Goal: Task Accomplishment & Management: Manage account settings

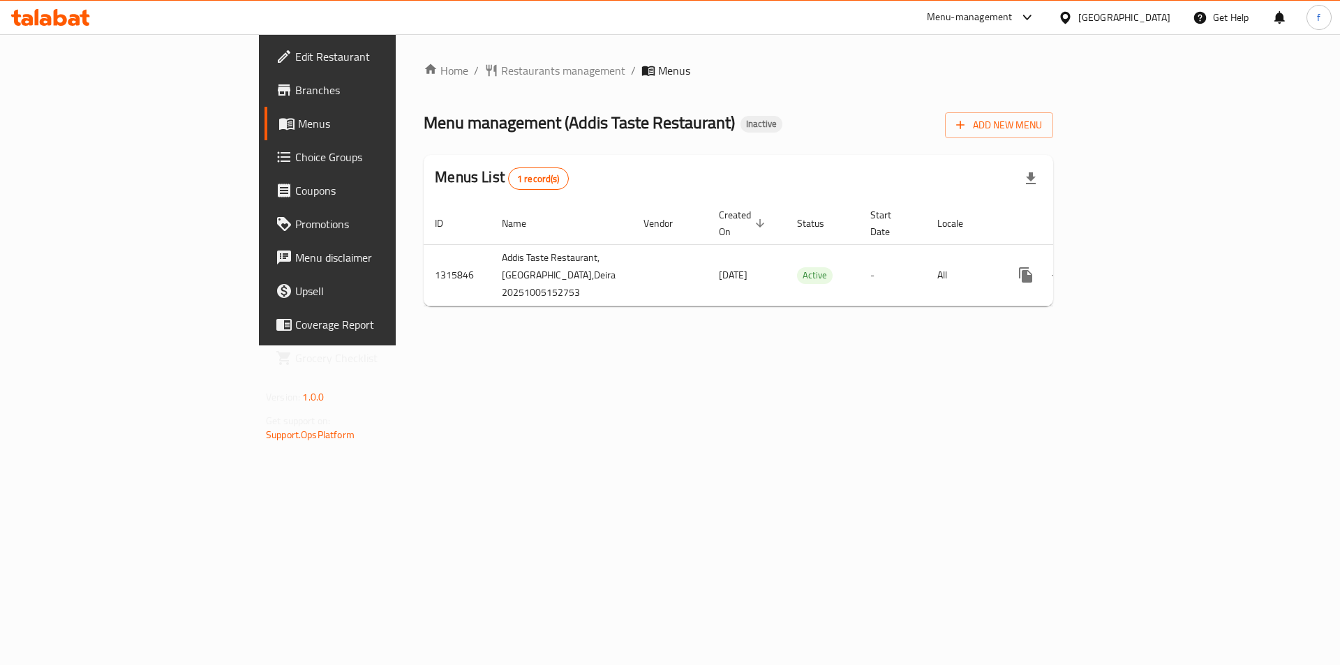
click at [1081, 119] on div "Home / Restaurants management / Menus Menu management ( Addis Taste Restaurant …" at bounding box center [738, 189] width 685 height 311
click at [1042, 121] on span "Add New Menu" at bounding box center [999, 125] width 86 height 17
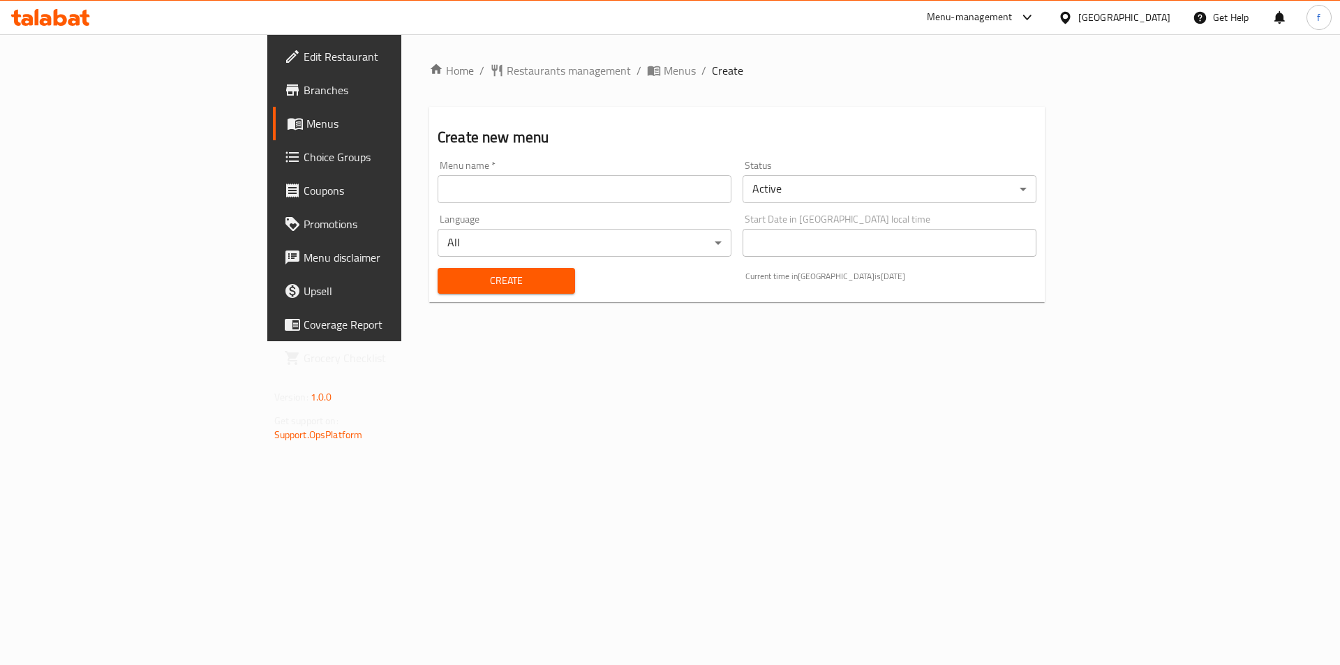
click at [454, 200] on input "text" at bounding box center [584, 189] width 294 height 28
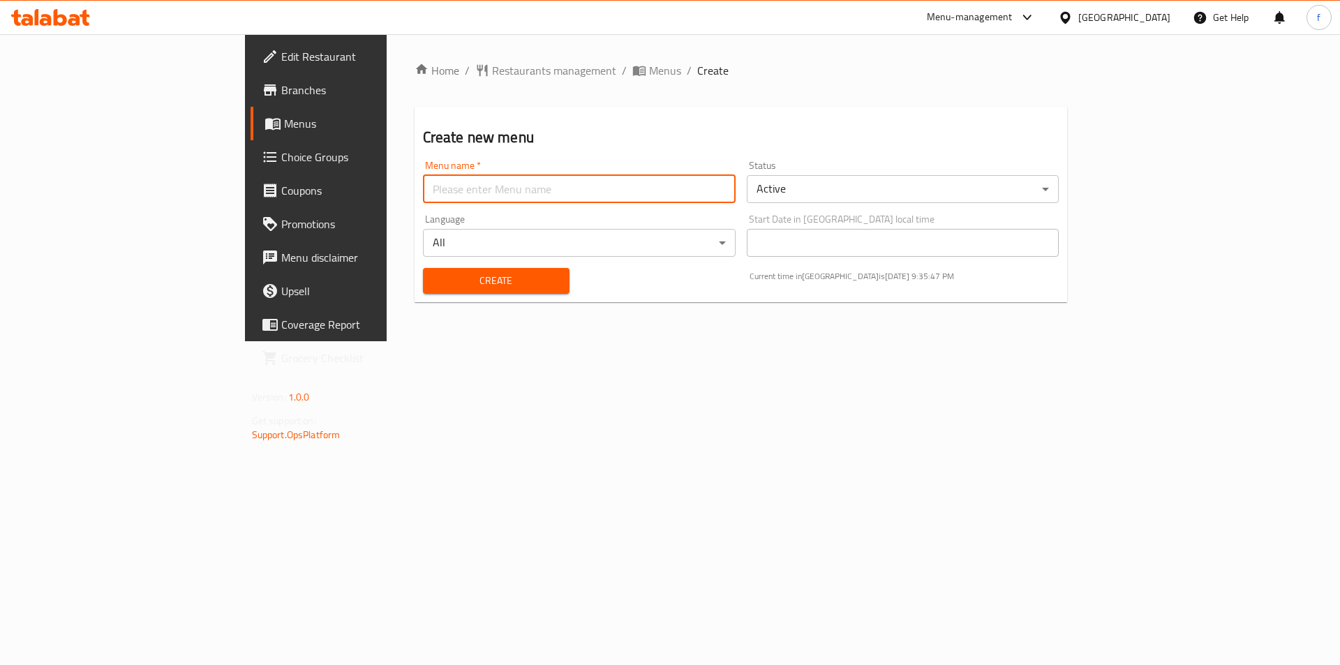
type input "menu"
click at [414, 310] on div "Home / Restaurants management / Menus / Create Create new menu Menu name   * me…" at bounding box center [740, 187] width 653 height 251
click at [423, 292] on button "Create" at bounding box center [496, 281] width 147 height 26
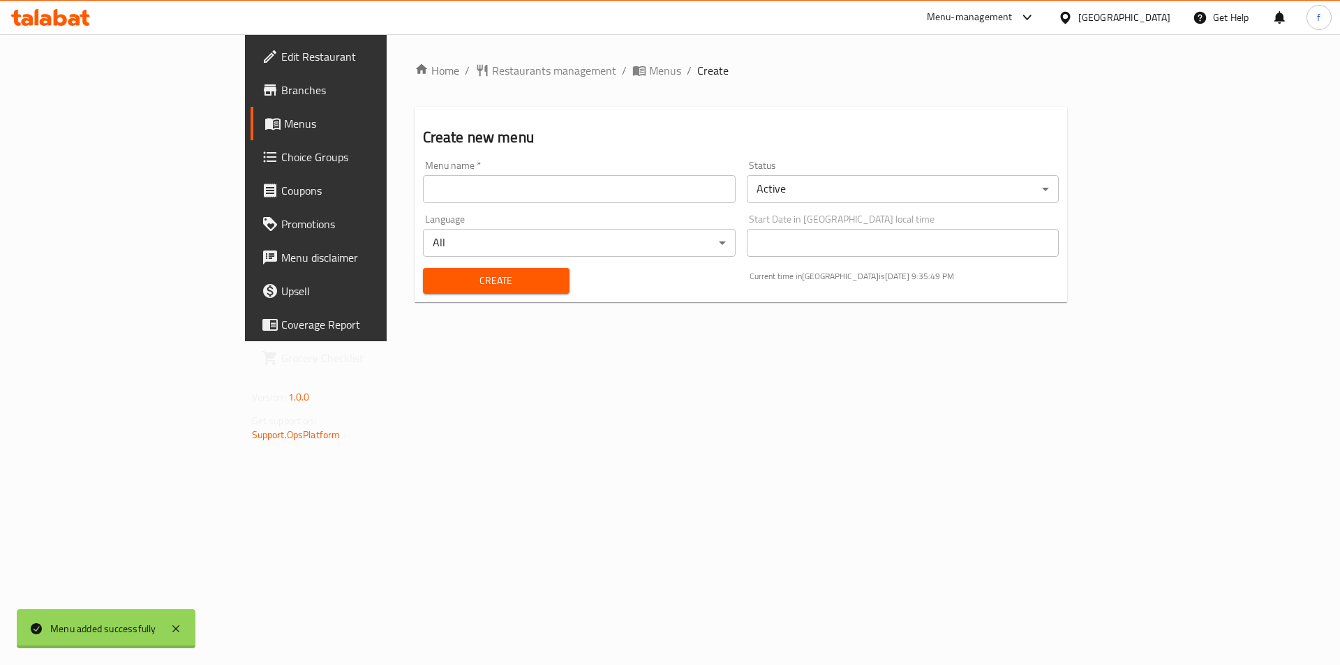
click at [73, 129] on div at bounding box center [670, 332] width 1340 height 665
click at [284, 129] on span "Menus" at bounding box center [371, 123] width 174 height 17
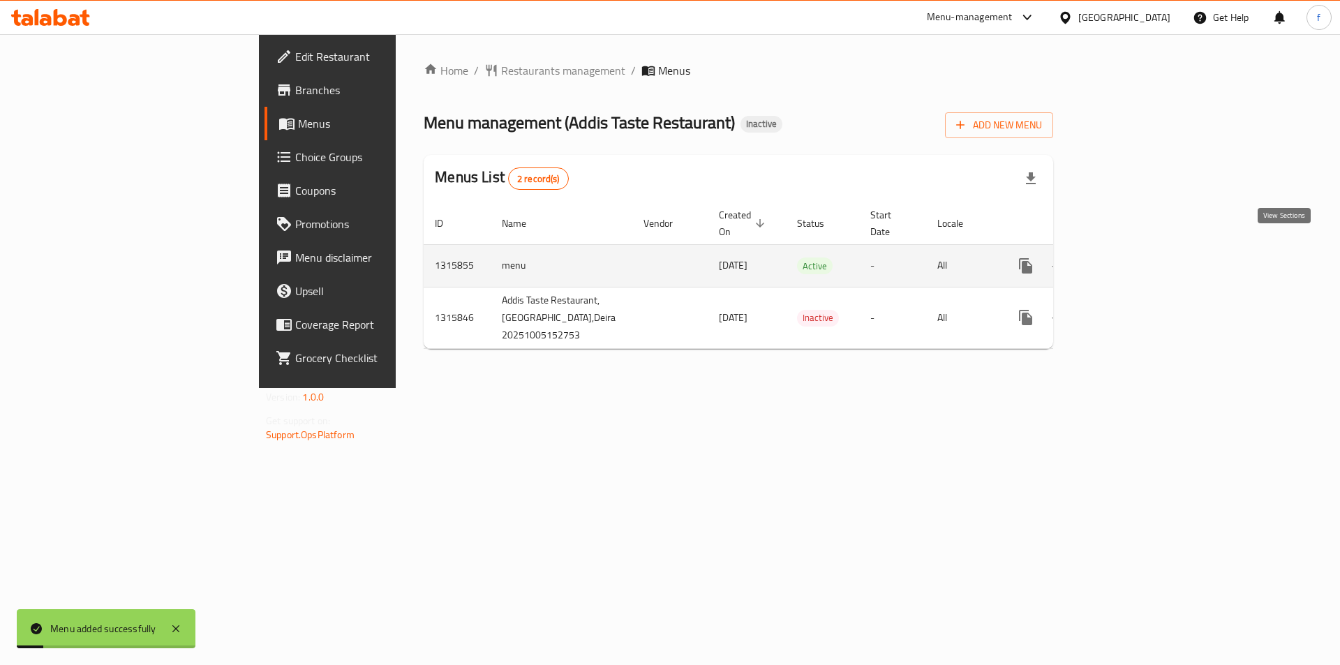
click at [1134, 257] on icon "enhanced table" at bounding box center [1126, 265] width 17 height 17
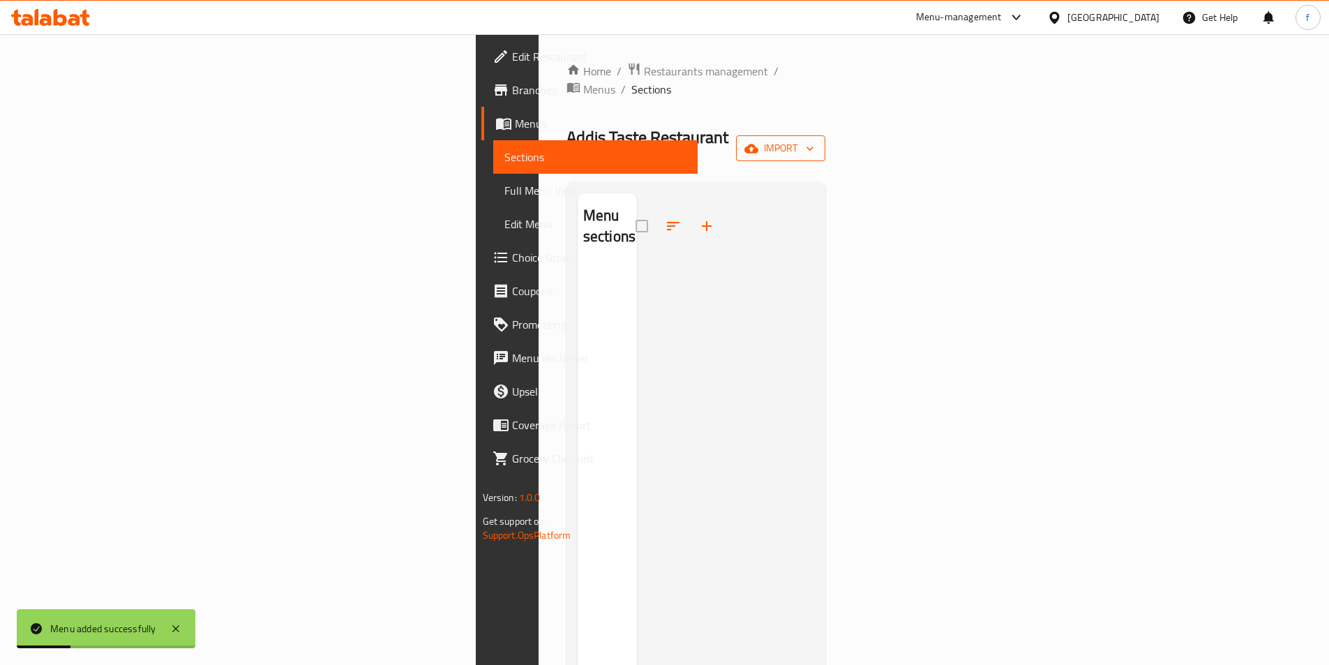
click at [814, 140] on span "import" at bounding box center [780, 148] width 67 height 17
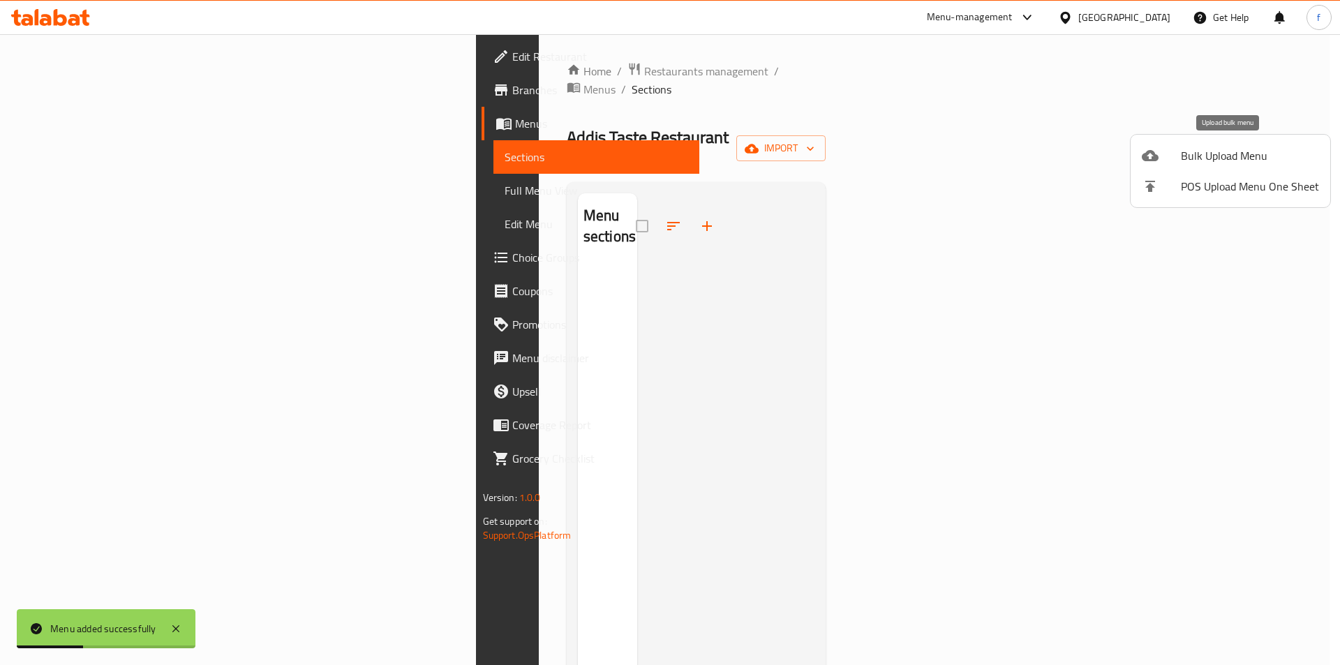
click at [1187, 156] on span "Bulk Upload Menu" at bounding box center [1249, 155] width 138 height 17
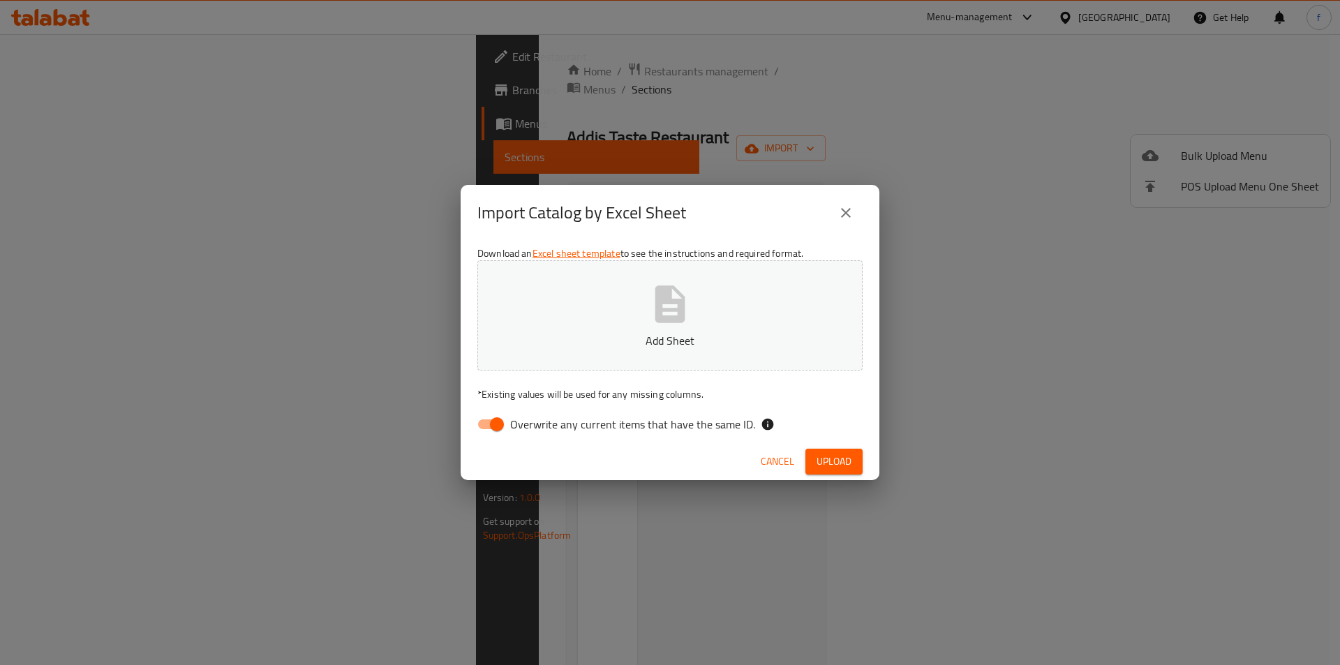
click at [487, 422] on input "Overwrite any current items that have the same ID." at bounding box center [497, 424] width 80 height 27
checkbox input "false"
drag, startPoint x: 984, startPoint y: 163, endPoint x: 1009, endPoint y: 162, distance: 24.4
click at [984, 163] on div "Import Catalog by Excel Sheet Download an Excel sheet template to see the instr…" at bounding box center [670, 332] width 1340 height 665
click at [834, 464] on span "Upload" at bounding box center [833, 461] width 35 height 17
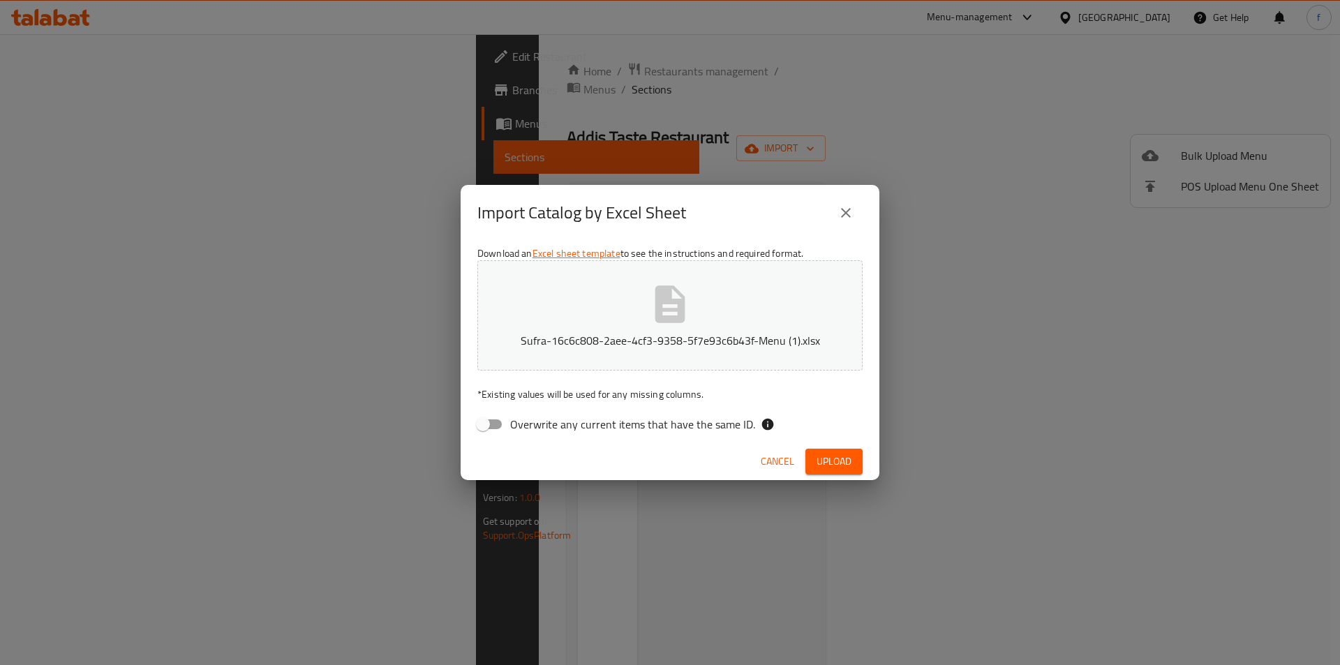
click at [812, 455] on button "Upload" at bounding box center [833, 462] width 57 height 26
click at [1098, 443] on div "Import Catalog by Excel Sheet Download an Excel sheet template to see the instr…" at bounding box center [670, 332] width 1340 height 665
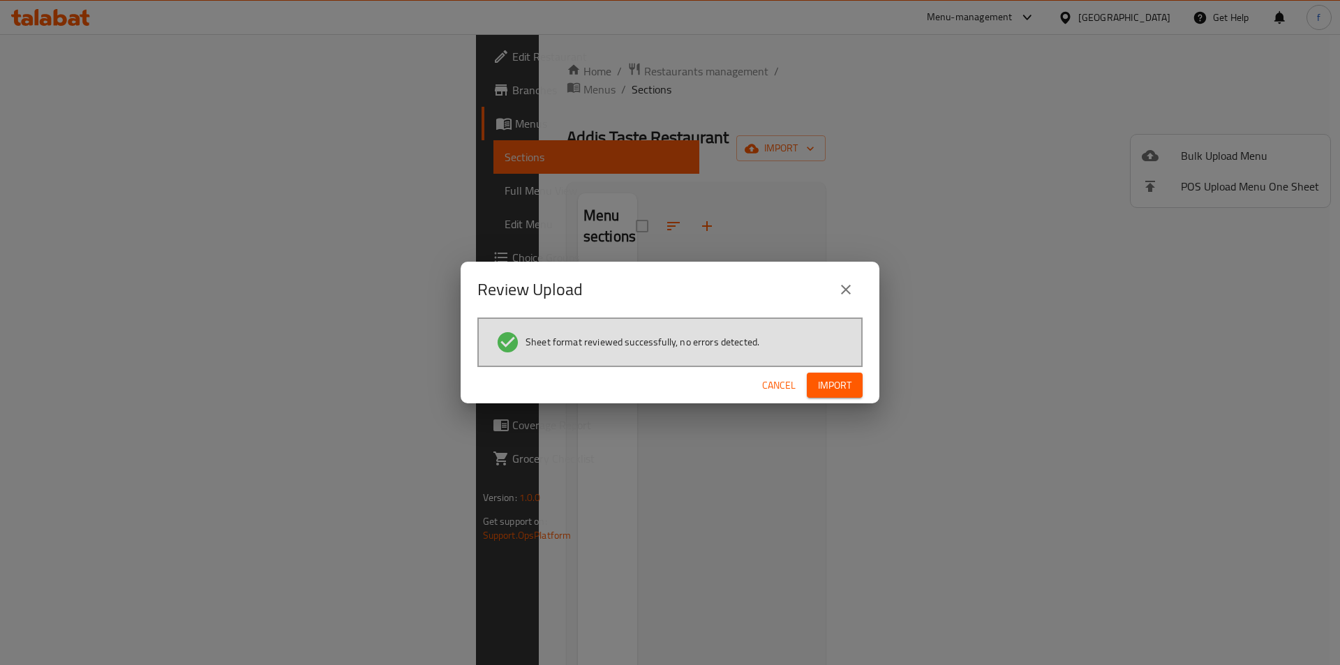
click at [837, 375] on button "Import" at bounding box center [835, 386] width 56 height 26
click at [834, 379] on span "button" at bounding box center [840, 385] width 22 height 14
click at [839, 390] on icon "button" at bounding box center [840, 385] width 17 height 17
click at [839, 390] on icon "button" at bounding box center [839, 384] width 15 height 15
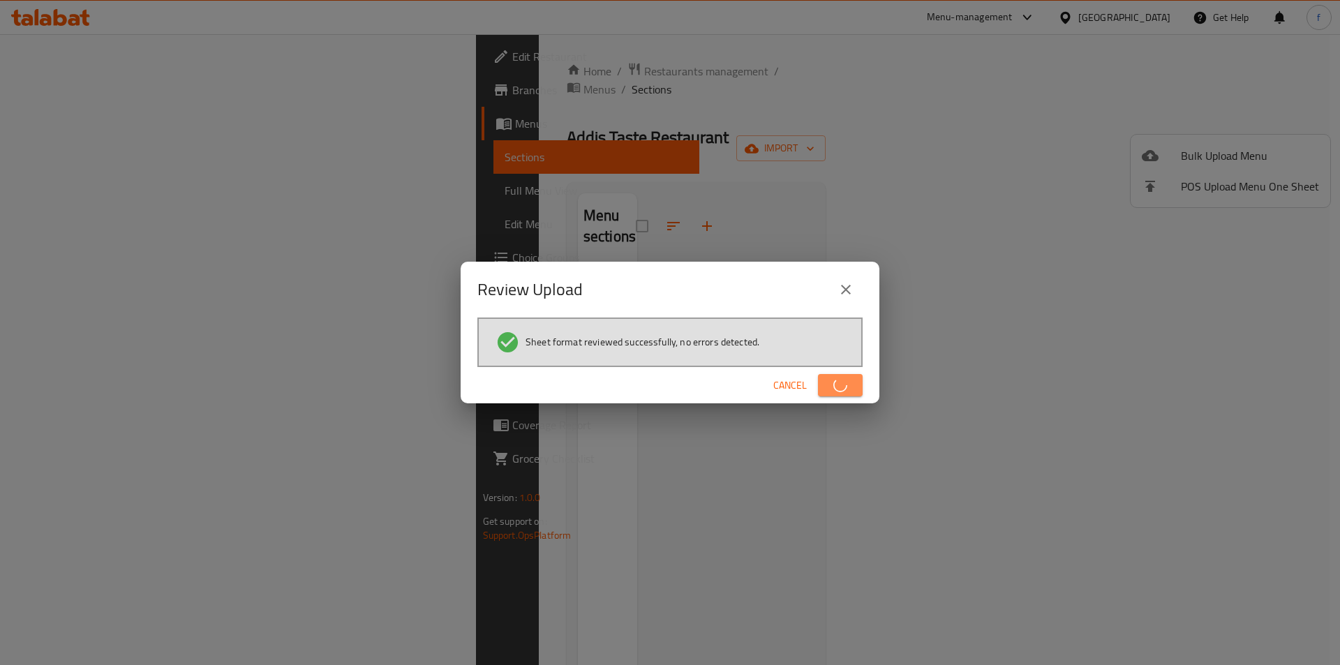
click at [839, 390] on icon "button" at bounding box center [839, 384] width 15 height 15
click at [839, 390] on icon "button" at bounding box center [840, 385] width 17 height 17
click at [839, 390] on icon "button" at bounding box center [840, 385] width 18 height 18
click at [839, 390] on span "button" at bounding box center [840, 385] width 22 height 14
click at [842, 467] on div "Review Upload Sheet format reviewed successfully, no errors detected. Cancel Im…" at bounding box center [670, 332] width 1340 height 665
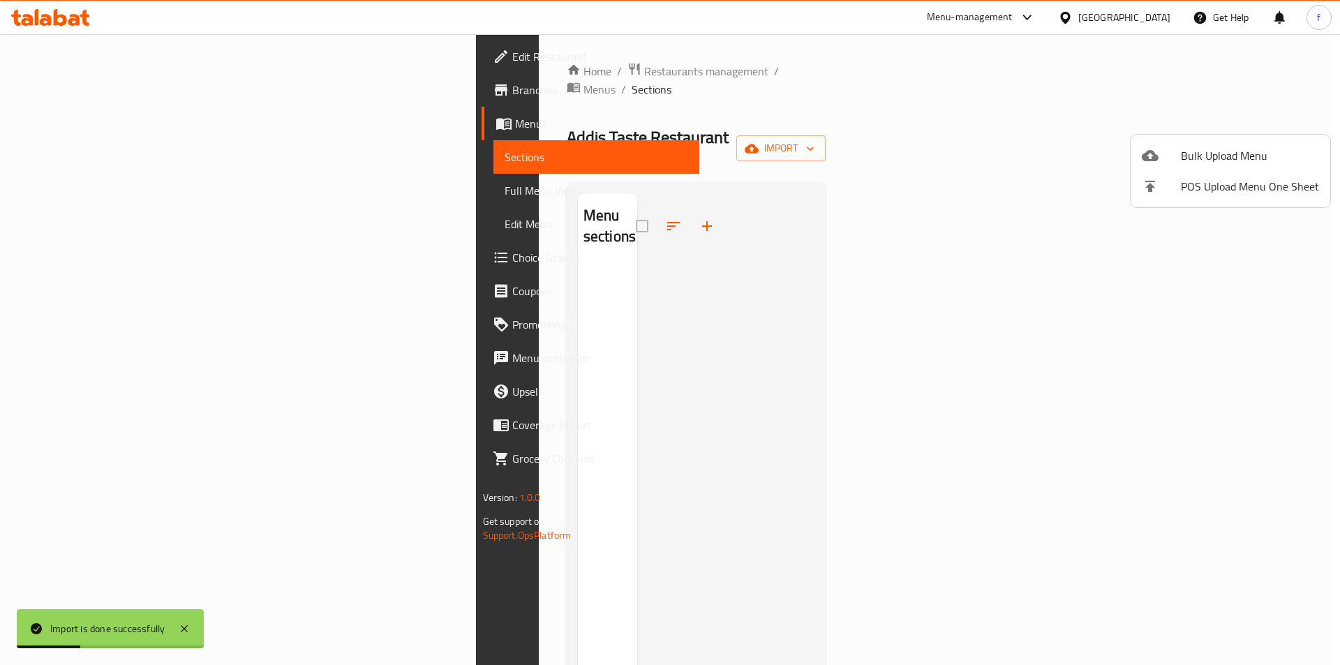
drag, startPoint x: 888, startPoint y: 396, endPoint x: 843, endPoint y: 398, distance: 45.4
click at [869, 405] on div at bounding box center [670, 332] width 1340 height 665
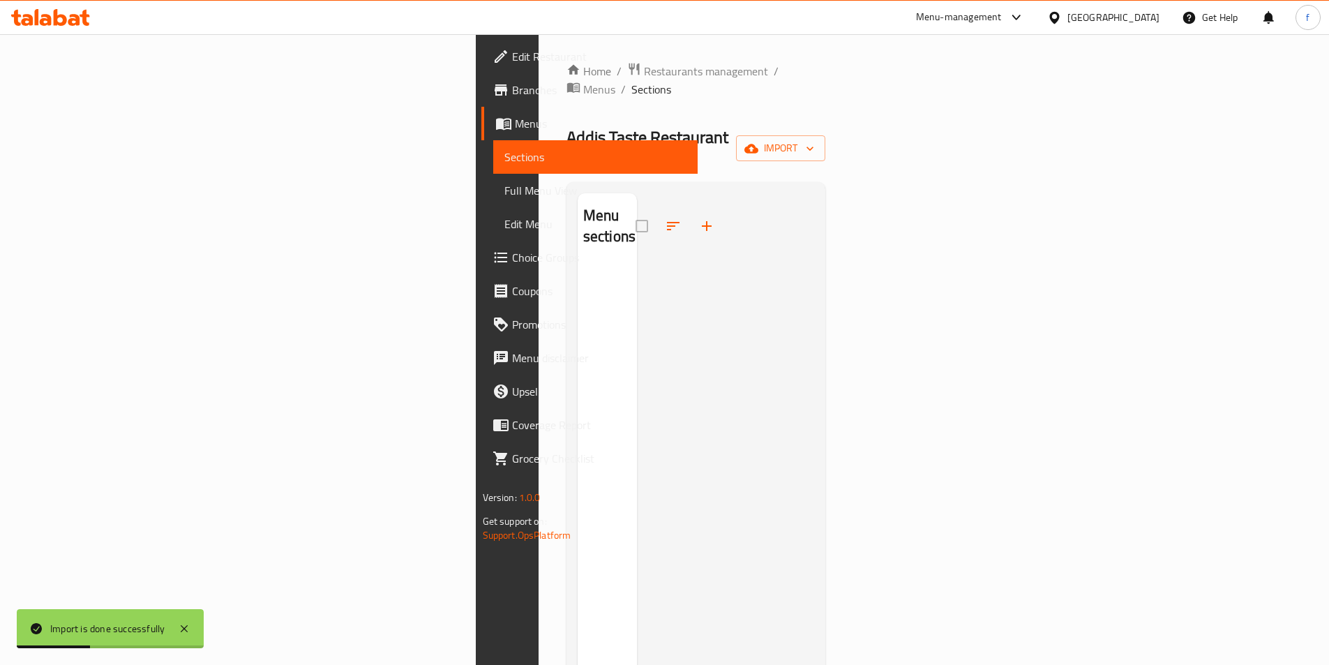
click at [815, 373] on div at bounding box center [726, 525] width 178 height 665
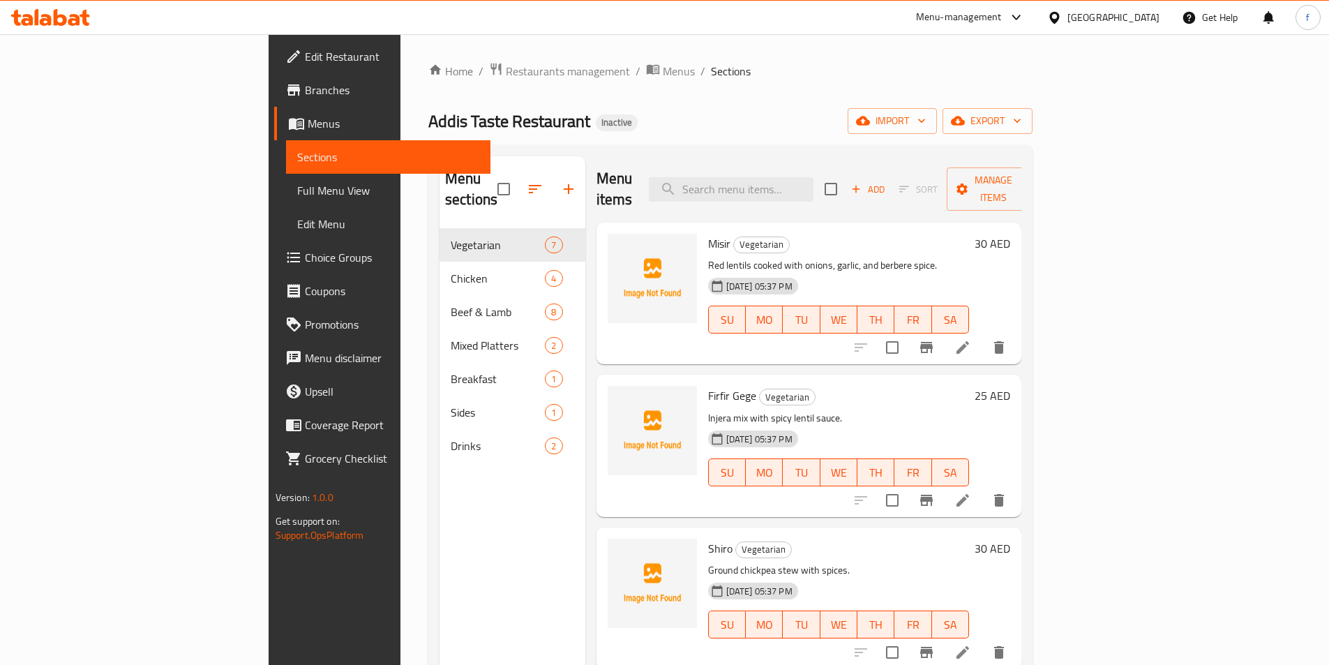
click at [286, 204] on link "Full Menu View" at bounding box center [388, 190] width 204 height 33
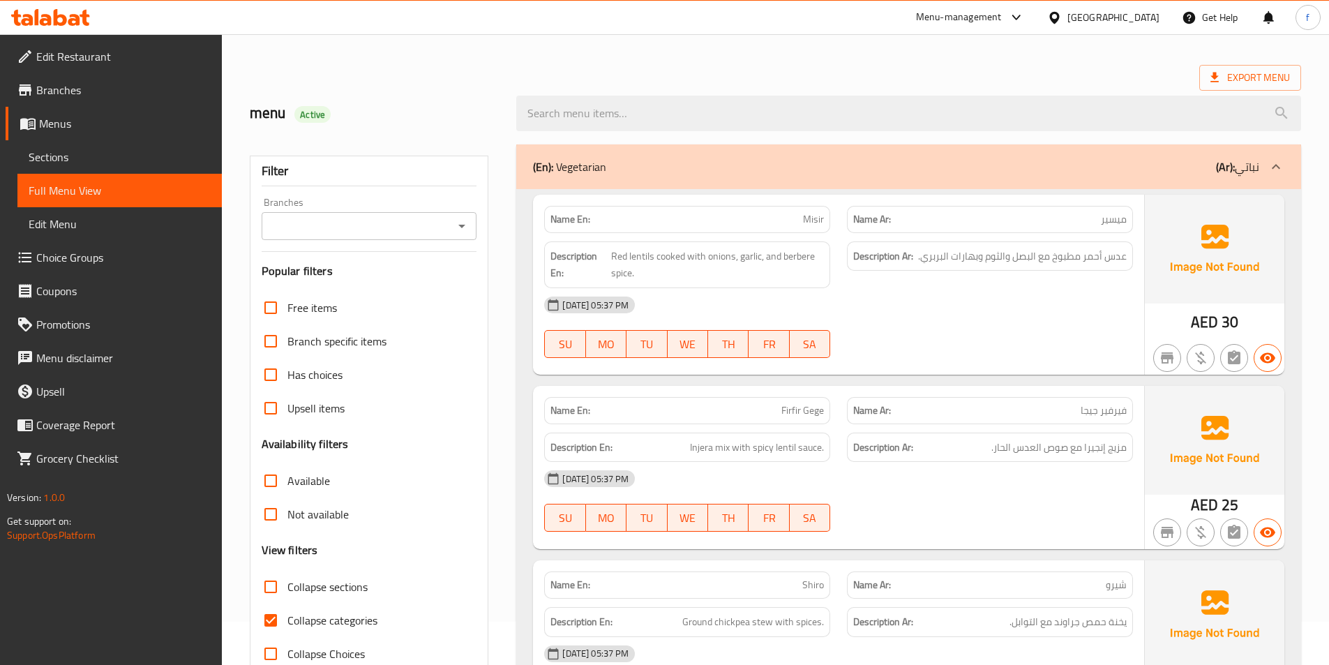
scroll to position [209, 0]
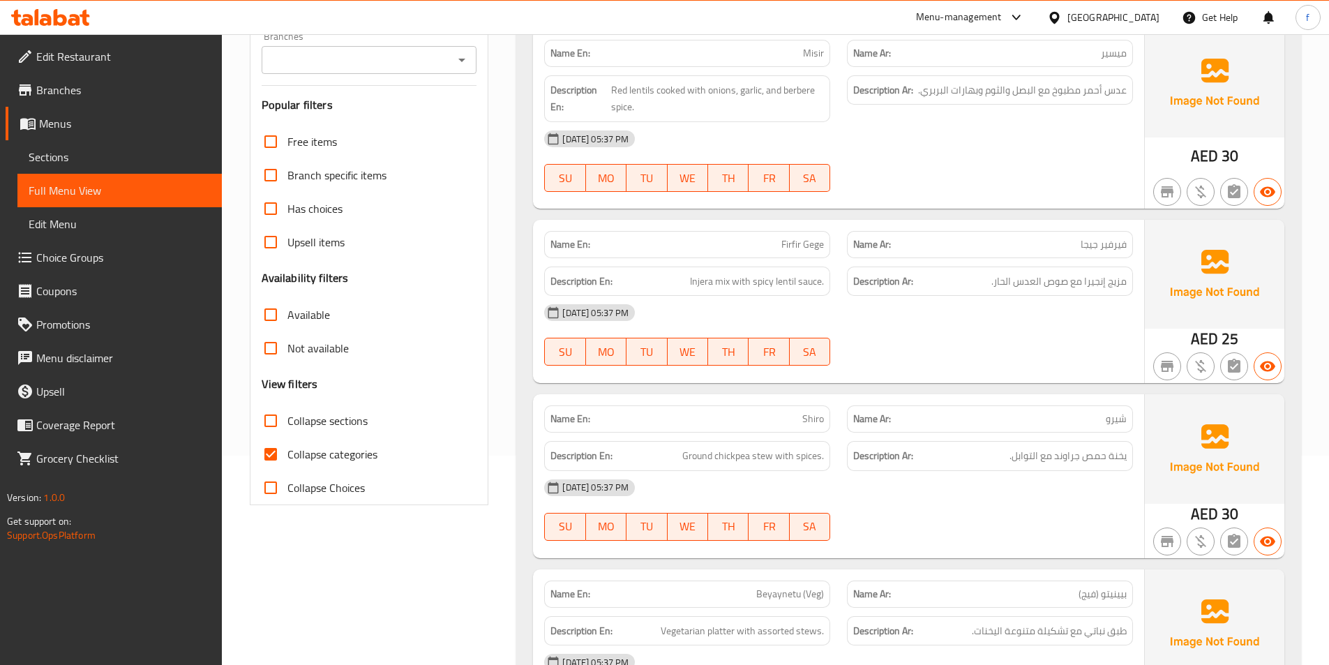
click at [291, 463] on span "Collapse categories" at bounding box center [332, 454] width 90 height 17
click at [287, 463] on input "Collapse categories" at bounding box center [270, 453] width 33 height 33
checkbox input "false"
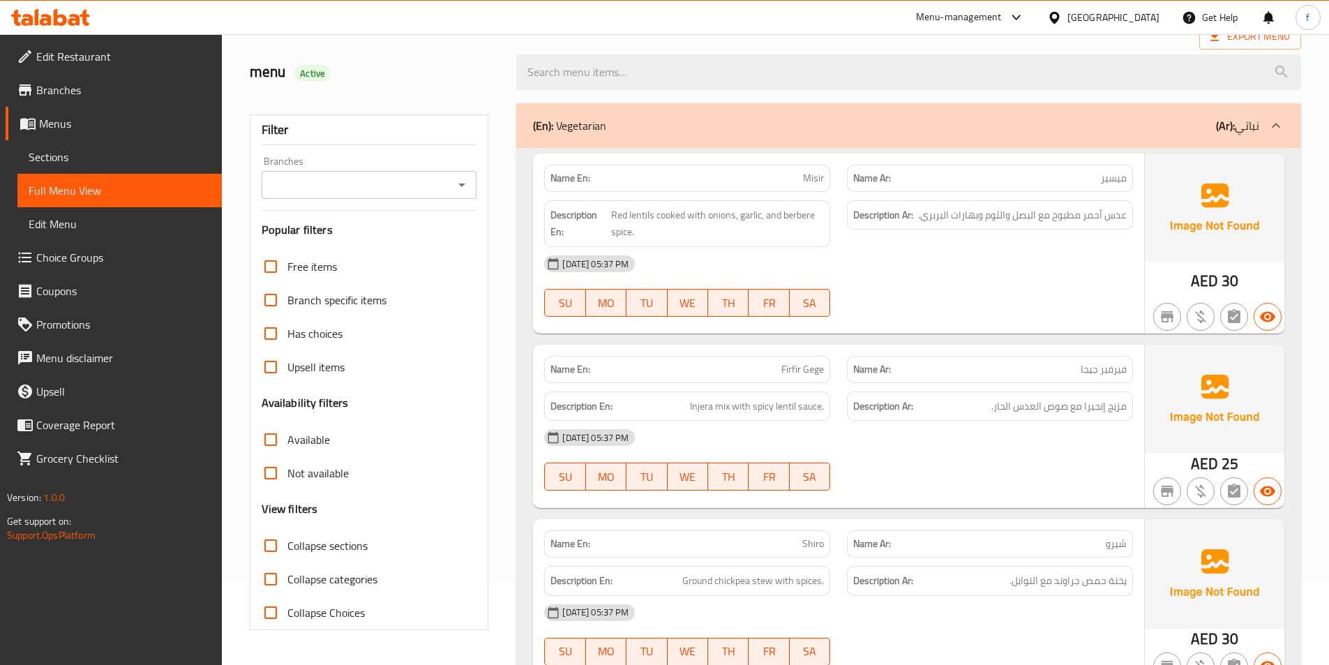
scroll to position [0, 0]
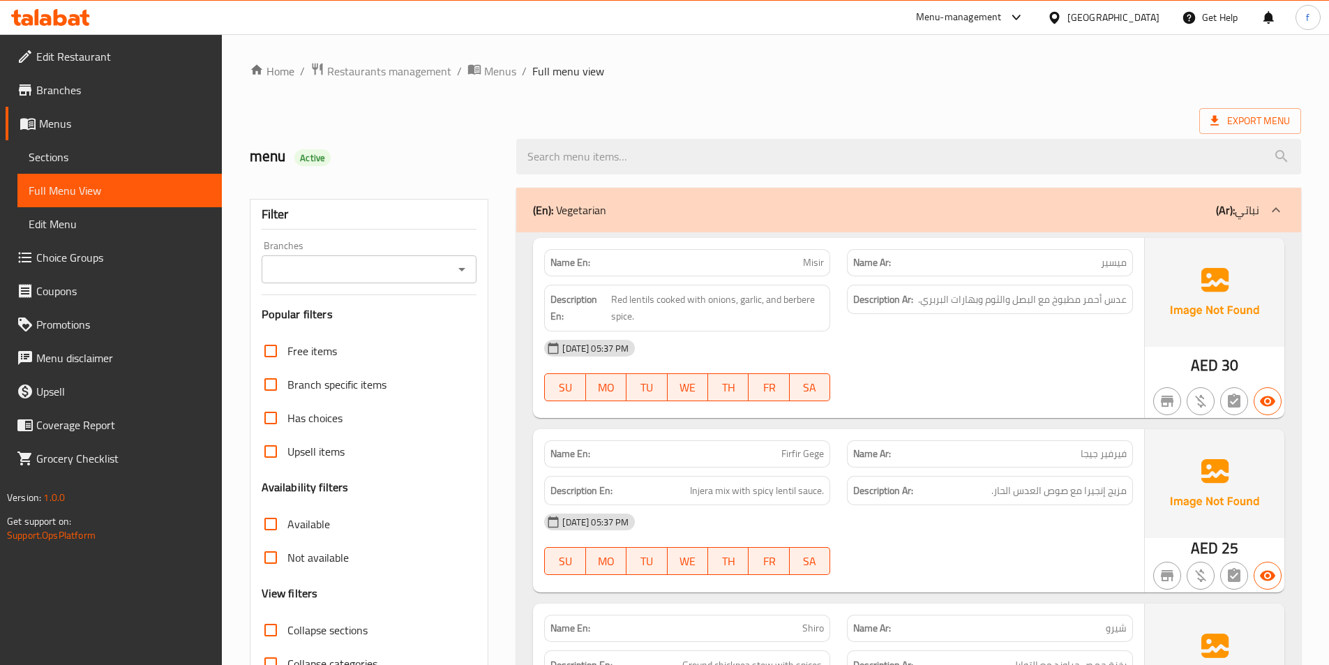
click at [816, 259] on span "Misir" at bounding box center [813, 262] width 21 height 15
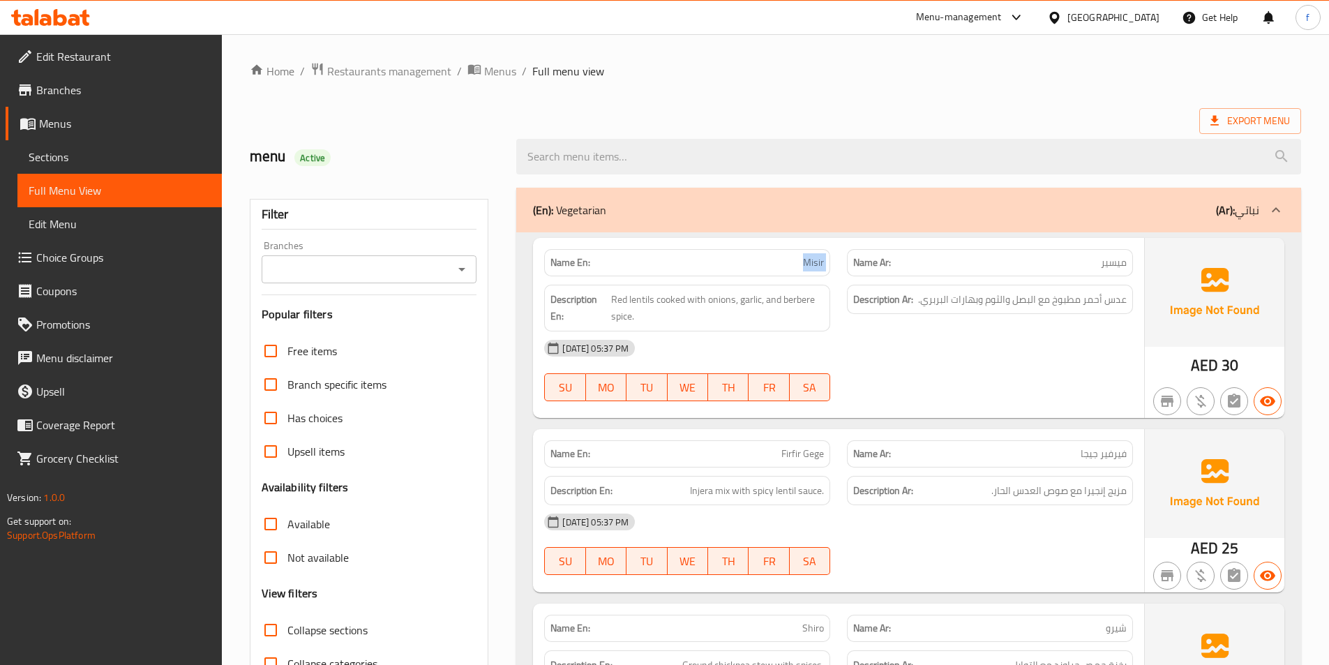
click at [816, 259] on span "Misir" at bounding box center [813, 262] width 21 height 15
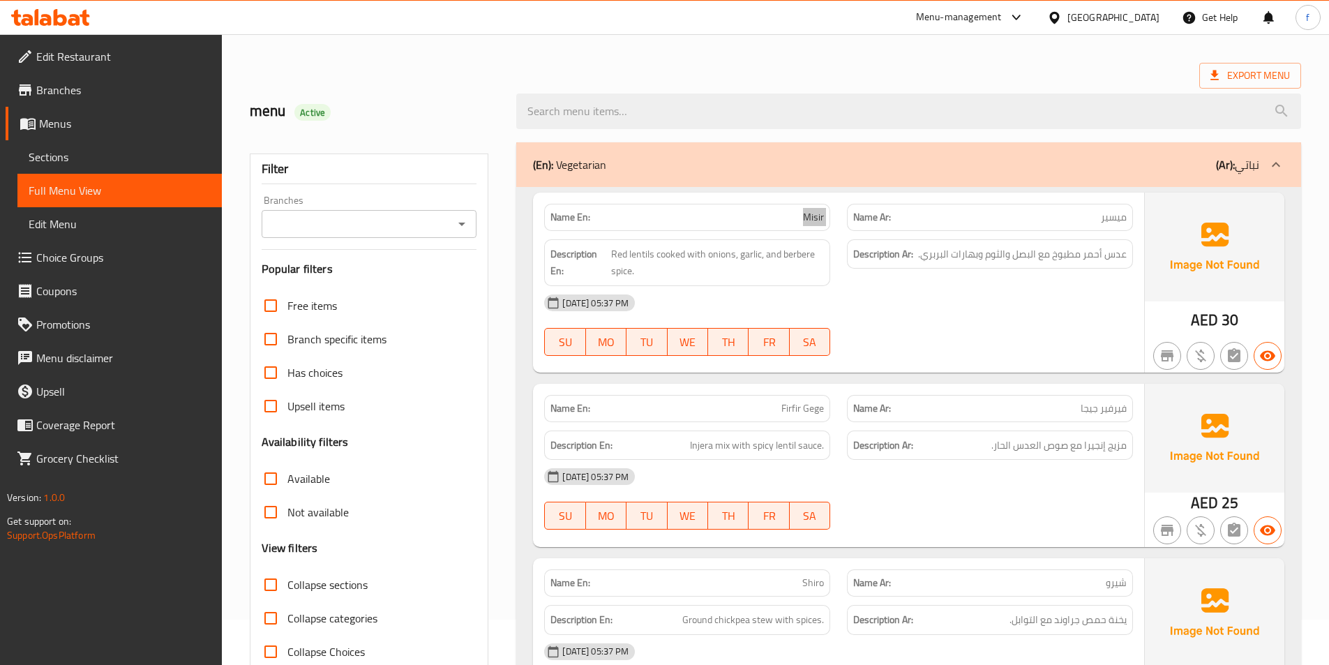
scroll to position [70, 0]
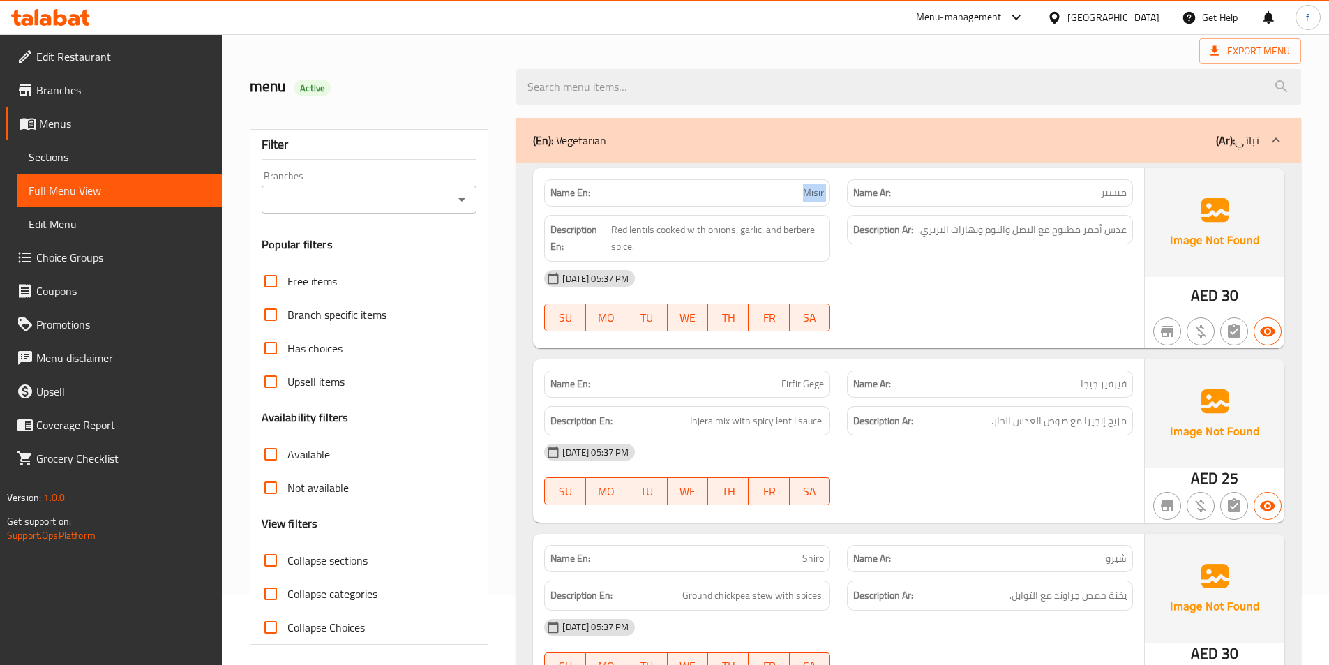
click at [820, 186] on span "Misir" at bounding box center [813, 193] width 21 height 15
click at [821, 186] on span "Misir" at bounding box center [813, 193] width 21 height 15
click at [640, 231] on span "Red lentils cooked with onions, garlic, and berbere spice." at bounding box center [717, 238] width 213 height 34
click at [617, 230] on span "Red lentils cooked with onions, garlic, and berbere spice." at bounding box center [717, 238] width 213 height 34
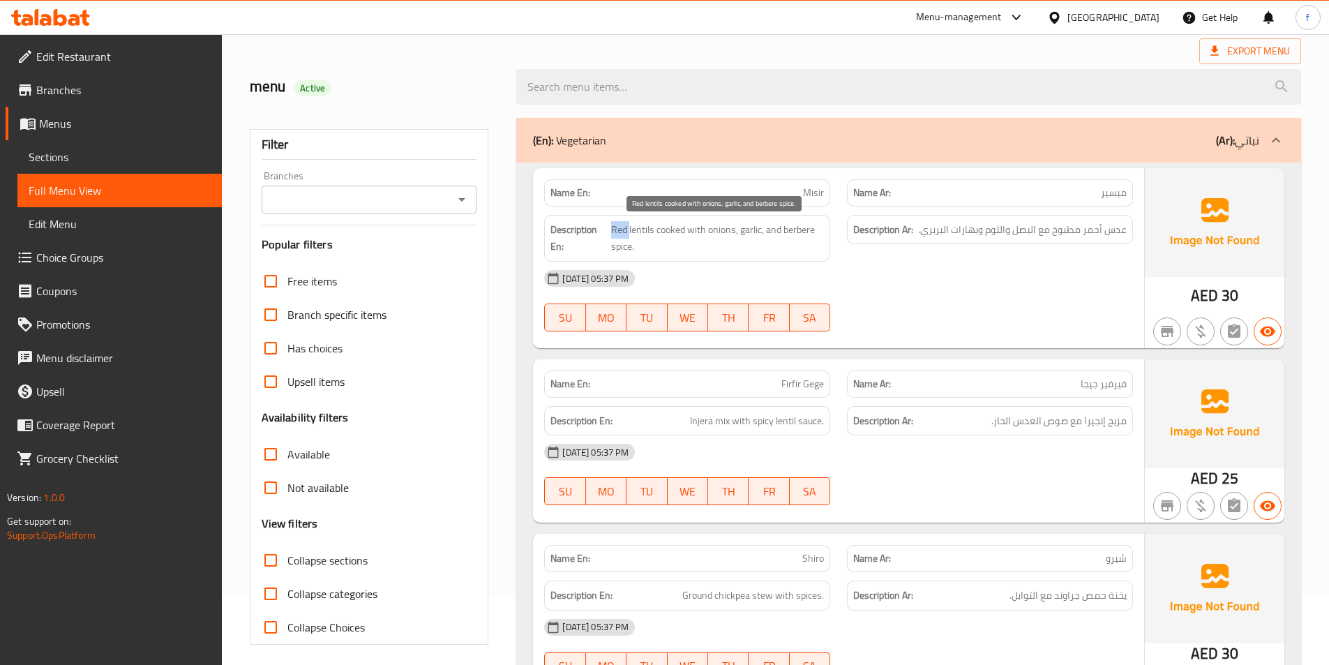
click at [617, 230] on span "Red lentils cooked with onions, garlic, and berbere spice." at bounding box center [717, 238] width 213 height 34
click at [665, 228] on span "Red lentils cooked with onions, garlic, and berbere spice." at bounding box center [717, 238] width 213 height 34
click at [699, 230] on span "Red lentils cooked with onions, garlic, and berbere spice." at bounding box center [717, 238] width 213 height 34
drag, startPoint x: 699, startPoint y: 230, endPoint x: 737, endPoint y: 227, distance: 37.7
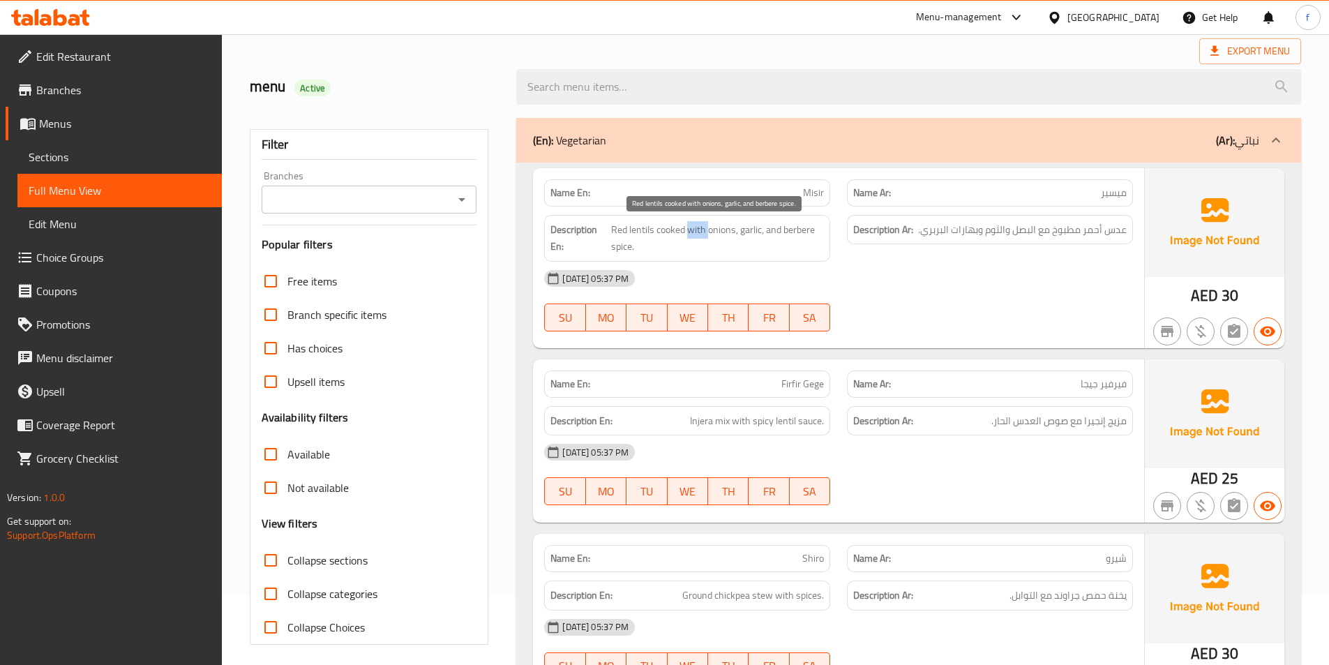
click at [699, 229] on span "Red lentils cooked with onions, garlic, and berbere spice." at bounding box center [717, 238] width 213 height 34
click at [737, 227] on span "Red lentils cooked with onions, garlic, and berbere spice." at bounding box center [717, 238] width 213 height 34
click at [722, 223] on span "Red lentils cooked with onions, garlic, and berbere spice." at bounding box center [717, 238] width 213 height 34
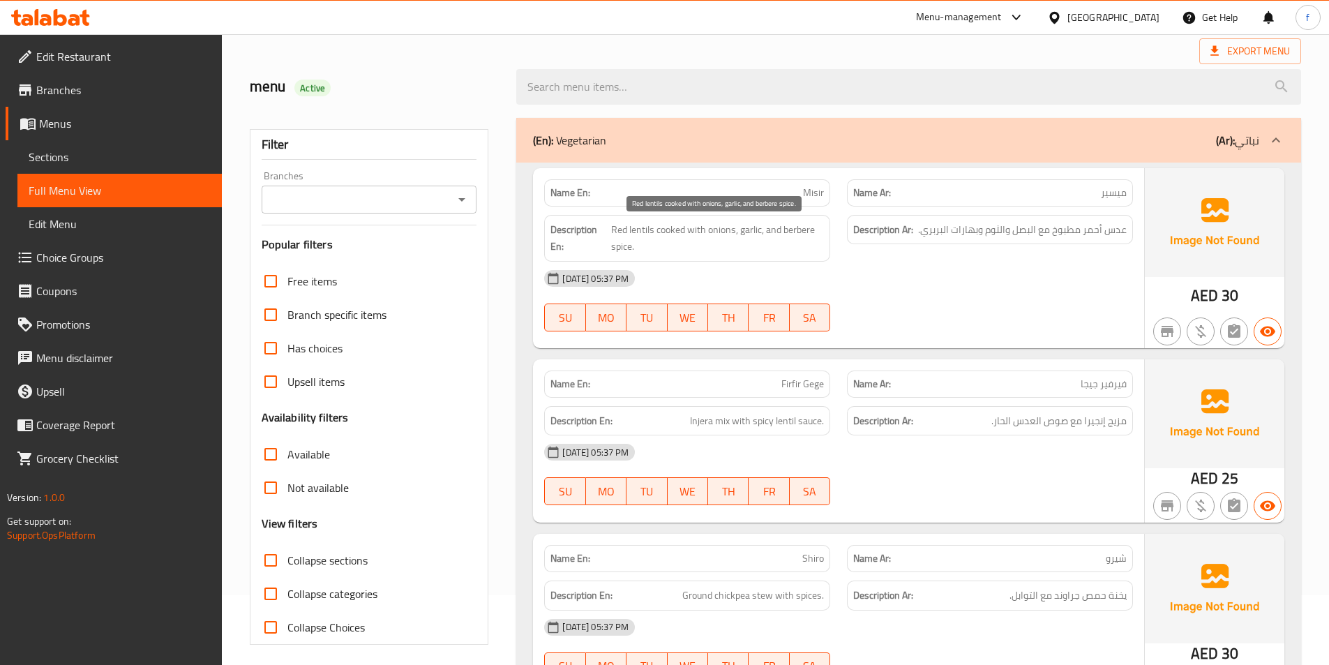
click at [740, 225] on span "Red lentils cooked with onions, garlic, and berbere spice." at bounding box center [717, 238] width 213 height 34
click at [777, 223] on span "Red lentils cooked with onions, garlic, and berbere spice." at bounding box center [717, 238] width 213 height 34
click at [807, 228] on span "Red lentils cooked with onions, garlic, and berbere spice." at bounding box center [717, 238] width 213 height 34
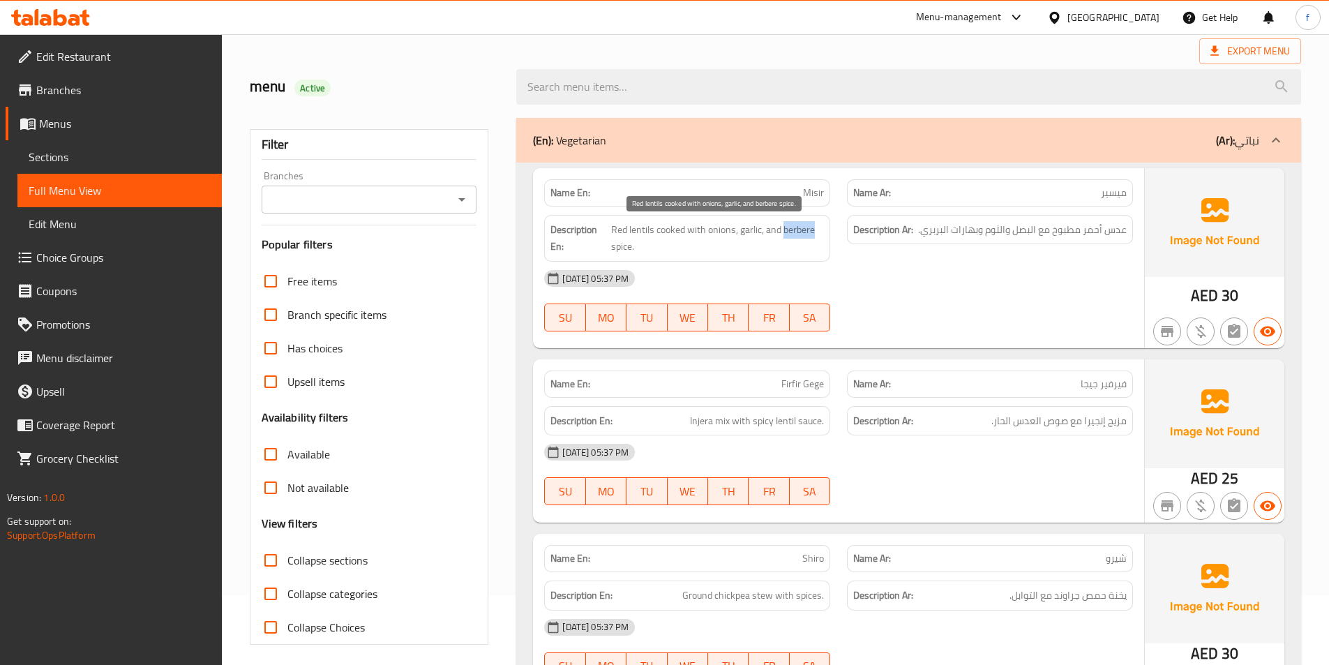
click at [807, 228] on span "Red lentils cooked with onions, garlic, and berbere spice." at bounding box center [717, 238] width 213 height 34
click at [621, 247] on span "Red lentils cooked with onions, garlic, and berbere spice." at bounding box center [717, 238] width 213 height 34
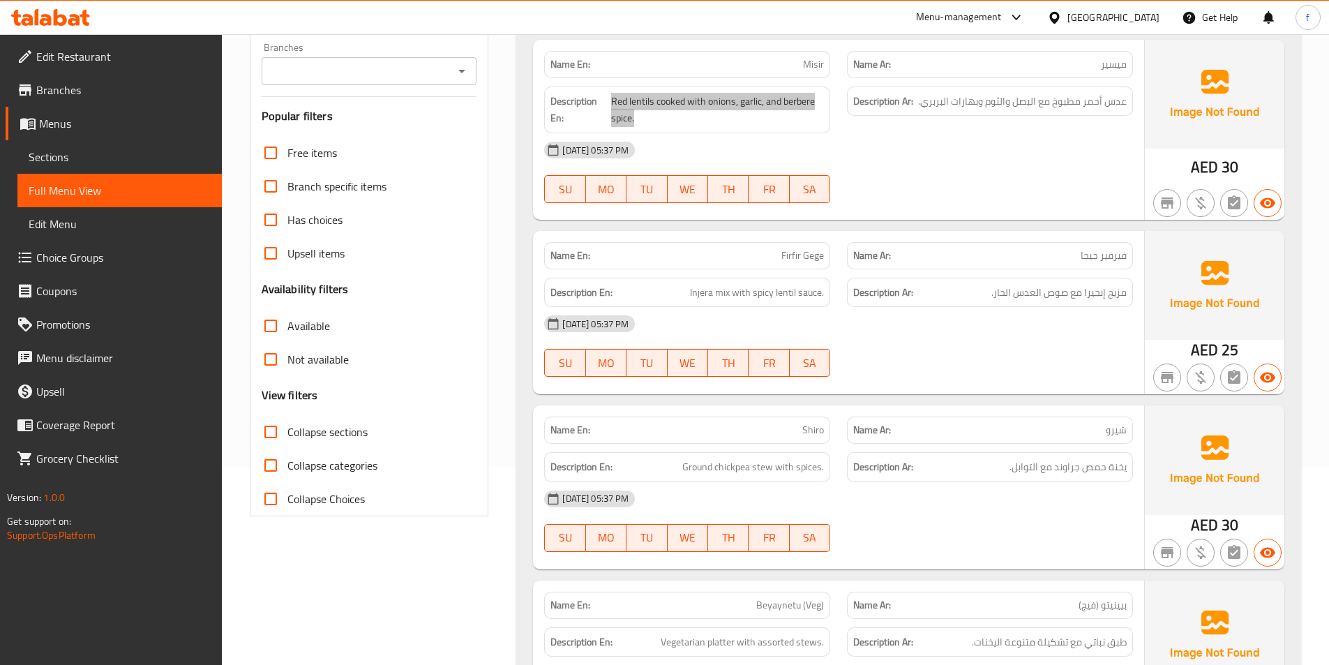
scroll to position [209, 0]
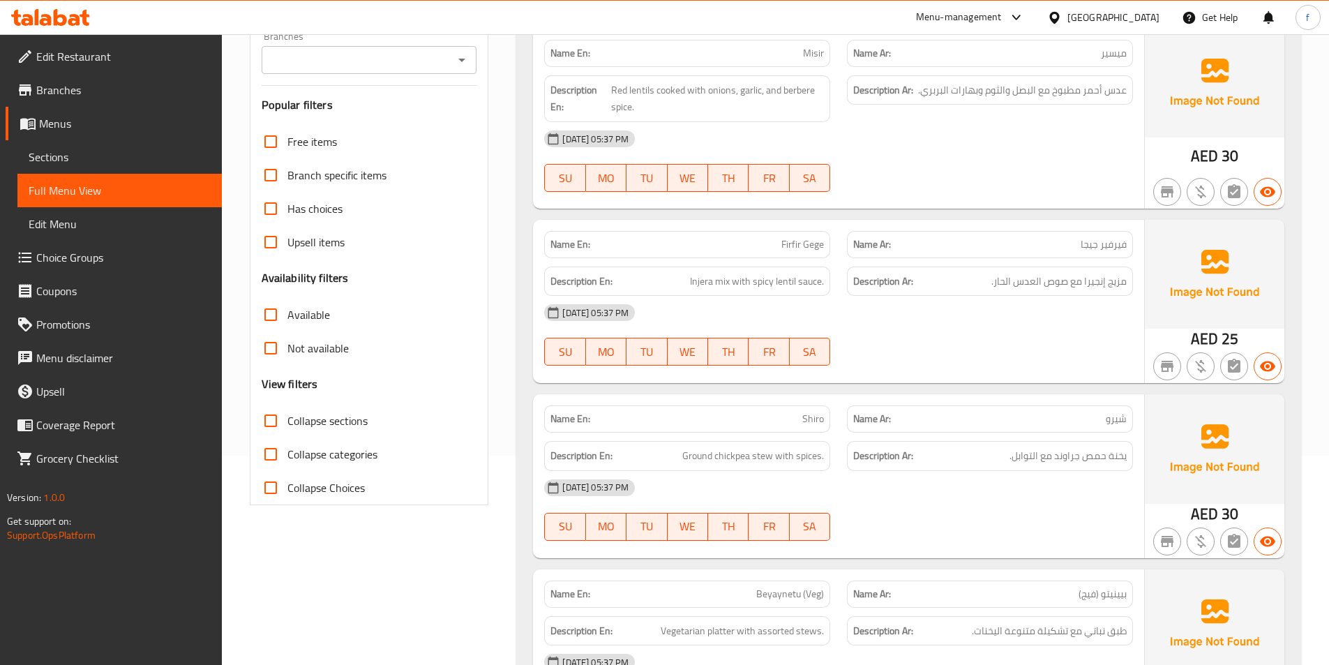
click at [797, 246] on span "Firfir Gege" at bounding box center [802, 244] width 43 height 15
click at [785, 249] on span "Firfir Gege" at bounding box center [802, 244] width 43 height 15
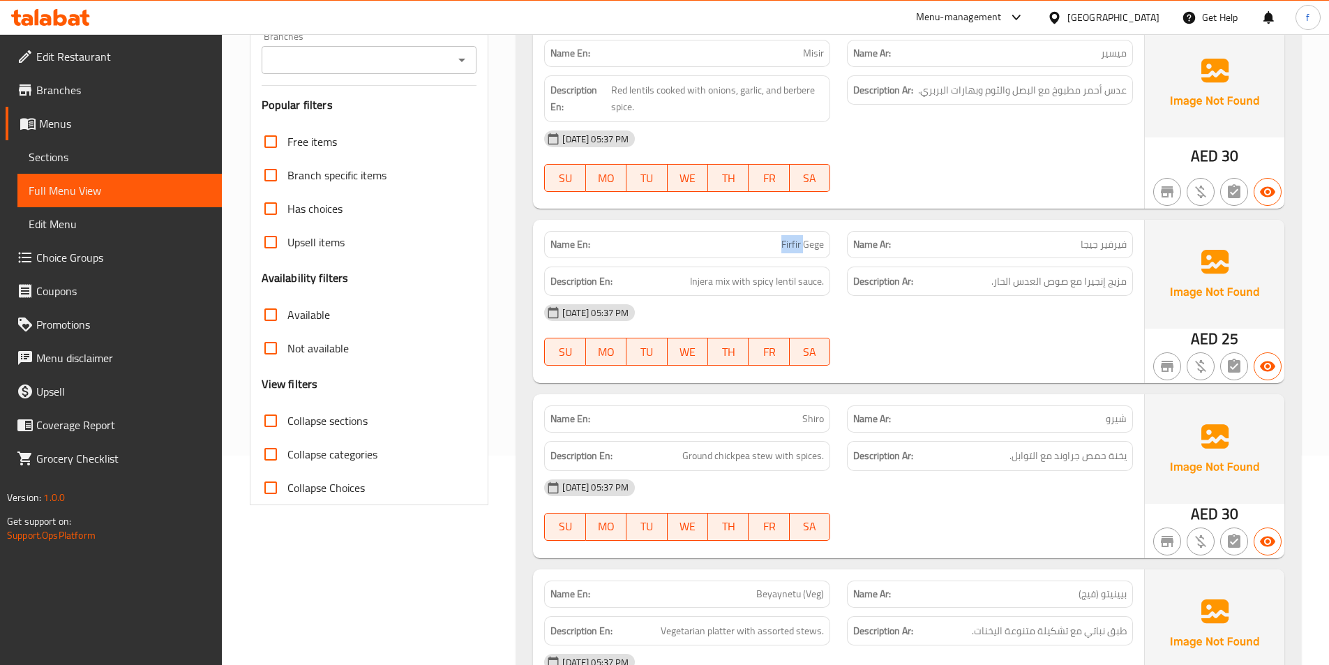
click at [785, 249] on span "Firfir Gege" at bounding box center [802, 244] width 43 height 15
click at [807, 249] on span "Firfir Gege" at bounding box center [802, 244] width 43 height 15
click at [790, 243] on span "Firfir Gege" at bounding box center [802, 244] width 43 height 15
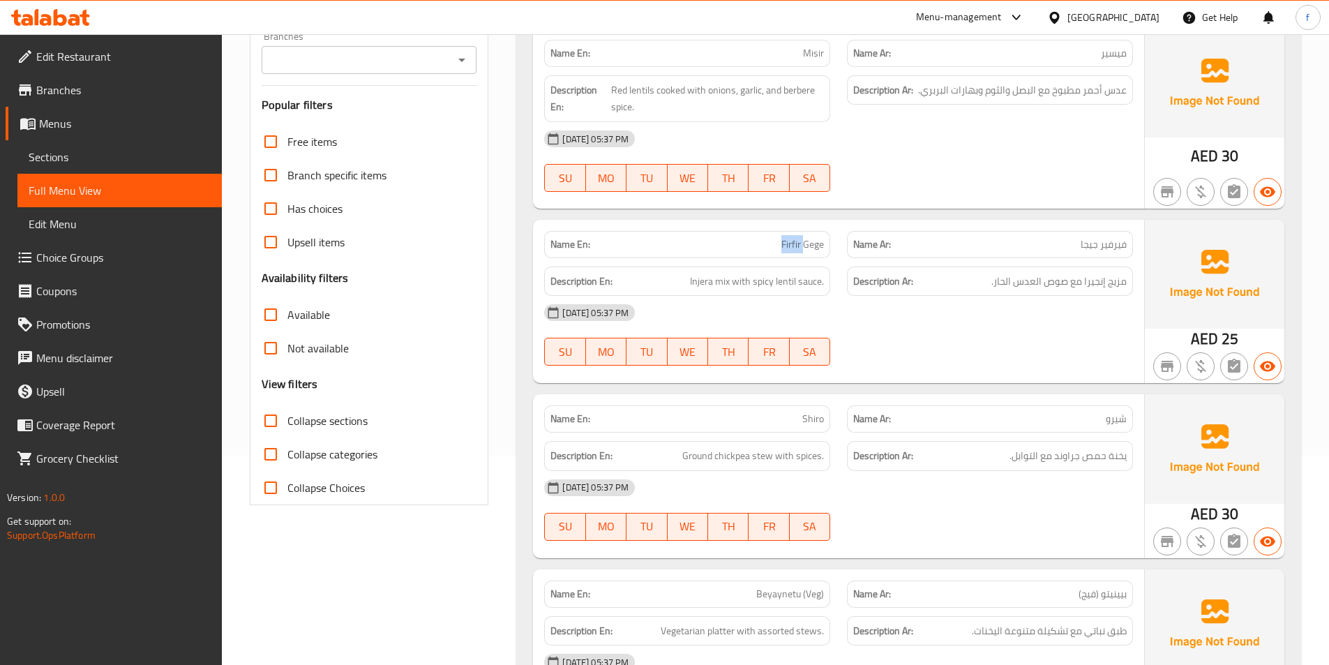
click at [802, 243] on span "Firfir Gege" at bounding box center [802, 244] width 43 height 15
click at [802, 244] on span "Firfir Gege" at bounding box center [802, 244] width 43 height 15
click at [721, 283] on span "Injera mix with spicy lentil sauce." at bounding box center [757, 281] width 134 height 17
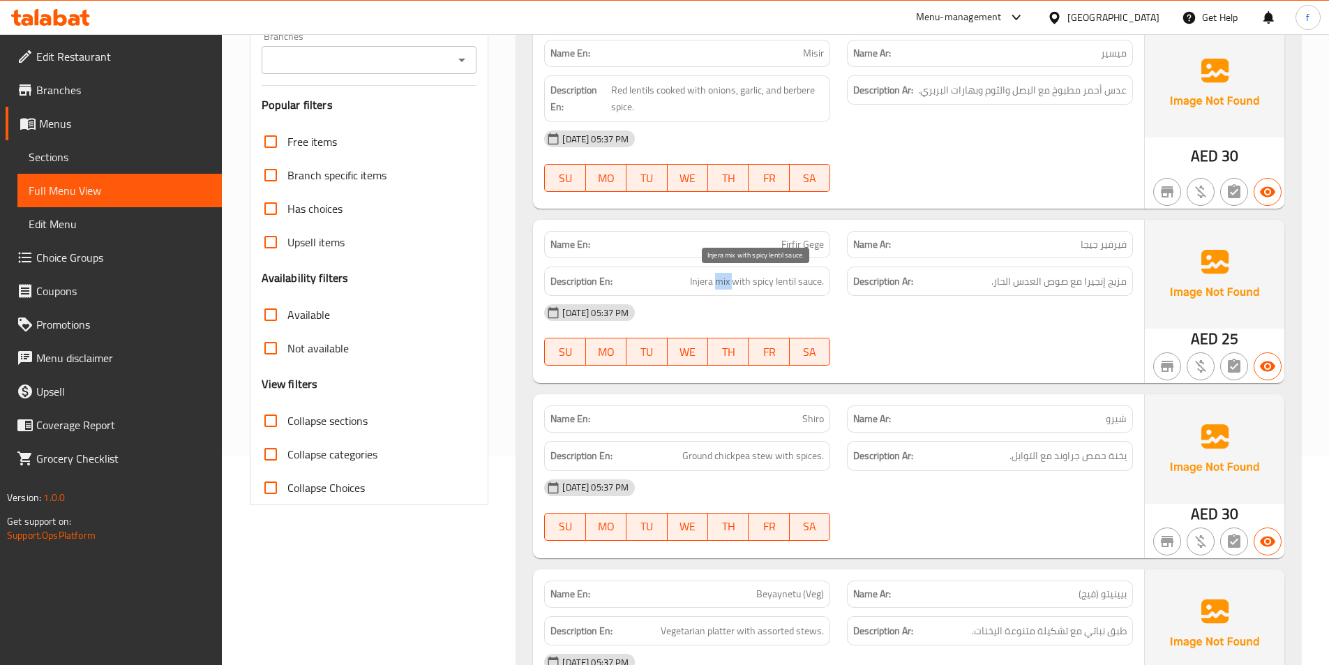
click at [721, 283] on span "Injera mix with spicy lentil sauce." at bounding box center [757, 281] width 134 height 17
click at [701, 282] on span "Injera mix with spicy lentil sauce." at bounding box center [757, 281] width 134 height 17
drag, startPoint x: 701, startPoint y: 282, endPoint x: 720, endPoint y: 287, distance: 19.5
click at [714, 285] on span "Injera mix with spicy lentil sauce." at bounding box center [757, 281] width 134 height 17
click at [742, 285] on span "Injera mix with spicy lentil sauce." at bounding box center [757, 281] width 134 height 17
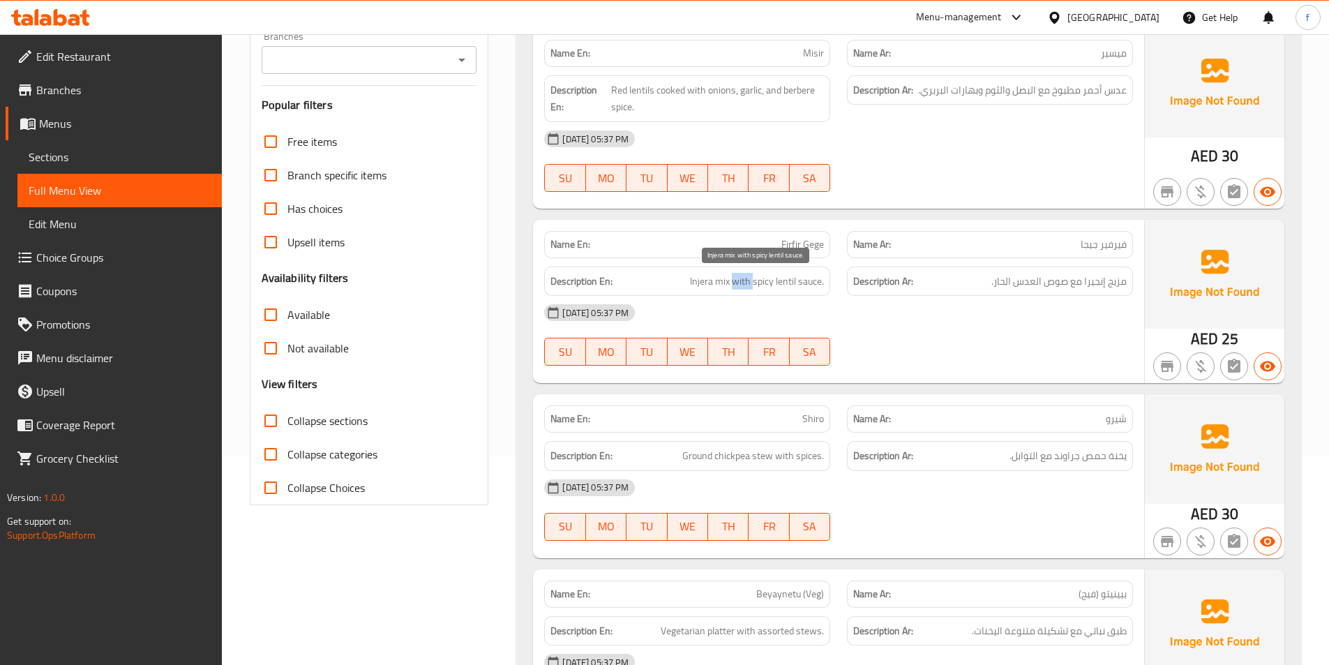
click at [742, 285] on span "Injera mix with spicy lentil sauce." at bounding box center [757, 281] width 134 height 17
click at [804, 284] on span "Injera mix with spicy lentil sauce." at bounding box center [757, 281] width 134 height 17
click at [788, 283] on span "Injera mix with spicy lentil sauce." at bounding box center [757, 281] width 134 height 17
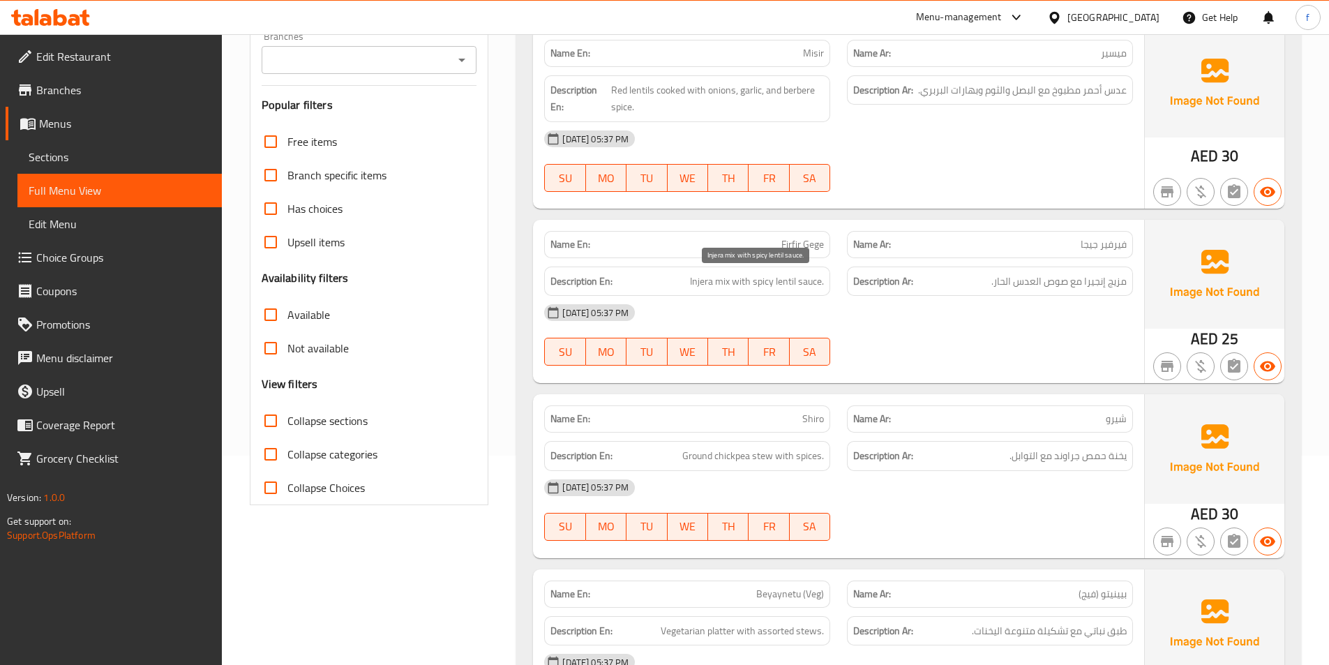
click at [764, 282] on span "Injera mix with spicy lentil sauce." at bounding box center [757, 281] width 134 height 17
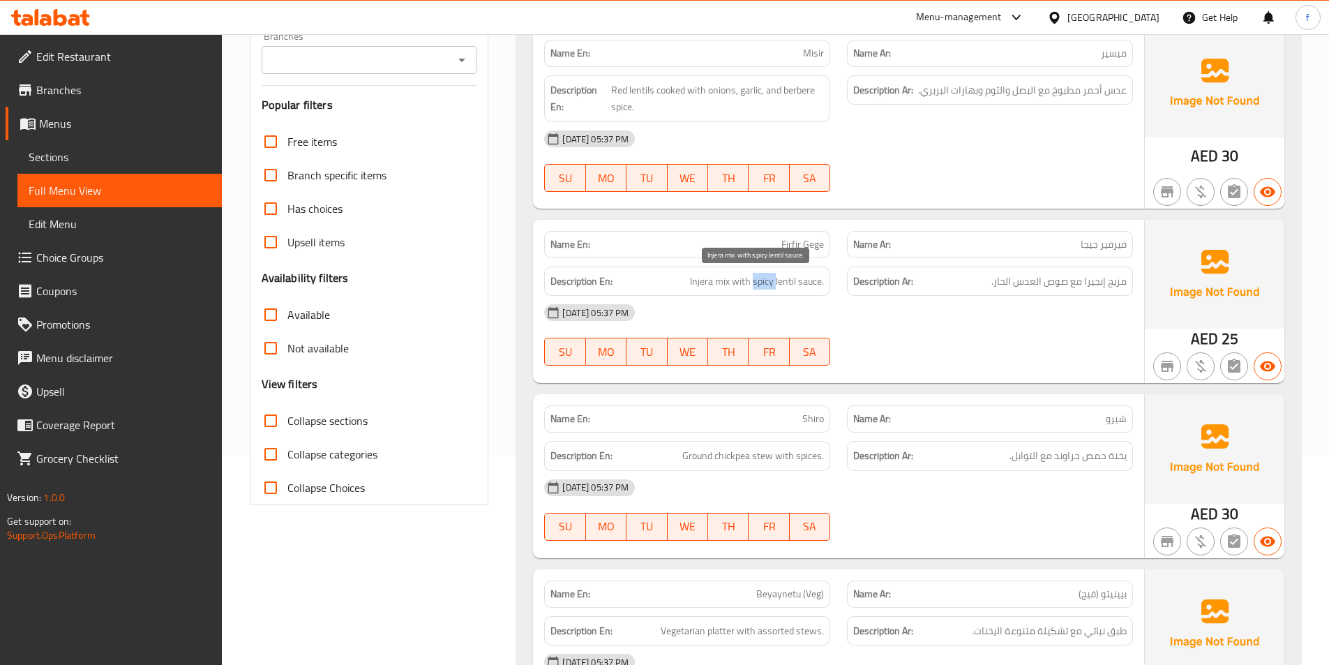
click at [764, 282] on span "Injera mix with spicy lentil sauce." at bounding box center [757, 281] width 134 height 17
click at [721, 280] on span "Injera mix with spicy lentil sauce." at bounding box center [757, 281] width 134 height 17
click at [712, 281] on span "Injera mix with spicy lentil sauce." at bounding box center [757, 281] width 134 height 17
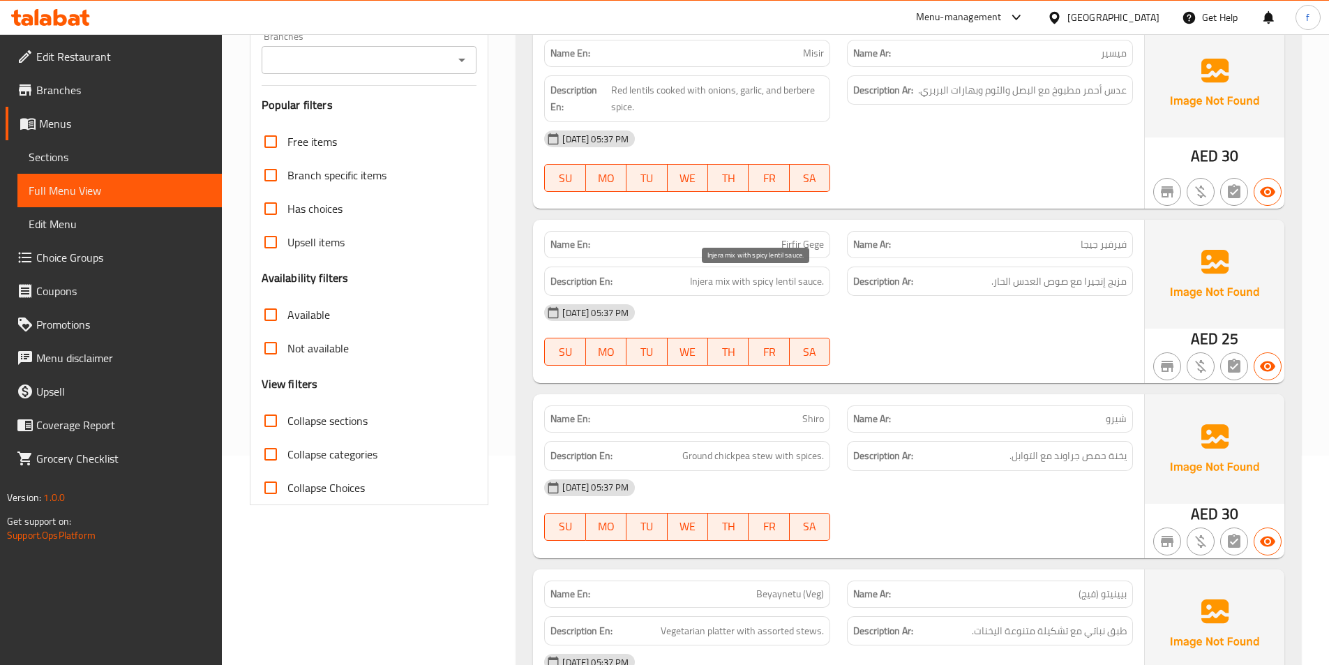
click at [797, 285] on span "Injera mix with spicy lentil sauce." at bounding box center [757, 281] width 134 height 17
click at [817, 281] on span "Injera mix with spicy lentil sauce." at bounding box center [757, 281] width 134 height 17
click at [804, 282] on span "Injera mix with spicy lentil sauce." at bounding box center [757, 281] width 134 height 17
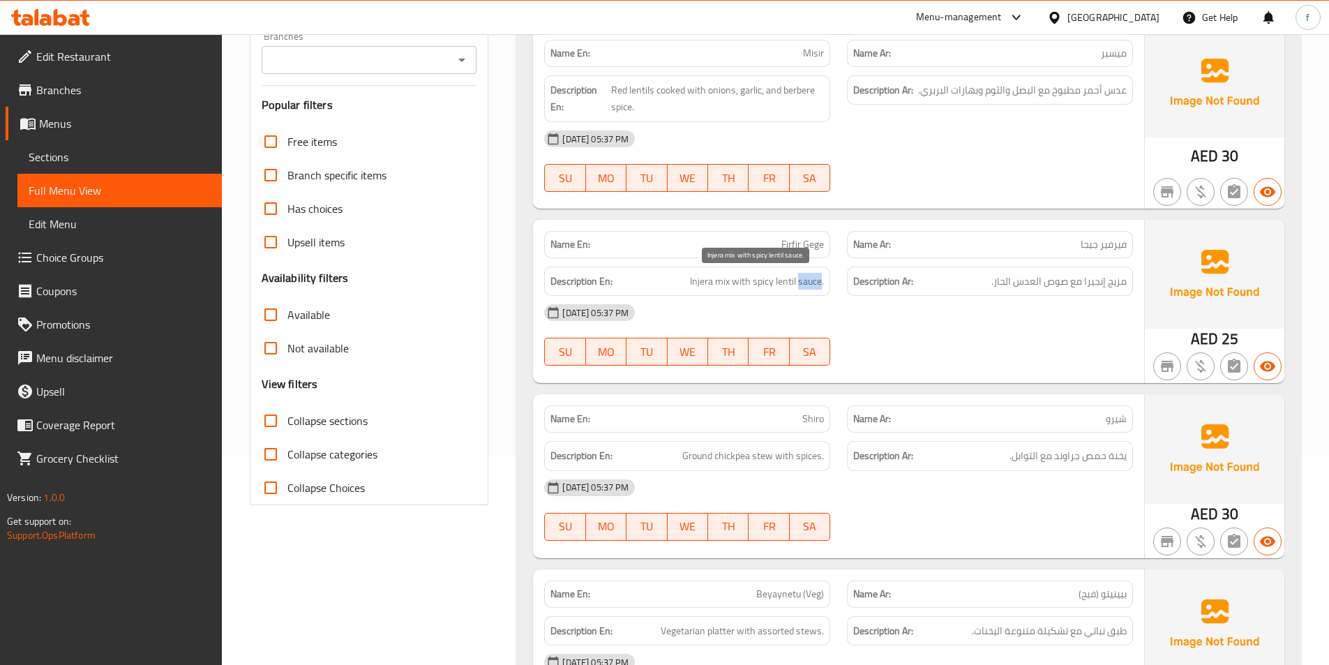
click at [804, 281] on span "Injera mix with spicy lentil sauce." at bounding box center [757, 281] width 134 height 17
click at [774, 283] on span "Injera mix with spicy lentil sauce." at bounding box center [757, 281] width 134 height 17
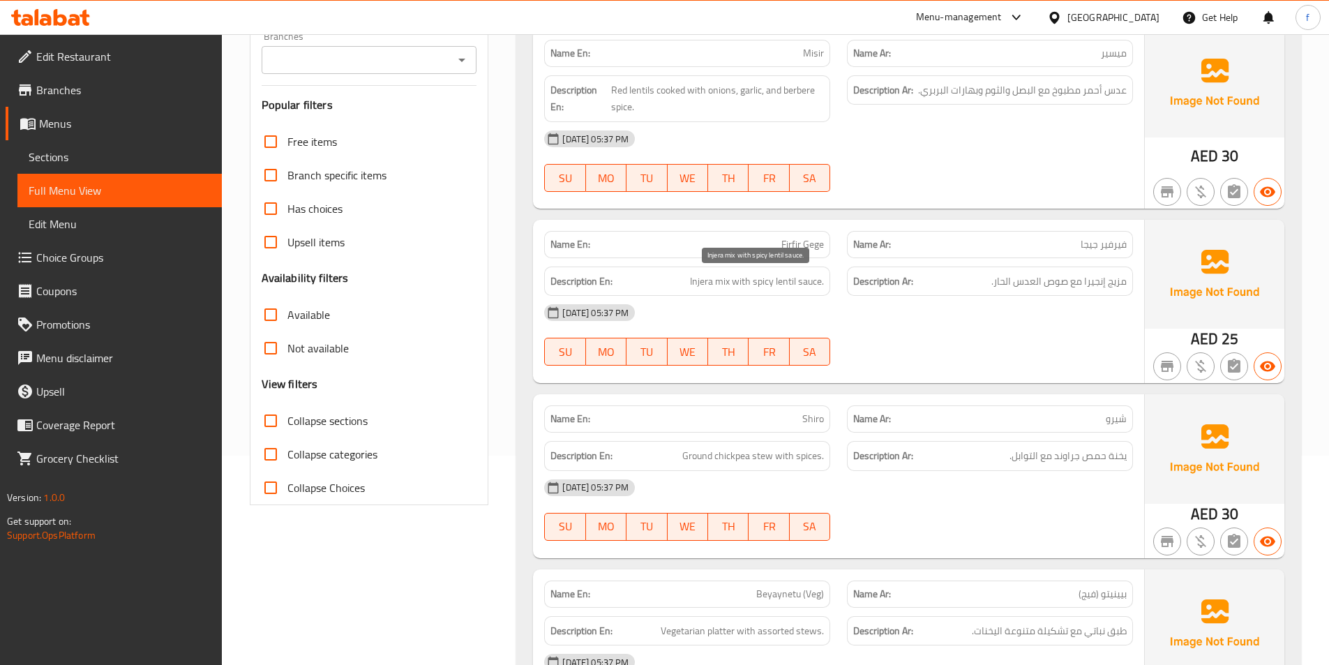
click at [813, 276] on span "Injera mix with spicy lentil sauce." at bounding box center [757, 281] width 134 height 17
click at [783, 279] on span "Injera mix with spicy lentil sauce." at bounding box center [757, 281] width 134 height 17
click at [839, 283] on div "Description Ar: مزيج إنجيرا مع صوص العدس الحار." at bounding box center [990, 281] width 303 height 47
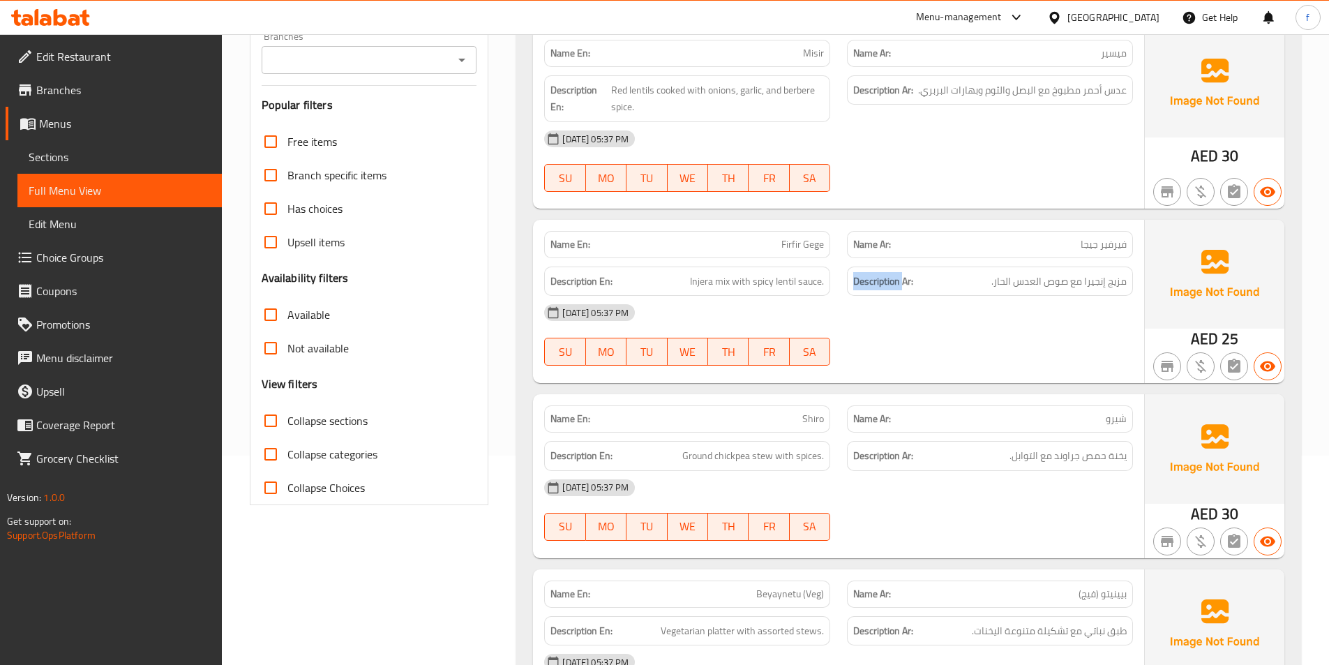
click at [839, 283] on div "Description Ar: مزيج إنجيرا مع صوص العدس الحار." at bounding box center [990, 281] width 303 height 47
click at [791, 283] on span "Injera mix with spicy lentil sauce." at bounding box center [757, 281] width 134 height 17
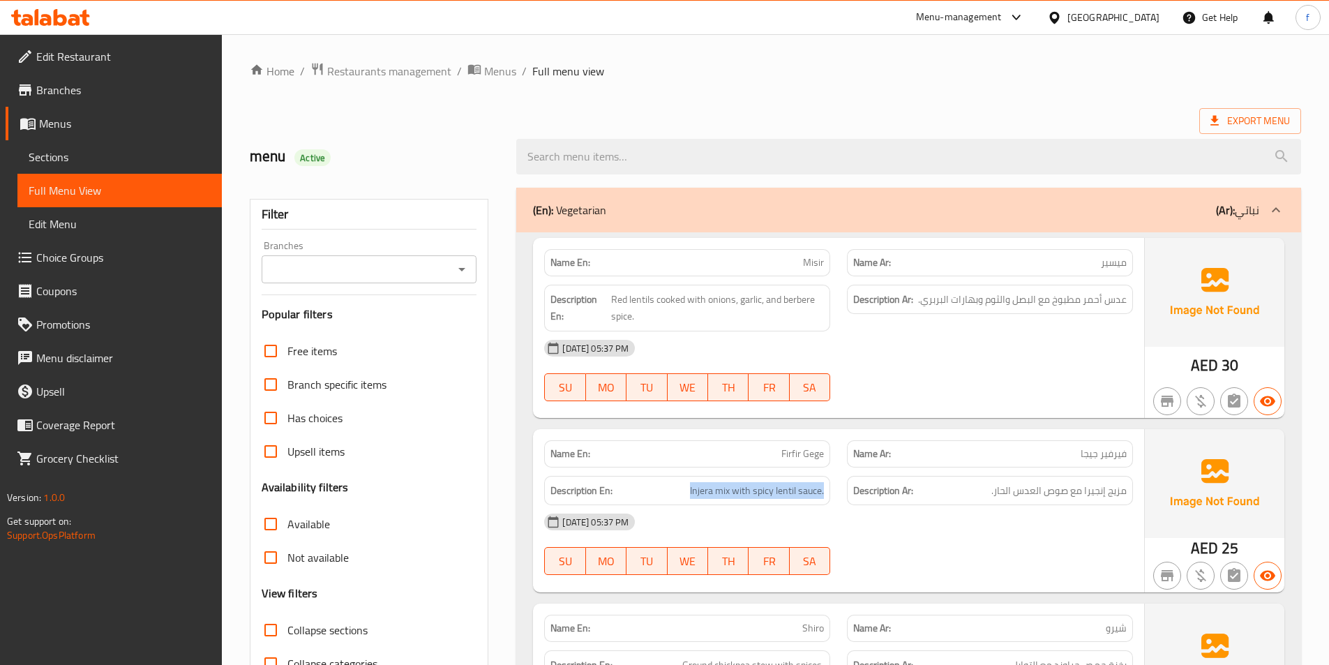
scroll to position [140, 0]
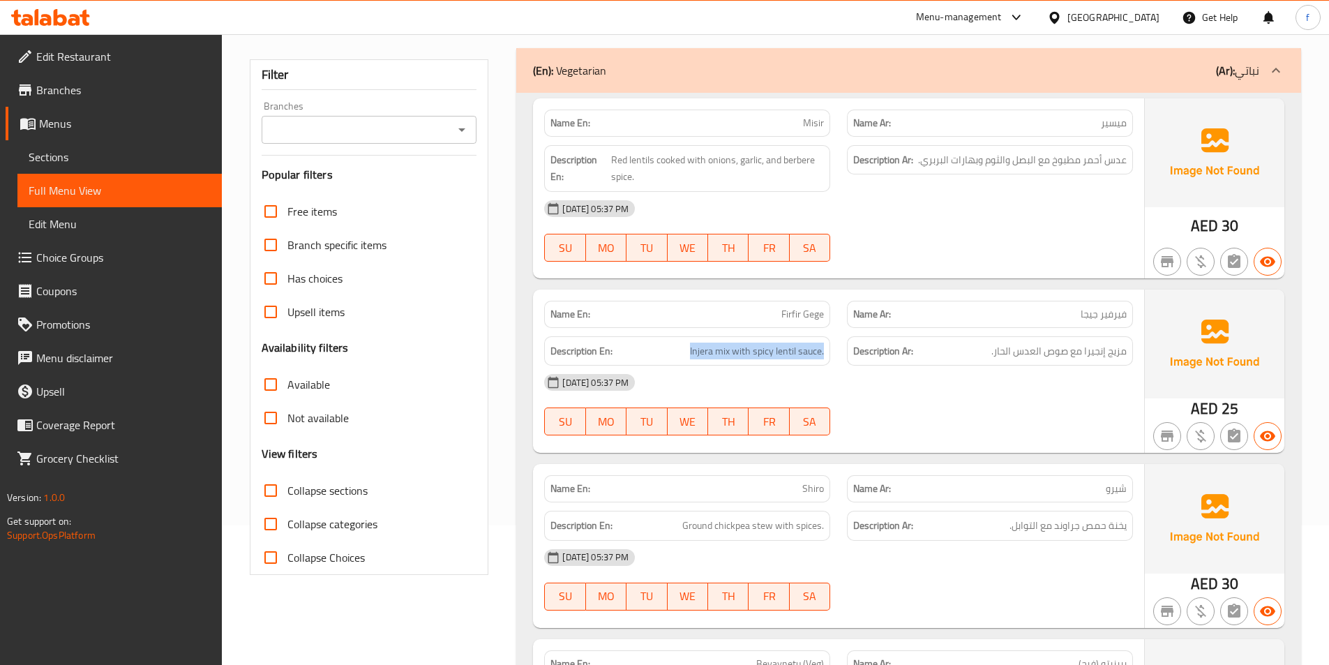
click at [774, 359] on span "Injera mix with spicy lentil sauce." at bounding box center [757, 351] width 134 height 17
click at [772, 345] on span "Injera mix with spicy lentil sauce." at bounding box center [757, 351] width 134 height 17
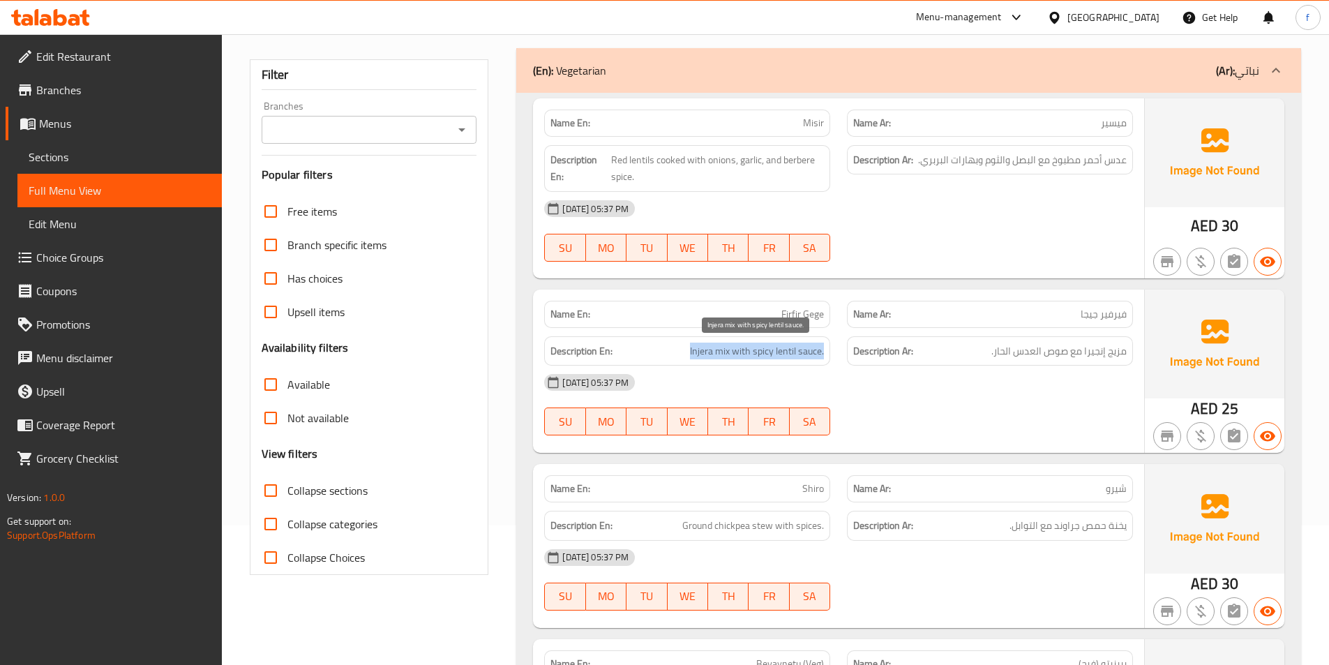
click at [772, 345] on span "Injera mix with spicy lentil sauce." at bounding box center [757, 351] width 134 height 17
click at [772, 368] on div "[DATE] 05:37 PM" at bounding box center [839, 382] width 606 height 33
click at [771, 368] on div "[DATE] 05:37 PM" at bounding box center [839, 382] width 606 height 33
click at [770, 368] on div "[DATE] 05:37 PM" at bounding box center [839, 382] width 606 height 33
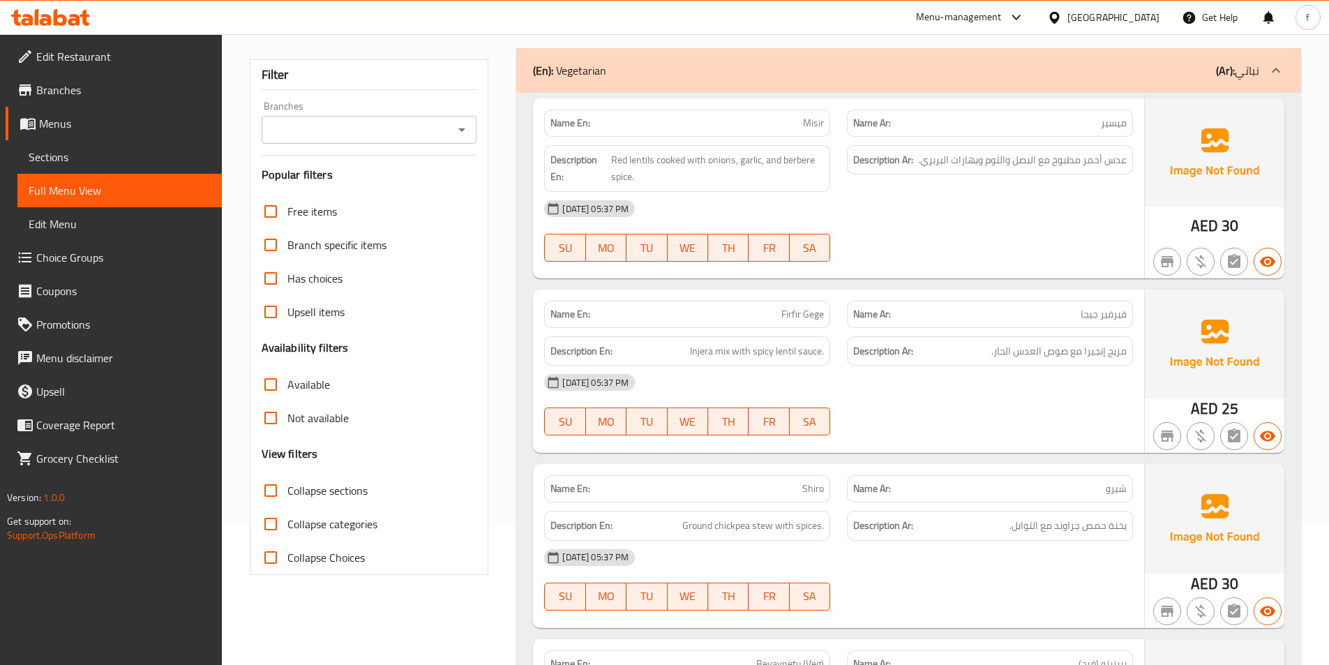
click at [770, 368] on div "[DATE] 05:37 PM" at bounding box center [839, 382] width 606 height 33
click at [786, 352] on span "Injera mix with spicy lentil sauce." at bounding box center [757, 351] width 134 height 17
click at [811, 352] on span "Injera mix with spicy lentil sauce." at bounding box center [757, 351] width 134 height 17
click at [728, 347] on span "Injera mix with spicy lentil sauce." at bounding box center [757, 351] width 134 height 17
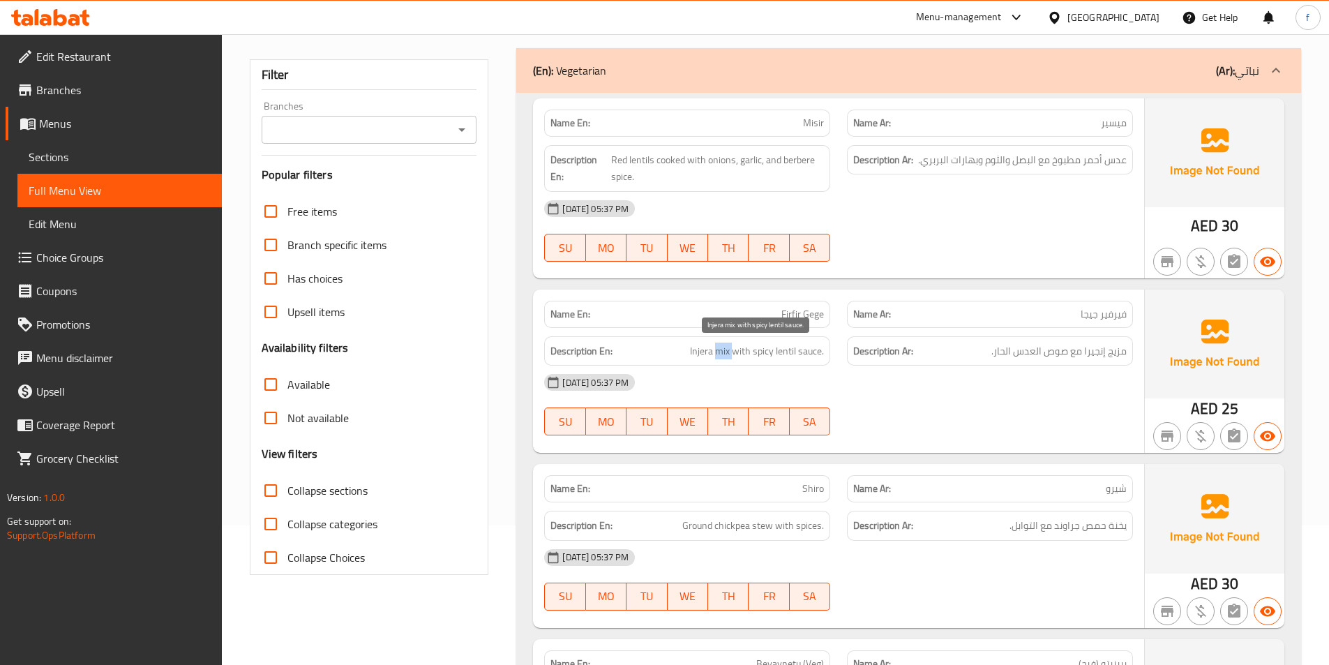
click at [728, 347] on span "Injera mix with spicy lentil sauce." at bounding box center [757, 351] width 134 height 17
click at [696, 353] on span "Injera mix with spicy lentil sauce." at bounding box center [757, 351] width 134 height 17
click at [716, 355] on span "Injera mix with spicy lentil sauce." at bounding box center [757, 351] width 134 height 17
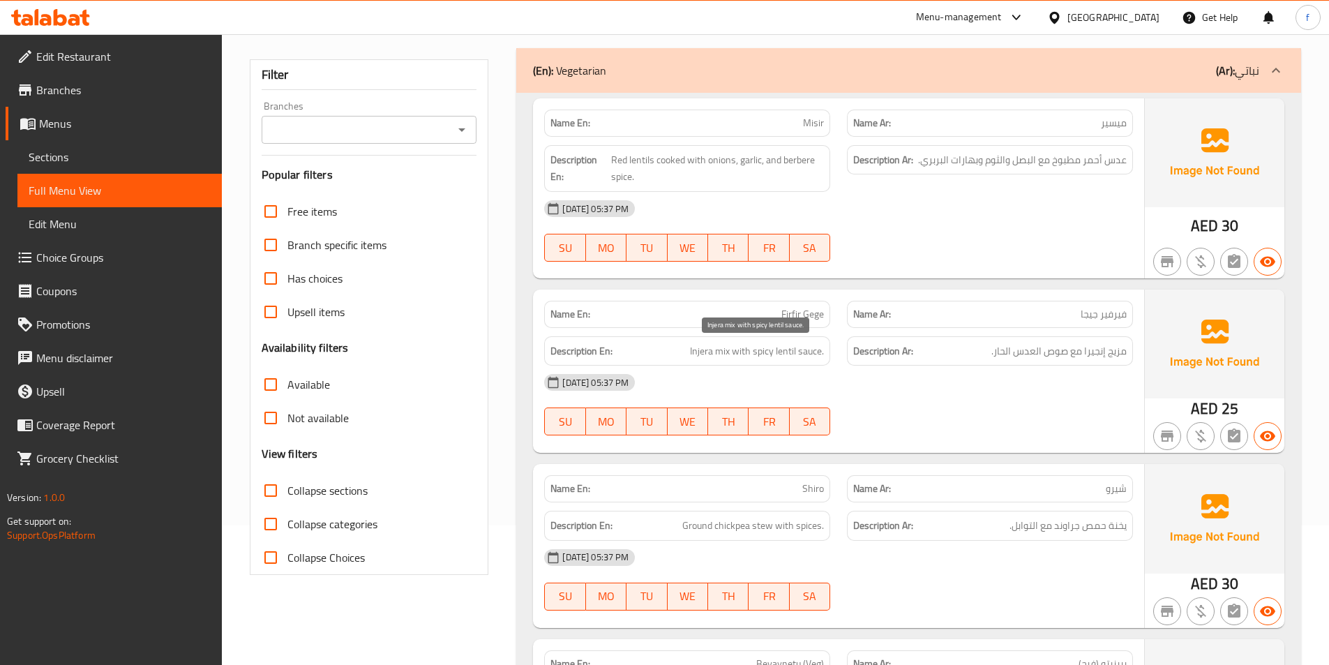
click at [705, 352] on span "Injera mix with spicy lentil sauce." at bounding box center [757, 351] width 134 height 17
click at [748, 350] on span "Injera mix with spicy lentil sauce." at bounding box center [757, 351] width 134 height 17
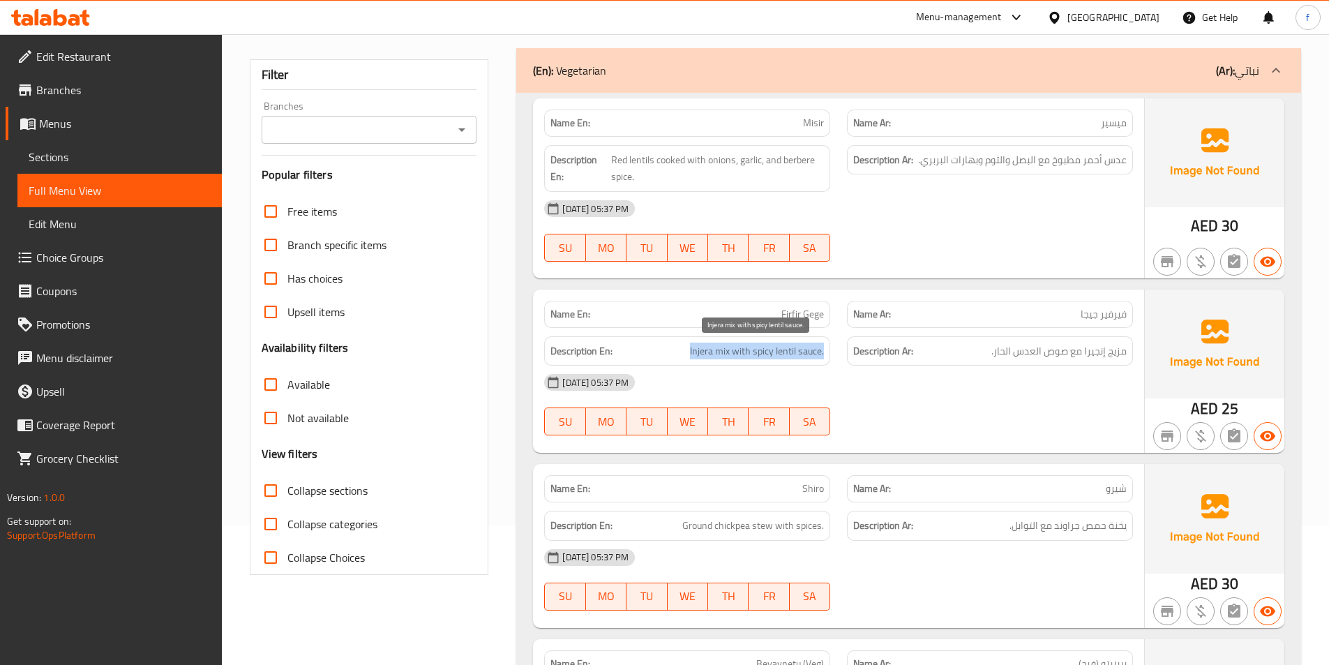
click at [748, 350] on span "Injera mix with spicy lentil sauce." at bounding box center [757, 351] width 134 height 17
click at [728, 354] on span "Injera mix with spicy lentil sauce." at bounding box center [757, 351] width 134 height 17
click at [706, 355] on span "Injera mix with spicy lentil sauce." at bounding box center [757, 351] width 134 height 17
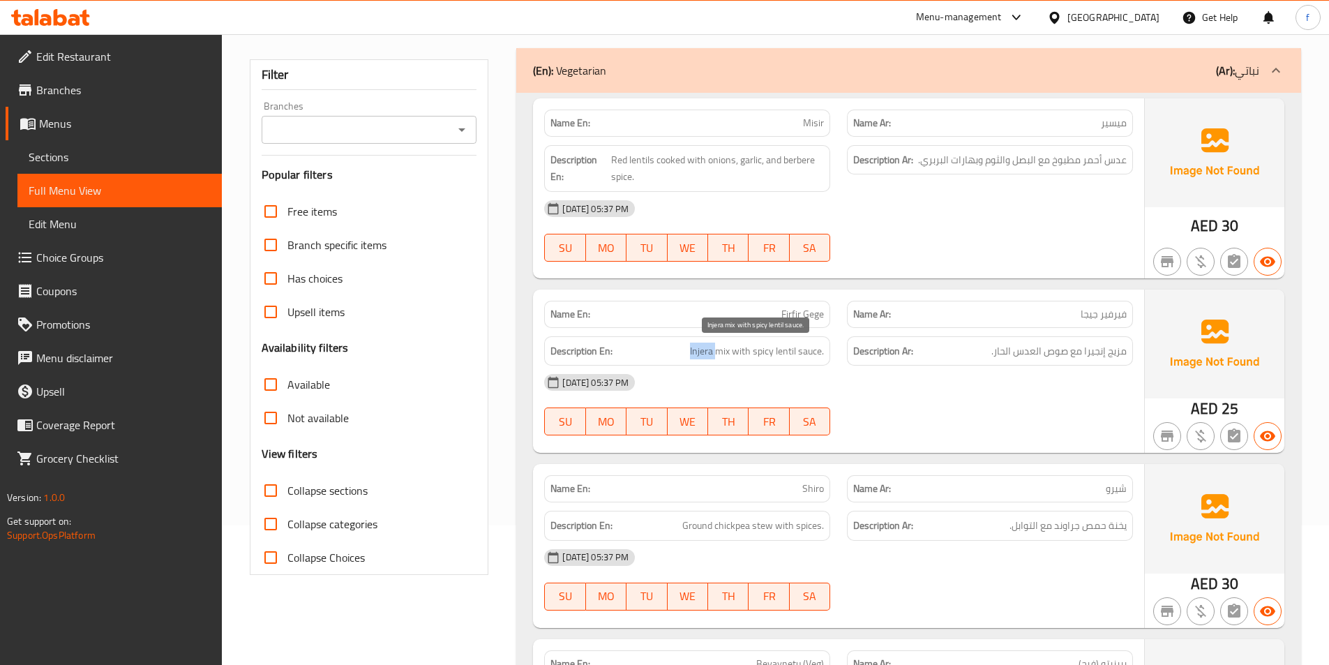
click at [706, 355] on span "Injera mix with spicy lentil sauce." at bounding box center [757, 351] width 134 height 17
click at [727, 350] on span "Injera mix with spicy lentil sauce." at bounding box center [757, 351] width 134 height 17
click at [702, 350] on span "Injera mix with spicy lentil sauce." at bounding box center [757, 351] width 134 height 17
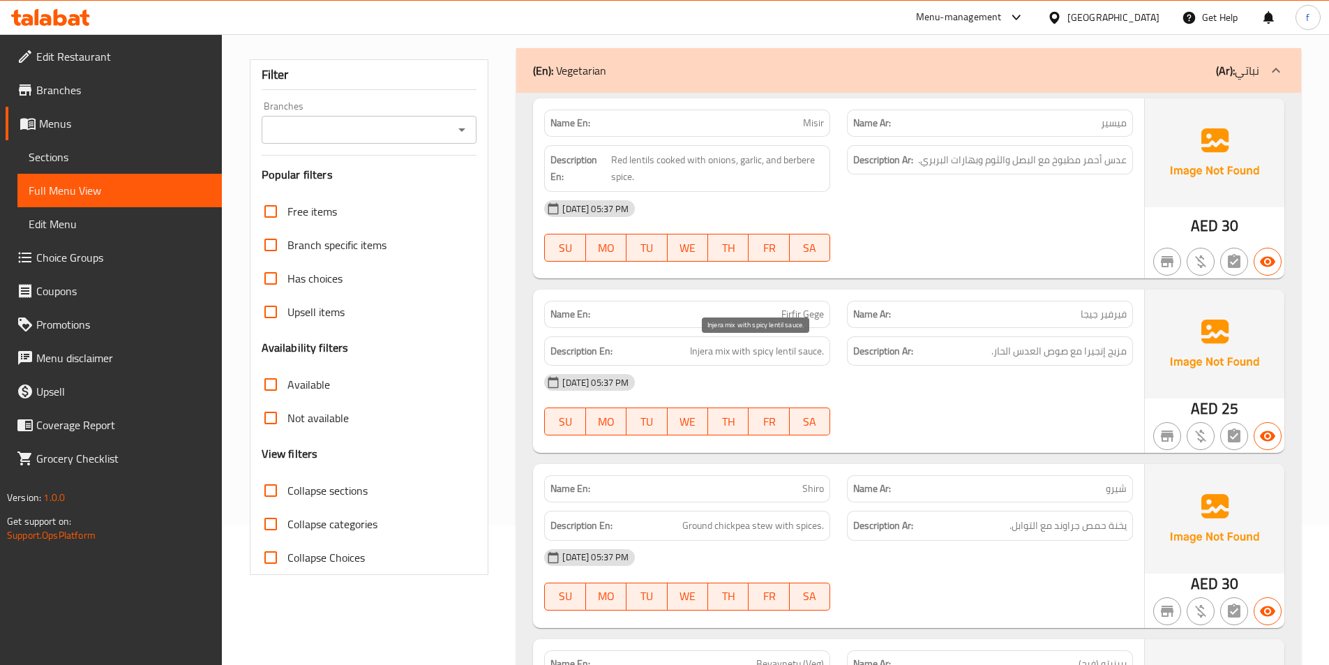
click at [818, 353] on span "Injera mix with spicy lentil sauce." at bounding box center [757, 351] width 134 height 17
click at [782, 348] on span "Injera mix with spicy lentil sauce." at bounding box center [757, 351] width 134 height 17
click at [761, 355] on span "Injera mix with spicy lentil sauce." at bounding box center [757, 351] width 134 height 17
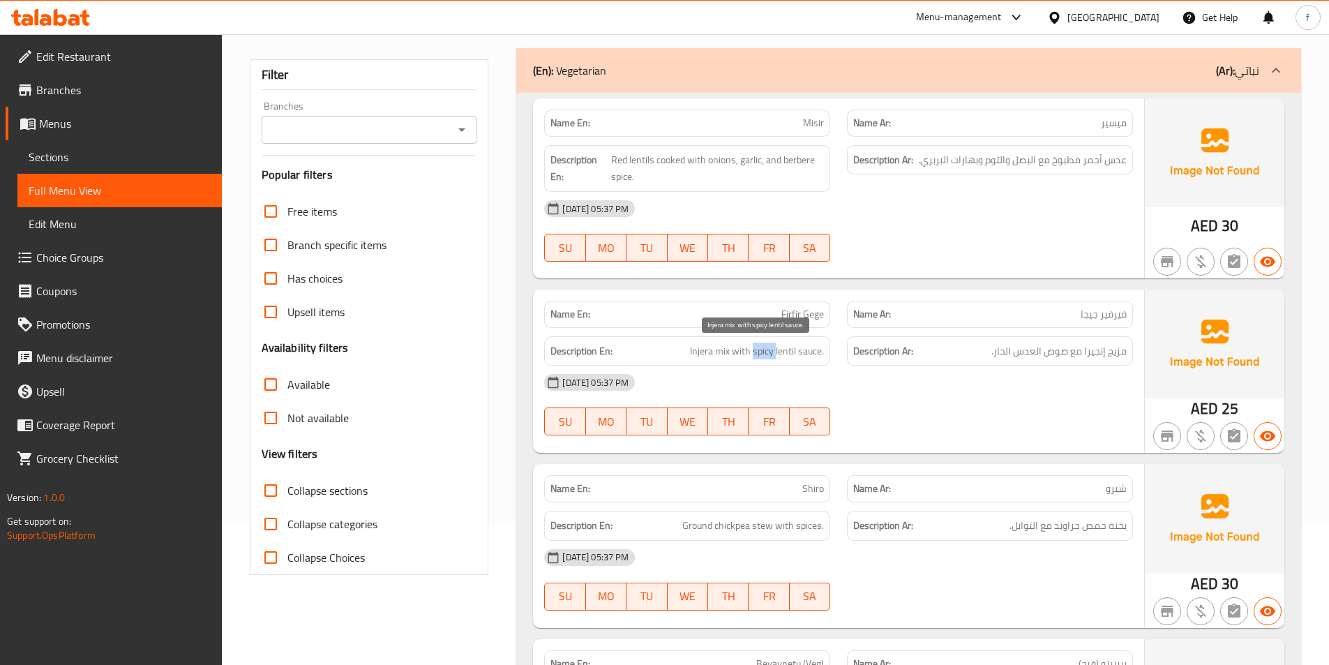
click at [761, 355] on span "Injera mix with spicy lentil sauce." at bounding box center [757, 351] width 134 height 17
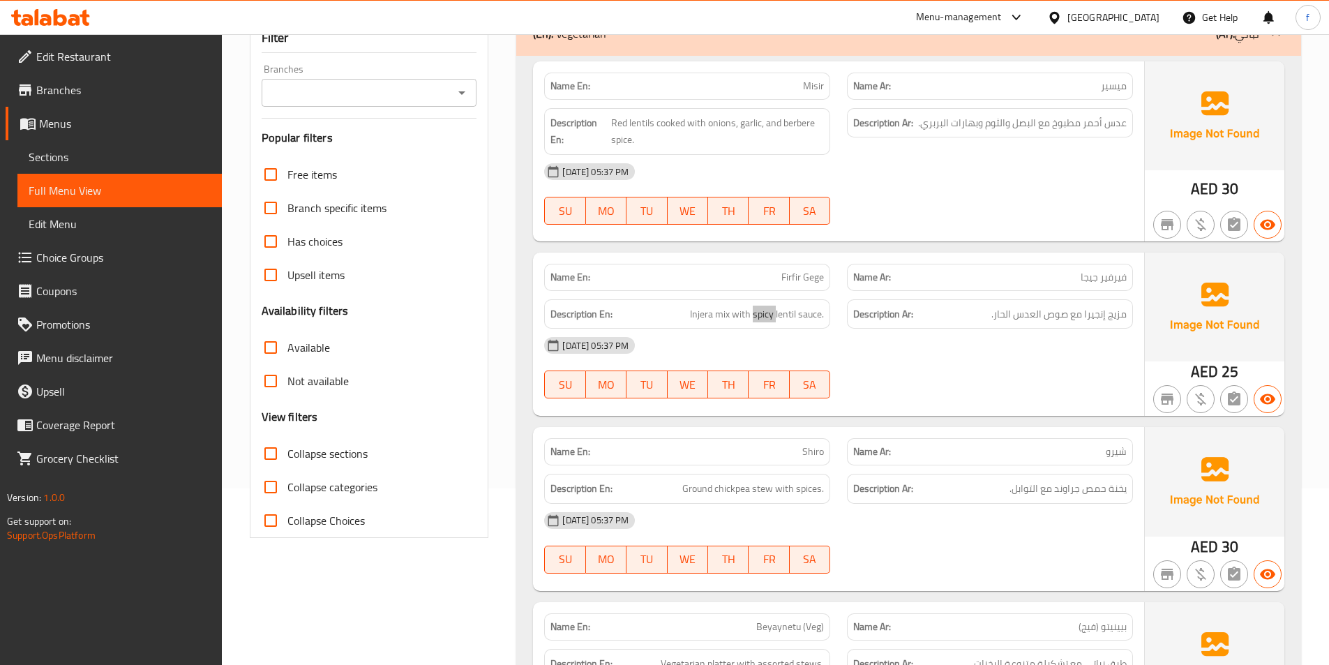
scroll to position [209, 0]
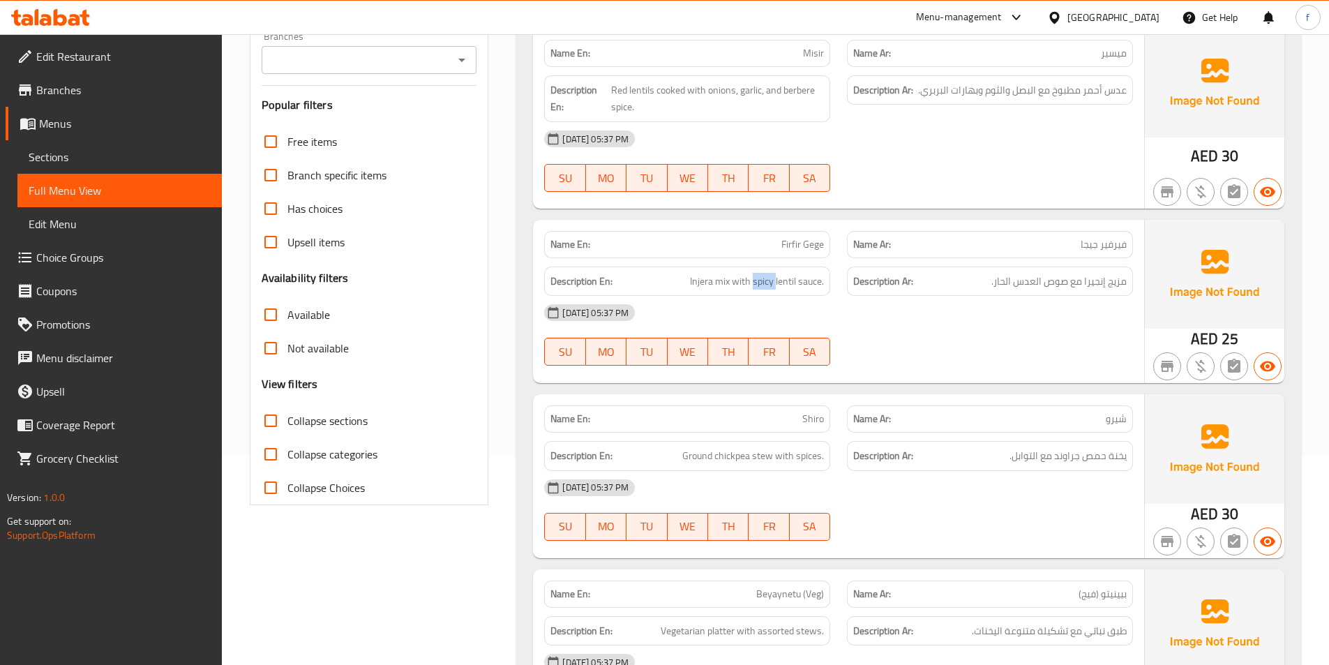
drag, startPoint x: 785, startPoint y: 250, endPoint x: 793, endPoint y: 251, distance: 7.8
click at [785, 250] on span "Firfir Gege" at bounding box center [802, 244] width 43 height 15
click at [793, 251] on span "Firfir Gege" at bounding box center [802, 244] width 43 height 15
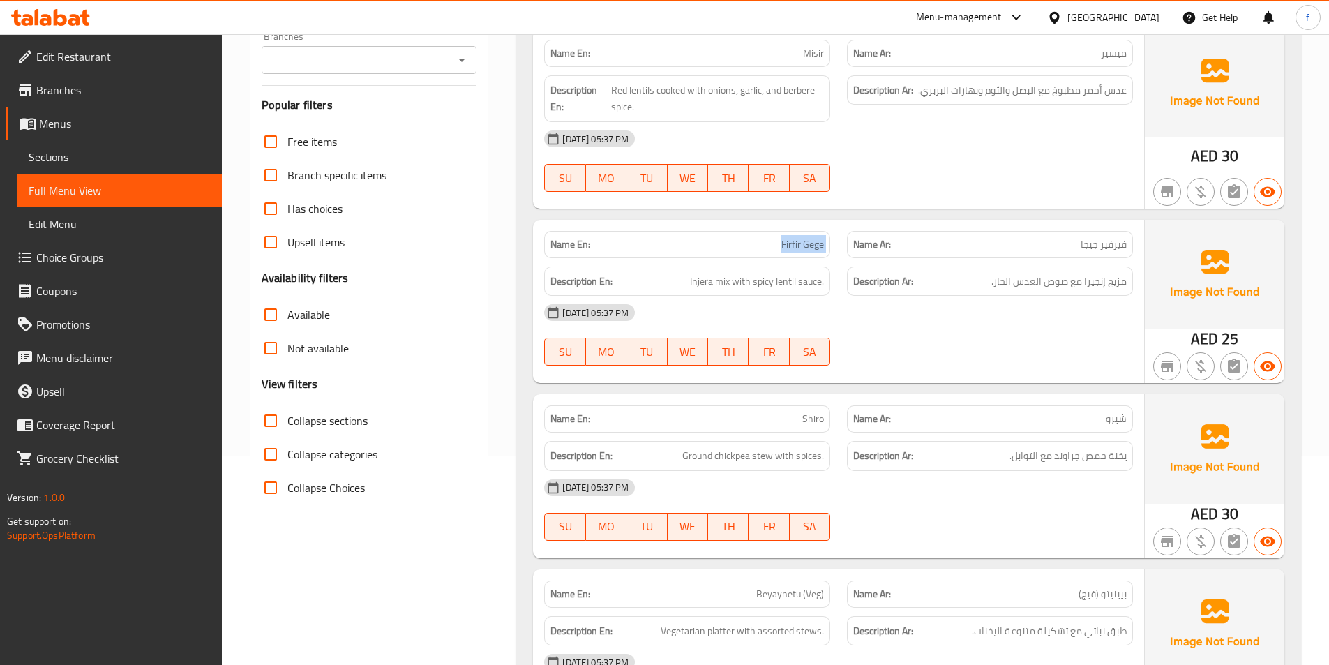
drag, startPoint x: 793, startPoint y: 251, endPoint x: 813, endPoint y: 257, distance: 21.2
click at [807, 274] on div "Name En: Firfir Gege Name Ar: فيرفير جيجا Description En: Injera mix with spicy…" at bounding box center [838, 301] width 611 height 163
click at [747, 288] on span "Injera mix with spicy lentil sauce." at bounding box center [757, 281] width 134 height 17
click at [720, 285] on span "Injera mix with spicy lentil sauce." at bounding box center [757, 281] width 134 height 17
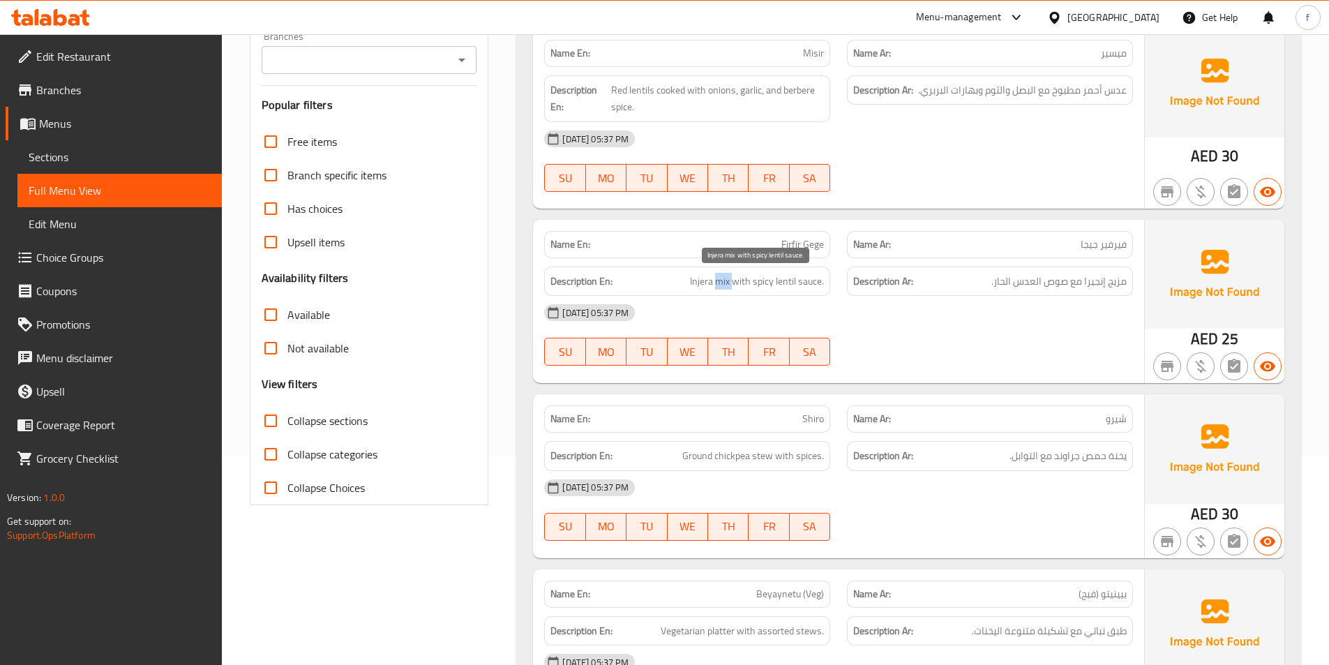
click at [704, 283] on span "Injera mix with spicy lentil sauce." at bounding box center [757, 281] width 134 height 17
click at [746, 280] on span "Injera mix with spicy lentil sauce." at bounding box center [757, 281] width 134 height 17
click at [816, 283] on span "Injera mix with spicy lentil sauce." at bounding box center [757, 281] width 134 height 17
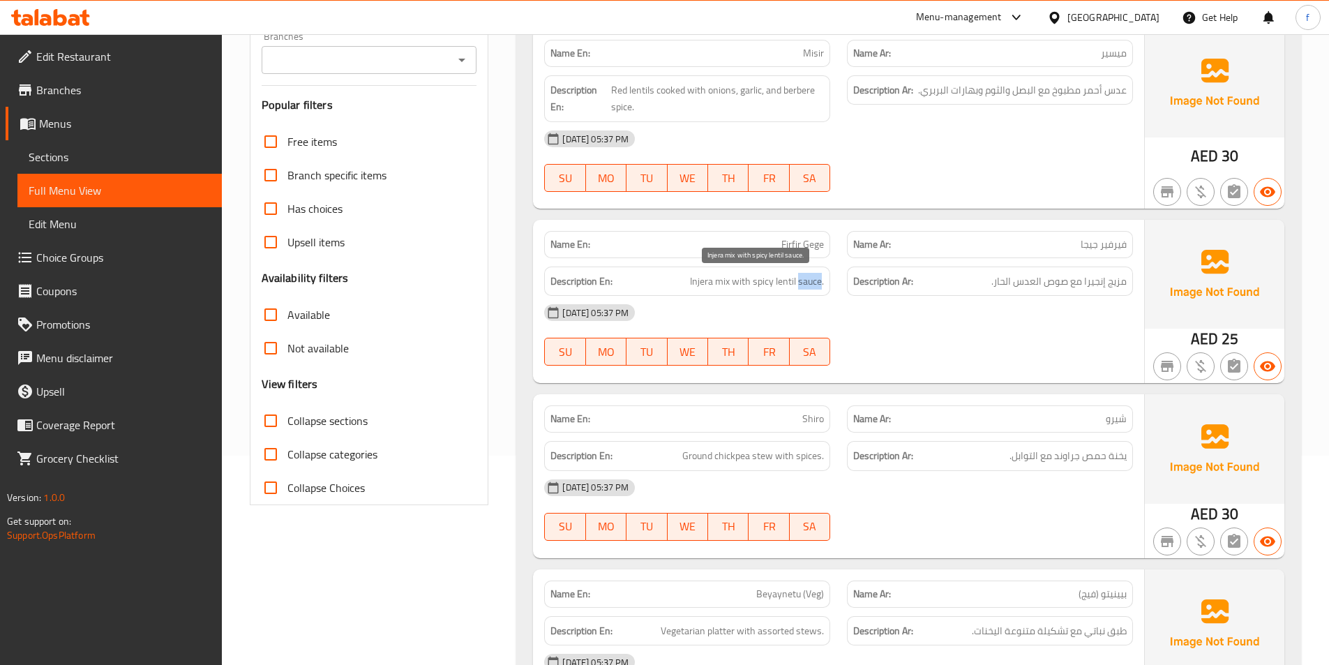
click at [816, 283] on span "Injera mix with spicy lentil sauce." at bounding box center [757, 281] width 134 height 17
click at [783, 280] on span "Injera mix with spicy lentil sauce." at bounding box center [757, 281] width 134 height 17
click at [754, 282] on span "Injera mix with spicy lentil sauce." at bounding box center [757, 281] width 134 height 17
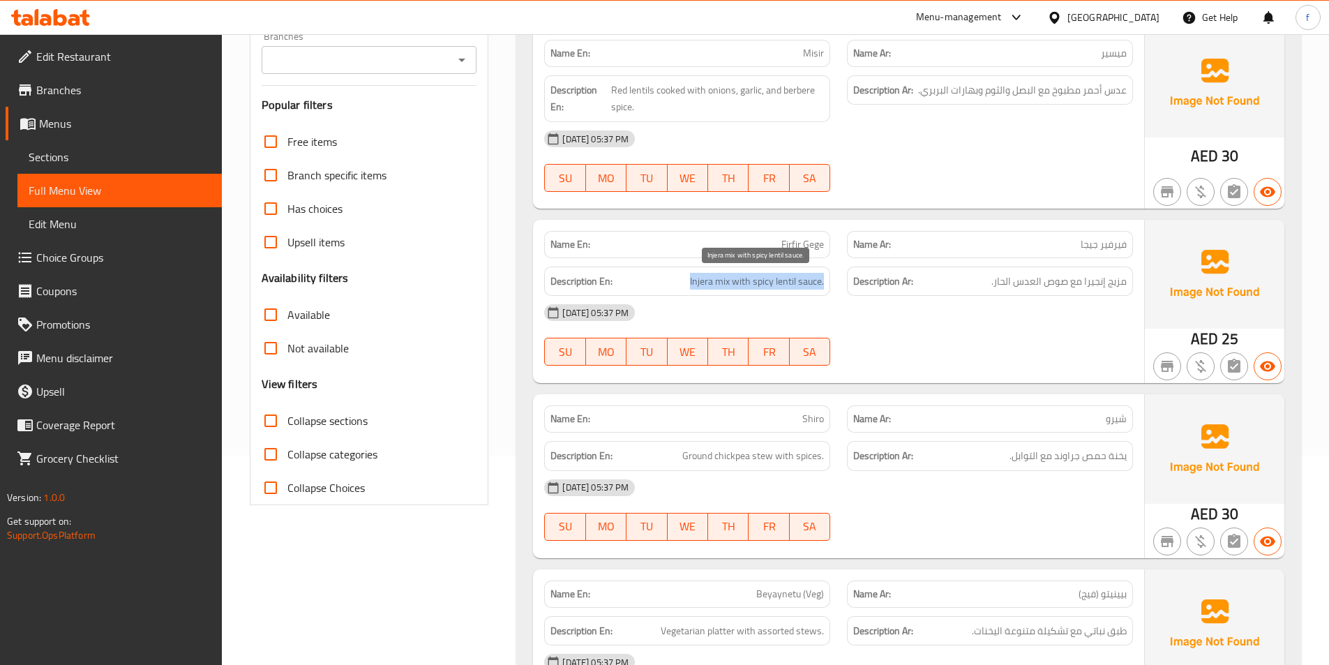
click at [754, 282] on span "Injera mix with spicy lentil sauce." at bounding box center [757, 281] width 134 height 17
click at [830, 293] on div "Description En: Injera mix with spicy lentil sauce." at bounding box center [687, 281] width 303 height 47
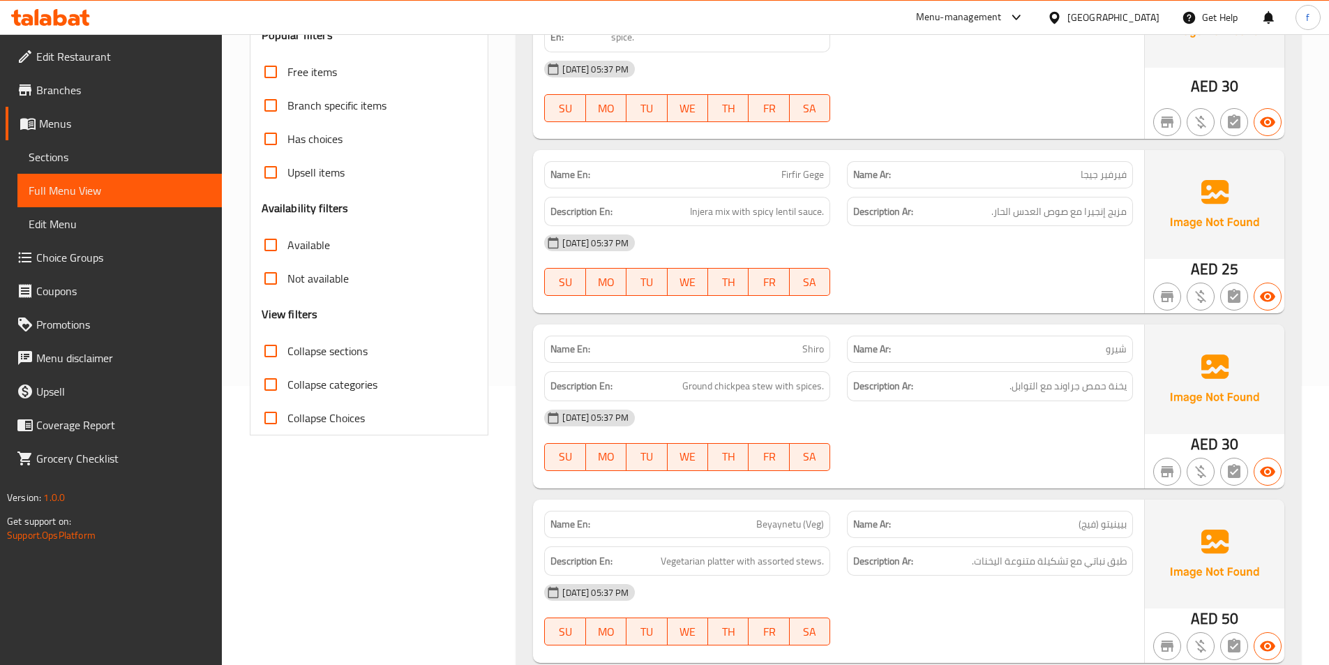
click at [816, 349] on span "Shiro" at bounding box center [813, 349] width 22 height 15
click at [762, 388] on span "Ground chickpea stew with spices." at bounding box center [753, 385] width 142 height 17
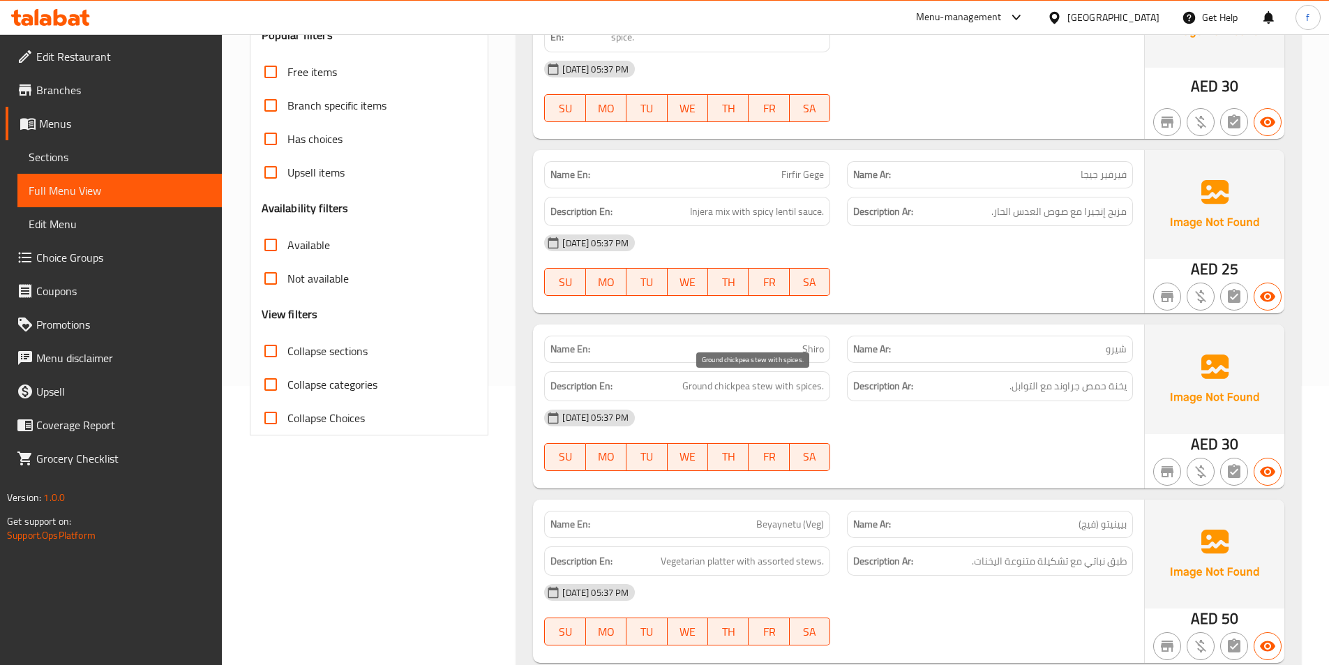
click at [720, 384] on span "Ground chickpea stew with spices." at bounding box center [753, 385] width 142 height 17
click at [709, 387] on span "Ground chickpea stew with spices." at bounding box center [753, 385] width 142 height 17
click at [786, 384] on span "Ground chickpea stew with spices." at bounding box center [753, 385] width 142 height 17
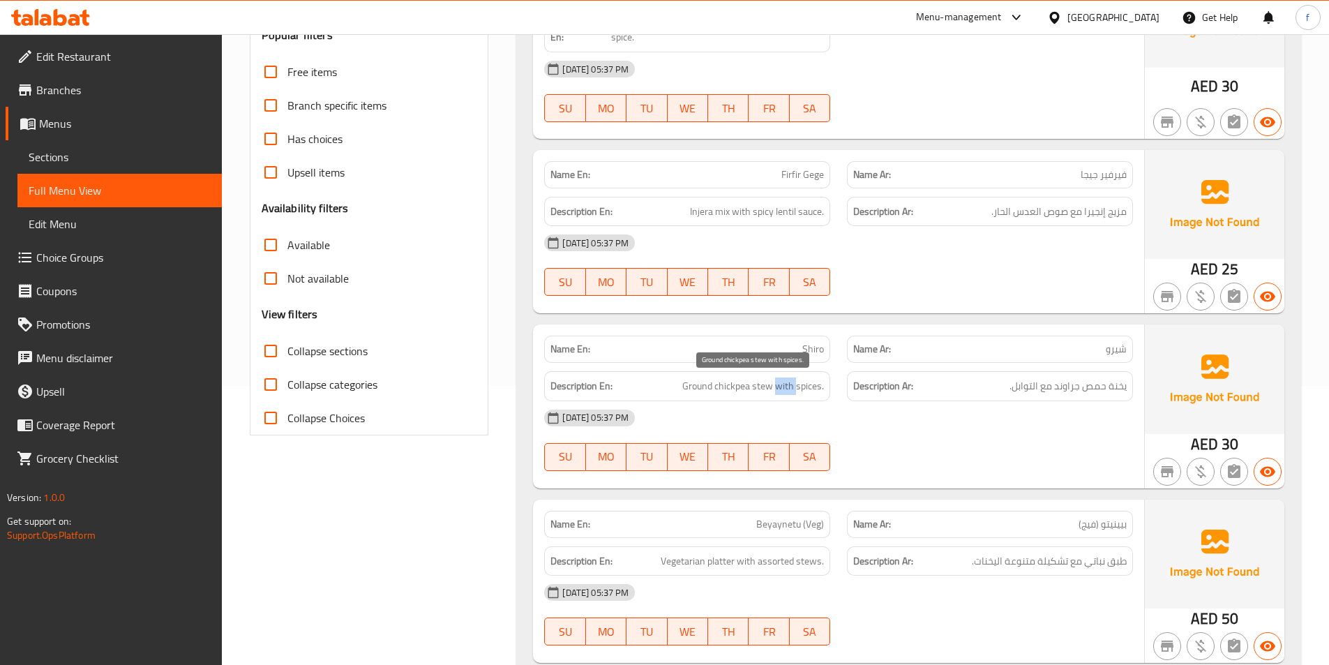
click at [786, 384] on span "Ground chickpea stew with spices." at bounding box center [753, 385] width 142 height 17
click at [816, 385] on span "Ground chickpea stew with spices." at bounding box center [753, 385] width 142 height 17
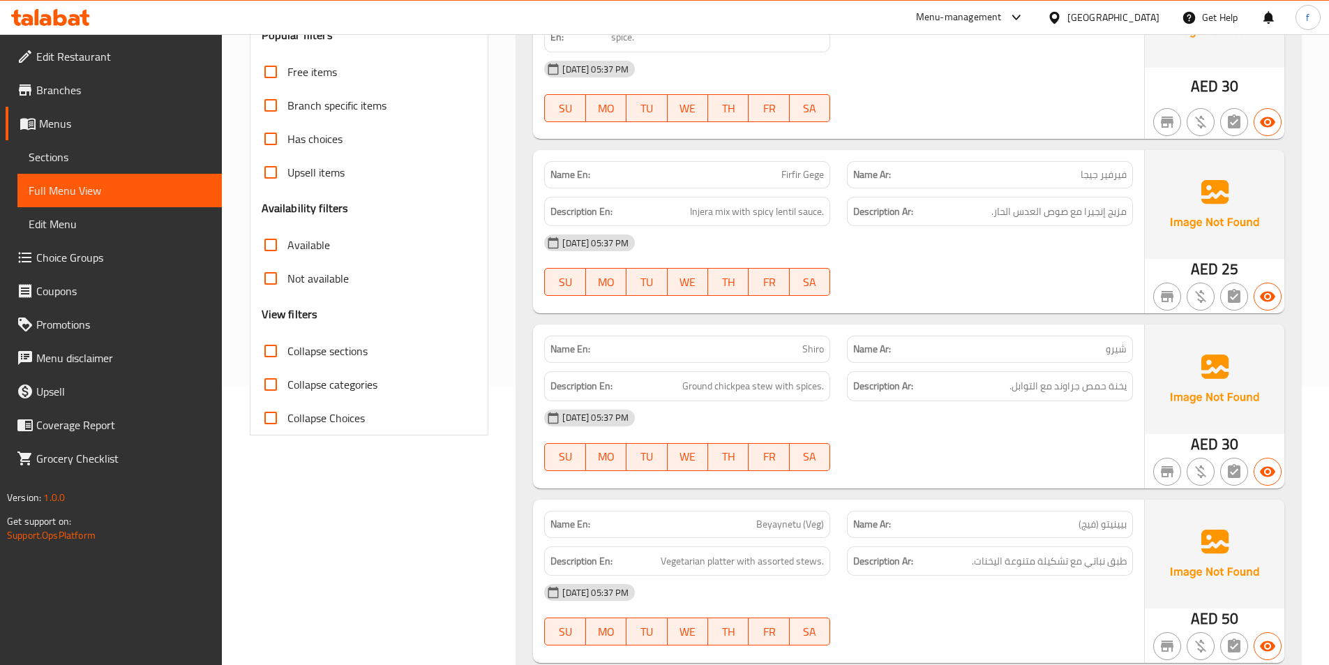
click at [800, 348] on p "Name En: Shiro" at bounding box center [686, 349] width 273 height 15
click at [809, 391] on span "Ground chickpea stew with spices." at bounding box center [753, 385] width 142 height 17
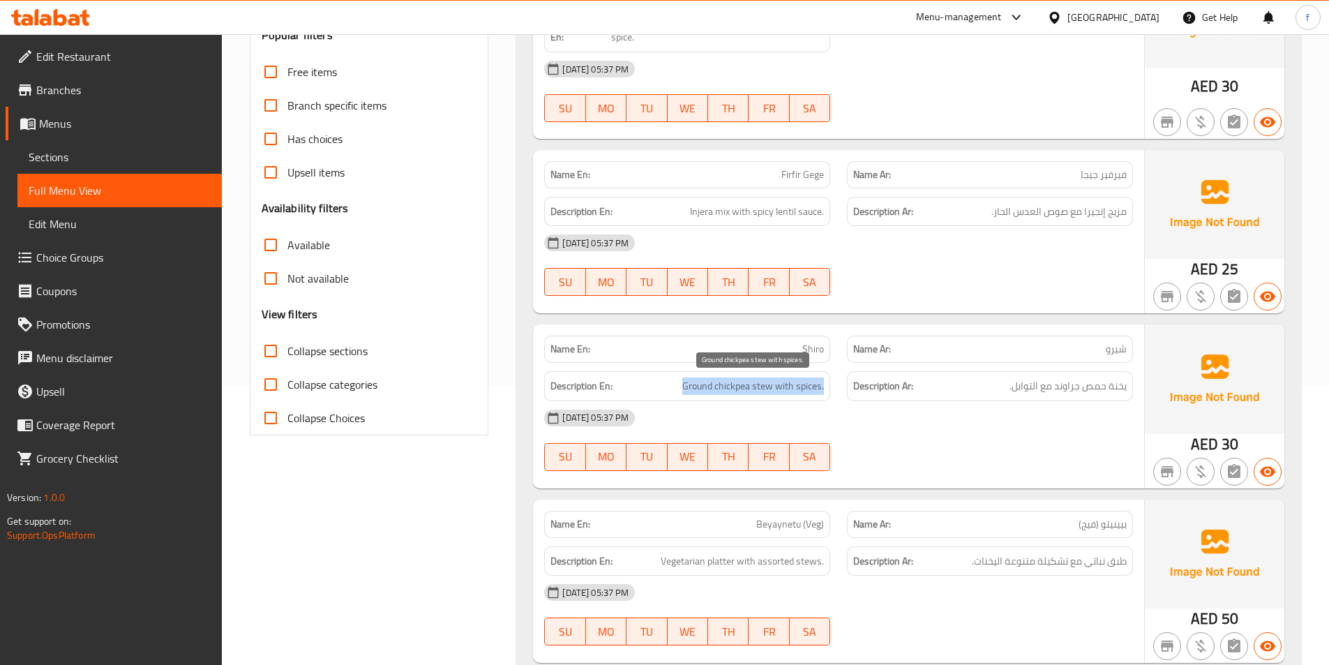
click at [809, 391] on span "Ground chickpea stew with spices." at bounding box center [753, 385] width 142 height 17
click at [1012, 394] on span "يخنة حمص جراوند مع التوابل." at bounding box center [1068, 385] width 117 height 17
click at [758, 384] on span "Ground chickpea stew with spices." at bounding box center [753, 385] width 142 height 17
click at [728, 384] on span "Ground chickpea stew with spices." at bounding box center [753, 385] width 142 height 17
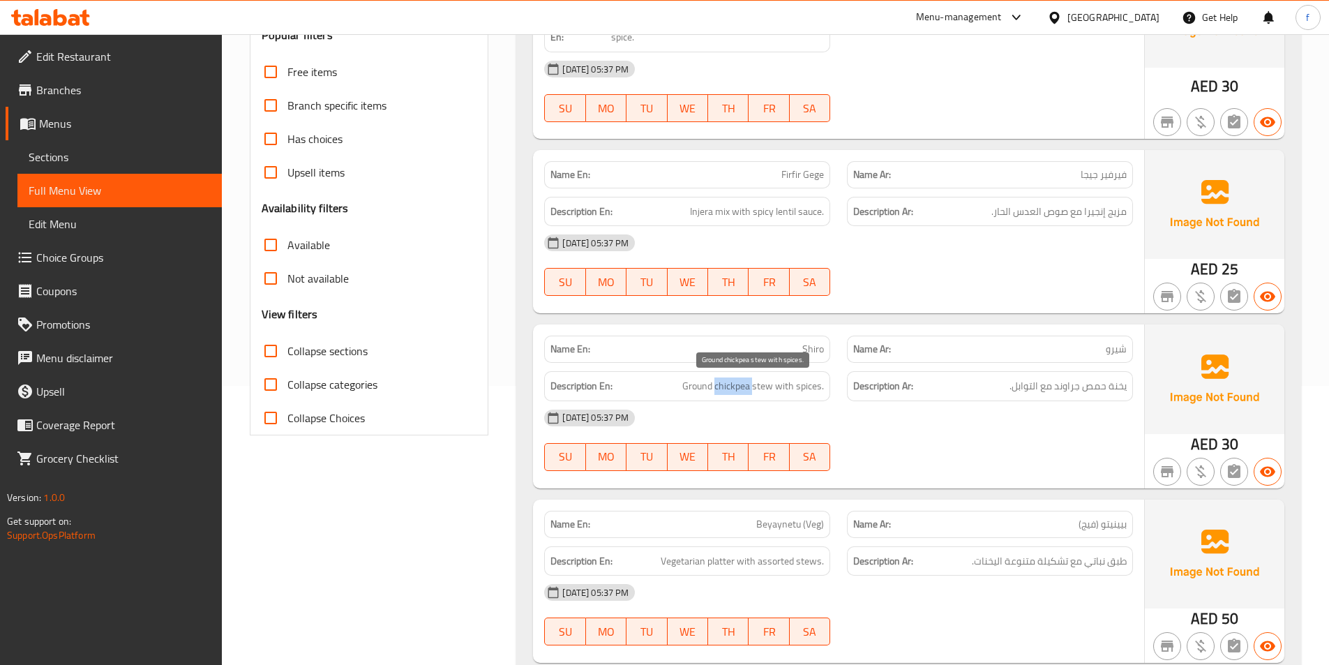
click at [728, 384] on span "Ground chickpea stew with spices." at bounding box center [753, 385] width 142 height 17
click at [684, 388] on span "Ground chickpea stew with spices." at bounding box center [753, 385] width 142 height 17
click at [789, 390] on span "Ground chickpea stew with spices." at bounding box center [753, 385] width 142 height 17
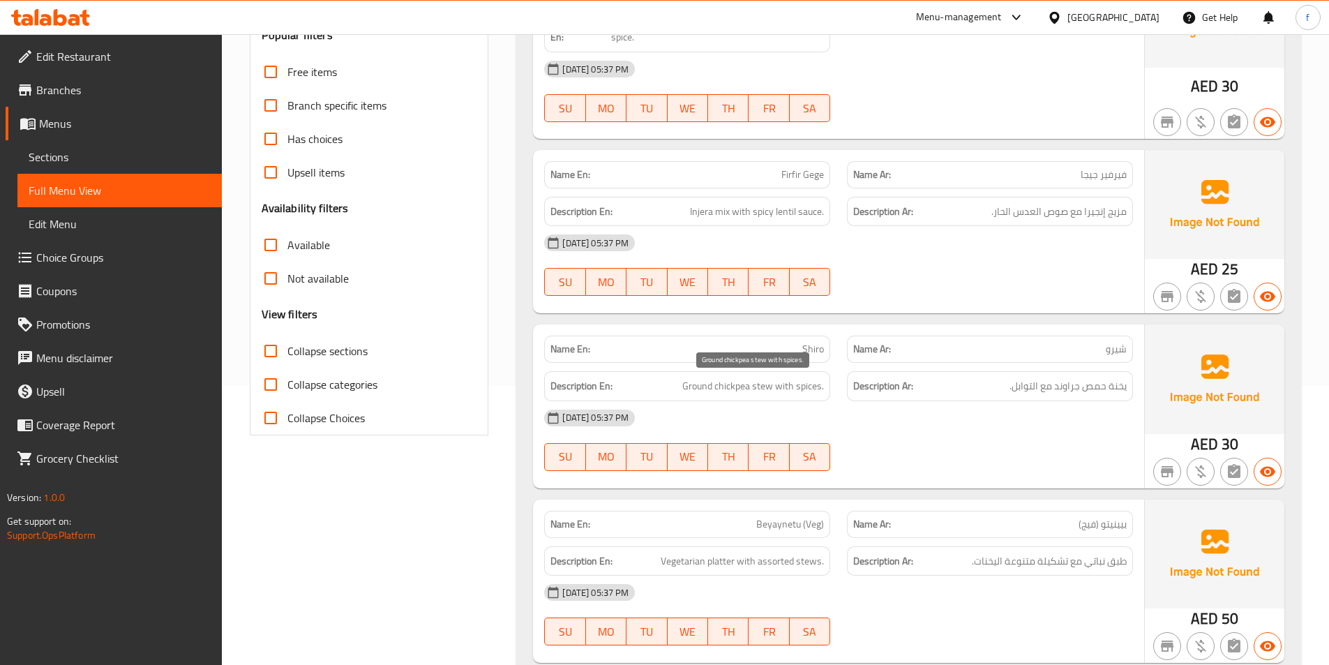
click at [802, 386] on span "Ground chickpea stew with spices." at bounding box center [753, 385] width 142 height 17
click at [681, 384] on h6 "Description En: Ground chickpea stew with spices." at bounding box center [686, 385] width 273 height 17
drag, startPoint x: 684, startPoint y: 384, endPoint x: 753, endPoint y: 393, distance: 68.9
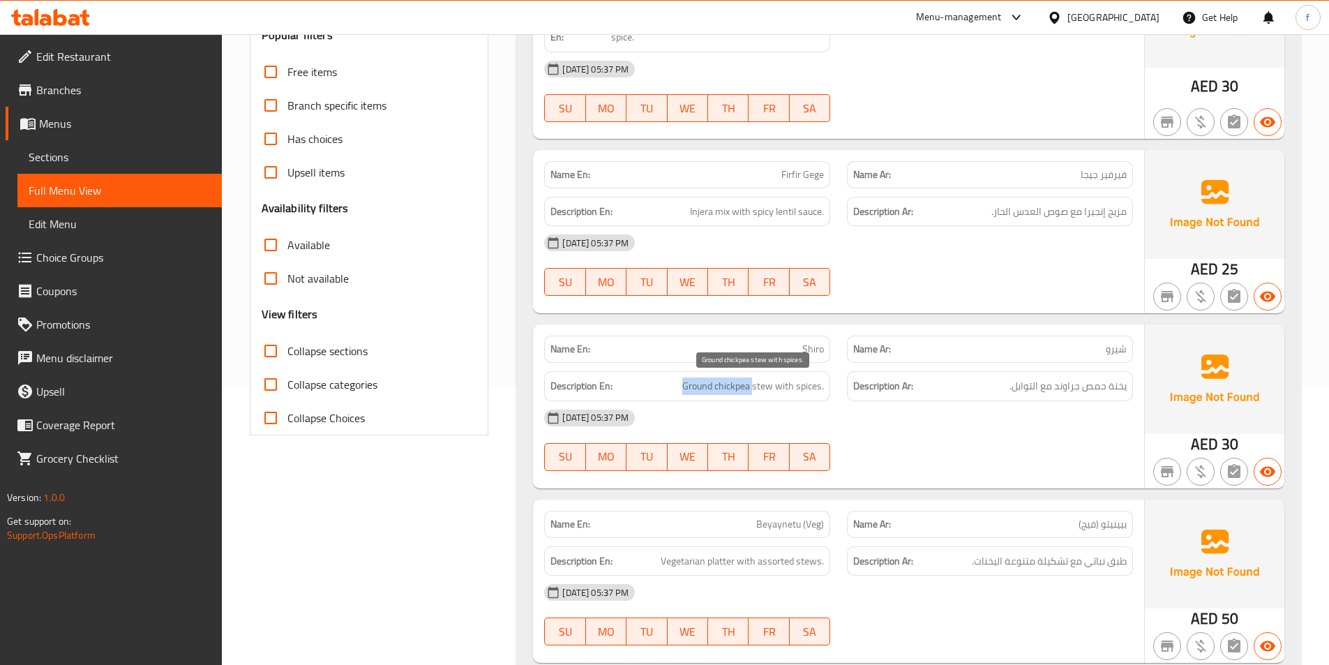
click at [753, 393] on span "Ground chickpea stew with spices." at bounding box center [753, 385] width 142 height 17
copy span "Ground chickpea"
click at [733, 383] on span "Ground chickpea stew with spices." at bounding box center [753, 385] width 142 height 17
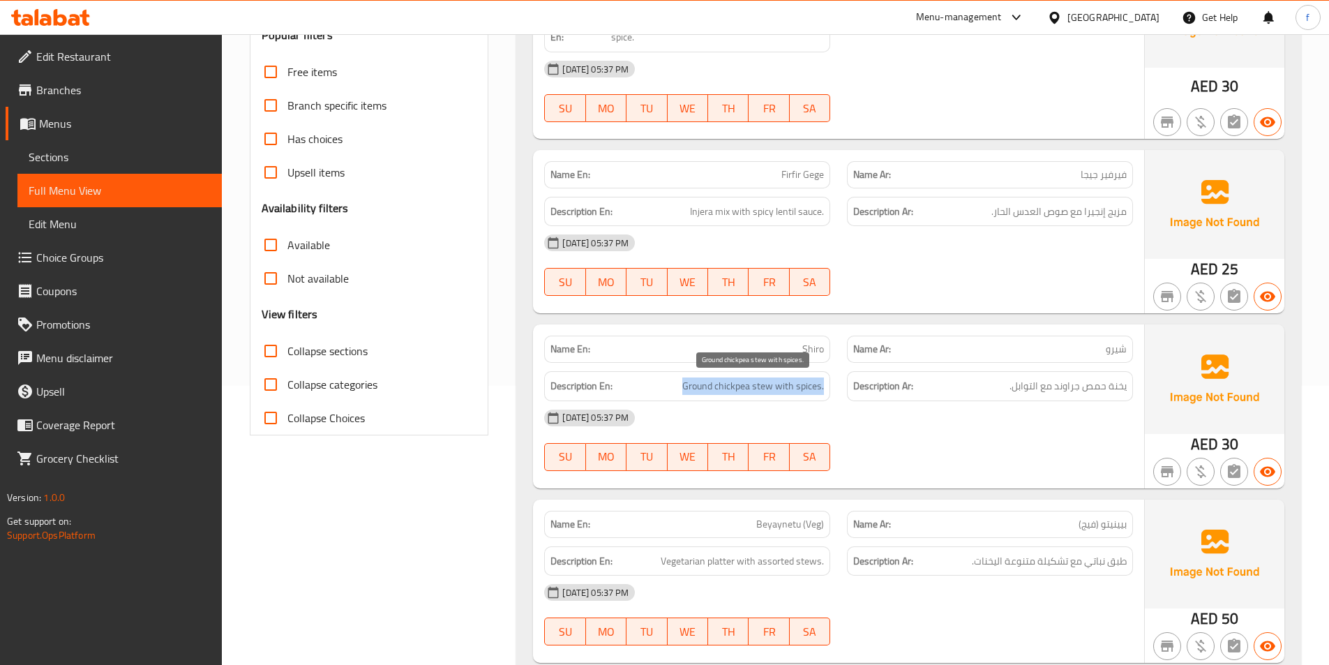
click at [733, 383] on span "Ground chickpea stew with spices." at bounding box center [753, 385] width 142 height 17
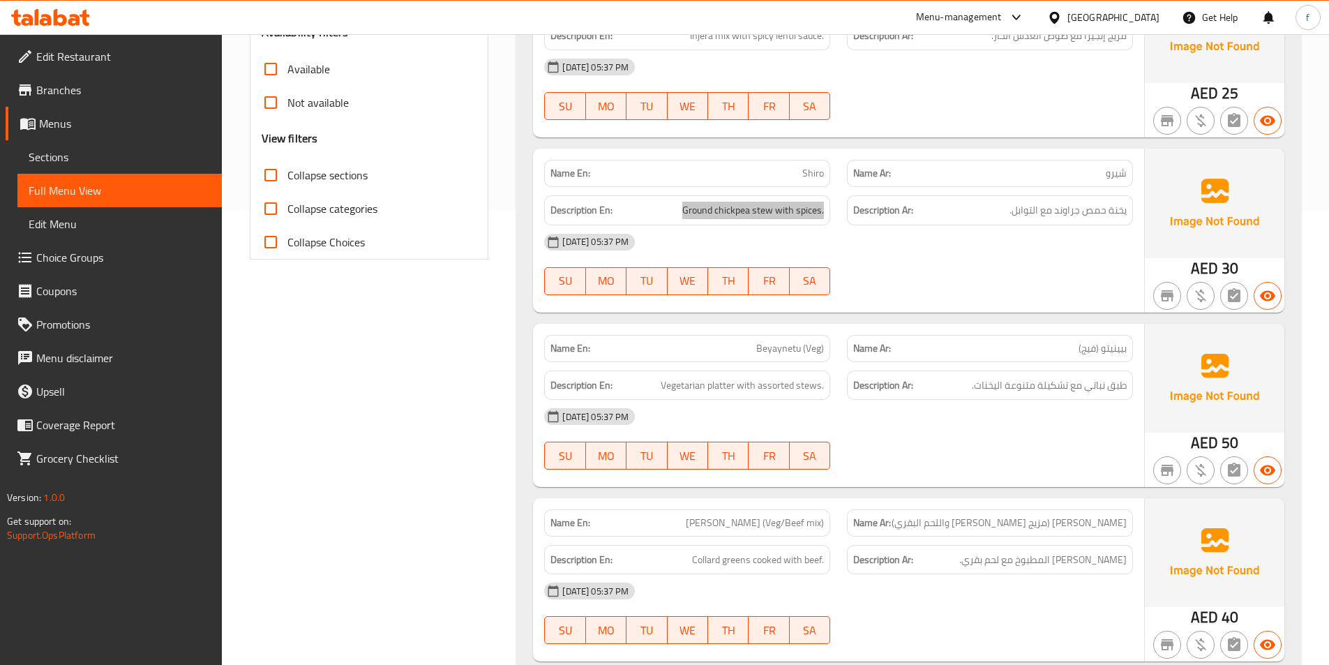
scroll to position [488, 0]
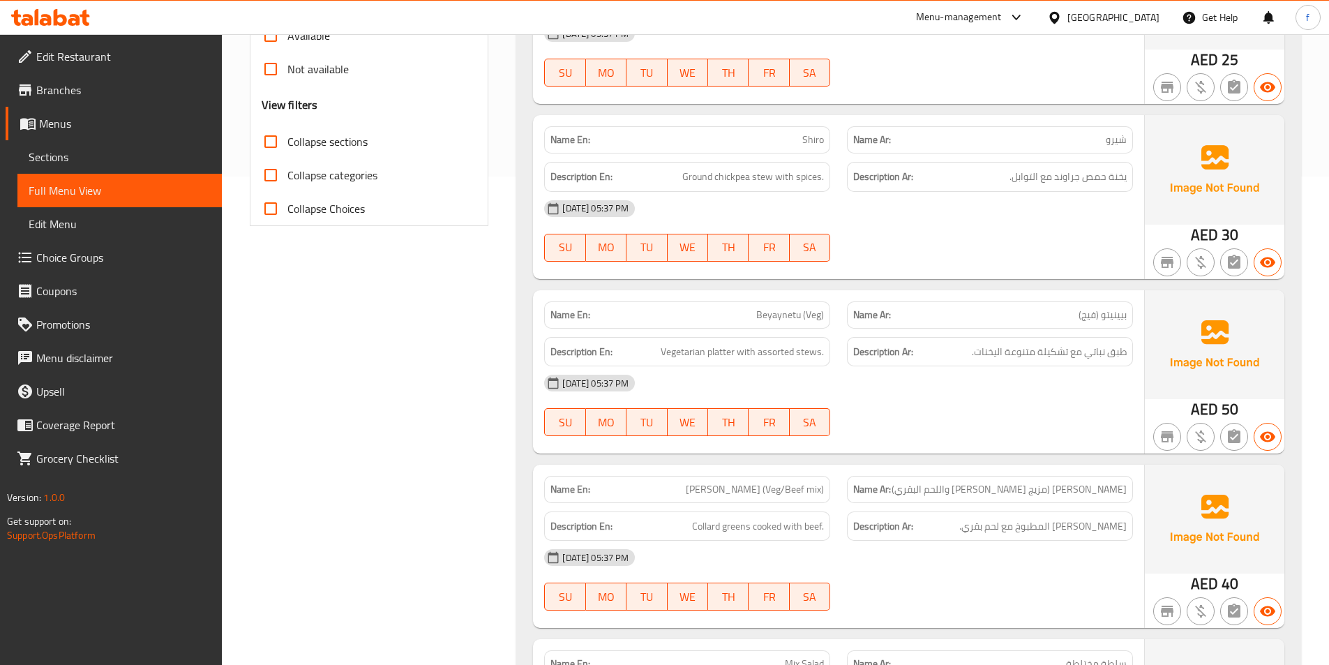
click at [777, 308] on span "Beyaynetu (Veg)" at bounding box center [790, 315] width 68 height 15
click at [1106, 317] on span "بيينيتو (فيج)" at bounding box center [1103, 315] width 48 height 15
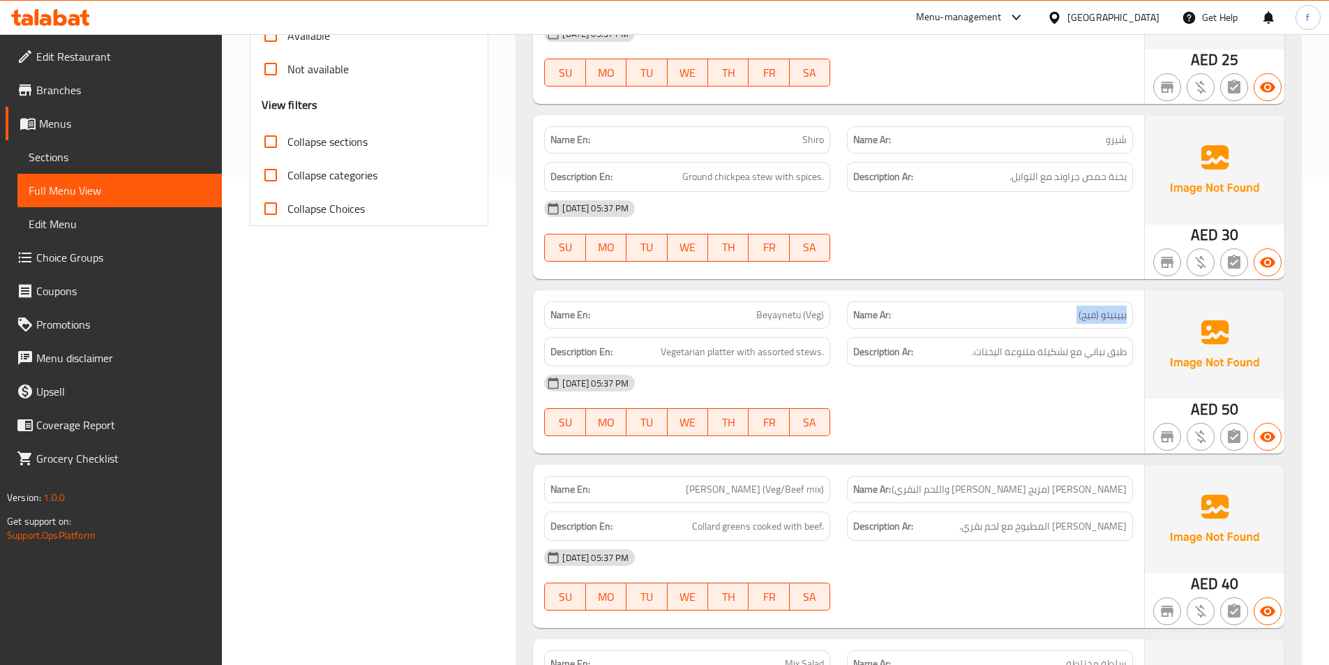
click at [1106, 317] on span "بيينيتو (فيج)" at bounding box center [1103, 315] width 48 height 15
click at [824, 317] on span "Beyaynetu (Veg)" at bounding box center [790, 315] width 68 height 15
click at [720, 347] on span "Vegetarian platter with assorted stews." at bounding box center [742, 351] width 163 height 17
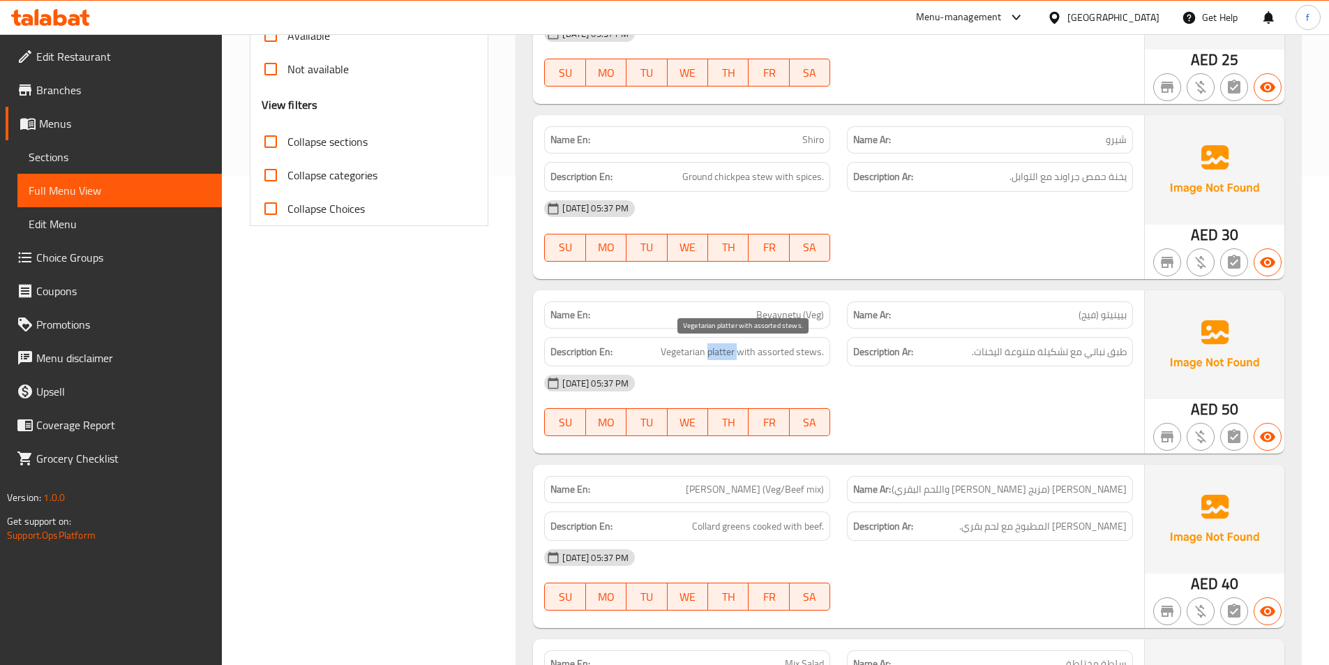
click at [720, 347] on span "Vegetarian platter with assorted stews." at bounding box center [742, 351] width 163 height 17
click at [668, 352] on span "Vegetarian platter with assorted stews." at bounding box center [742, 351] width 163 height 17
click at [742, 354] on span "Vegetarian platter with assorted stews." at bounding box center [742, 351] width 163 height 17
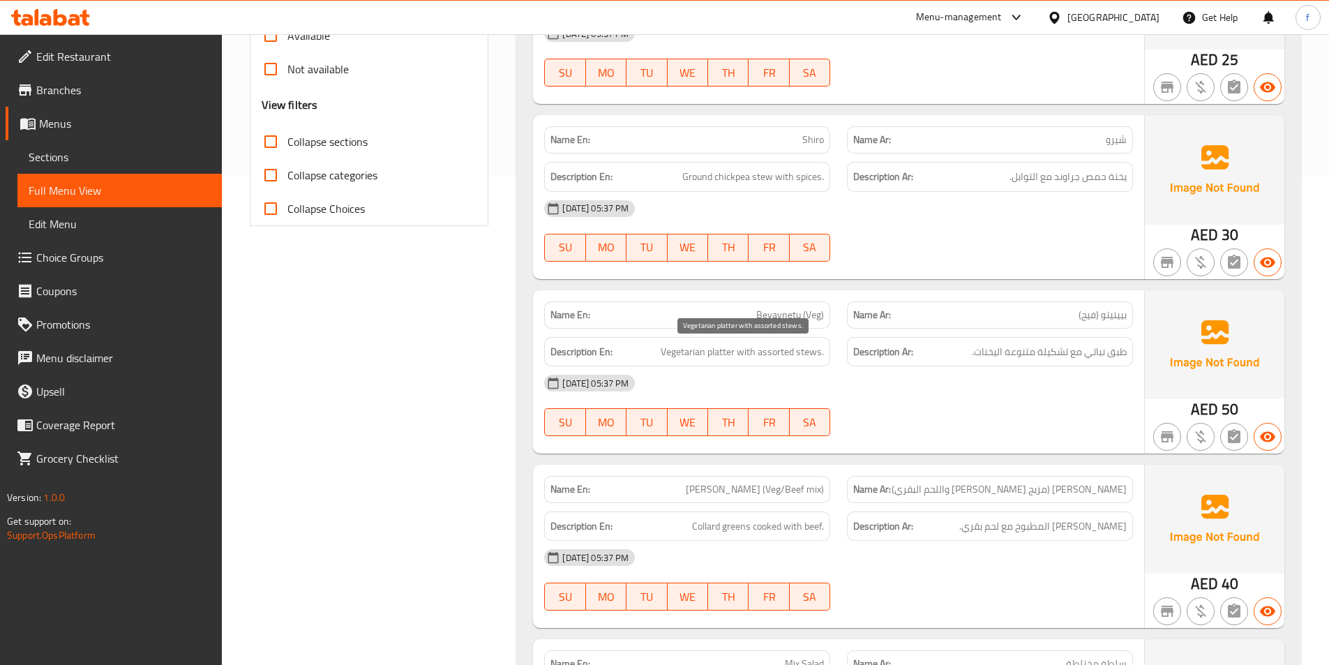
click at [728, 354] on span "Vegetarian platter with assorted stews." at bounding box center [742, 351] width 163 height 17
click at [699, 354] on span "Vegetarian platter with assorted stews." at bounding box center [742, 351] width 163 height 17
click at [754, 352] on span "Vegetarian platter with assorted stews." at bounding box center [742, 351] width 163 height 17
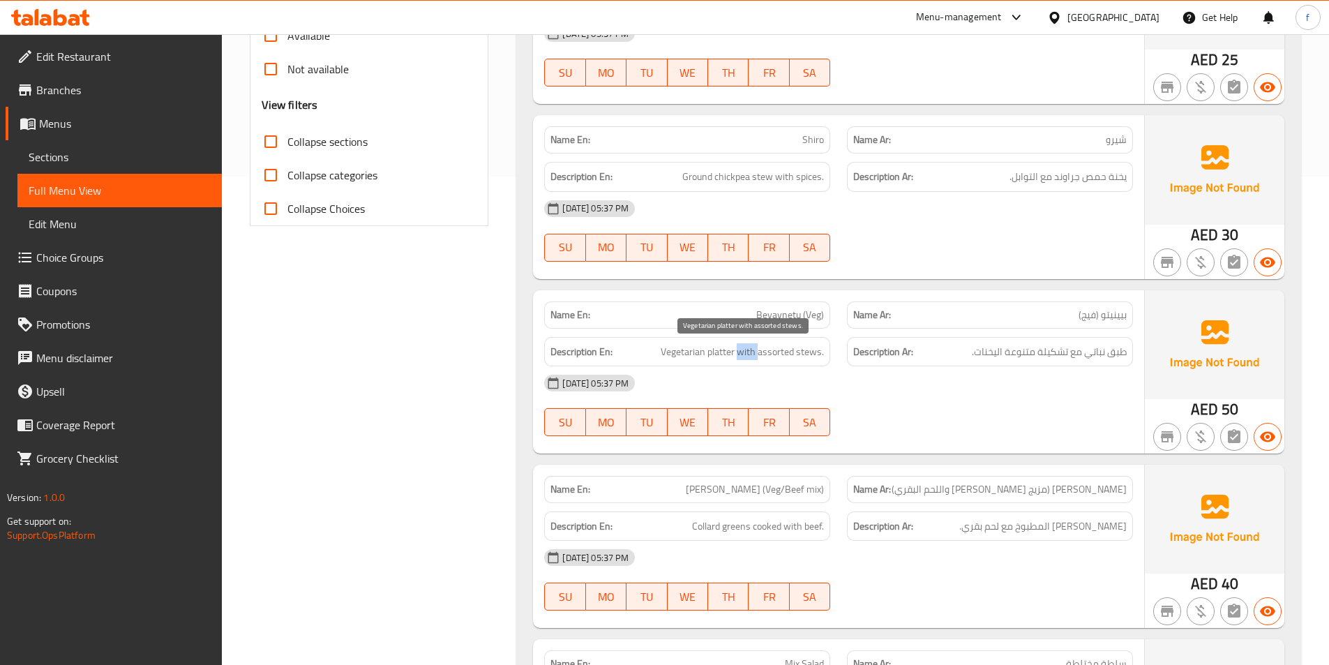
click at [754, 352] on span "Vegetarian platter with assorted stews." at bounding box center [742, 351] width 163 height 17
click at [811, 318] on span "Beyaynetu (Veg)" at bounding box center [790, 315] width 68 height 15
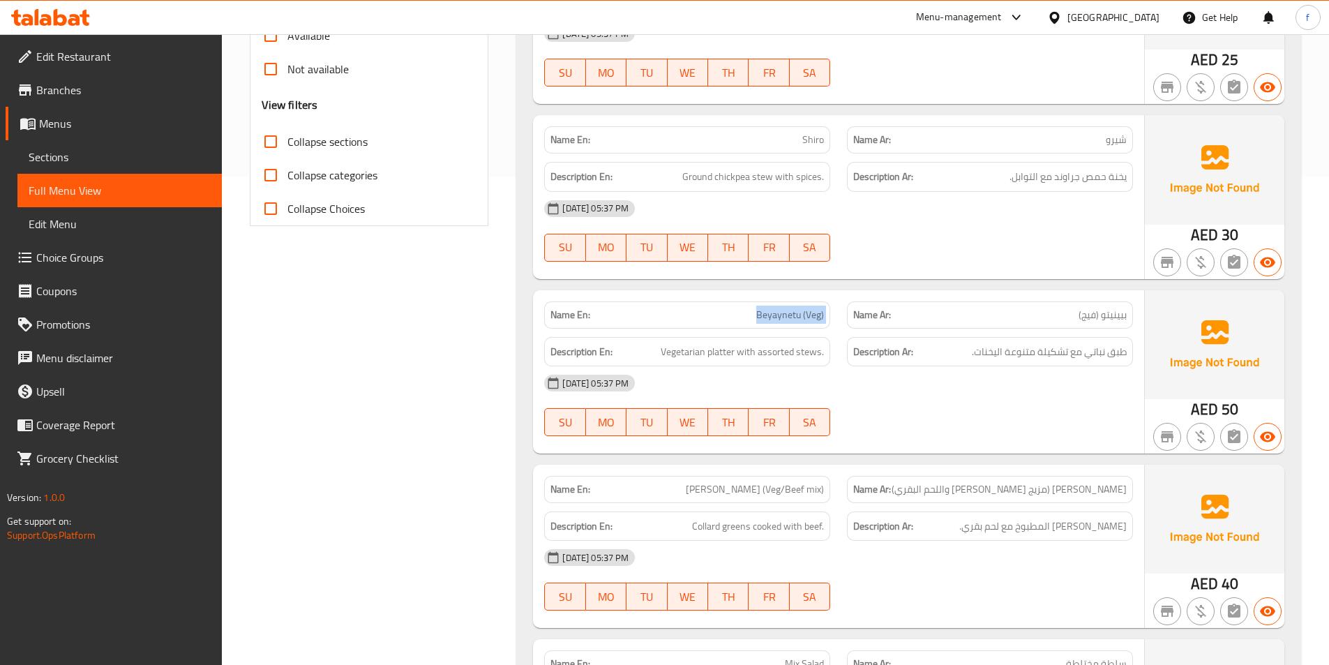
copy span "Beyaynetu (Veg)"
click at [770, 308] on span "Beyaynetu (Veg)" at bounding box center [790, 315] width 68 height 15
click at [789, 316] on span "Beyaynetu (Veg)" at bounding box center [790, 315] width 68 height 15
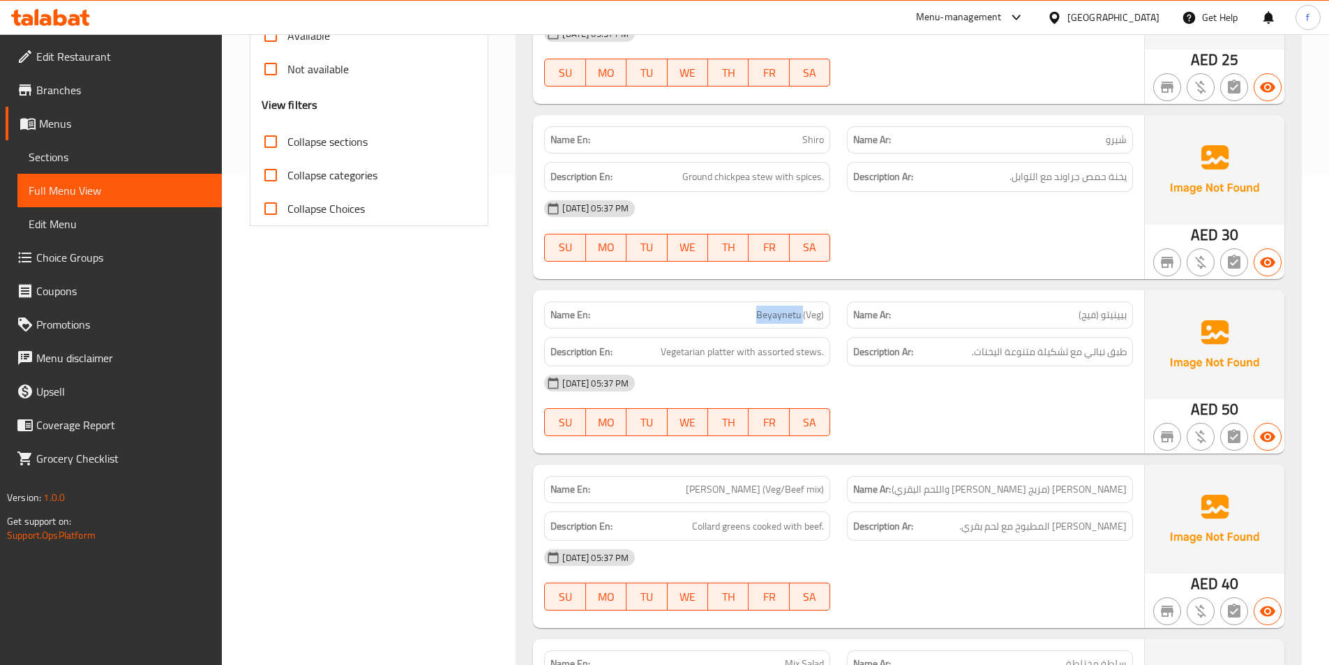
click at [789, 316] on span "Beyaynetu (Veg)" at bounding box center [790, 315] width 68 height 15
click at [726, 351] on span "Vegetarian platter with assorted stews." at bounding box center [742, 351] width 163 height 17
click at [690, 351] on span "Vegetarian platter with assorted stews." at bounding box center [742, 351] width 163 height 17
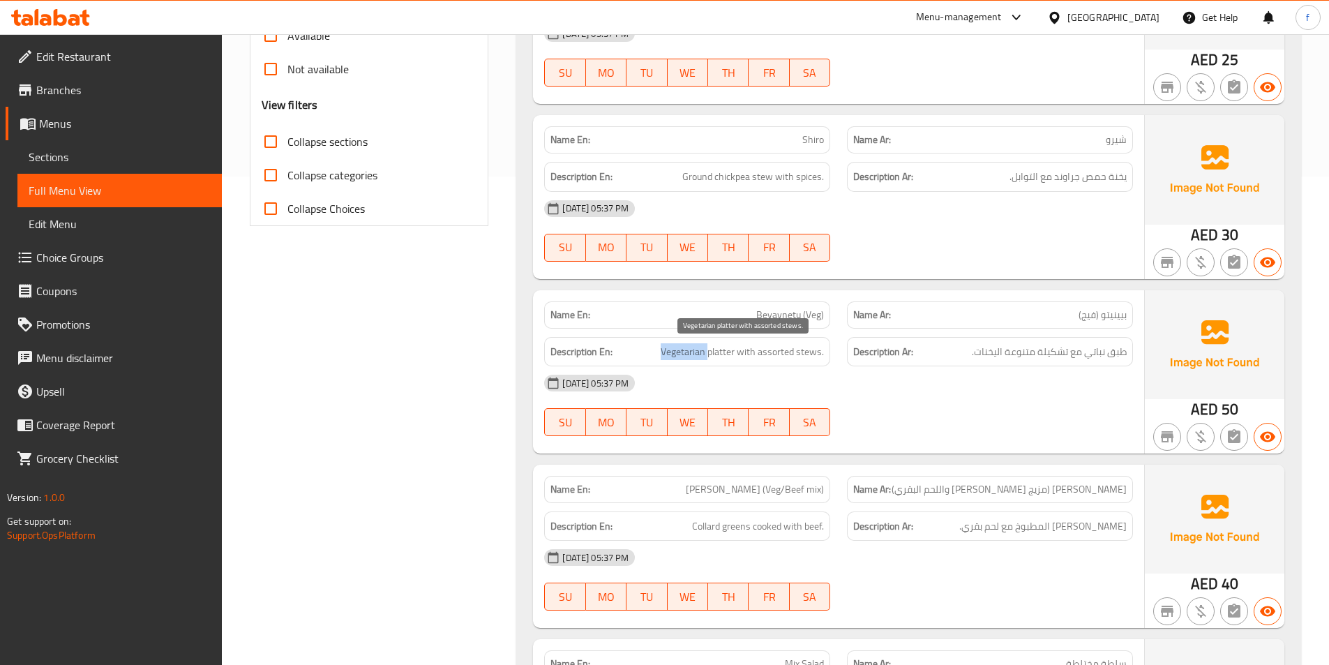
click at [726, 350] on span "Vegetarian platter with assorted stews." at bounding box center [742, 351] width 163 height 17
click at [758, 352] on span "Vegetarian platter with assorted stews." at bounding box center [742, 351] width 163 height 17
click at [809, 352] on span "Vegetarian platter with assorted stews." at bounding box center [742, 351] width 163 height 17
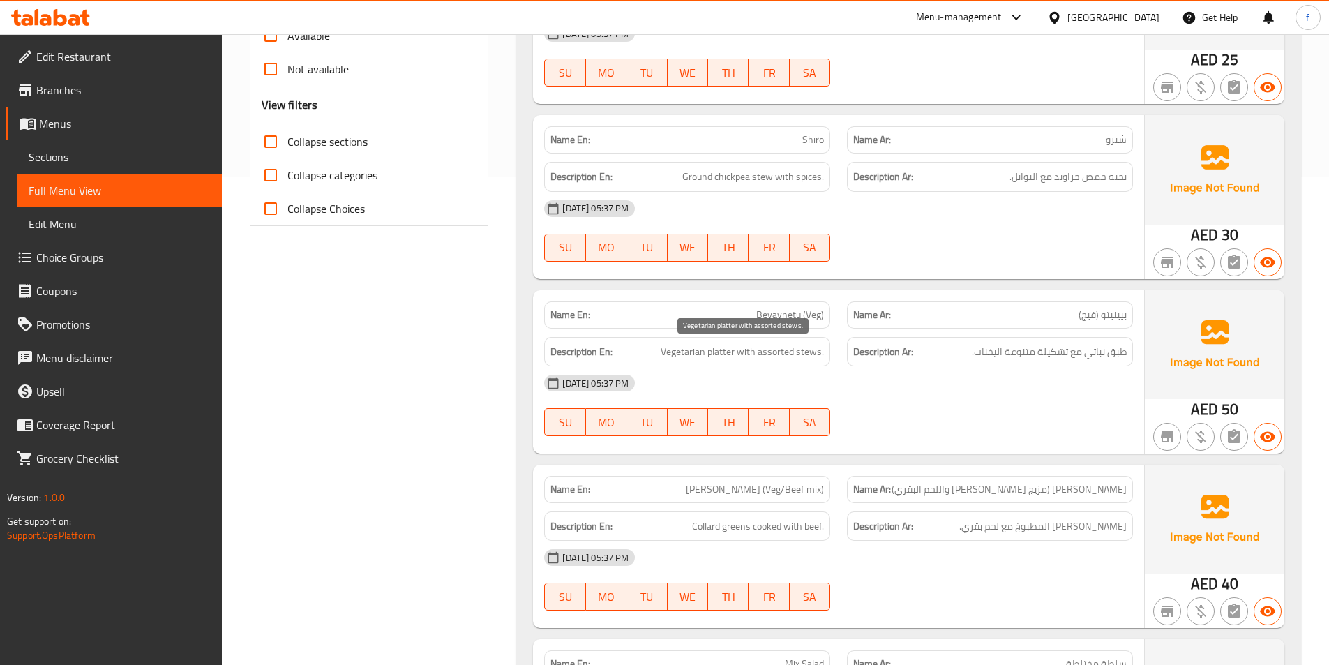
click at [750, 350] on span "Vegetarian platter with assorted stews." at bounding box center [742, 351] width 163 height 17
click at [788, 350] on span "Vegetarian platter with assorted stews." at bounding box center [742, 351] width 163 height 17
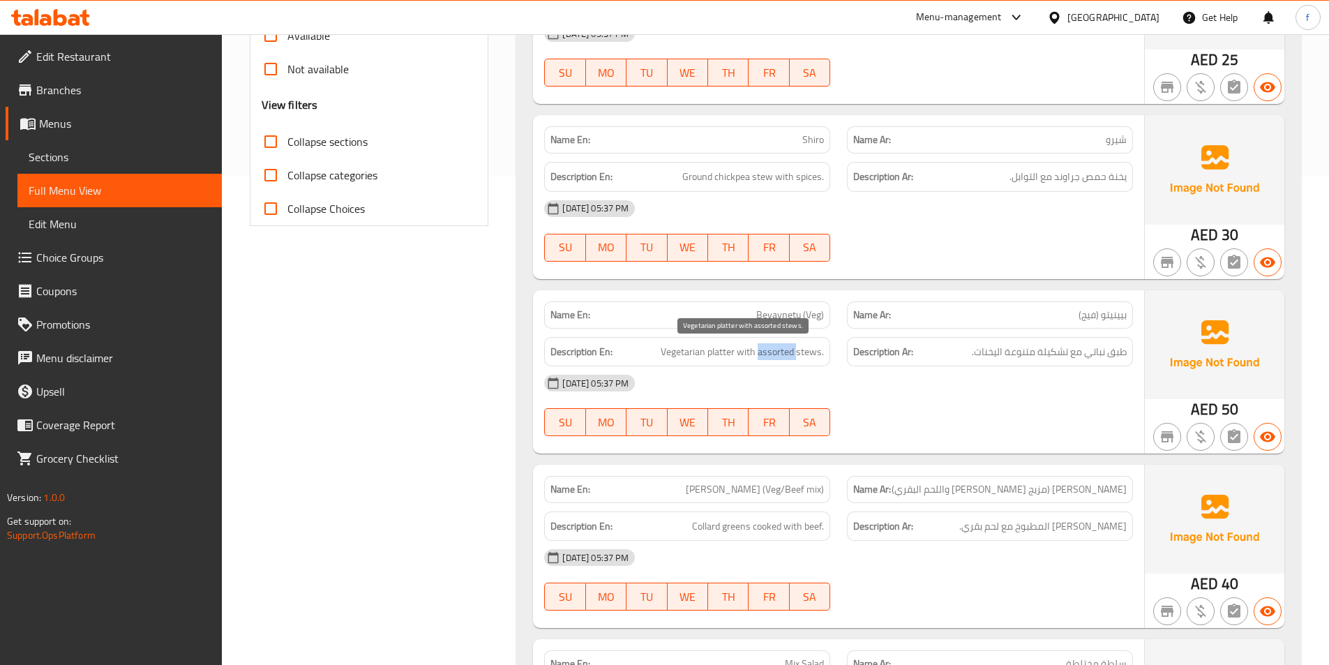
click at [788, 350] on span "Vegetarian platter with assorted stews." at bounding box center [742, 351] width 163 height 17
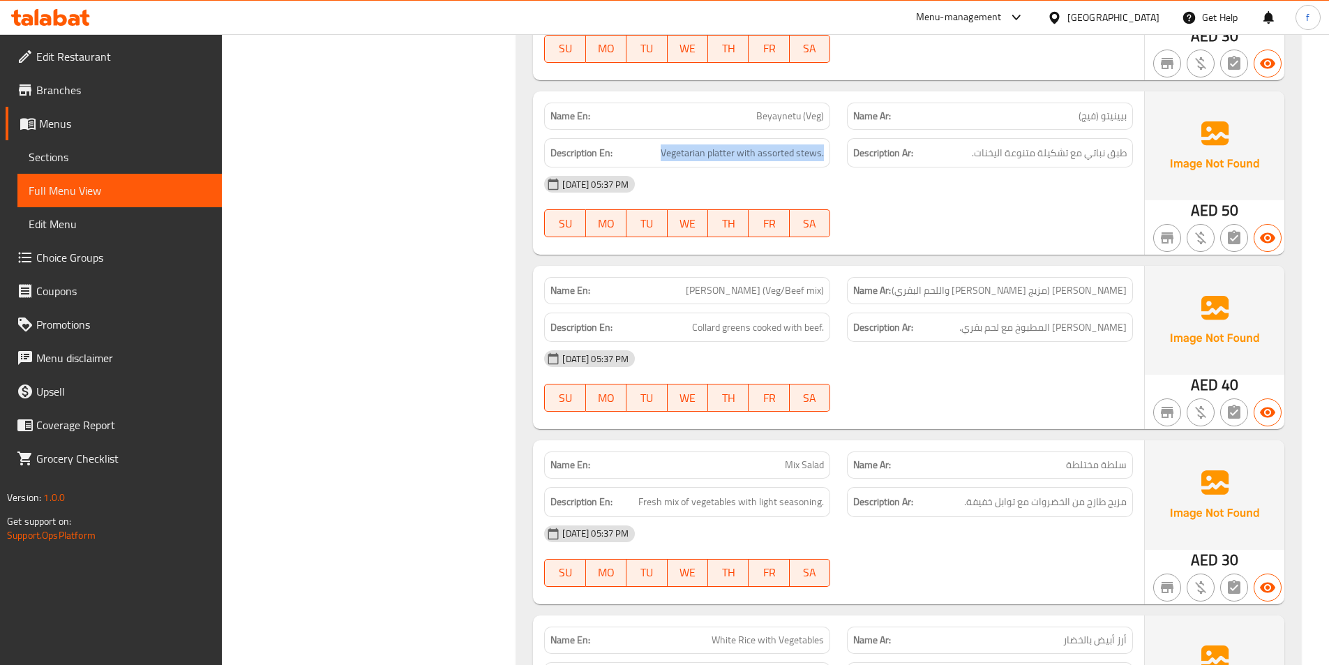
scroll to position [698, 0]
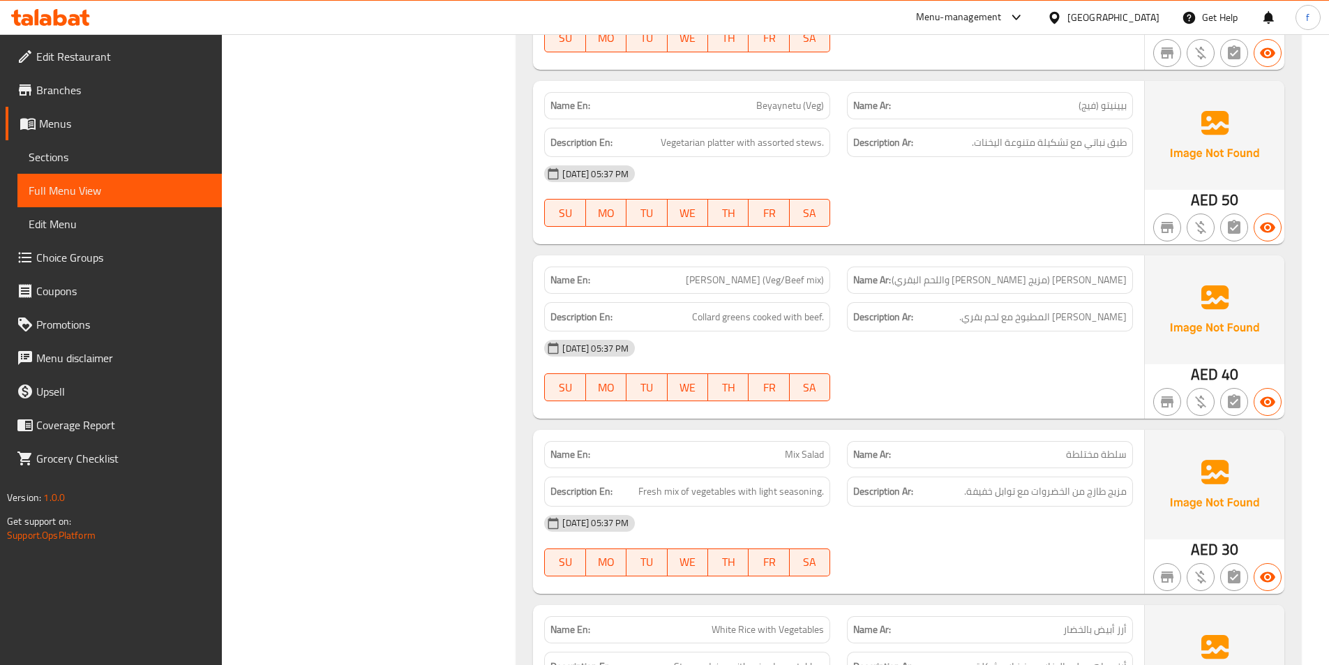
click at [720, 280] on span "[PERSON_NAME] (Veg/Beef mix)" at bounding box center [755, 280] width 138 height 15
click at [738, 282] on span "[PERSON_NAME] (Veg/Beef mix)" at bounding box center [755, 280] width 138 height 15
drag, startPoint x: 701, startPoint y: 279, endPoint x: 765, endPoint y: 290, distance: 64.3
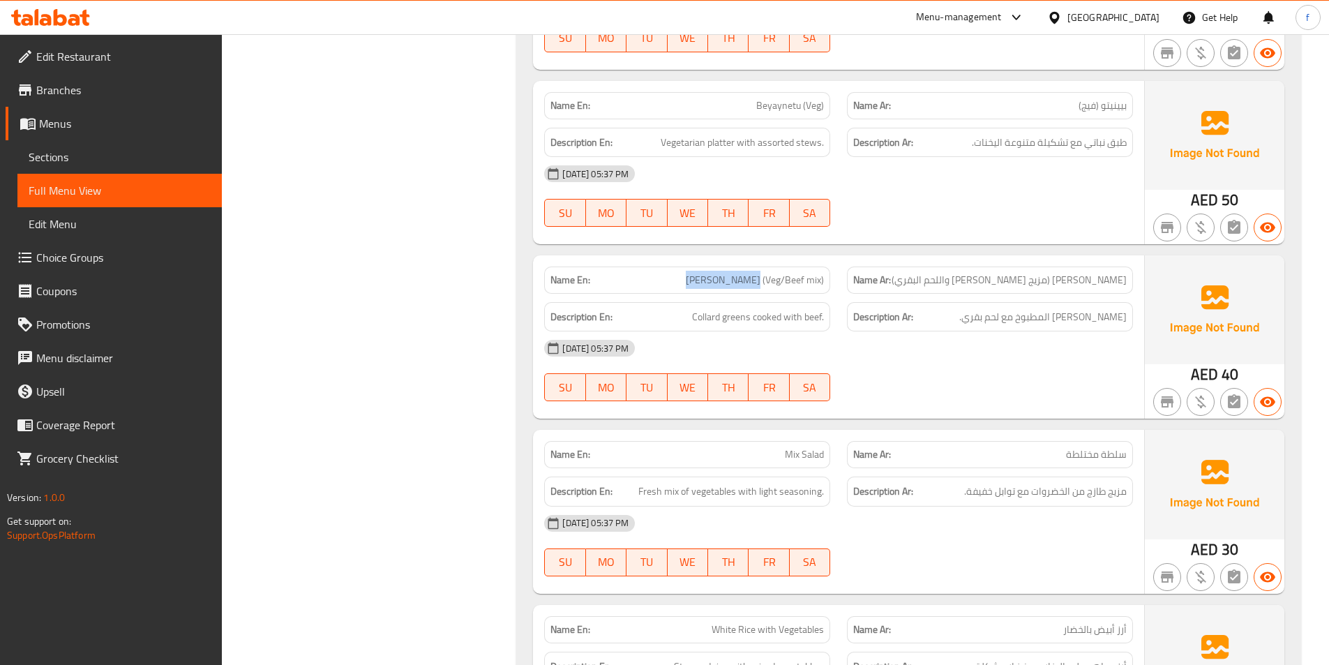
click at [765, 290] on div "Name En: Gomen Besiga (Veg/Beef mix)" at bounding box center [687, 280] width 286 height 27
copy span "Gomen Besiga"
click at [777, 274] on span "[PERSON_NAME] (Veg/Beef mix)" at bounding box center [755, 280] width 138 height 15
click at [794, 278] on span "[PERSON_NAME] (Veg/Beef mix)" at bounding box center [755, 280] width 138 height 15
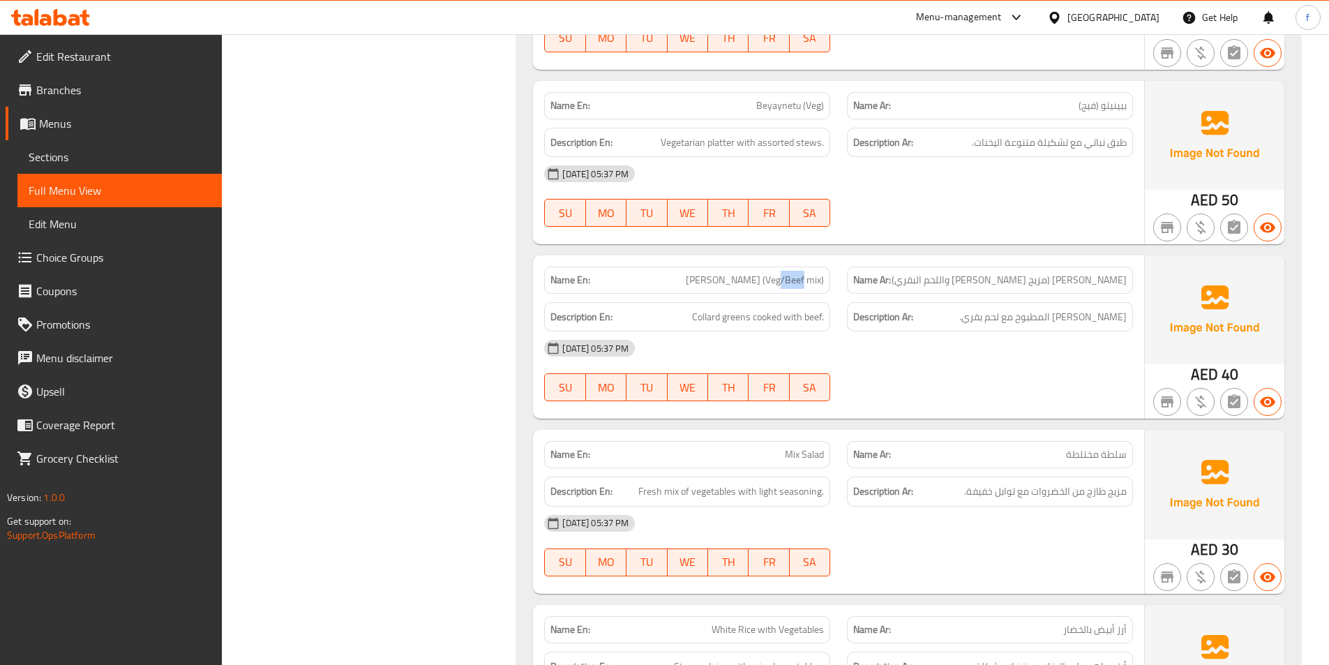
click at [794, 278] on span "[PERSON_NAME] (Veg/Beef mix)" at bounding box center [755, 280] width 138 height 15
click at [747, 283] on span "[PERSON_NAME] (Veg/Beef mix)" at bounding box center [755, 280] width 138 height 15
click at [720, 279] on span "[PERSON_NAME] (Veg/Beef mix)" at bounding box center [755, 280] width 138 height 15
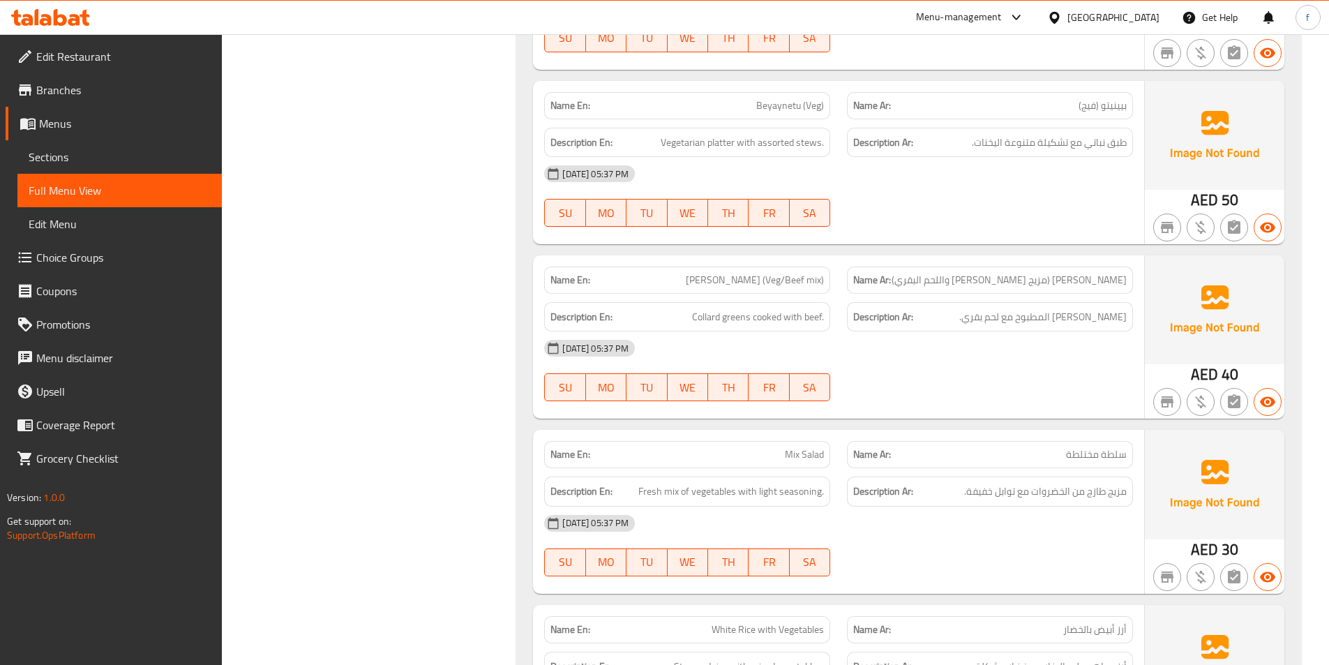
click at [739, 270] on div "Name En: Gomen Besiga (Veg/Beef mix)" at bounding box center [687, 280] width 286 height 27
click at [815, 277] on span "[PERSON_NAME] (Veg/Beef mix)" at bounding box center [755, 280] width 138 height 15
click at [796, 283] on span "[PERSON_NAME] (Veg/Beef mix)" at bounding box center [755, 280] width 138 height 15
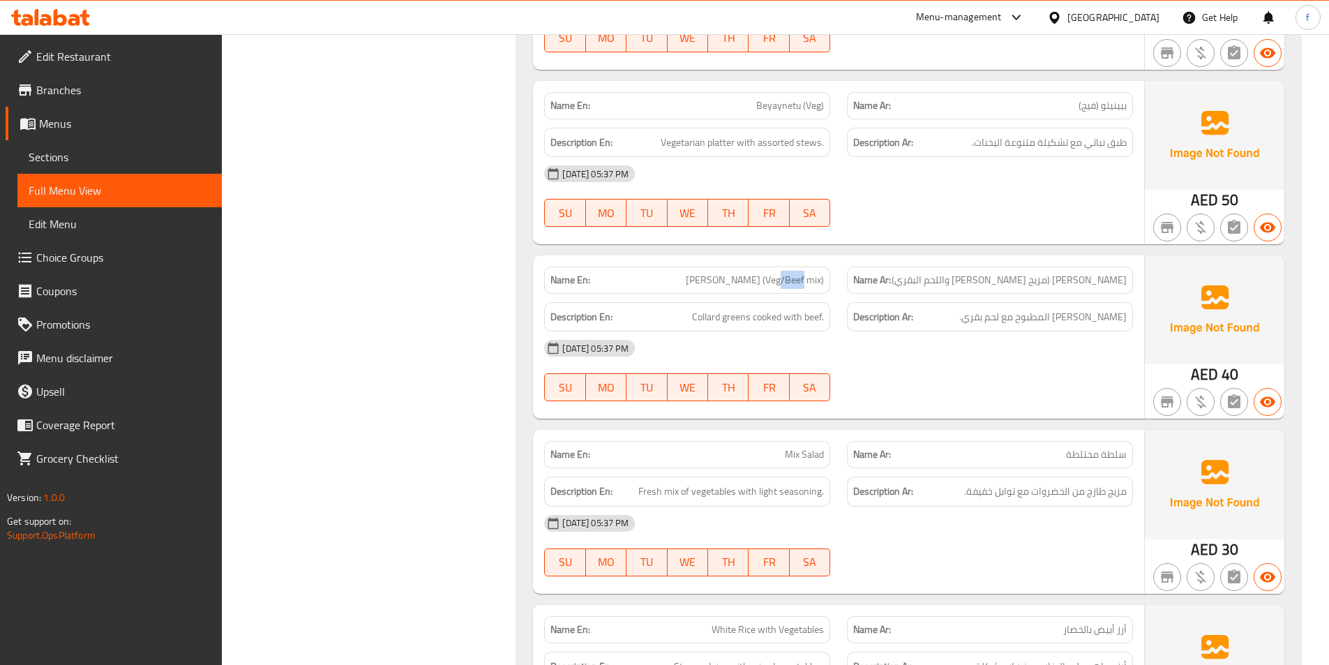
click at [796, 283] on span "[PERSON_NAME] (Veg/Beef mix)" at bounding box center [755, 280] width 138 height 15
click at [777, 283] on span "[PERSON_NAME] (Veg/Beef mix)" at bounding box center [755, 280] width 138 height 15
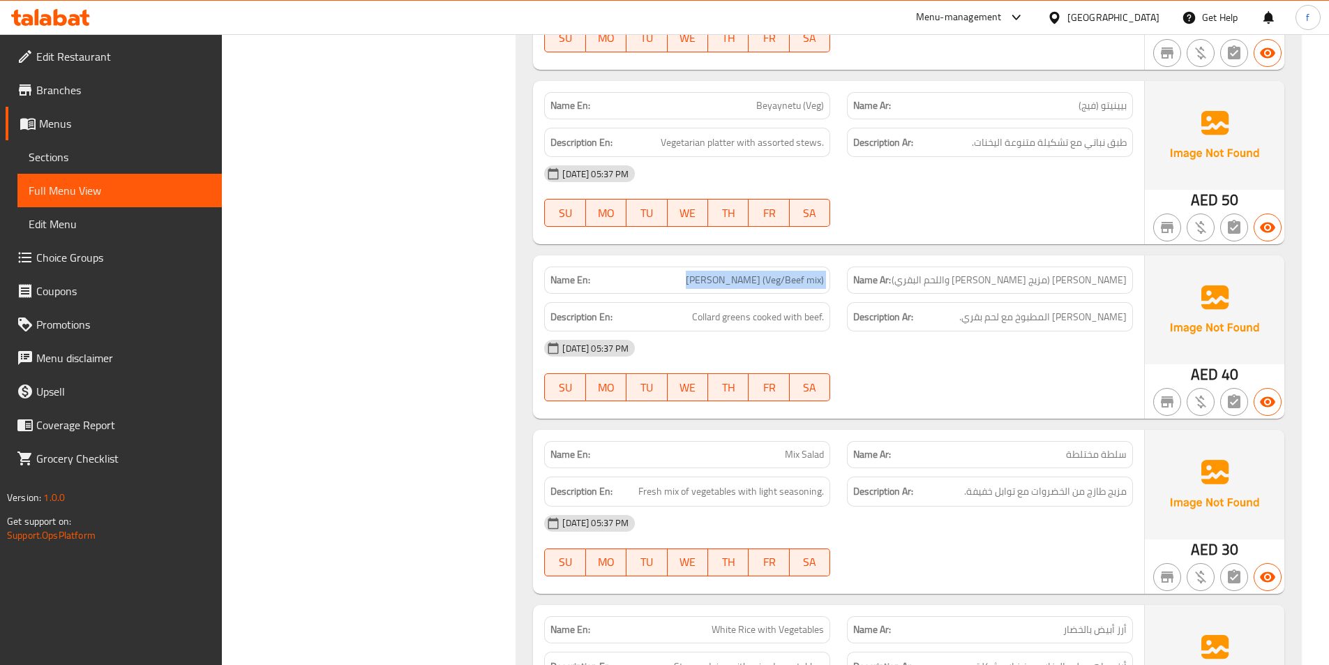
click at [777, 283] on span "[PERSON_NAME] (Veg/Beef mix)" at bounding box center [755, 280] width 138 height 15
click at [793, 281] on span "[PERSON_NAME] (Veg/Beef mix)" at bounding box center [755, 280] width 138 height 15
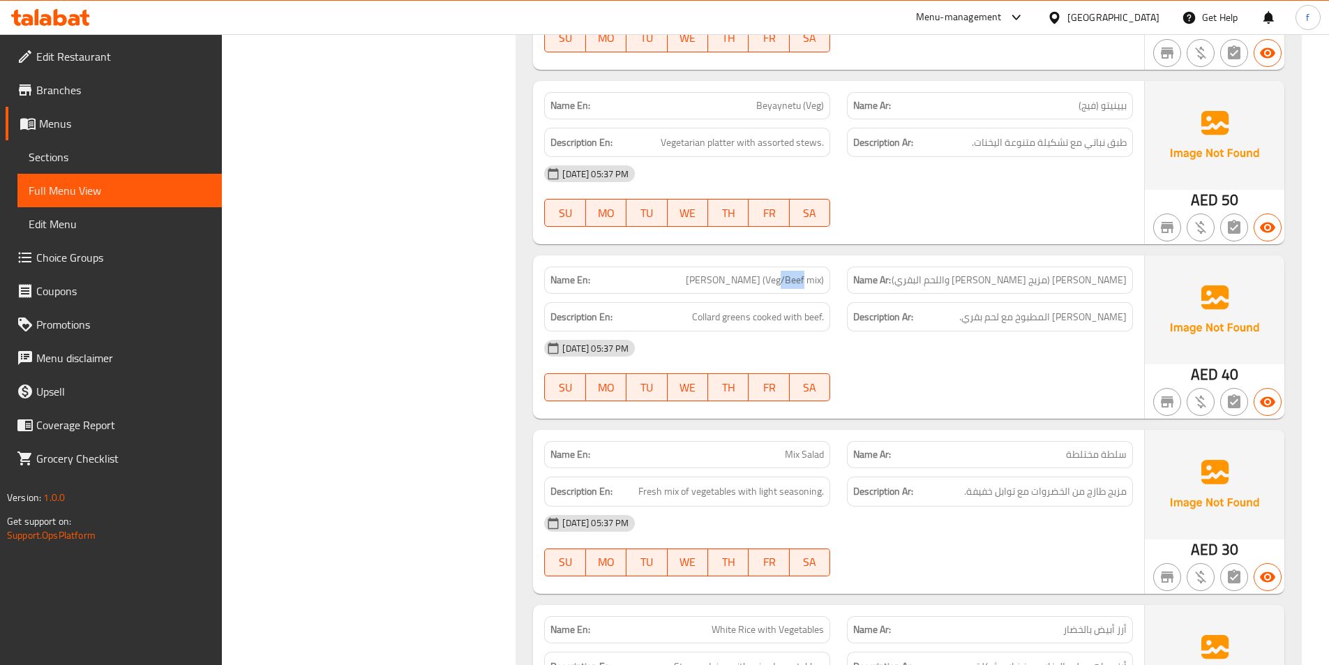
click at [793, 281] on span "[PERSON_NAME] (Veg/Beef mix)" at bounding box center [755, 280] width 138 height 15
click at [811, 283] on span "[PERSON_NAME] (Veg/Beef mix)" at bounding box center [755, 280] width 138 height 15
click at [794, 287] on span "[PERSON_NAME] (Veg/Beef mix)" at bounding box center [755, 280] width 138 height 15
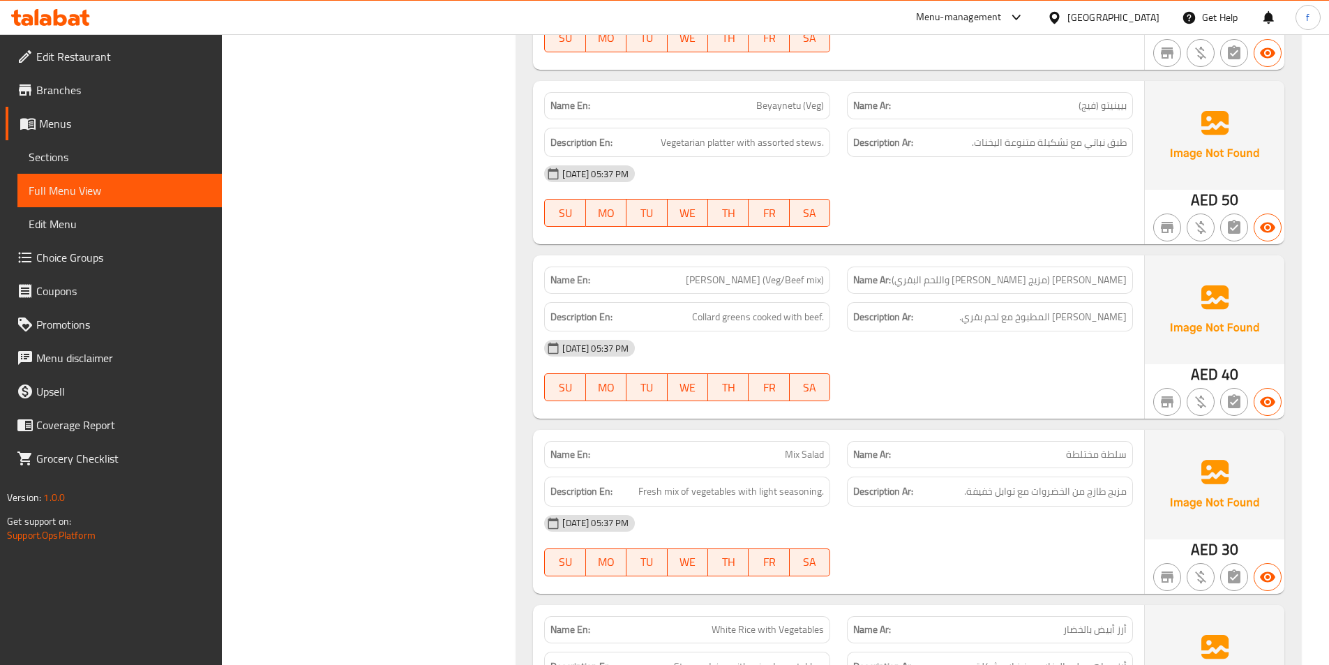
click at [781, 287] on span "[PERSON_NAME] (Veg/Beef mix)" at bounding box center [755, 280] width 138 height 15
click at [781, 292] on div "Name En: Gomen Besiga (Veg/Beef mix)" at bounding box center [687, 280] width 286 height 27
click at [738, 283] on span "[PERSON_NAME] (Veg/Beef mix)" at bounding box center [755, 280] width 138 height 15
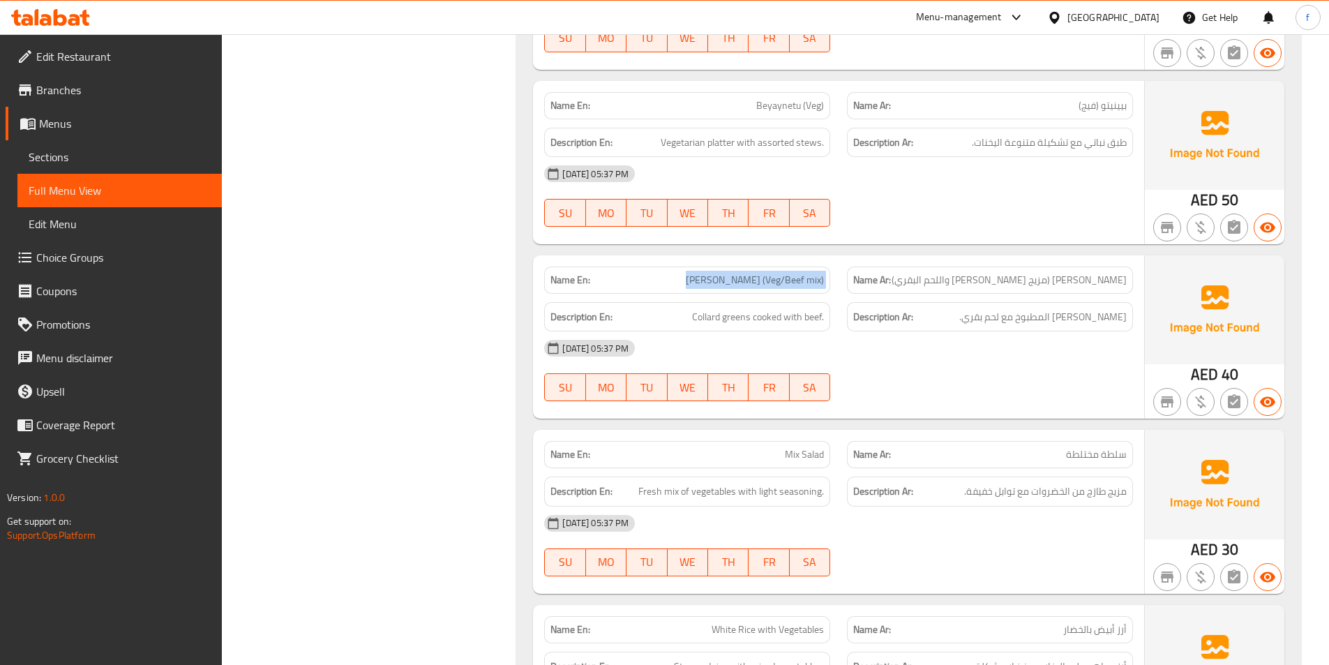
click at [738, 283] on span "[PERSON_NAME] (Veg/Beef mix)" at bounding box center [755, 280] width 138 height 15
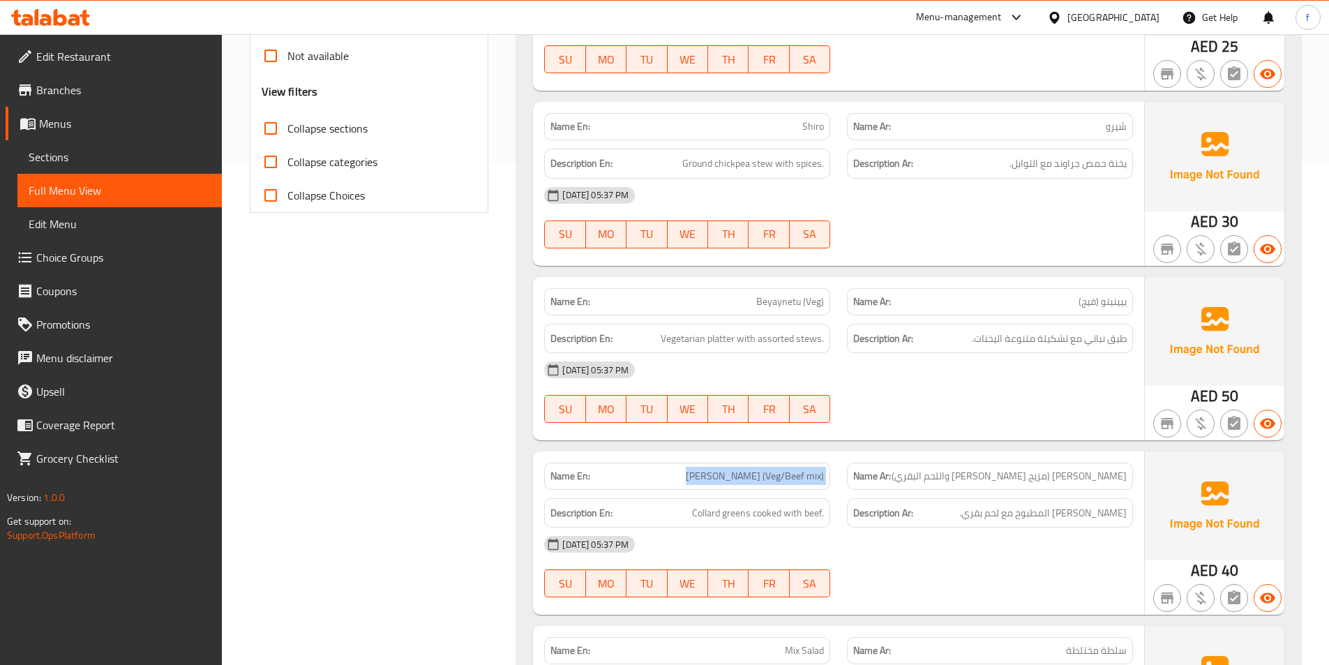
scroll to position [628, 0]
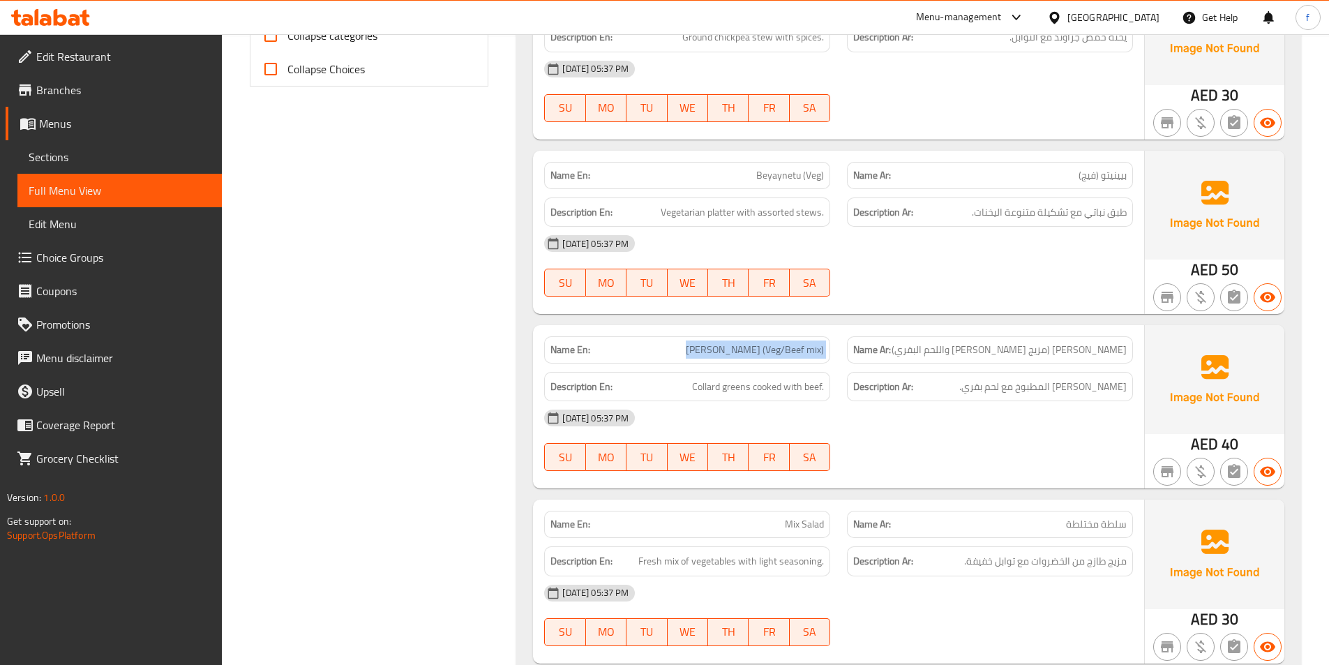
click at [771, 354] on span "[PERSON_NAME] (Veg/Beef mix)" at bounding box center [755, 350] width 138 height 15
click at [756, 368] on div "Description En: Collard greens cooked with beef." at bounding box center [687, 386] width 303 height 47
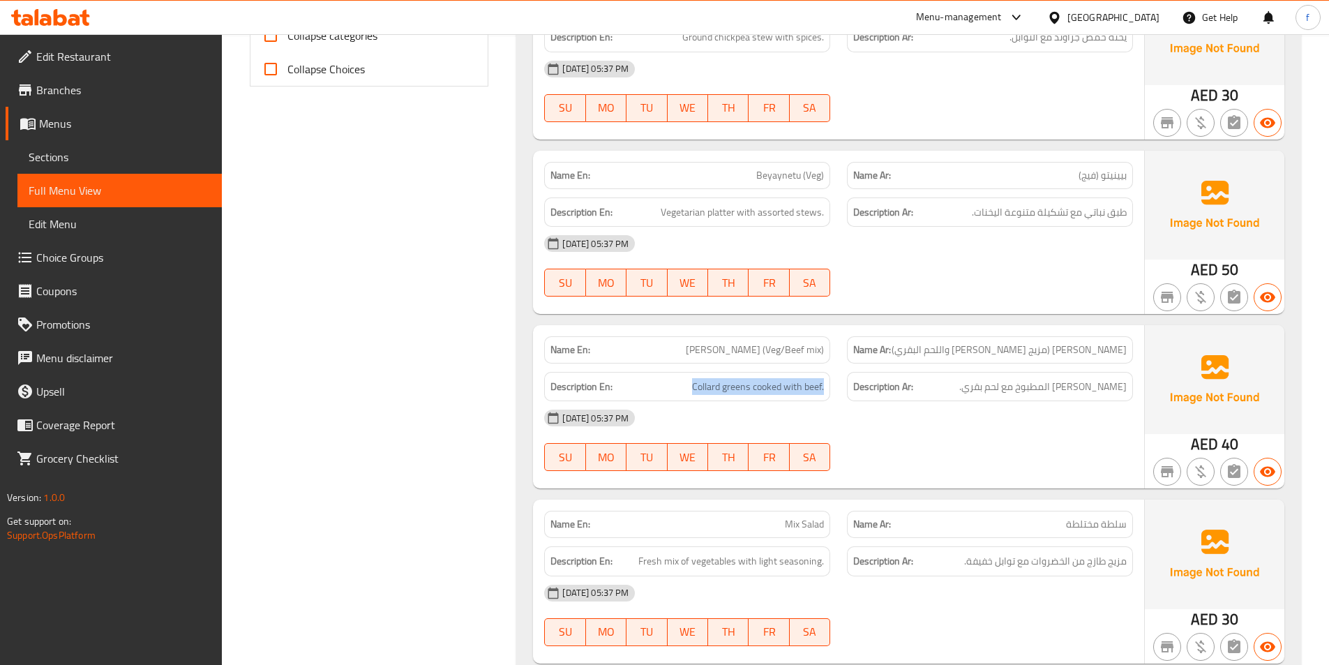
click at [756, 368] on div "Description En: Collard greens cooked with beef." at bounding box center [687, 386] width 303 height 47
click at [781, 329] on div "Name En: Gomen Besiga (Veg/Beef mix)" at bounding box center [687, 350] width 303 height 44
click at [777, 348] on span "[PERSON_NAME] (Veg/Beef mix)" at bounding box center [755, 350] width 138 height 15
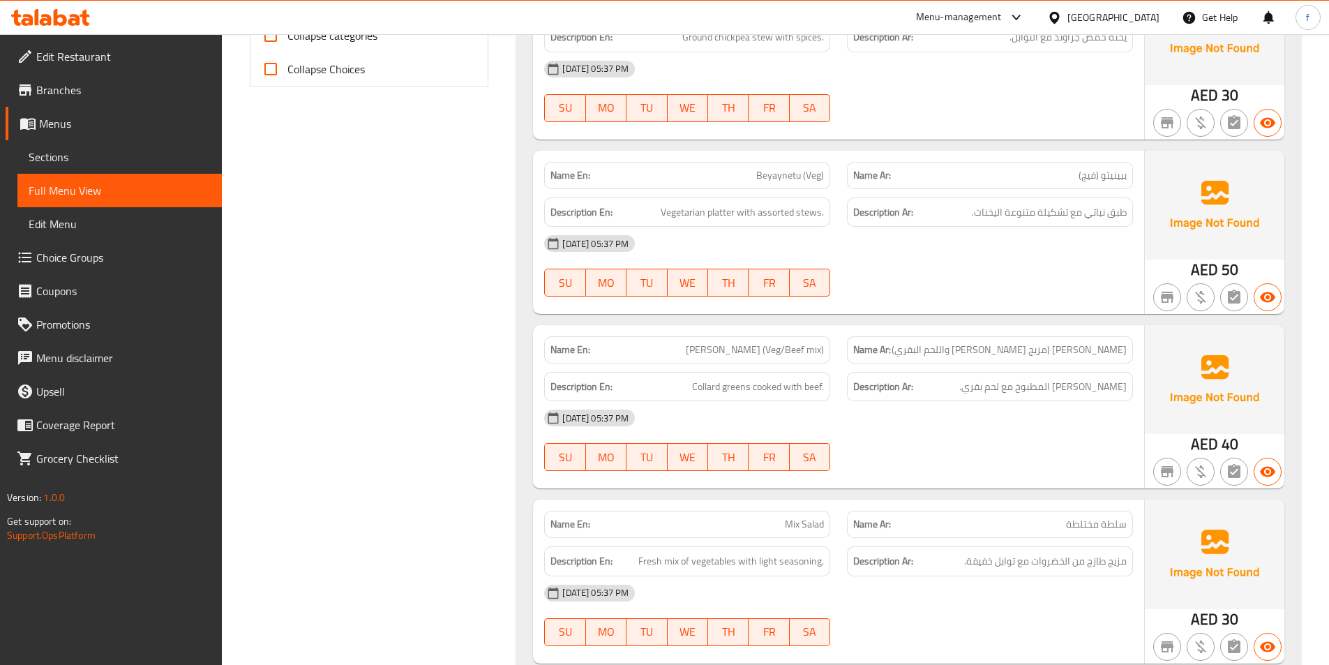
click at [1003, 363] on div "Description Ar: كولارد جرينز المطبوخ مع لحم بقري." at bounding box center [990, 386] width 303 height 47
click at [742, 349] on span "[PERSON_NAME] (Veg/Beef mix)" at bounding box center [755, 350] width 138 height 15
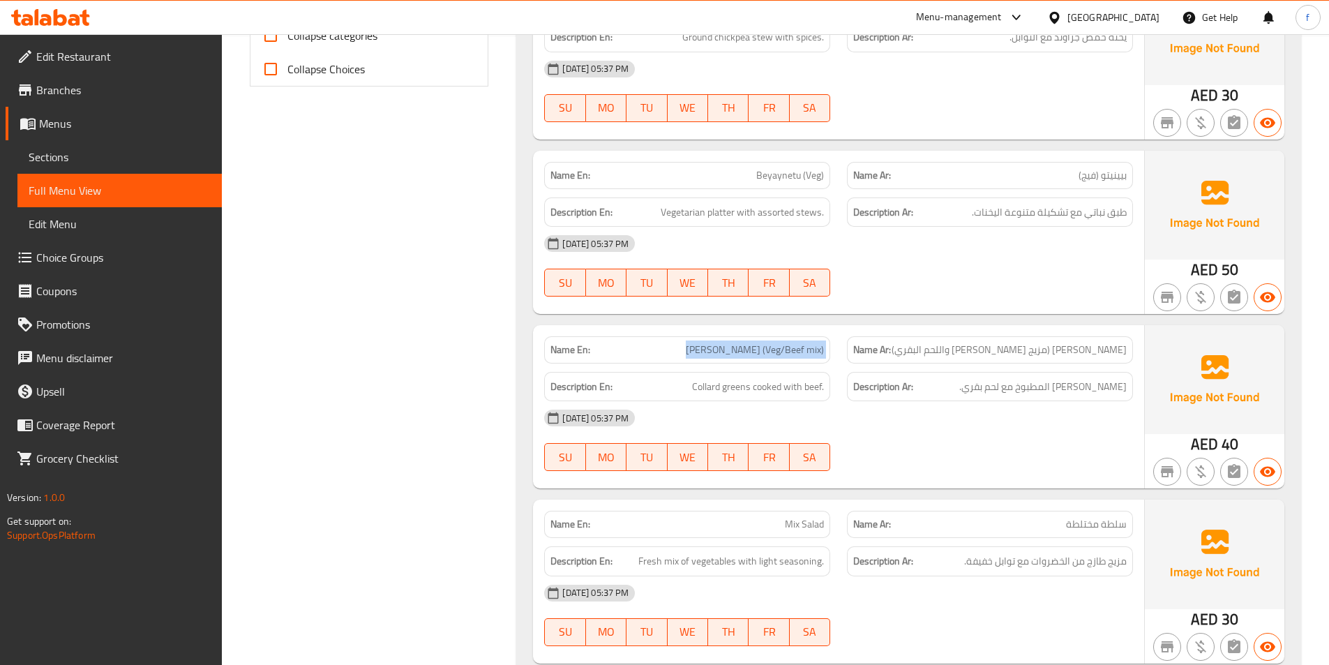
drag, startPoint x: 742, startPoint y: 349, endPoint x: 733, endPoint y: 342, distance: 11.4
click at [741, 349] on span "[PERSON_NAME] (Veg/Beef mix)" at bounding box center [755, 350] width 138 height 15
click at [659, 351] on p "Name En: Gomen Besiga (Veg/Beef mix)" at bounding box center [686, 350] width 273 height 15
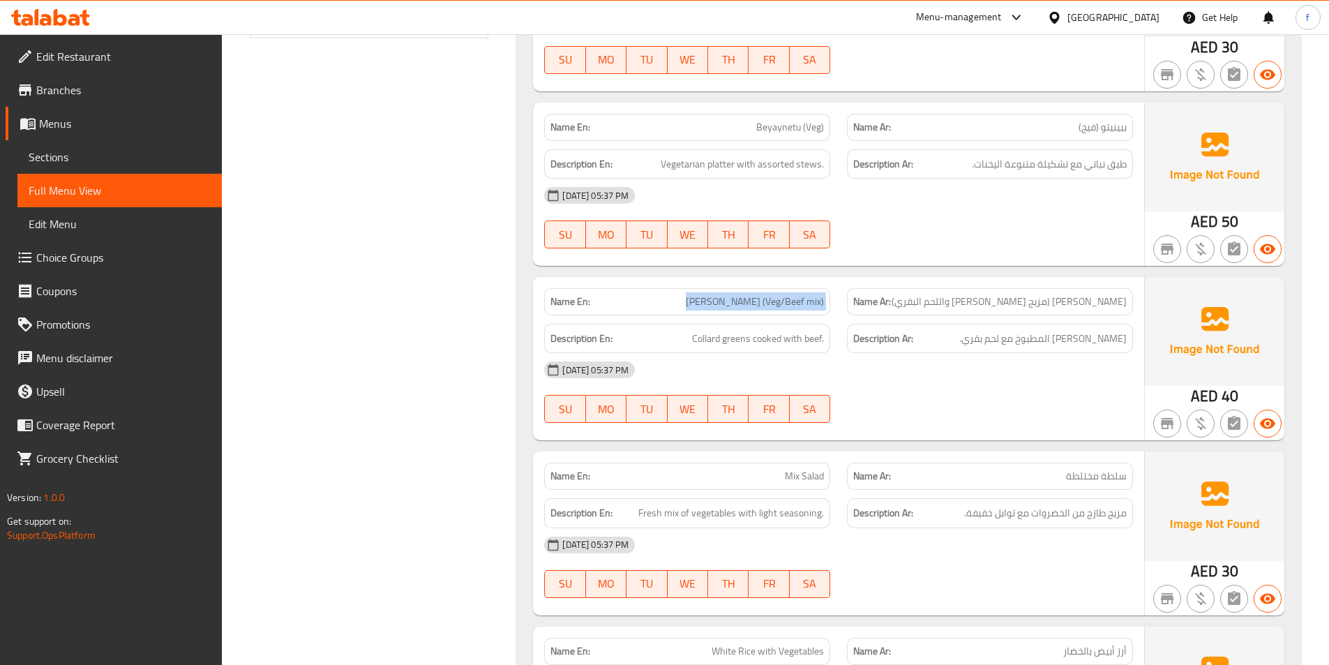
scroll to position [698, 0]
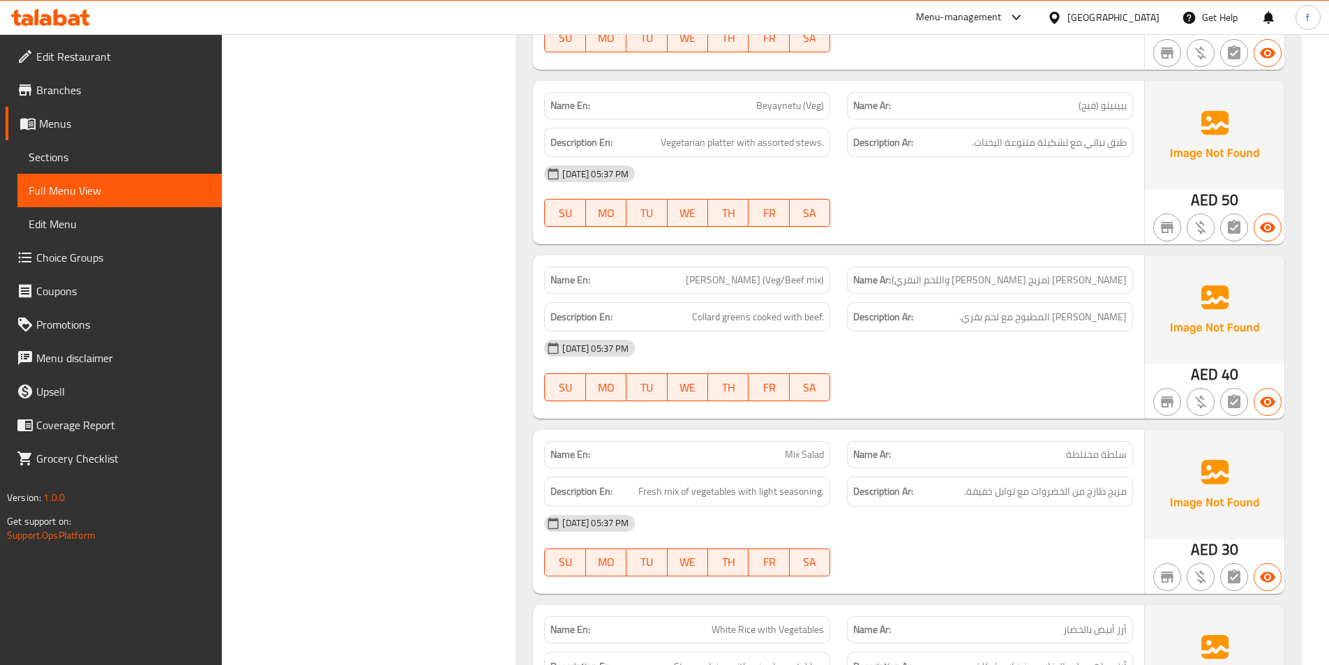
click at [927, 337] on div "[DATE] 05:37 PM" at bounding box center [839, 347] width 606 height 33
click at [770, 283] on span "[PERSON_NAME] (Veg/Beef mix)" at bounding box center [755, 280] width 138 height 15
click at [763, 285] on span "[PERSON_NAME] (Veg/Beef mix)" at bounding box center [755, 280] width 138 height 15
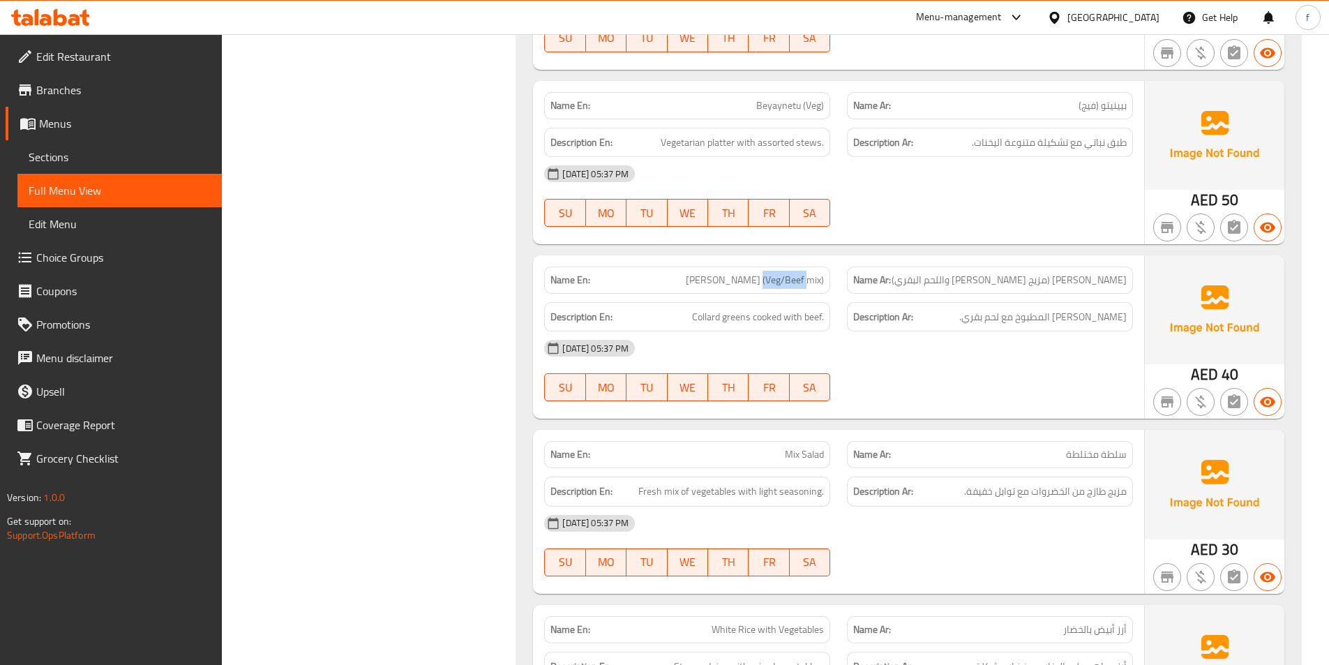
drag, startPoint x: 767, startPoint y: 278, endPoint x: 813, endPoint y: 285, distance: 46.0
click at [813, 285] on span "[PERSON_NAME] (Veg/Beef mix)" at bounding box center [755, 280] width 138 height 15
drag, startPoint x: 703, startPoint y: 279, endPoint x: 837, endPoint y: 278, distance: 134.7
click at [837, 278] on div "Name En: Gomen Besiga (Veg/Beef mix)" at bounding box center [687, 280] width 303 height 44
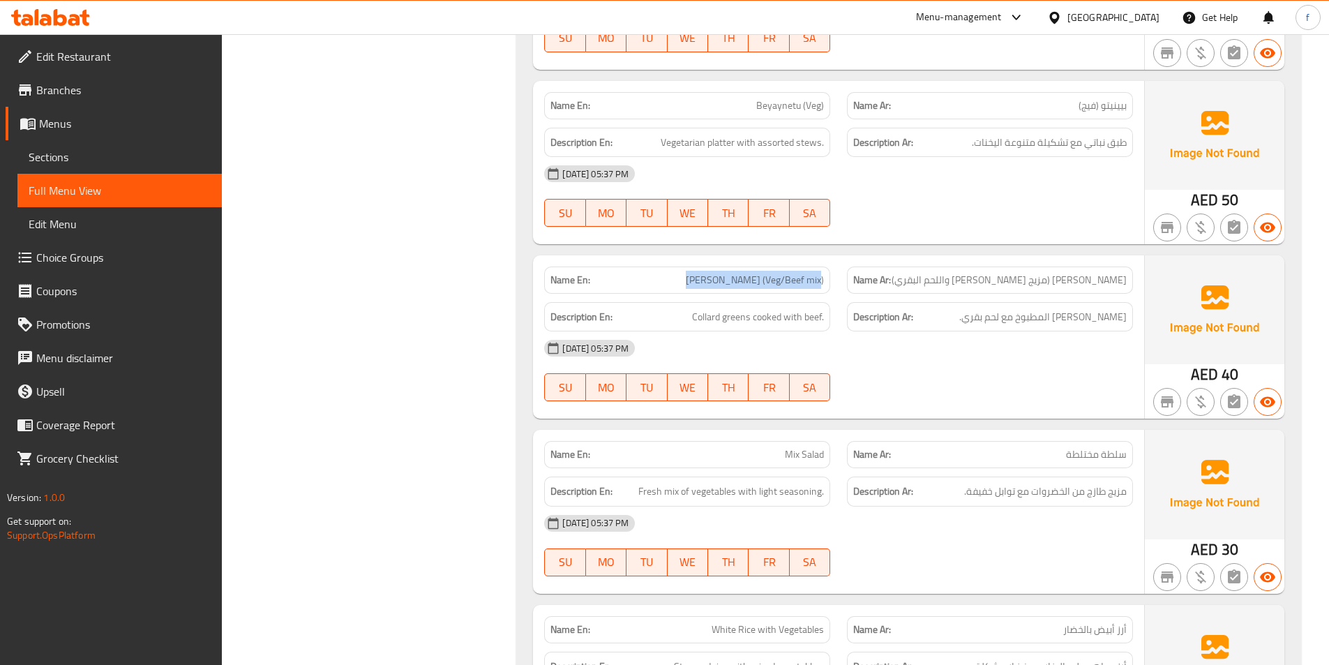
click at [763, 290] on div "Name En: Gomen Besiga (Veg/Beef mix)" at bounding box center [687, 280] width 286 height 27
click at [768, 280] on span "[PERSON_NAME] (Veg/Beef mix)" at bounding box center [755, 280] width 138 height 15
click at [795, 282] on span "[PERSON_NAME] (Veg/Beef mix)" at bounding box center [755, 280] width 138 height 15
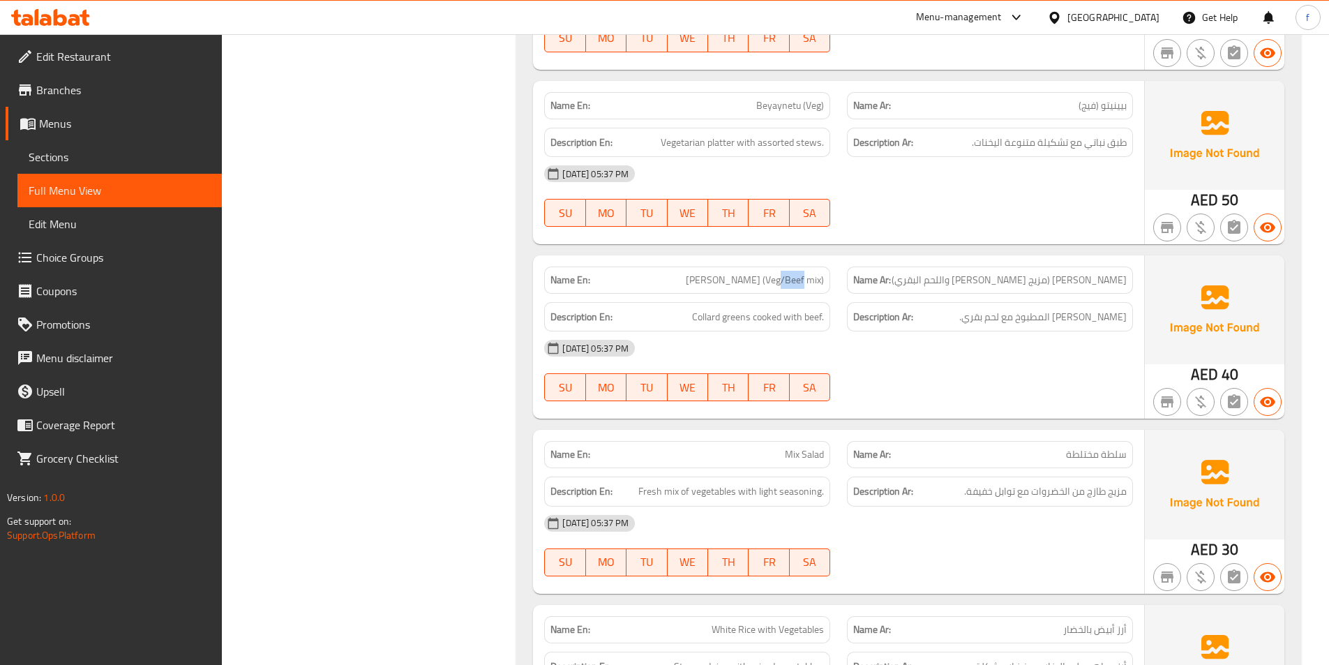
click at [795, 282] on span "[PERSON_NAME] (Veg/Beef mix)" at bounding box center [755, 280] width 138 height 15
click at [802, 278] on span "[PERSON_NAME] (Veg/Beef mix)" at bounding box center [755, 280] width 138 height 15
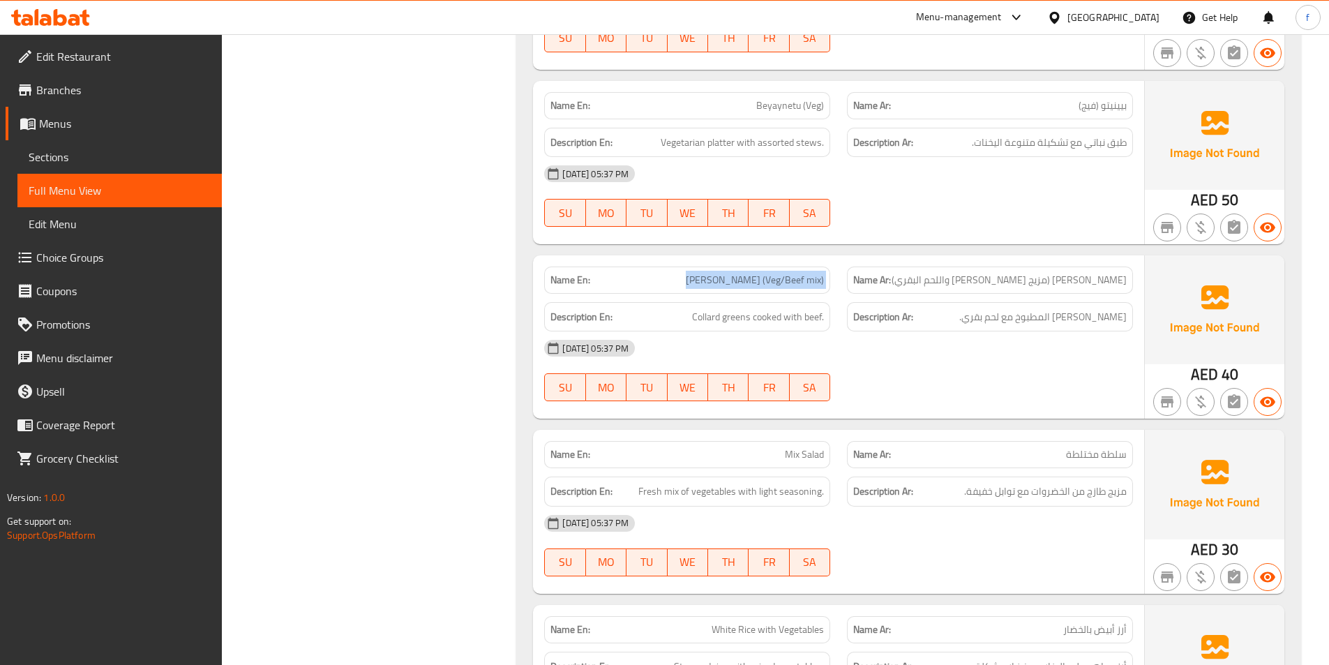
click at [773, 276] on span "[PERSON_NAME] (Veg/Beef mix)" at bounding box center [755, 280] width 138 height 15
click at [776, 276] on span "[PERSON_NAME] (Veg/Beef mix)" at bounding box center [755, 280] width 138 height 15
click at [834, 283] on div "Name En: Gomen Besiga (Veg/Beef mix)" at bounding box center [687, 280] width 303 height 44
click at [820, 280] on span "[PERSON_NAME] (Veg/Beef mix)" at bounding box center [755, 280] width 138 height 15
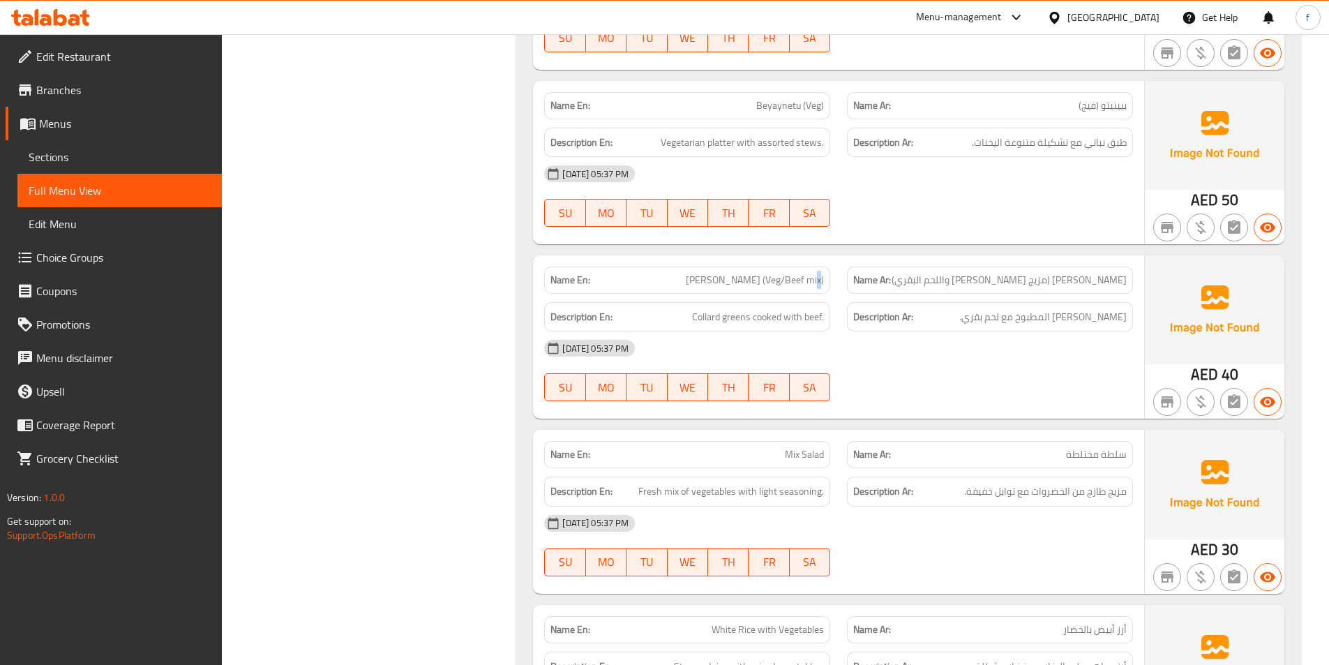
click at [820, 280] on span "[PERSON_NAME] (Veg/Beef mix)" at bounding box center [755, 280] width 138 height 15
click at [804, 281] on span "[PERSON_NAME] (Veg/Beef mix)" at bounding box center [755, 280] width 138 height 15
click at [800, 280] on span "[PERSON_NAME] (Veg/Beef mix)" at bounding box center [755, 280] width 138 height 15
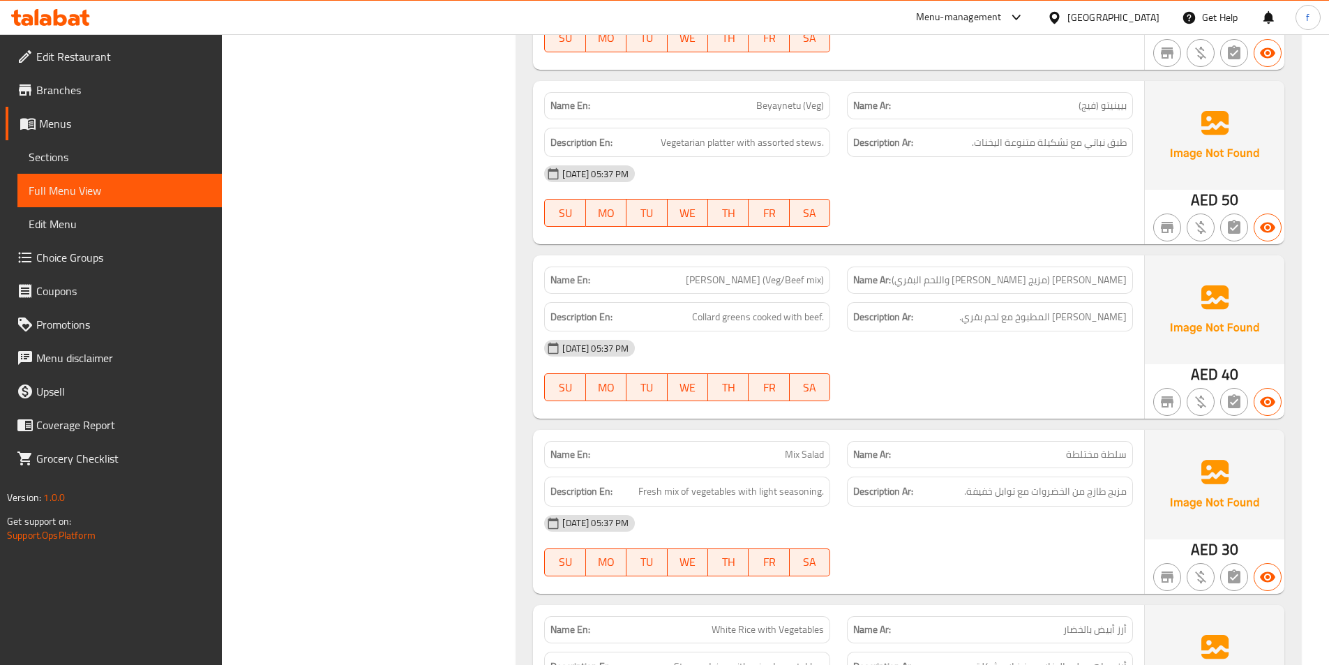
click at [780, 282] on span "[PERSON_NAME] (Veg/Beef mix)" at bounding box center [755, 280] width 138 height 15
click at [779, 285] on span "[PERSON_NAME] (Veg/Beef mix)" at bounding box center [755, 280] width 138 height 15
click at [695, 312] on span "Collard greens cooked with beef." at bounding box center [758, 316] width 132 height 17
click at [738, 321] on span "Collard greens cooked with beef." at bounding box center [758, 316] width 132 height 17
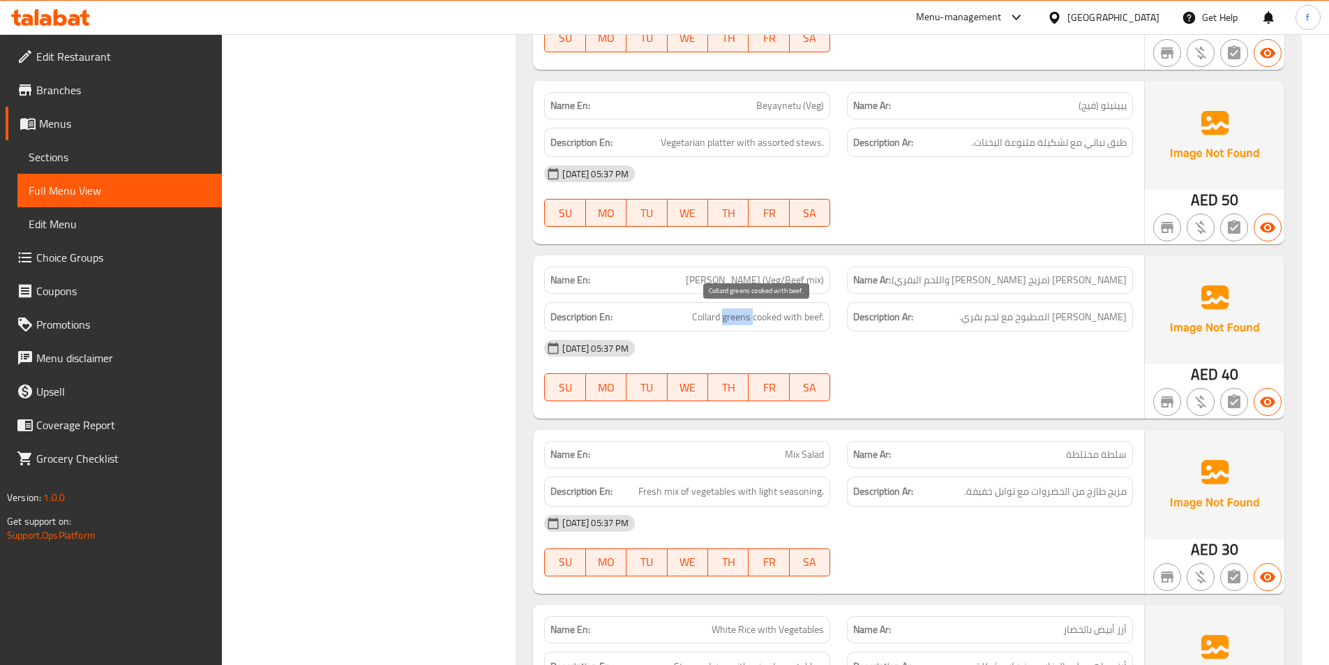
click at [738, 321] on span "Collard greens cooked with beef." at bounding box center [758, 316] width 132 height 17
click at [760, 321] on span "Collard greens cooked with beef." at bounding box center [758, 316] width 132 height 17
click at [780, 320] on span "Collard greens cooked with beef." at bounding box center [758, 316] width 132 height 17
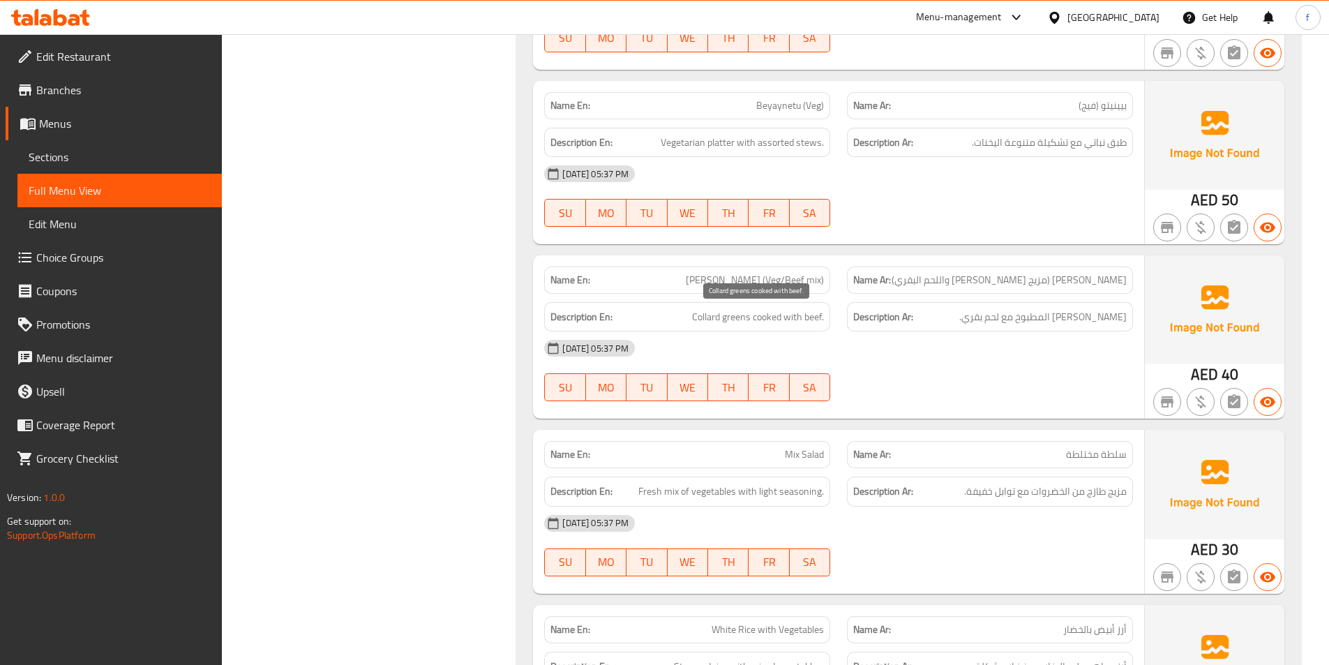
click at [818, 317] on span "Collard greens cooked with beef." at bounding box center [758, 316] width 132 height 17
drag, startPoint x: 818, startPoint y: 317, endPoint x: 829, endPoint y: 333, distance: 19.0
click at [827, 335] on div "Name En: Gomen Besiga (Veg/Beef mix) Name Ar: جومين بيسيجا (مزيج الفيج واللحم ا…" at bounding box center [838, 336] width 611 height 163
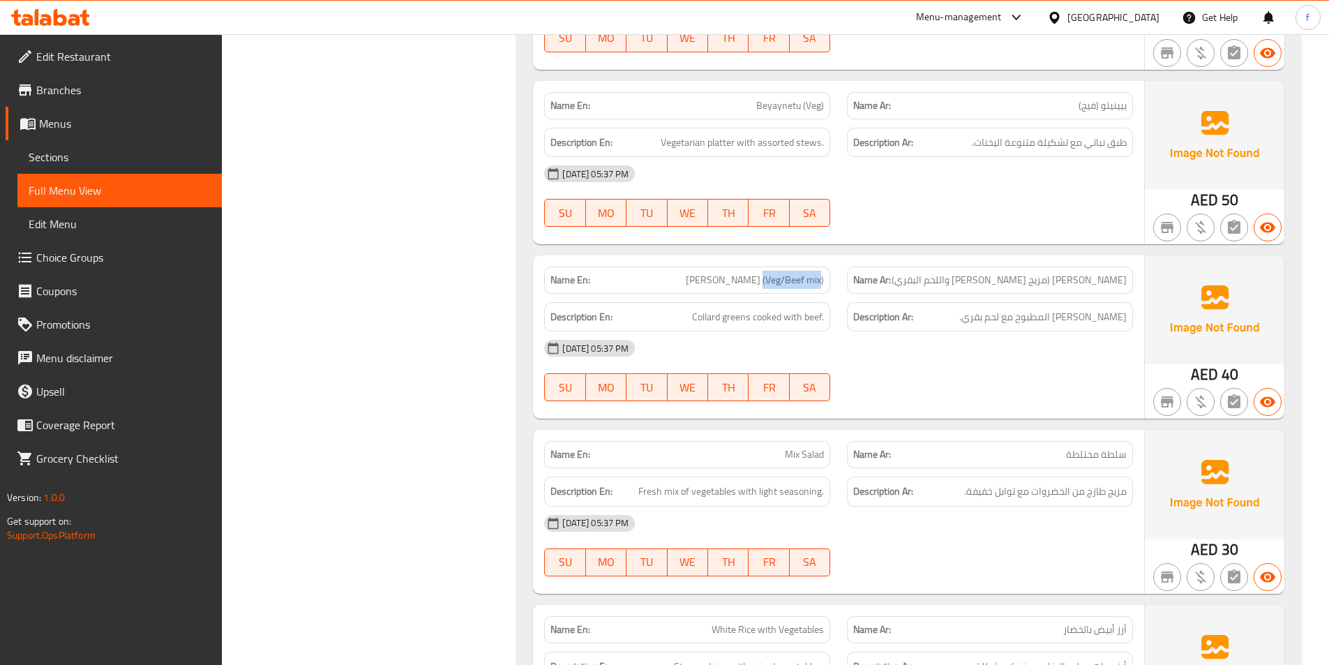
drag, startPoint x: 769, startPoint y: 279, endPoint x: 827, endPoint y: 276, distance: 58.7
click at [827, 276] on div "Name En: Gomen Besiga (Veg/Beef mix)" at bounding box center [687, 280] width 286 height 27
click at [773, 275] on span "[PERSON_NAME] (Veg/Beef mix)" at bounding box center [755, 280] width 138 height 15
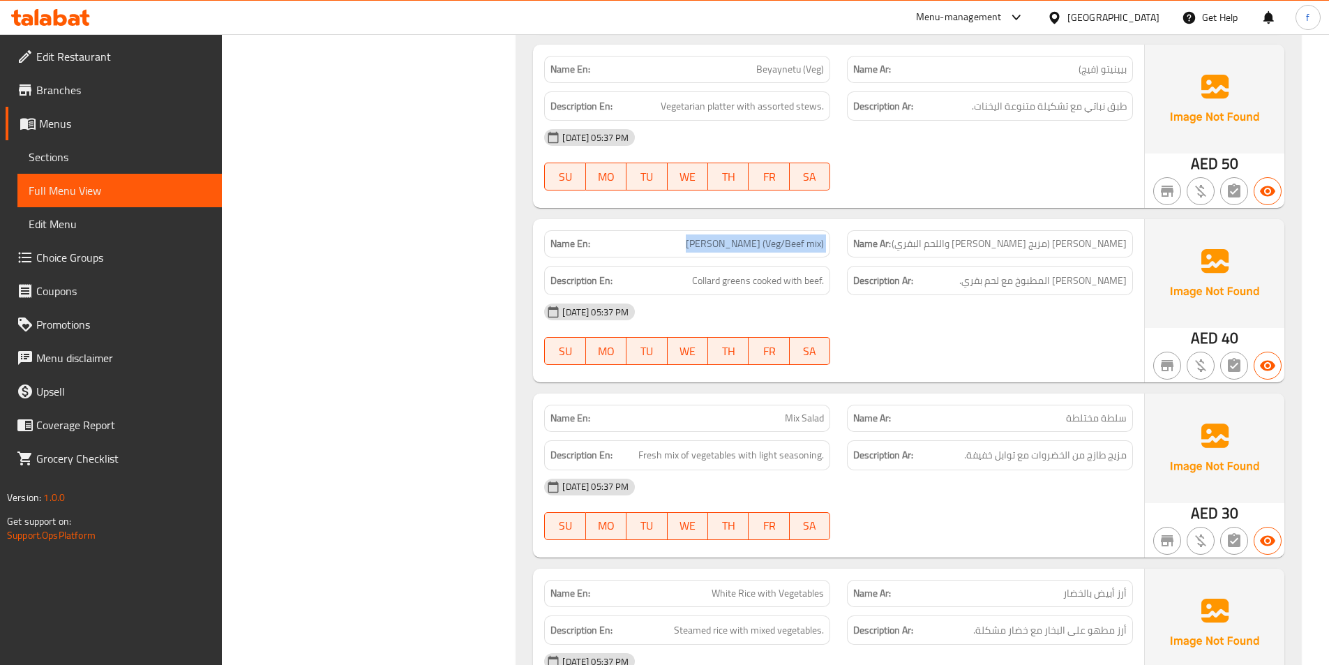
scroll to position [907, 0]
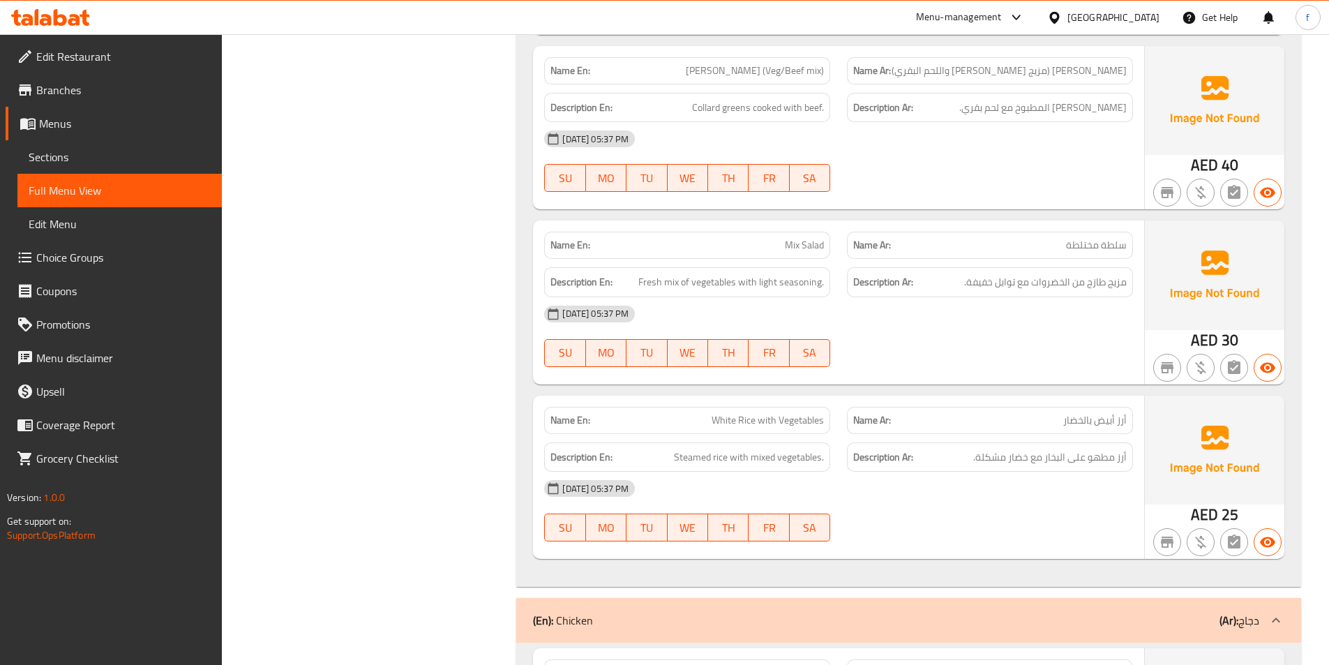
click at [809, 247] on span "Mix Salad" at bounding box center [804, 245] width 39 height 15
click at [674, 283] on span "Fresh mix of vegetables with light seasoning." at bounding box center [731, 281] width 186 height 17
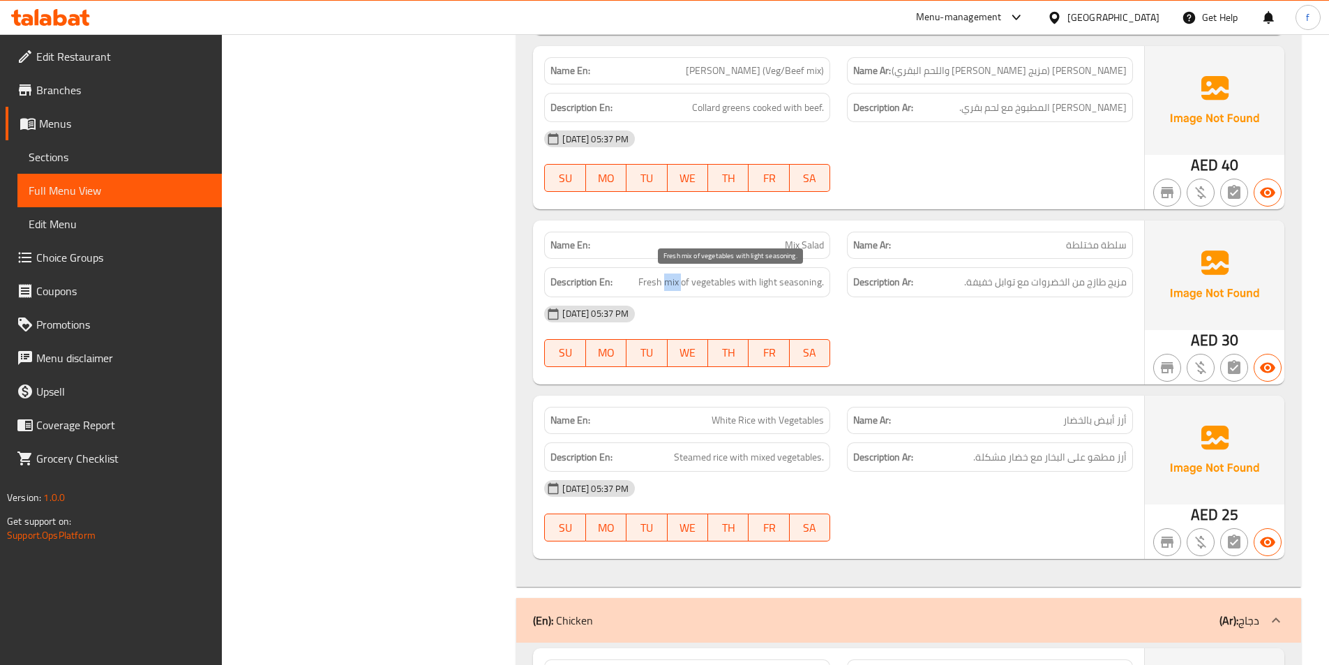
click at [674, 283] on span "Fresh mix of vegetables with light seasoning." at bounding box center [731, 281] width 186 height 17
click at [647, 281] on span "Fresh mix of vegetables with light seasoning." at bounding box center [731, 281] width 186 height 17
click at [684, 280] on span "Fresh mix of vegetables with light seasoning." at bounding box center [731, 281] width 186 height 17
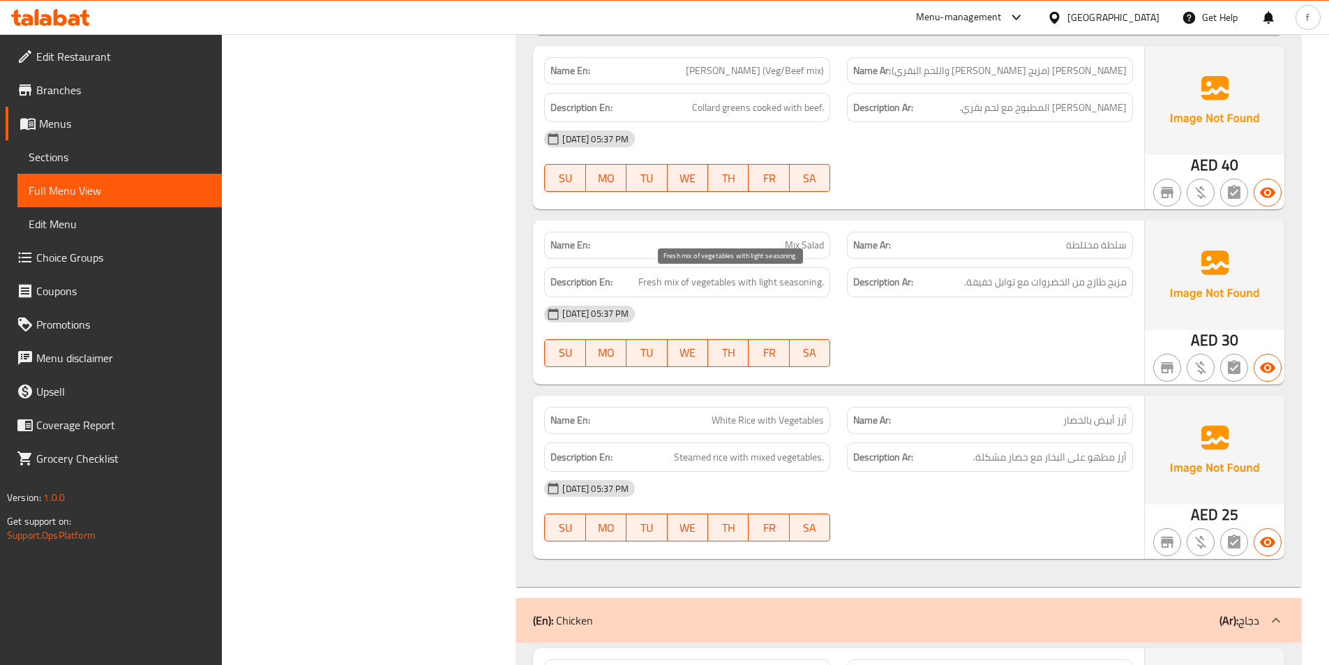
click at [703, 280] on span "Fresh mix of vegetables with light seasoning." at bounding box center [731, 281] width 186 height 17
click at [764, 284] on span "Fresh mix of vegetables with light seasoning." at bounding box center [731, 281] width 186 height 17
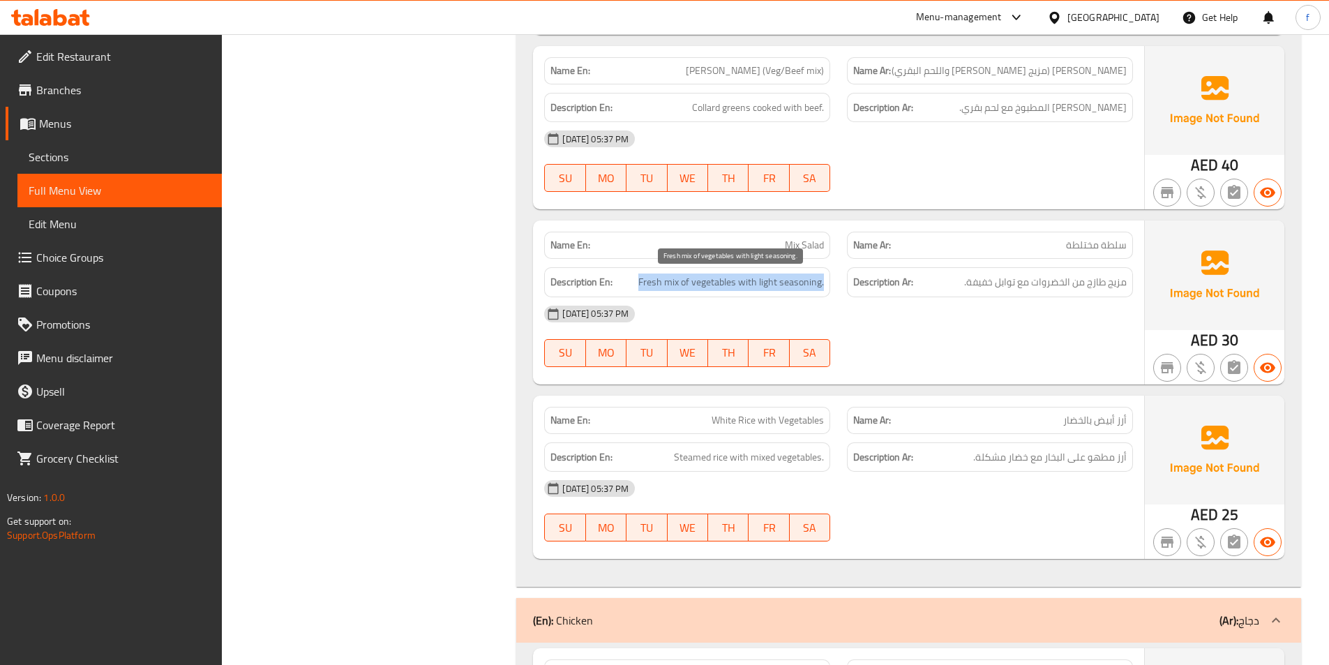
click at [764, 284] on span "Fresh mix of vegetables with light seasoning." at bounding box center [731, 281] width 186 height 17
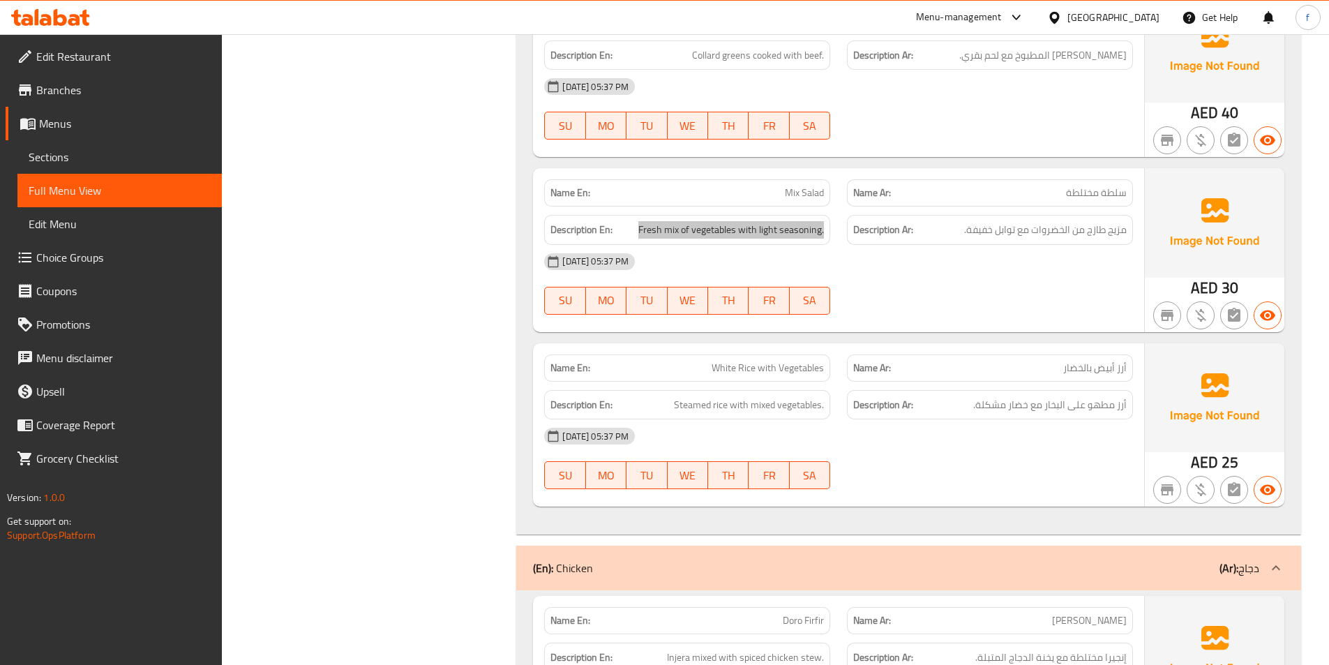
scroll to position [1047, 0]
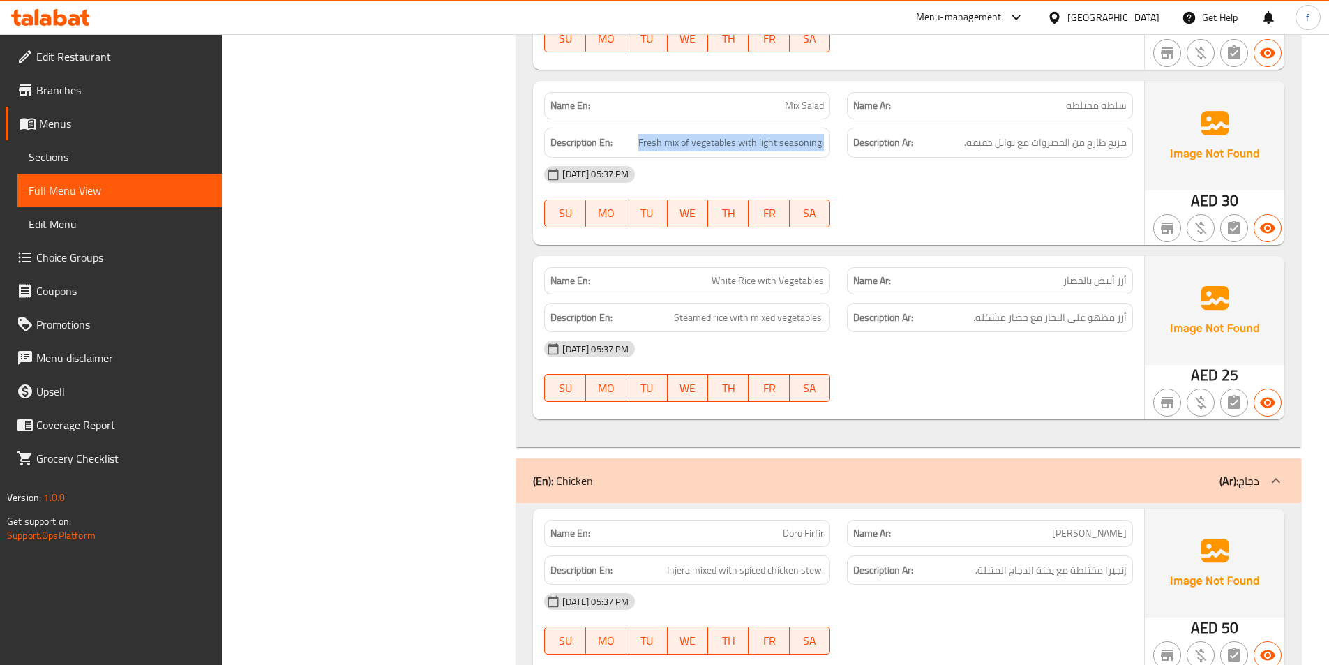
click at [711, 285] on p "Name En: White Rice with Vegetables" at bounding box center [686, 280] width 273 height 15
click at [724, 277] on span "White Rice with Vegetables" at bounding box center [768, 280] width 112 height 15
click at [731, 276] on span "White Rice with Vegetables" at bounding box center [768, 280] width 112 height 15
click at [736, 276] on span "White Rice with Vegetables" at bounding box center [768, 280] width 112 height 15
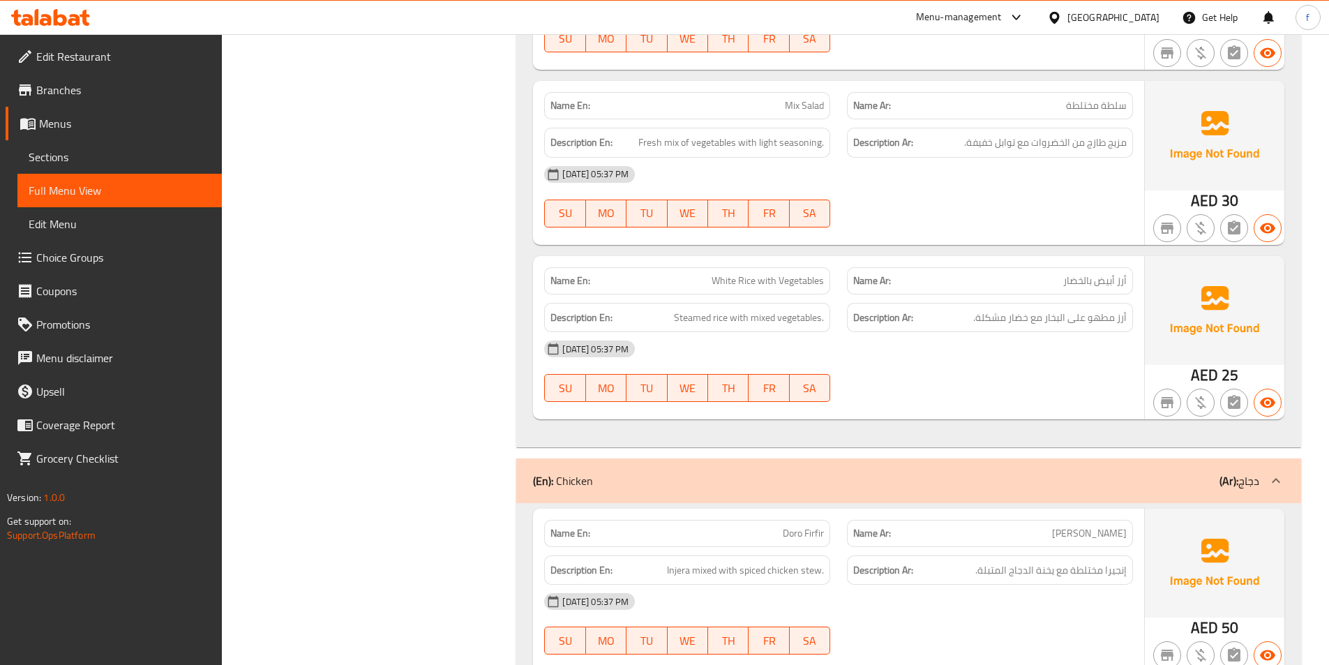
click at [744, 278] on span "White Rice with Vegetables" at bounding box center [768, 280] width 112 height 15
click at [816, 278] on span "White Rice with Vegetables" at bounding box center [768, 280] width 112 height 15
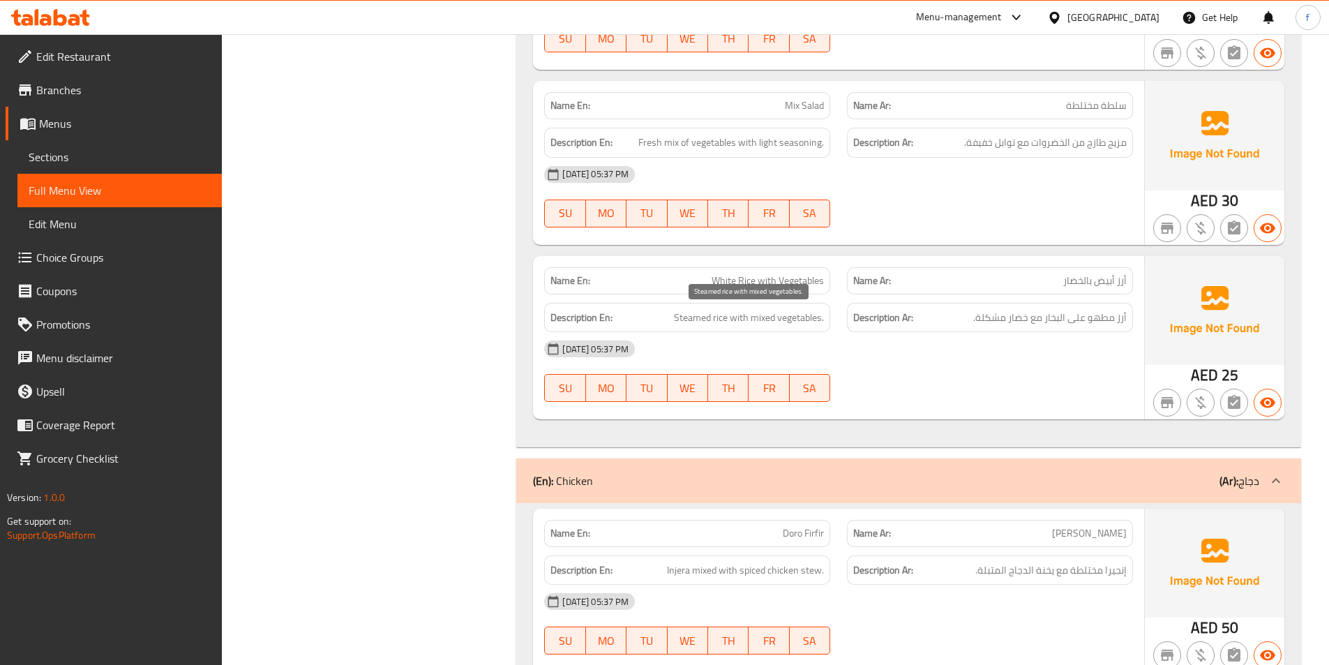
click at [717, 316] on span "Steamed rice with mixed vegetables." at bounding box center [749, 317] width 150 height 17
click at [693, 316] on span "Steamed rice with mixed vegetables." at bounding box center [749, 317] width 150 height 17
click at [744, 317] on span "Steamed rice with mixed vegetables." at bounding box center [749, 317] width 150 height 17
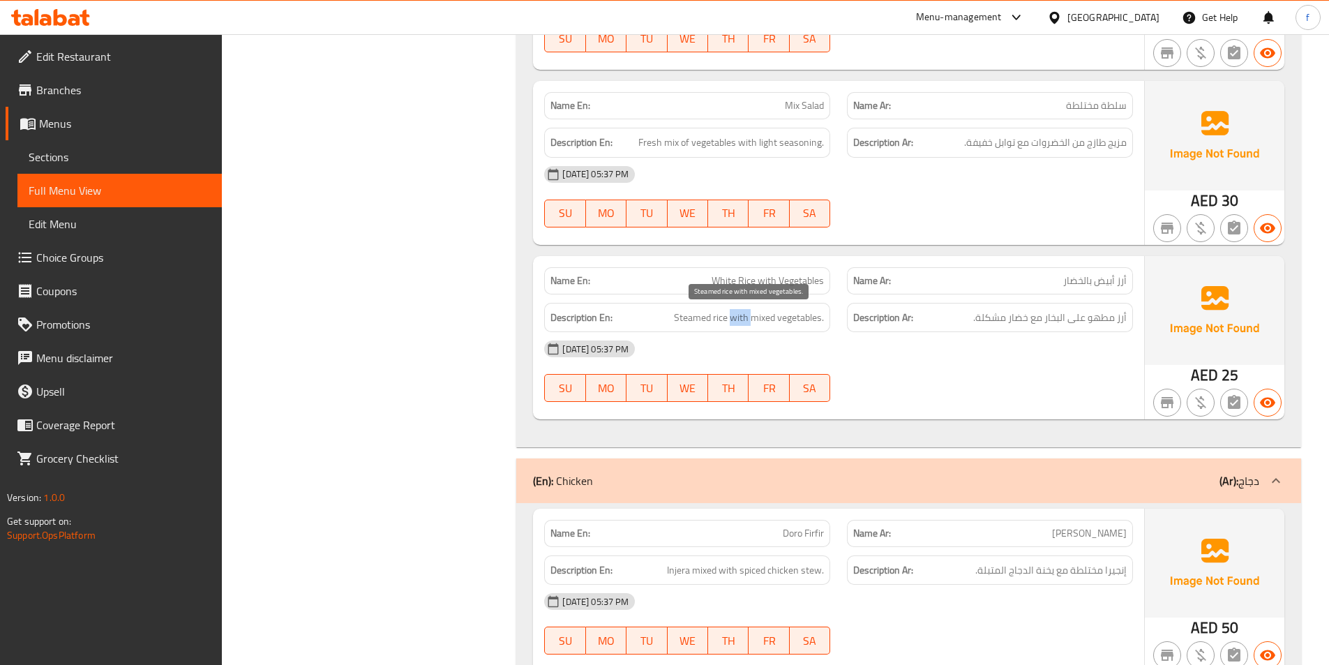
click at [744, 317] on span "Steamed rice with mixed vegetables." at bounding box center [749, 317] width 150 height 17
click at [766, 315] on span "Steamed rice with mixed vegetables." at bounding box center [749, 317] width 150 height 17
click at [786, 313] on span "Steamed rice with mixed vegetables." at bounding box center [749, 317] width 150 height 17
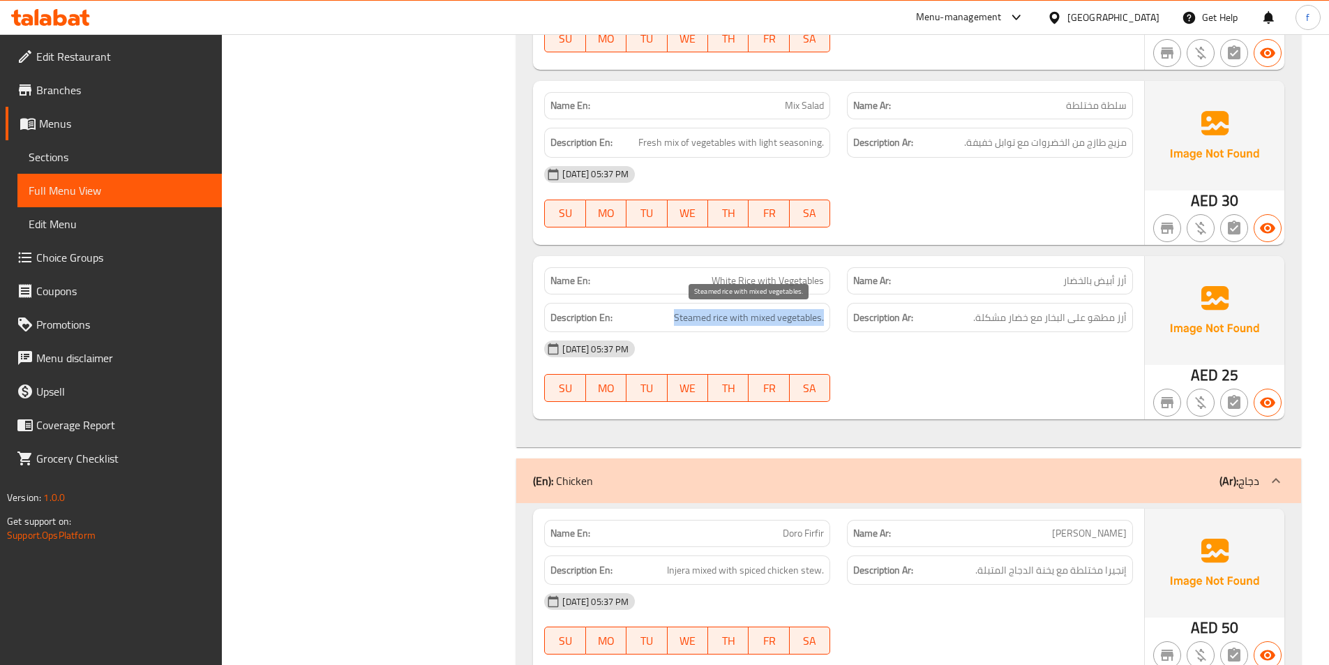
click at [786, 313] on span "Steamed rice with mixed vegetables." at bounding box center [749, 317] width 150 height 17
click at [806, 283] on span "White Rice with Vegetables" at bounding box center [768, 280] width 112 height 15
copy span "White Rice with Vegetables"
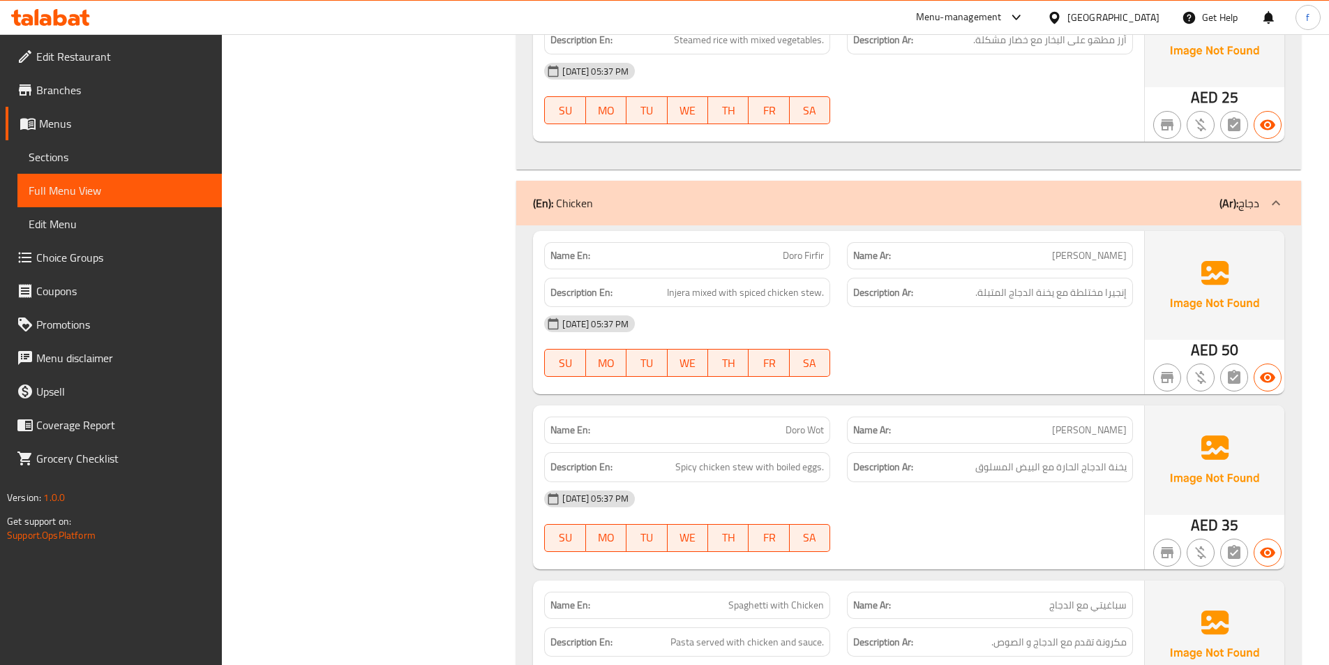
scroll to position [1395, 0]
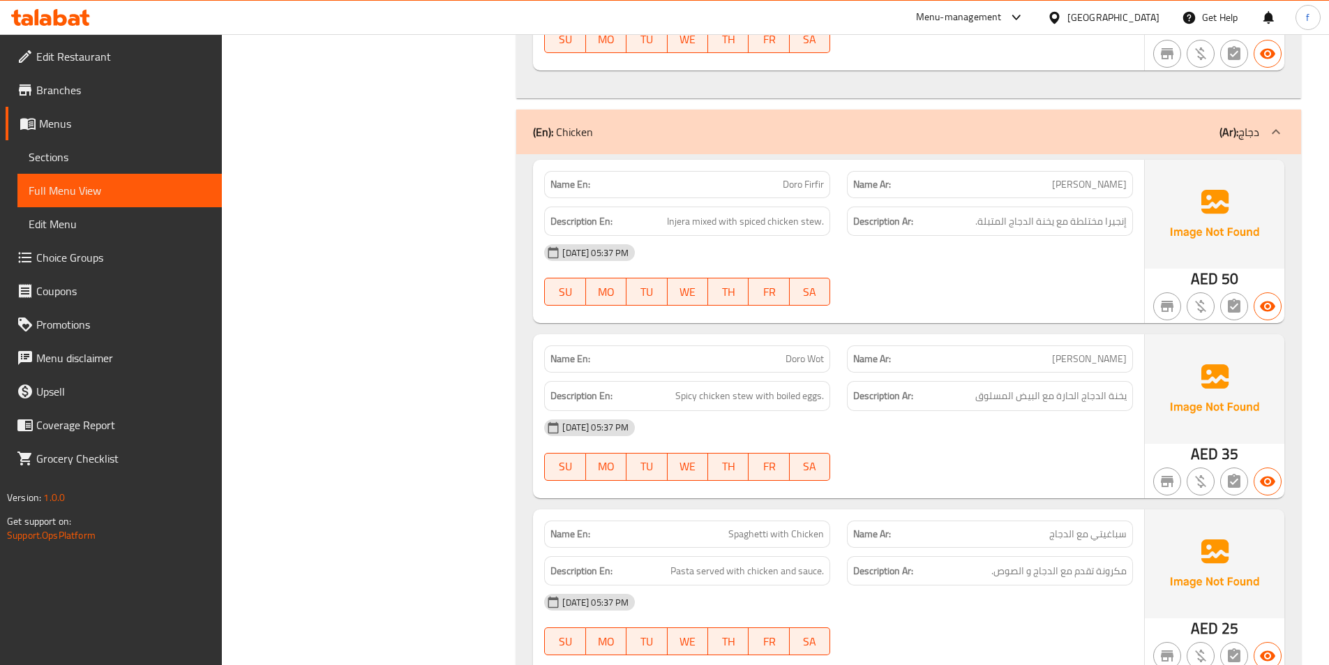
click at [797, 185] on span "Doro Firfir" at bounding box center [803, 184] width 41 height 15
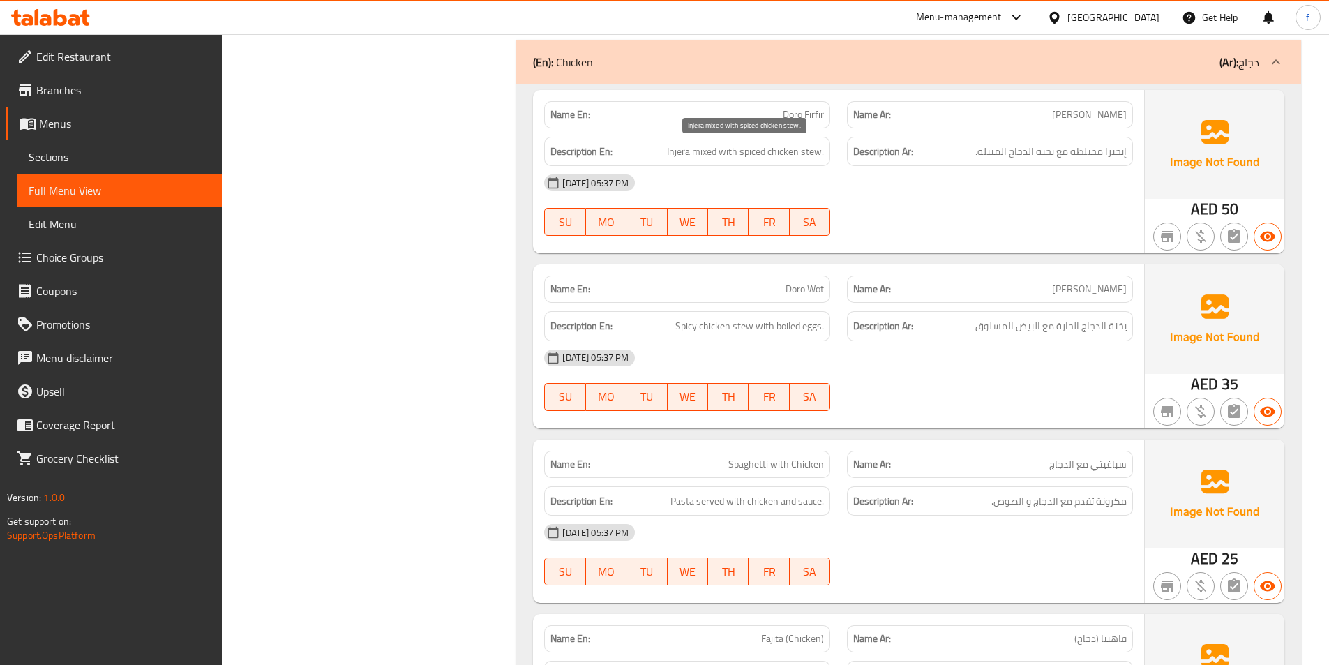
click at [673, 148] on span "Injera mixed with spiced chicken stew." at bounding box center [745, 151] width 157 height 17
click at [700, 151] on span "Injera mixed with spiced chicken stew." at bounding box center [745, 151] width 157 height 17
click at [735, 151] on span "Injera mixed with spiced chicken stew." at bounding box center [745, 151] width 157 height 17
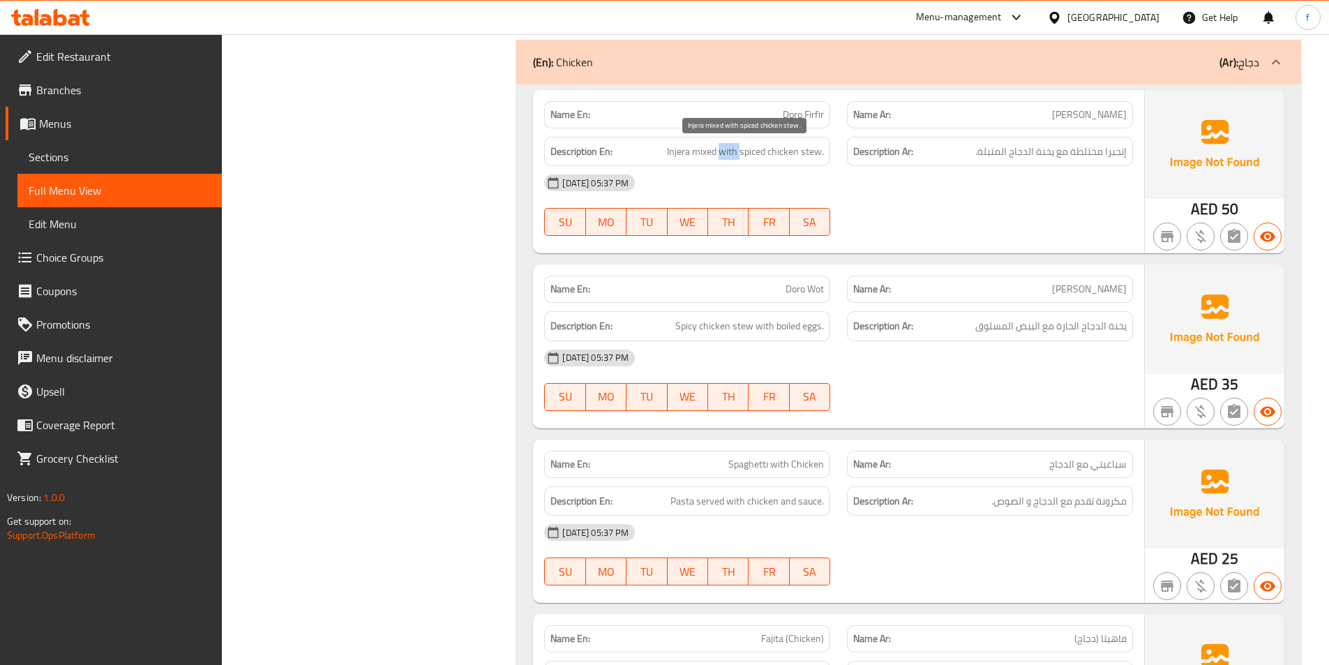
click at [735, 151] on span "Injera mixed with spiced chicken stew." at bounding box center [745, 151] width 157 height 17
click at [812, 152] on span "Injera mixed with spiced chicken stew." at bounding box center [745, 151] width 157 height 17
click at [780, 150] on span "Injera mixed with spiced chicken stew." at bounding box center [745, 151] width 157 height 17
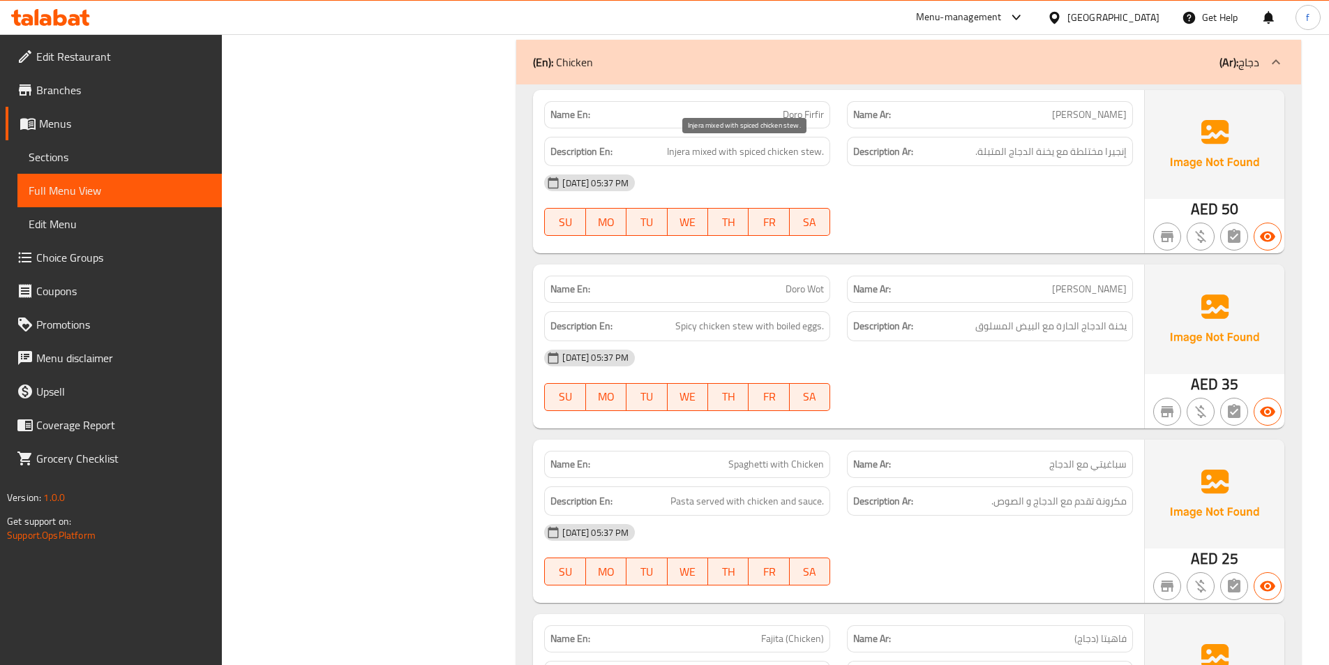
click at [748, 149] on span "Injera mixed with spiced chicken stew." at bounding box center [745, 151] width 157 height 17
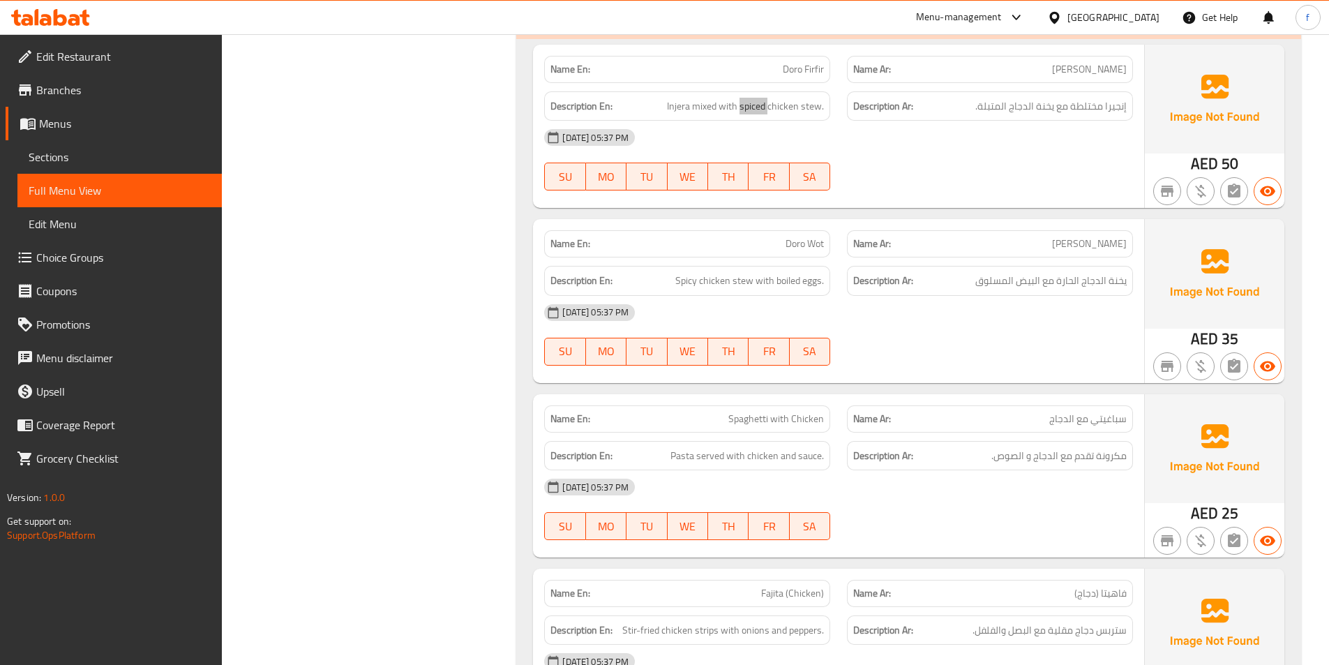
scroll to position [1535, 0]
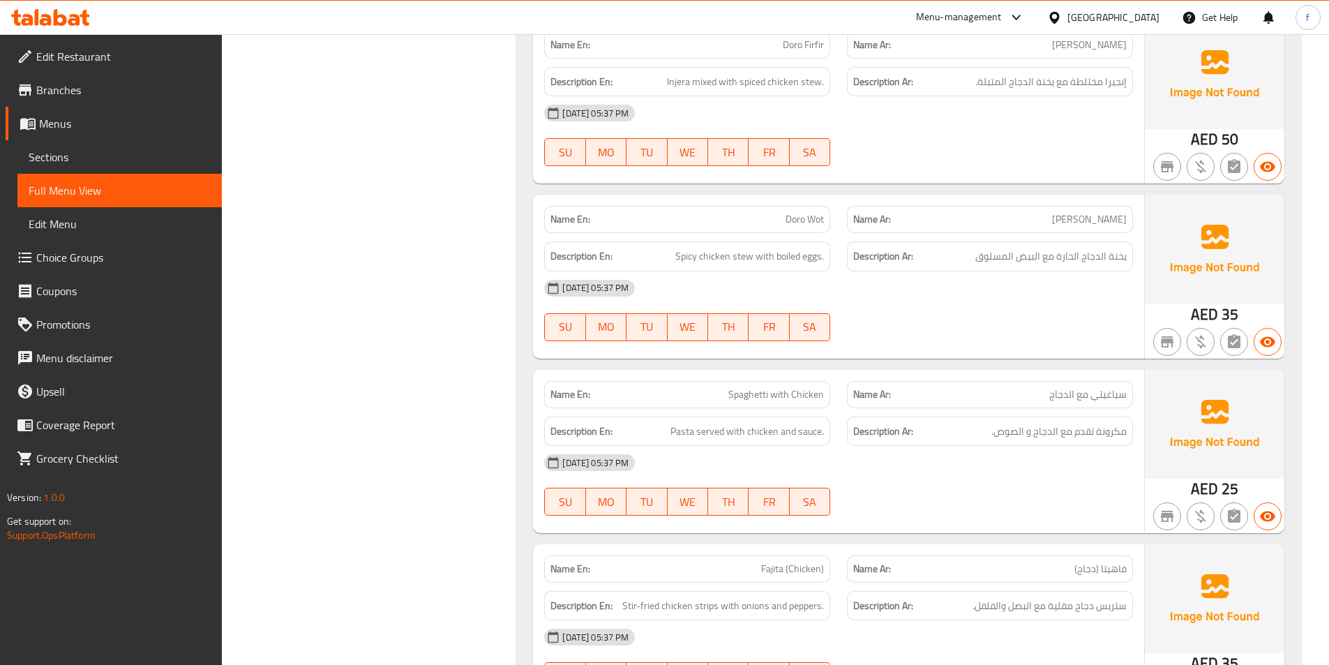
click at [799, 220] on span "Doro Wot" at bounding box center [805, 219] width 38 height 15
click at [748, 257] on span "Spicy chicken stew with boiled eggs." at bounding box center [749, 256] width 149 height 17
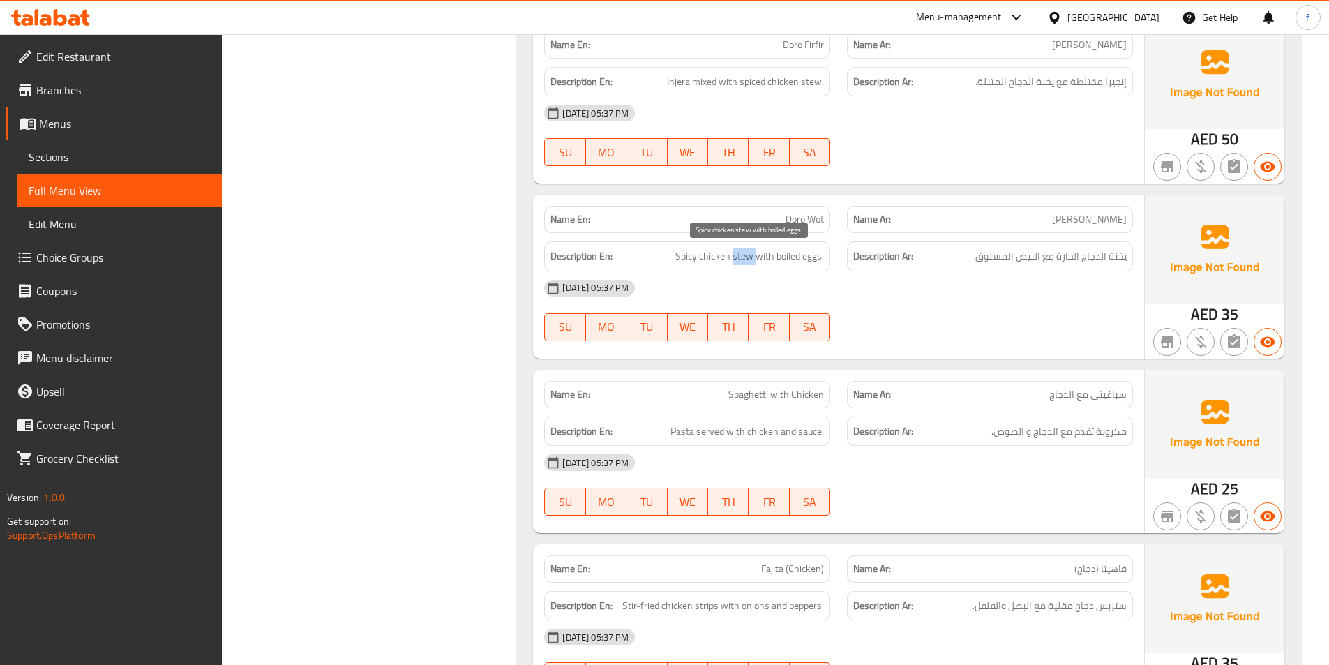
click at [748, 257] on span "Spicy chicken stew with boiled eggs." at bounding box center [749, 256] width 149 height 17
click at [732, 257] on span "Spicy chicken stew with boiled eggs." at bounding box center [749, 256] width 149 height 17
click at [714, 255] on span "Spicy chicken stew with boiled eggs." at bounding box center [749, 256] width 149 height 17
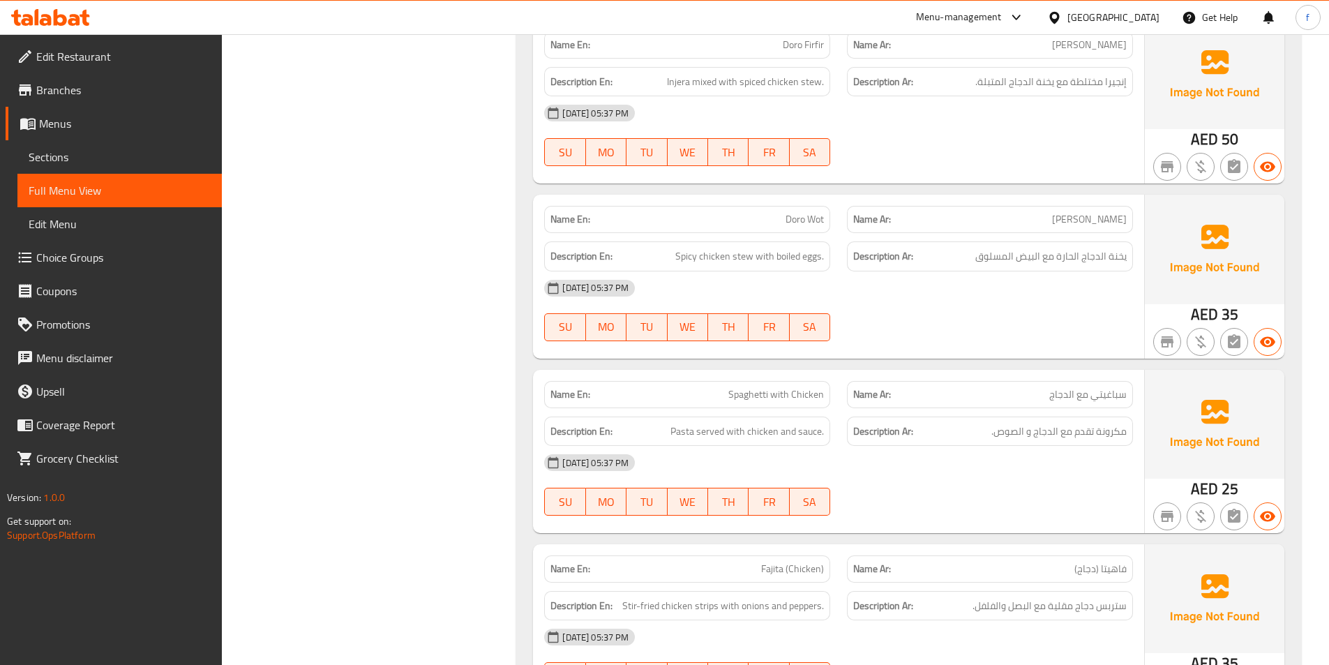
click at [675, 261] on h6 "Description En: Spicy chicken stew with boiled eggs." at bounding box center [686, 256] width 273 height 17
click at [743, 256] on span "Spicy chicken stew with boiled eggs." at bounding box center [749, 256] width 149 height 17
click at [792, 255] on span "Spicy chicken stew with boiled eggs." at bounding box center [749, 256] width 149 height 17
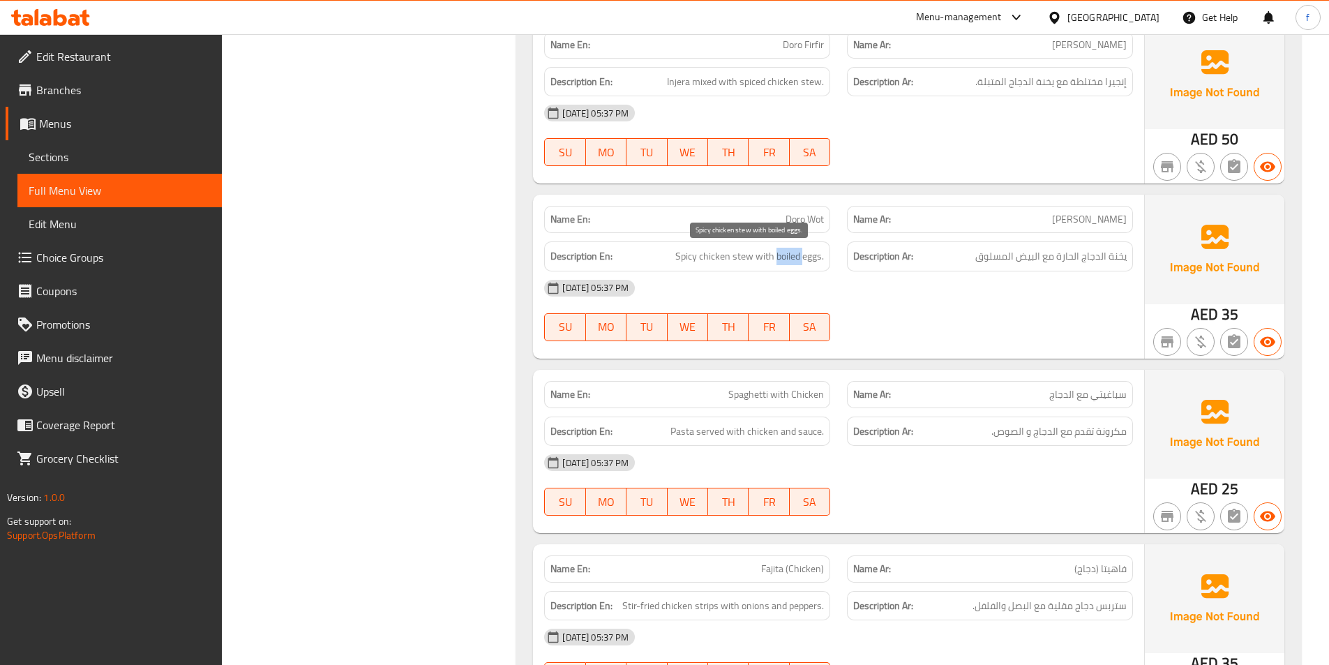
click at [792, 255] on span "Spicy chicken stew with boiled eggs." at bounding box center [749, 256] width 149 height 17
click at [820, 255] on span "Spicy chicken stew with boiled eggs." at bounding box center [749, 256] width 149 height 17
click at [821, 255] on span "Spicy chicken stew with boiled eggs." at bounding box center [749, 256] width 149 height 17
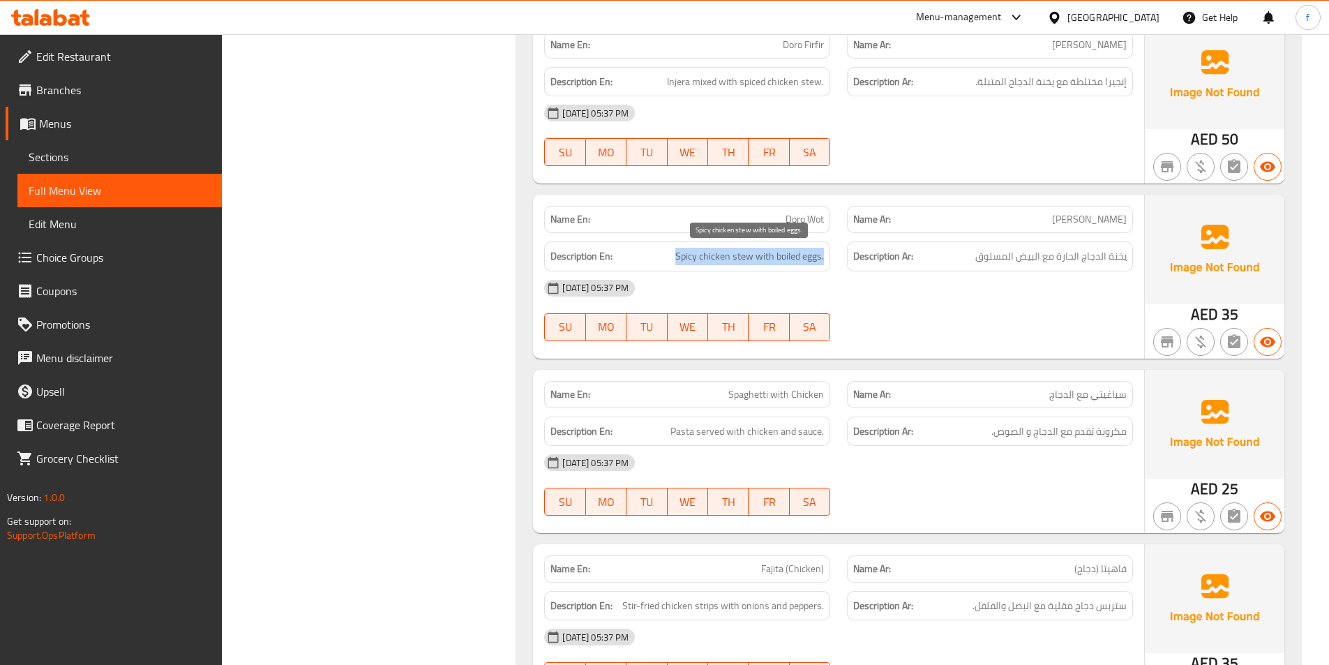
click at [806, 260] on span "Spicy chicken stew with boiled eggs." at bounding box center [749, 256] width 149 height 17
click at [796, 260] on span "Spicy chicken stew with boiled eggs." at bounding box center [749, 256] width 149 height 17
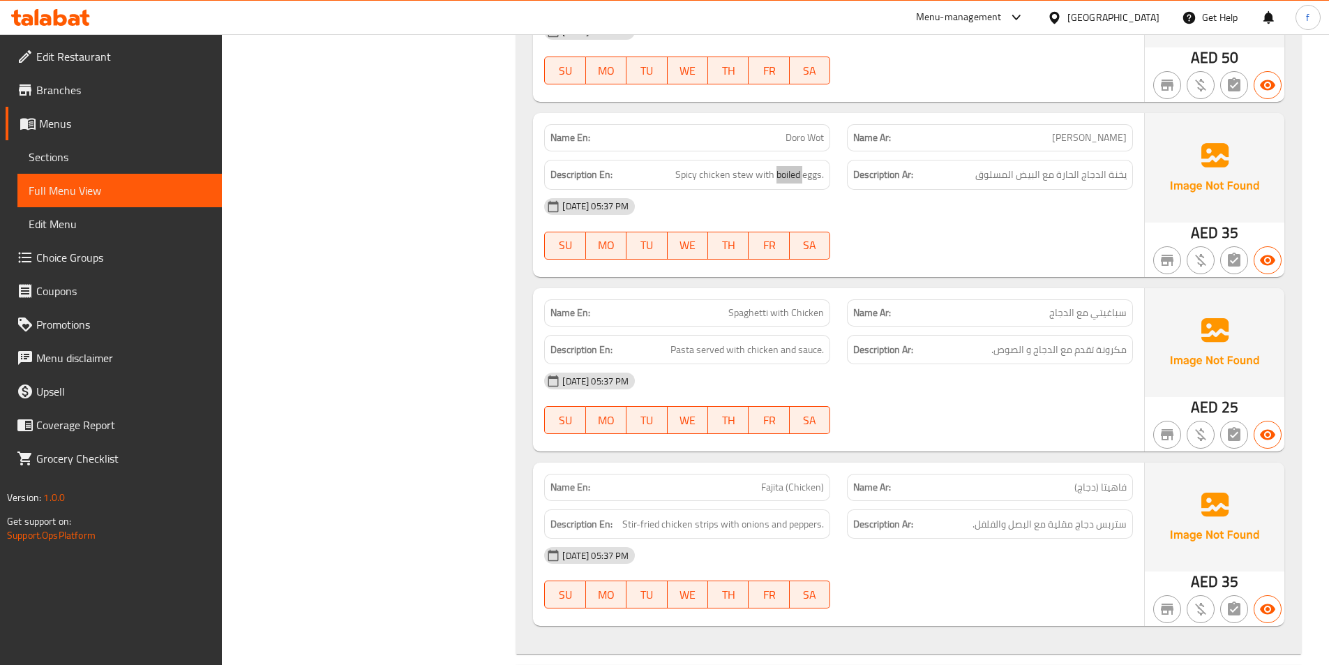
scroll to position [1744, 0]
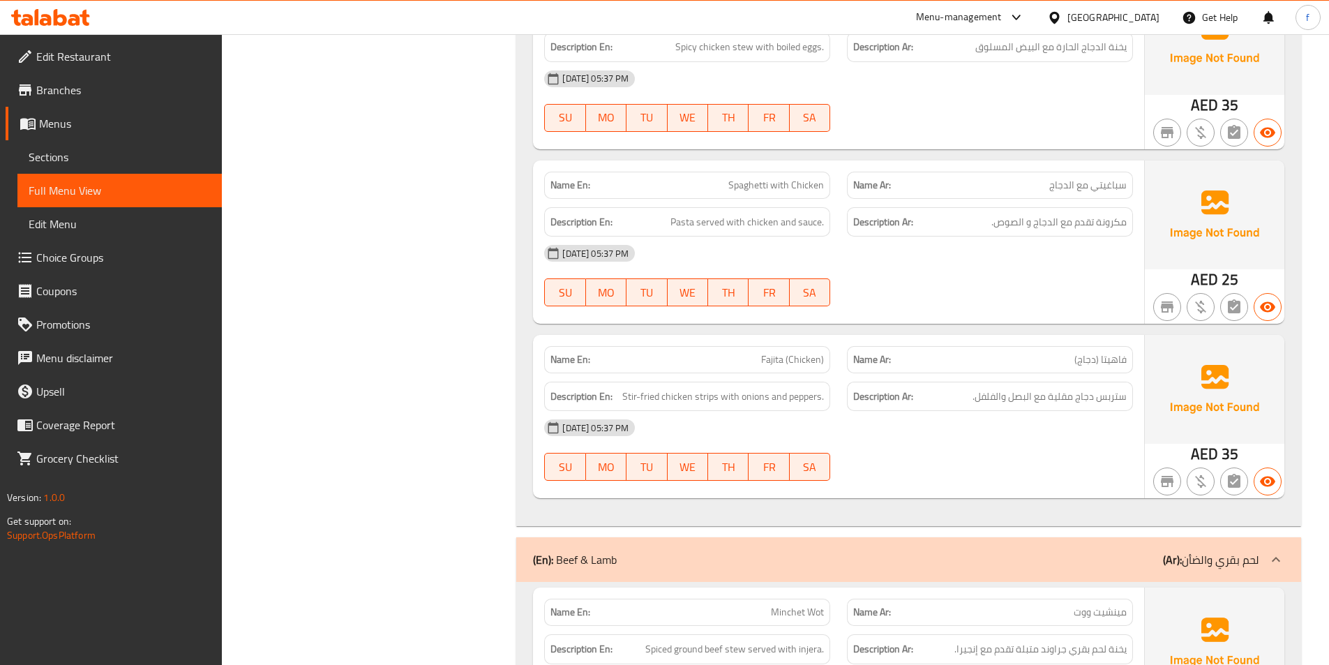
click at [754, 182] on span "Spaghetti with Chicken" at bounding box center [776, 185] width 96 height 15
click at [773, 182] on span "Spaghetti with Chicken" at bounding box center [776, 185] width 96 height 15
click at [780, 182] on span "Spaghetti with Chicken" at bounding box center [776, 185] width 96 height 15
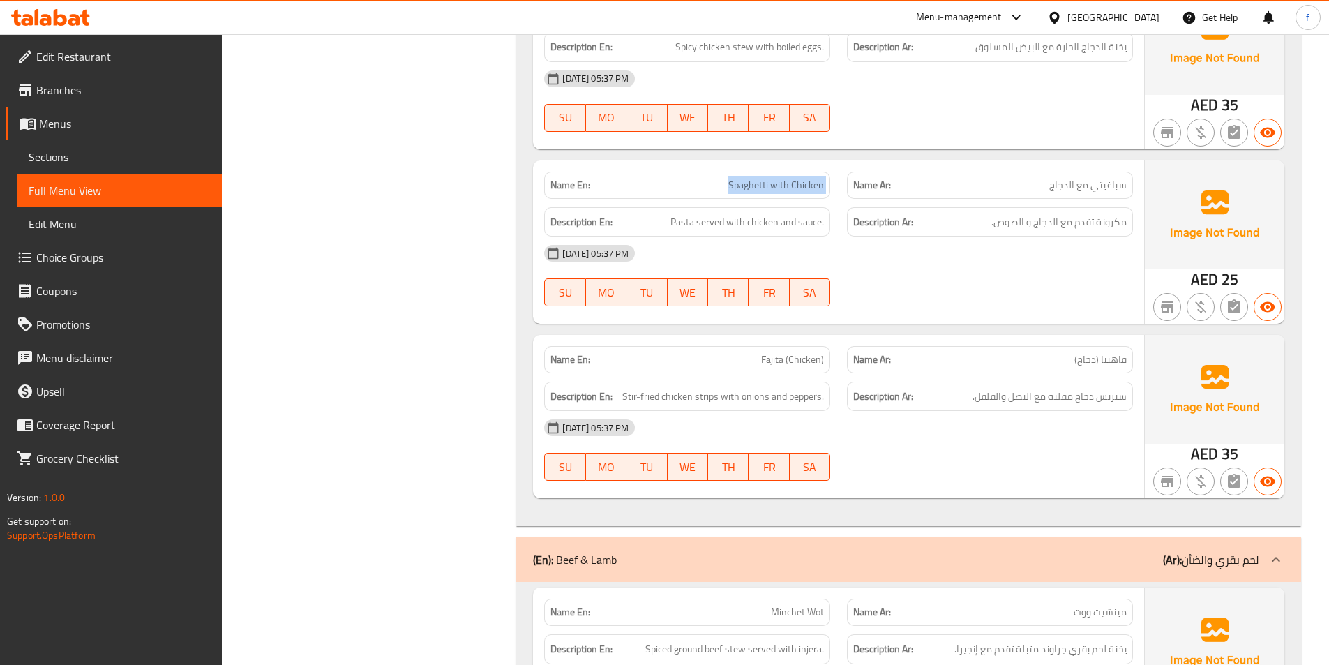
click at [780, 182] on span "Spaghetti with Chicken" at bounding box center [776, 185] width 96 height 15
click at [682, 223] on span "Pasta served with chicken and sauce." at bounding box center [746, 221] width 153 height 17
click at [705, 218] on span "Pasta served with chicken and sauce." at bounding box center [746, 221] width 153 height 17
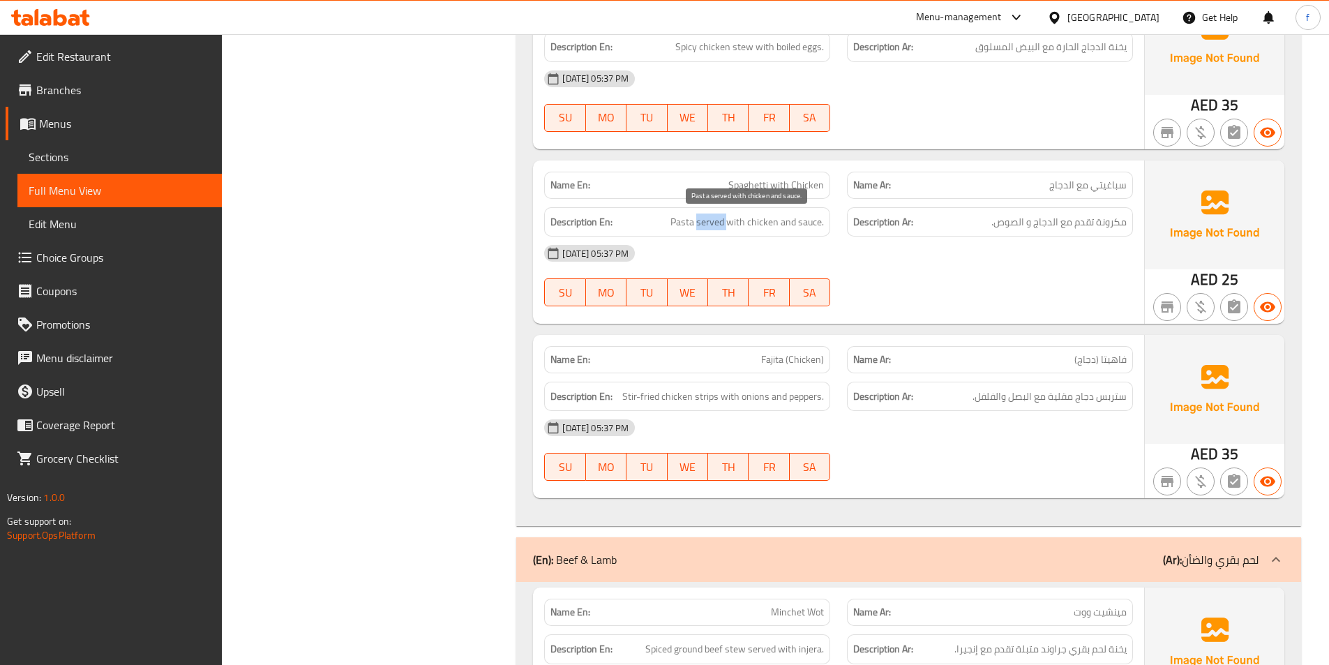
click at [705, 218] on span "Pasta served with chicken and sauce." at bounding box center [746, 221] width 153 height 17
click at [743, 218] on span "Pasta served with chicken and sauce." at bounding box center [746, 221] width 153 height 17
click at [763, 223] on span "Pasta served with chicken and sauce." at bounding box center [746, 221] width 153 height 17
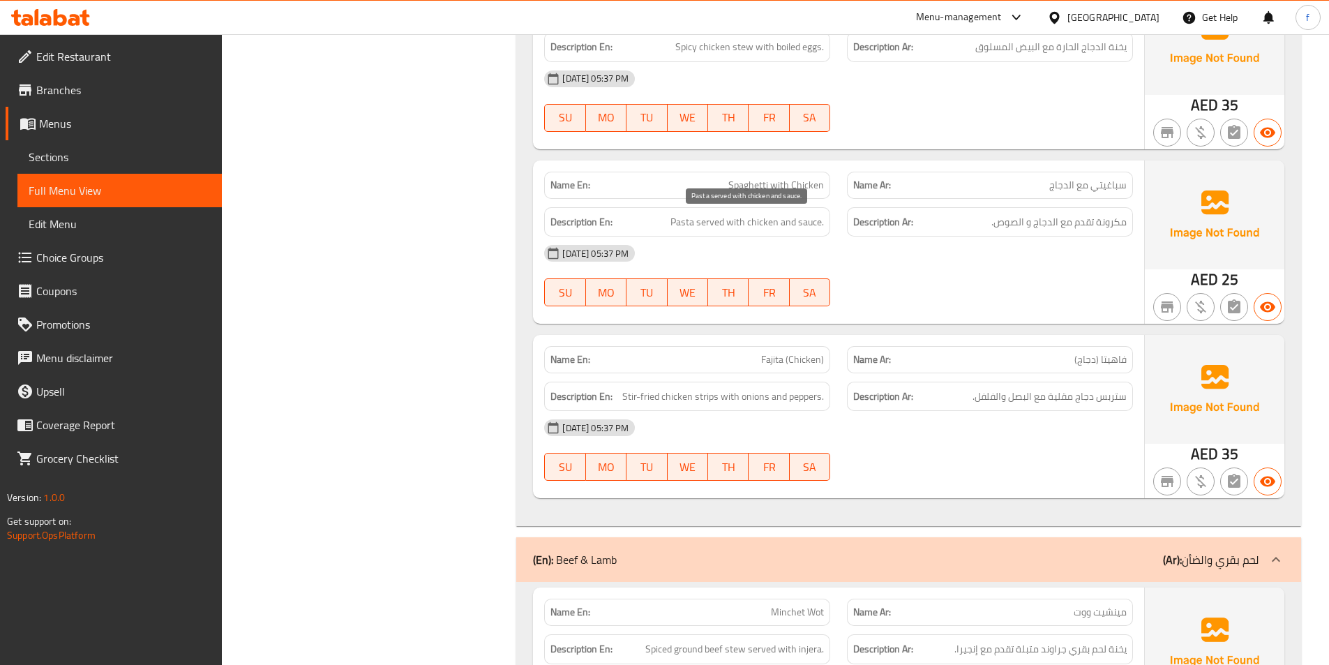
click at [793, 223] on span "Pasta served with chicken and sauce." at bounding box center [746, 221] width 153 height 17
click at [794, 223] on span "Pasta served with chicken and sauce." at bounding box center [746, 221] width 153 height 17
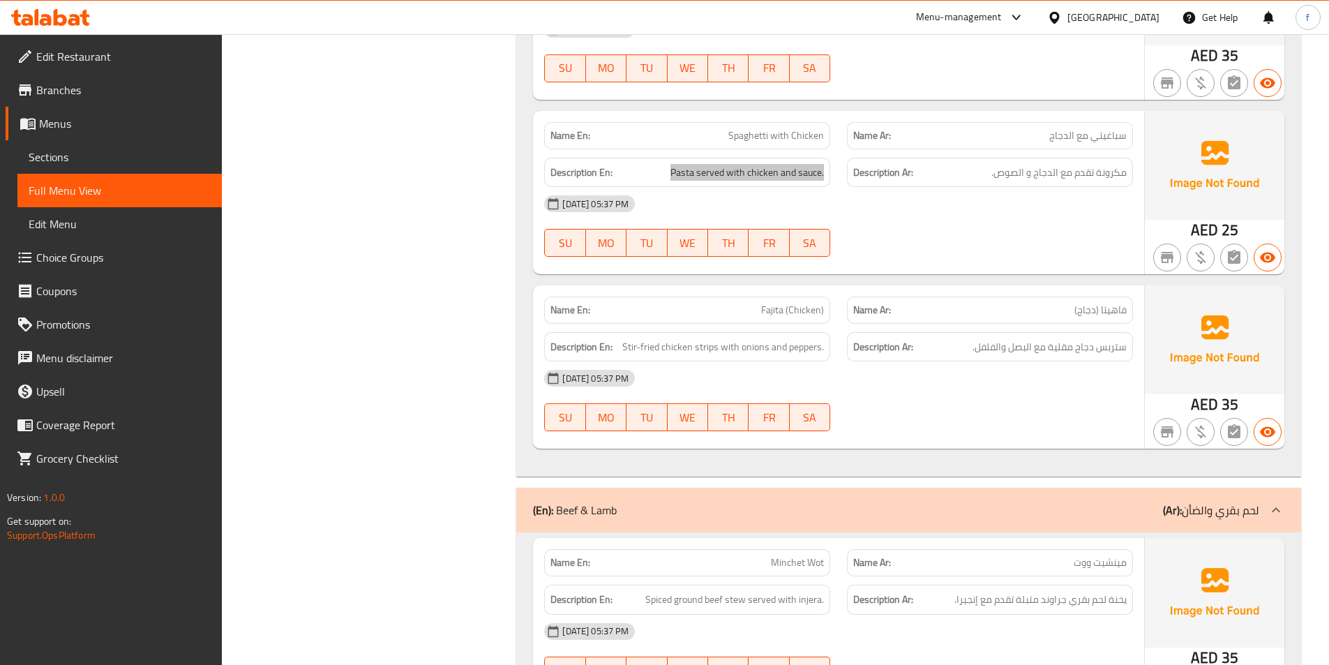
scroll to position [1884, 0]
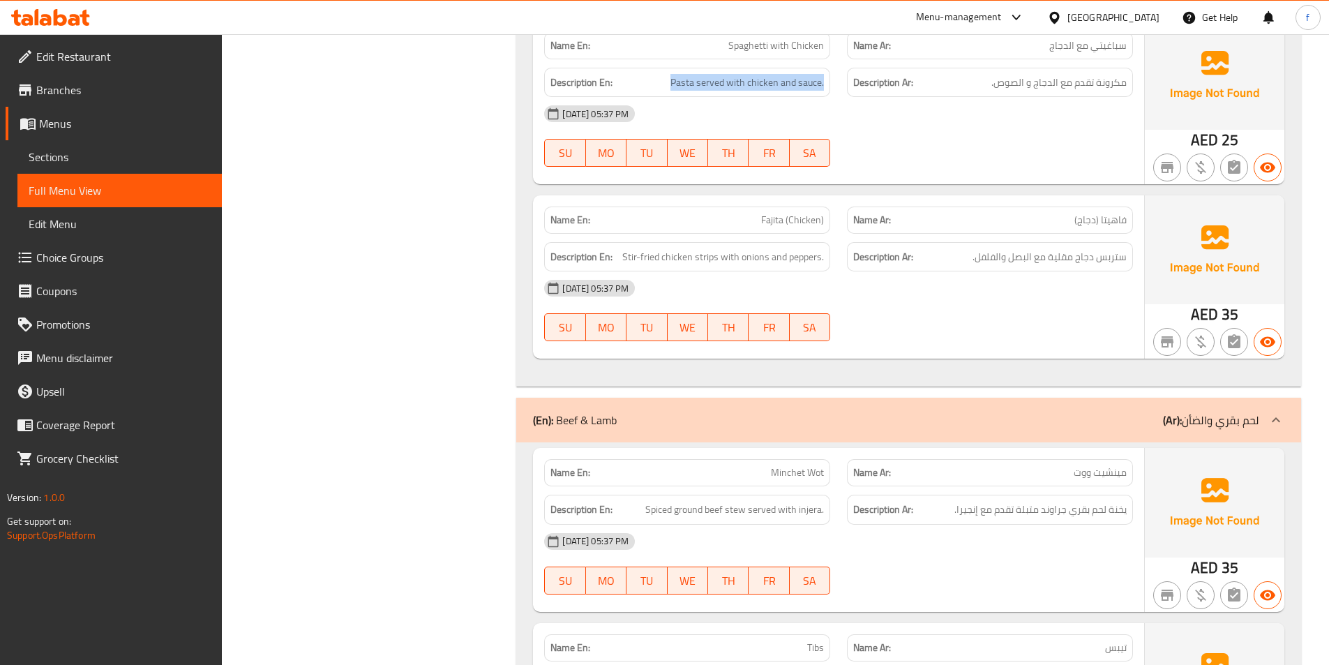
click at [687, 88] on span "Pasta served with chicken and sauce." at bounding box center [746, 82] width 153 height 17
click at [705, 80] on span "Pasta served with chicken and sauce." at bounding box center [746, 82] width 153 height 17
click at [747, 81] on span "Pasta served with chicken and sauce." at bounding box center [746, 82] width 153 height 17
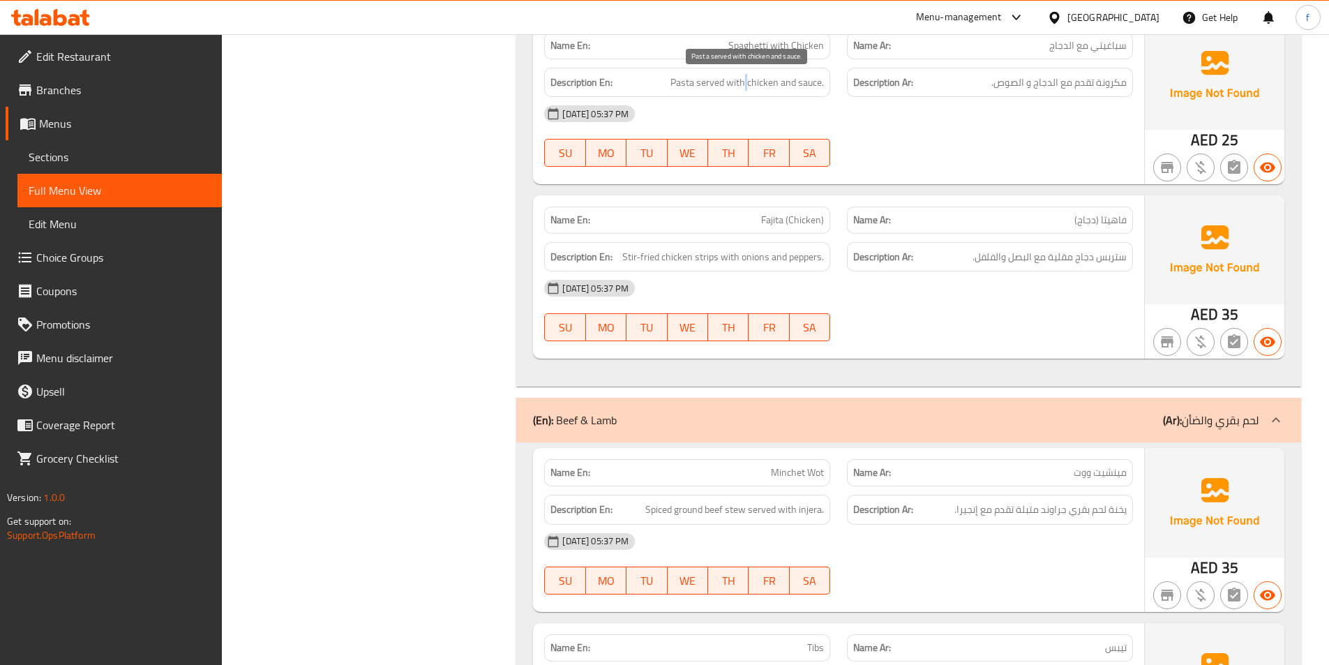
click at [746, 81] on span "Pasta served with chicken and sauce." at bounding box center [746, 82] width 153 height 17
click at [788, 83] on span "Pasta served with chicken and sauce." at bounding box center [746, 82] width 153 height 17
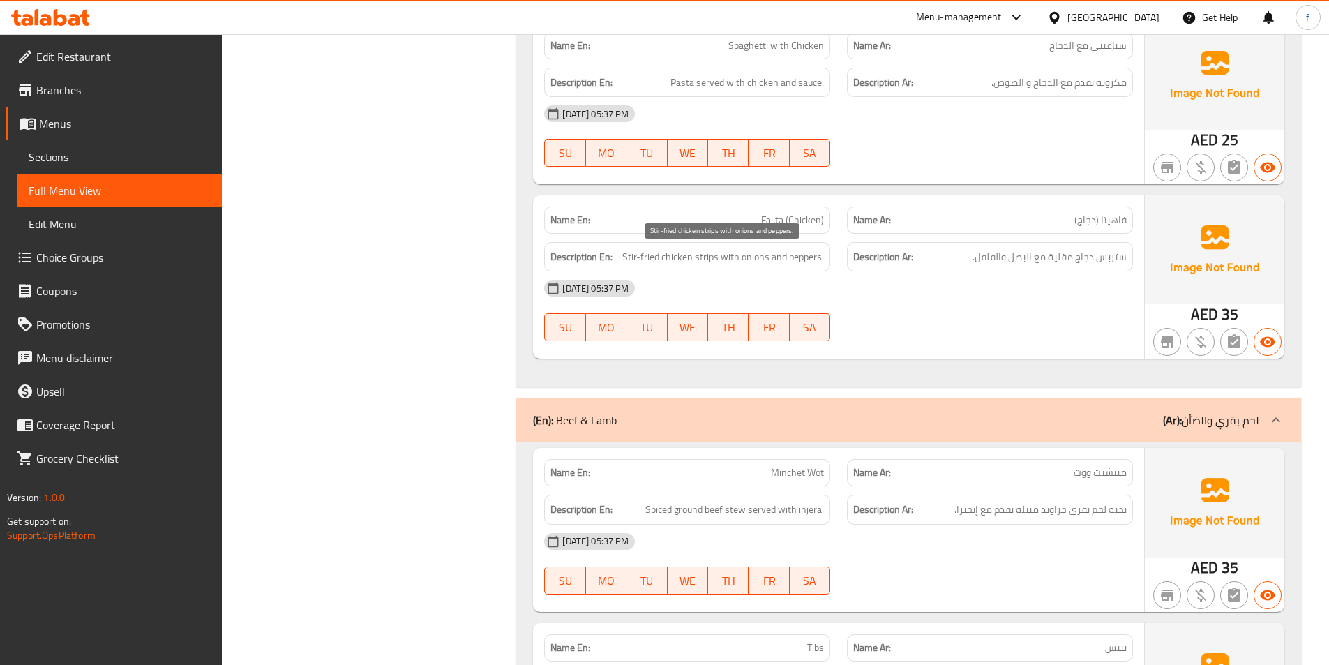
click at [701, 258] on span "Stir-fried chicken strips with onions and peppers." at bounding box center [723, 256] width 202 height 17
click at [662, 257] on span "Stir-fried chicken strips with onions and peppers." at bounding box center [723, 256] width 202 height 17
click at [661, 257] on span "Stir-fried chicken strips with onions and peppers." at bounding box center [723, 256] width 202 height 17
click at [700, 263] on span "Stir-fried chicken strips with onions and peppers." at bounding box center [723, 256] width 202 height 17
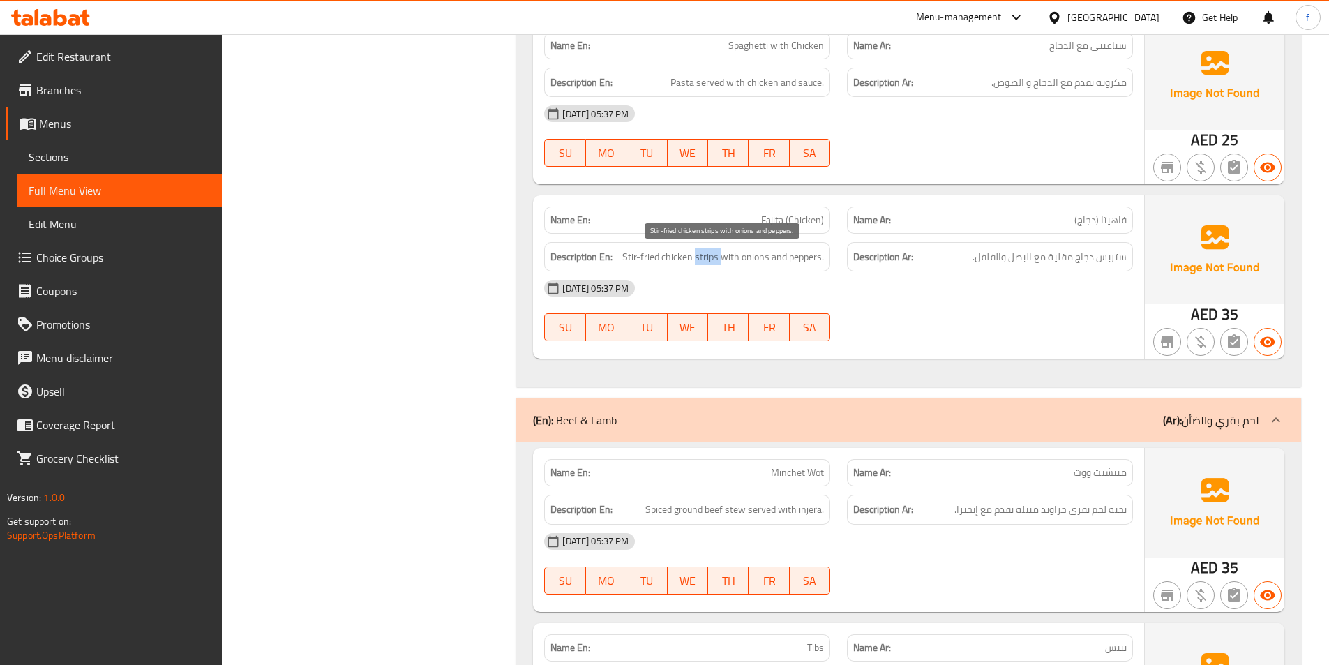
click at [701, 263] on span "Stir-fried chicken strips with onions and peppers." at bounding box center [723, 256] width 202 height 17
click at [662, 264] on span "Stir-fried chicken strips with onions and peppers." at bounding box center [723, 256] width 202 height 17
click at [646, 265] on span "Stir-fried chicken strips with onions and peppers." at bounding box center [723, 256] width 202 height 17
drag, startPoint x: 646, startPoint y: 265, endPoint x: 675, endPoint y: 267, distance: 28.6
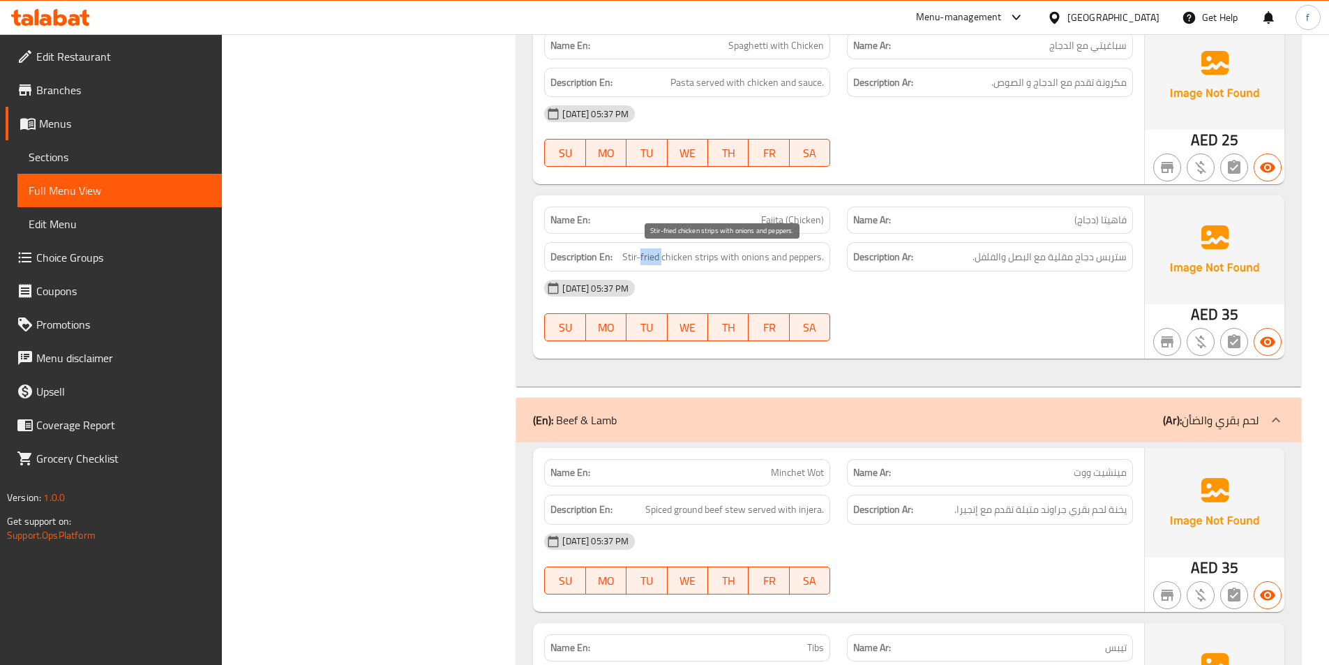
click at [645, 265] on span "Stir-fried chicken strips with onions and peppers." at bounding box center [723, 256] width 202 height 17
click at [750, 257] on span "Stir-fried chicken strips with onions and peppers." at bounding box center [723, 256] width 202 height 17
click at [816, 253] on span "Stir-fried chicken strips with onions and peppers." at bounding box center [723, 256] width 202 height 17
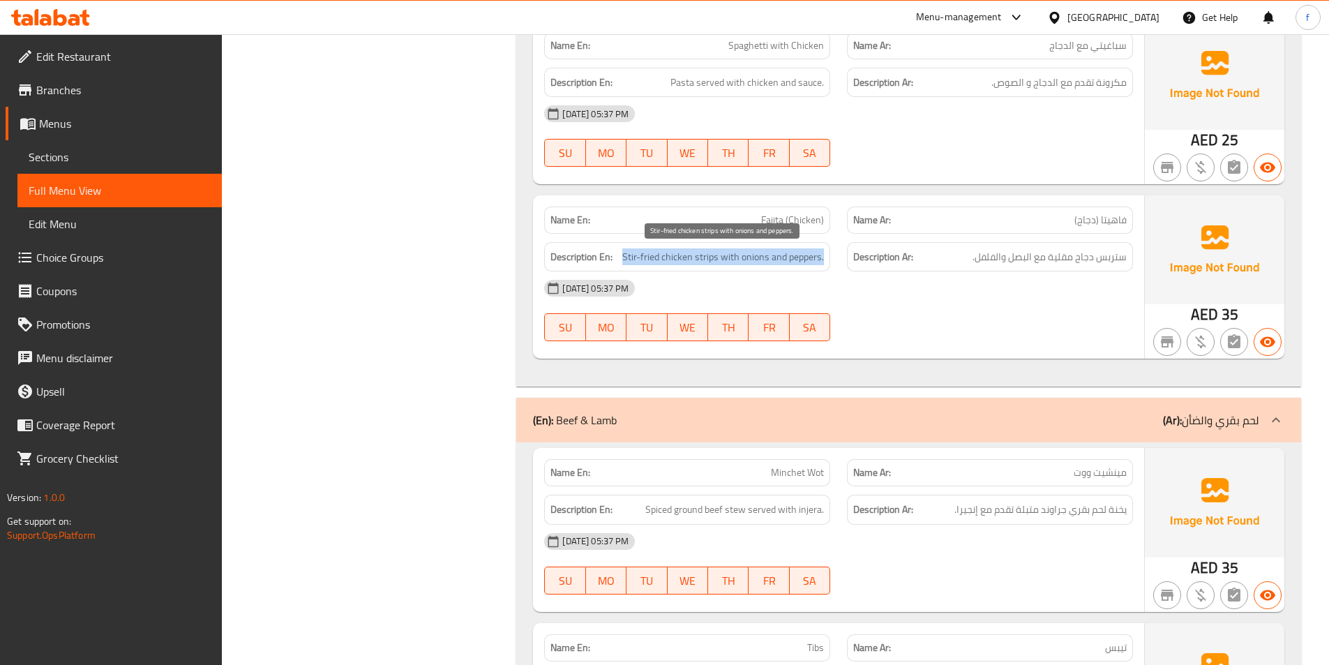
click at [816, 253] on span "Stir-fried chicken strips with onions and peppers." at bounding box center [723, 256] width 202 height 17
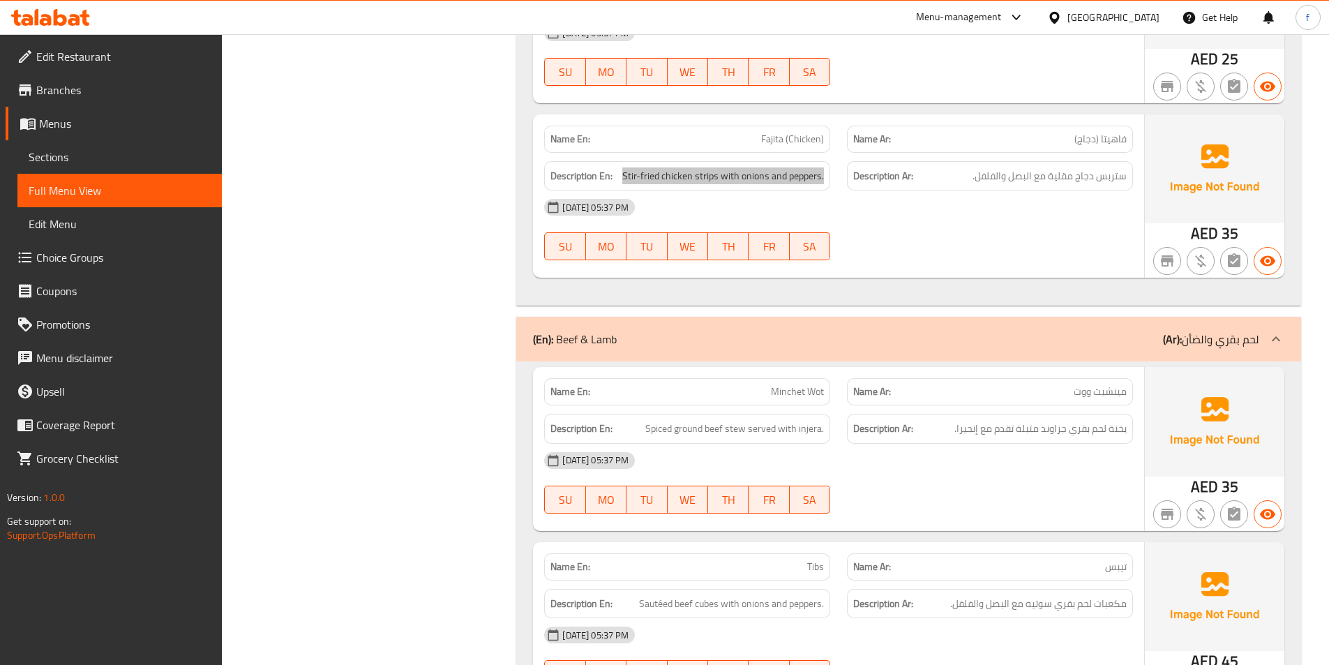
scroll to position [2163, 0]
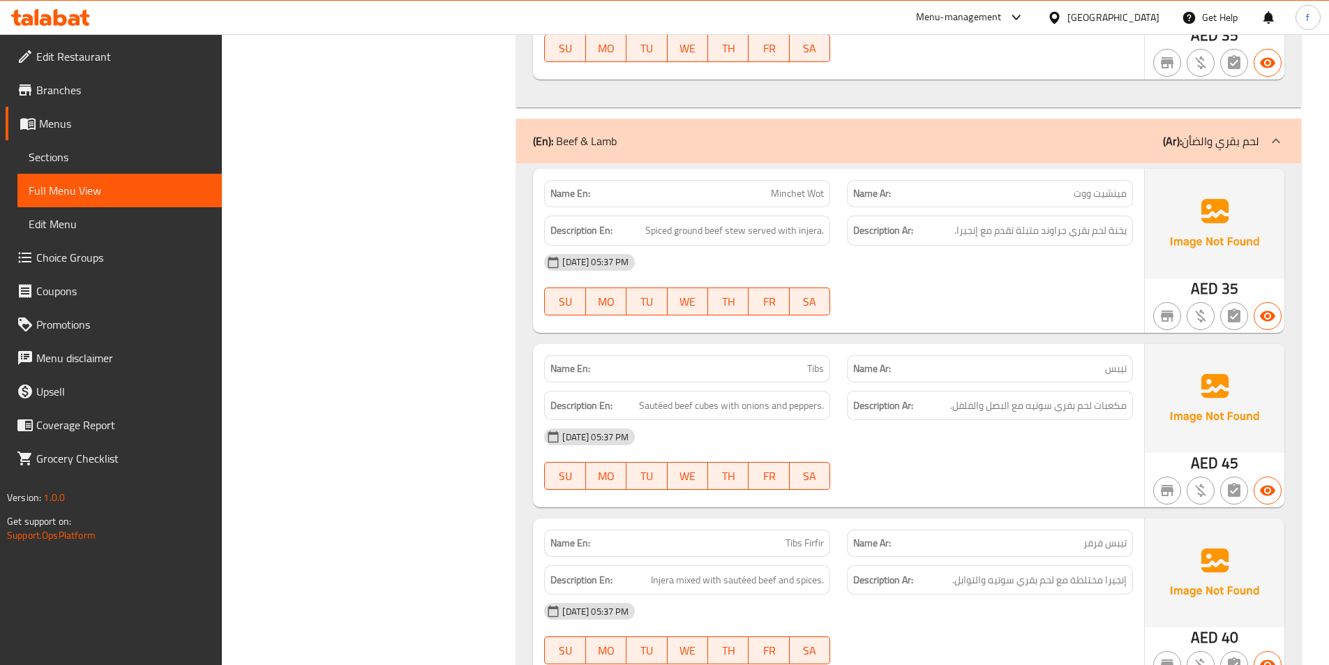
click at [792, 190] on span "Minchet Wot" at bounding box center [797, 193] width 53 height 15
click at [818, 194] on span "Minchet Wot" at bounding box center [797, 193] width 53 height 15
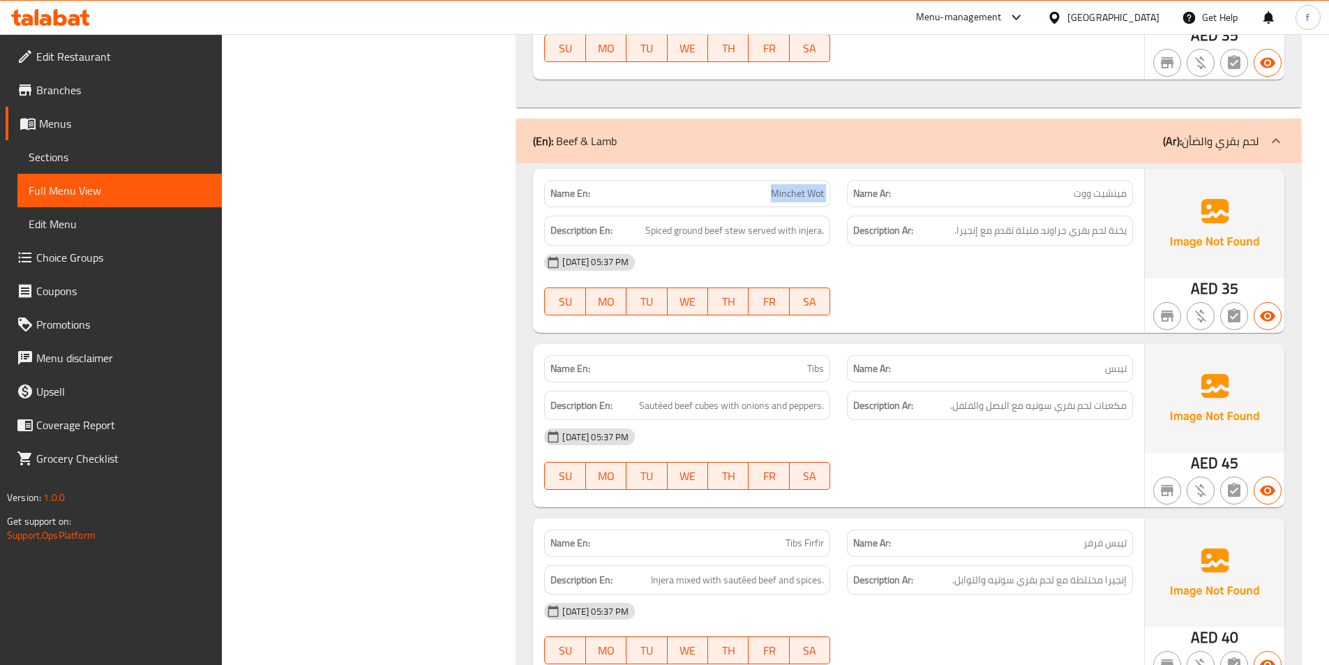
click at [818, 194] on span "Minchet Wot" at bounding box center [797, 193] width 53 height 15
click at [780, 194] on span "Minchet Wot" at bounding box center [797, 193] width 53 height 15
click at [733, 232] on span "Spiced ground beef stew served with injera." at bounding box center [734, 230] width 179 height 17
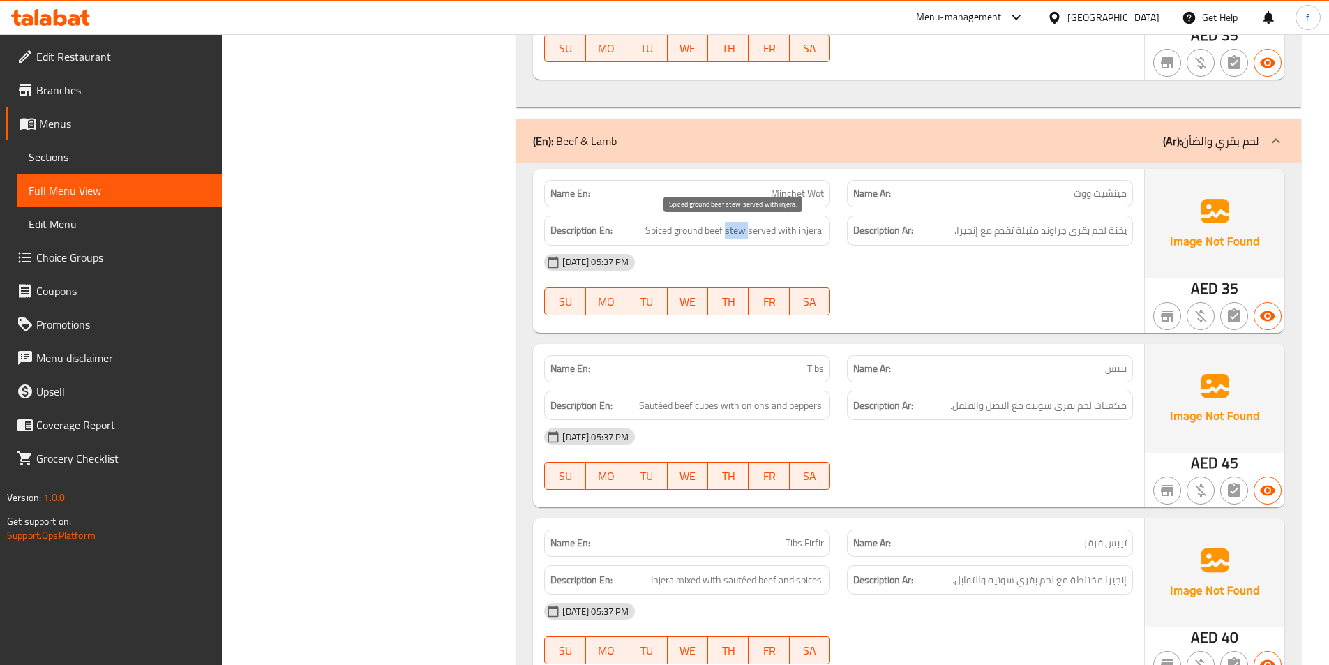
click at [733, 232] on span "Spiced ground beef stew served with injera." at bounding box center [734, 230] width 179 height 17
click at [715, 232] on span "Spiced ground beef stew served with injera." at bounding box center [734, 230] width 179 height 17
click at [684, 230] on span "Spiced ground beef stew served with injera." at bounding box center [734, 230] width 179 height 17
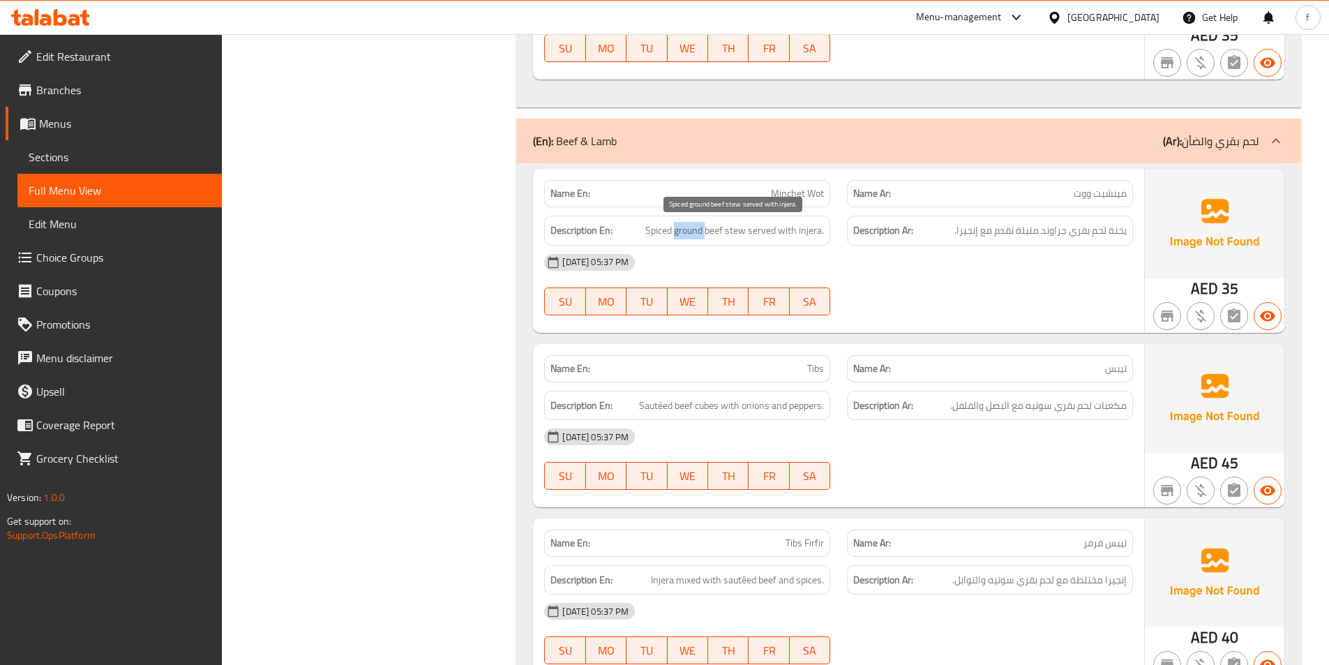
click at [661, 227] on span "Spiced ground beef stew served with injera." at bounding box center [734, 230] width 179 height 17
click at [751, 233] on span "Spiced ground beef stew served with injera." at bounding box center [734, 230] width 179 height 17
click at [765, 221] on div "Description En: Spiced ground beef stew served with injera." at bounding box center [687, 231] width 286 height 30
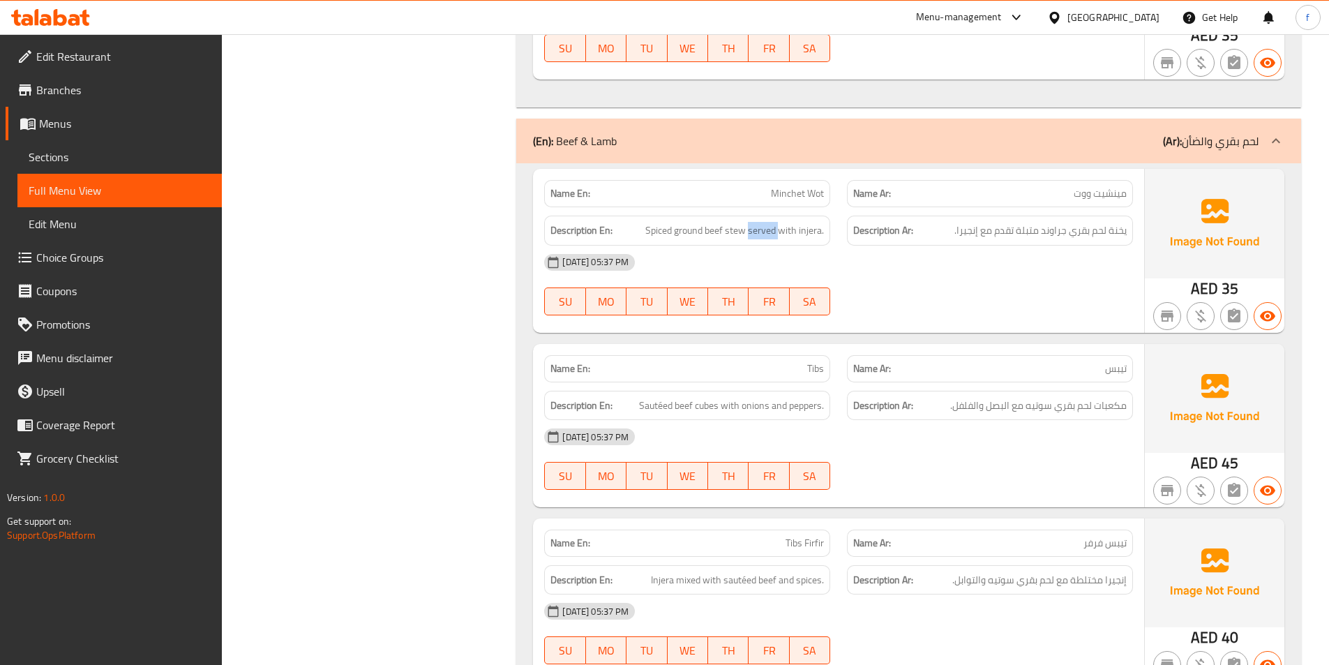
click at [765, 221] on div "Description En: Spiced ground beef stew served with injera." at bounding box center [687, 231] width 286 height 30
click at [777, 237] on span "Spiced ground beef stew served with injera." at bounding box center [734, 230] width 179 height 17
drag, startPoint x: 777, startPoint y: 237, endPoint x: 785, endPoint y: 234, distance: 9.1
click at [777, 237] on span "Spiced ground beef stew served with injera." at bounding box center [734, 230] width 179 height 17
click at [786, 233] on span "Spiced ground beef stew served with injera." at bounding box center [734, 230] width 179 height 17
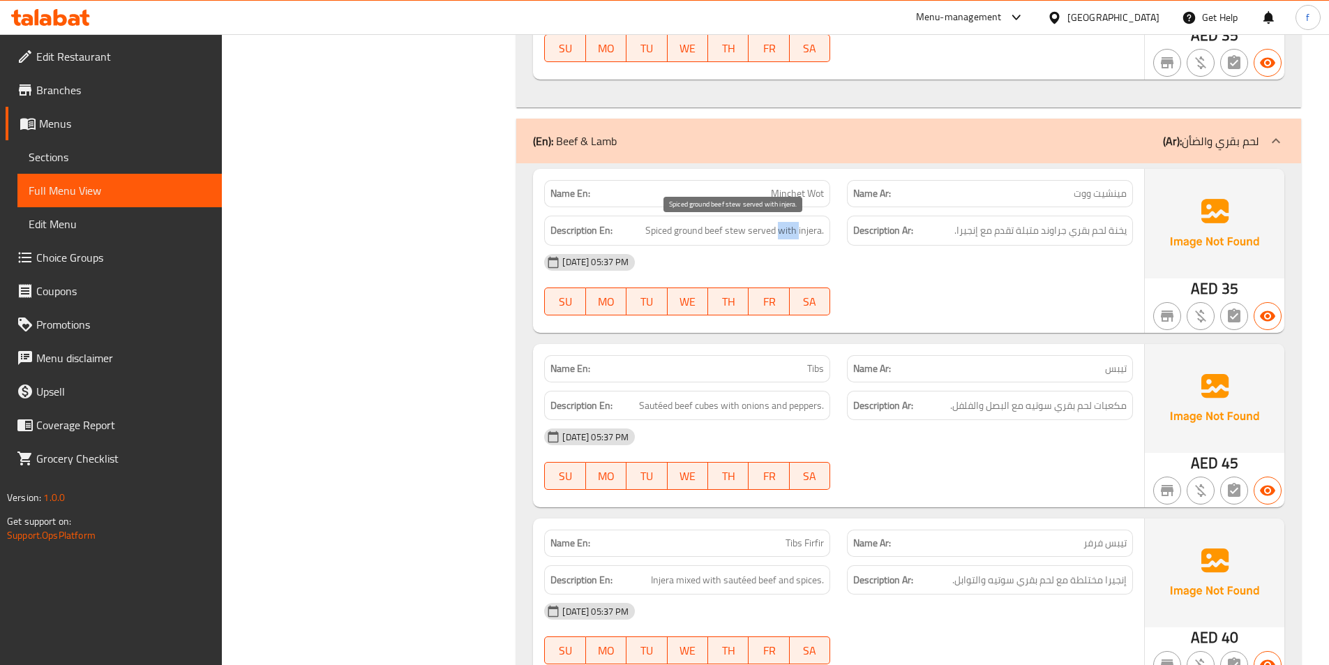
click at [786, 233] on span "Spiced ground beef stew served with injera." at bounding box center [734, 230] width 179 height 17
click at [799, 234] on span "Spiced ground beef stew served with injera." at bounding box center [734, 230] width 179 height 17
click at [799, 233] on span "Spiced ground beef stew served with injera." at bounding box center [734, 230] width 179 height 17
click at [742, 234] on span "Spiced ground beef stew served with injera." at bounding box center [734, 230] width 179 height 17
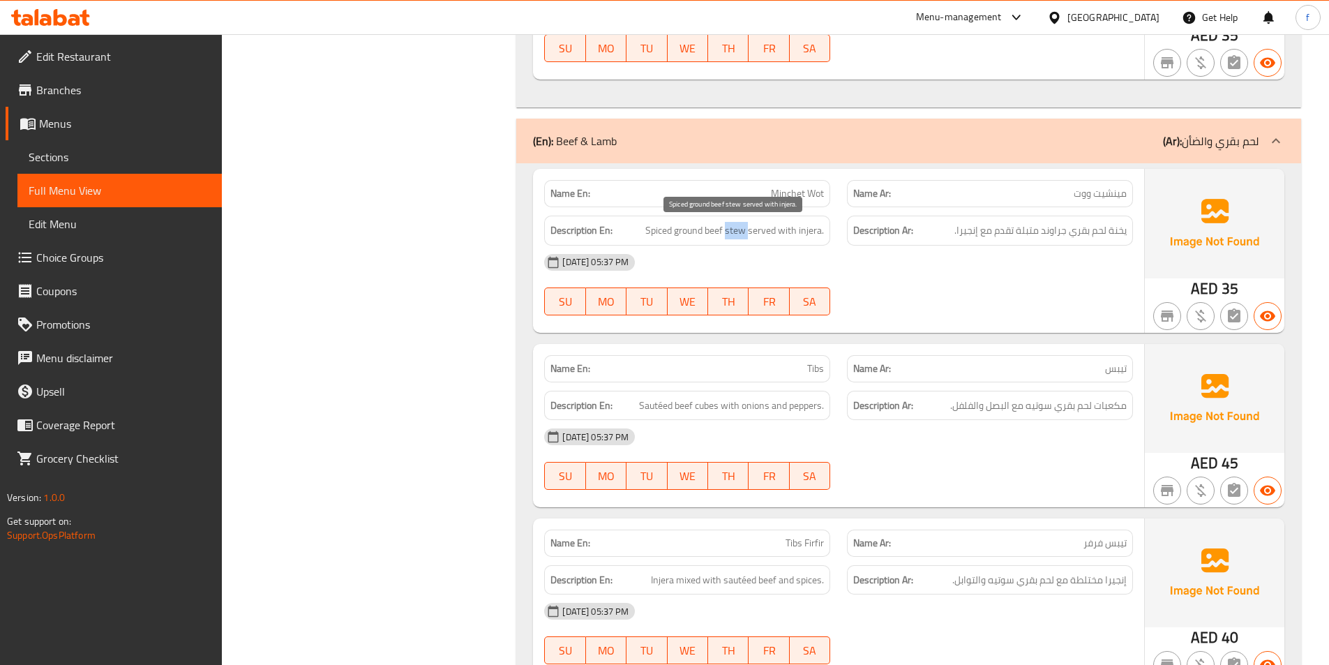
click at [742, 234] on span "Spiced ground beef stew served with injera." at bounding box center [734, 230] width 179 height 17
click at [718, 233] on span "Spiced ground beef stew served with injera." at bounding box center [734, 230] width 179 height 17
click at [657, 226] on span "Spiced ground beef stew served with injera." at bounding box center [734, 230] width 179 height 17
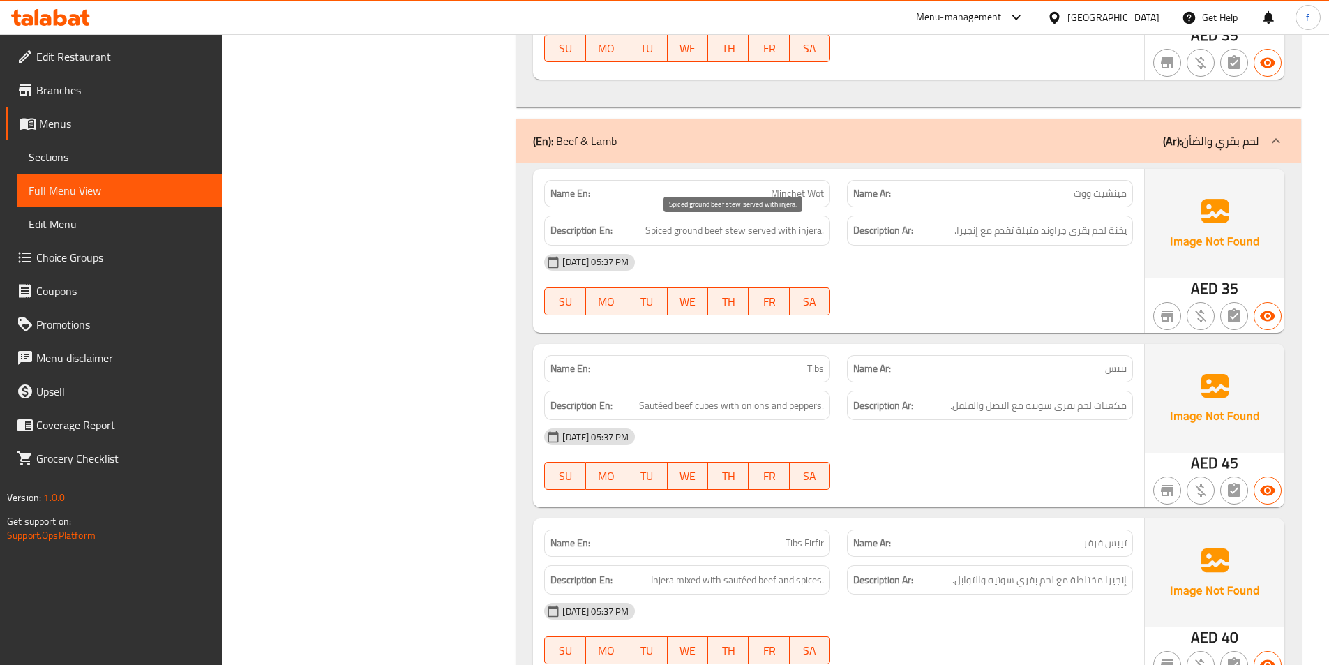
click at [727, 230] on span "Spiced ground beef stew served with injera." at bounding box center [734, 230] width 179 height 17
click at [715, 230] on span "Spiced ground beef stew served with injera." at bounding box center [734, 230] width 179 height 17
click at [683, 231] on span "Spiced ground beef stew served with injera." at bounding box center [734, 230] width 179 height 17
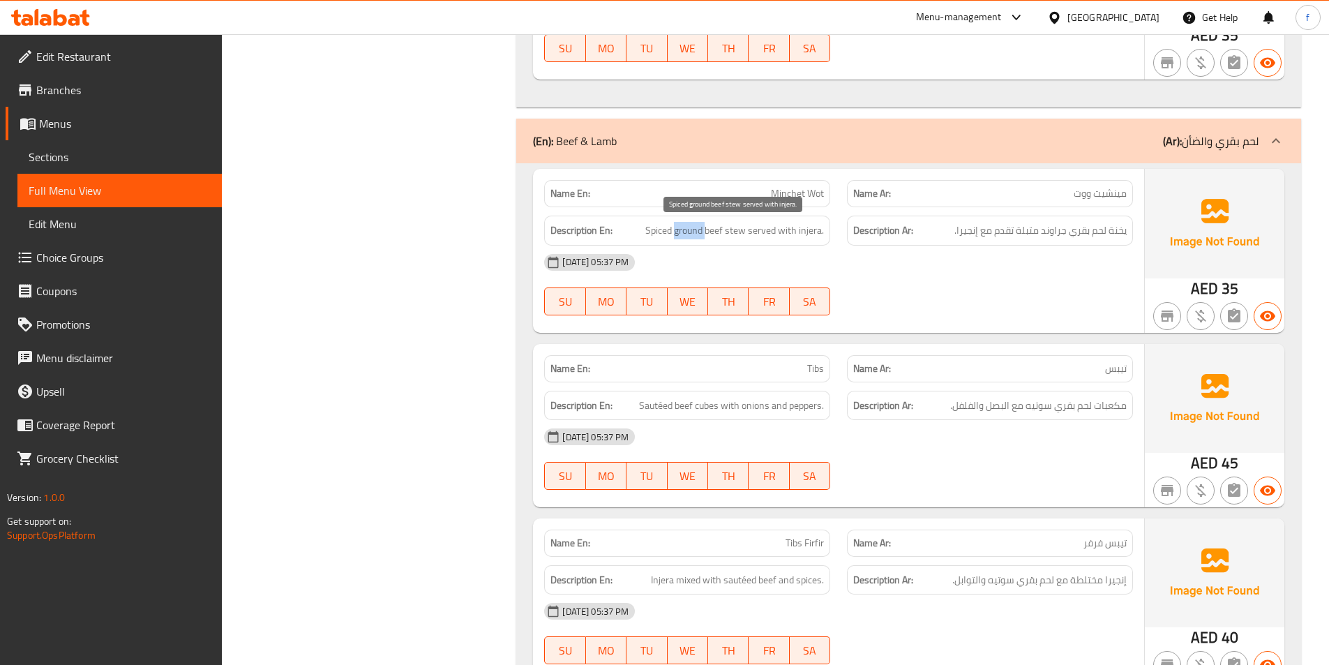
click at [683, 231] on span "Spiced ground beef stew served with injera." at bounding box center [734, 230] width 179 height 17
click at [656, 230] on span "Spiced ground beef stew served with injera." at bounding box center [734, 230] width 179 height 17
click at [770, 230] on span "Spiced ground beef stew served with injera." at bounding box center [734, 230] width 179 height 17
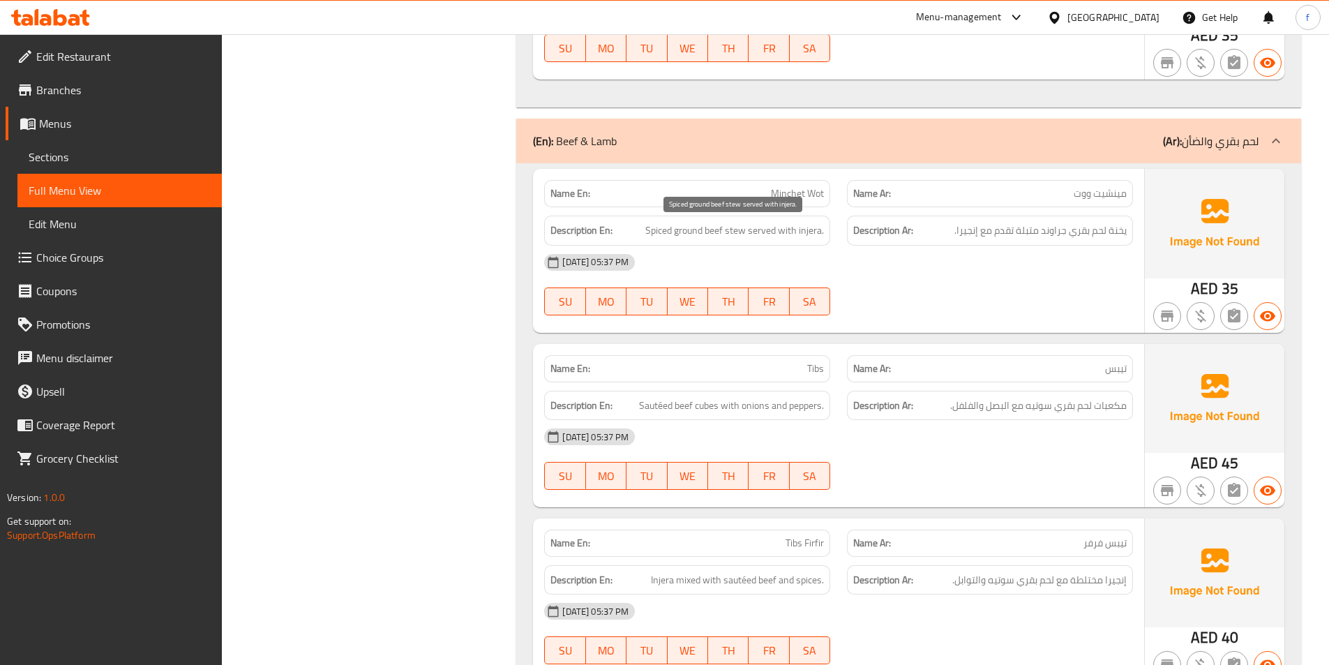
click at [805, 227] on span "Spiced ground beef stew served with injera." at bounding box center [734, 230] width 179 height 17
click at [777, 195] on span "Minchet Wot" at bounding box center [797, 193] width 53 height 15
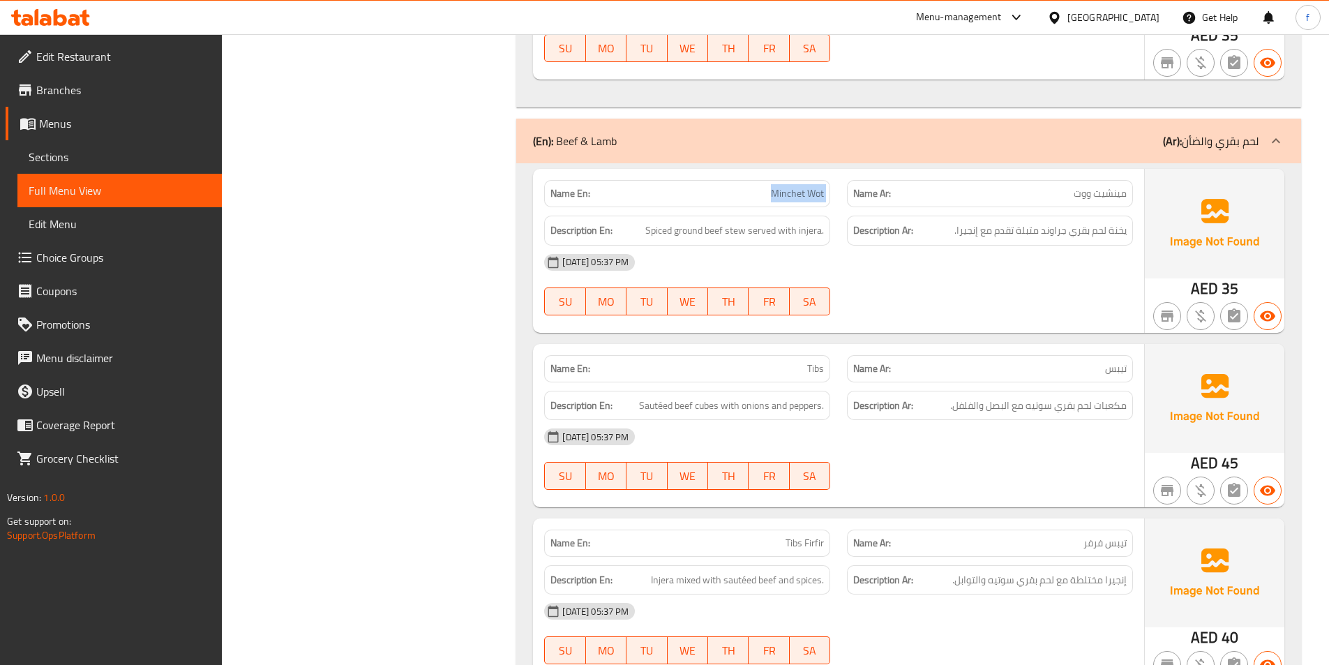
click at [777, 195] on span "Minchet Wot" at bounding box center [797, 193] width 53 height 15
drag, startPoint x: 1107, startPoint y: 232, endPoint x: 1033, endPoint y: 230, distance: 73.3
click at [1033, 230] on span "يخنة لحم بقري جراوند متبلة تقدم مع إنجيرا." at bounding box center [1040, 230] width 172 height 17
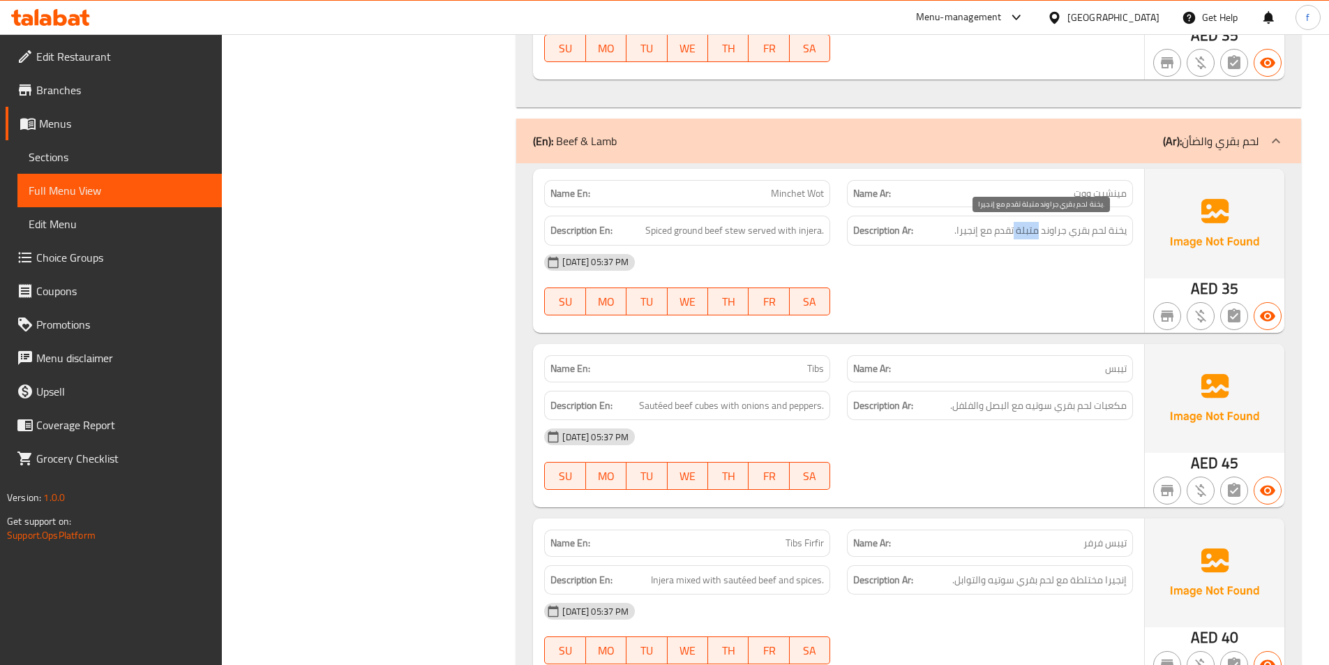
click at [1033, 230] on span "يخنة لحم بقري جراوند متبلة تقدم مع إنجيرا." at bounding box center [1040, 230] width 172 height 17
click at [751, 235] on span "Spiced ground beef stew served with injera." at bounding box center [734, 230] width 179 height 17
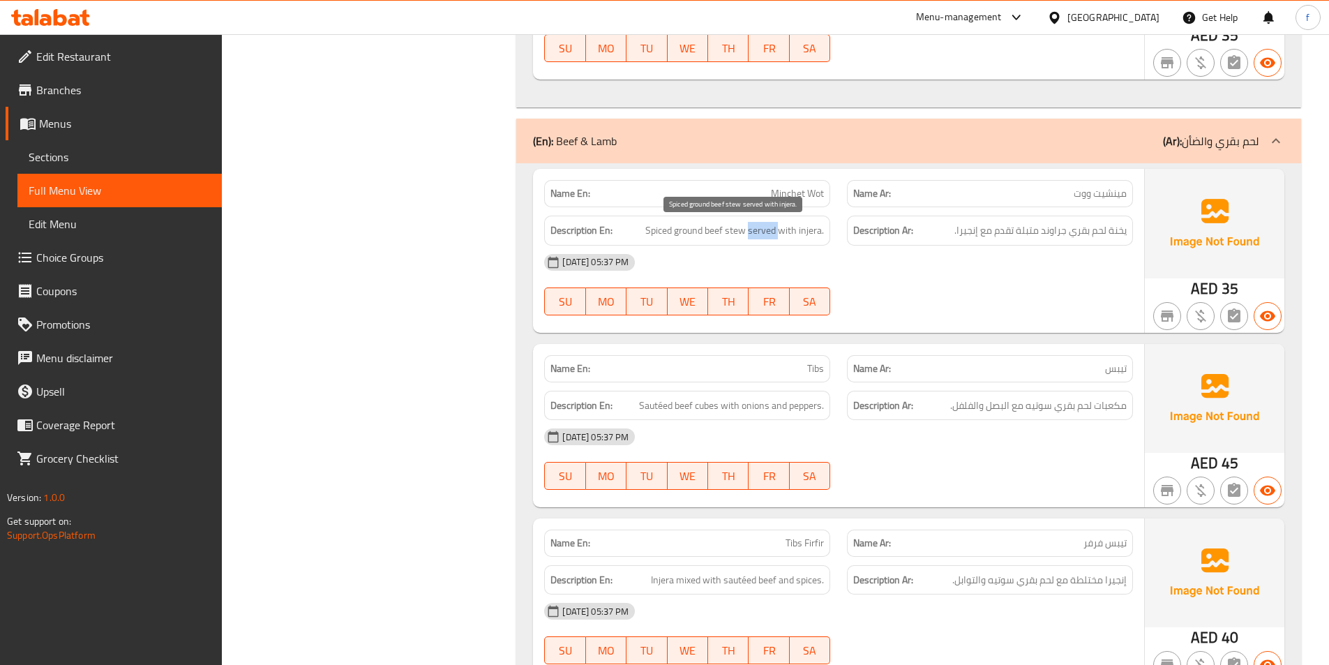
click at [751, 235] on span "Spiced ground beef stew served with injera." at bounding box center [734, 230] width 179 height 17
click at [781, 193] on span "Minchet Wot" at bounding box center [797, 193] width 53 height 15
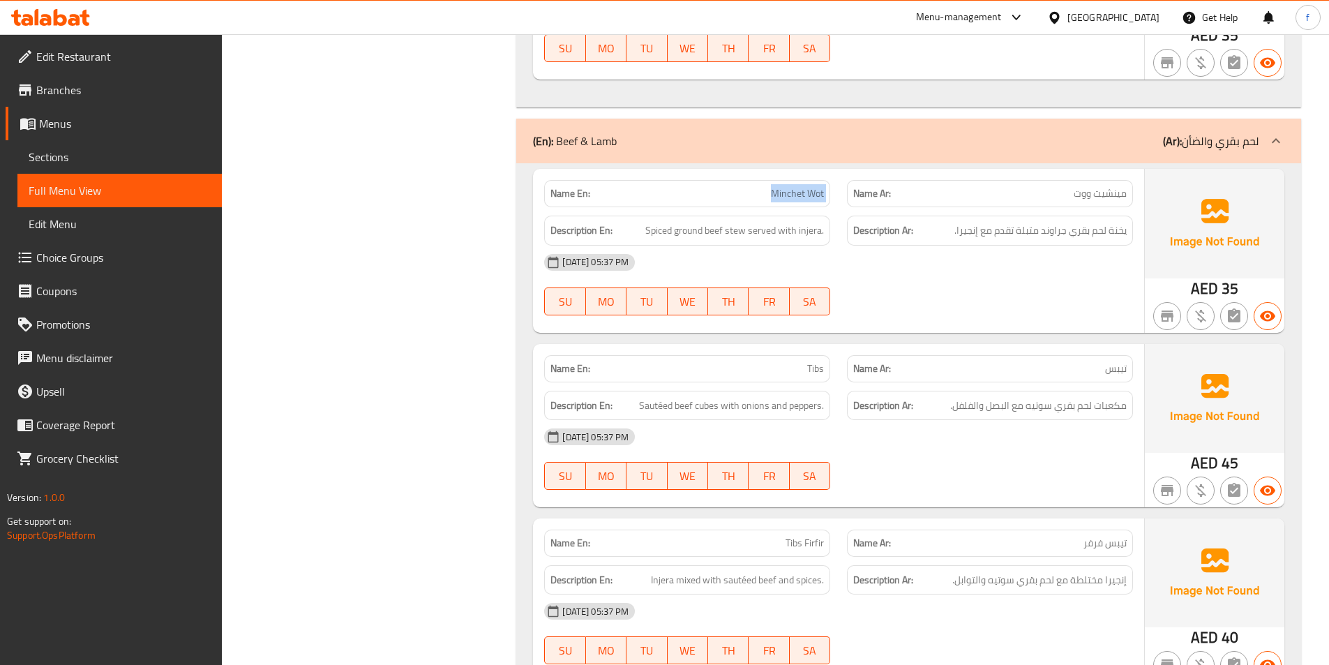
click at [781, 193] on span "Minchet Wot" at bounding box center [797, 193] width 53 height 15
click at [733, 230] on span "Spiced ground beef stew served with injera." at bounding box center [734, 230] width 179 height 17
click at [711, 229] on span "Spiced ground beef stew served with injera." at bounding box center [734, 230] width 179 height 17
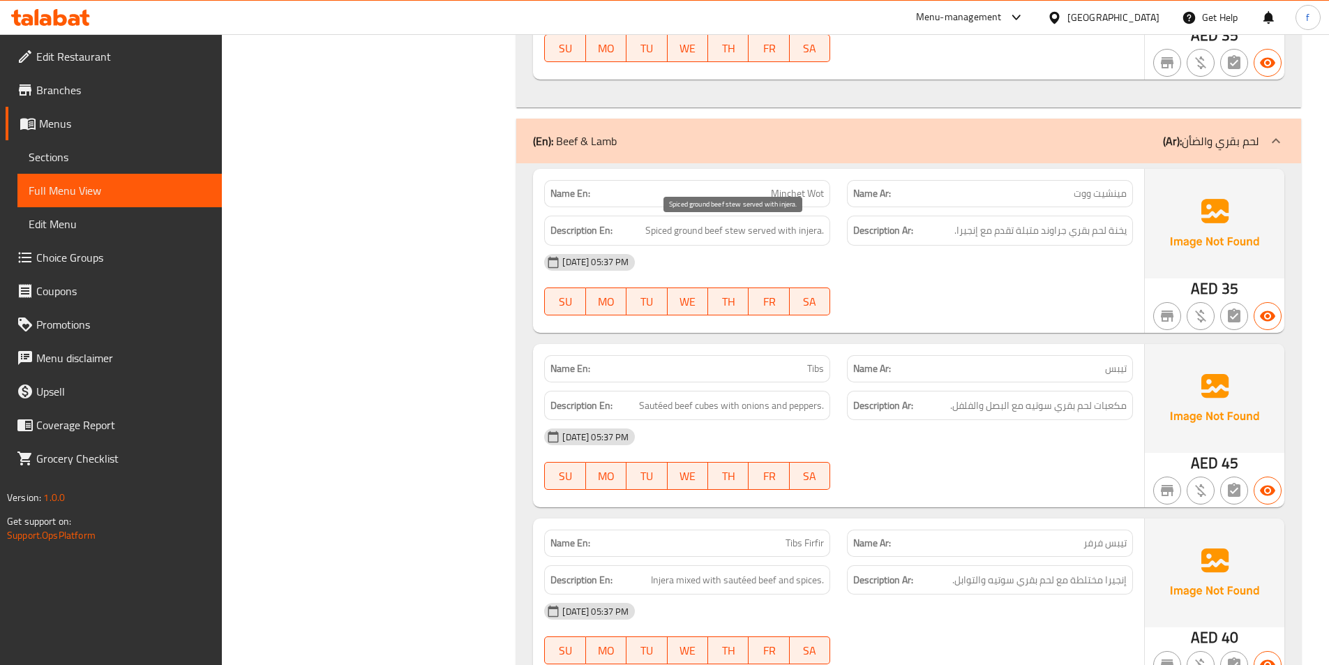
click at [684, 230] on span "Spiced ground beef stew served with injera." at bounding box center [734, 230] width 179 height 17
click at [667, 232] on span "Spiced ground beef stew served with injera." at bounding box center [734, 230] width 179 height 17
click at [782, 232] on span "Spiced ground beef stew served with injera." at bounding box center [734, 230] width 179 height 17
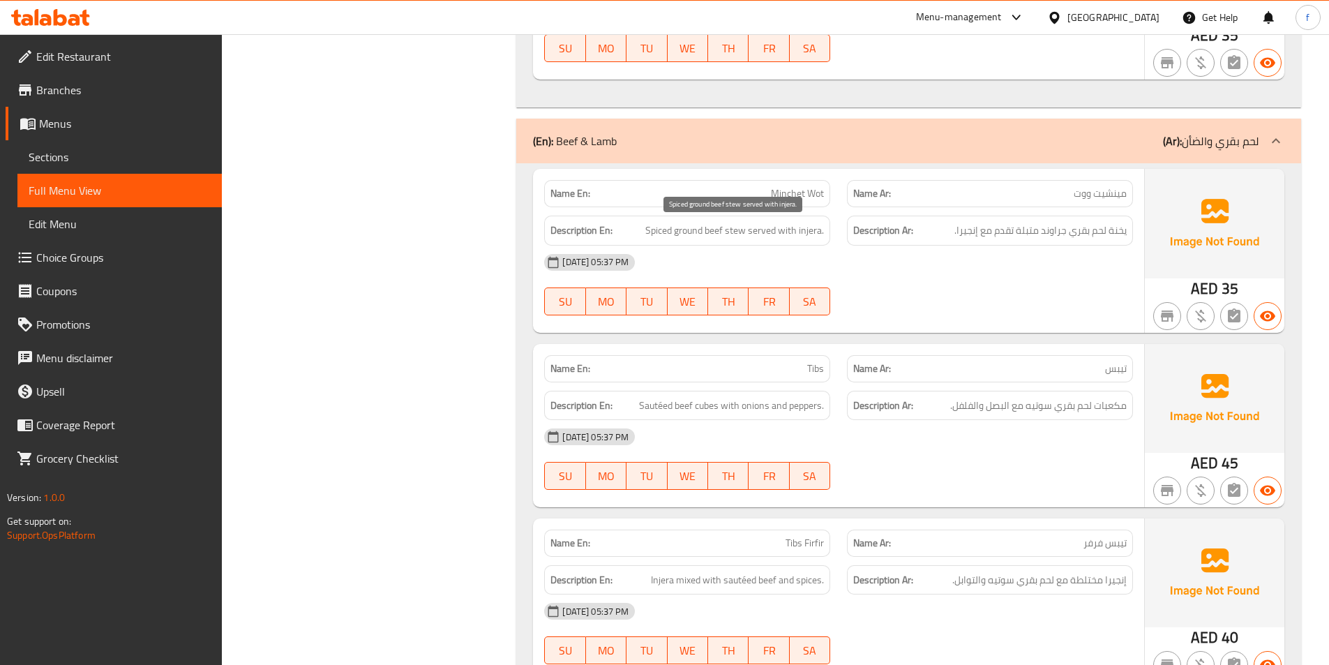
click at [767, 232] on span "Spiced ground beef stew served with injera." at bounding box center [734, 230] width 179 height 17
click at [783, 232] on span "Spiced ground beef stew served with injera." at bounding box center [734, 230] width 179 height 17
click at [806, 232] on span "Spiced ground beef stew served with injera." at bounding box center [734, 230] width 179 height 17
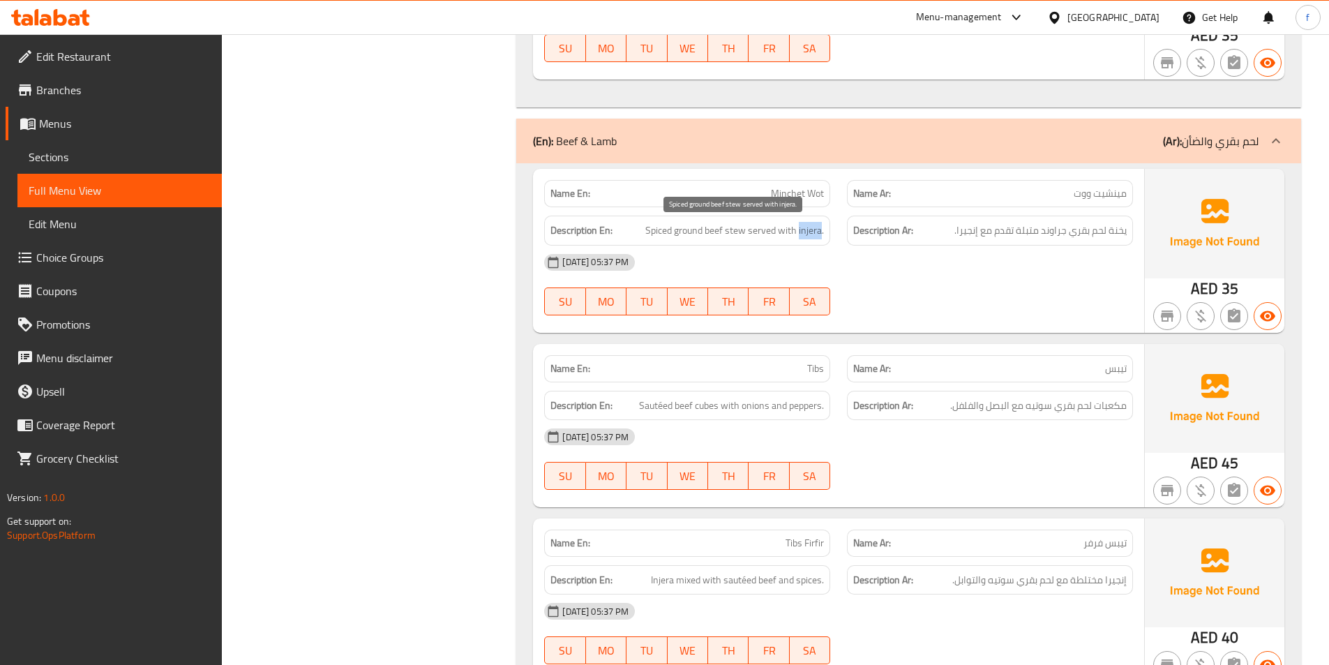
click at [806, 232] on span "Spiced ground beef stew served with injera." at bounding box center [734, 230] width 179 height 17
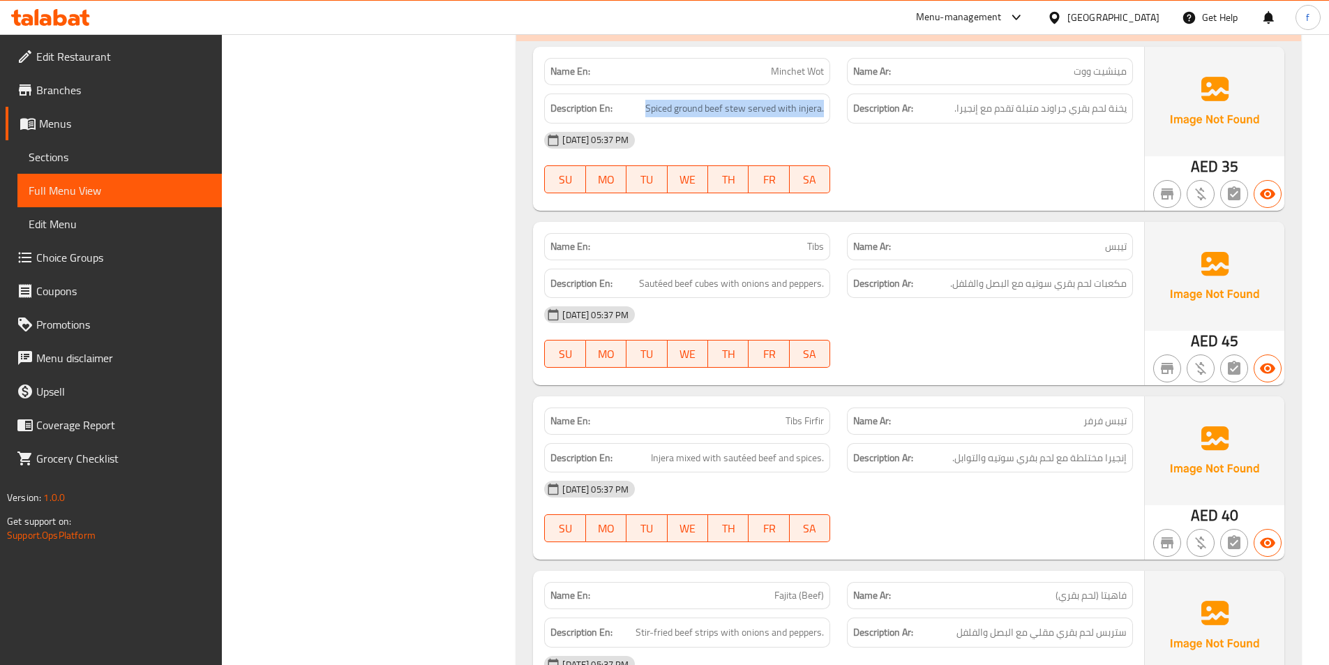
scroll to position [2302, 0]
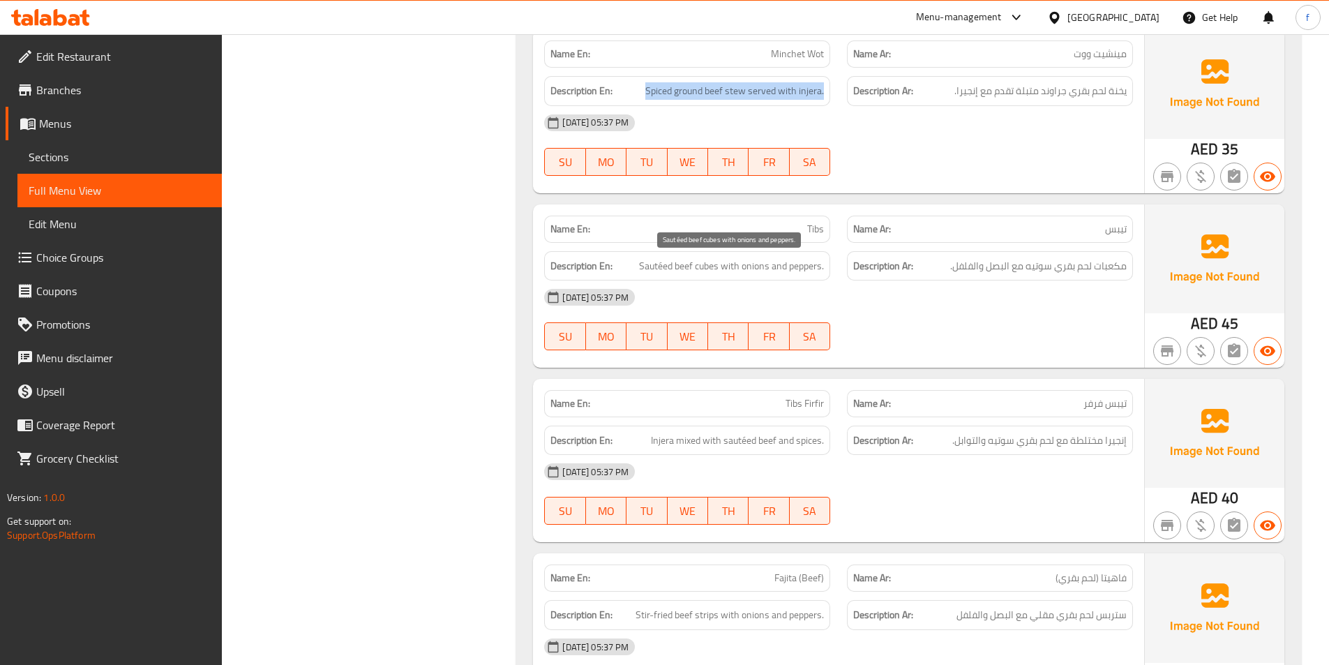
click at [713, 264] on span "Sautéed beef cubes with onions and peppers." at bounding box center [731, 265] width 185 height 17
click at [712, 264] on span "Sautéed beef cubes with onions and peppers." at bounding box center [731, 265] width 185 height 17
click at [677, 264] on span "Sautéed beef cubes with onions and peppers." at bounding box center [731, 265] width 185 height 17
click at [646, 263] on span "Sautéed beef cubes with onions and peppers." at bounding box center [731, 265] width 185 height 17
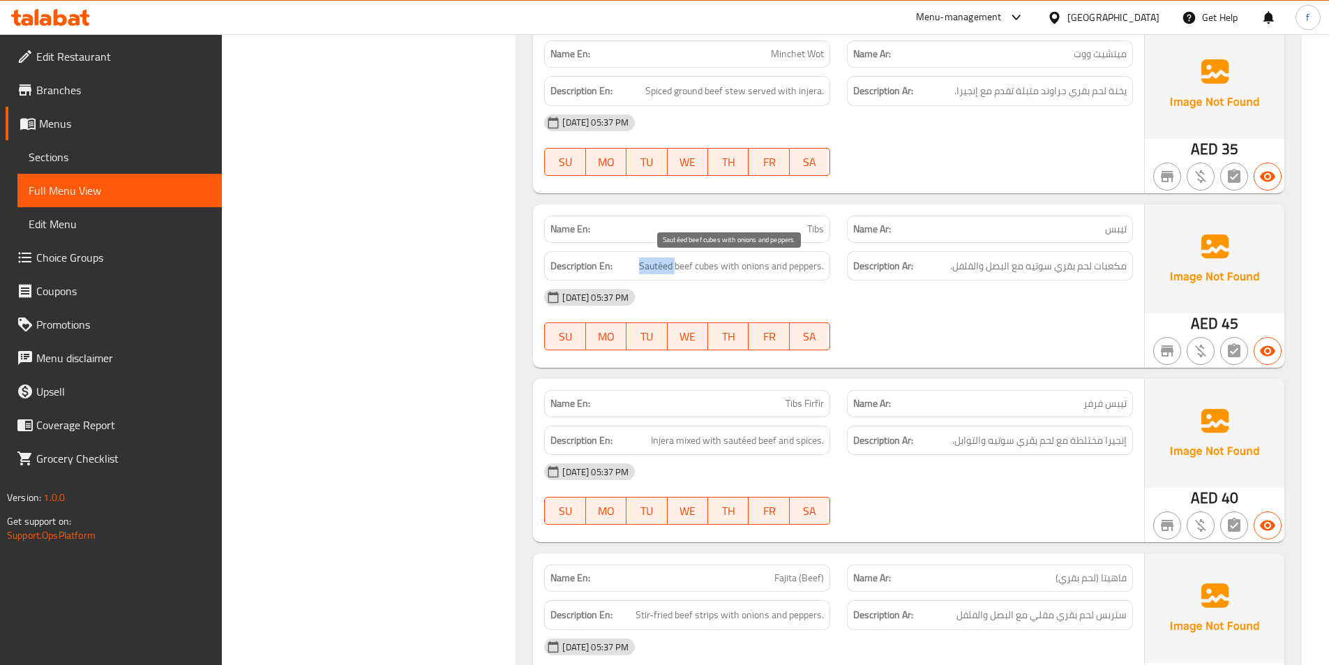
click at [646, 263] on span "Sautéed beef cubes with onions and peppers." at bounding box center [731, 265] width 185 height 17
click at [753, 264] on span "Sautéed beef cubes with onions and peppers." at bounding box center [731, 265] width 185 height 17
click at [811, 270] on span "Sautéed beef cubes with onions and peppers." at bounding box center [731, 265] width 185 height 17
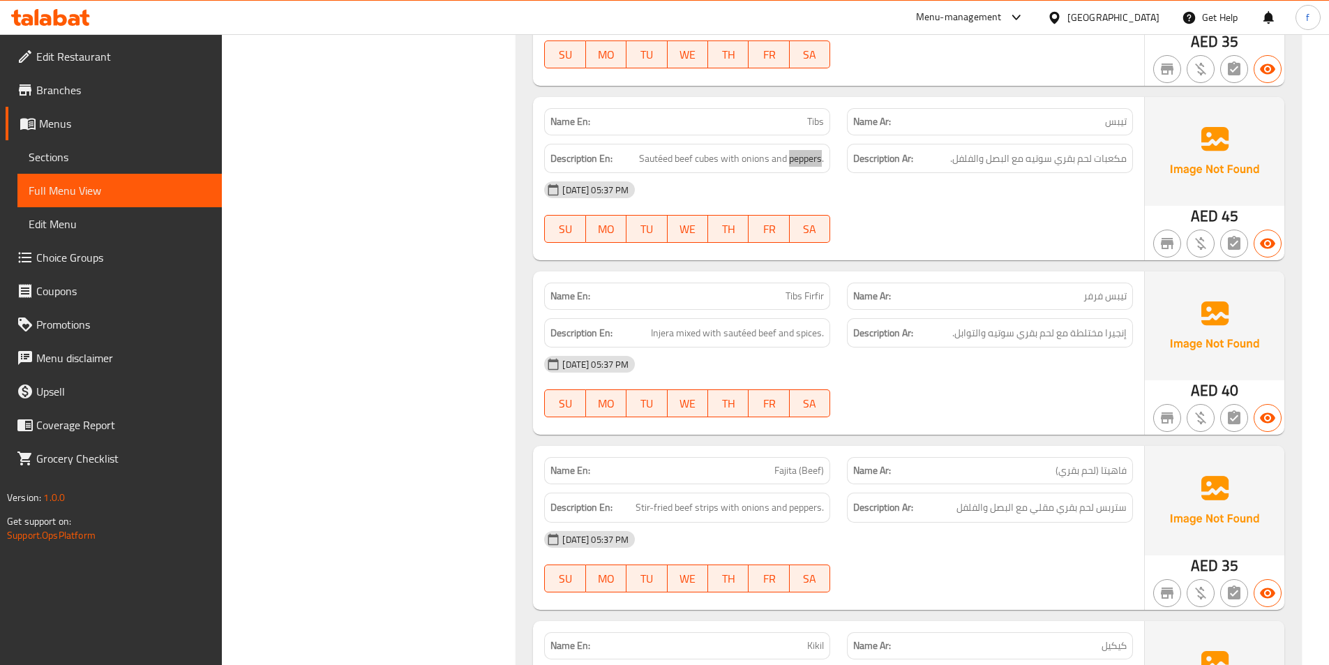
scroll to position [2442, 0]
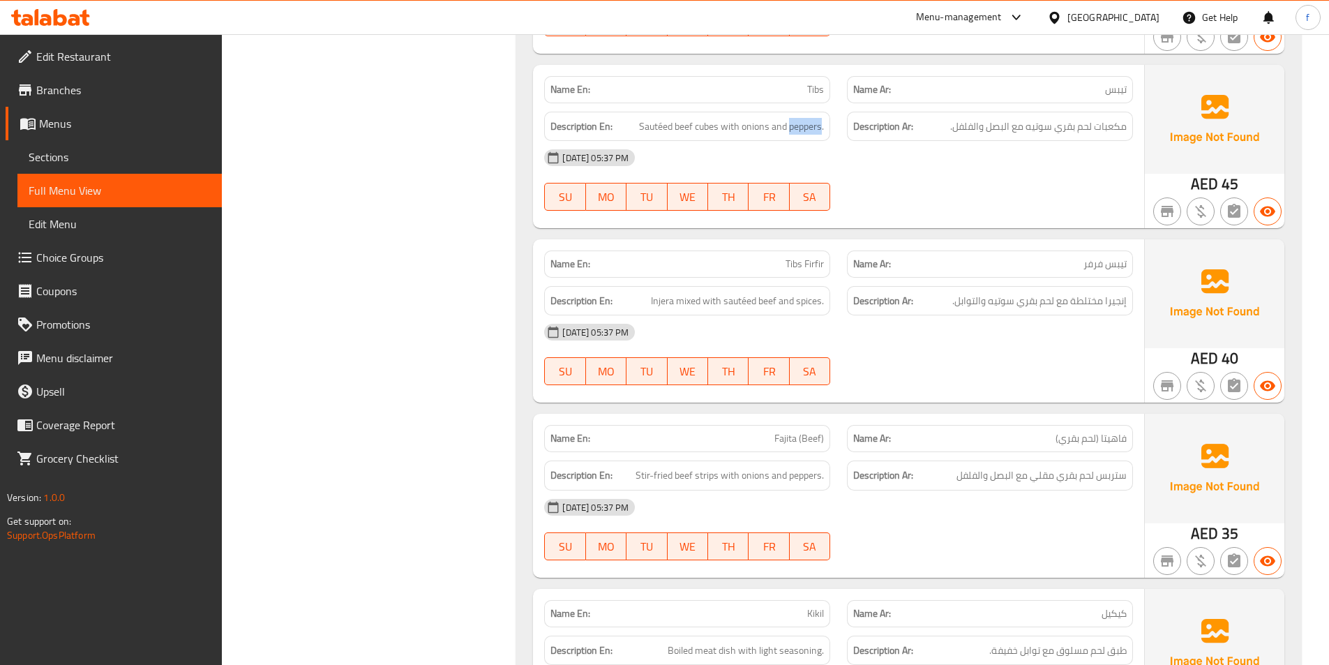
click at [790, 271] on span "Tibs Firfir" at bounding box center [805, 264] width 38 height 15
click at [661, 302] on span "Injera mixed with sautéed beef and spices." at bounding box center [737, 300] width 173 height 17
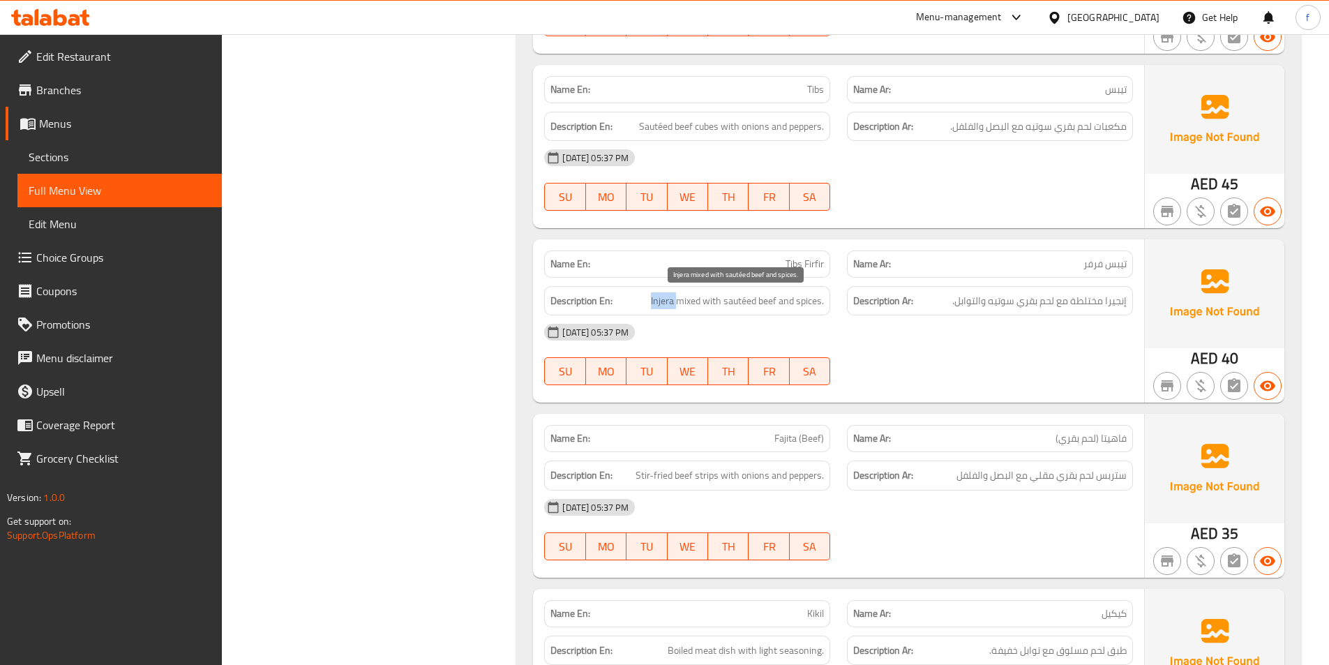
click at [661, 302] on span "Injera mixed with sautéed beef and spices." at bounding box center [737, 300] width 173 height 17
click at [696, 303] on span "Injera mixed with sautéed beef and spices." at bounding box center [737, 300] width 173 height 17
click at [719, 305] on span "Injera mixed with sautéed beef and spices." at bounding box center [737, 300] width 173 height 17
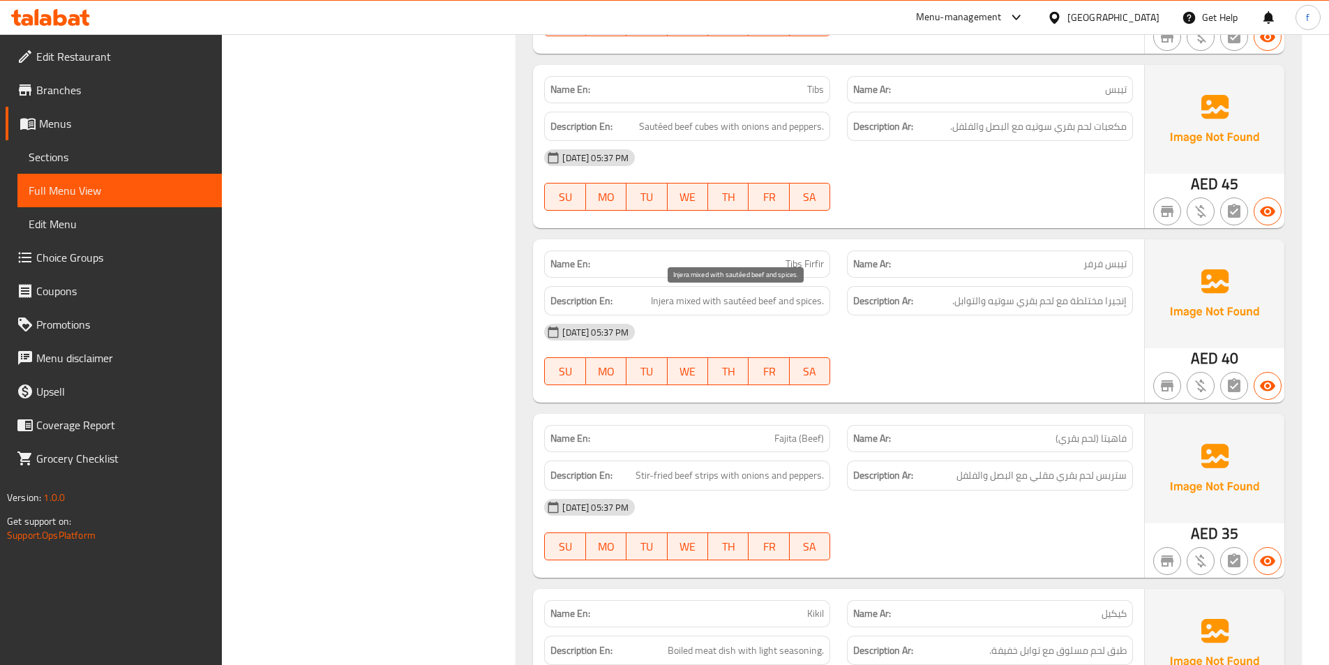
click at [763, 300] on span "Injera mixed with sautéed beef and spices." at bounding box center [737, 300] width 173 height 17
click at [749, 301] on span "Injera mixed with sautéed beef and spices." at bounding box center [737, 300] width 173 height 17
click at [807, 305] on span "Injera mixed with sautéed beef and spices." at bounding box center [737, 300] width 173 height 17
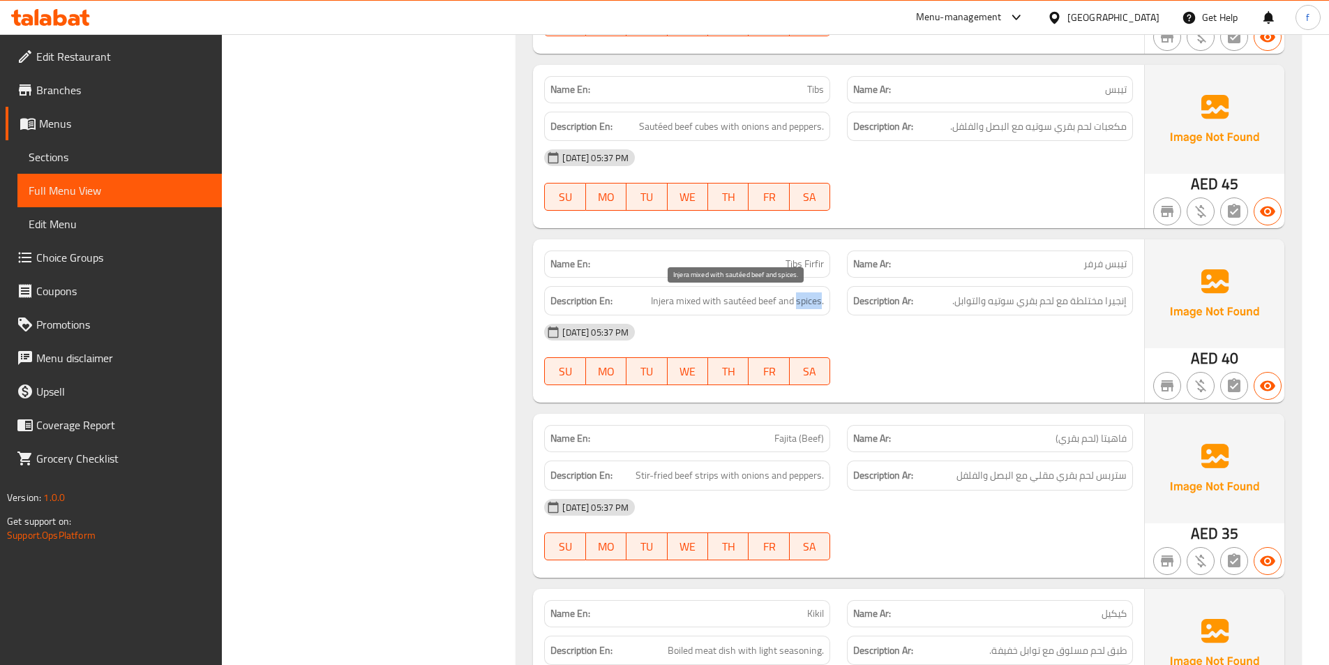
click at [807, 305] on span "Injera mixed with sautéed beef and spices." at bounding box center [737, 300] width 173 height 17
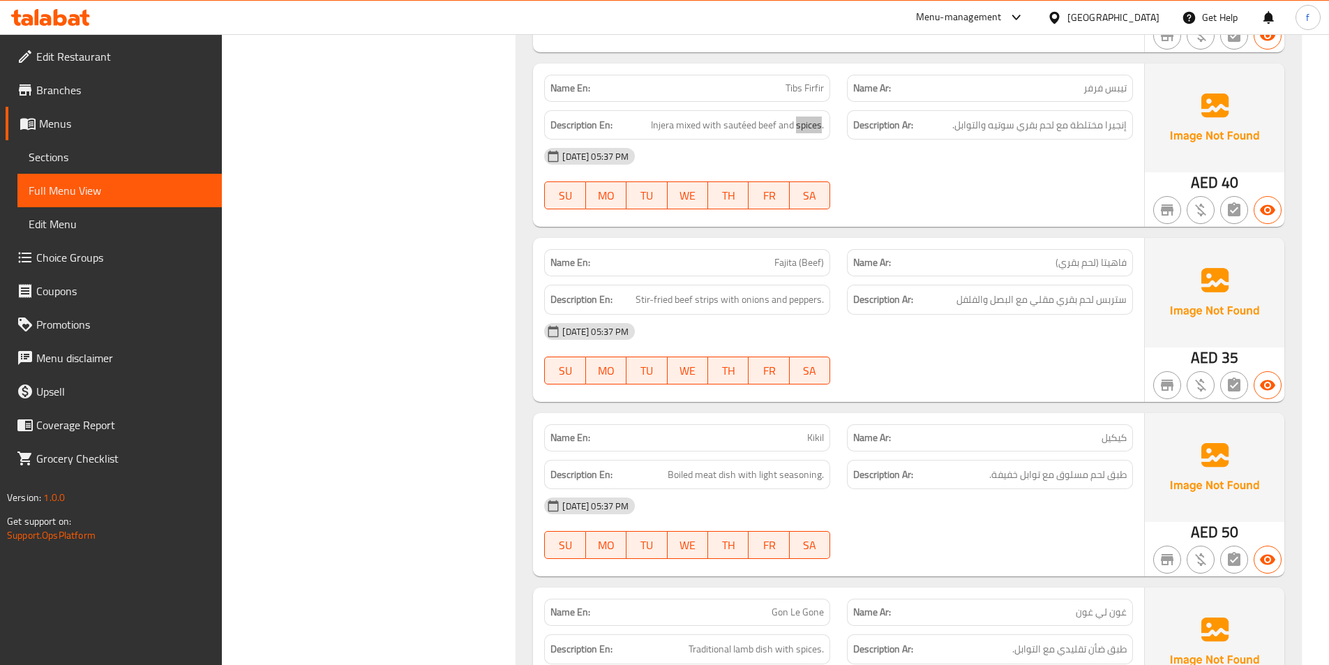
scroll to position [2651, 0]
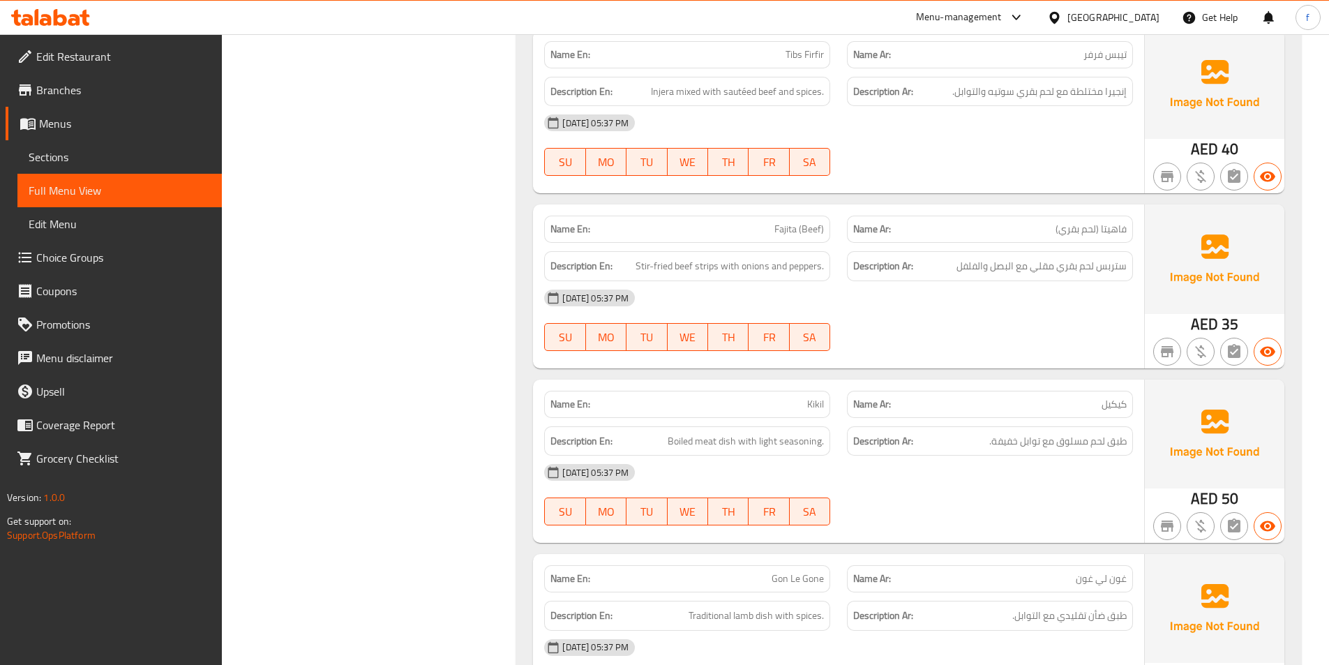
click at [795, 233] on span "Fajita (Beef)" at bounding box center [799, 229] width 50 height 15
click at [705, 267] on span "Stir-fried beef strips with onions and peppers." at bounding box center [730, 265] width 188 height 17
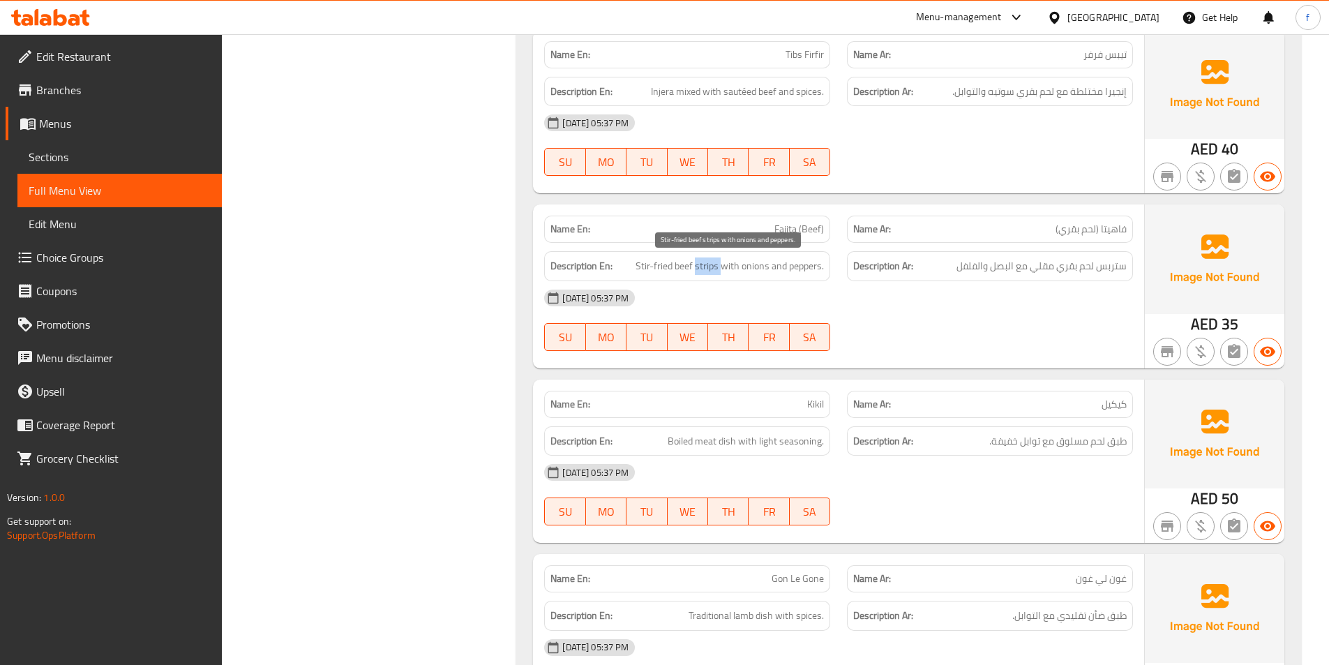
click at [705, 267] on span "Stir-fried beef strips with onions and peppers." at bounding box center [730, 265] width 188 height 17
click at [707, 263] on span "Stir-fried beef strips with onions and peppers." at bounding box center [730, 265] width 188 height 17
click at [684, 268] on span "Stir-fried beef strips with onions and peppers." at bounding box center [730, 265] width 188 height 17
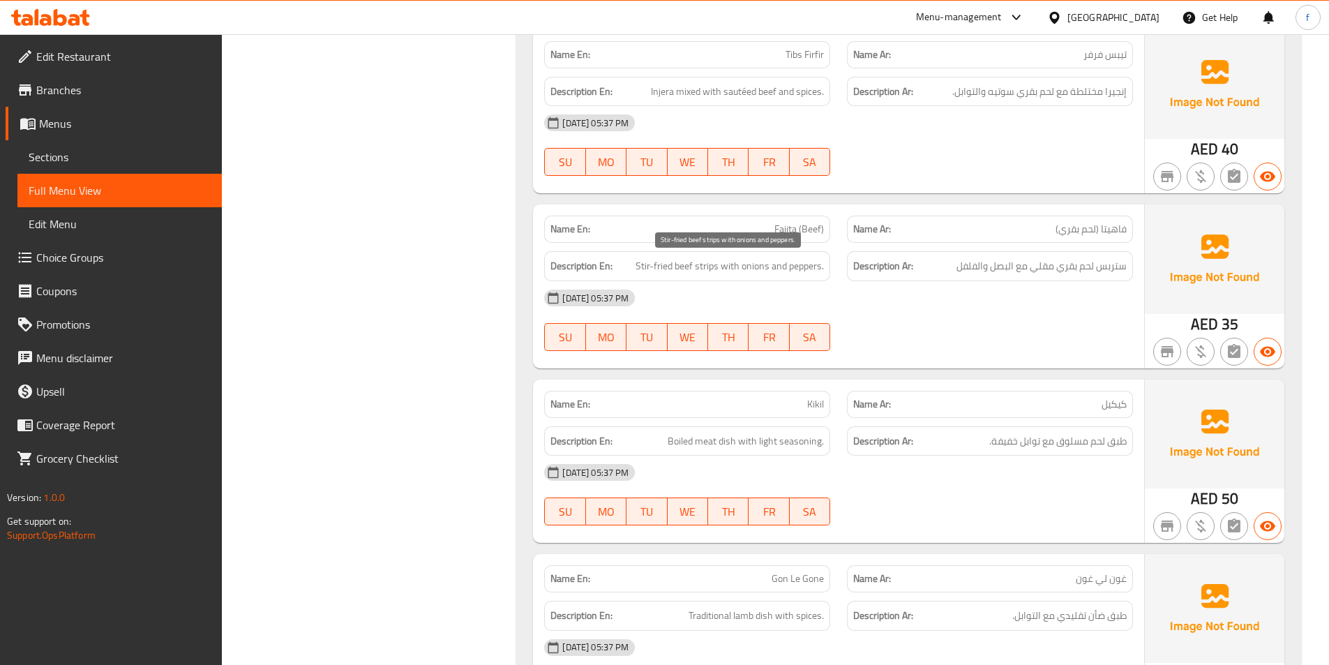
click at [667, 264] on span "Stir-fried beef strips with onions and peppers." at bounding box center [730, 265] width 188 height 17
click at [650, 264] on span "Stir-fried beef strips with onions and peppers." at bounding box center [730, 265] width 188 height 17
click at [638, 264] on span "Stir-fried beef strips with onions and peppers." at bounding box center [730, 265] width 188 height 17
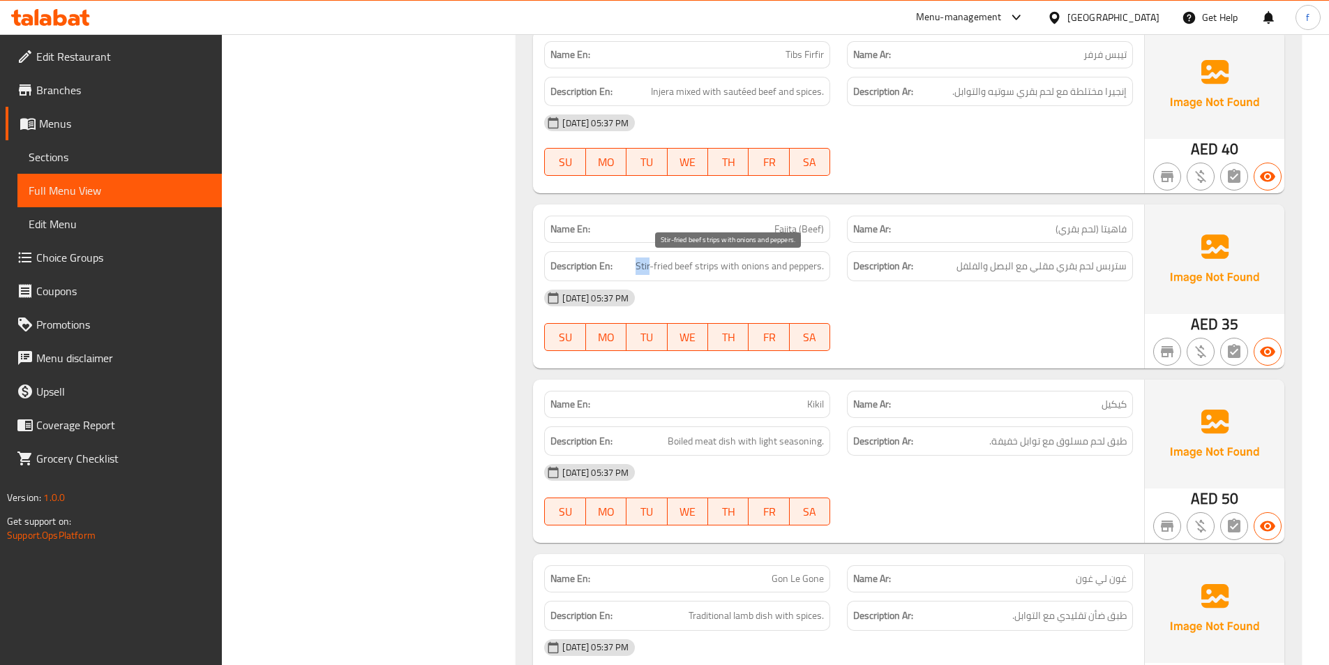
click at [638, 264] on span "Stir-fried beef strips with onions and peppers." at bounding box center [730, 265] width 188 height 17
click at [652, 262] on span "Stir-fried beef strips with onions and peppers." at bounding box center [730, 265] width 188 height 17
click at [664, 262] on span "Stir-fried beef strips with onions and peppers." at bounding box center [730, 265] width 188 height 17
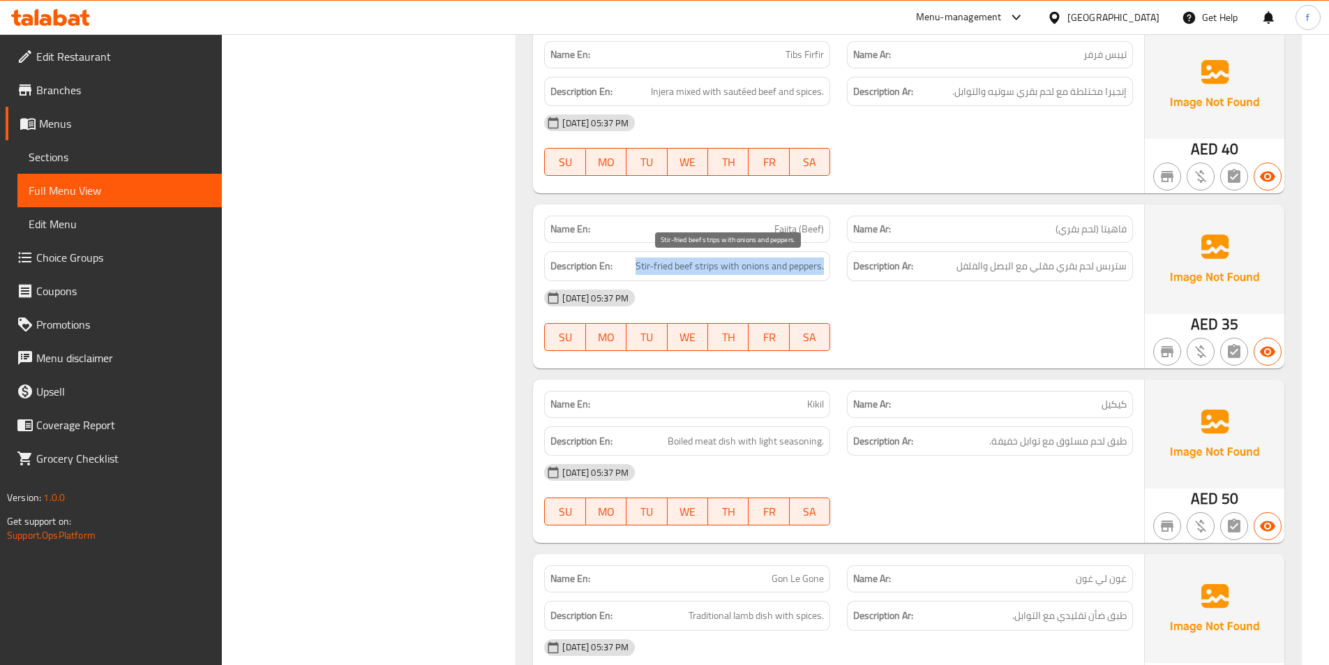
click at [687, 262] on span "Stir-fried beef strips with onions and peppers." at bounding box center [730, 265] width 188 height 17
click at [707, 267] on span "Stir-fried beef strips with onions and peppers." at bounding box center [730, 265] width 188 height 17
click at [683, 264] on span "Stir-fried beef strips with onions and peppers." at bounding box center [730, 265] width 188 height 17
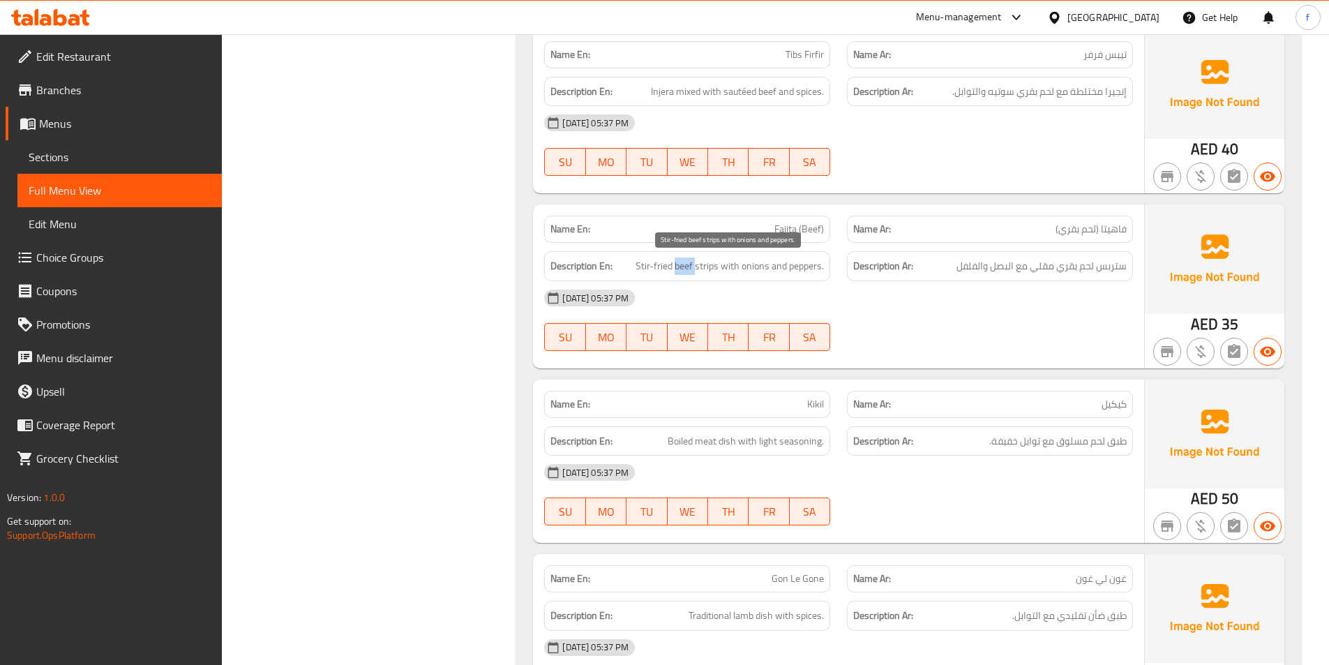
click at [654, 266] on span "Stir-fried beef strips with onions and peppers." at bounding box center [730, 265] width 188 height 17
click at [649, 266] on span "Stir-fried beef strips with onions and peppers." at bounding box center [730, 265] width 188 height 17
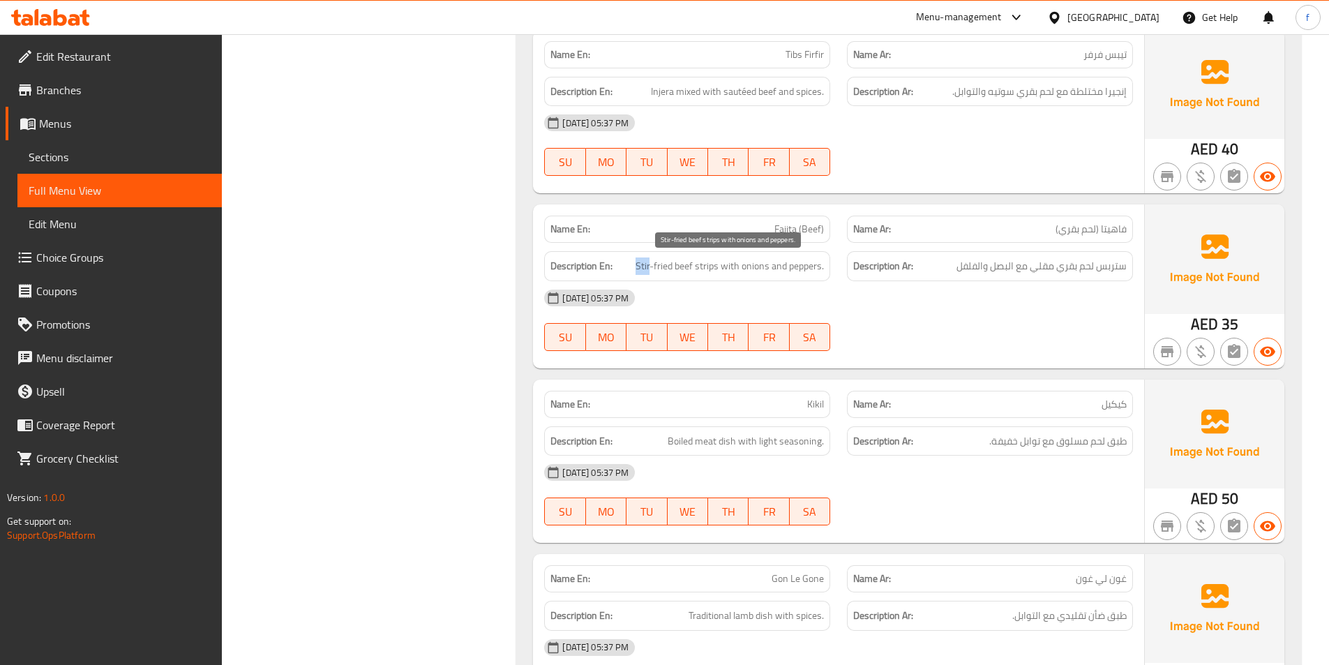
click at [640, 266] on span "Stir-fried beef strips with onions and peppers." at bounding box center [730, 265] width 188 height 17
click at [657, 269] on span "Stir-fried beef strips with onions and peppers." at bounding box center [730, 265] width 188 height 17
click at [751, 266] on span "Stir-fried beef strips with onions and peppers." at bounding box center [730, 265] width 188 height 17
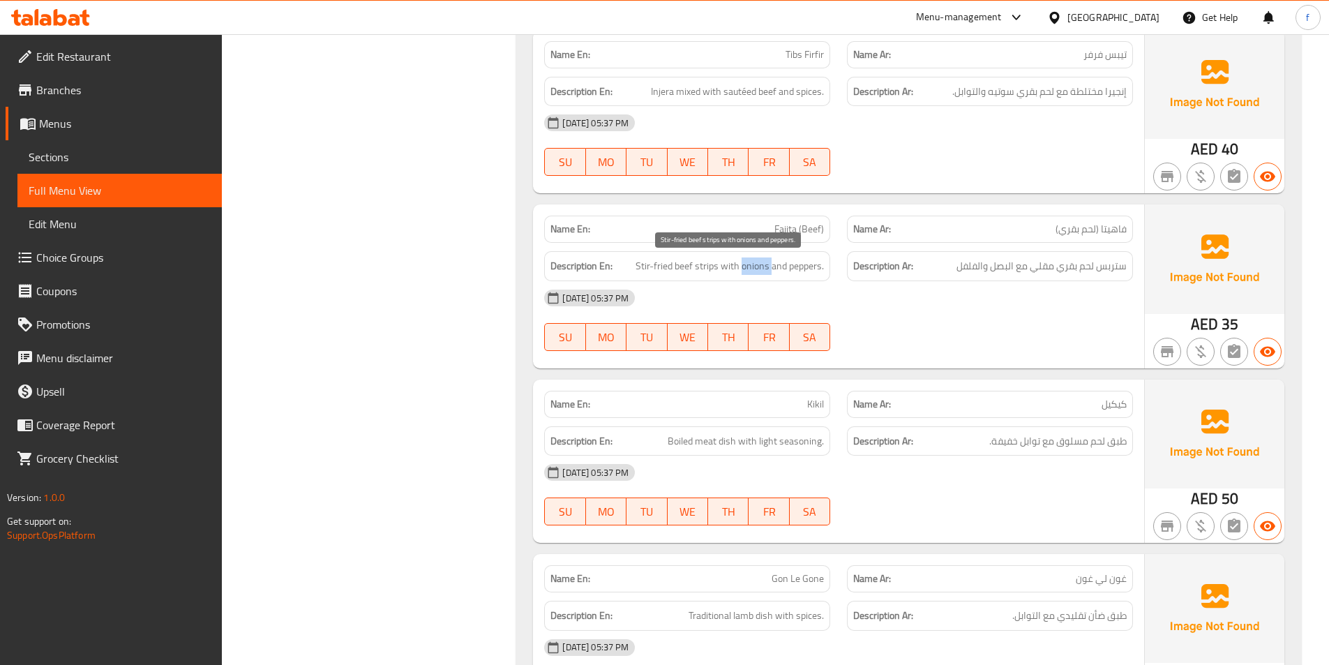
click at [808, 261] on span "Stir-fried beef strips with onions and peppers." at bounding box center [730, 265] width 188 height 17
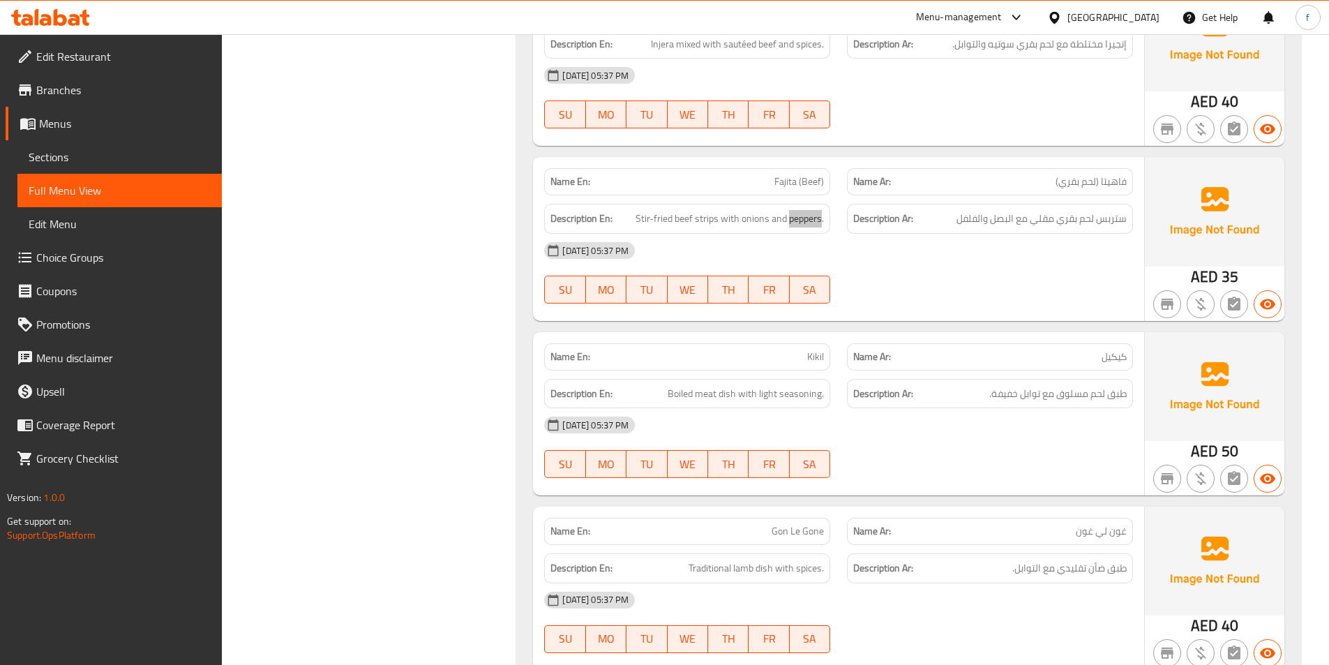
scroll to position [2721, 0]
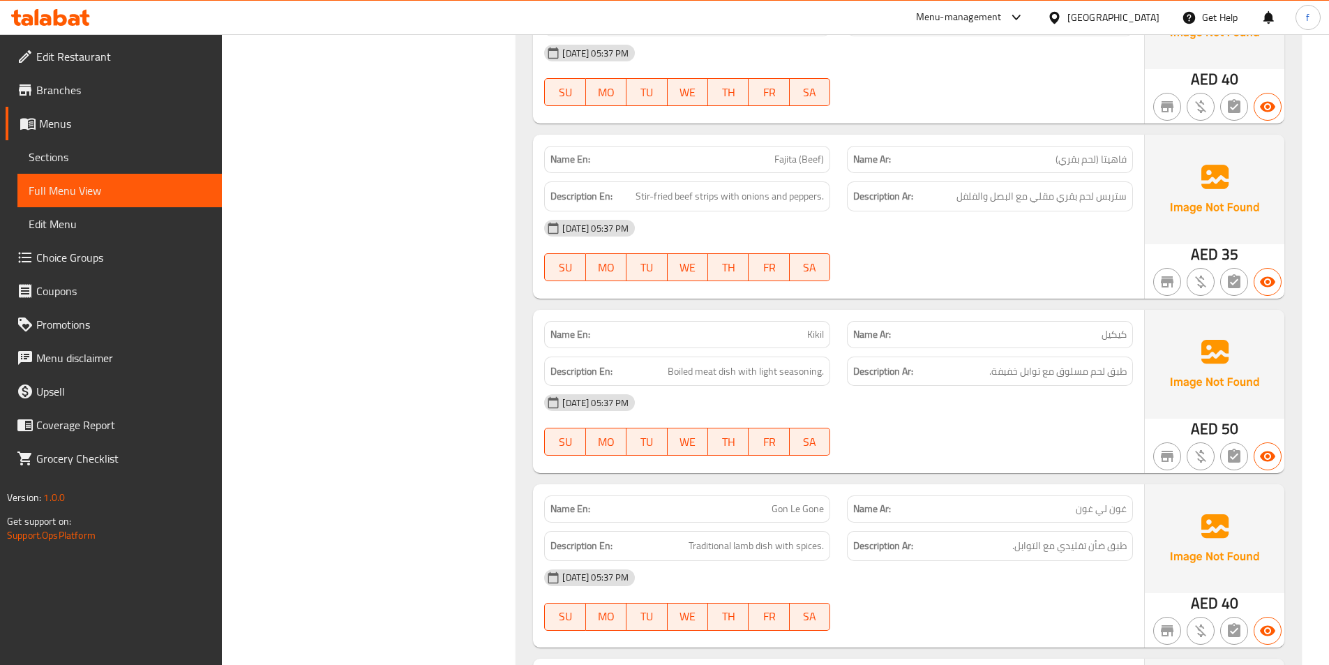
click at [810, 333] on span "Kikil" at bounding box center [815, 334] width 17 height 15
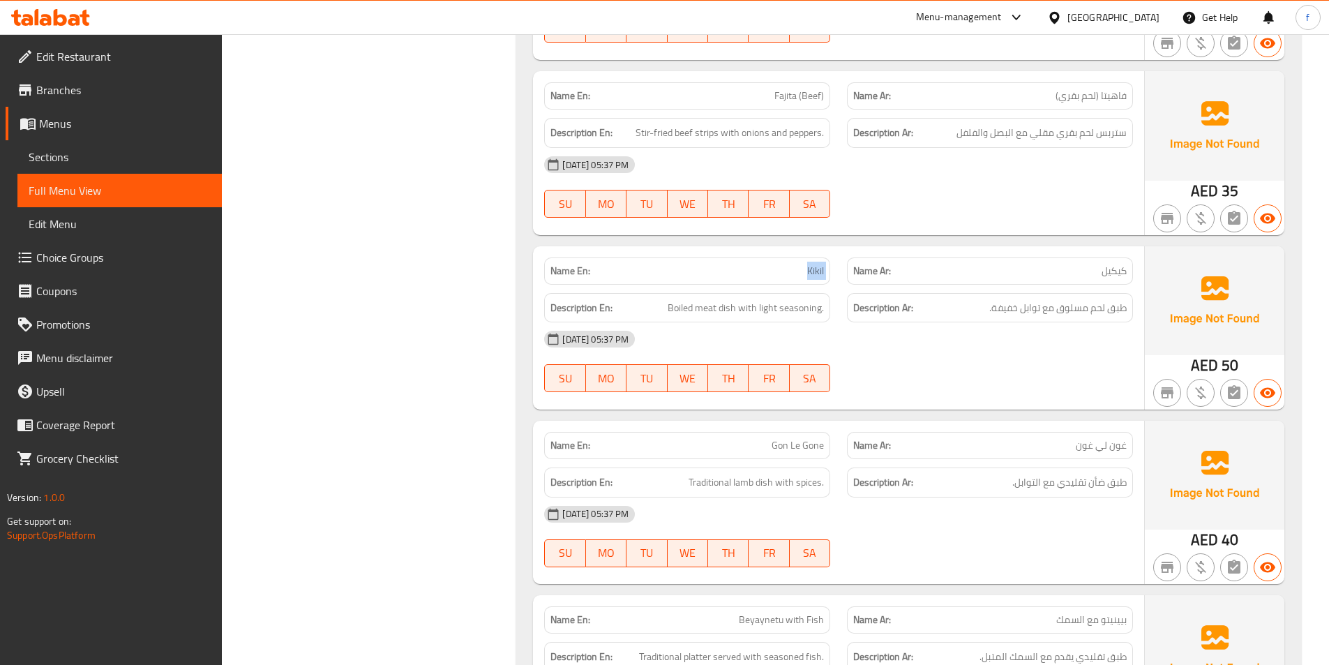
scroll to position [2860, 0]
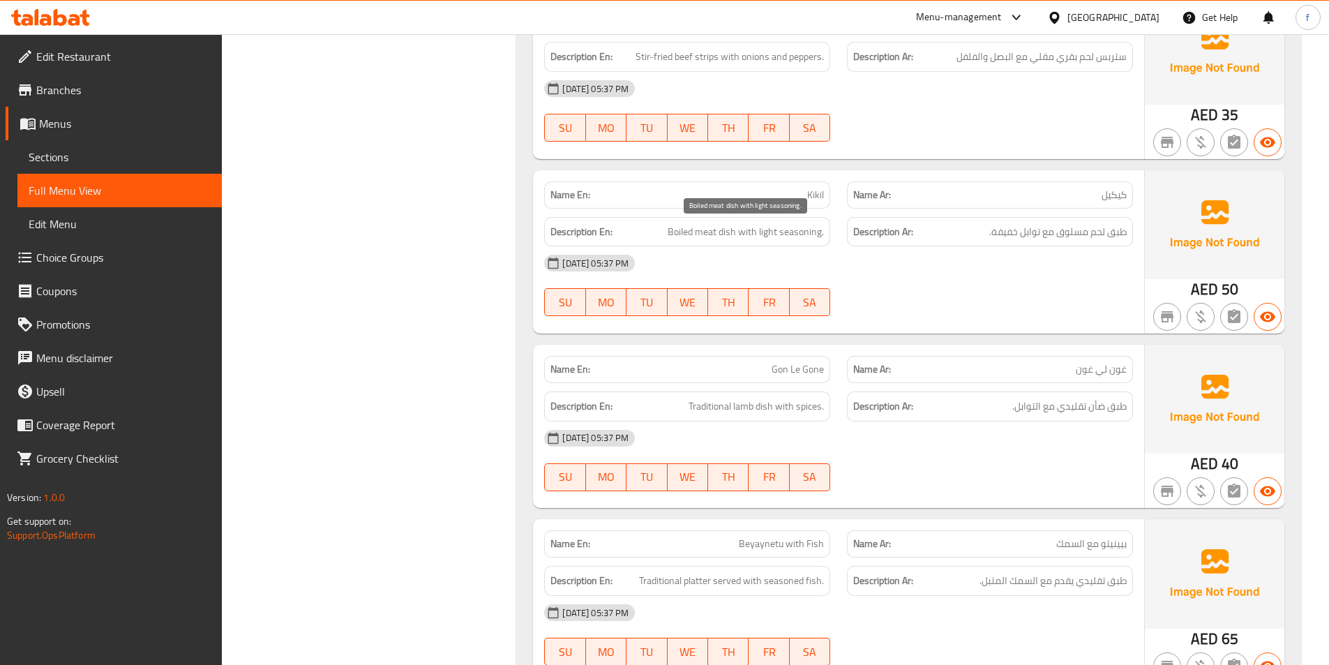
click at [727, 233] on span "Boiled meat dish with light seasoning." at bounding box center [746, 231] width 156 height 17
click at [707, 233] on span "Boiled meat dish with light seasoning." at bounding box center [746, 231] width 156 height 17
click at [682, 233] on span "Boiled meat dish with light seasoning." at bounding box center [746, 231] width 156 height 17
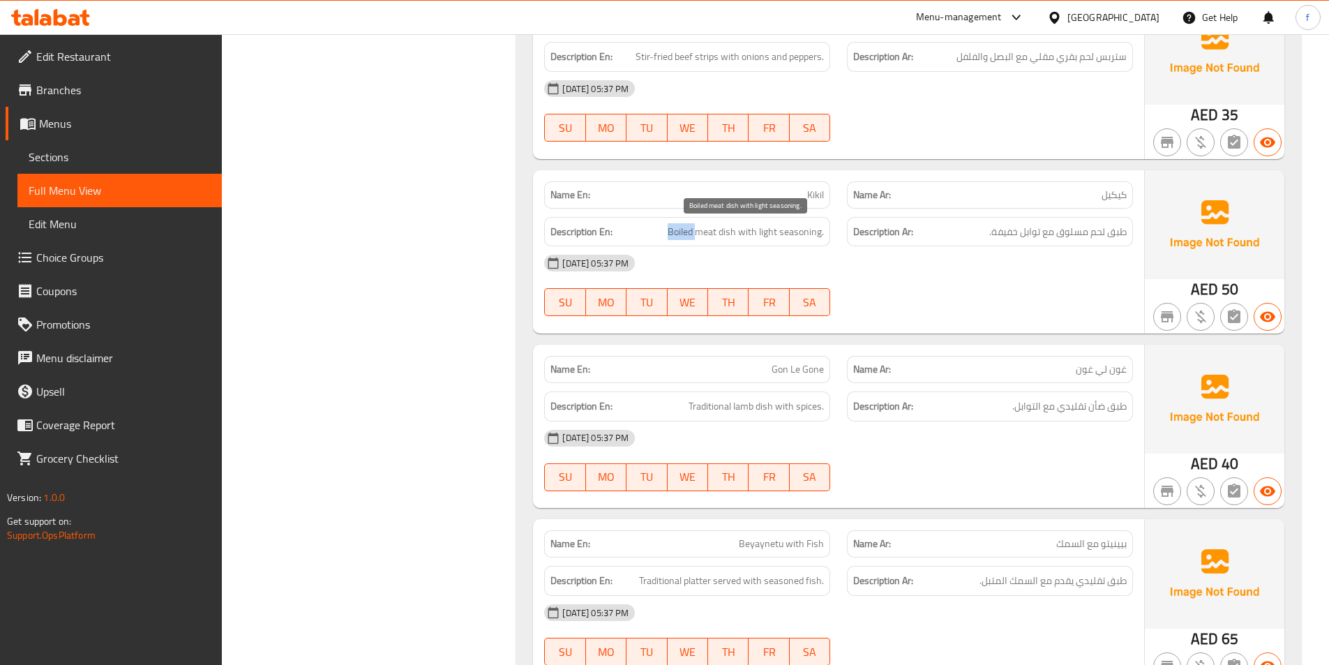
click at [682, 233] on span "Boiled meat dish with light seasoning." at bounding box center [746, 231] width 156 height 17
click at [752, 231] on span "Boiled meat dish with light seasoning." at bounding box center [746, 231] width 156 height 17
click at [782, 230] on span "Boiled meat dish with light seasoning." at bounding box center [746, 231] width 156 height 17
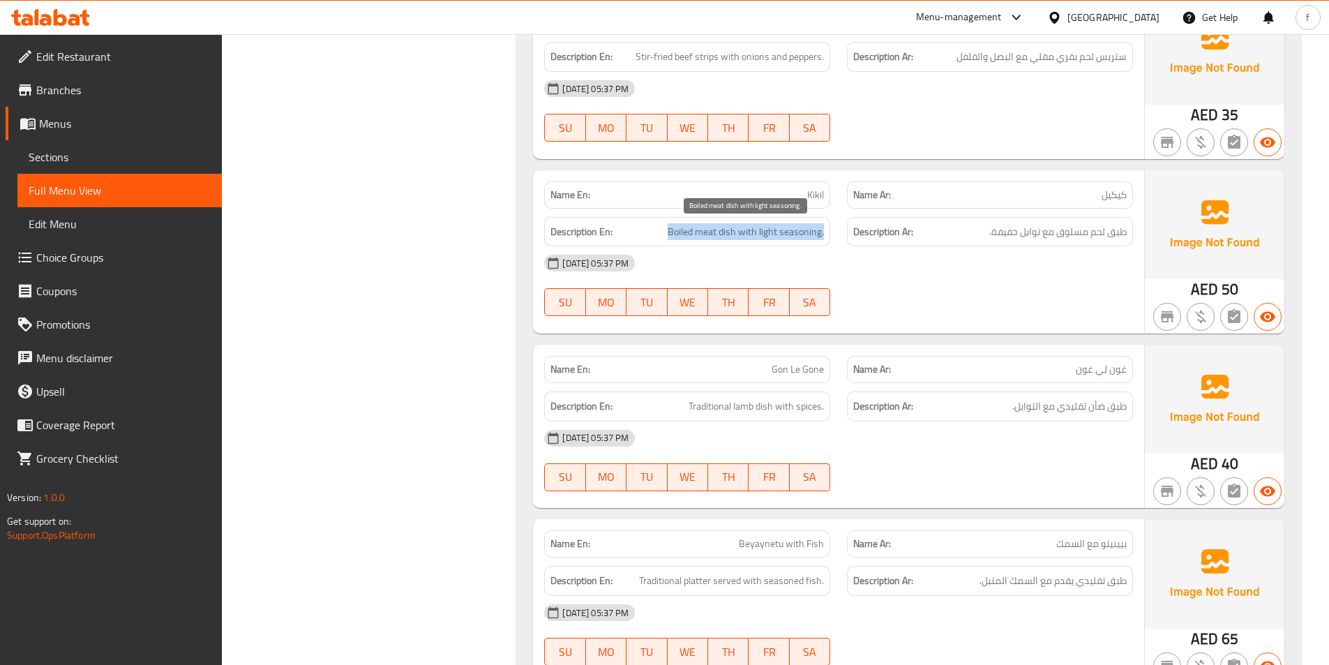
click at [782, 230] on span "Boiled meat dish with light seasoning." at bounding box center [746, 231] width 156 height 17
click at [765, 230] on span "Boiled meat dish with light seasoning." at bounding box center [746, 231] width 156 height 17
click at [787, 231] on span "Boiled meat dish with light seasoning." at bounding box center [746, 231] width 156 height 17
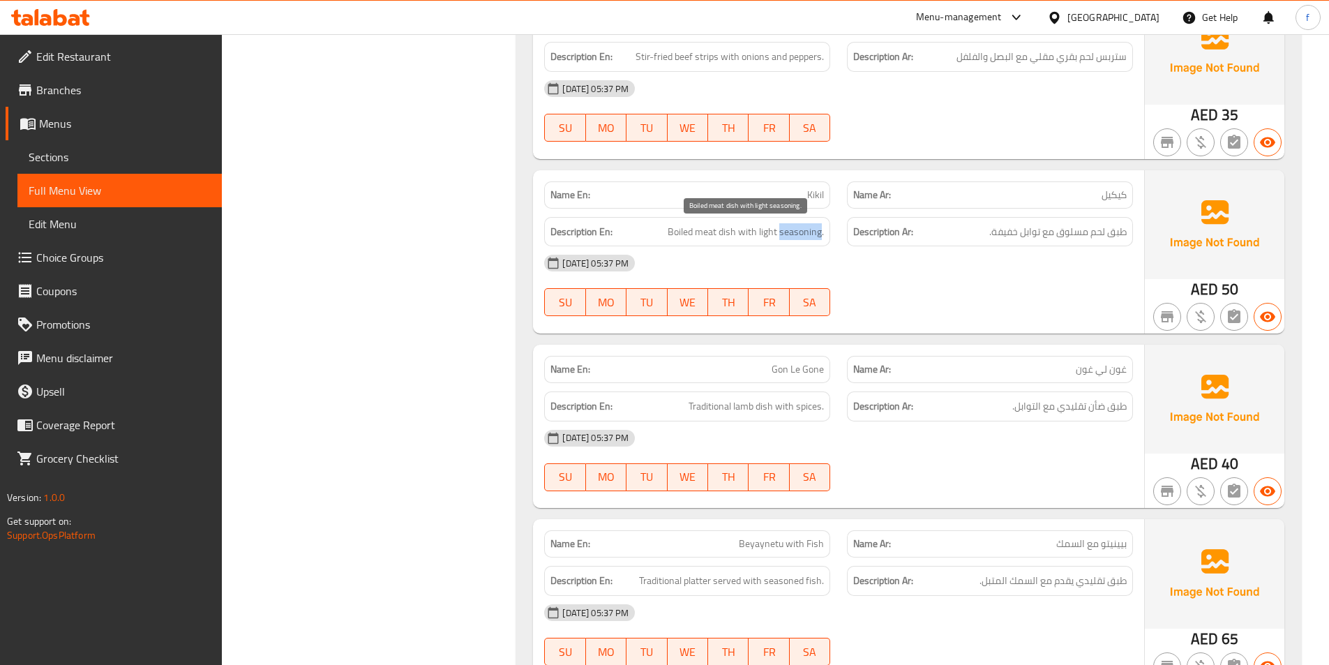
click at [796, 234] on span "Boiled meat dish with light seasoning." at bounding box center [746, 231] width 156 height 17
click at [784, 237] on span "Boiled meat dish with light seasoning." at bounding box center [746, 231] width 156 height 17
click at [678, 230] on span "Boiled meat dish with light seasoning." at bounding box center [746, 231] width 156 height 17
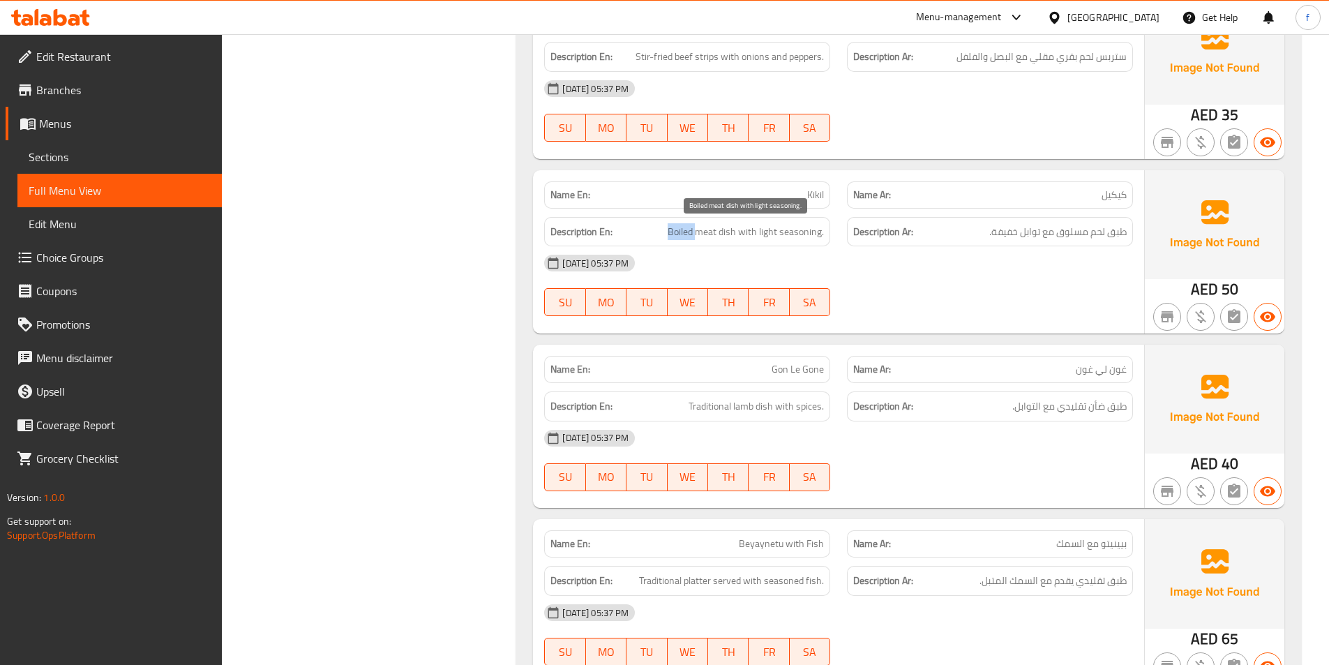
click at [678, 230] on span "Boiled meat dish with light seasoning." at bounding box center [746, 231] width 156 height 17
click at [698, 229] on span "Boiled meat dish with light seasoning." at bounding box center [746, 231] width 156 height 17
click at [699, 229] on span "Boiled meat dish with light seasoning." at bounding box center [746, 231] width 156 height 17
click at [732, 230] on span "Boiled meat dish with light seasoning." at bounding box center [746, 231] width 156 height 17
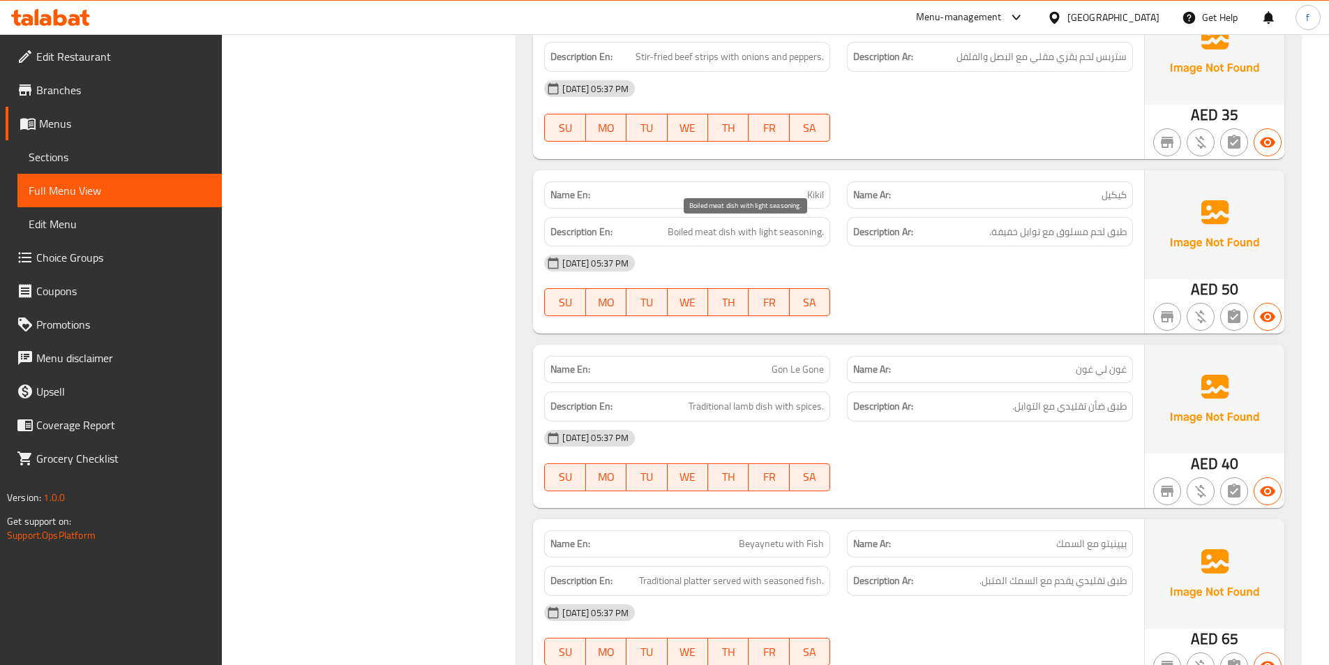
click at [707, 231] on span "Boiled meat dish with light seasoning." at bounding box center [746, 231] width 156 height 17
click at [680, 234] on span "Boiled meat dish with light seasoning." at bounding box center [746, 231] width 156 height 17
click at [754, 233] on span "Boiled meat dish with light seasoning." at bounding box center [746, 231] width 156 height 17
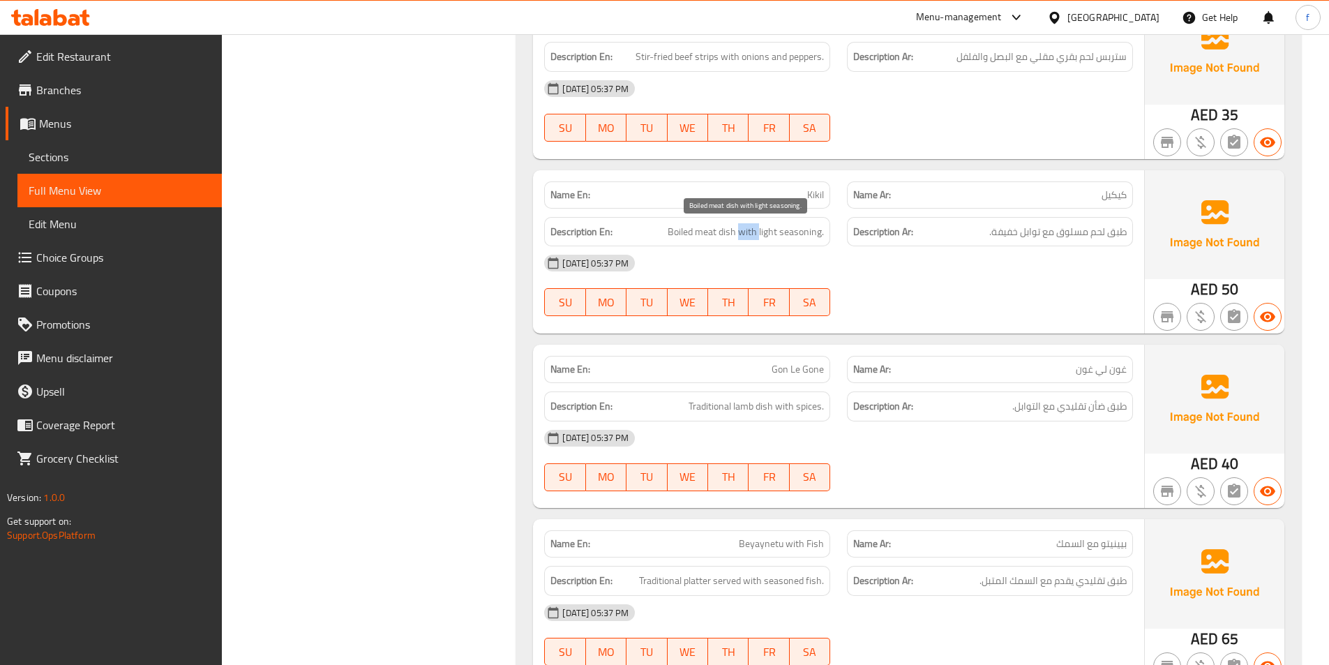
click at [754, 233] on span "Boiled meat dish with light seasoning." at bounding box center [746, 231] width 156 height 17
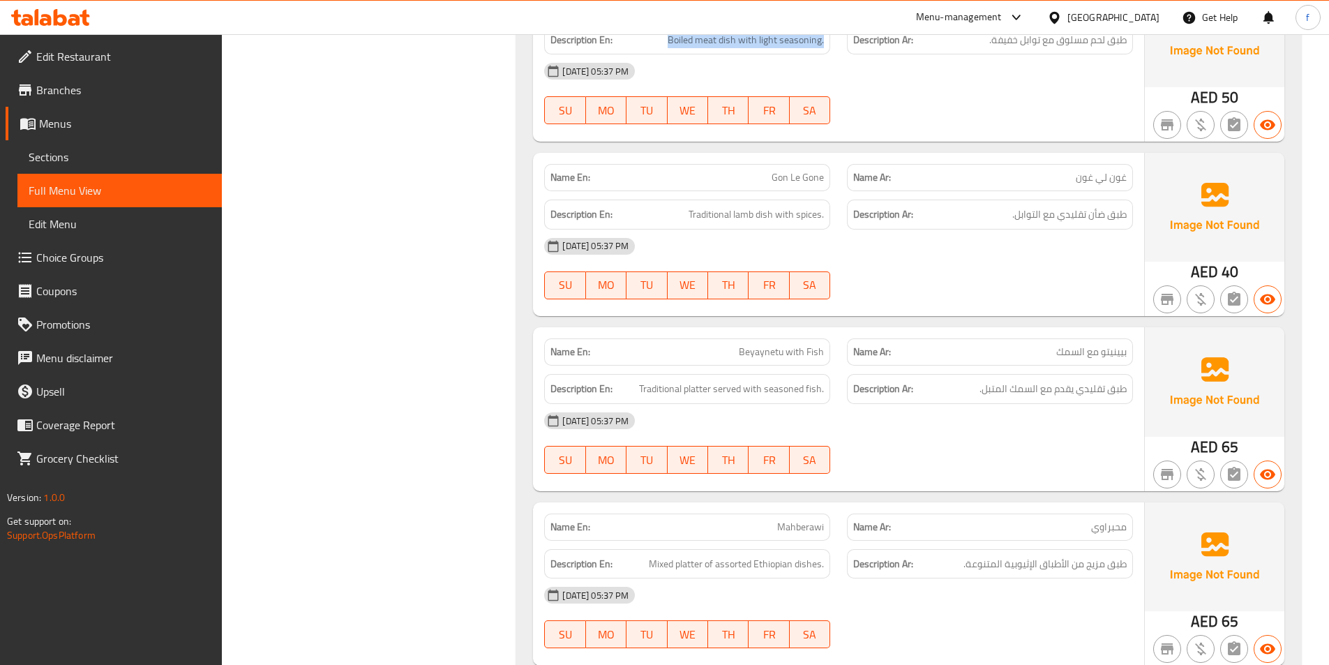
scroll to position [3070, 0]
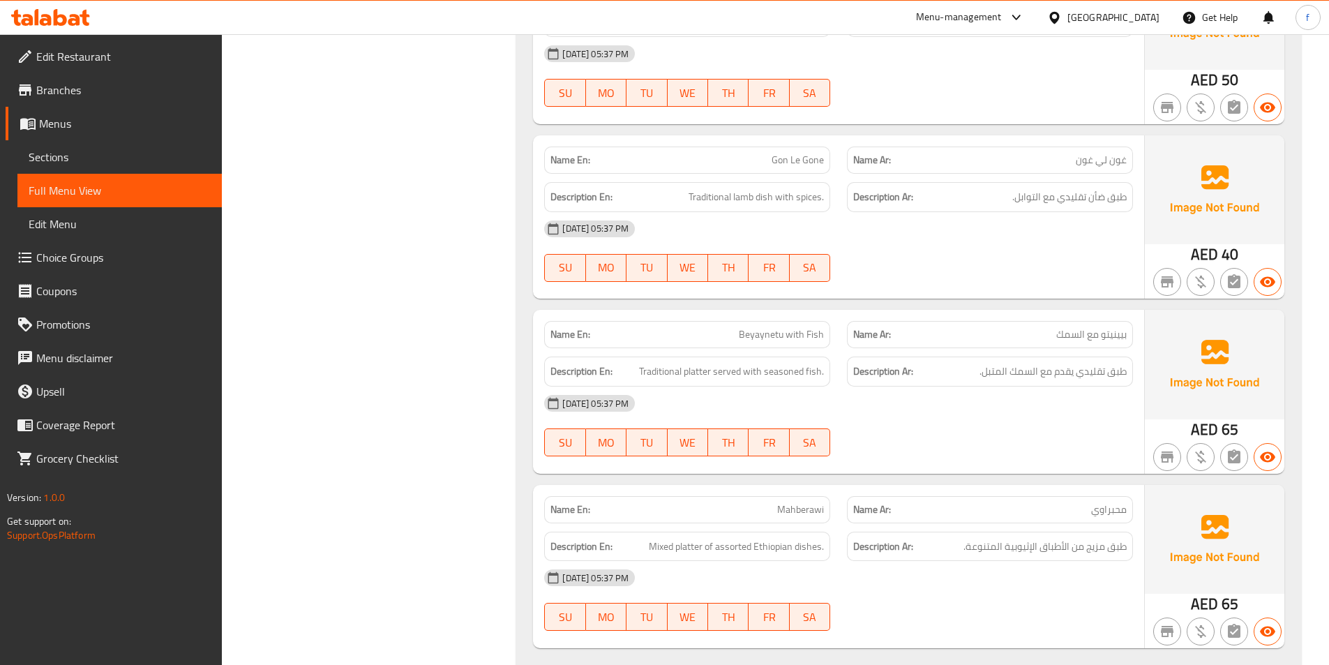
click at [772, 158] on span "Gon Le Gone" at bounding box center [798, 160] width 52 height 15
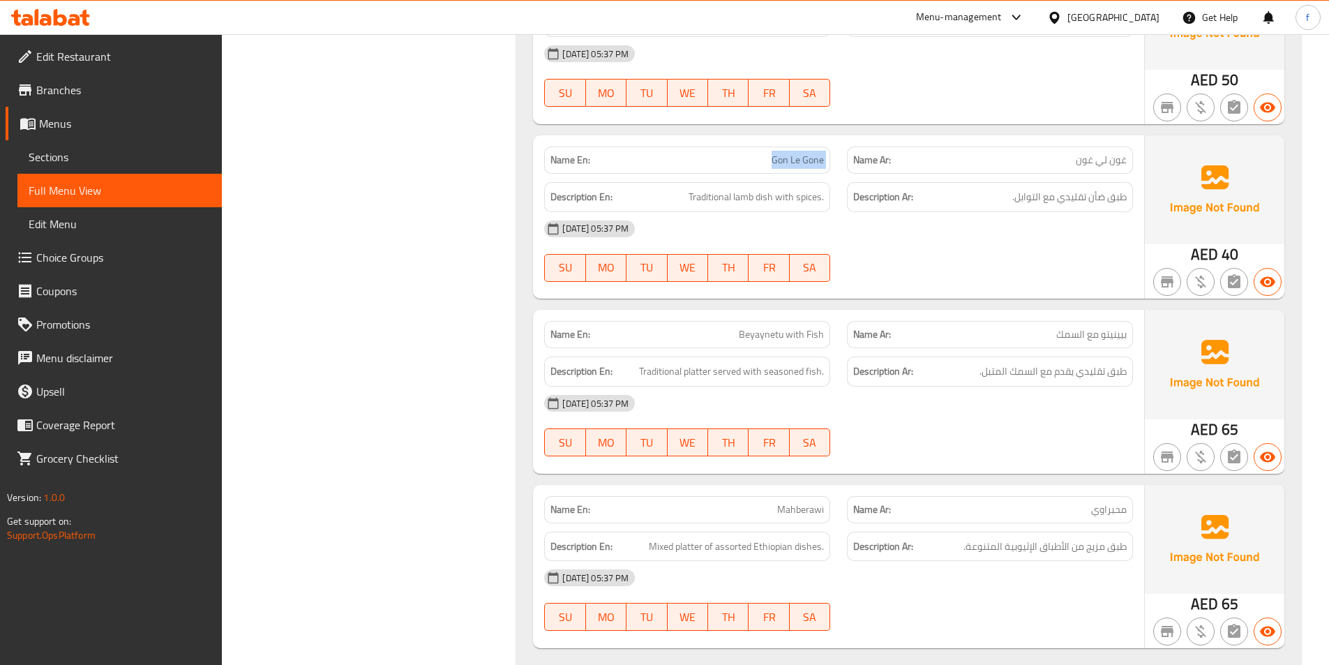
click at [772, 158] on span "Gon Le Gone" at bounding box center [798, 160] width 52 height 15
click at [810, 144] on div "Name En: Gon Le Gone" at bounding box center [687, 160] width 303 height 44
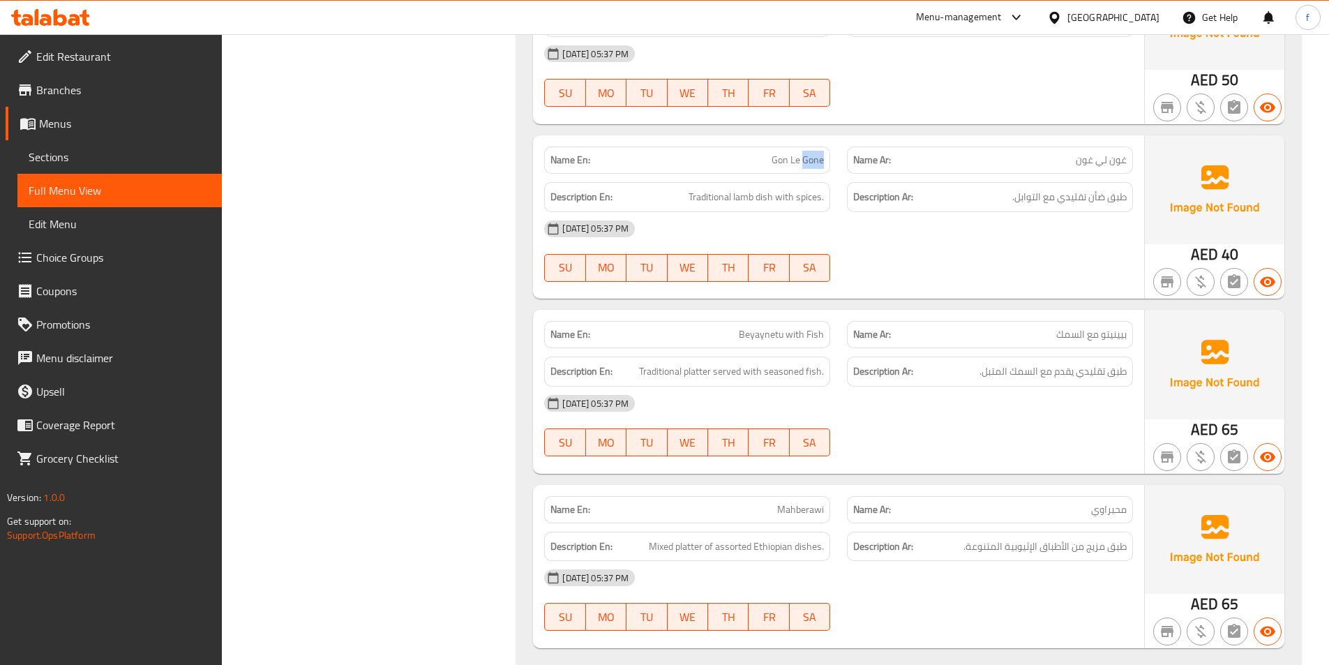
click at [810, 144] on div "Name En: Gon Le Gone" at bounding box center [687, 160] width 303 height 44
click at [815, 165] on span "Gon Le Gone" at bounding box center [798, 160] width 52 height 15
click at [793, 150] on div "Name En: Gon Le Gone" at bounding box center [687, 160] width 286 height 27
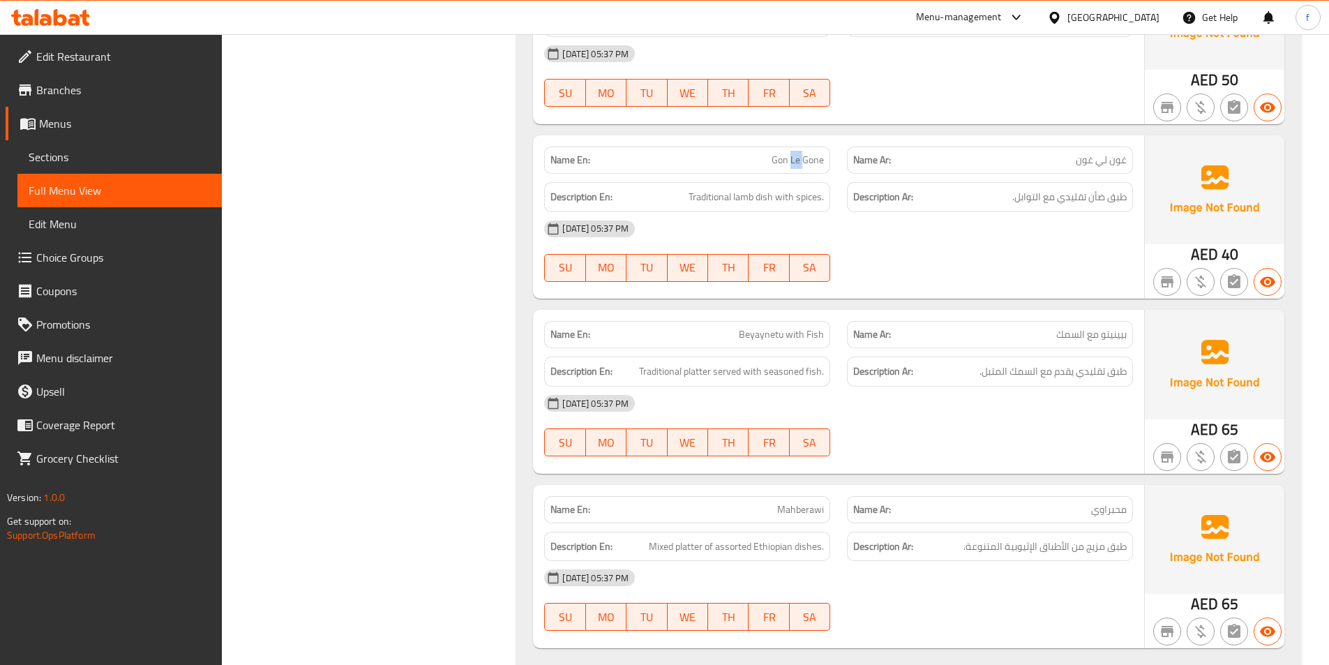
click at [793, 150] on div "Name En: Gon Le Gone" at bounding box center [687, 160] width 286 height 27
click at [765, 196] on span "Traditional lamb dish with spices." at bounding box center [756, 196] width 135 height 17
click at [735, 197] on span "Traditional lamb dish with spices." at bounding box center [756, 196] width 135 height 17
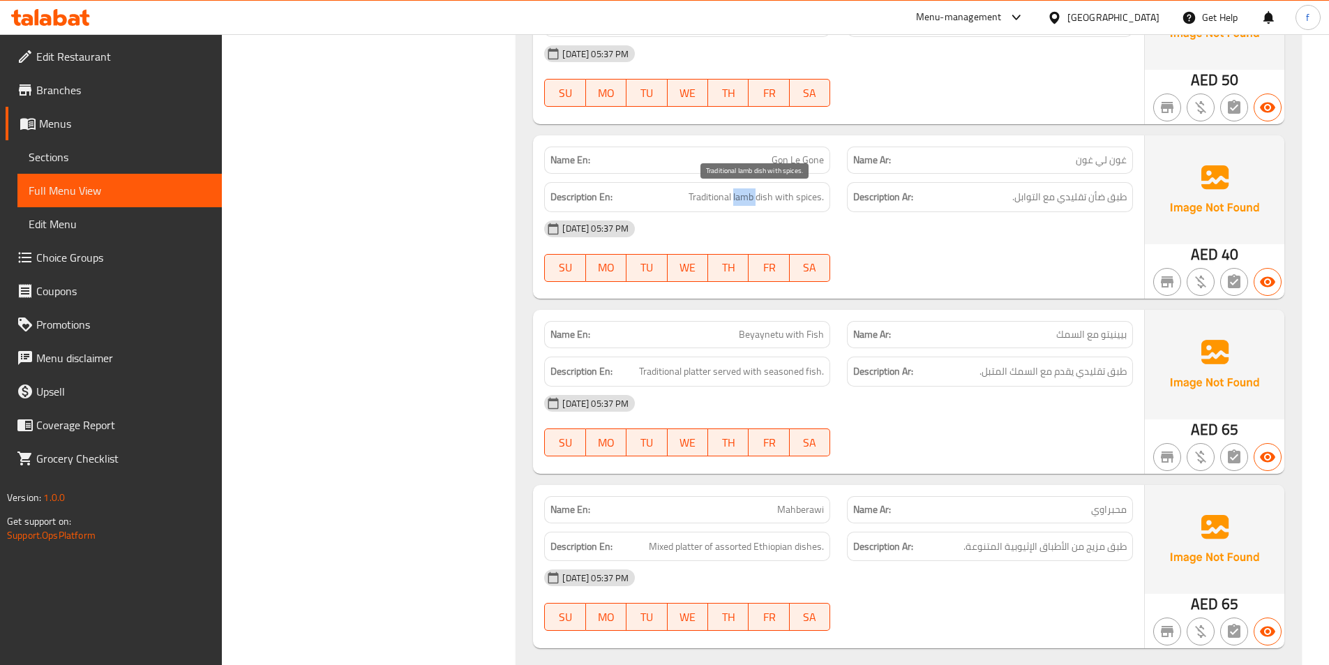
click at [716, 196] on span "Traditional lamb dish with spices." at bounding box center [756, 196] width 135 height 17
click at [784, 196] on span "Traditional lamb dish with spices." at bounding box center [756, 196] width 135 height 17
click at [811, 198] on span "Traditional lamb dish with spices." at bounding box center [756, 196] width 135 height 17
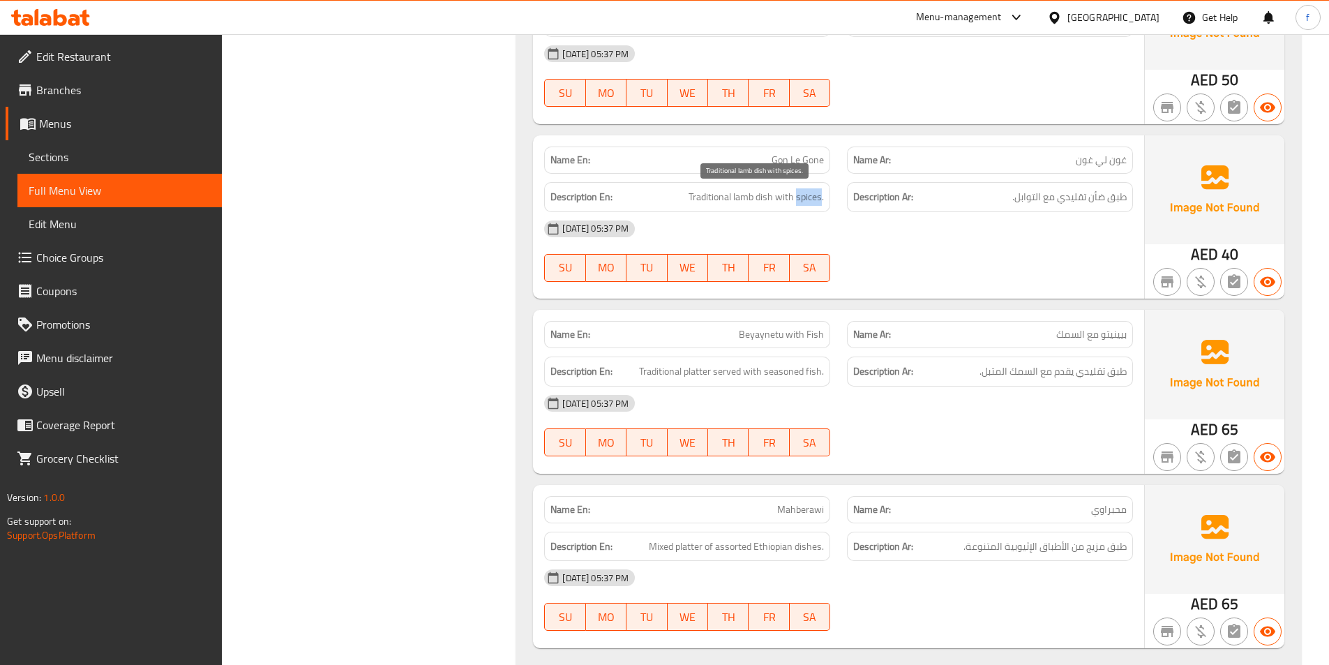
click at [811, 198] on span "Traditional lamb dish with spices." at bounding box center [756, 196] width 135 height 17
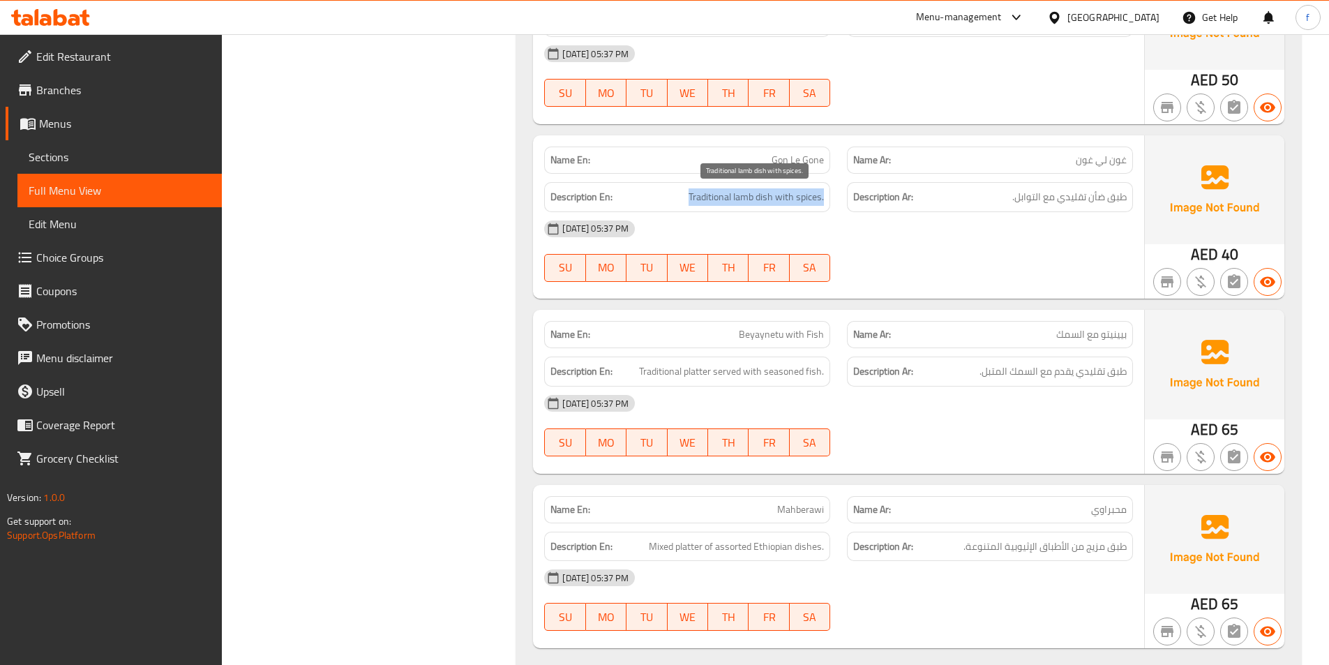
click at [811, 198] on span "Traditional lamb dish with spices." at bounding box center [756, 196] width 135 height 17
click at [749, 204] on span "Traditional lamb dish with spices." at bounding box center [756, 196] width 135 height 17
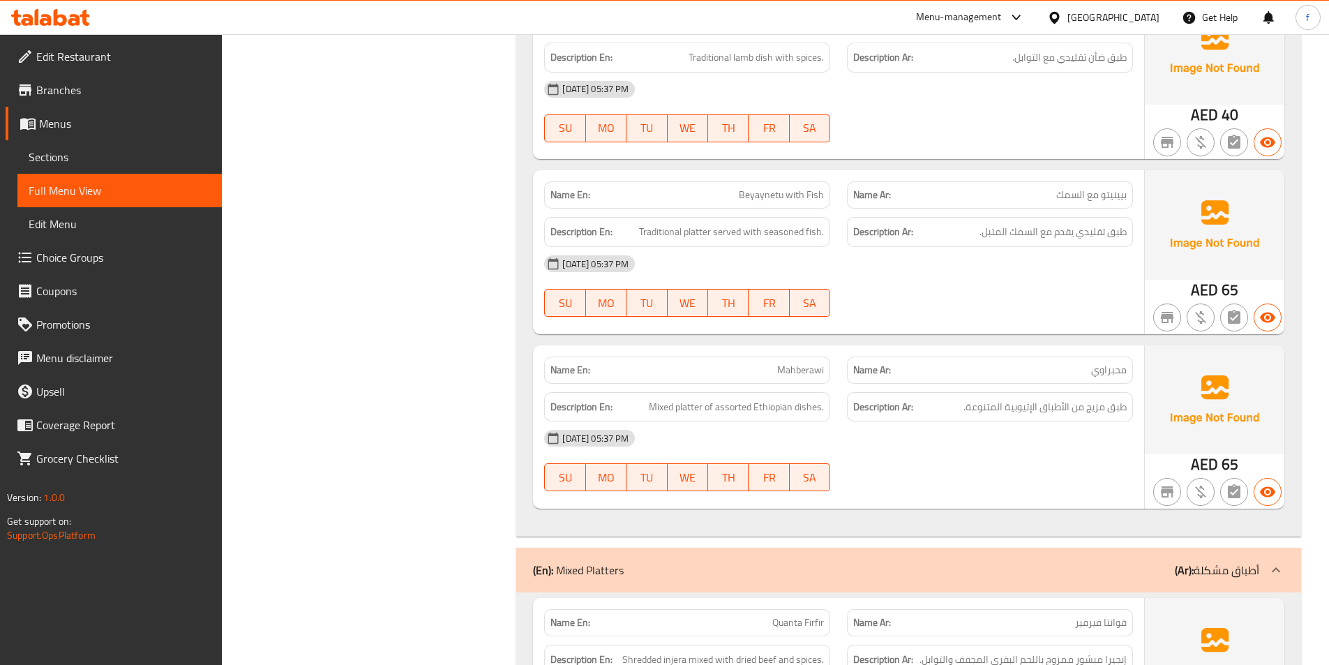
click at [749, 193] on span "Beyaynetu with Fish" at bounding box center [781, 195] width 85 height 15
click at [794, 200] on span "Beyaynetu with Fish" at bounding box center [781, 195] width 85 height 15
click at [822, 198] on span "Beyaynetu with Fish" at bounding box center [781, 195] width 85 height 15
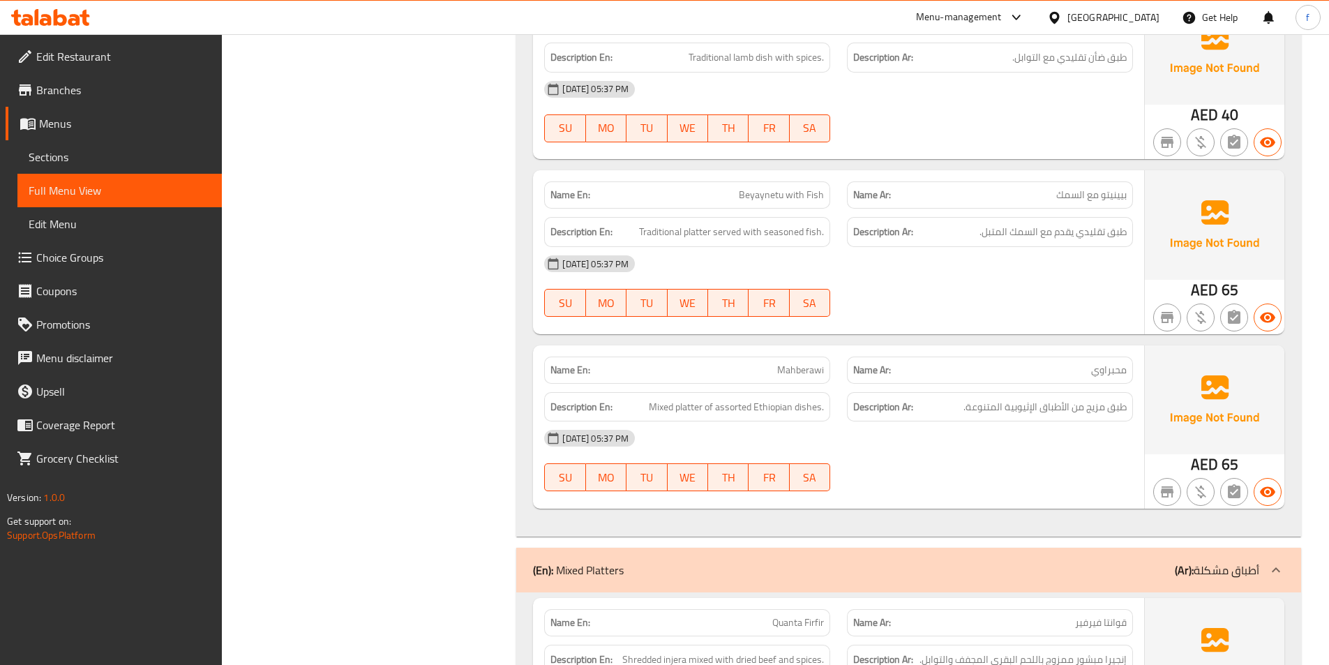
click at [819, 198] on span "Beyaynetu with Fish" at bounding box center [781, 195] width 85 height 15
click at [696, 232] on span "Traditional platter served with seasoned fish." at bounding box center [731, 231] width 185 height 17
click at [670, 235] on span "Traditional platter served with seasoned fish." at bounding box center [731, 231] width 185 height 17
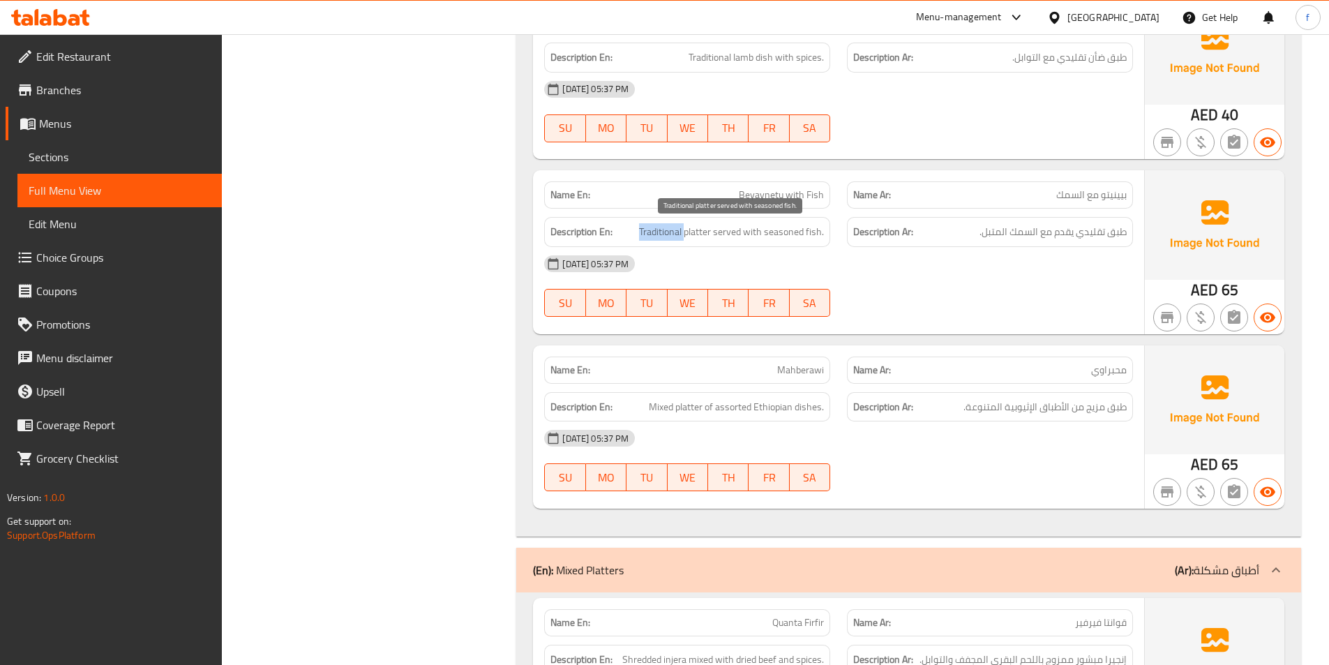
drag, startPoint x: 670, startPoint y: 235, endPoint x: 749, endPoint y: 230, distance: 79.7
click at [670, 235] on span "Traditional platter served with seasoned fish." at bounding box center [731, 231] width 185 height 17
click at [733, 232] on span "Traditional platter served with seasoned fish." at bounding box center [731, 231] width 185 height 17
click at [754, 234] on span "Traditional platter served with seasoned fish." at bounding box center [731, 231] width 185 height 17
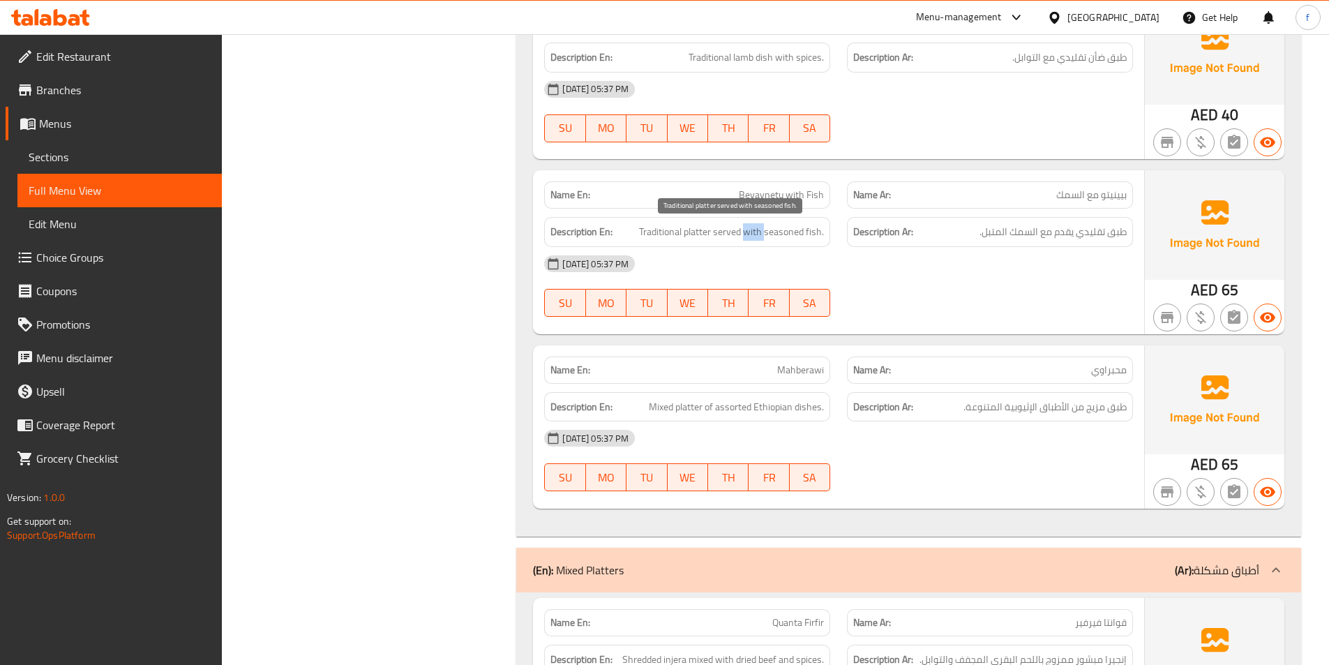
click at [754, 234] on span "Traditional platter served with seasoned fish." at bounding box center [731, 231] width 185 height 17
click at [815, 229] on span "Traditional platter served with seasoned fish." at bounding box center [731, 231] width 185 height 17
click at [787, 234] on span "Traditional platter served with seasoned fish." at bounding box center [731, 231] width 185 height 17
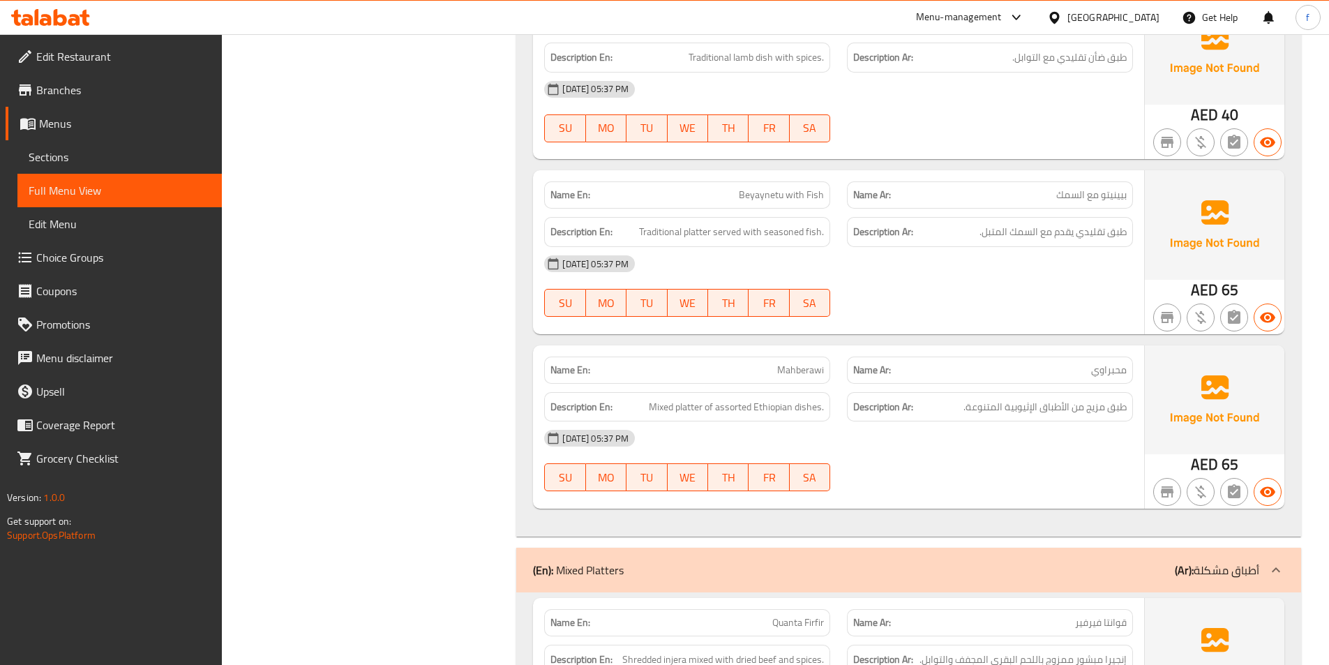
click at [818, 233] on span "Traditional platter served with seasoned fish." at bounding box center [731, 231] width 185 height 17
click at [787, 234] on span "Traditional platter served with seasoned fish." at bounding box center [731, 231] width 185 height 17
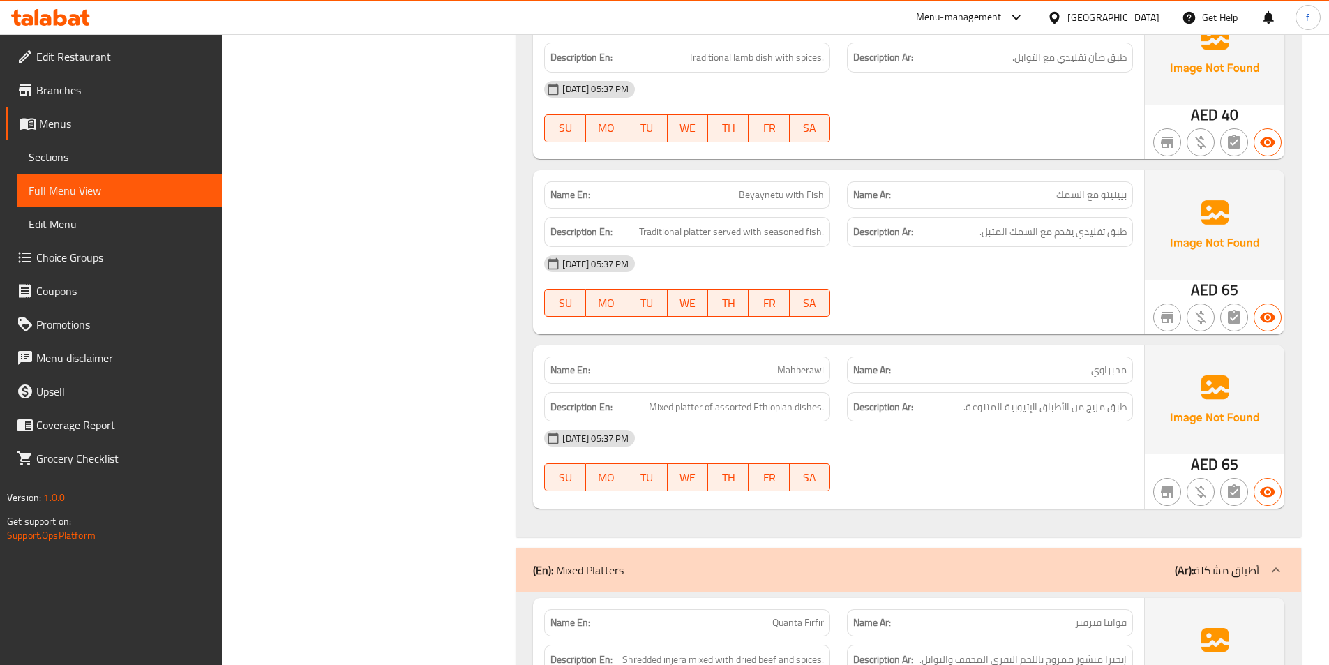
click at [1019, 255] on div "[DATE] 05:37 PM" at bounding box center [839, 263] width 606 height 33
click at [786, 199] on span "Beyaynetu with Fish" at bounding box center [781, 195] width 85 height 15
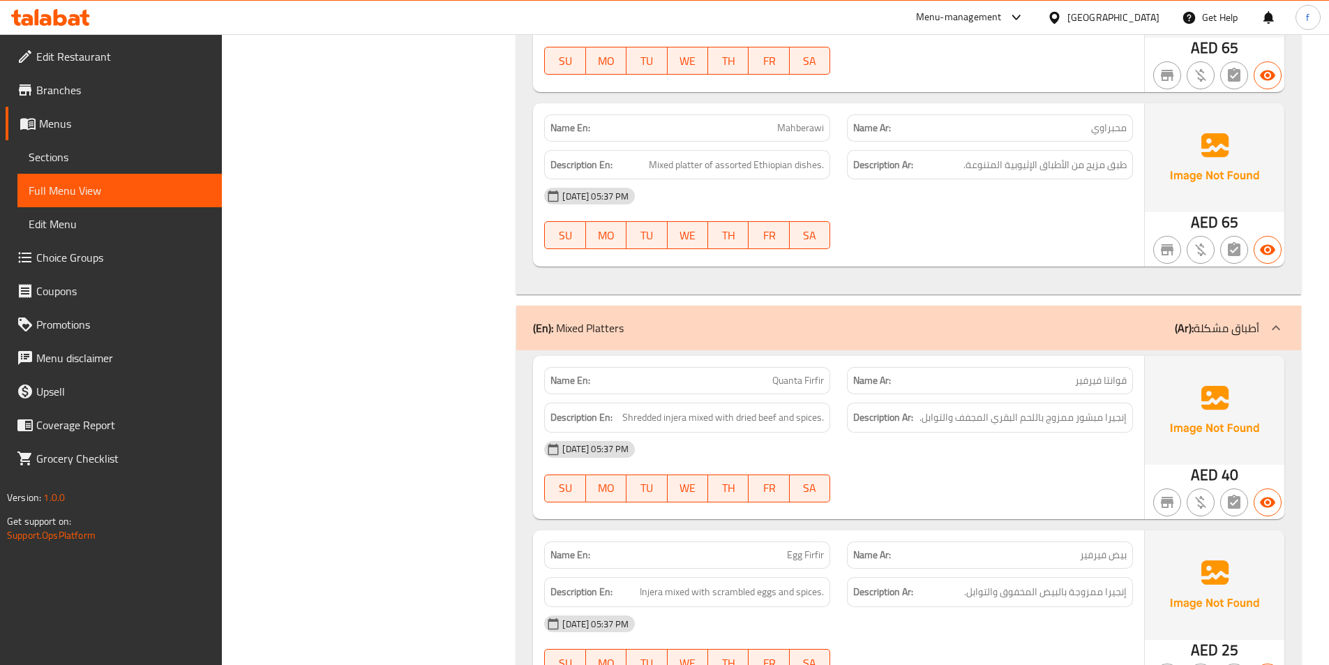
scroll to position [3488, 0]
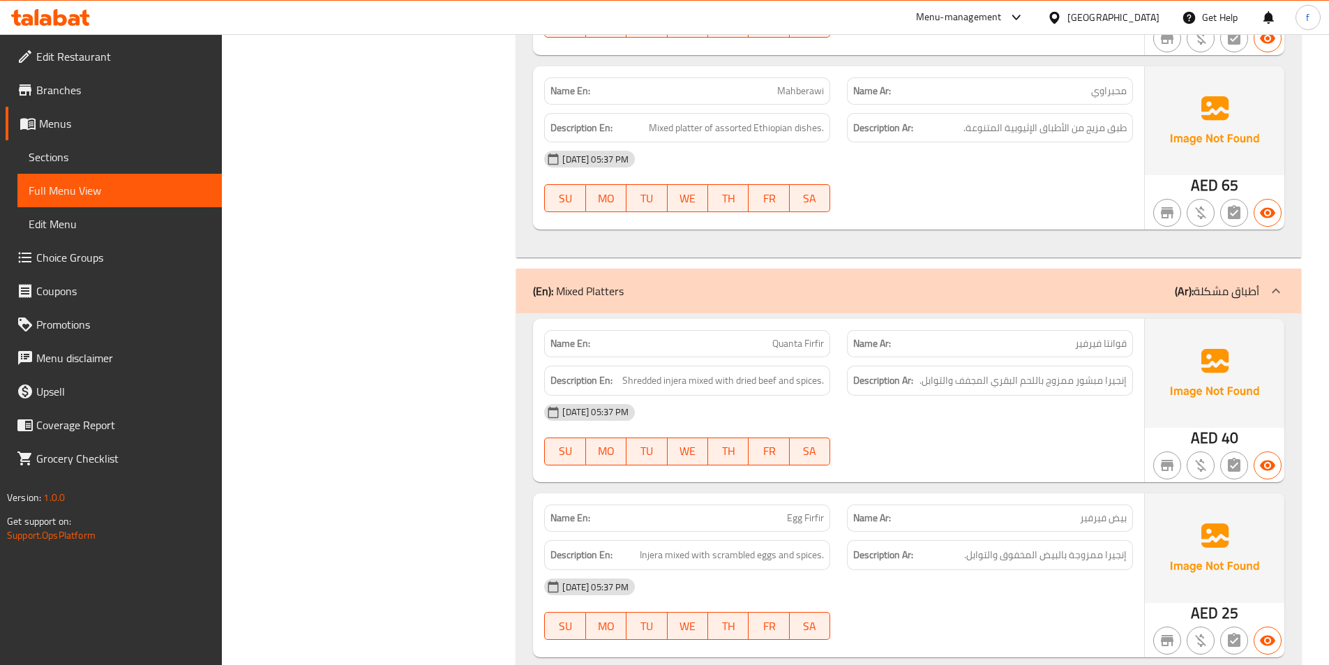
click at [795, 89] on span "Mahberawi" at bounding box center [800, 91] width 47 height 15
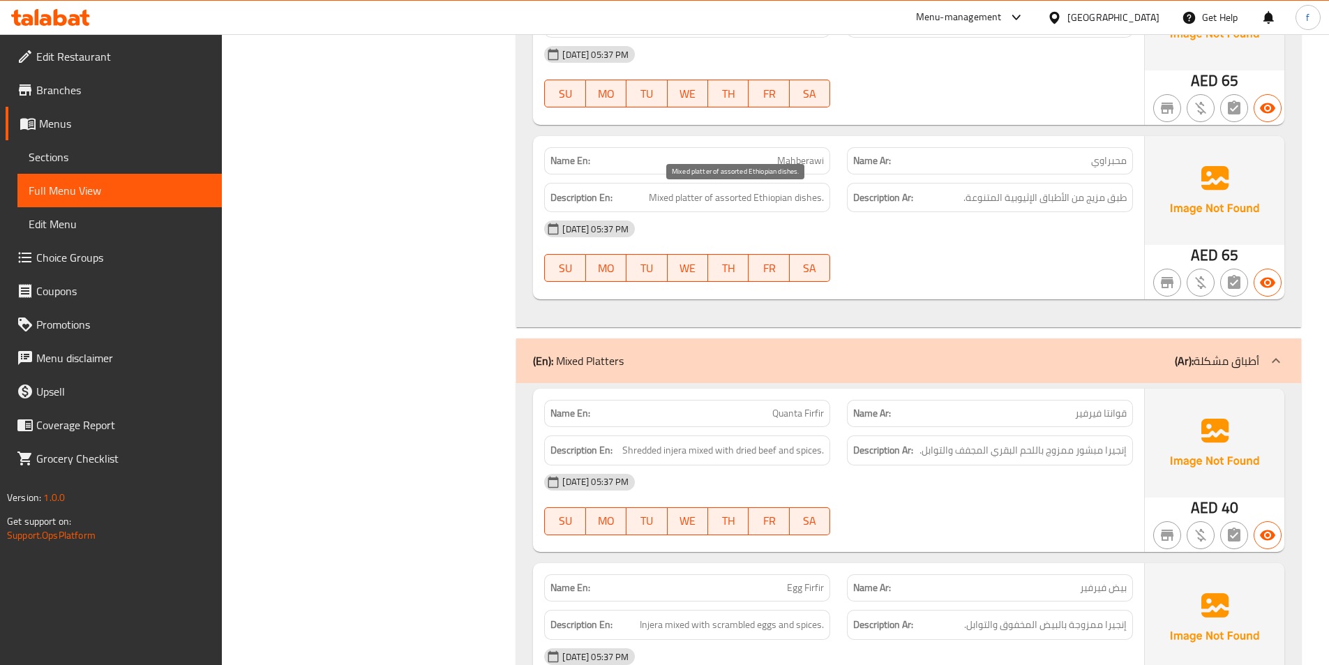
click at [698, 198] on span "Mixed platter of assorted Ethiopian dishes." at bounding box center [736, 197] width 175 height 17
click at [670, 197] on span "Mixed platter of assorted Ethiopian dishes." at bounding box center [736, 197] width 175 height 17
click at [707, 194] on span "Mixed platter of assorted Ethiopian dishes." at bounding box center [736, 197] width 175 height 17
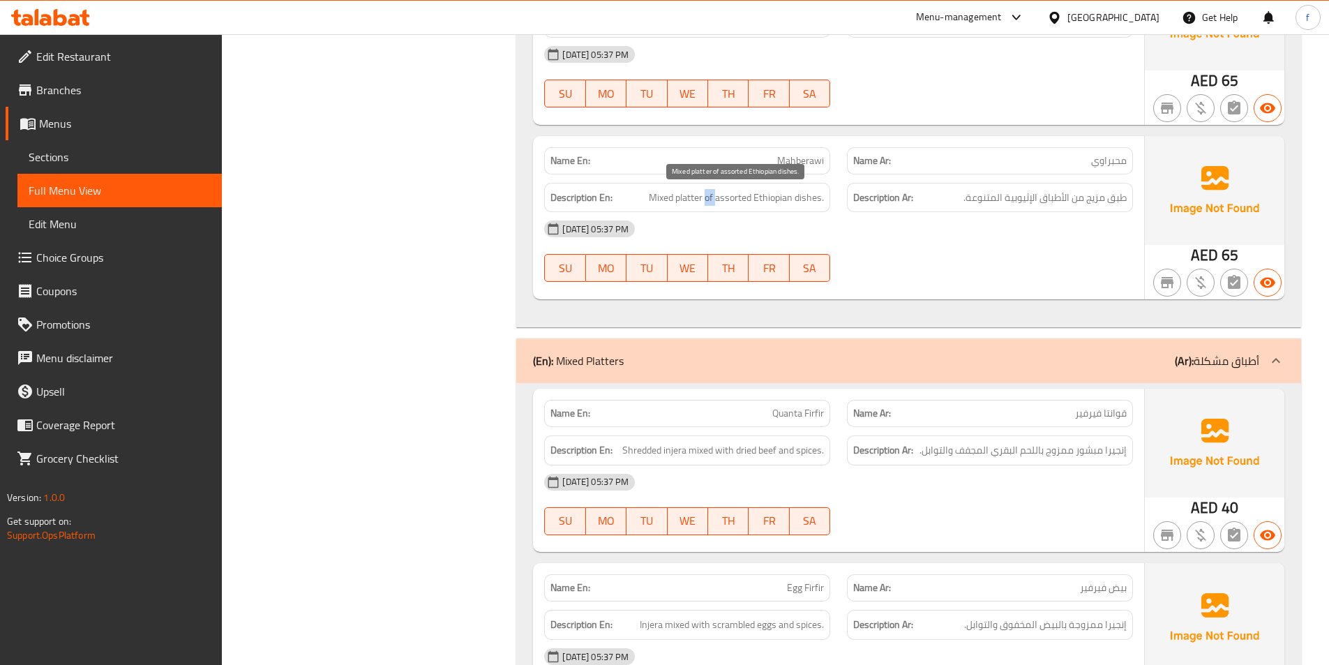
click at [707, 194] on span "Mixed platter of assorted Ethiopian dishes." at bounding box center [736, 197] width 175 height 17
click at [812, 196] on span "Mixed platter of assorted Ethiopian dishes." at bounding box center [736, 197] width 175 height 17
click at [781, 196] on span "Mixed platter of assorted Ethiopian dishes." at bounding box center [736, 197] width 175 height 17
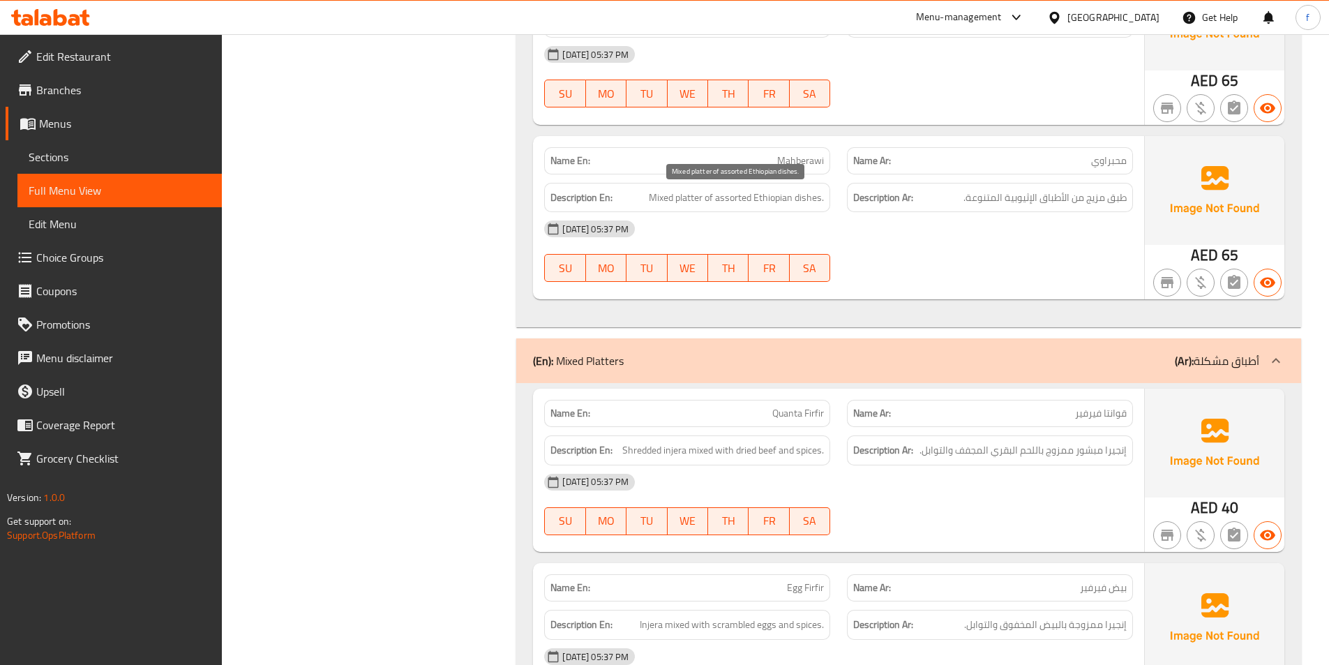
click at [729, 192] on span "Mixed platter of assorted Ethiopian dishes." at bounding box center [736, 197] width 175 height 17
click at [728, 192] on span "Mixed platter of assorted Ethiopian dishes." at bounding box center [736, 197] width 175 height 17
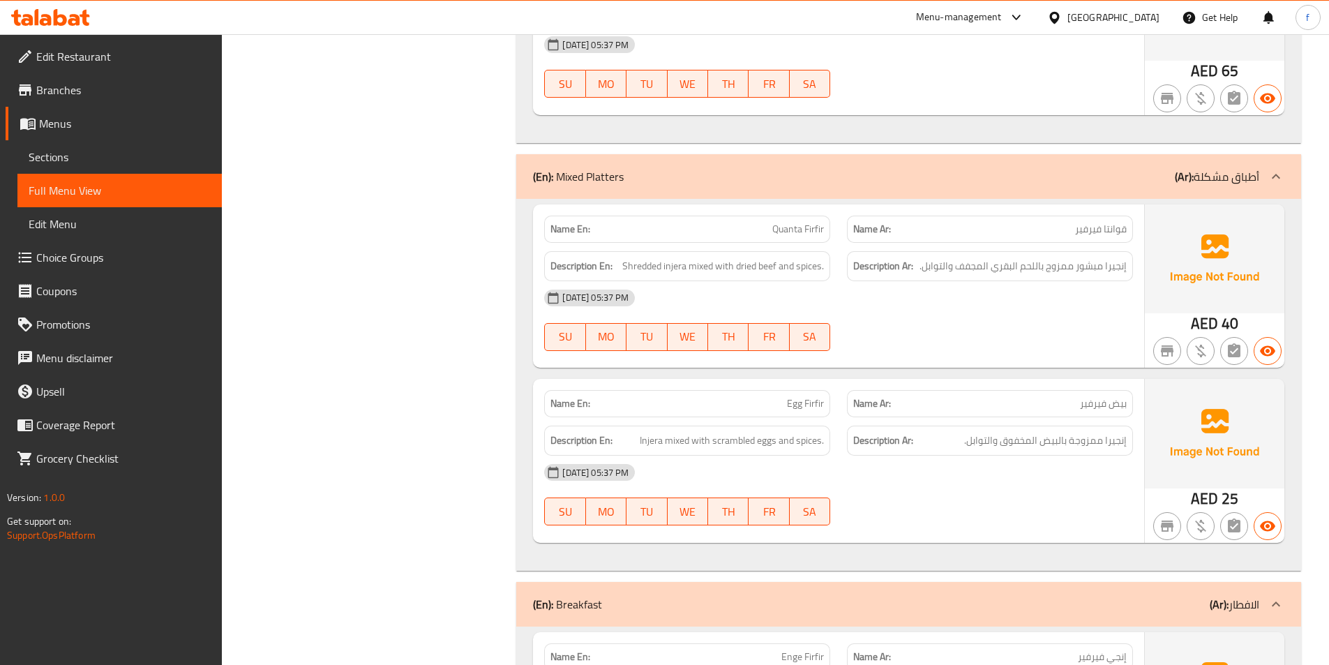
scroll to position [3628, 0]
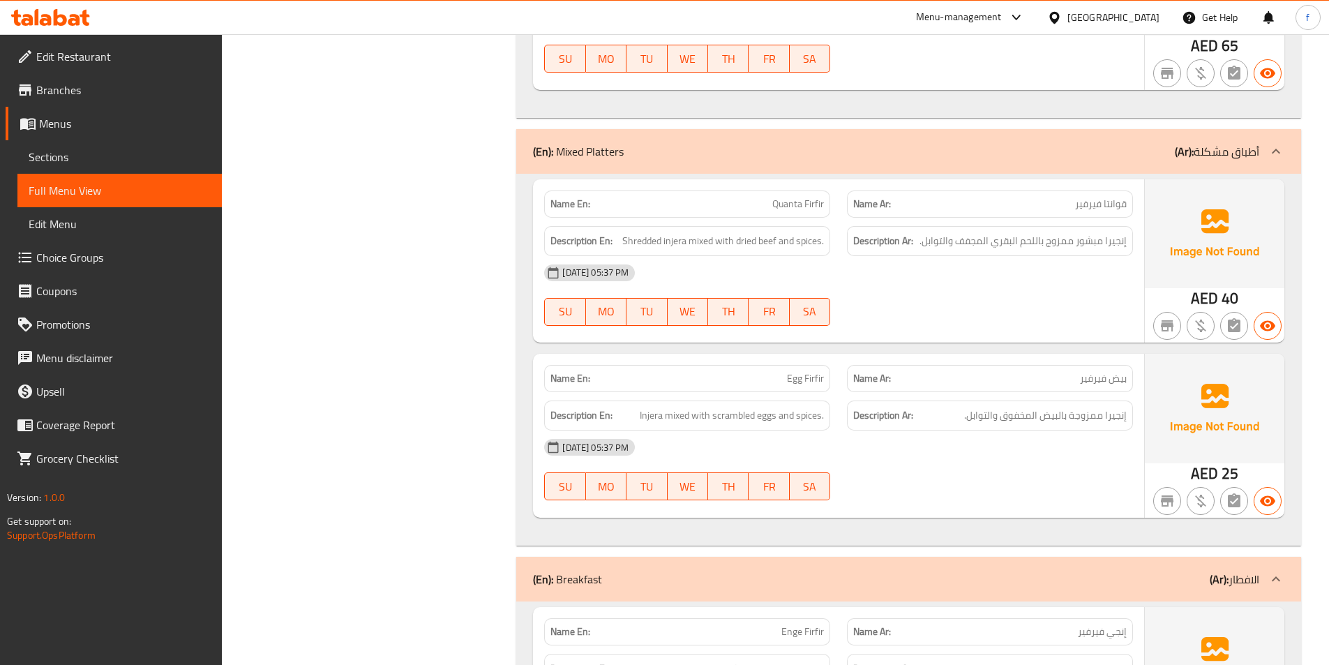
click at [793, 203] on span "Quanta Firfir" at bounding box center [798, 204] width 52 height 15
click at [676, 245] on span "Shredded injera mixed with dried beef and spices." at bounding box center [723, 240] width 202 height 17
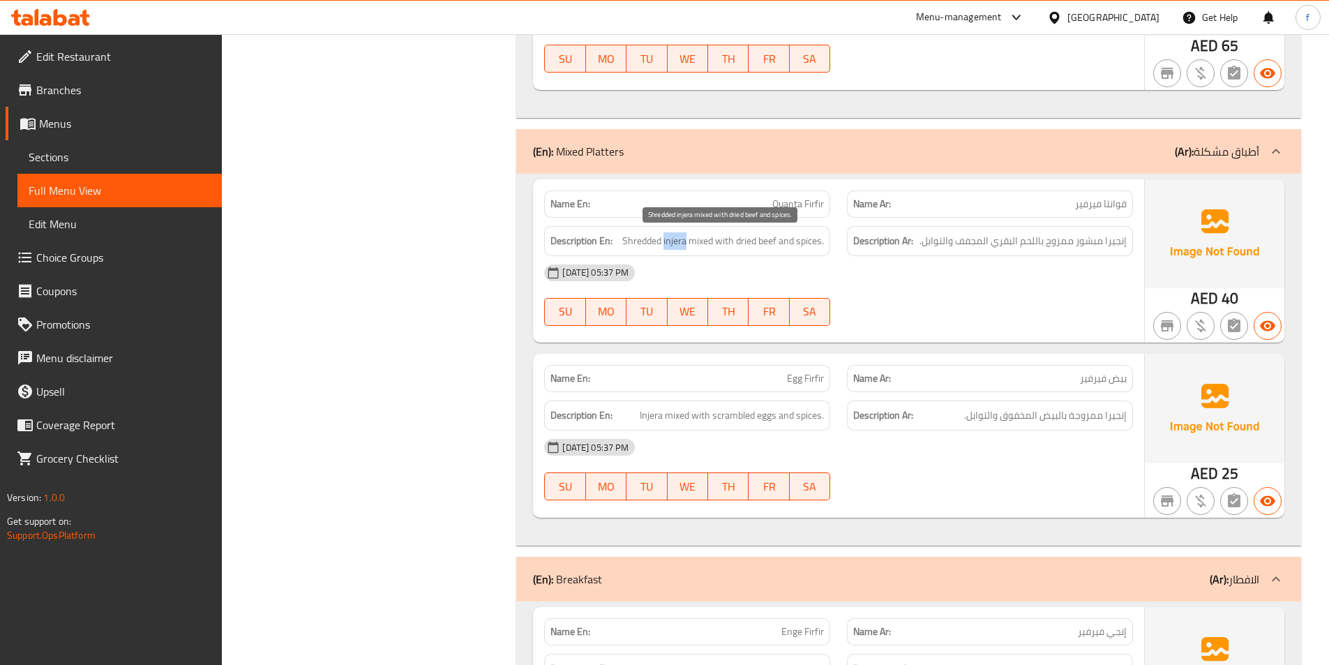
click at [677, 245] on span "Shredded injera mixed with dried beef and spices." at bounding box center [723, 240] width 202 height 17
click at [639, 246] on span "Shredded injera mixed with dried beef and spices." at bounding box center [723, 240] width 202 height 17
click
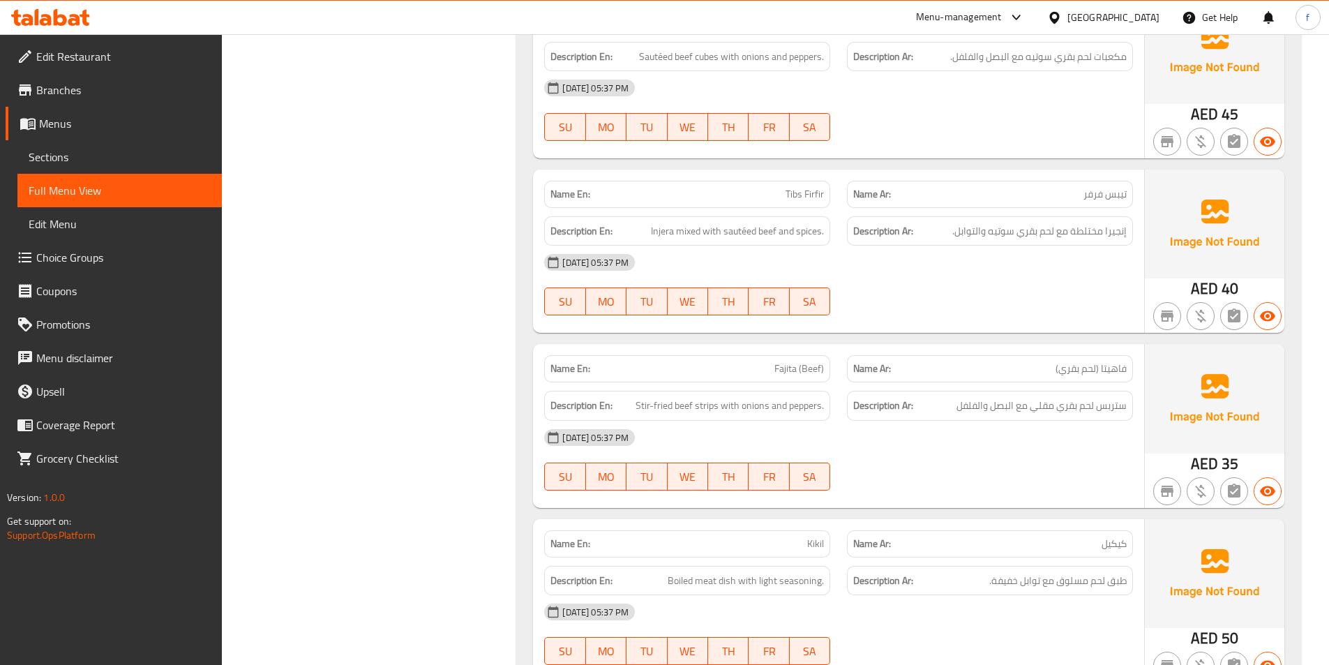
scroll to position [3246, 0]
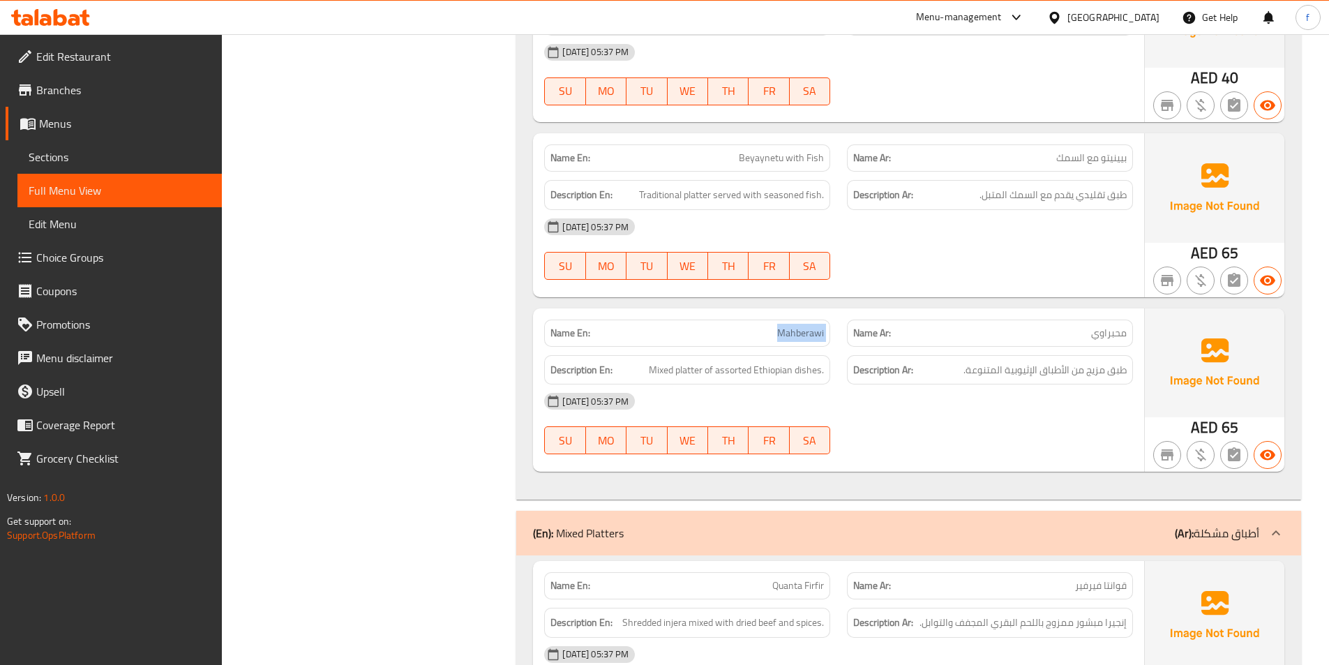
copy span "Mahberawi"
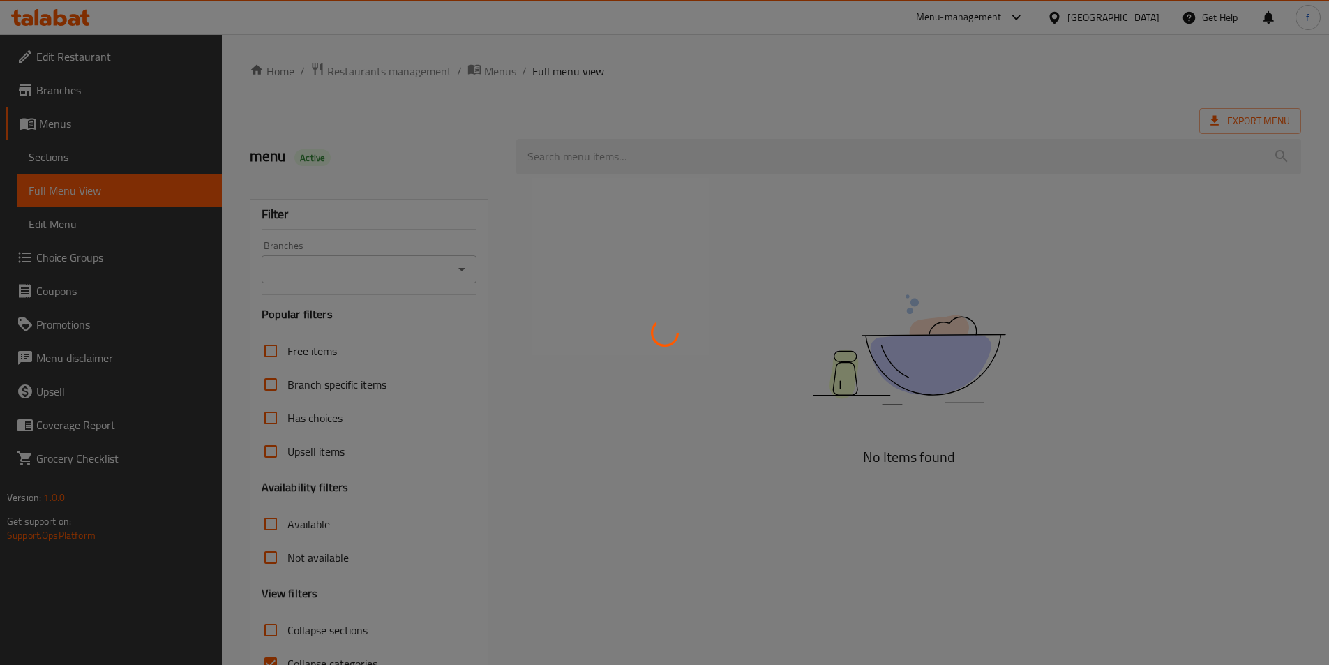
click at [117, 164] on div at bounding box center [664, 332] width 1329 height 665
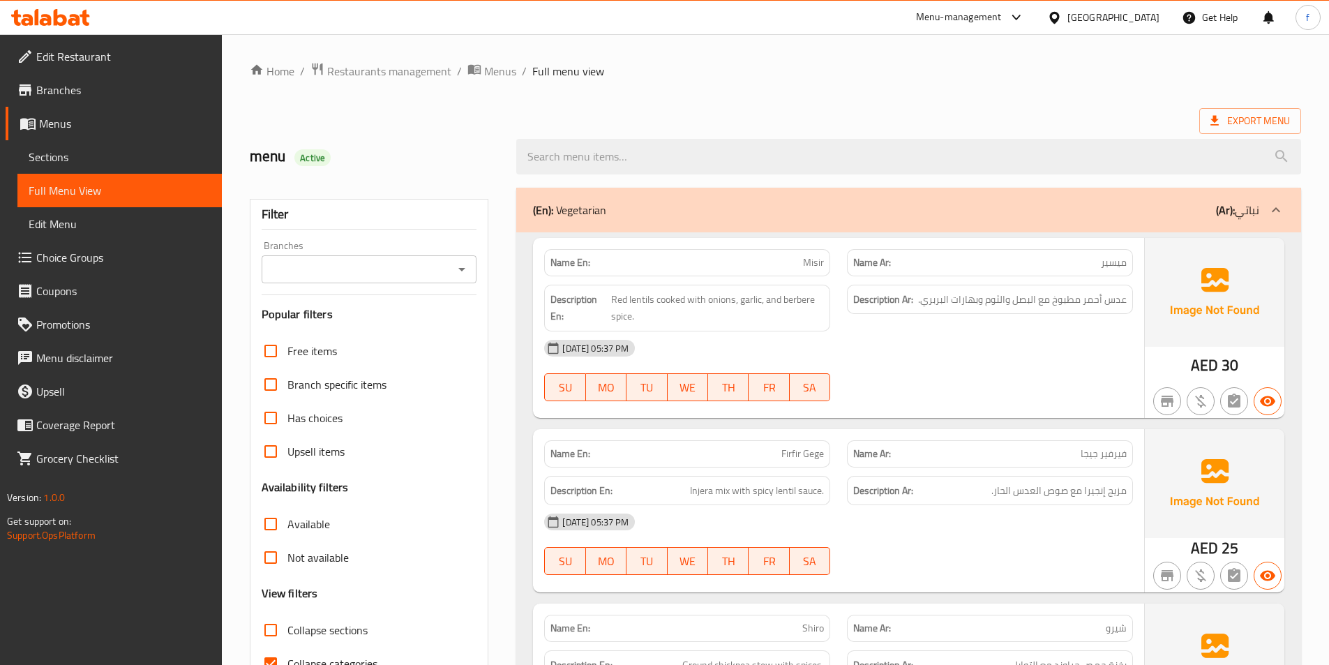
click at [71, 174] on link "Full Menu View" at bounding box center [119, 190] width 204 height 33
click at [73, 151] on span "Sections" at bounding box center [120, 157] width 182 height 17
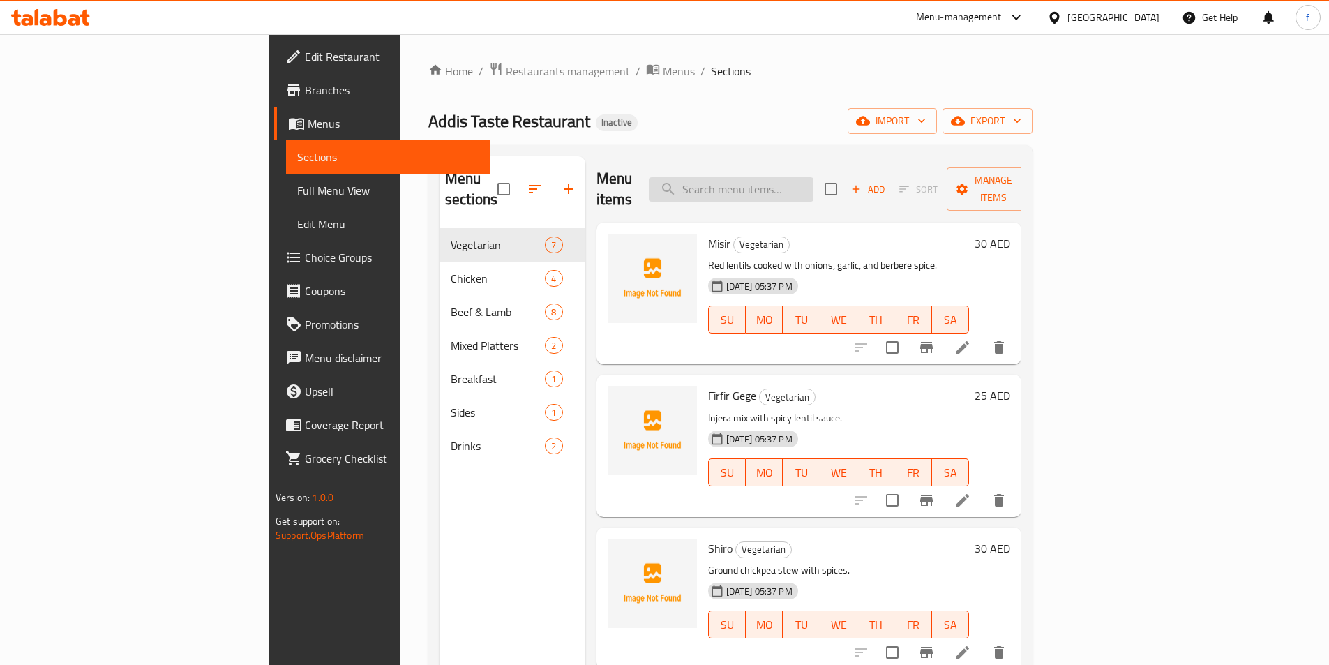
click at [808, 181] on input "search" at bounding box center [731, 189] width 165 height 24
paste input "Beyaynetu (Veg)"
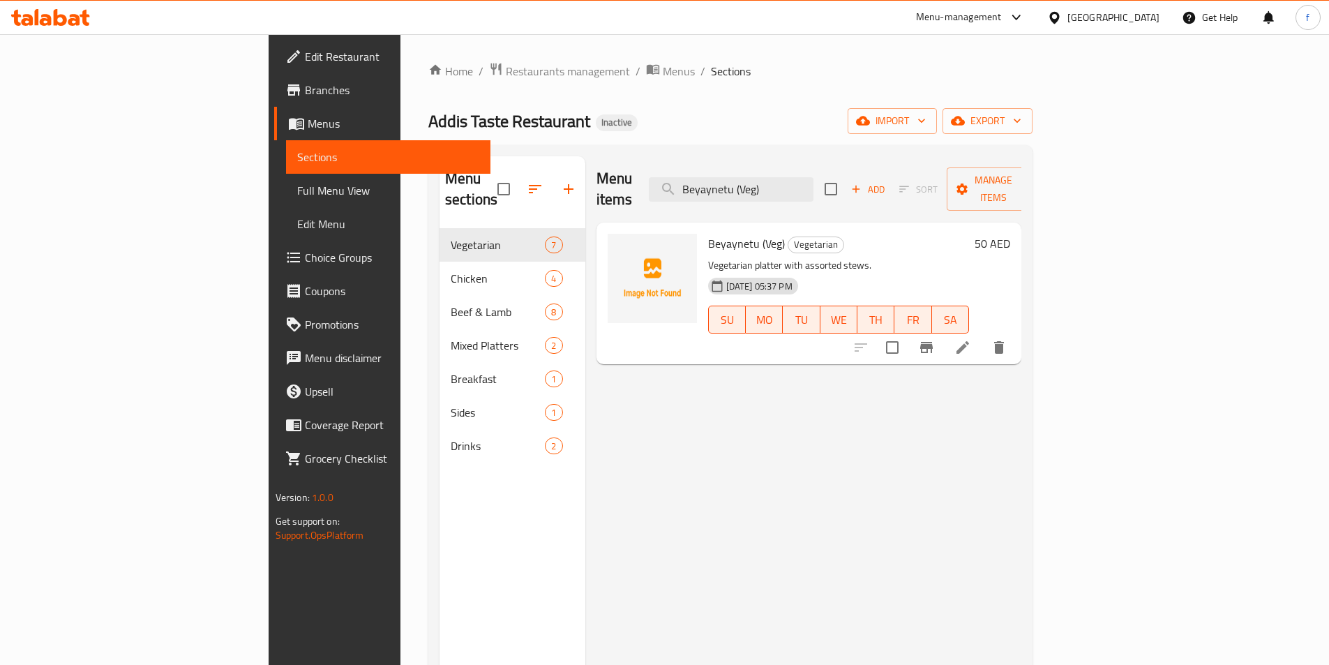
type input "Beyaynetu (Veg)"
click at [982, 336] on li at bounding box center [962, 347] width 39 height 25
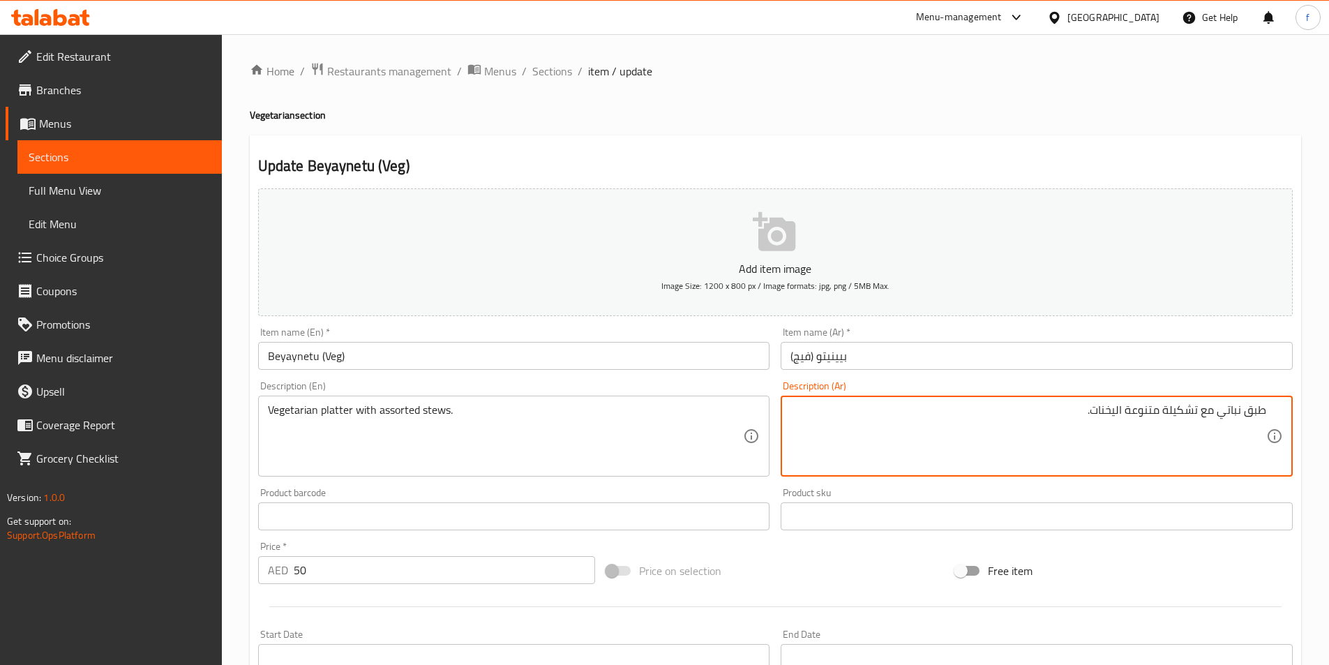
click at [1145, 413] on textarea "طبق نباتي مع تشكيلة متنوعة اليخنات." at bounding box center [1028, 436] width 476 height 66
click at [1187, 418] on textarea "طبق نباتي مع تشكيلة متنوعة اليخنات." at bounding box center [1028, 436] width 476 height 66
click at [1147, 413] on textarea "طبق نباتي مع متنوعة اليخنات." at bounding box center [1028, 436] width 476 height 66
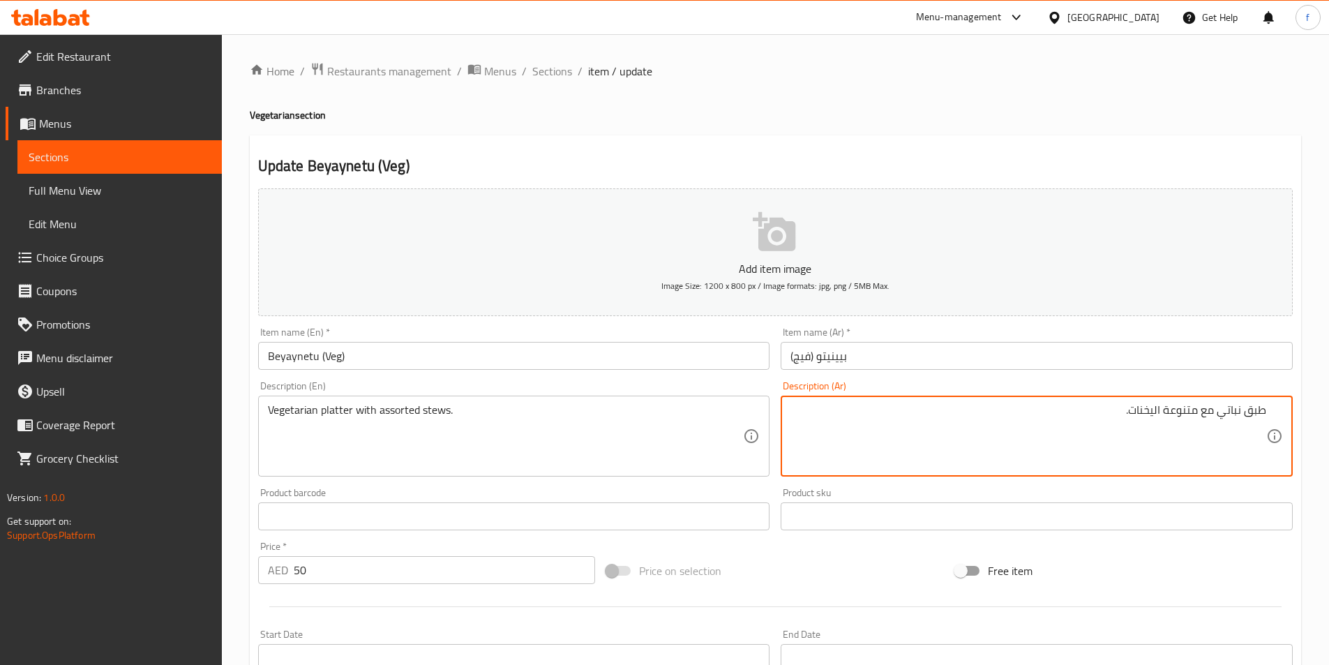
click at [1147, 413] on textarea "طبق نباتي مع متنوعة اليخنات." at bounding box center [1028, 436] width 476 height 66
click at [1199, 409] on textarea "طبق نباتي مع متنوعة ." at bounding box center [1028, 436] width 476 height 66
paste textarea "اليخنات"
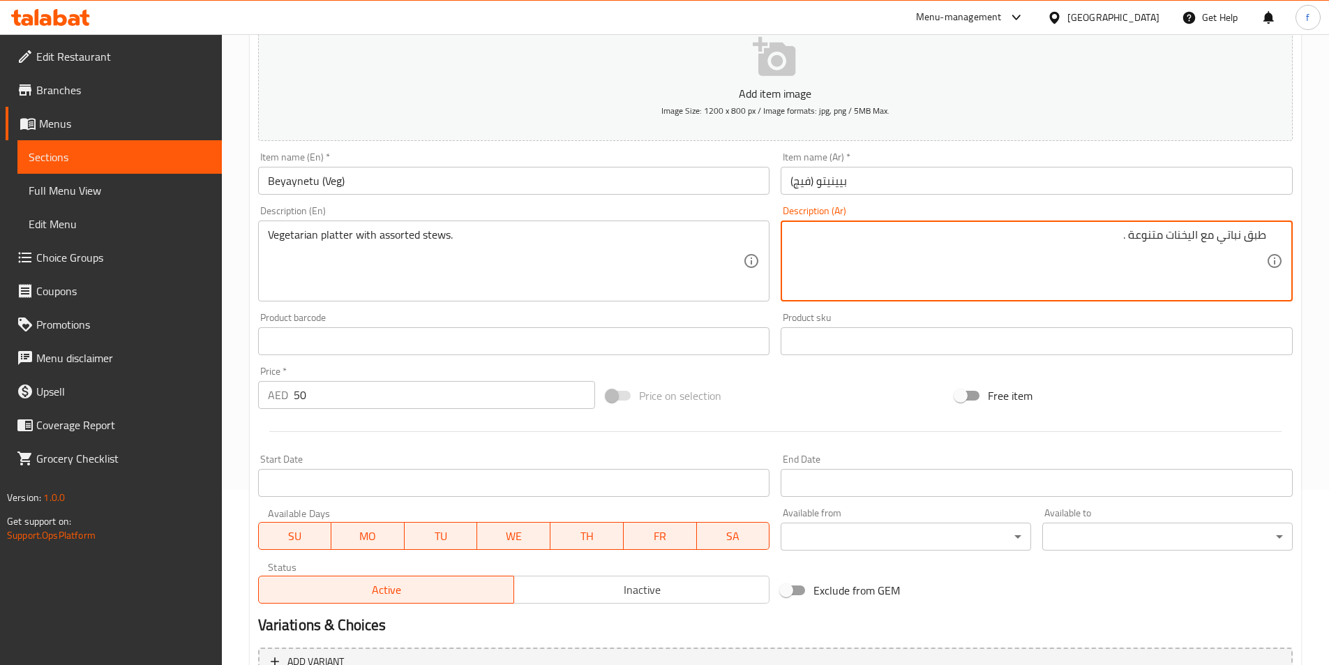
scroll to position [321, 0]
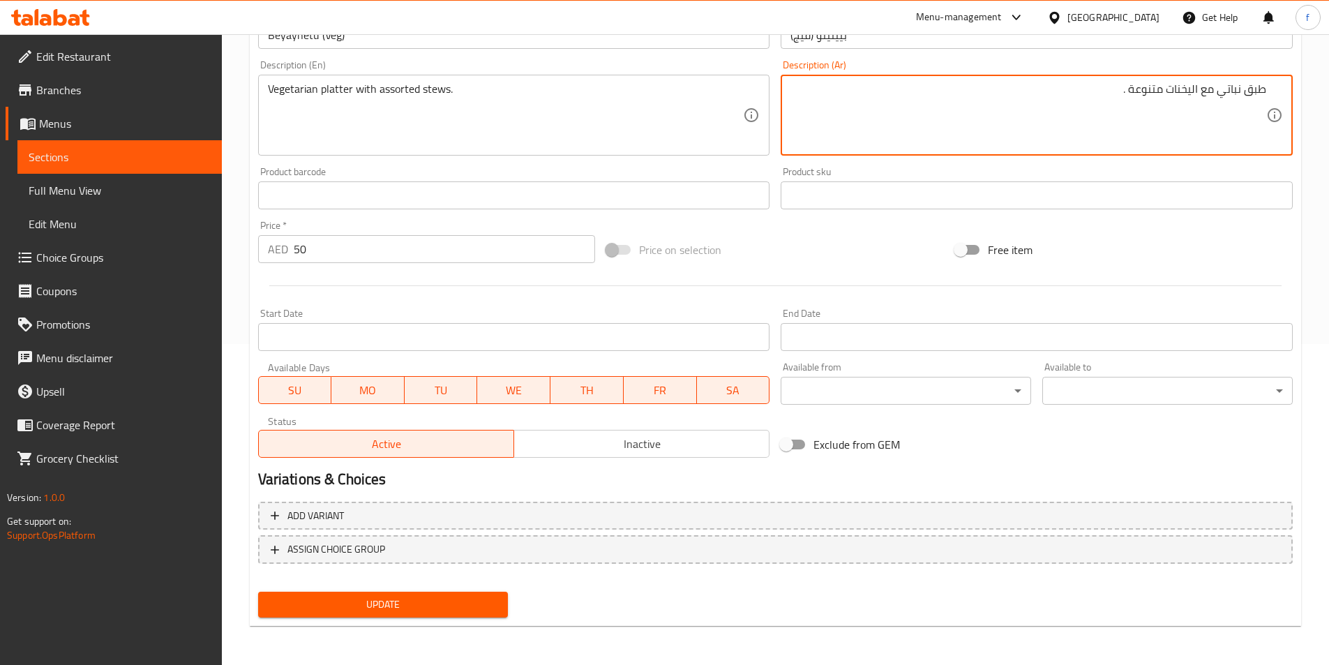
type textarea "طبق نباتي مع اليخنات متنوعة ."
click at [379, 604] on span "Update" at bounding box center [383, 604] width 228 height 17
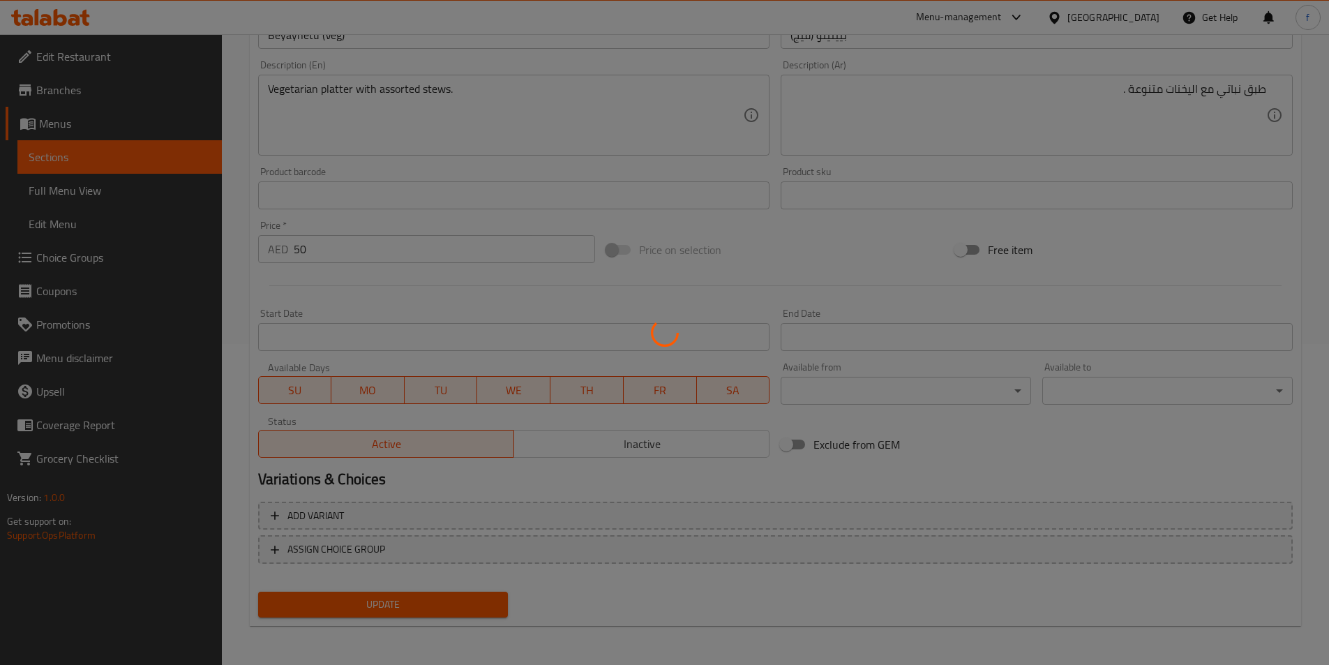
scroll to position [0, 0]
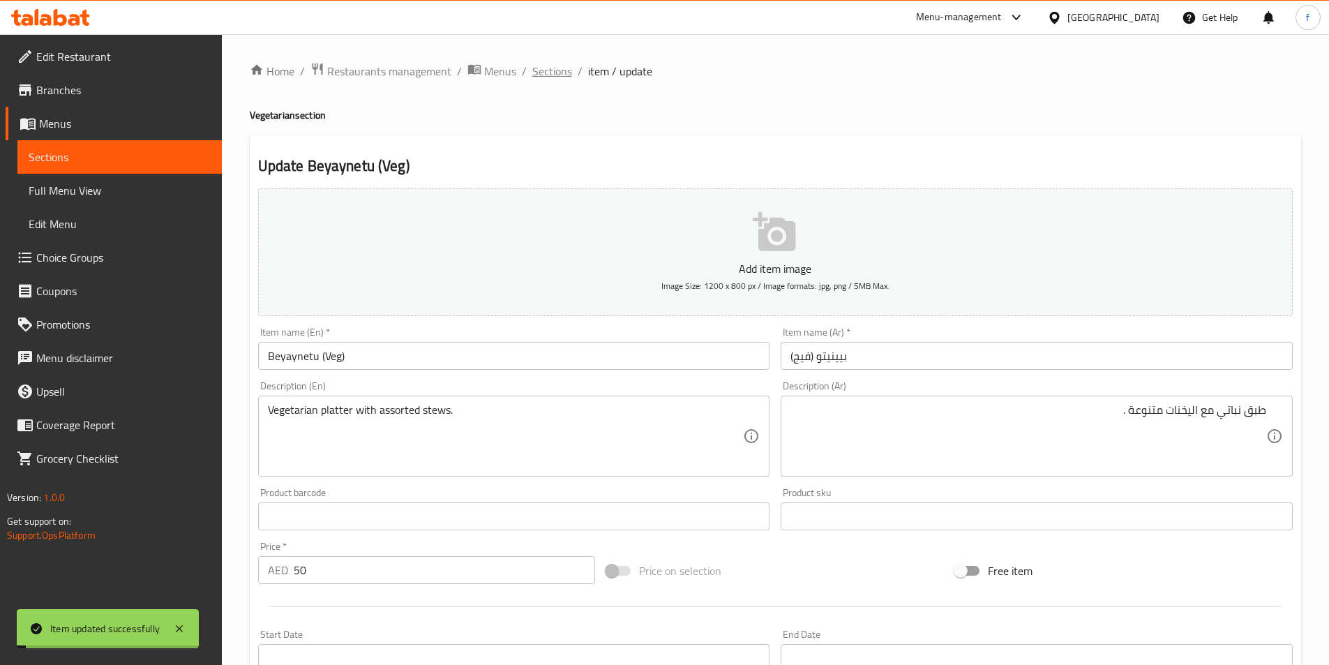
click at [545, 79] on span "Sections" at bounding box center [552, 71] width 40 height 17
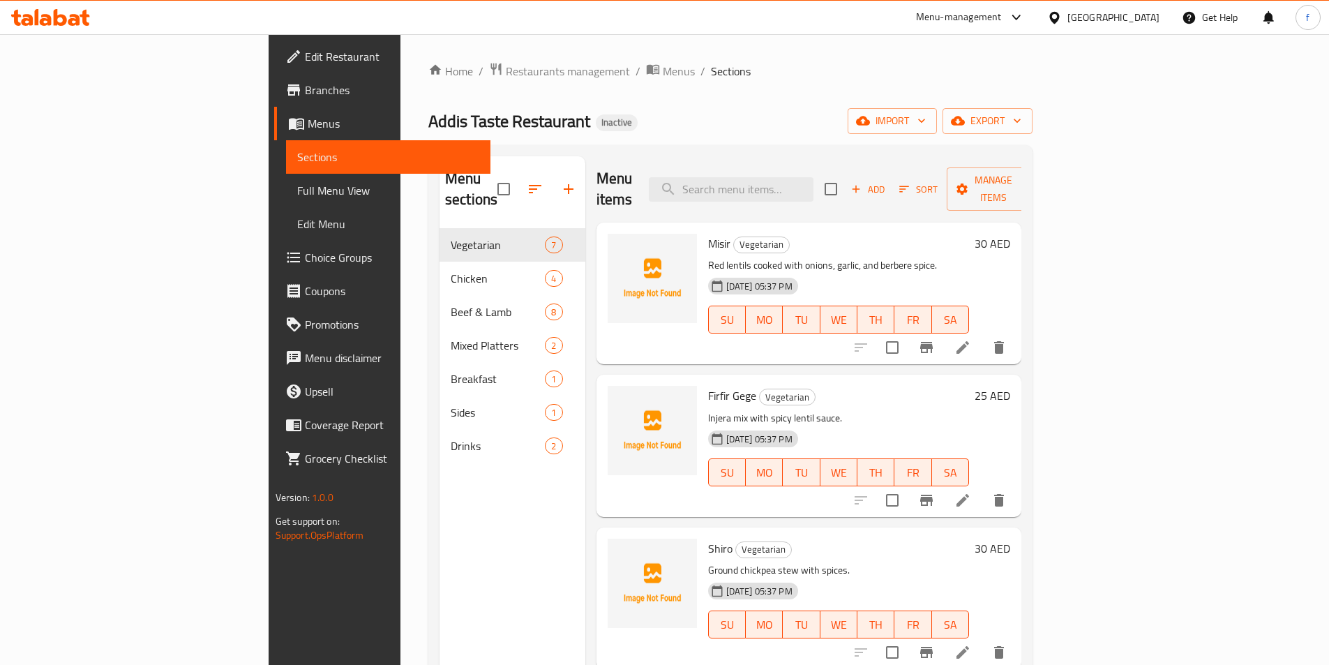
click at [821, 194] on div "Menu items Add Sort Manage items" at bounding box center [810, 189] width 426 height 66
click at [813, 180] on input "search" at bounding box center [731, 189] width 165 height 24
paste input "White Rice with Vegetables"
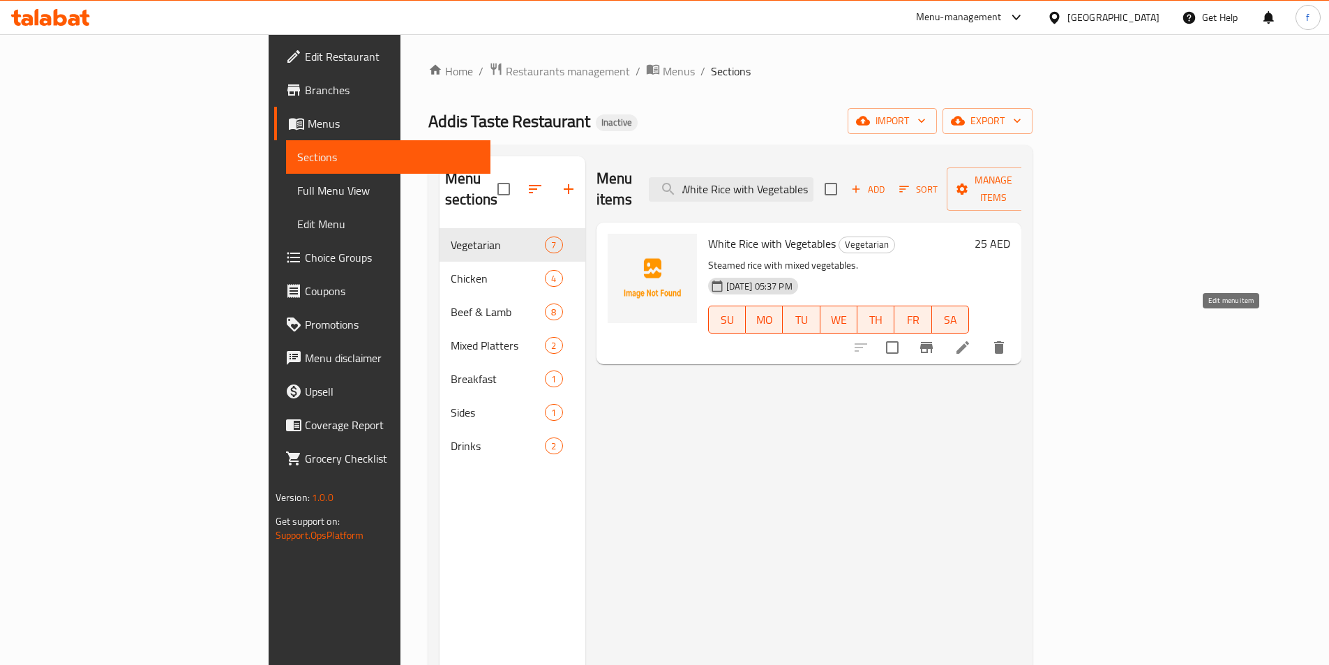
type input "White Rice with Vegetables"
click at [971, 339] on icon at bounding box center [962, 347] width 17 height 17
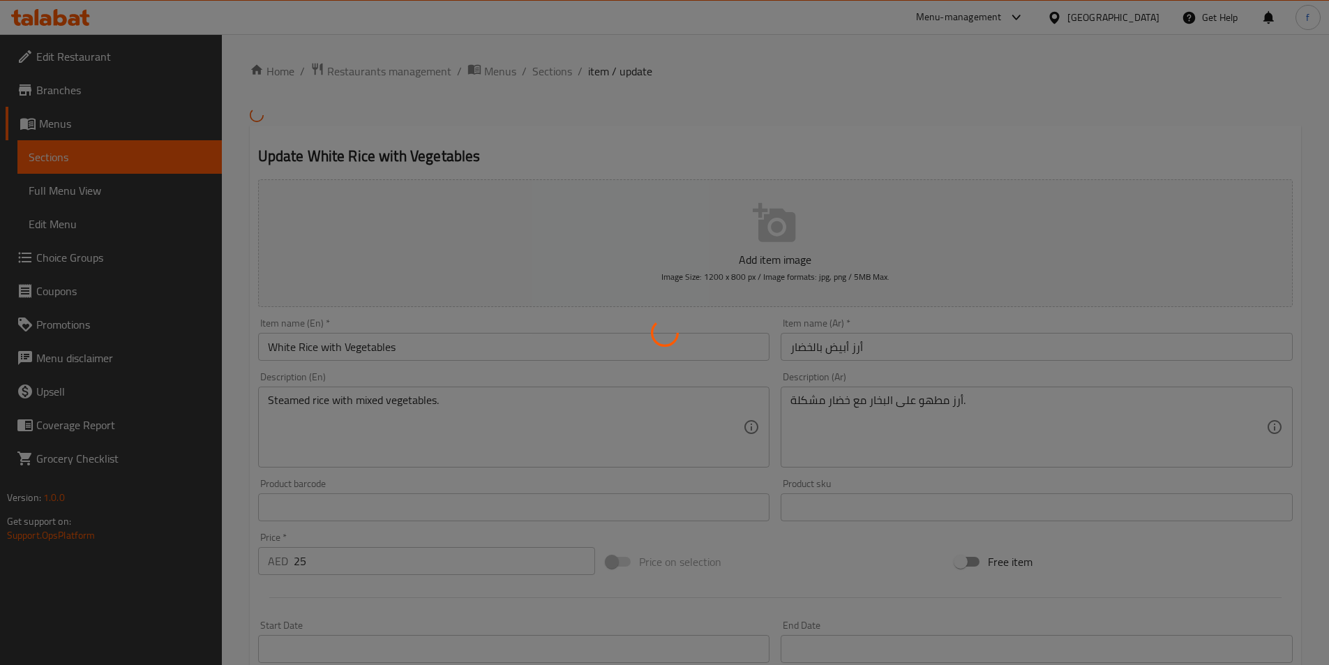
click at [1061, 409] on div at bounding box center [664, 332] width 1329 height 665
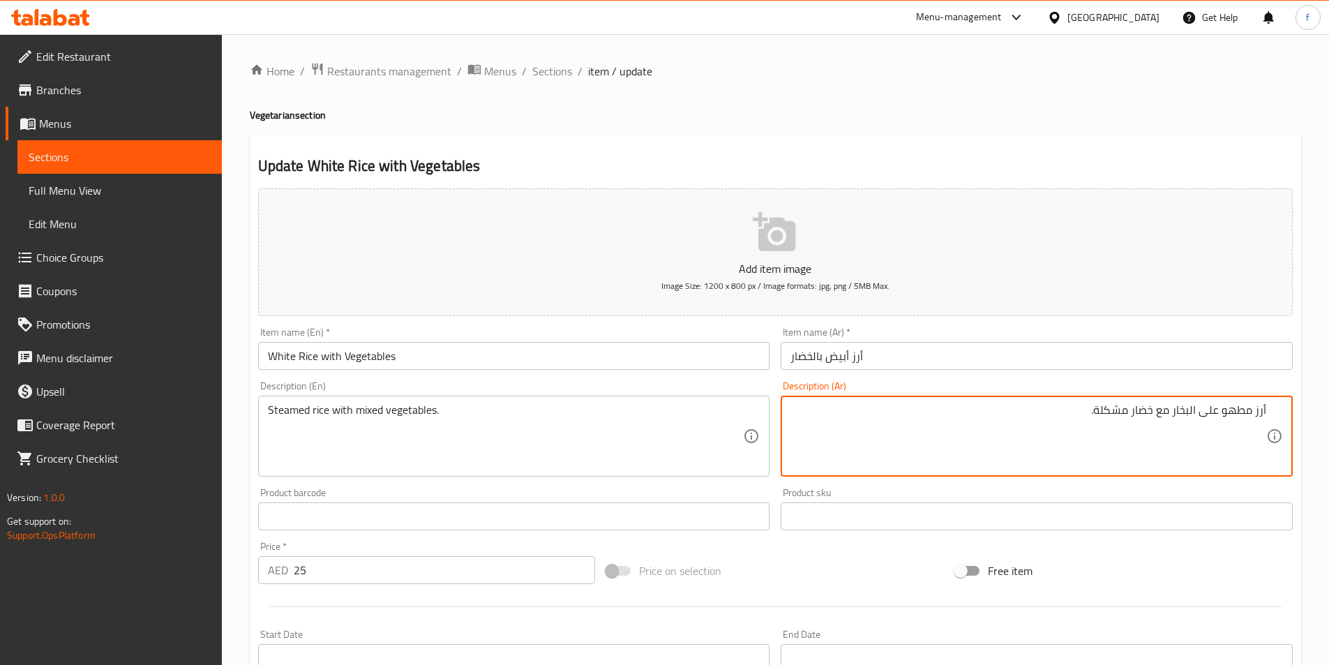
click at [1102, 406] on textarea "أرز مطهو على البخار مع خضار مشكلة." at bounding box center [1028, 436] width 476 height 66
click at [1099, 406] on textarea "أرز مطهو على البخار مع خضار مشكلة." at bounding box center [1028, 436] width 476 height 66
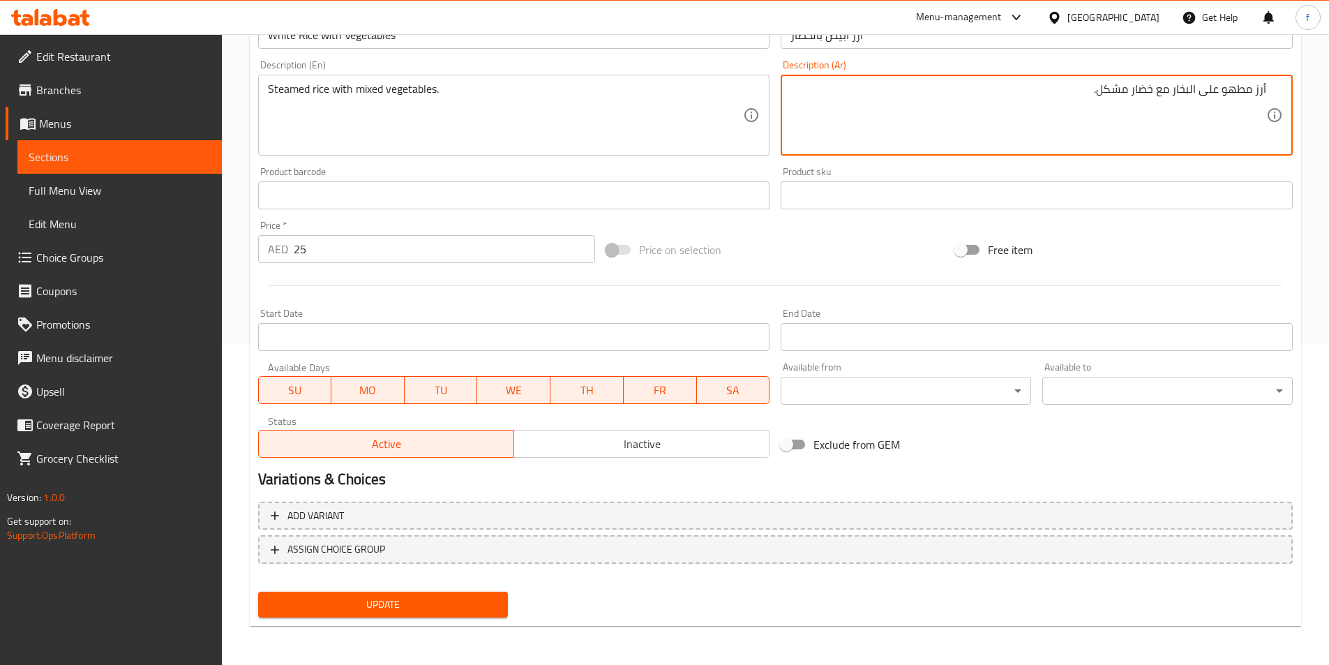
type textarea "أرز مطهو على البخار مع خضار مشكل."
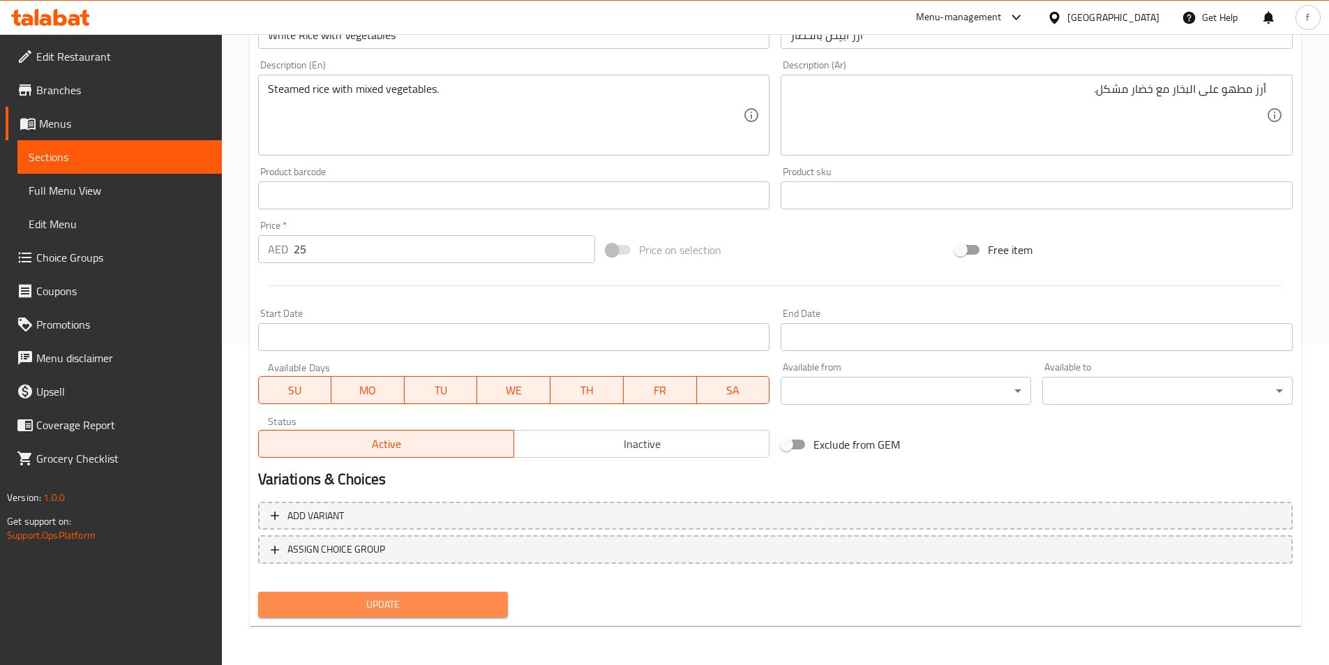
click at [457, 603] on span "Update" at bounding box center [383, 604] width 228 height 17
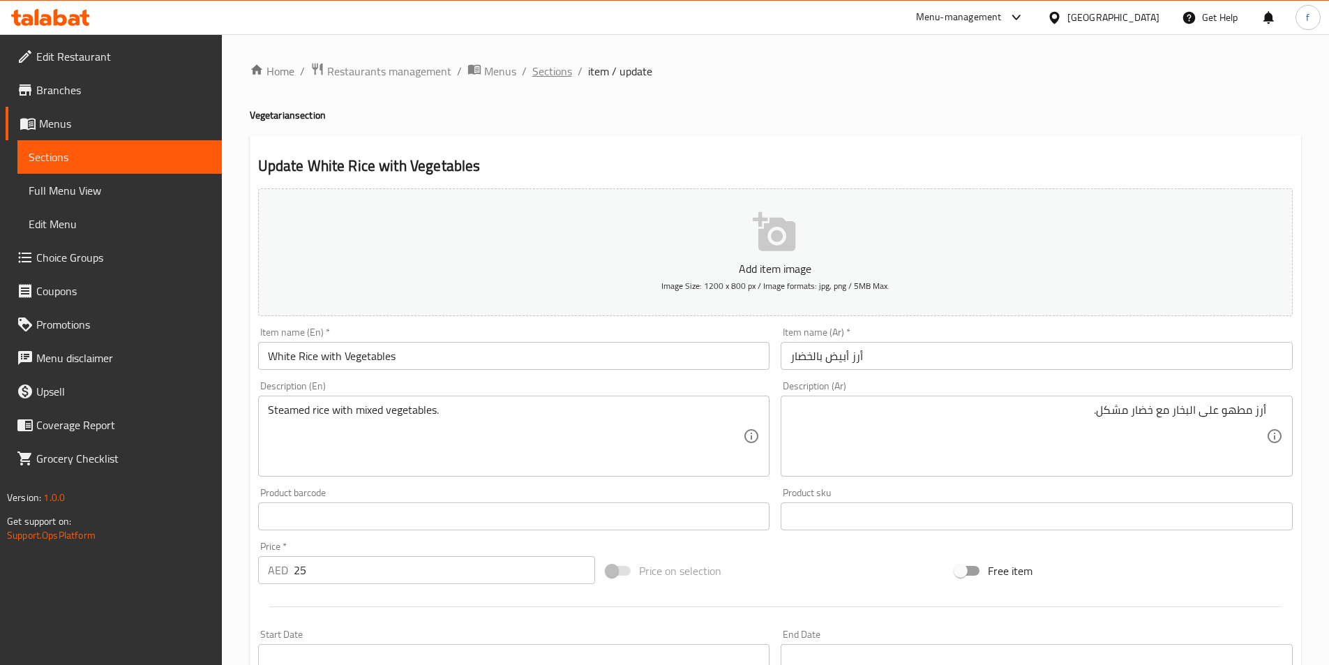
click at [553, 66] on span "Sections" at bounding box center [552, 71] width 40 height 17
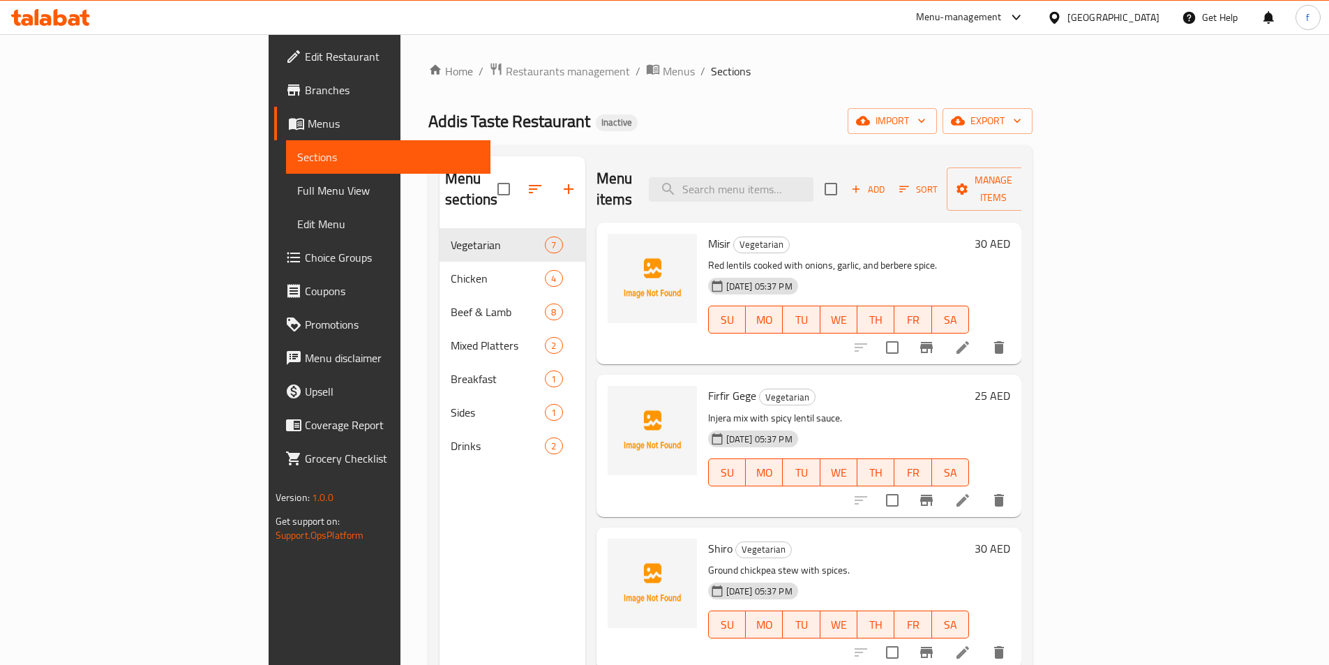
click at [795, 193] on div "Menu items Add Sort Manage items" at bounding box center [810, 189] width 426 height 66
click at [802, 182] on input "search" at bounding box center [731, 189] width 165 height 24
paste input "Beyaynetu with Fish"
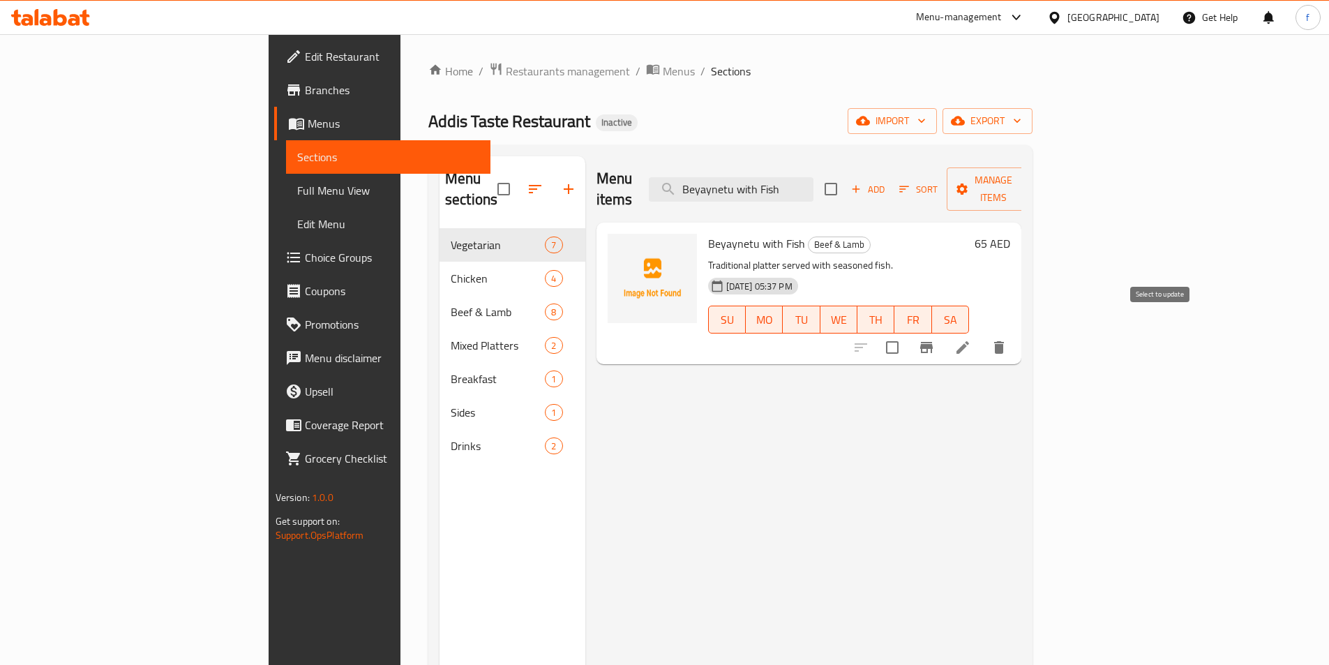
type input "Beyaynetu with Fish"
click at [907, 333] on input "checkbox" at bounding box center [892, 347] width 29 height 29
checkbox input "true"
click at [1029, 187] on span "Manage items" at bounding box center [993, 189] width 71 height 35
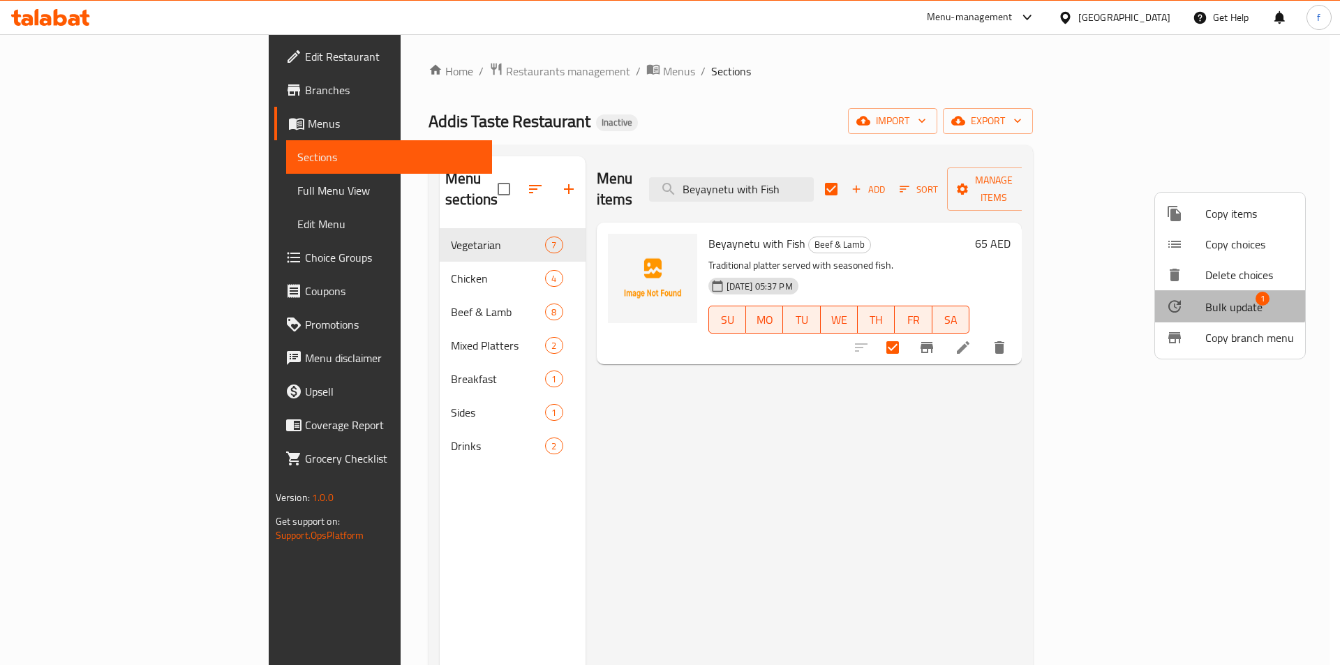
click at [1220, 305] on span "Bulk update" at bounding box center [1233, 307] width 57 height 17
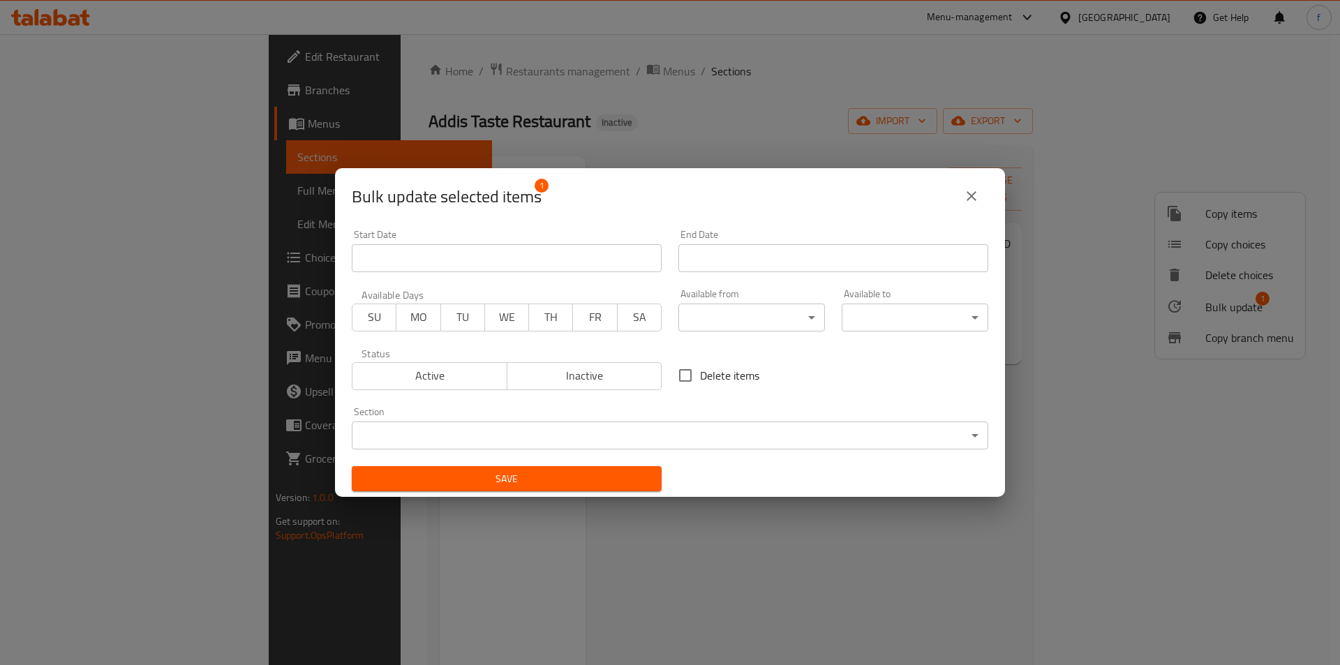
click at [446, 434] on body "​ Menu-management United Arab Emirates Get Help f Edit Restaurant Branches Menu…" at bounding box center [670, 349] width 1340 height 631
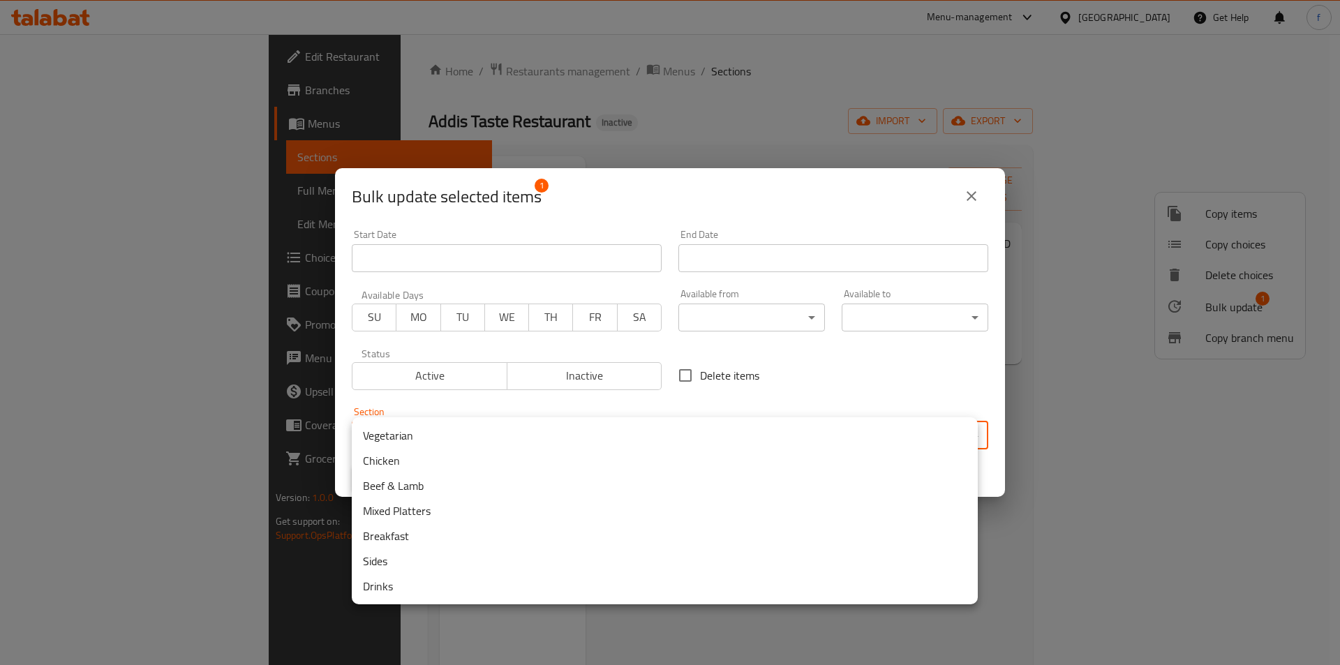
click at [410, 516] on li "Mixed Platters" at bounding box center [665, 510] width 626 height 25
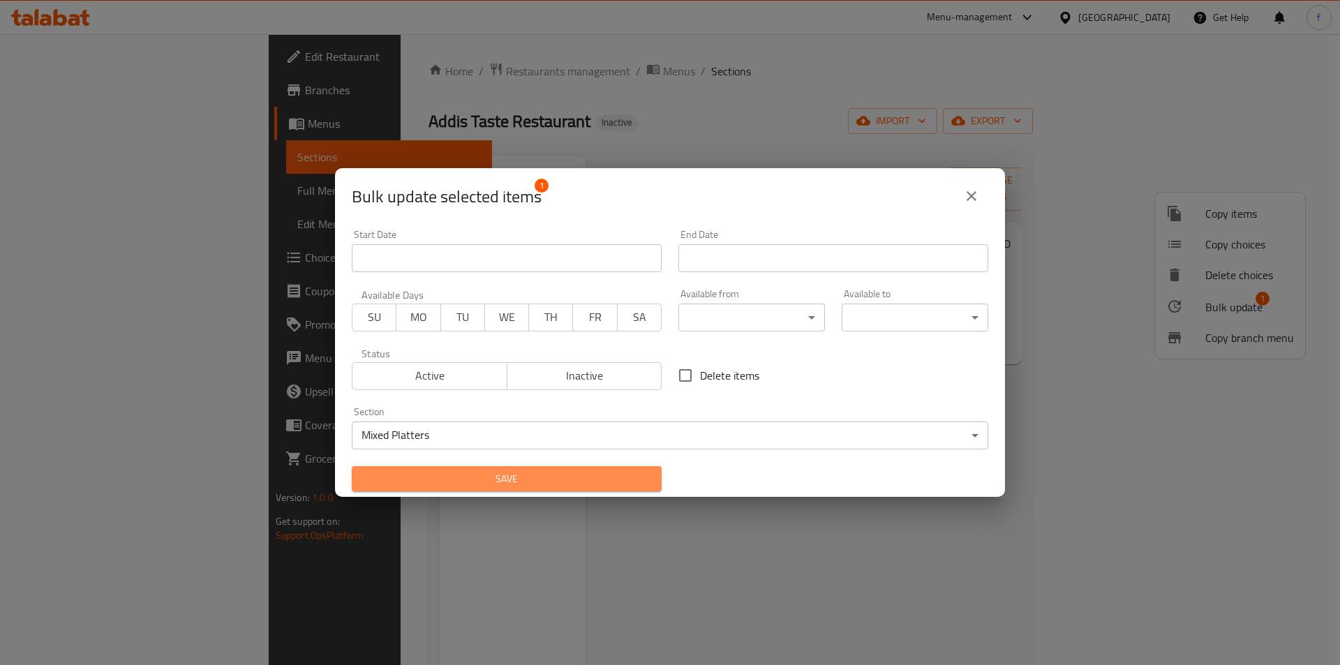
click at [594, 472] on span "Save" at bounding box center [506, 478] width 287 height 17
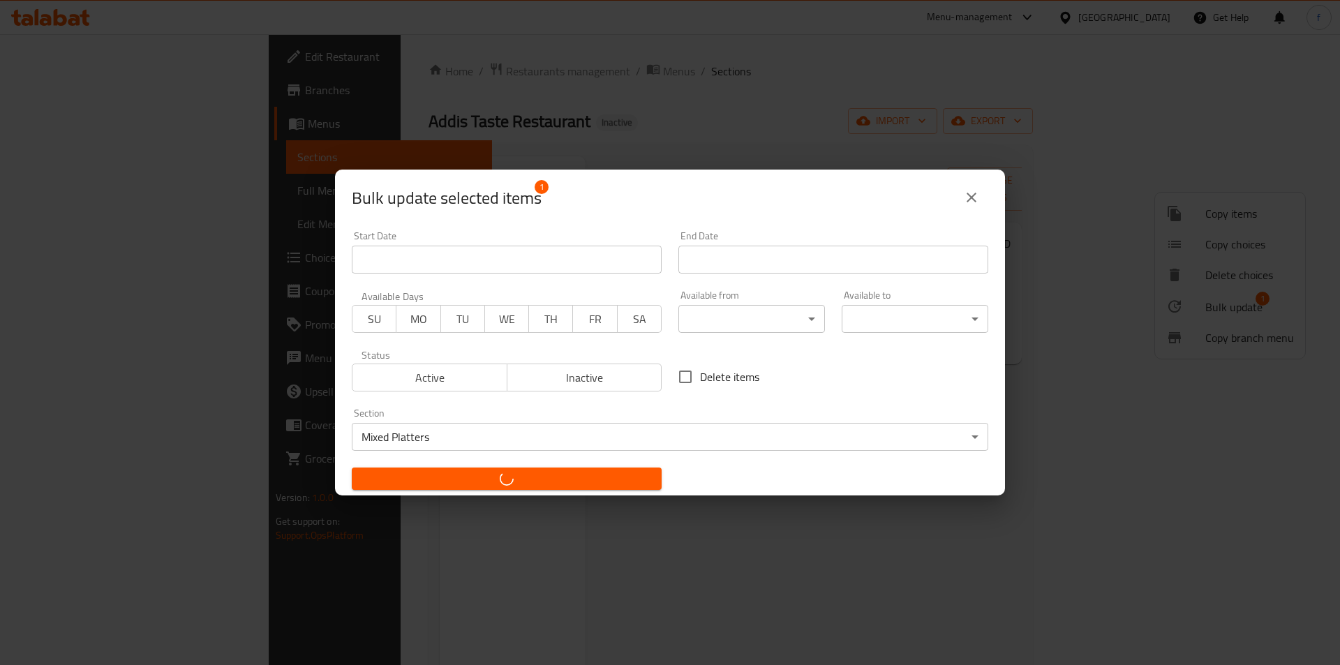
checkbox input "false"
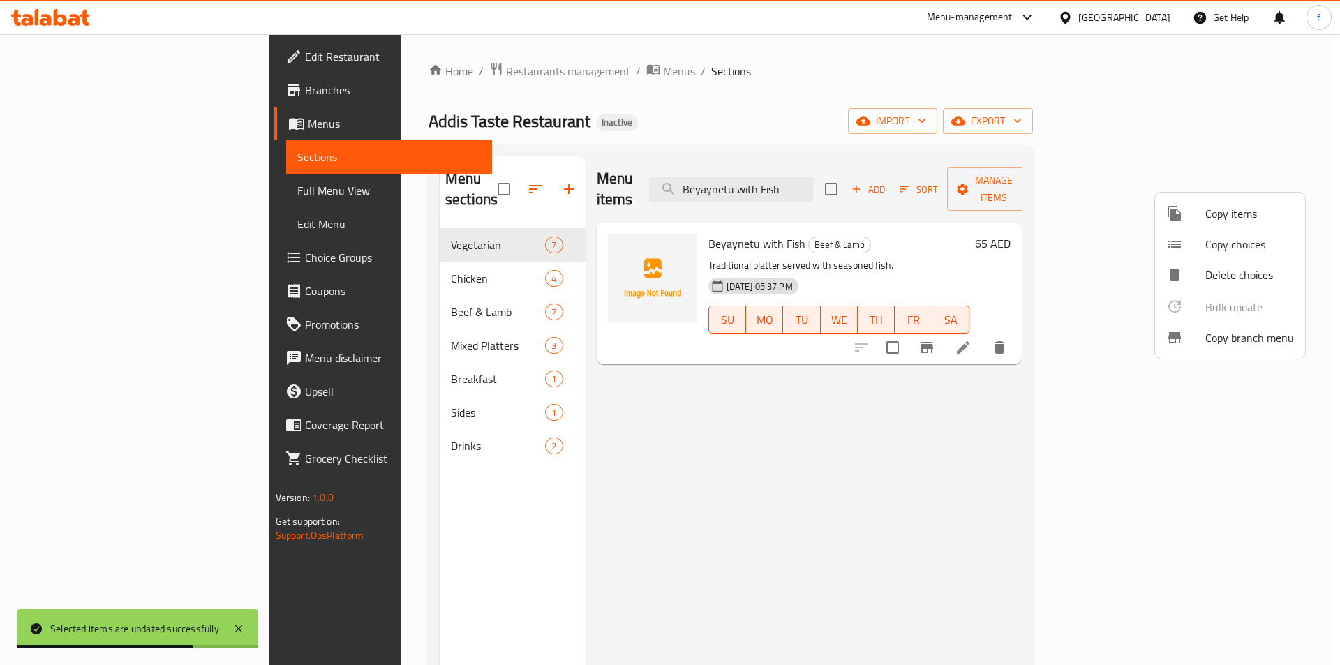
click at [795, 184] on div at bounding box center [670, 332] width 1340 height 665
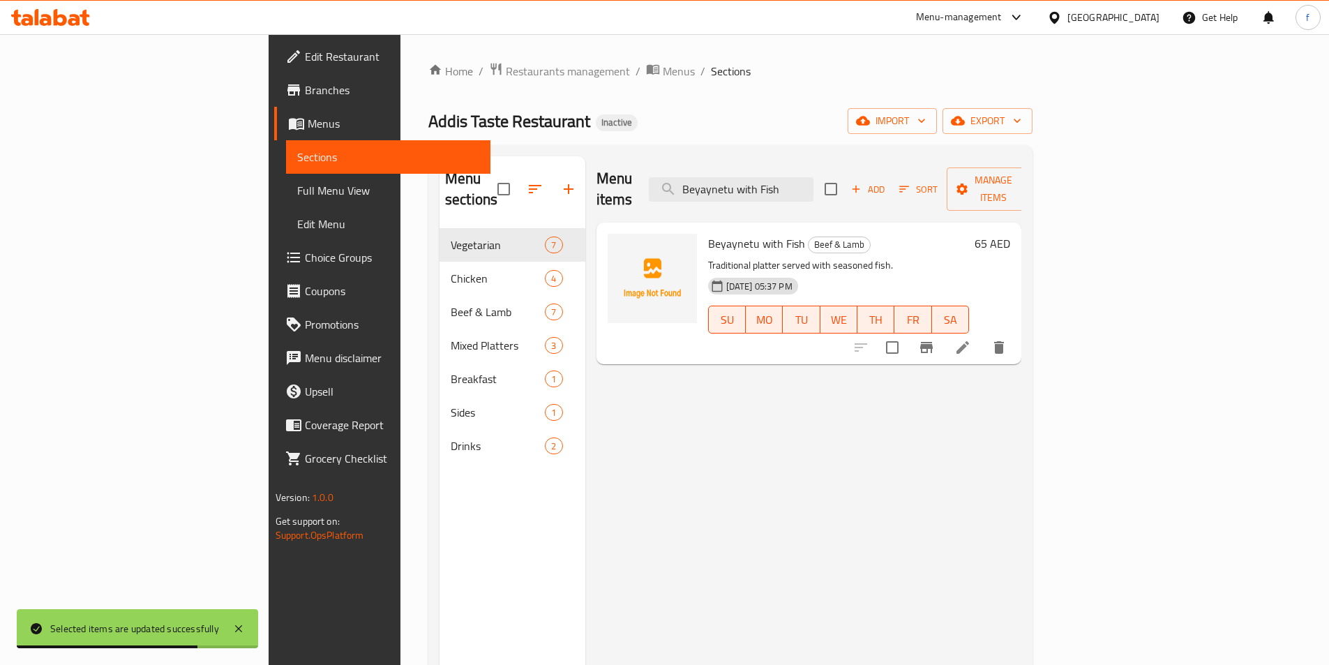
click at [795, 184] on input "Beyaynetu with Fish" at bounding box center [731, 189] width 165 height 24
paste input "Mahberawi"
type input "Mahberawi"
click at [907, 333] on input "checkbox" at bounding box center [892, 347] width 29 height 29
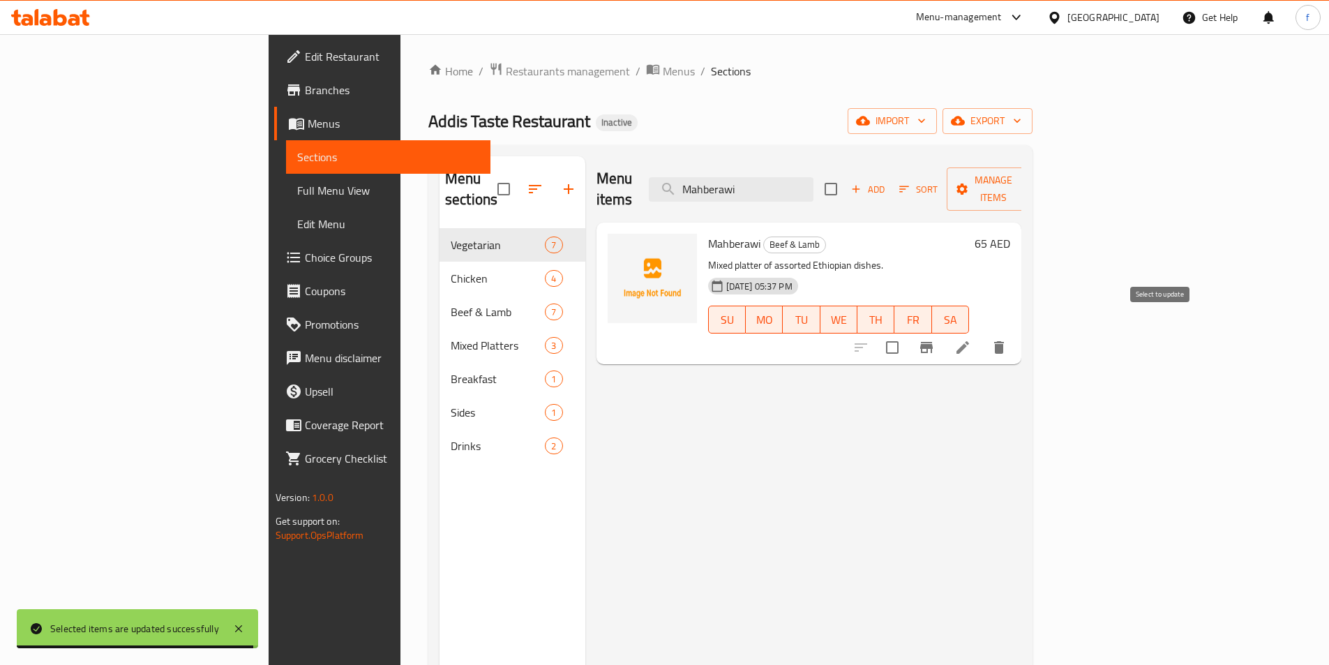
checkbox input "true"
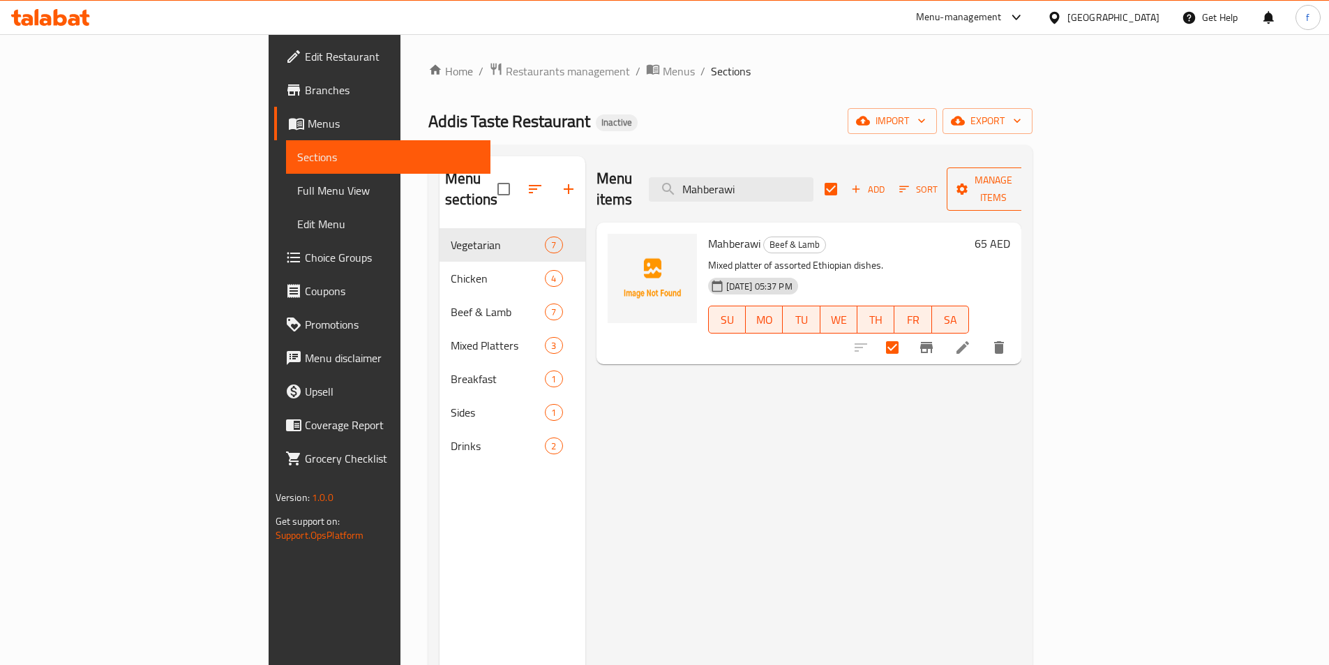
click at [1029, 186] on span "Manage items" at bounding box center [993, 189] width 71 height 35
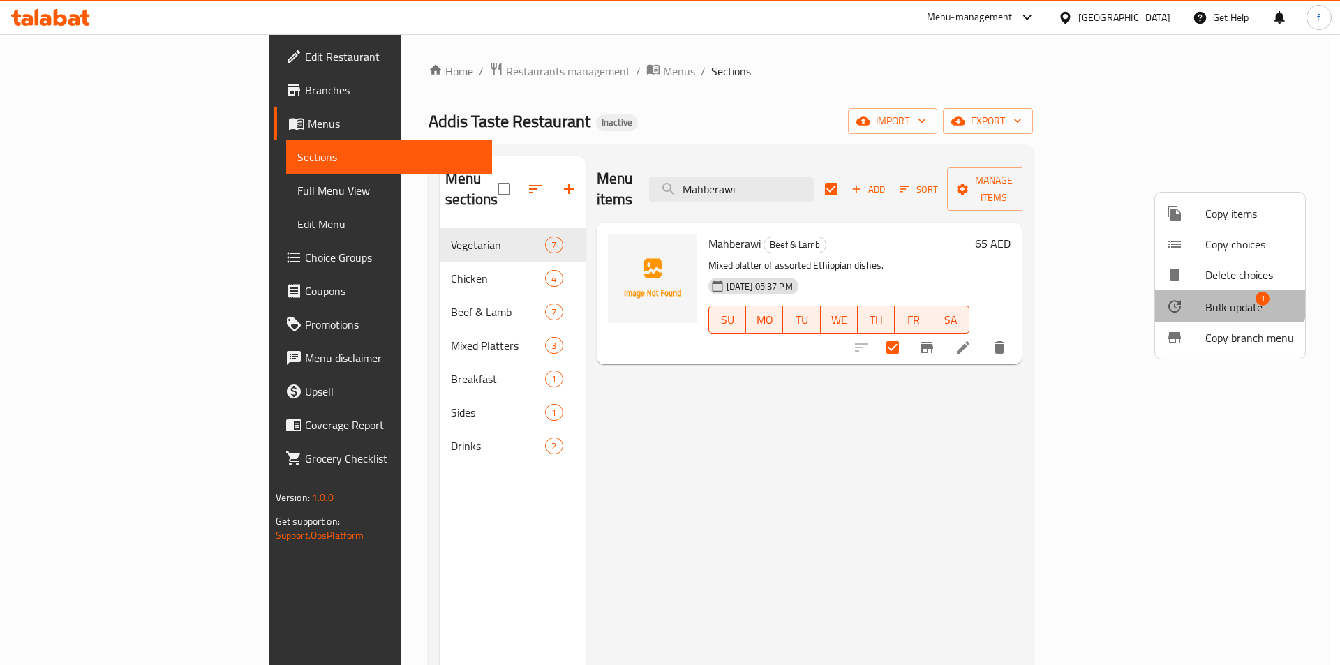
click at [1195, 300] on div at bounding box center [1185, 306] width 39 height 17
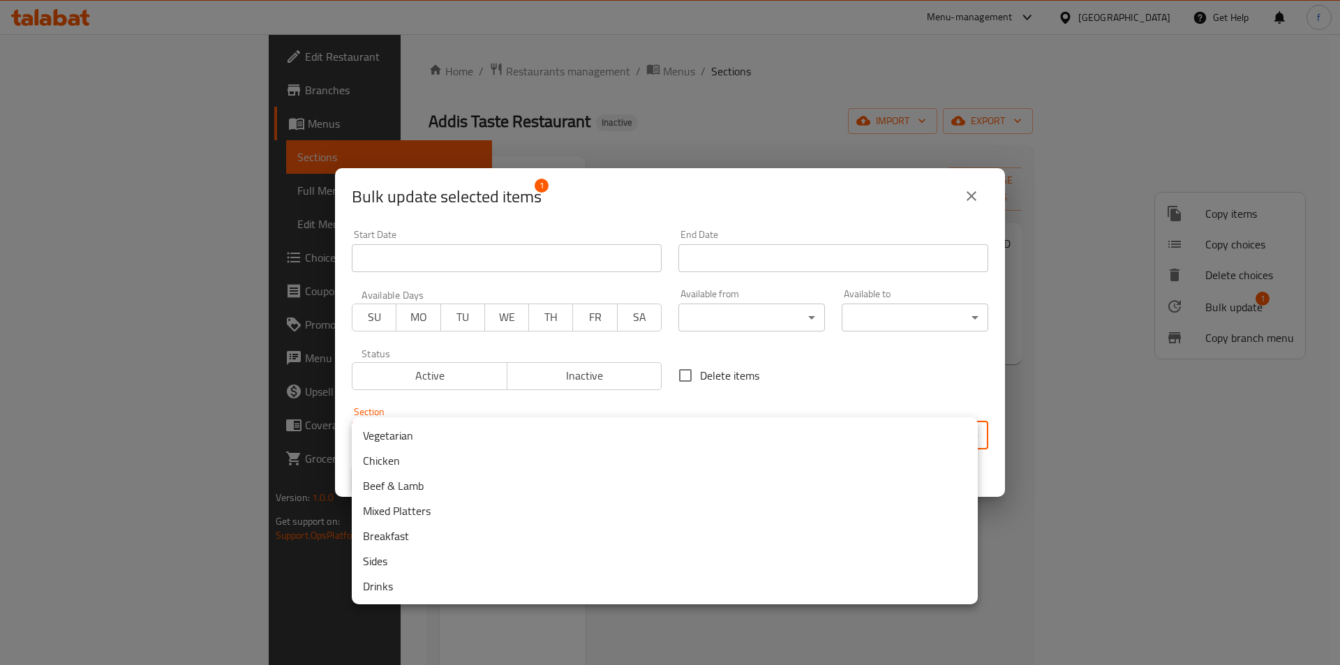
click at [476, 435] on body "​ Menu-management United Arab Emirates Get Help f Edit Restaurant Branches Menu…" at bounding box center [670, 349] width 1340 height 631
click at [445, 514] on li "Mixed Platters" at bounding box center [665, 510] width 626 height 25
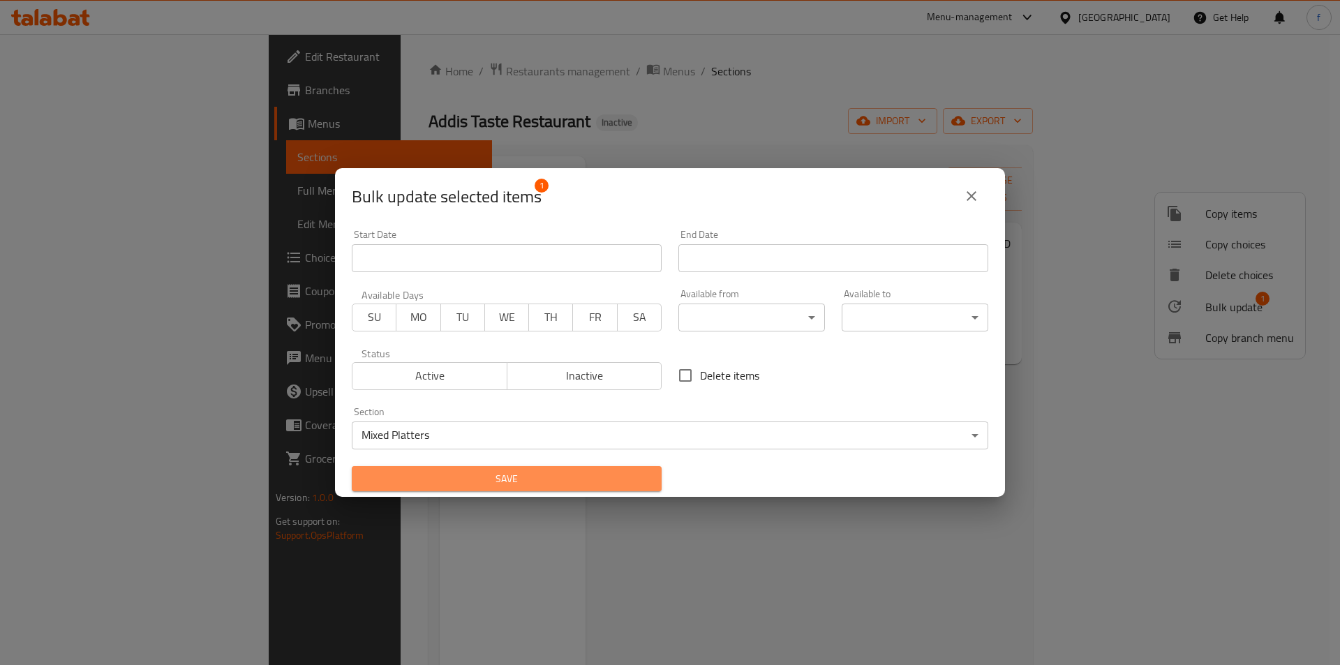
click at [514, 485] on span "Save" at bounding box center [506, 478] width 287 height 17
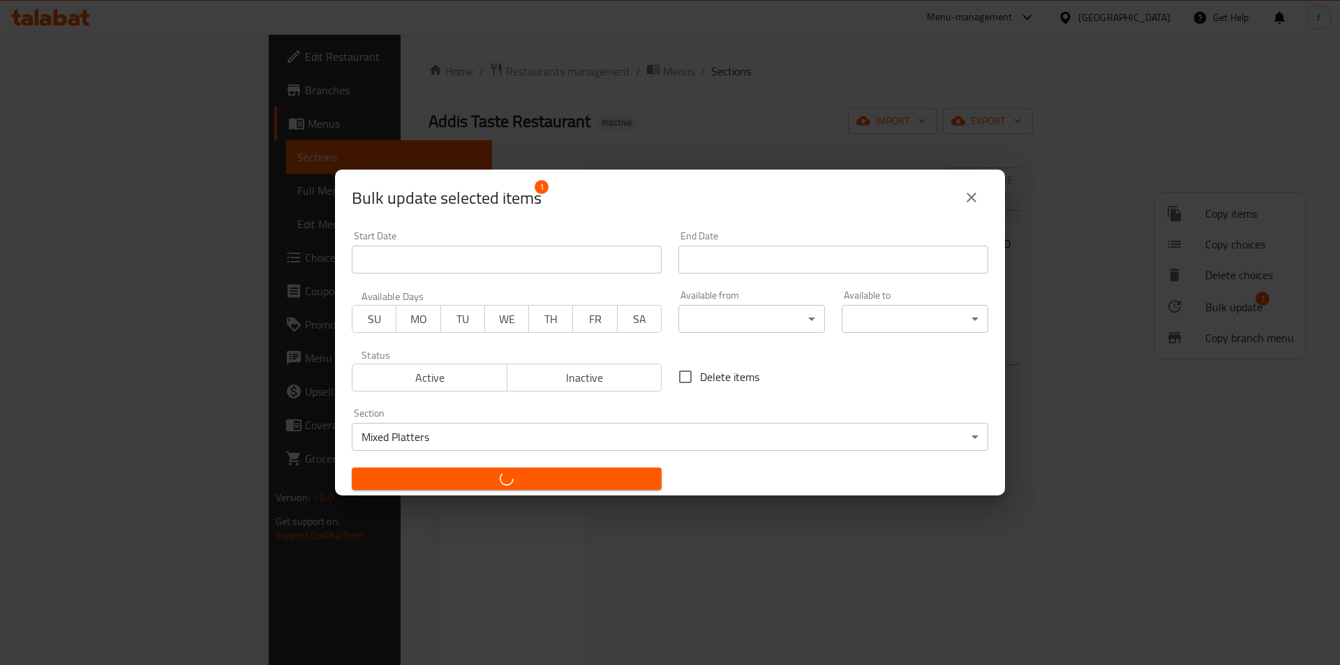
checkbox input "false"
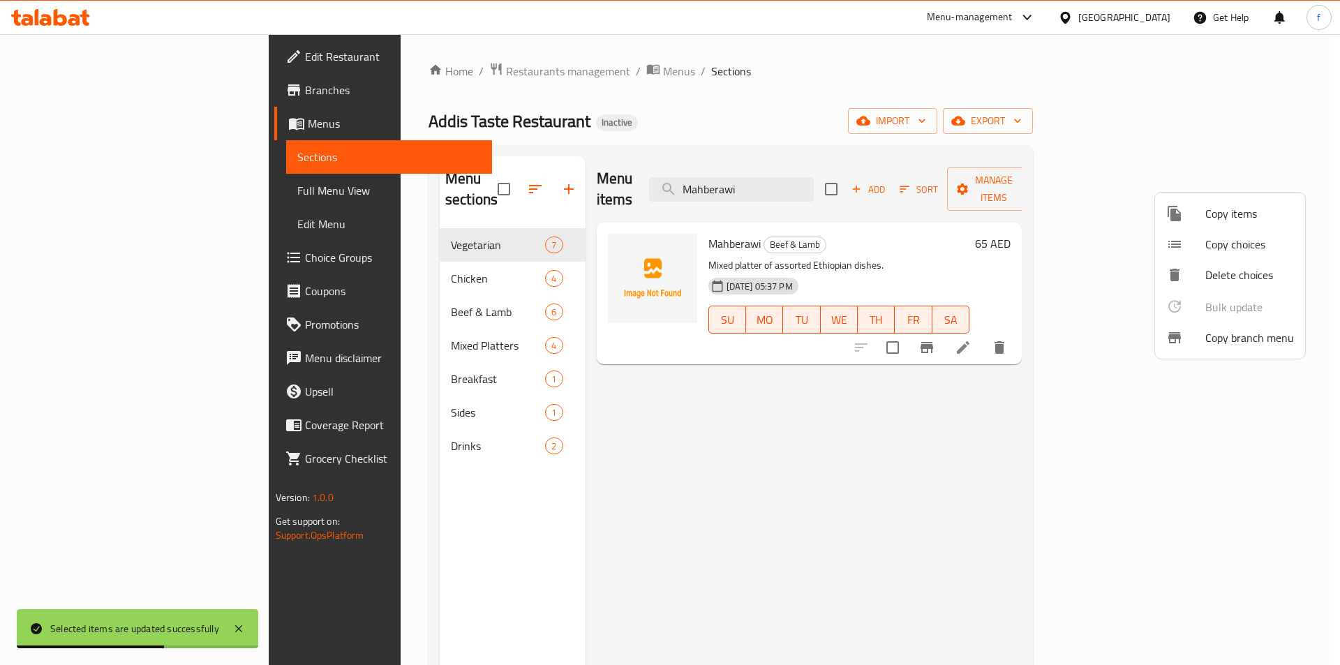
click at [372, 337] on div at bounding box center [670, 332] width 1340 height 665
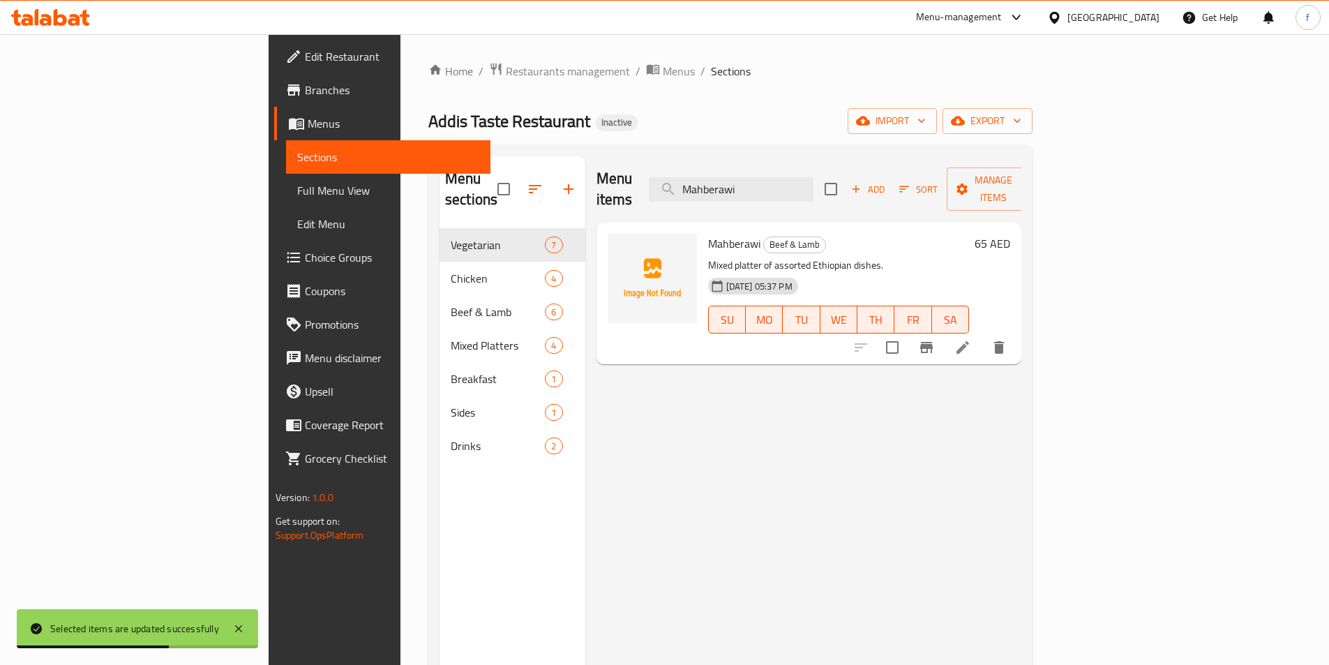
click at [451, 337] on span "Mixed Platters" at bounding box center [498, 345] width 94 height 17
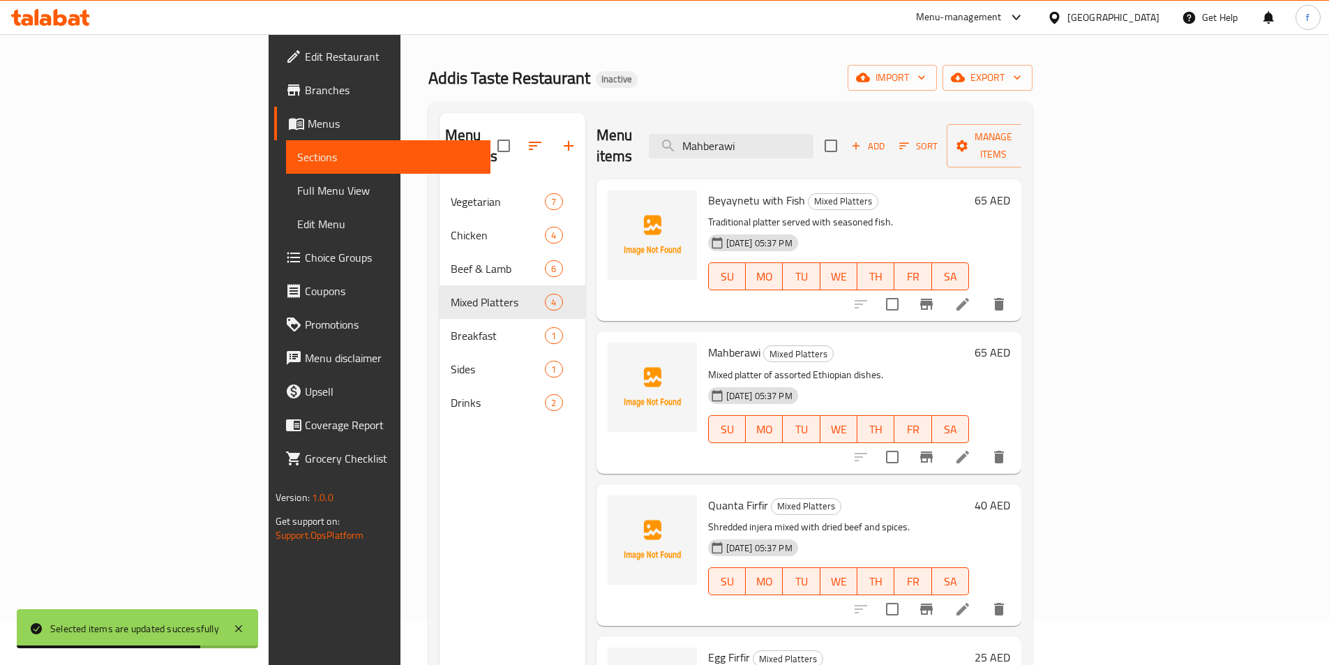
scroll to position [195, 0]
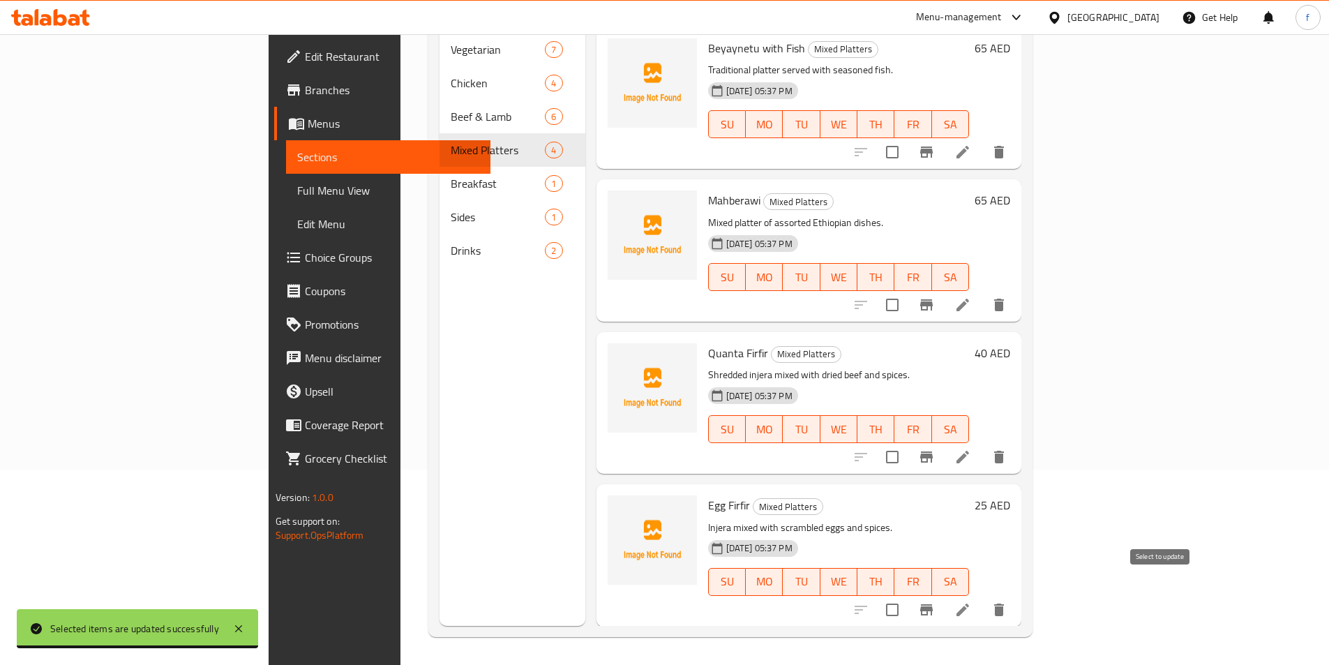
click at [907, 595] on input "checkbox" at bounding box center [892, 609] width 29 height 29
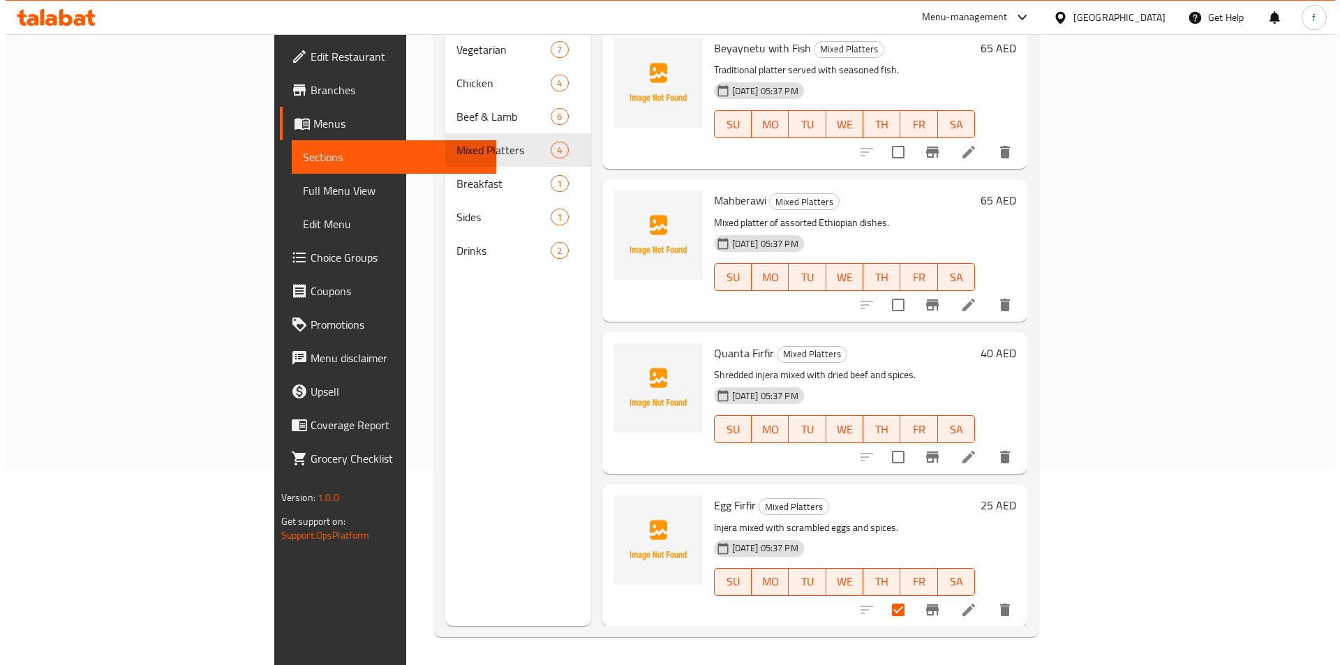
scroll to position [0, 0]
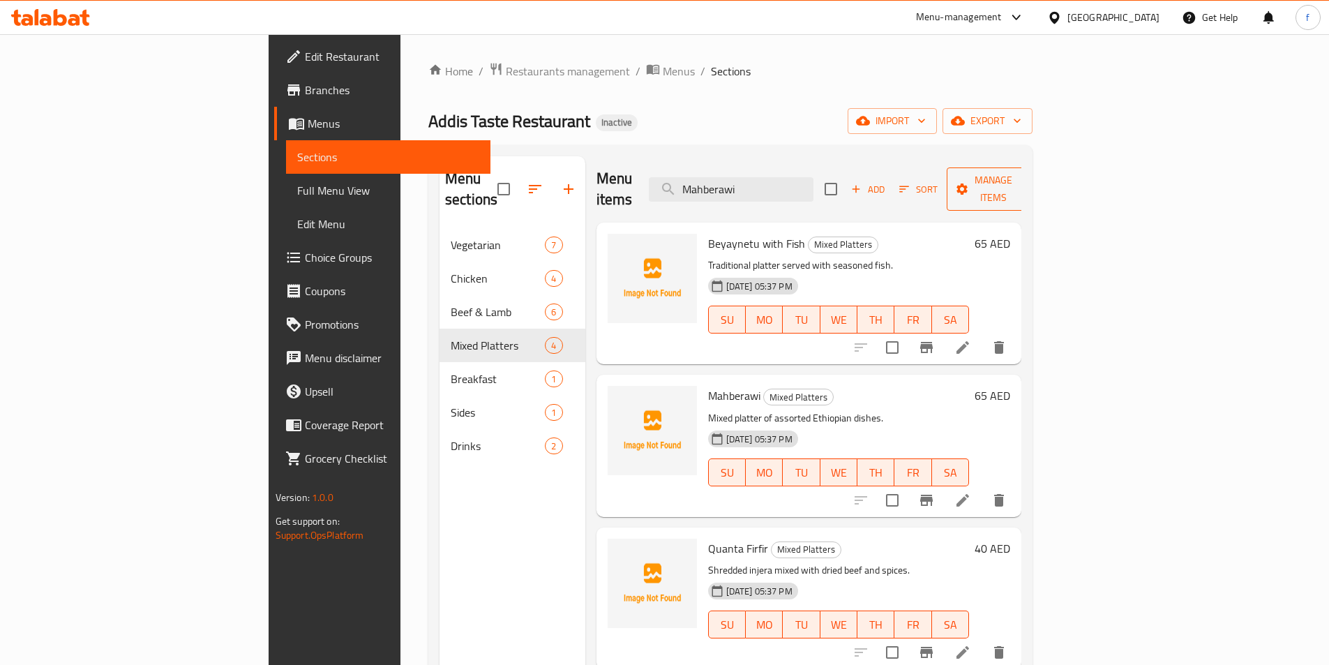
click at [1028, 188] on icon "button" at bounding box center [1024, 190] width 7 height 4
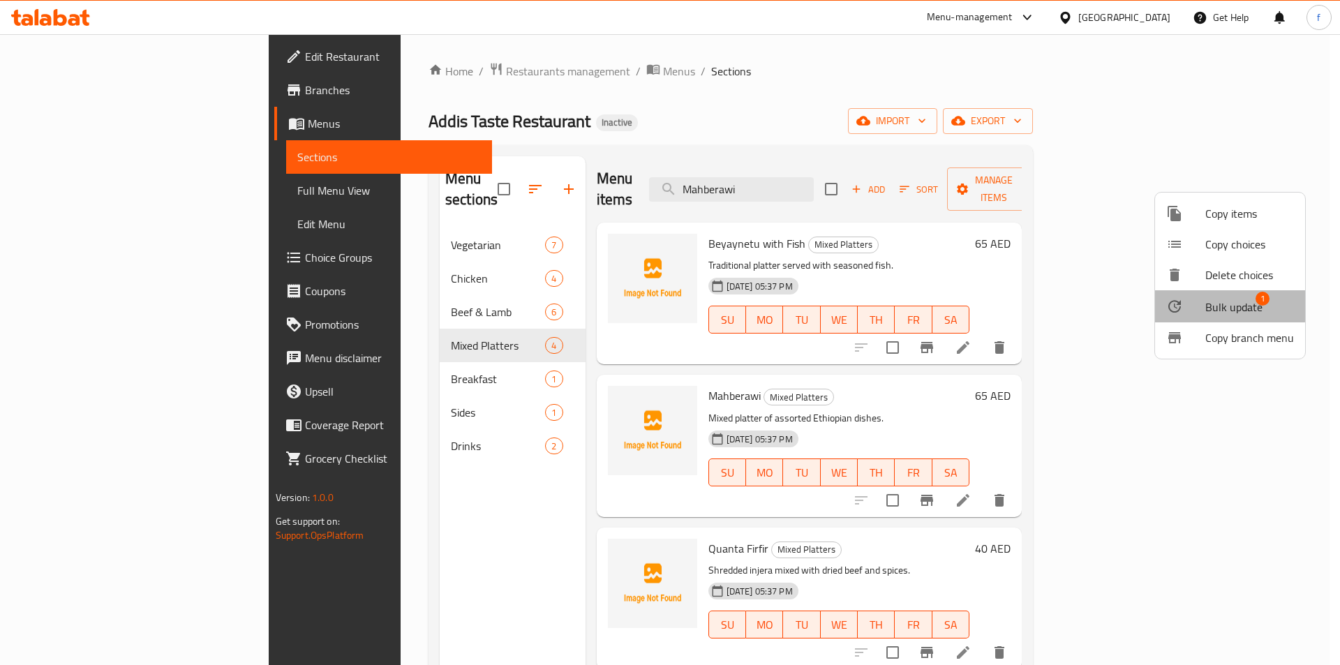
click at [1218, 299] on span "Bulk update" at bounding box center [1233, 307] width 57 height 17
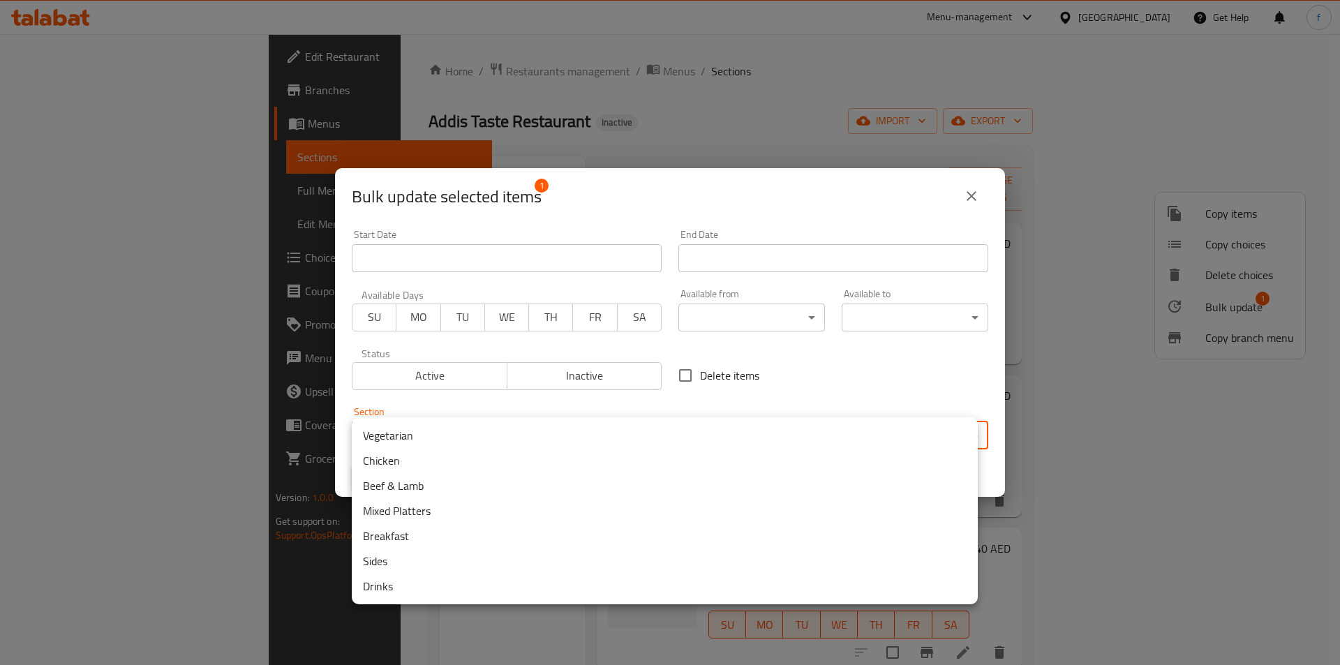
click at [641, 433] on body "​ Menu-management United Arab Emirates Get Help f Edit Restaurant Branches Menu…" at bounding box center [670, 349] width 1340 height 631
click at [419, 539] on li "Breakfast" at bounding box center [665, 535] width 626 height 25
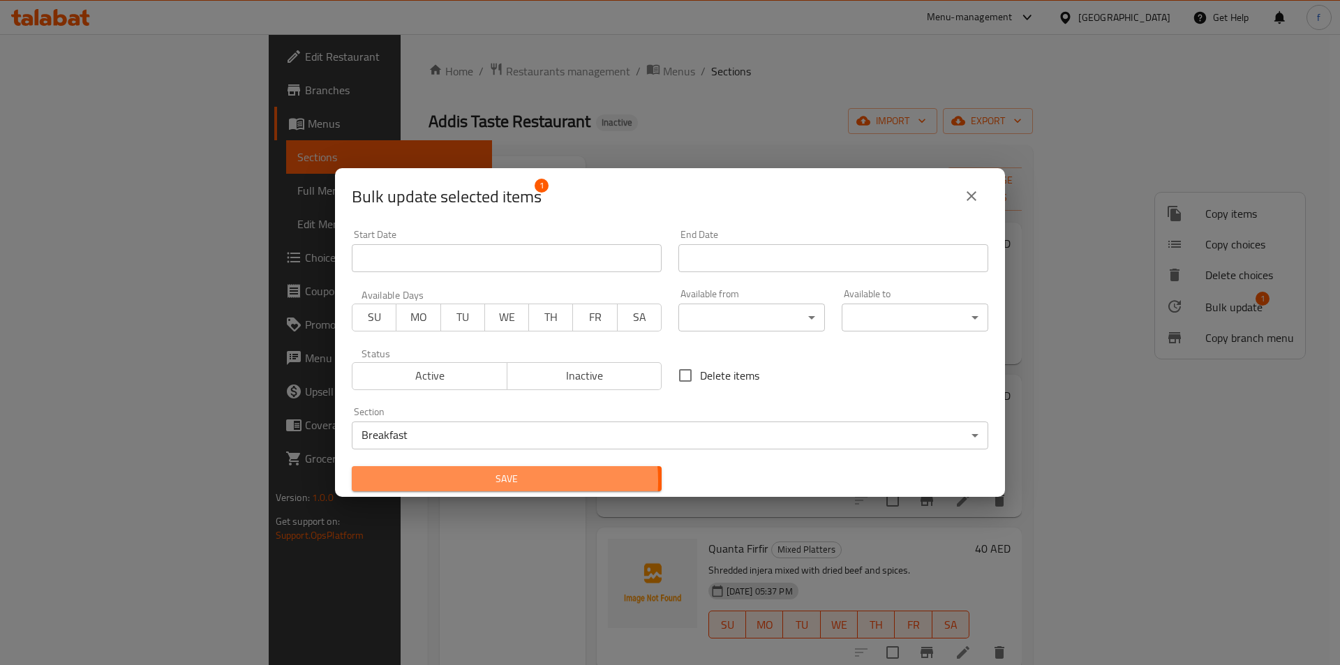
click at [488, 481] on span "Save" at bounding box center [506, 478] width 287 height 17
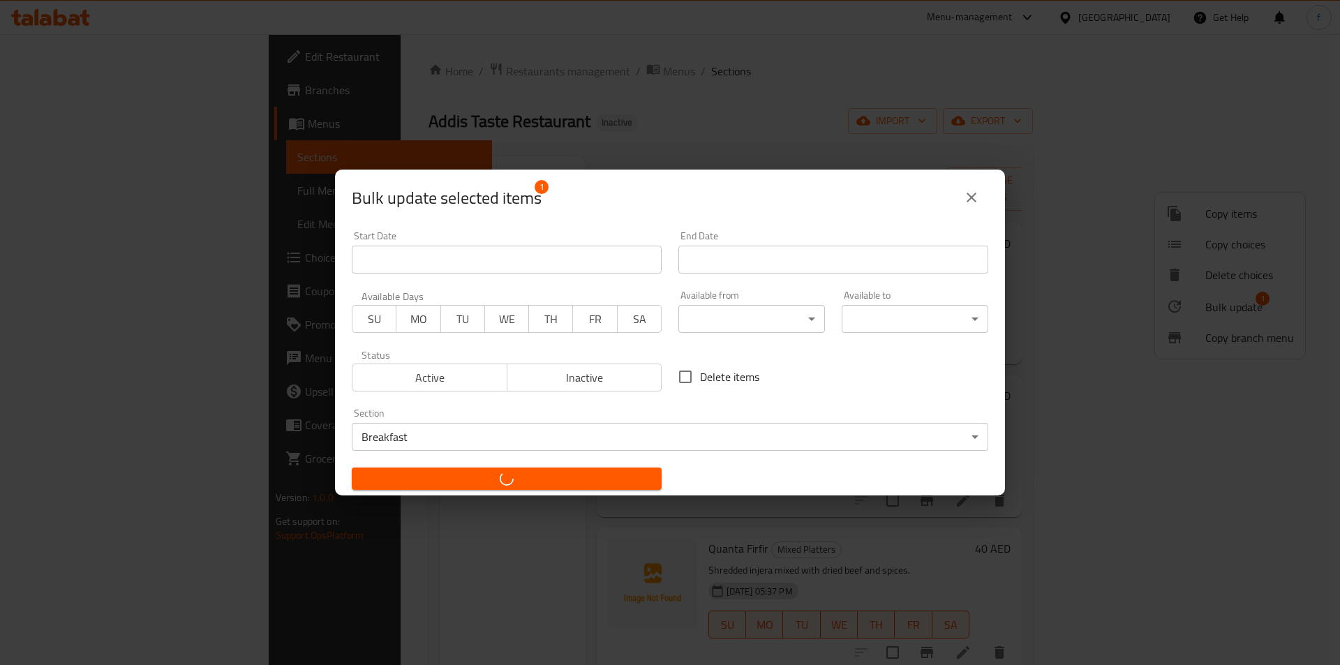
checkbox input "false"
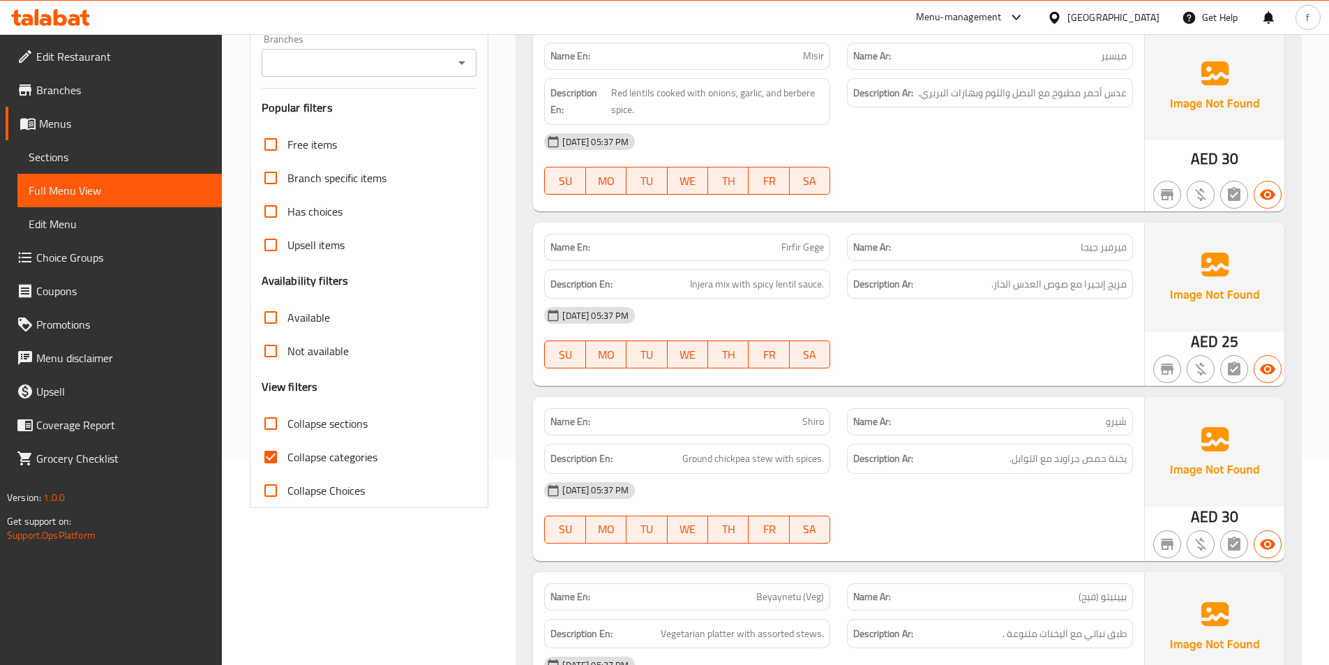
scroll to position [217, 0]
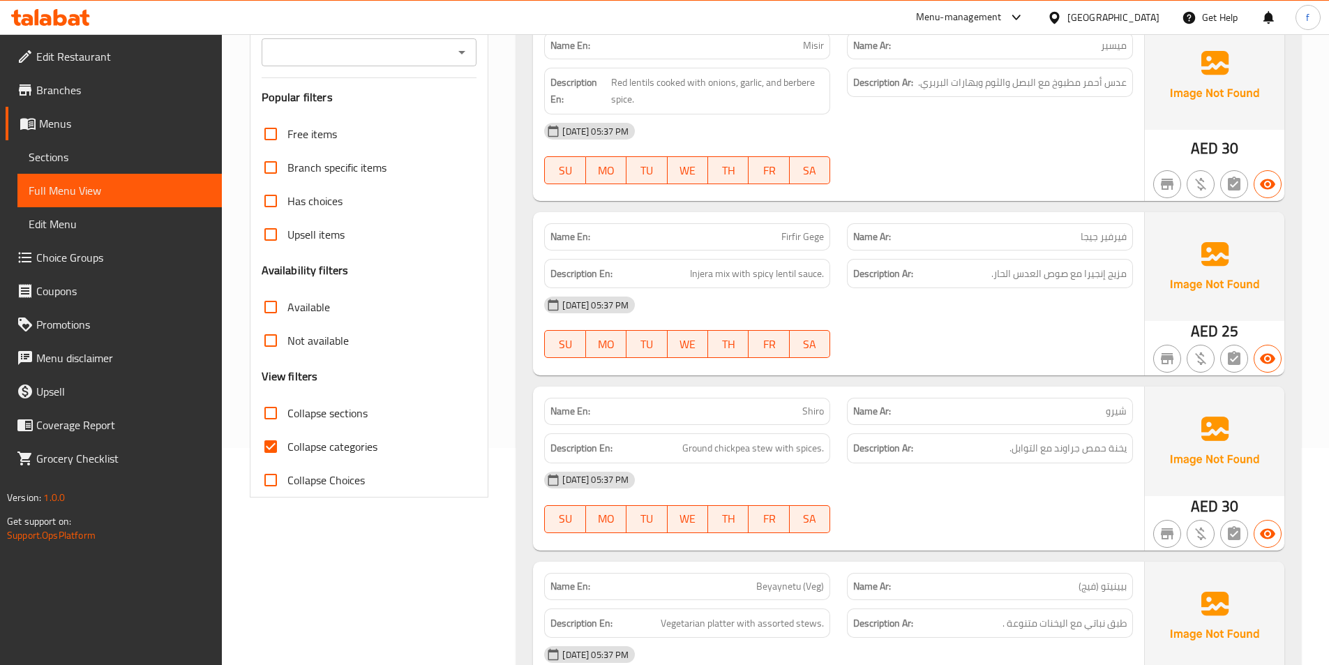
click at [273, 458] on input "Collapse categories" at bounding box center [270, 446] width 33 height 33
checkbox input "false"
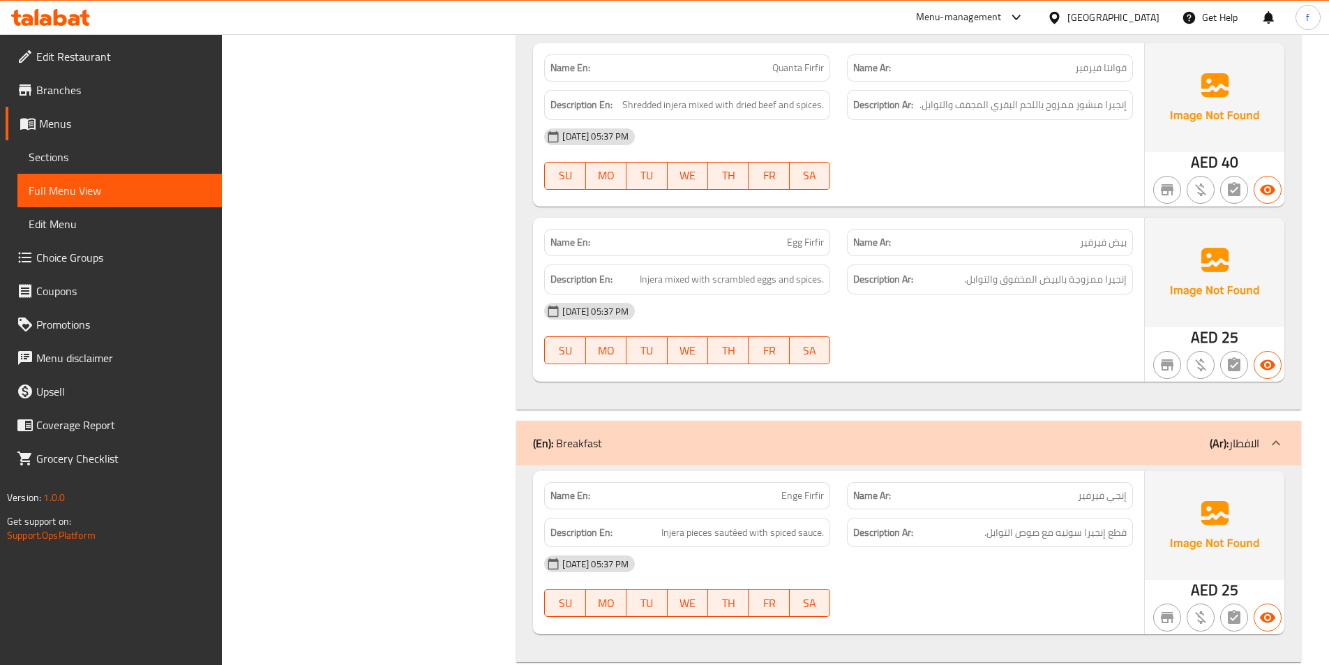
scroll to position [3767, 0]
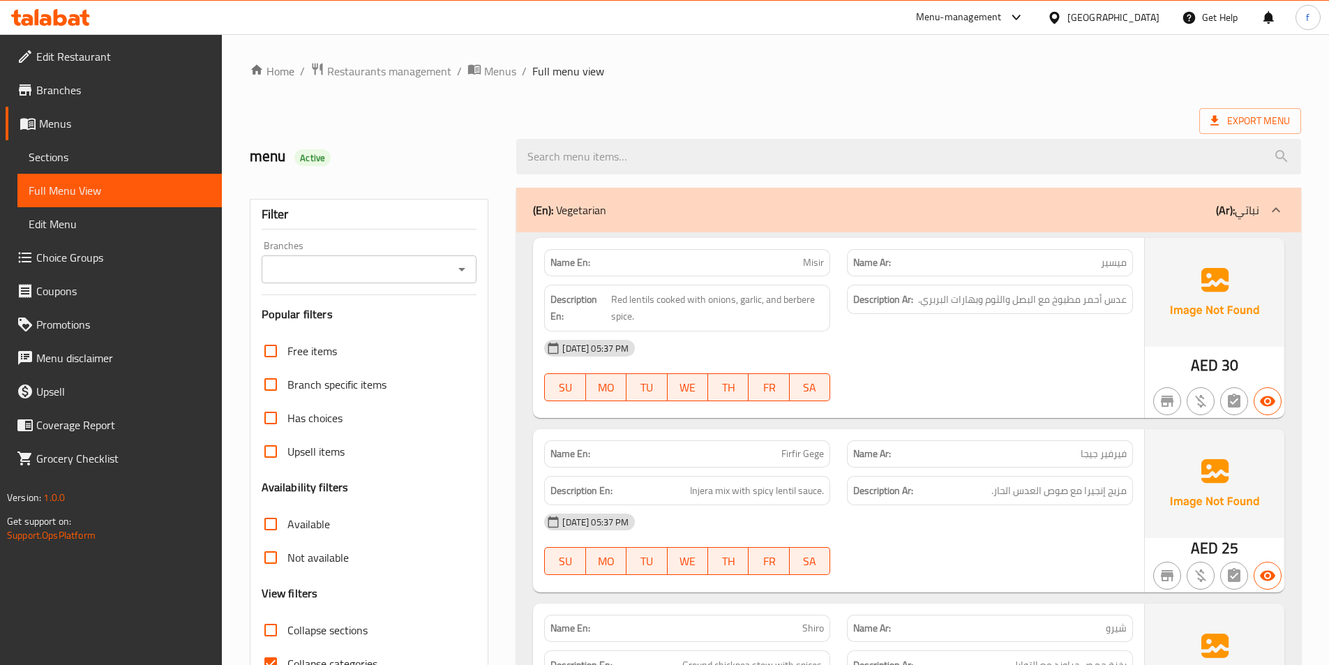
scroll to position [77, 0]
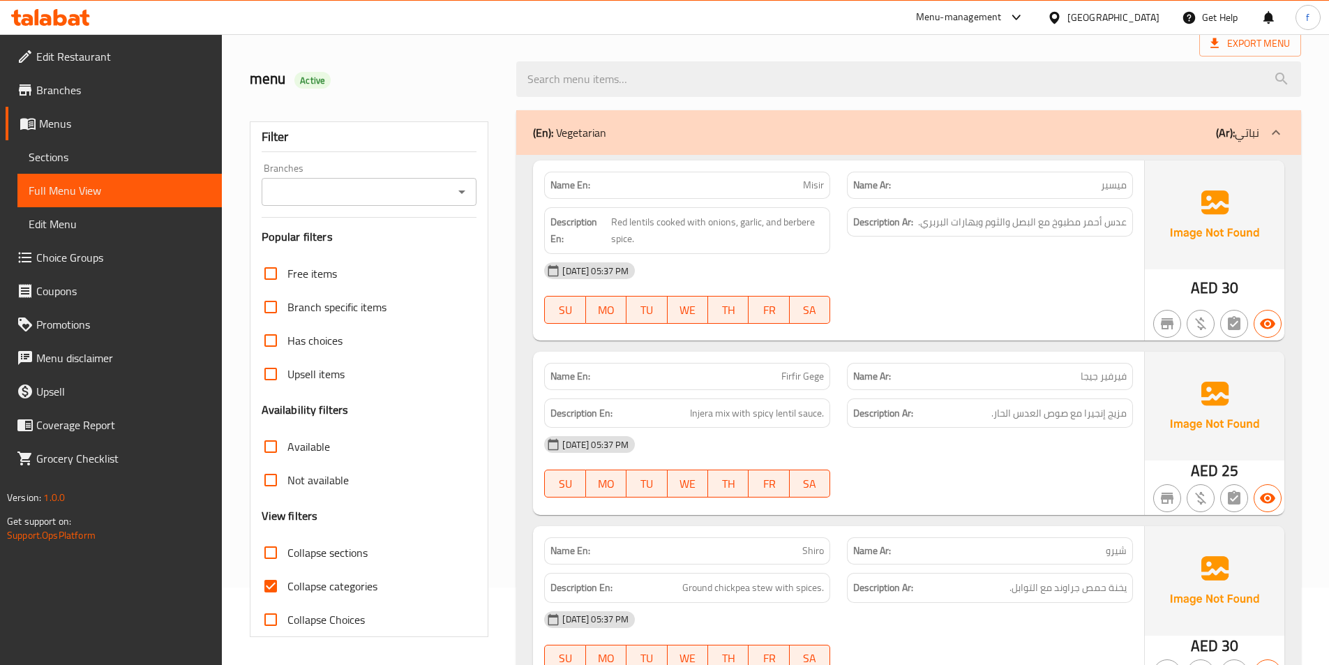
click at [271, 581] on input "Collapse categories" at bounding box center [270, 585] width 33 height 33
checkbox input "false"
click at [260, 546] on input "Collapse sections" at bounding box center [270, 552] width 33 height 33
checkbox input "true"
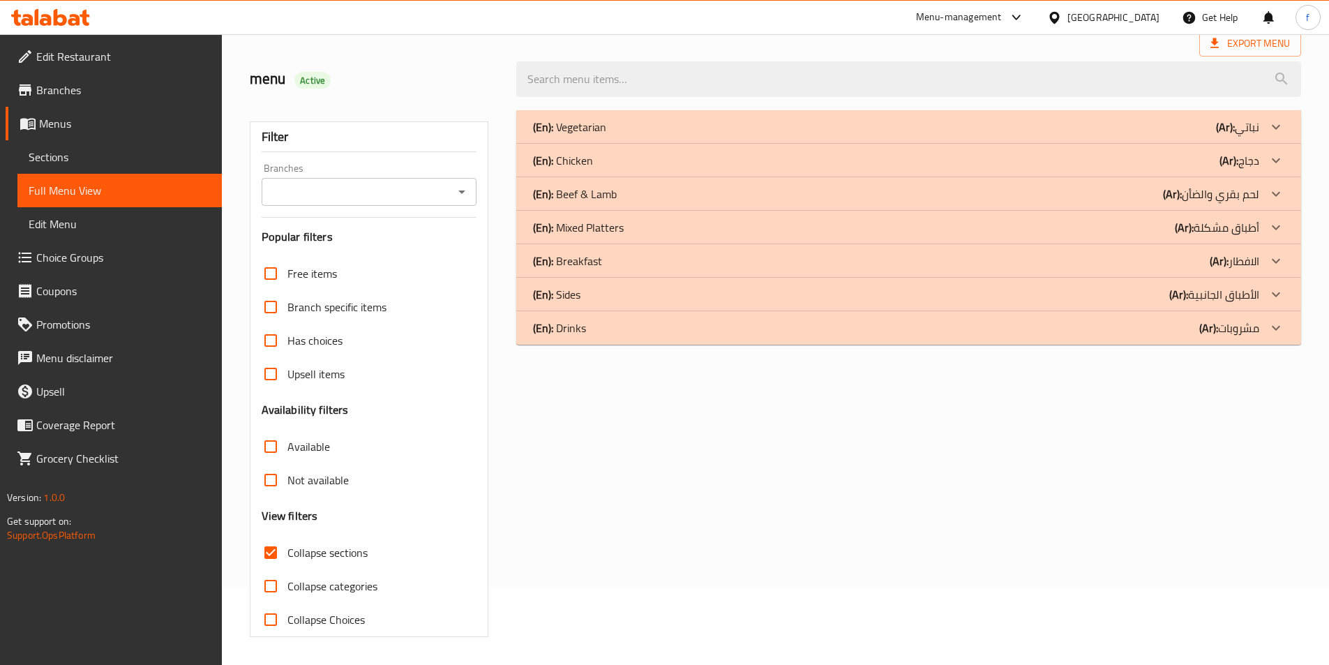
click at [1121, 305] on div "(En): Sides (Ar): الأطباق الجانبية" at bounding box center [908, 294] width 785 height 33
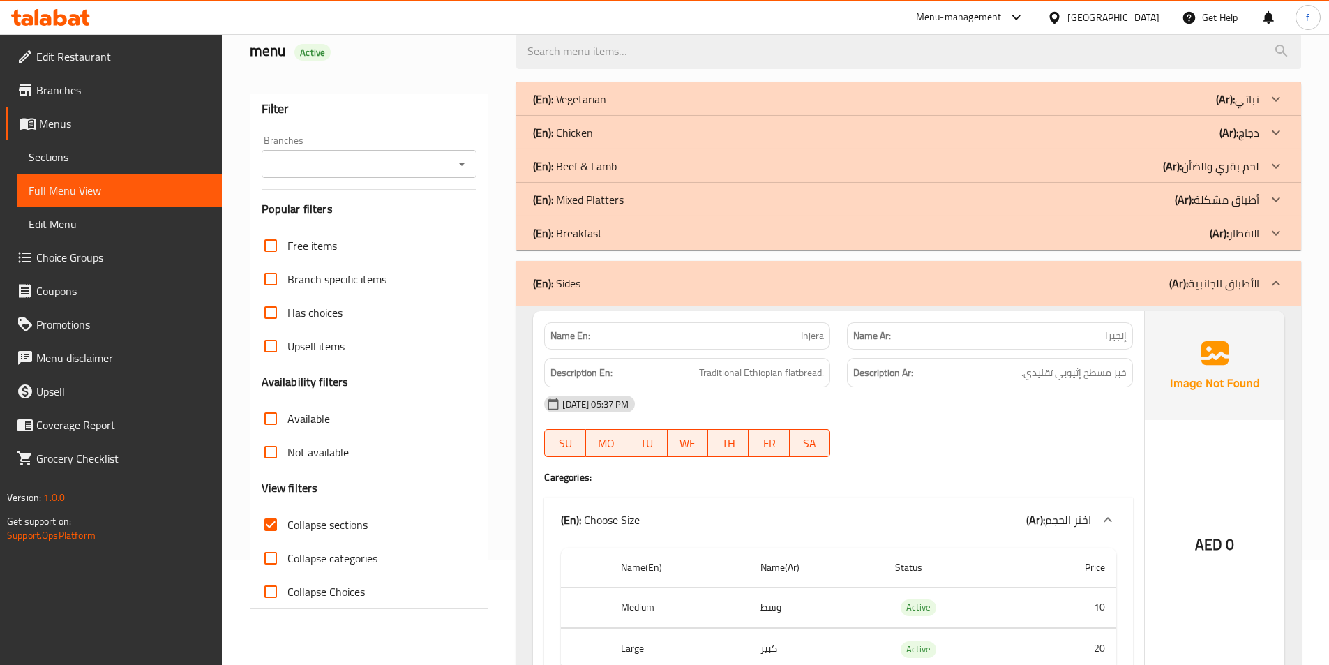
click at [1129, 269] on div "(En): Sides (Ar): الأطباق الجانبية" at bounding box center [908, 283] width 785 height 45
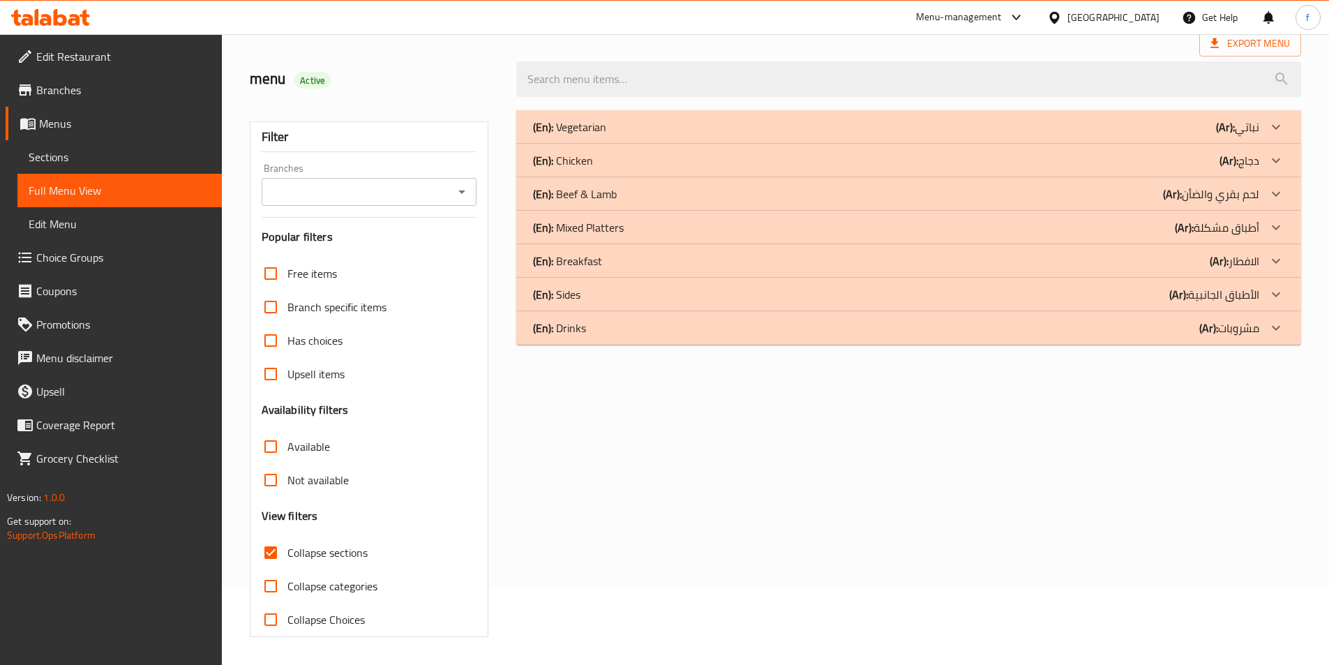
click at [1181, 262] on div "(En): Breakfast (Ar): الافطار" at bounding box center [896, 261] width 726 height 17
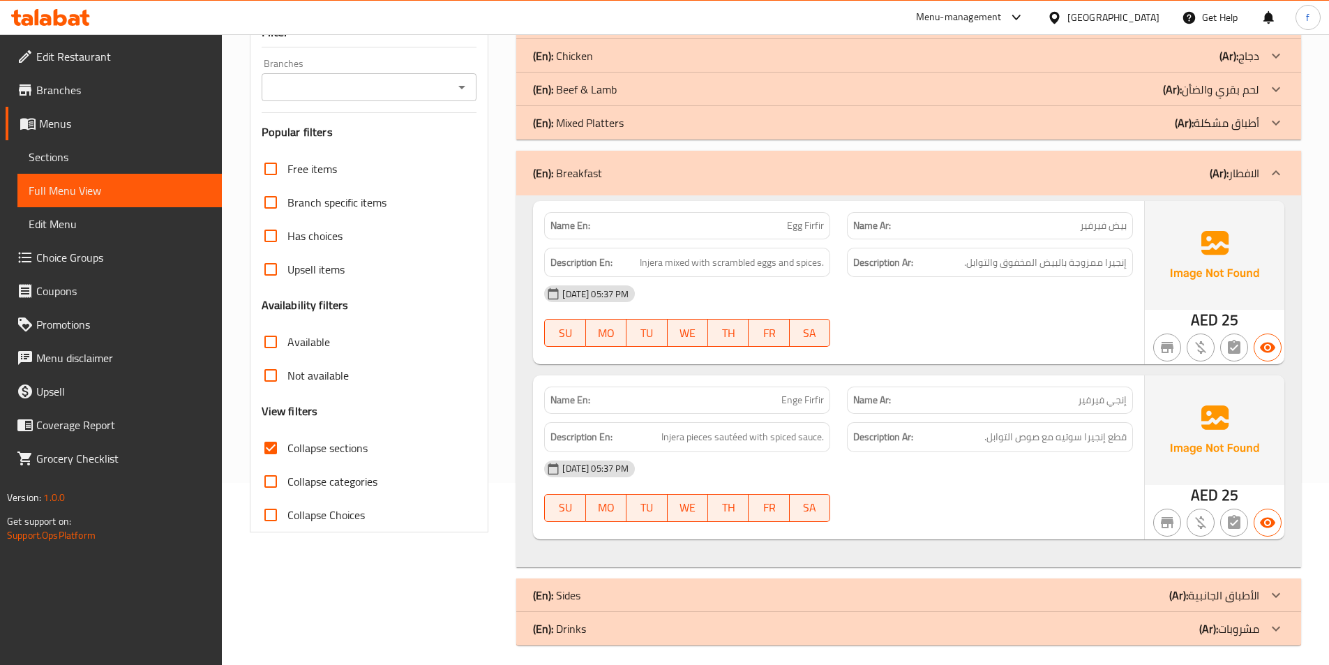
scroll to position [190, 0]
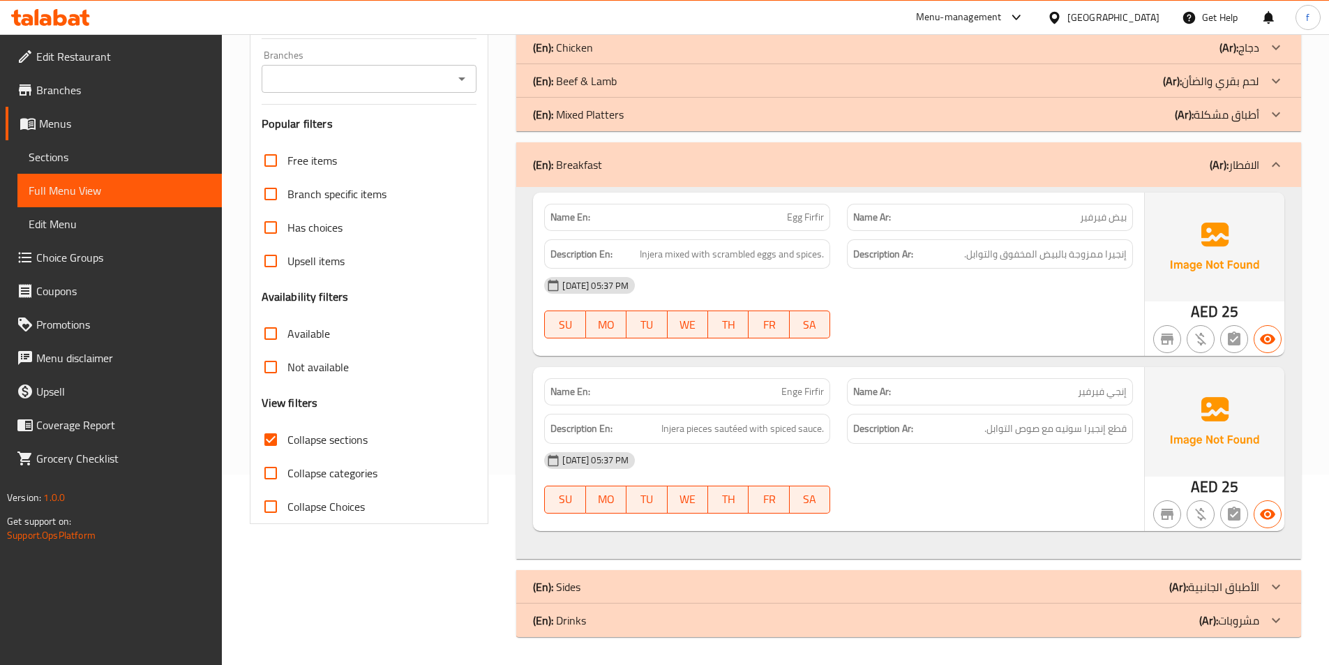
click at [1175, 580] on b "(Ar):" at bounding box center [1178, 586] width 19 height 21
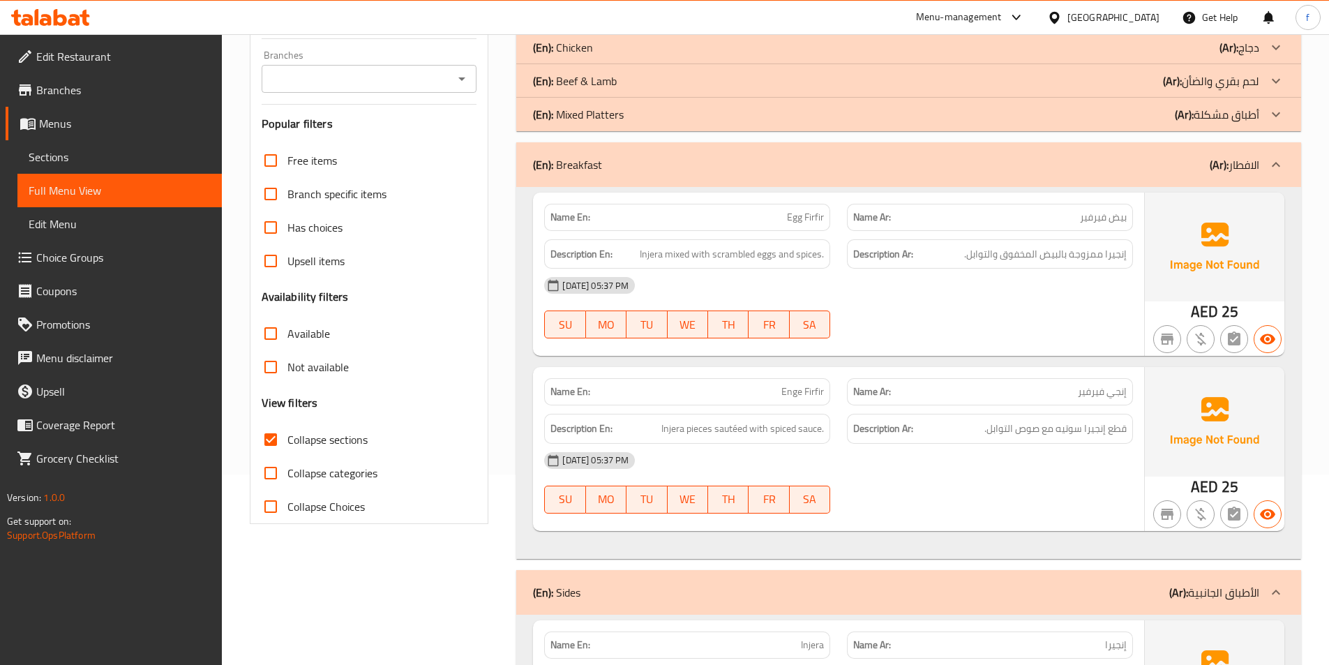
scroll to position [638, 0]
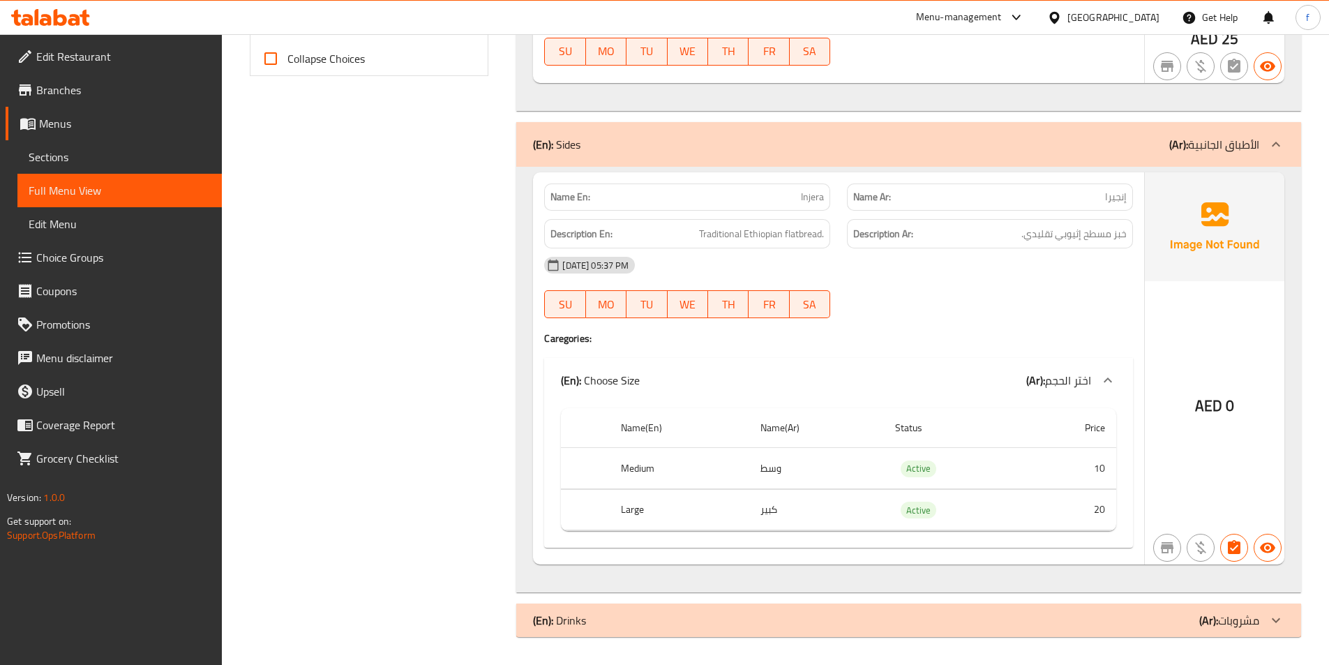
click at [1128, 627] on div "(En): Drinks (Ar): مشروبات" at bounding box center [896, 620] width 726 height 17
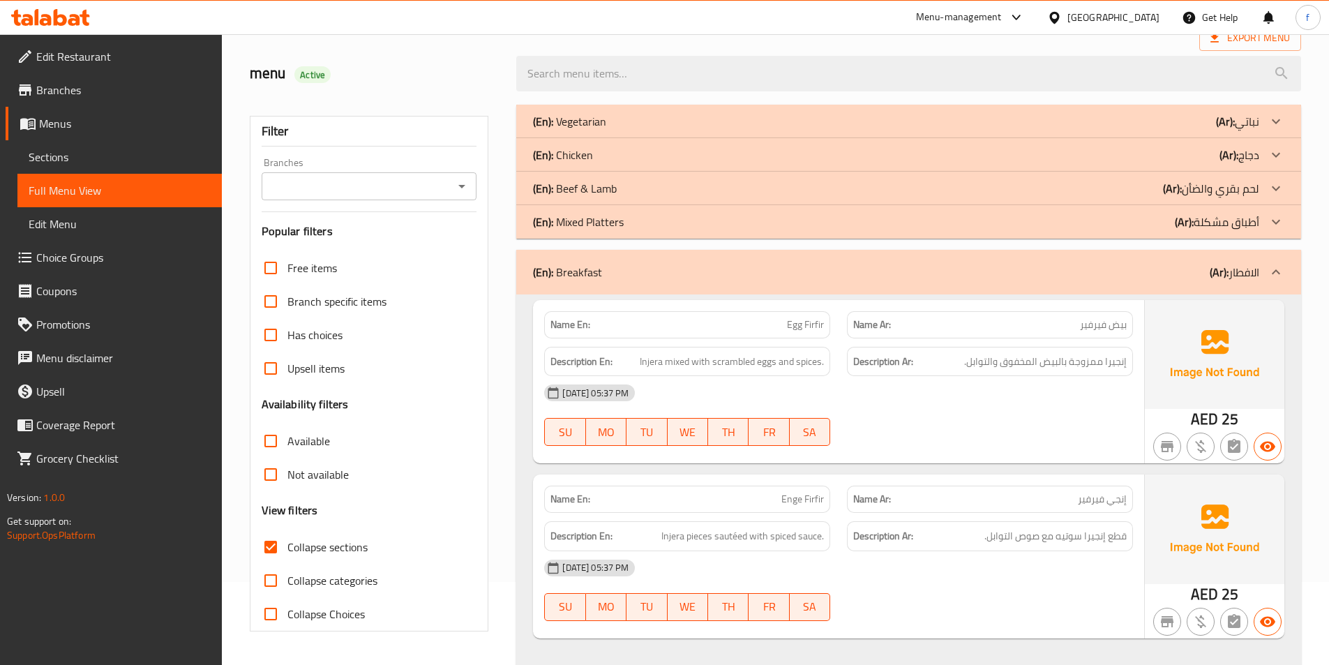
scroll to position [150, 0]
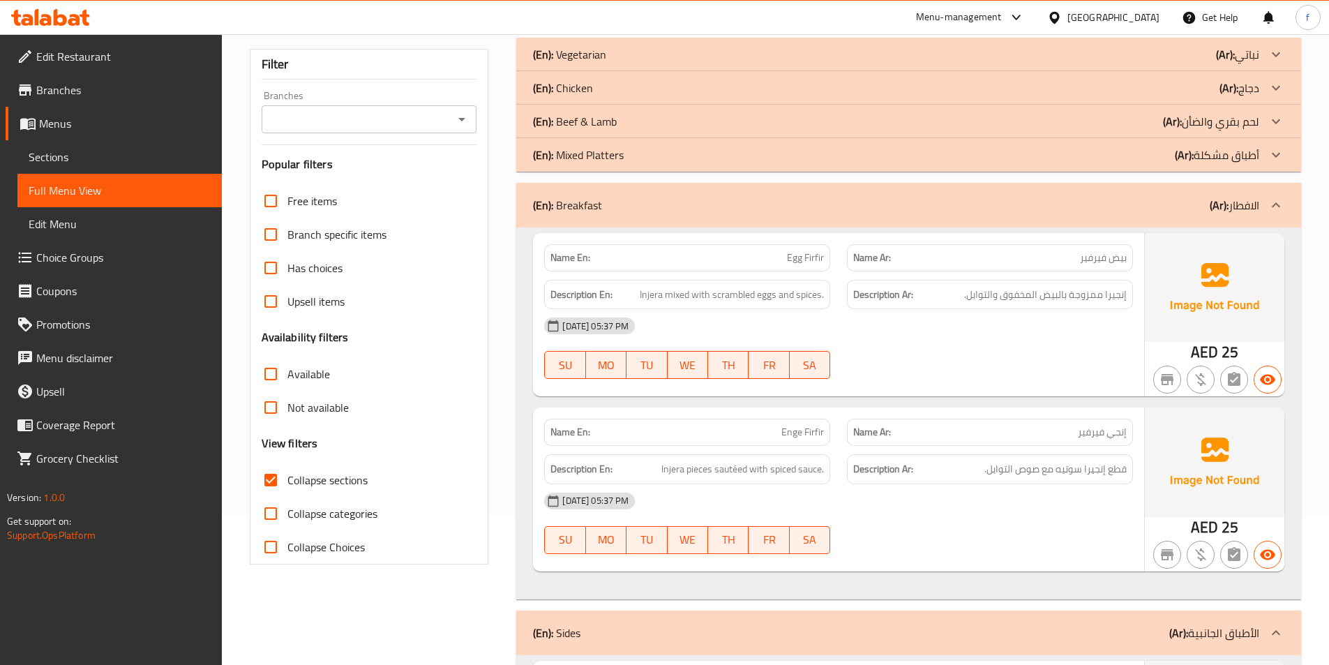
click at [800, 253] on span "Egg Firfir" at bounding box center [805, 257] width 37 height 15
click at [653, 294] on span "Injera mixed with scrambled eggs and spices." at bounding box center [732, 294] width 184 height 17
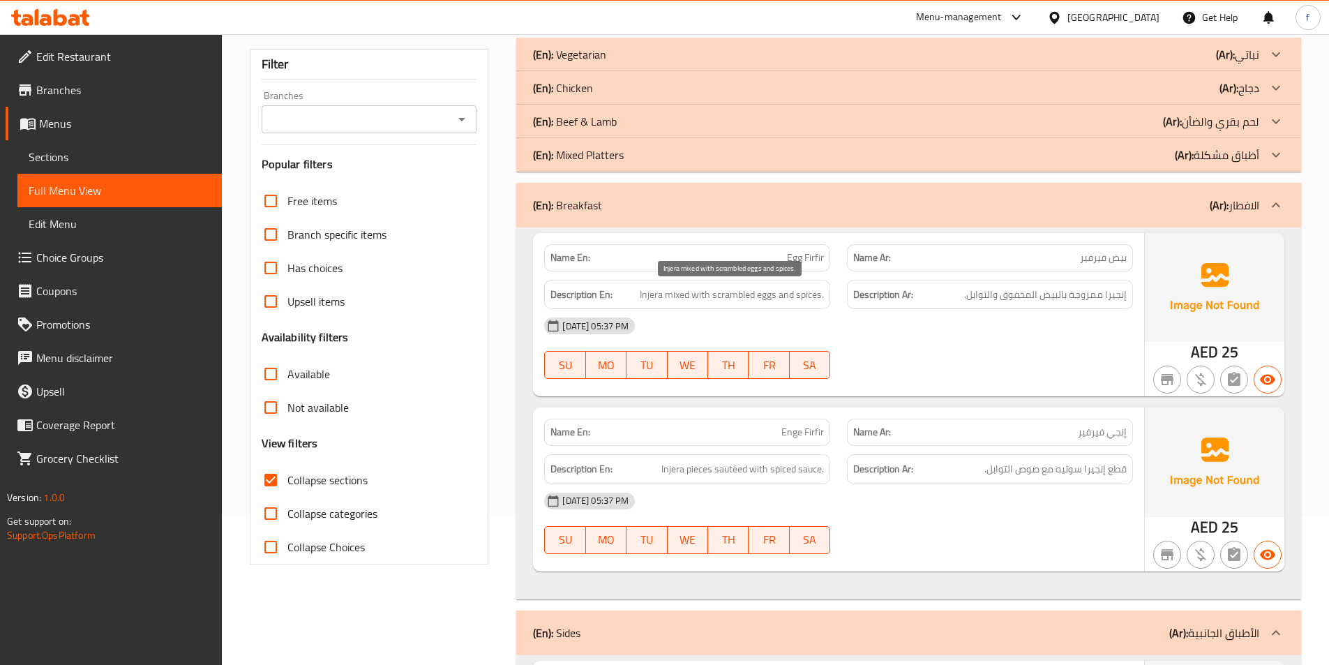
click at [675, 290] on span "Injera mixed with scrambled eggs and spices." at bounding box center [732, 294] width 184 height 17
click at [696, 290] on span "Injera mixed with scrambled eggs and spices." at bounding box center [732, 294] width 184 height 17
click at [703, 291] on span "Injera mixed with scrambled eggs and spices." at bounding box center [732, 294] width 184 height 17
click at [771, 297] on span "Injera mixed with scrambled eggs and spices." at bounding box center [732, 294] width 184 height 17
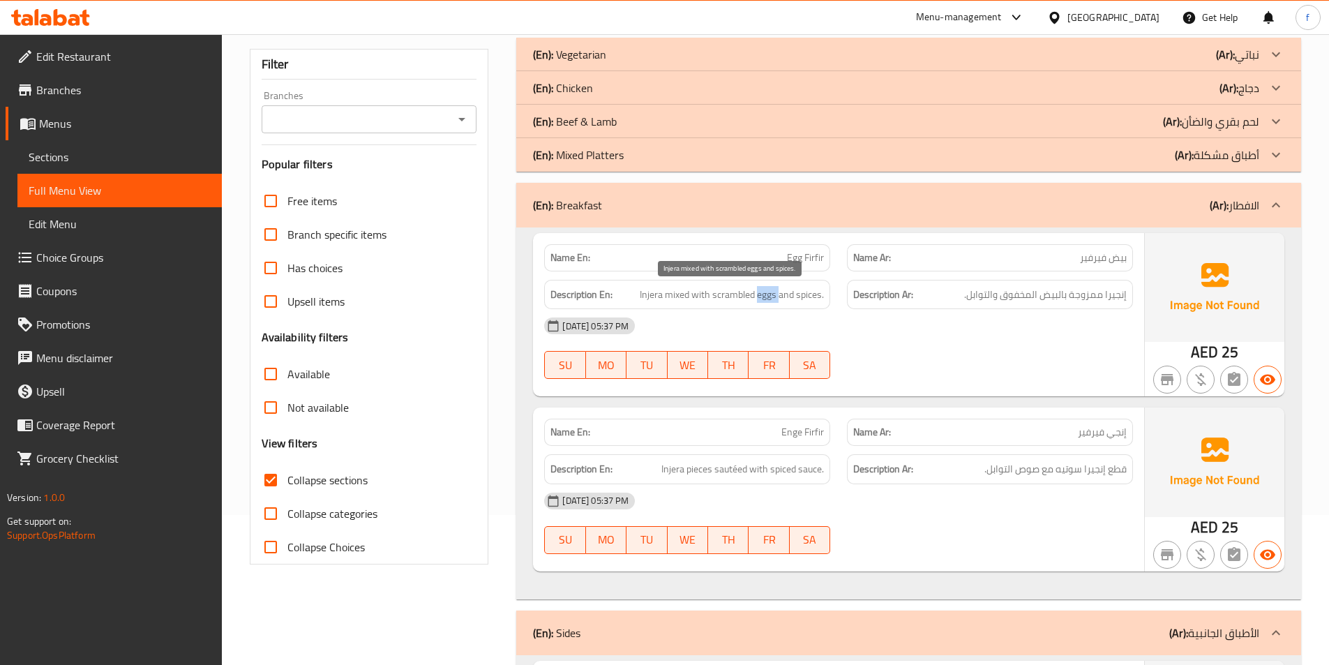
click at [771, 297] on span "Injera mixed with scrambled eggs and spices." at bounding box center [732, 294] width 184 height 17
click at [730, 297] on span "Injera mixed with scrambled eggs and spices." at bounding box center [732, 294] width 184 height 17
click at [819, 296] on span "Injera mixed with scrambled eggs and spices." at bounding box center [732, 294] width 184 height 17
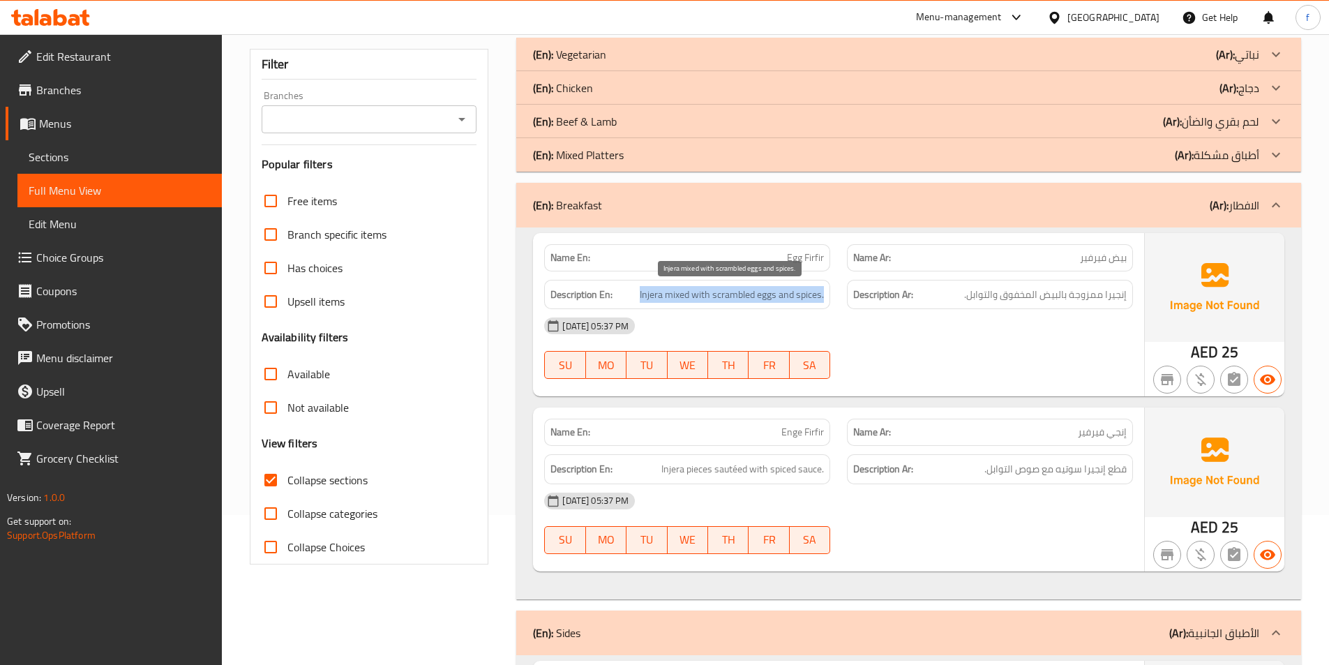
click at [819, 296] on span "Injera mixed with scrambled eggs and spices." at bounding box center [732, 294] width 184 height 17
click at [668, 294] on span "Injera mixed with scrambled eggs and spices." at bounding box center [732, 294] width 184 height 17
click at [645, 290] on span "Injera mixed with scrambled eggs and spices." at bounding box center [732, 294] width 184 height 17
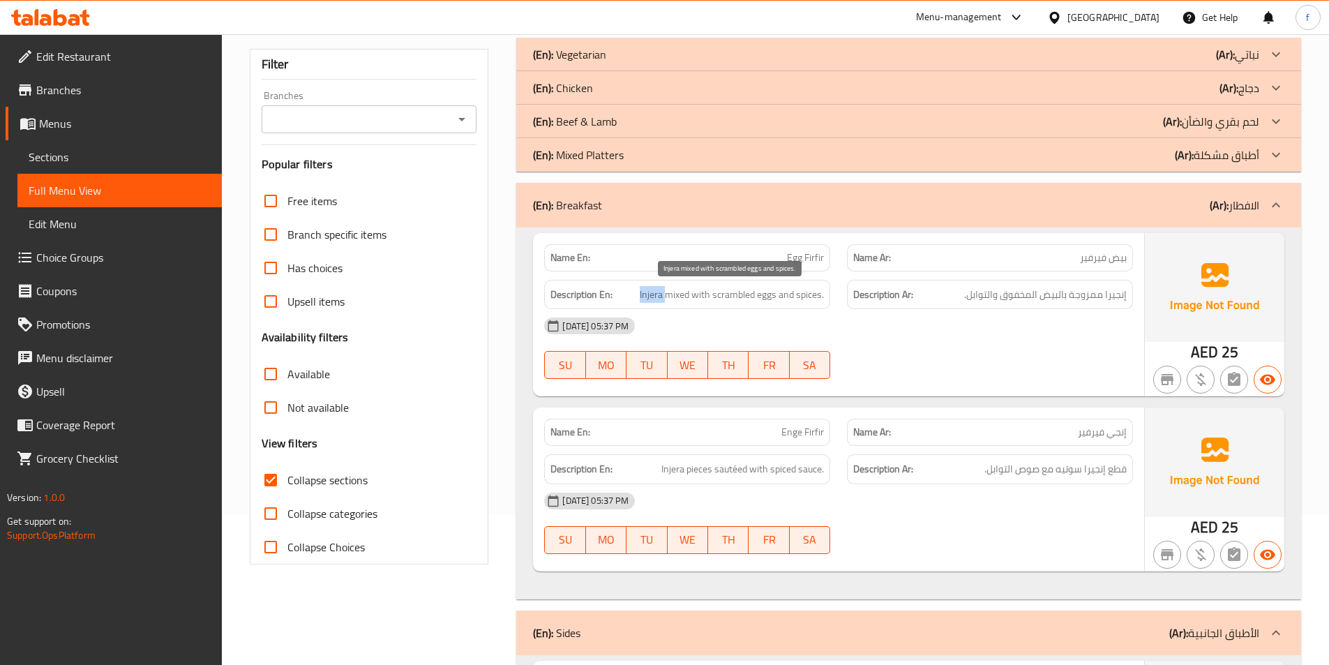
click at [645, 290] on span "Injera mixed with scrambled eggs and spices." at bounding box center [732, 294] width 184 height 17
click at [677, 288] on span "Injera mixed with scrambled eggs and spices." at bounding box center [732, 294] width 184 height 17
click at [768, 295] on span "Injera mixed with scrambled eggs and spices." at bounding box center [732, 294] width 184 height 17
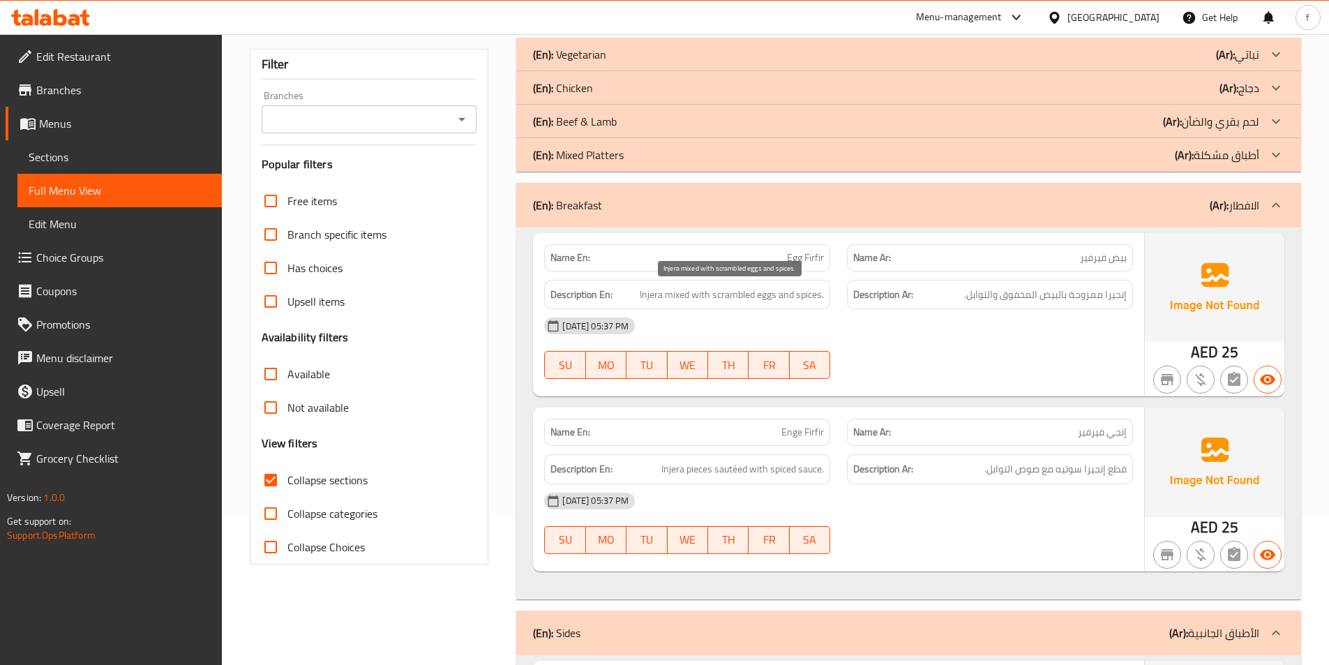
click at [742, 293] on span "Injera mixed with scrambled eggs and spices." at bounding box center [732, 294] width 184 height 17
click at [786, 290] on span "Injera mixed with scrambled eggs and spices." at bounding box center [732, 294] width 184 height 17
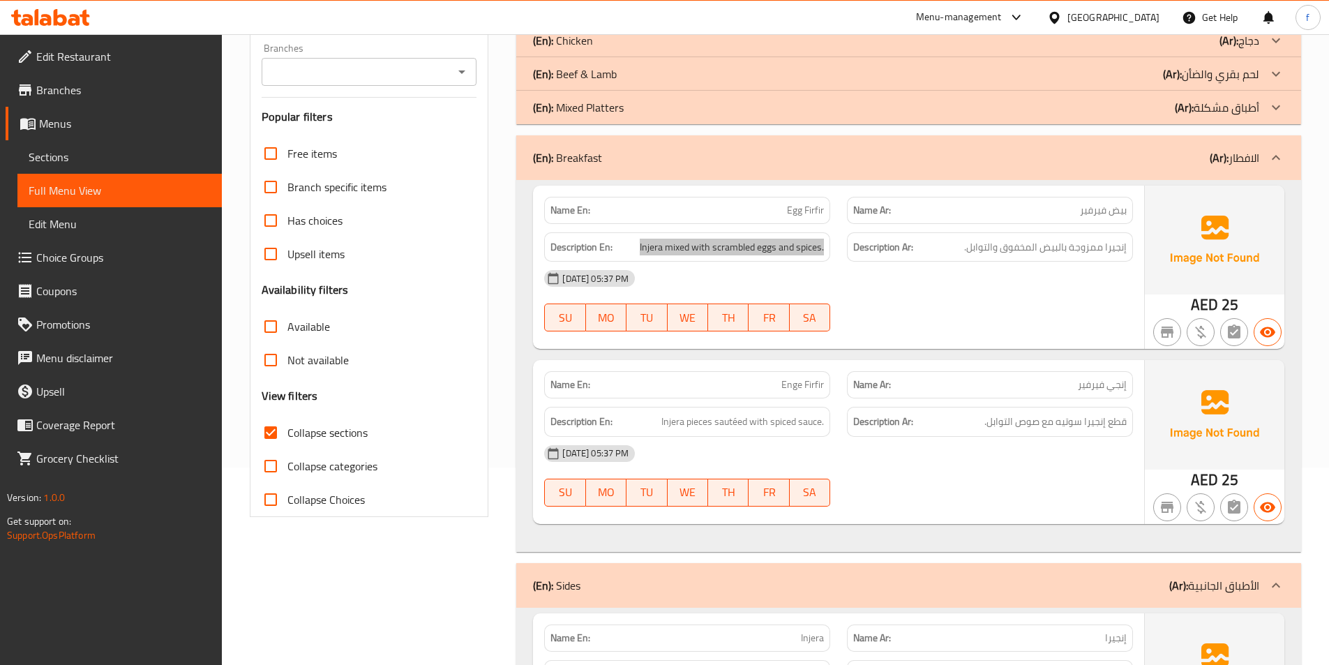
scroll to position [220, 0]
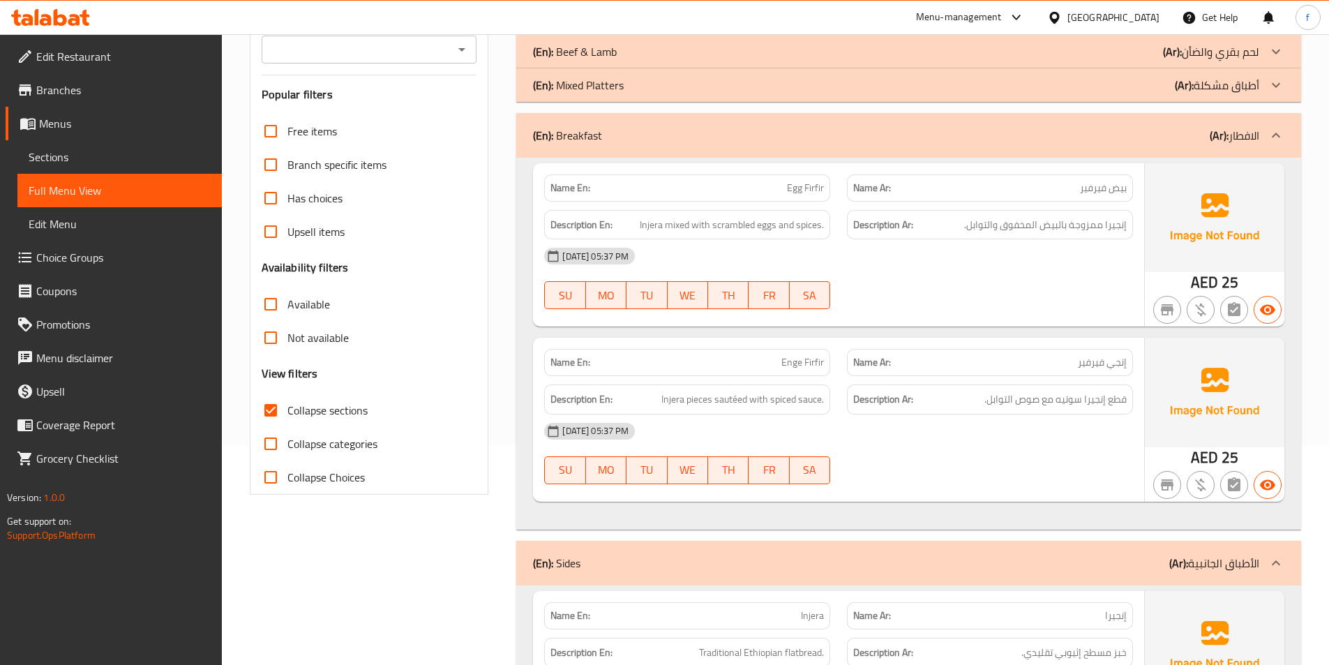
click at [814, 366] on span "Enge Firfir" at bounding box center [802, 362] width 43 height 15
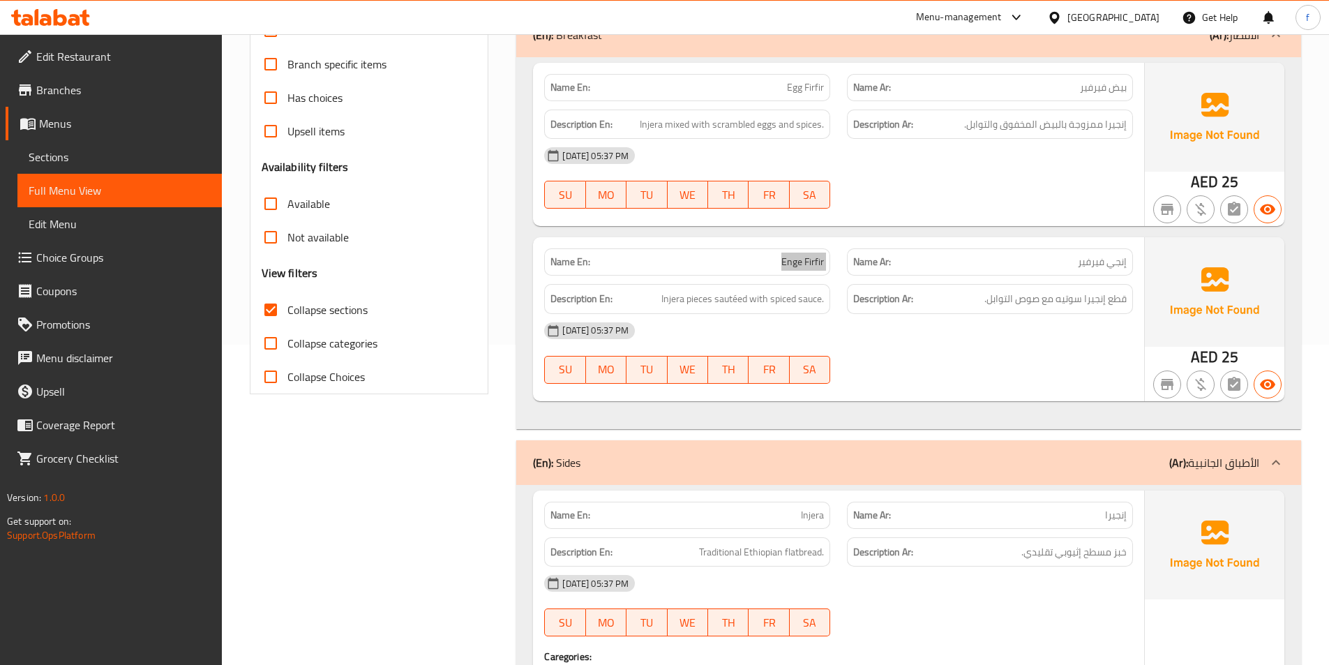
scroll to position [569, 0]
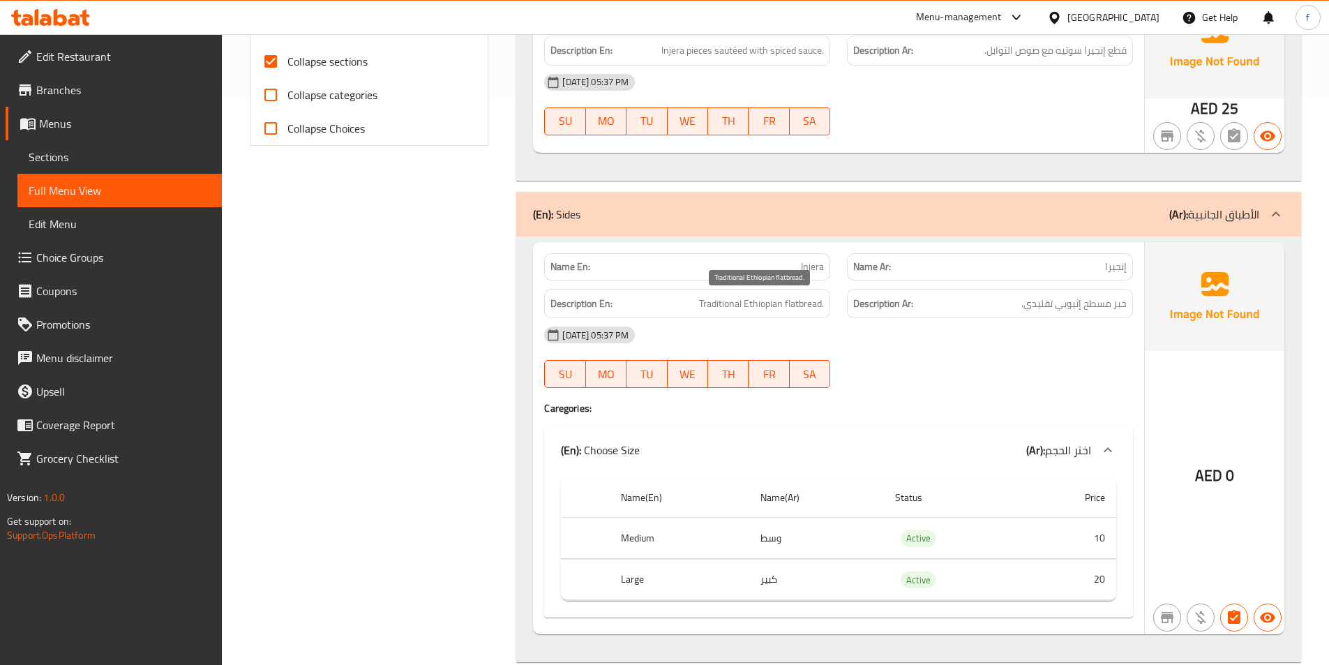
click at [809, 299] on span "Traditional Ethiopian flatbread." at bounding box center [761, 303] width 125 height 17
click at [773, 306] on span "Traditional Ethiopian flatbread." at bounding box center [761, 303] width 125 height 17
click at [713, 308] on span "Traditional Ethiopian flatbread." at bounding box center [761, 303] width 125 height 17
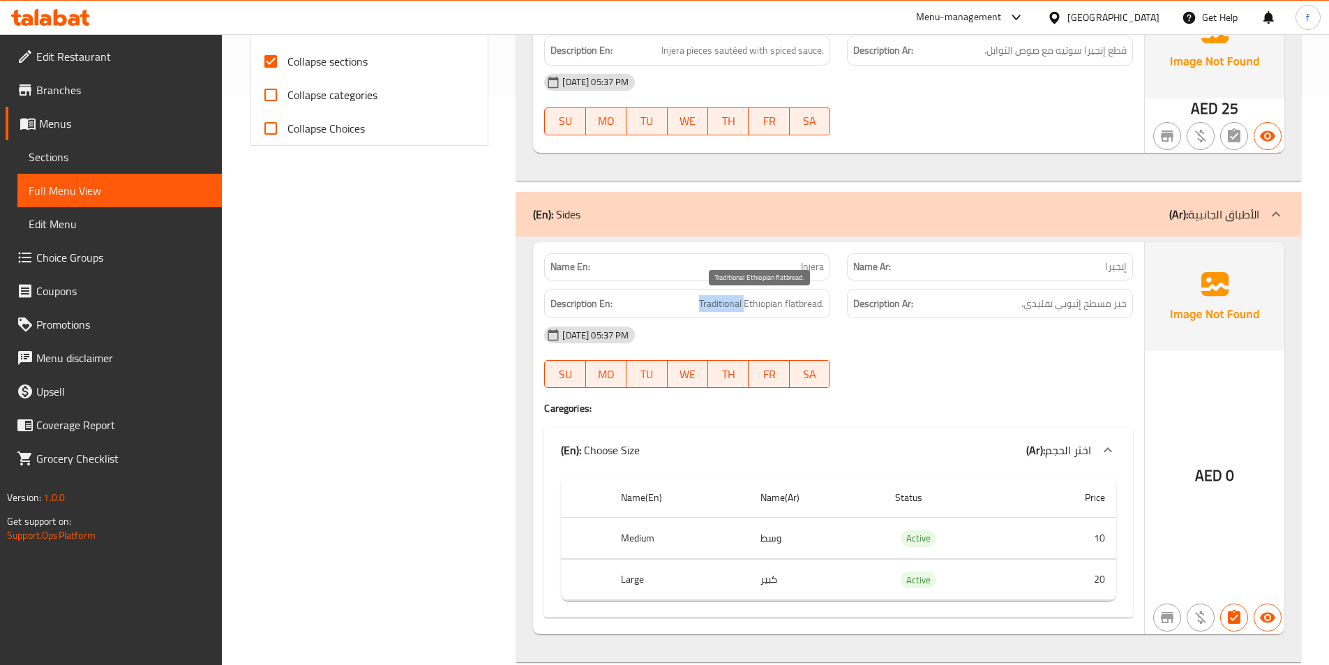
click at [713, 308] on span "Traditional Ethiopian flatbread." at bounding box center [761, 303] width 125 height 17
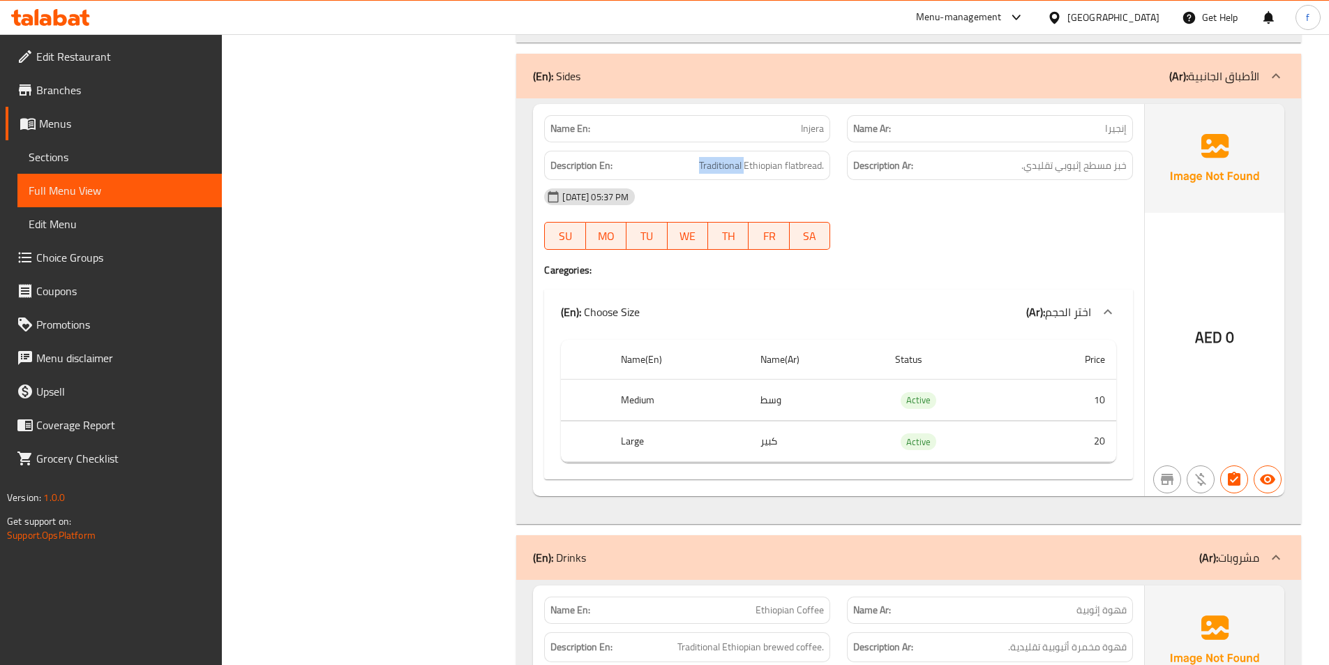
scroll to position [708, 0]
click at [812, 128] on span "Injera" at bounding box center [812, 127] width 23 height 15
copy span "Injera"
click at [818, 163] on span "Traditional Ethiopian flatbread." at bounding box center [761, 164] width 125 height 17
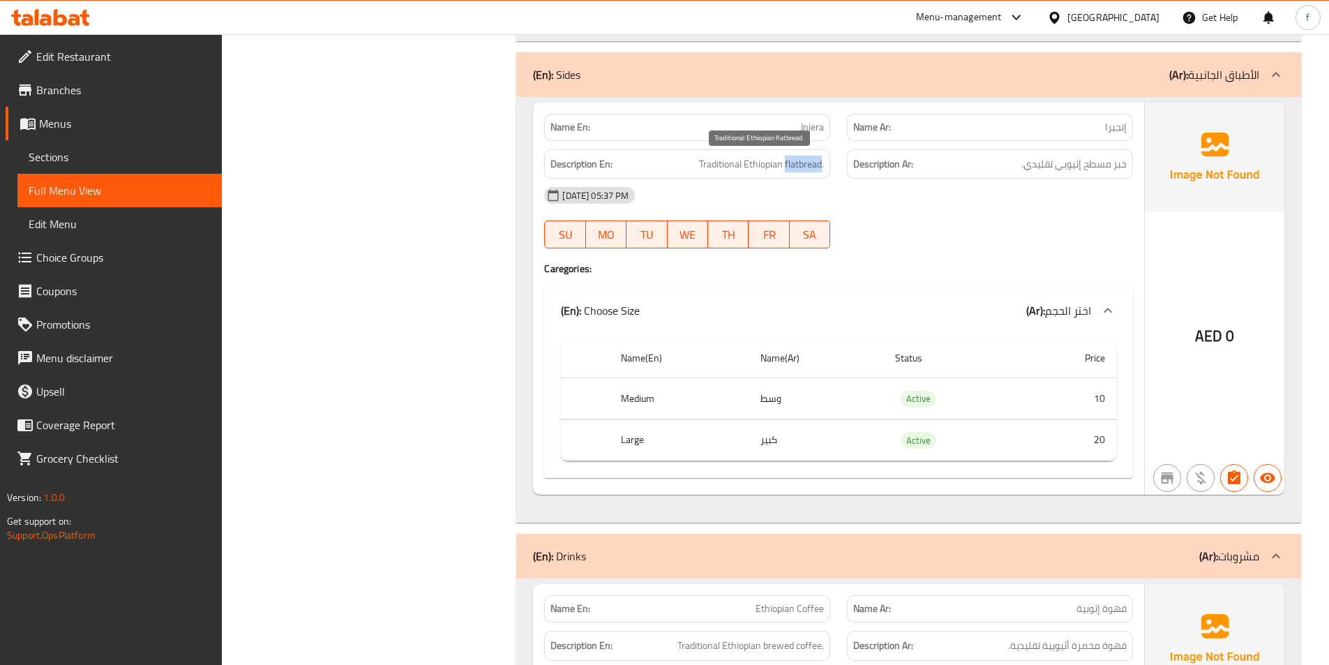
click at [818, 163] on span "Traditional Ethiopian flatbread." at bounding box center [761, 164] width 125 height 17
click at [755, 161] on span "Traditional Ethiopian flatbread." at bounding box center [761, 164] width 125 height 17
click at [711, 159] on span "Traditional Ethiopian flatbread." at bounding box center [761, 164] width 125 height 17
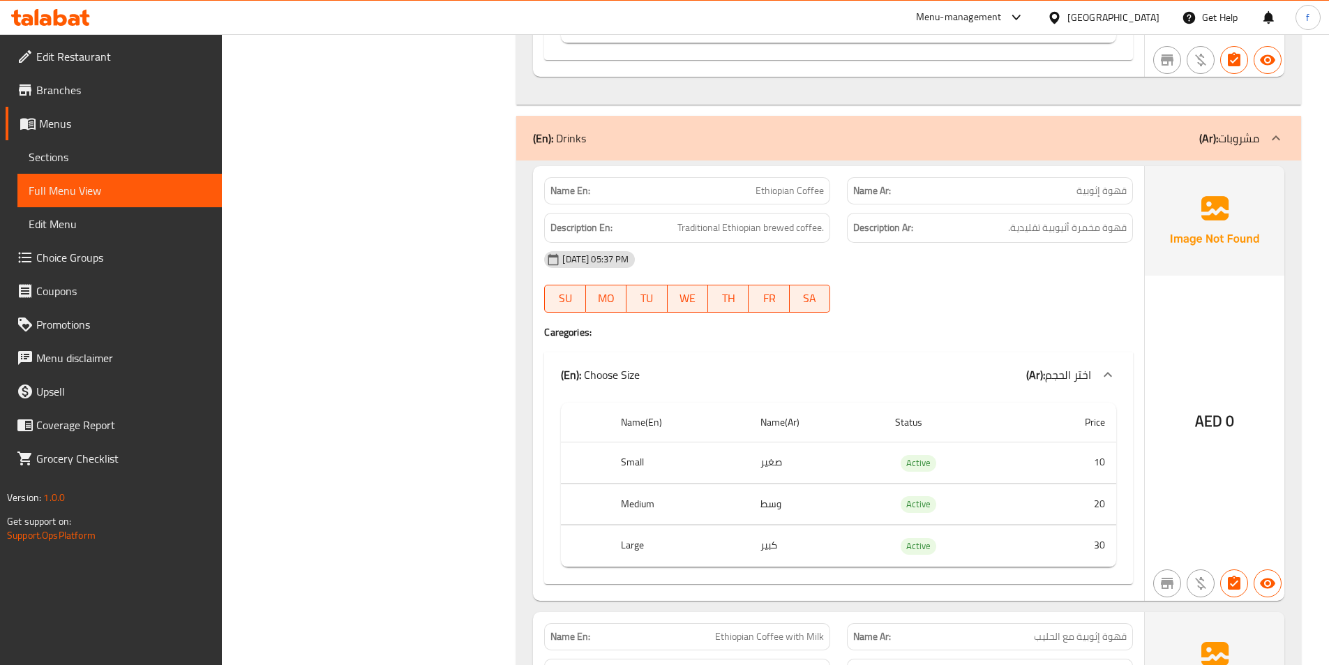
scroll to position [1127, 0]
click at [779, 185] on span "Ethiopian Coffee" at bounding box center [790, 190] width 68 height 15
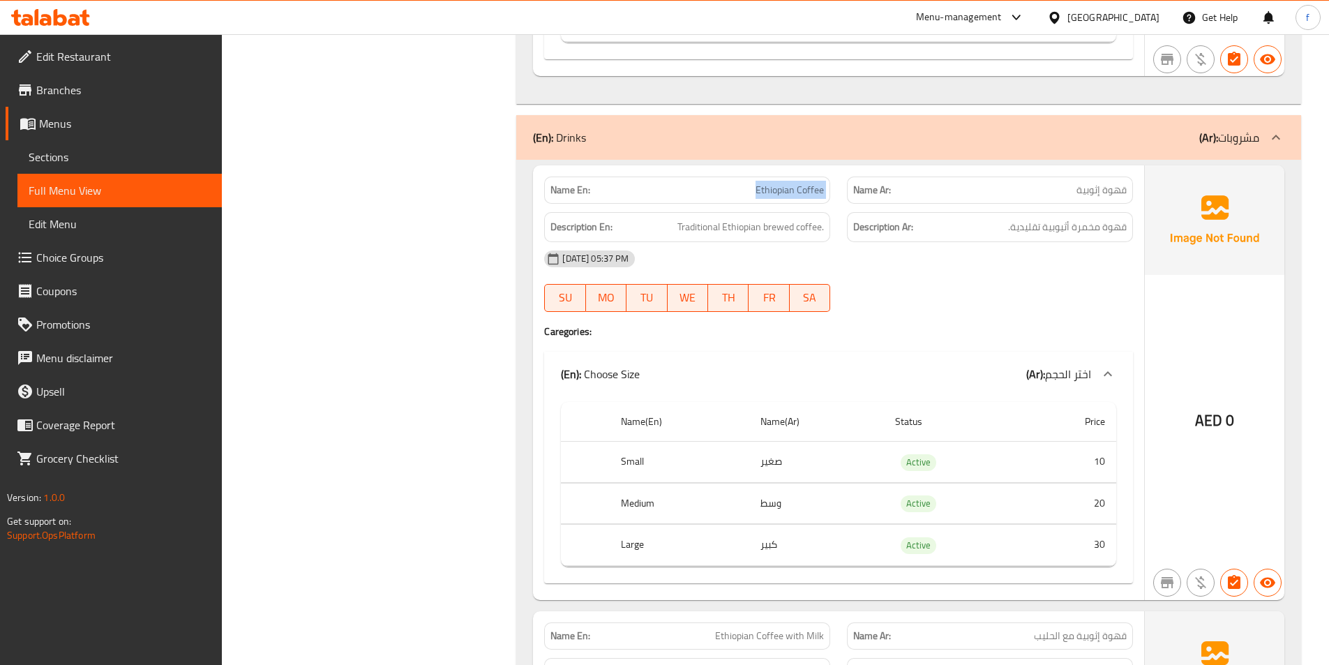
click at [778, 183] on span "Ethiopian Coffee" at bounding box center [790, 190] width 68 height 15
click at [802, 227] on span "Traditional Ethiopian brewed coffee." at bounding box center [750, 226] width 147 height 17
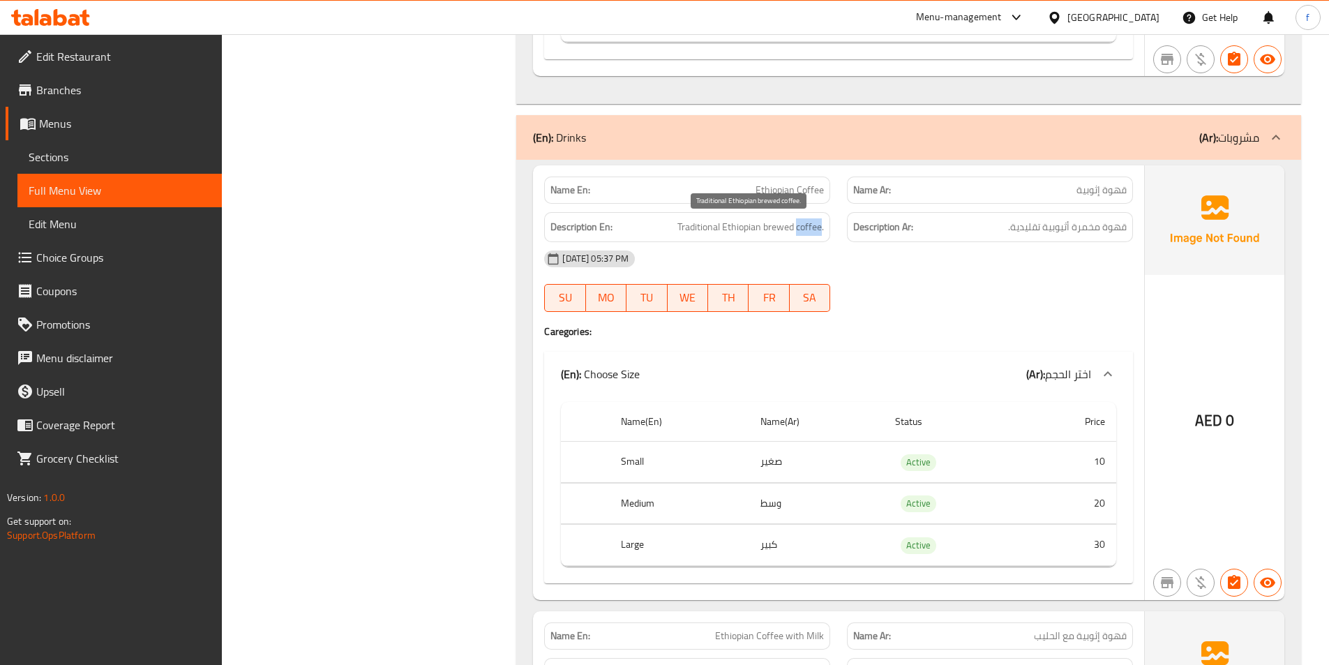
click at [802, 227] on span "Traditional Ethiopian brewed coffee." at bounding box center [750, 226] width 147 height 17
click at [772, 222] on span "Traditional Ethiopian brewed coffee." at bounding box center [750, 226] width 147 height 17
click at [726, 224] on span "Traditional Ethiopian brewed coffee." at bounding box center [750, 226] width 147 height 17
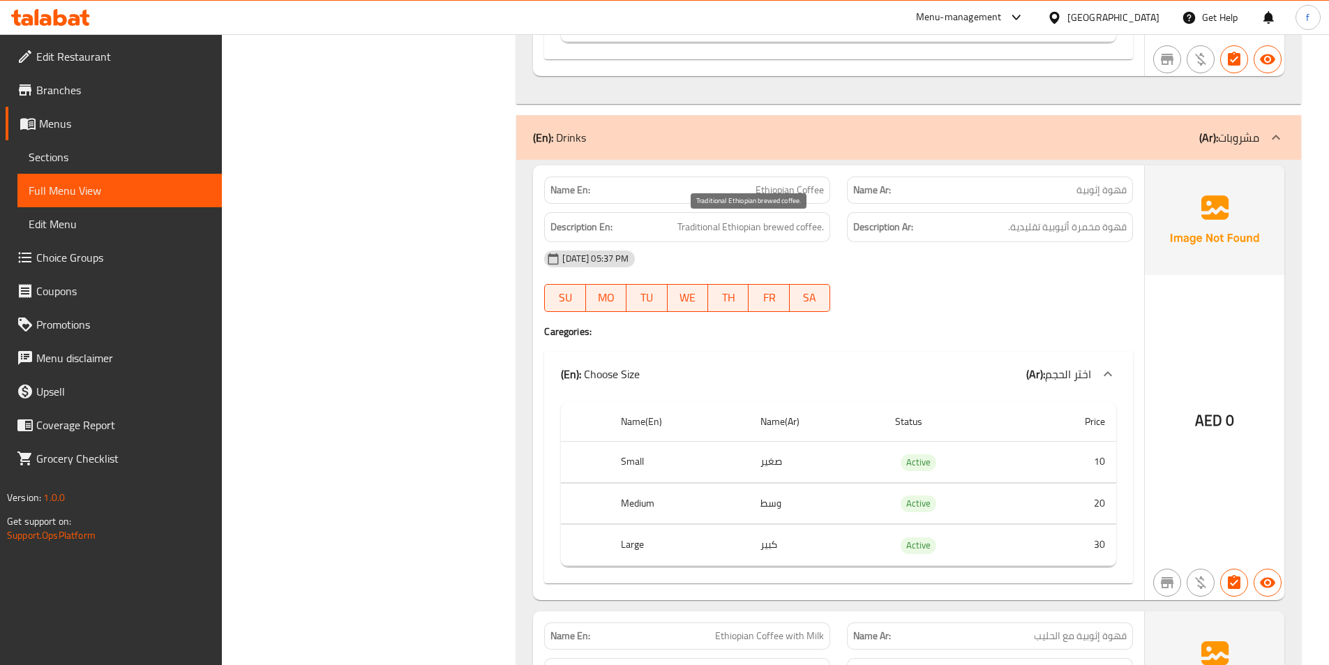
click at [690, 224] on span "Traditional Ethiopian brewed coffee." at bounding box center [750, 226] width 147 height 17
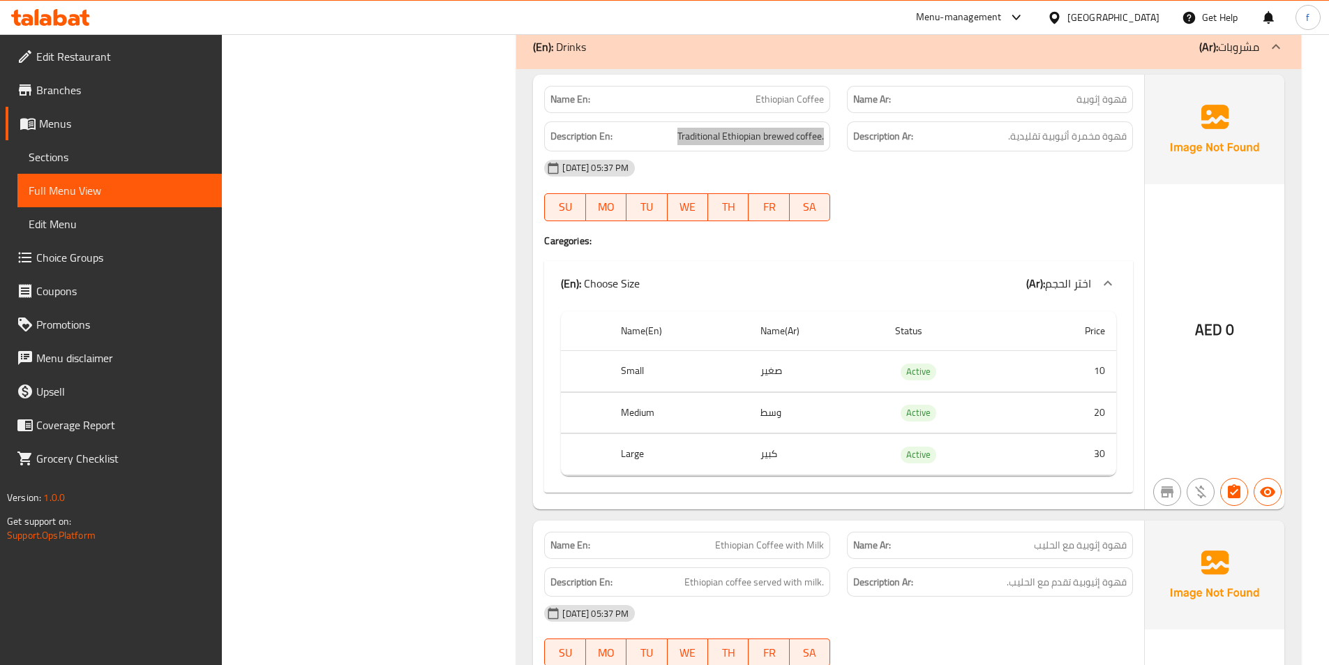
scroll to position [1197, 0]
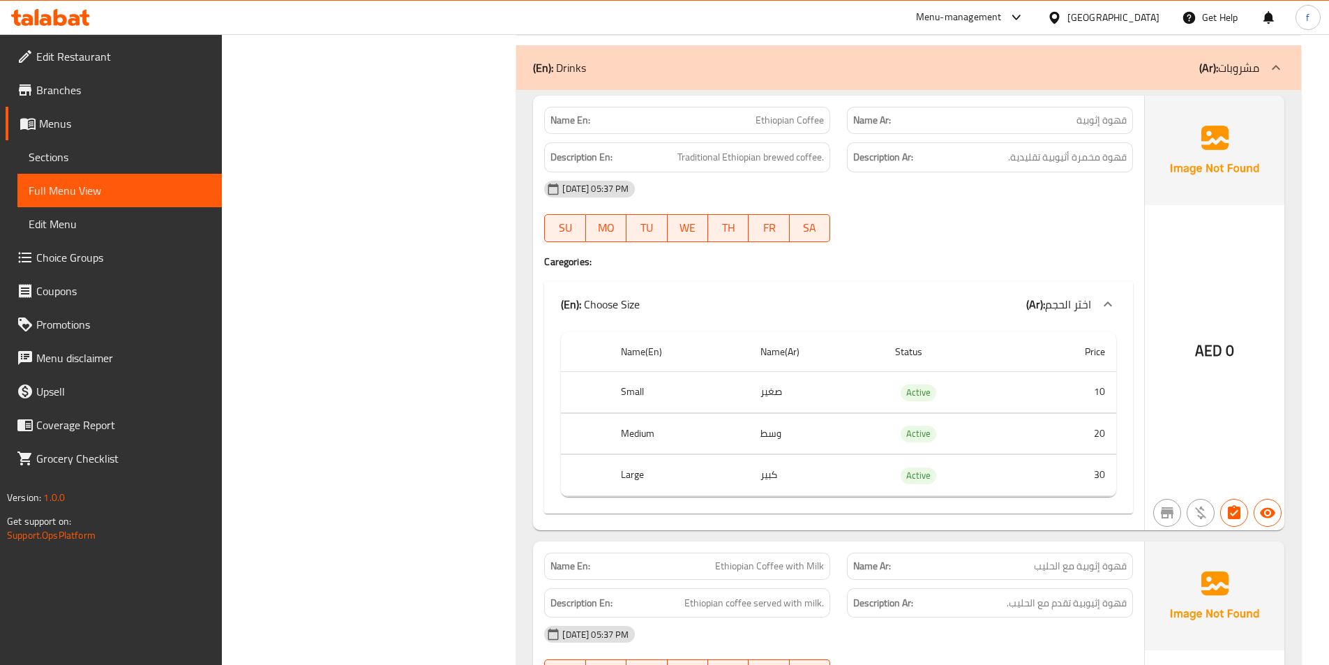
click at [803, 121] on span "Ethiopian Coffee" at bounding box center [790, 120] width 68 height 15
copy span "Ethiopian Coffee"
click at [802, 158] on span "Traditional Ethiopian brewed coffee." at bounding box center [750, 157] width 147 height 17
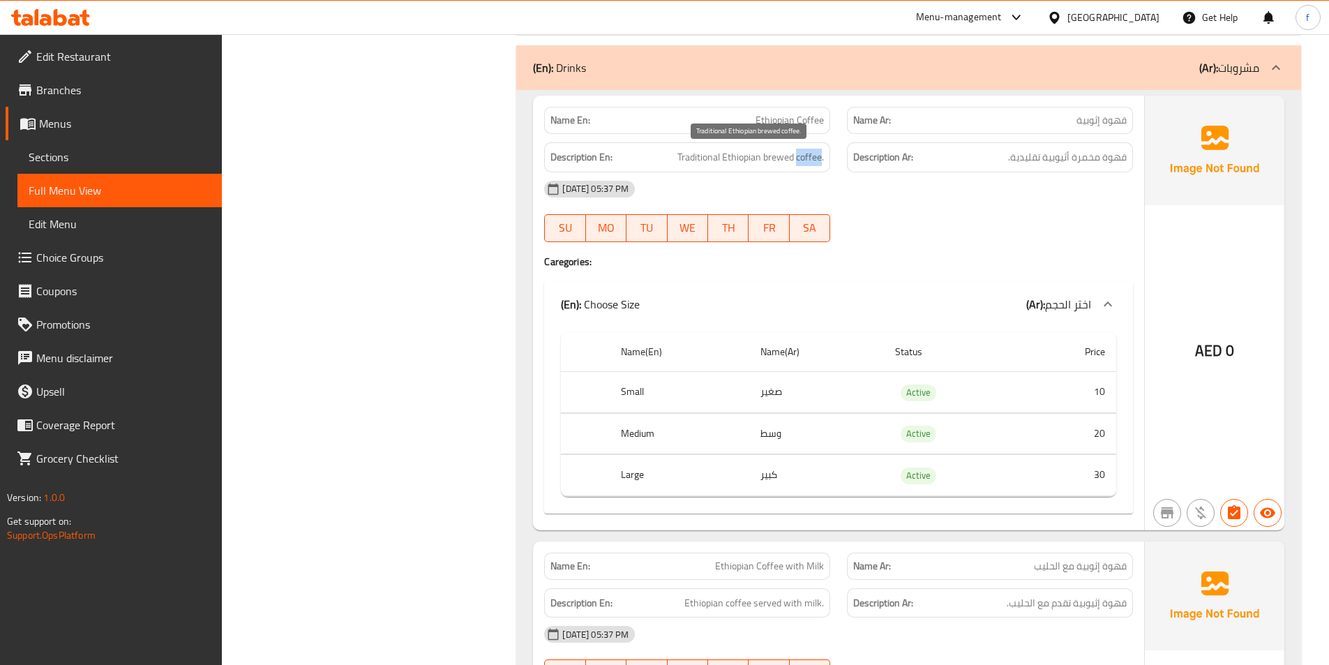
click at [802, 158] on span "Traditional Ethiopian brewed coffee." at bounding box center [750, 157] width 147 height 17
click at [778, 158] on span "Traditional Ethiopian brewed coffee." at bounding box center [750, 157] width 147 height 17
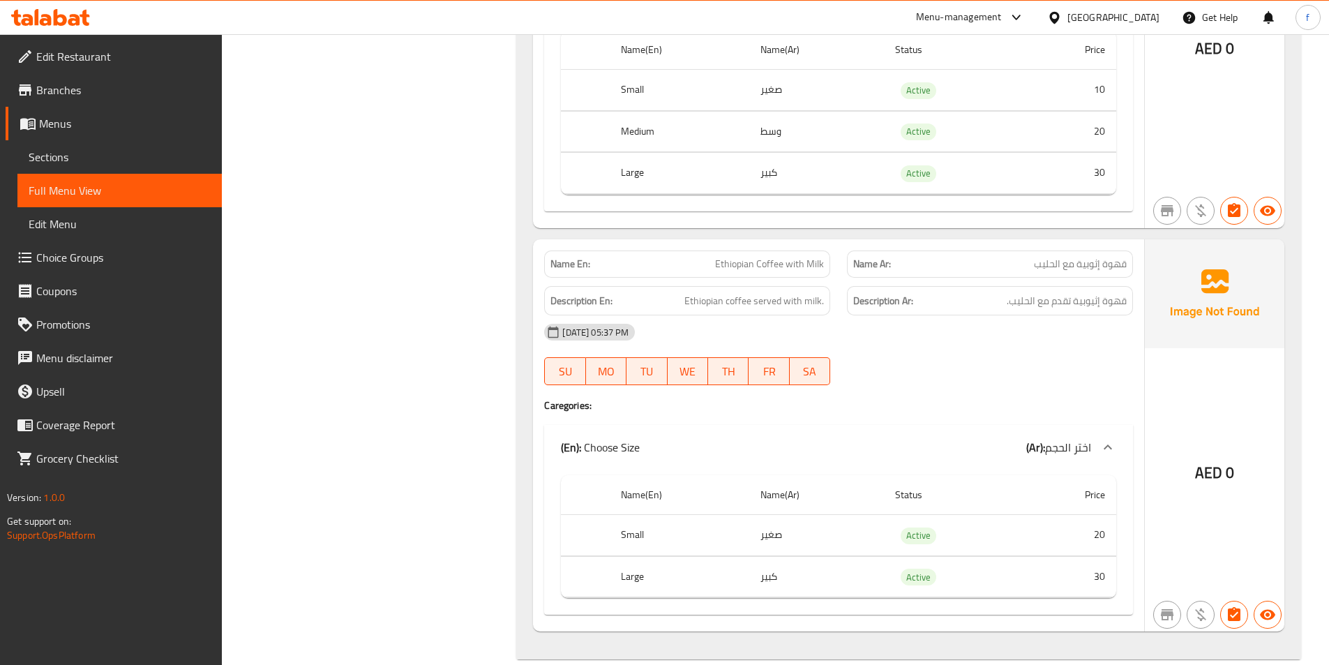
scroll to position [1521, 0]
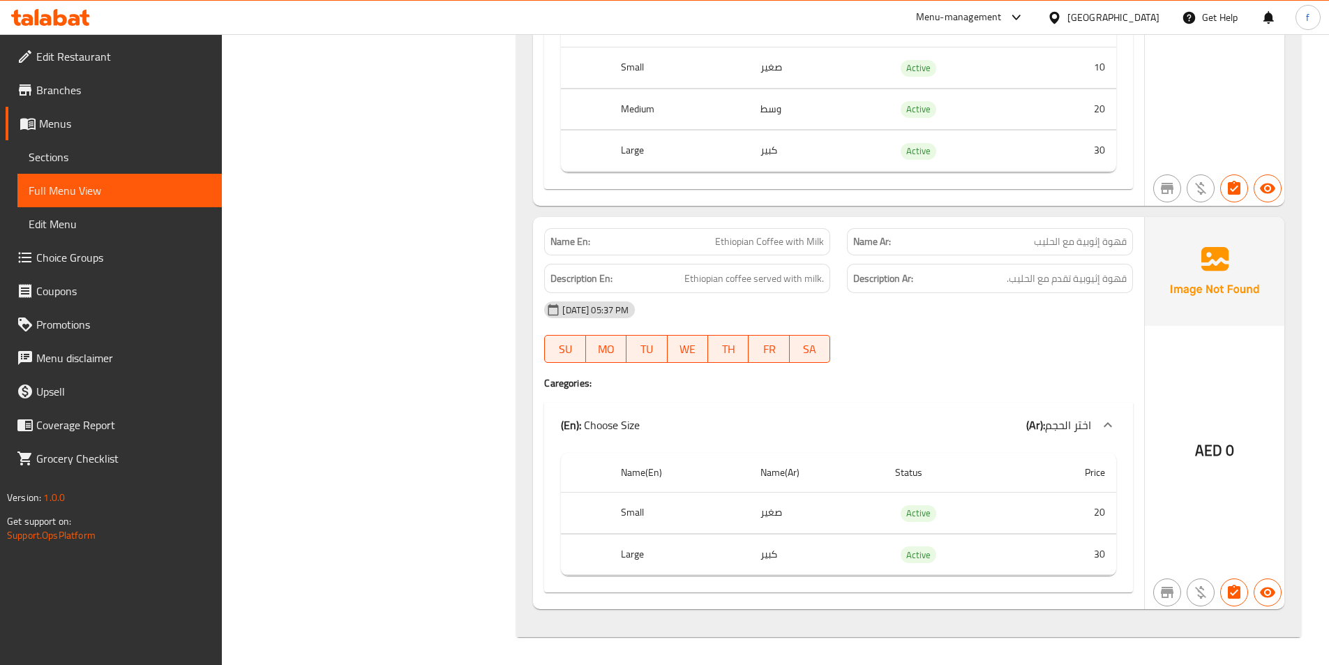
click at [772, 238] on span "Ethiopian Coffee with Milk" at bounding box center [769, 241] width 109 height 15
click at [737, 243] on span "Ethiopian Coffee with Milk" at bounding box center [769, 241] width 109 height 15
click at [800, 237] on span "Ethiopian Coffee with Milk" at bounding box center [769, 241] width 109 height 15
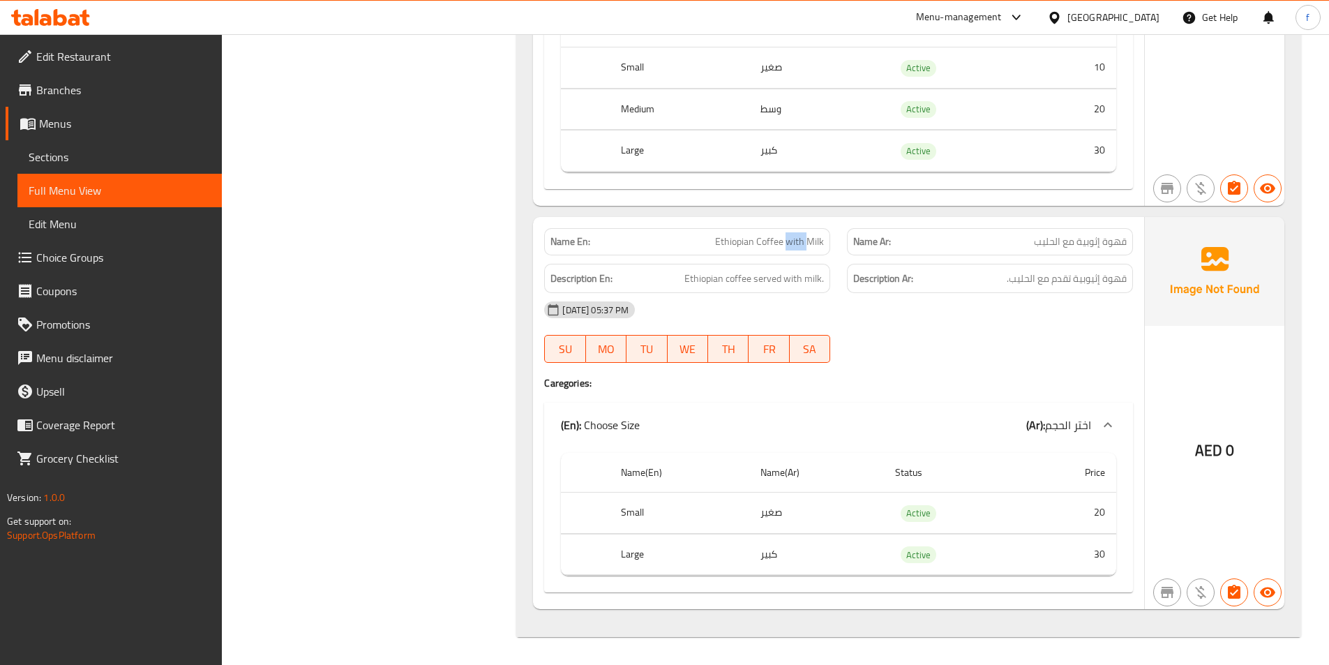
click at [800, 237] on span "Ethiopian Coffee with Milk" at bounding box center [769, 241] width 109 height 15
click at [816, 237] on span "Ethiopian Coffee with Milk" at bounding box center [769, 241] width 109 height 15
click at [703, 280] on span "Ethiopian coffee served with milk." at bounding box center [754, 278] width 140 height 17
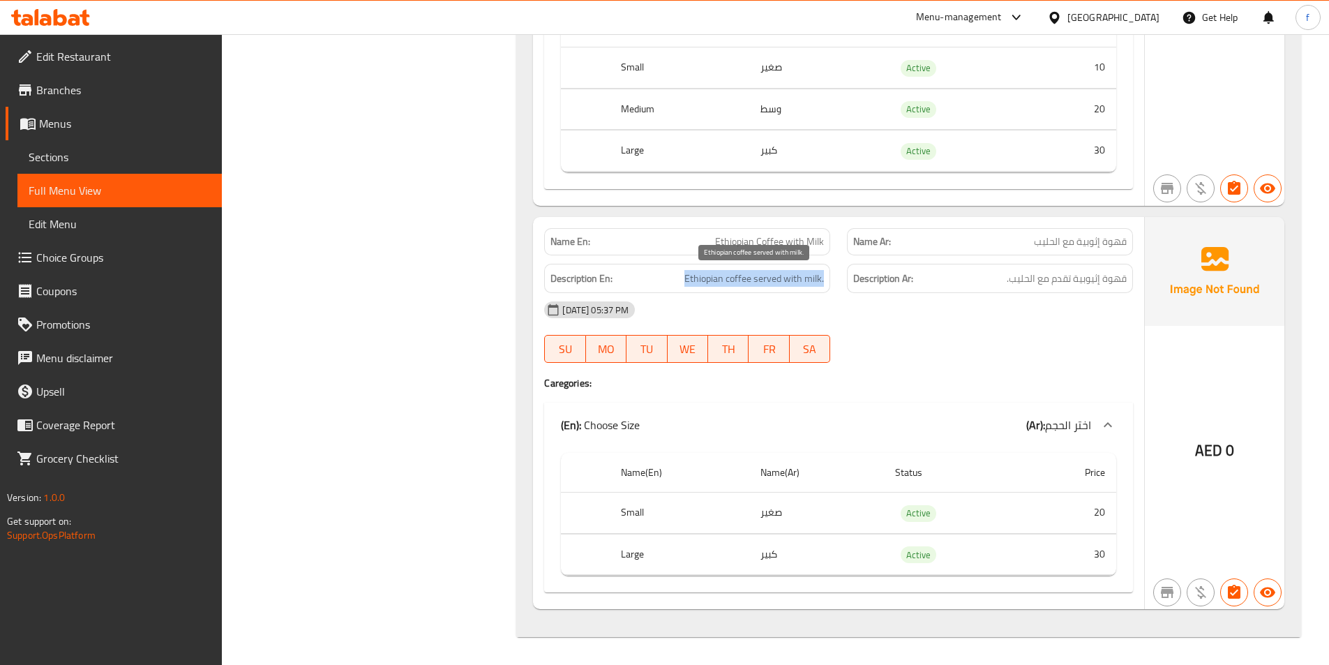
click at [703, 280] on span "Ethiopian coffee served with milk." at bounding box center [754, 278] width 140 height 17
click at [721, 286] on span "Ethiopian coffee served with milk." at bounding box center [754, 278] width 140 height 17
click at [740, 275] on span "Ethiopian coffee served with milk." at bounding box center [754, 278] width 140 height 17
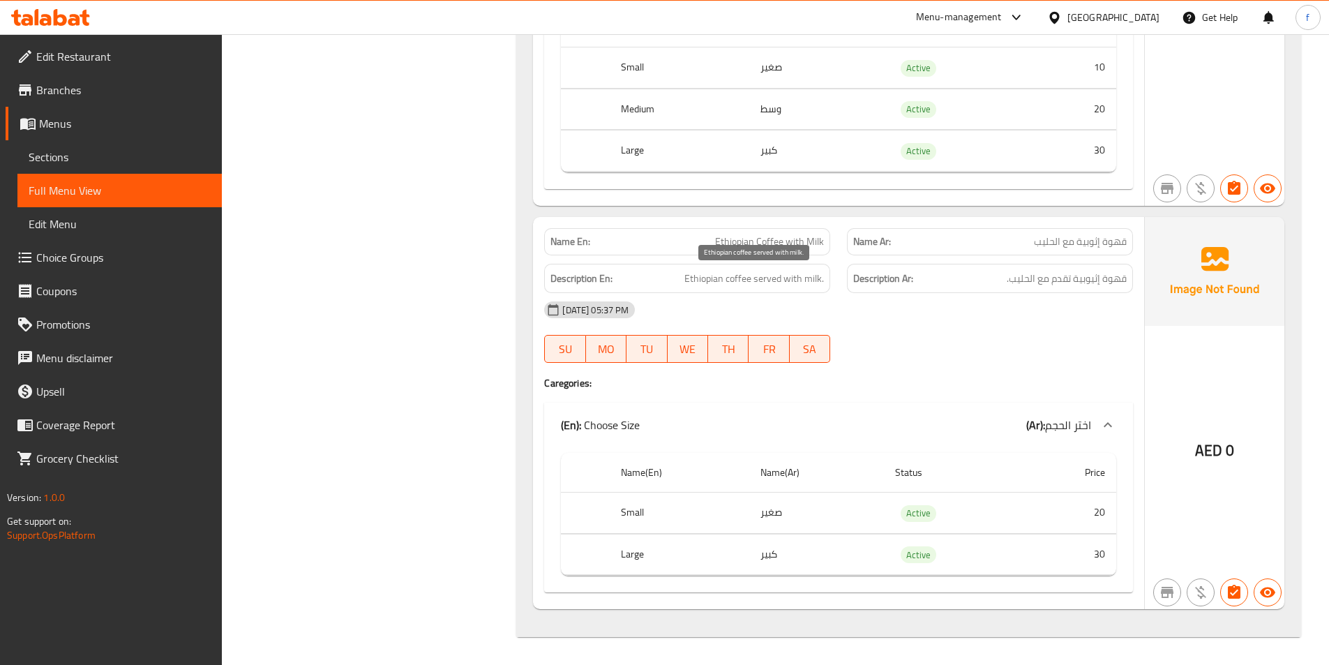
click at [709, 276] on span "Ethiopian coffee served with milk." at bounding box center [754, 278] width 140 height 17
click at [770, 280] on span "Ethiopian coffee served with milk." at bounding box center [754, 278] width 140 height 17
click at [850, 280] on div "Description Ar: قهوة إثيوبية تقدم مع الحليب." at bounding box center [990, 279] width 286 height 30
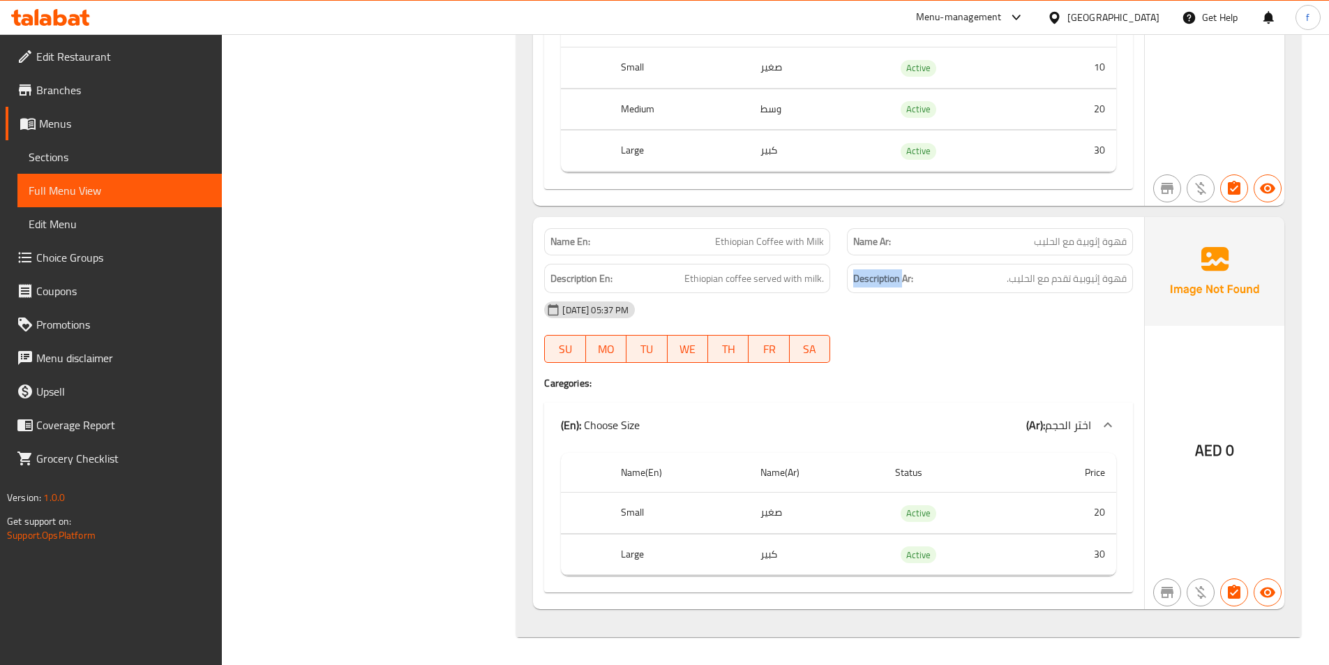
click at [850, 280] on div "Description Ar: قهوة إثيوبية تقدم مع الحليب." at bounding box center [990, 279] width 286 height 30
click at [804, 281] on span "Ethiopian coffee served with milk." at bounding box center [754, 278] width 140 height 17
click at [770, 277] on span "Ethiopian coffee served with milk." at bounding box center [754, 278] width 140 height 17
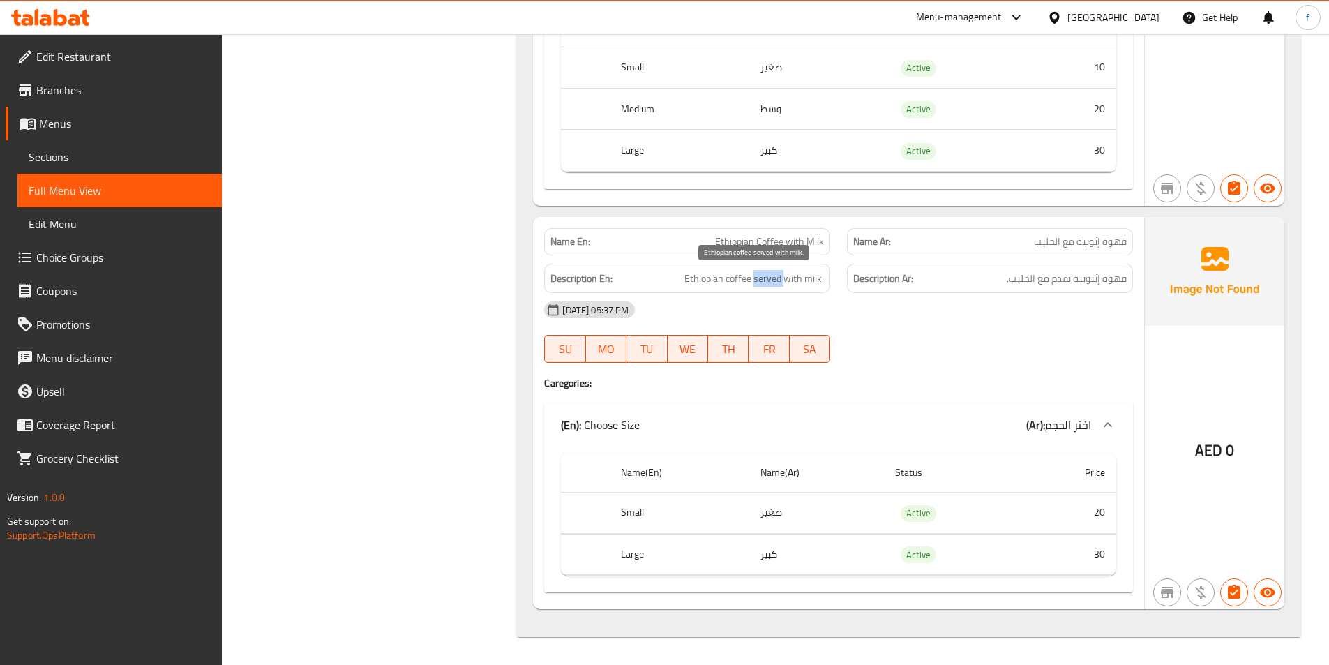
click at [770, 277] on span "Ethiopian coffee served with milk." at bounding box center [754, 278] width 140 height 17
click at [739, 239] on span "Ethiopian Coffee with Milk" at bounding box center [769, 241] width 109 height 15
copy span "Ethiopian Coffee with Milk"
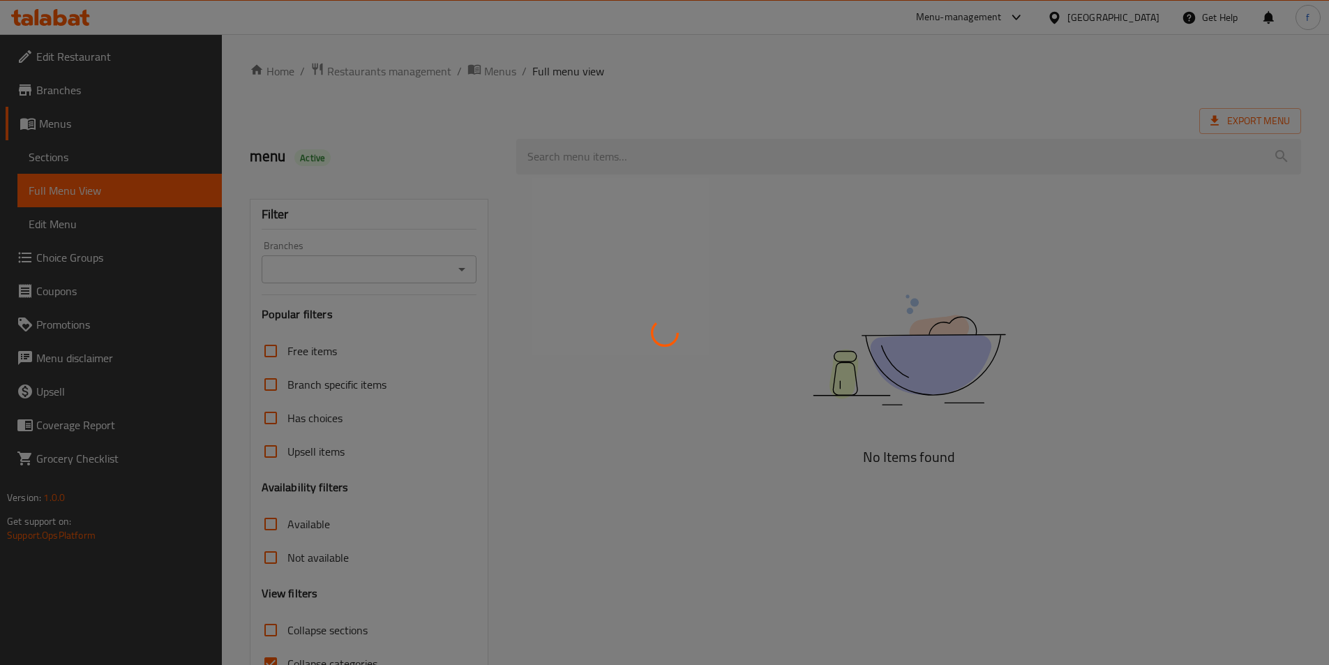
click at [73, 155] on div at bounding box center [664, 332] width 1329 height 665
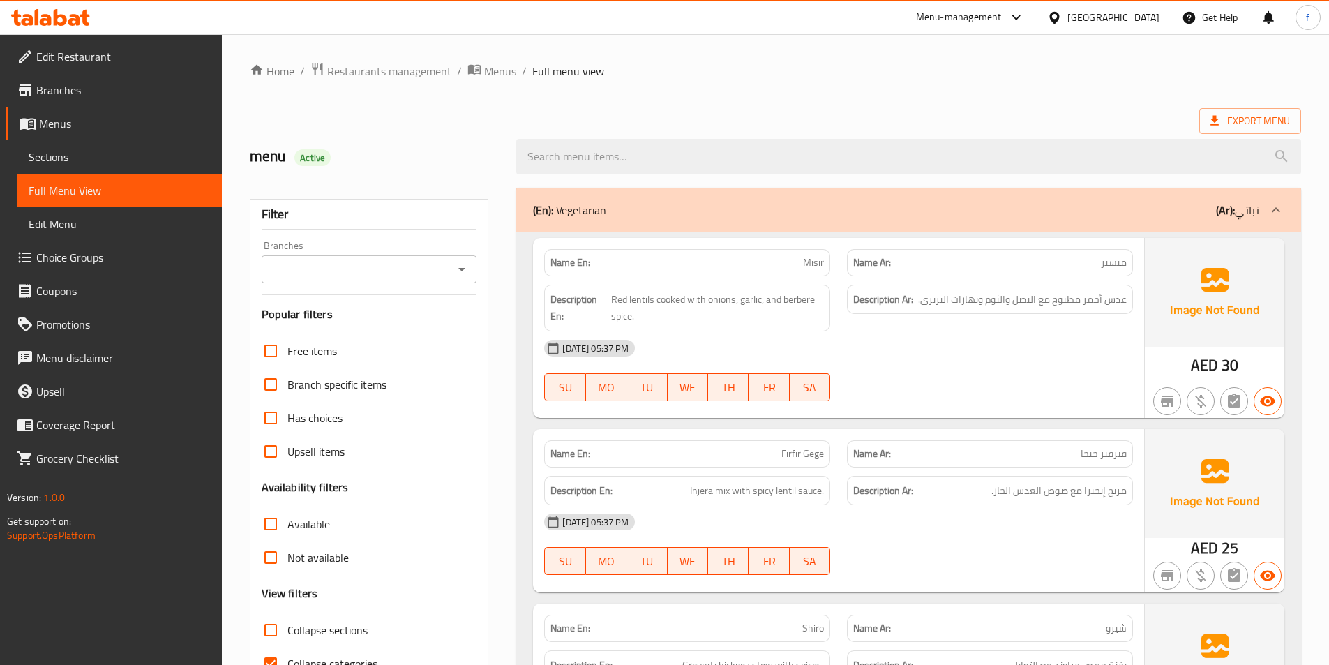
click at [73, 162] on span "Sections" at bounding box center [120, 157] width 182 height 17
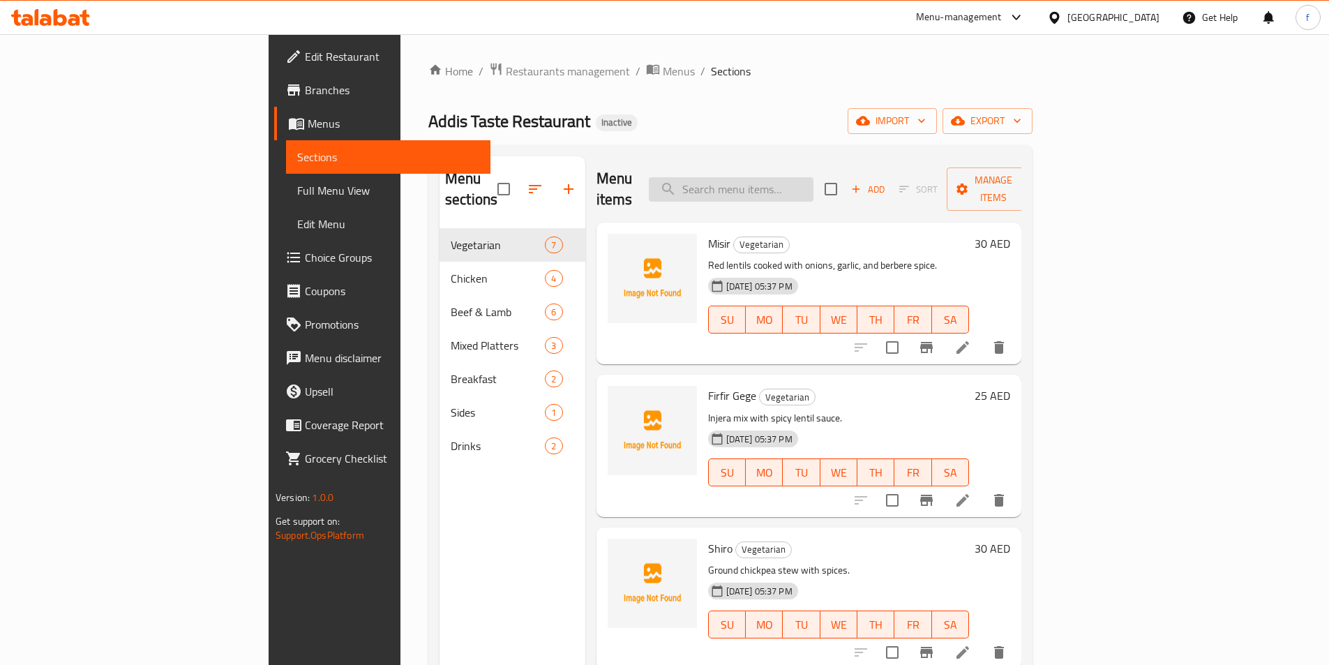
click at [784, 180] on input "search" at bounding box center [731, 189] width 165 height 24
paste input "Ethiopian Coffee with Milk"
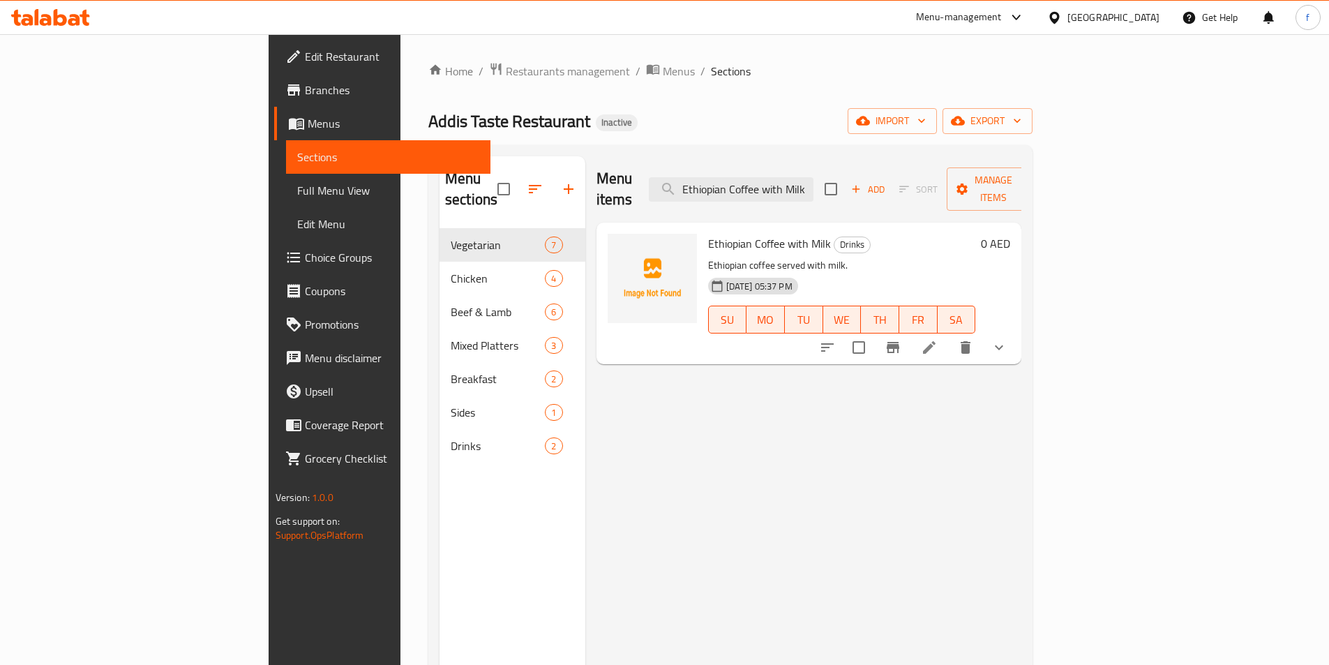
type input "Ethiopian Coffee with Milk"
click at [938, 339] on icon at bounding box center [929, 347] width 17 height 17
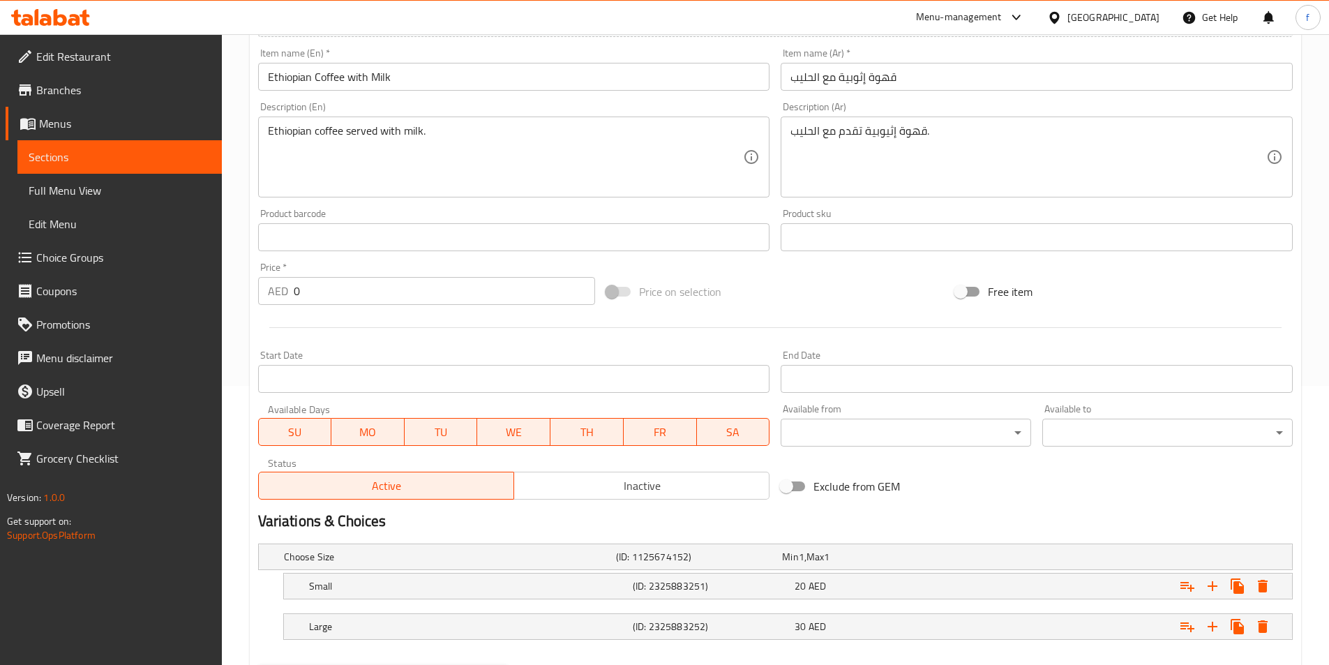
click at [982, 106] on div "Description (Ar) قهوة إثيوبية تقدم مع الحليب. Description (Ar)" at bounding box center [1037, 150] width 512 height 96
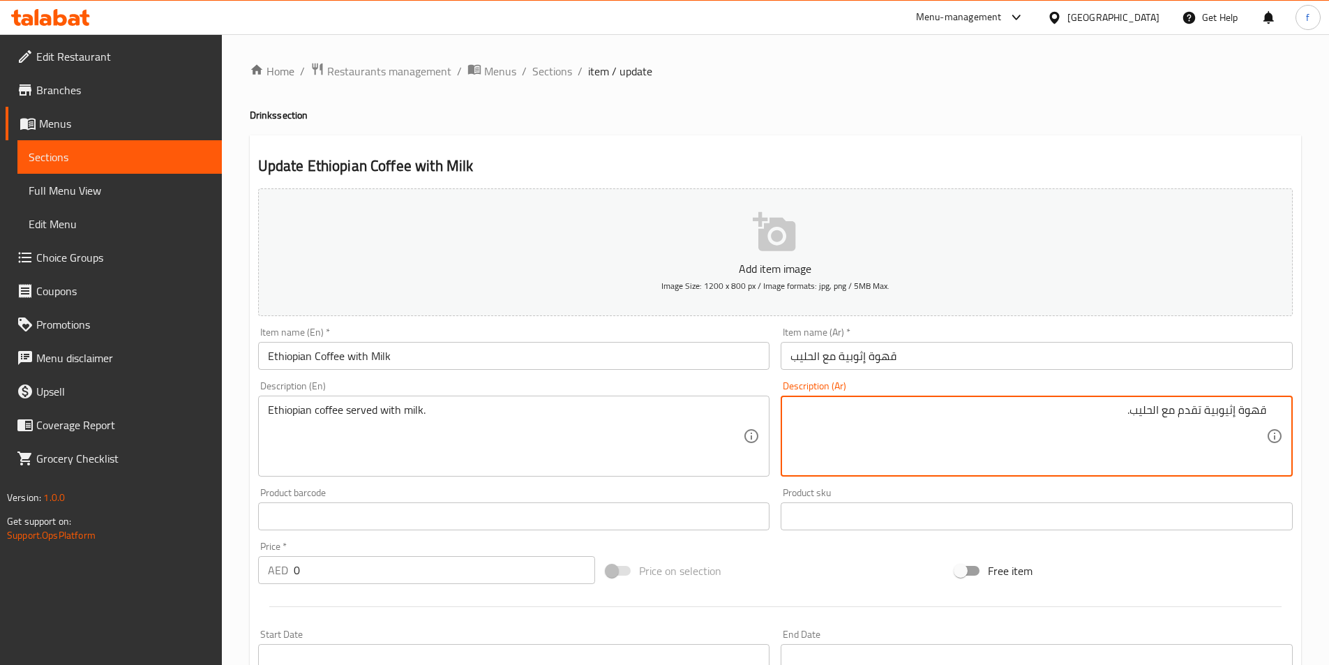
click at [1022, 330] on div "Item name (Ar)   * قهوة إثوبية مع الحليب Item name (Ar) *" at bounding box center [1037, 348] width 512 height 43
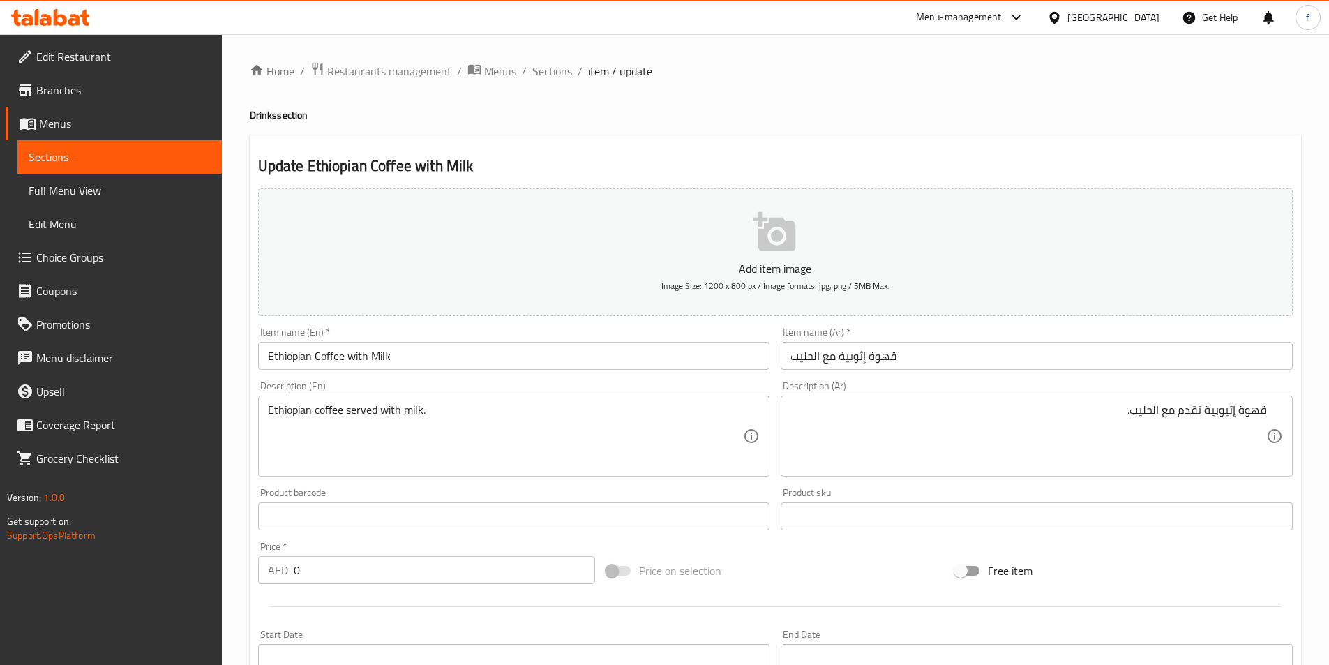
click at [1026, 359] on input "قهوة إثوبية مع الحليب" at bounding box center [1037, 356] width 512 height 28
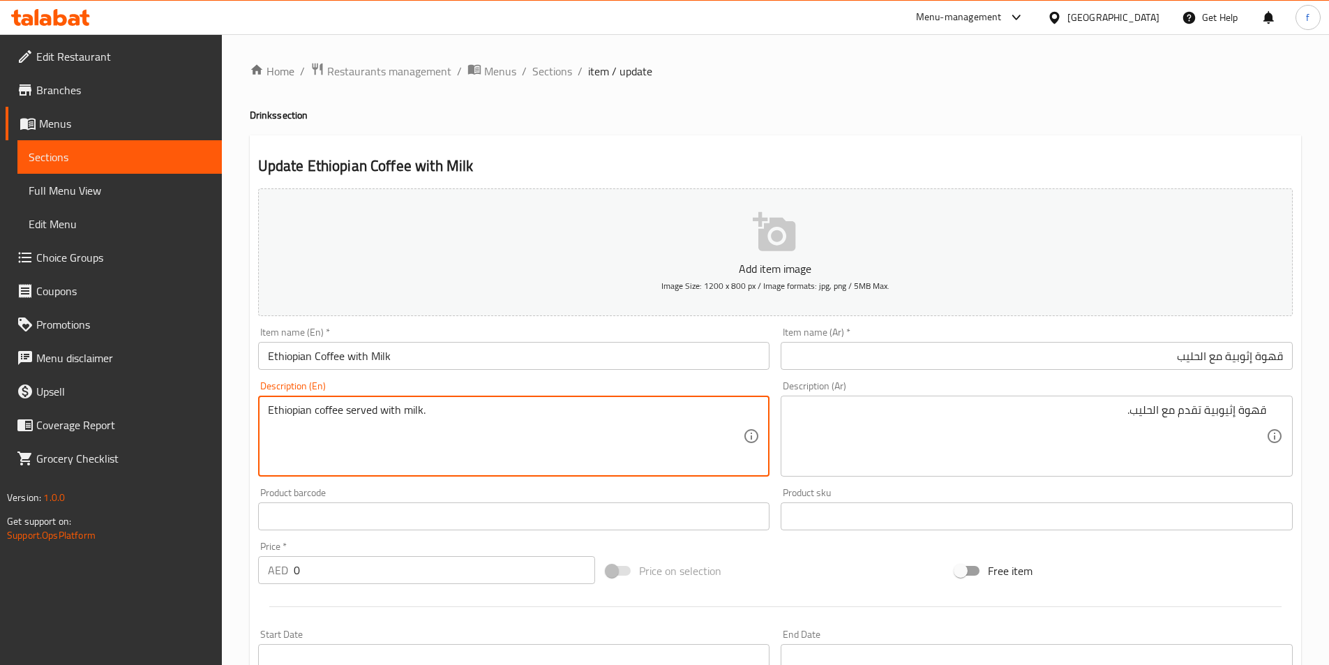
drag, startPoint x: 553, startPoint y: 442, endPoint x: 760, endPoint y: 438, distance: 206.6
click at [681, 450] on textarea "Ethiopian coffee served with milk." at bounding box center [506, 436] width 476 height 66
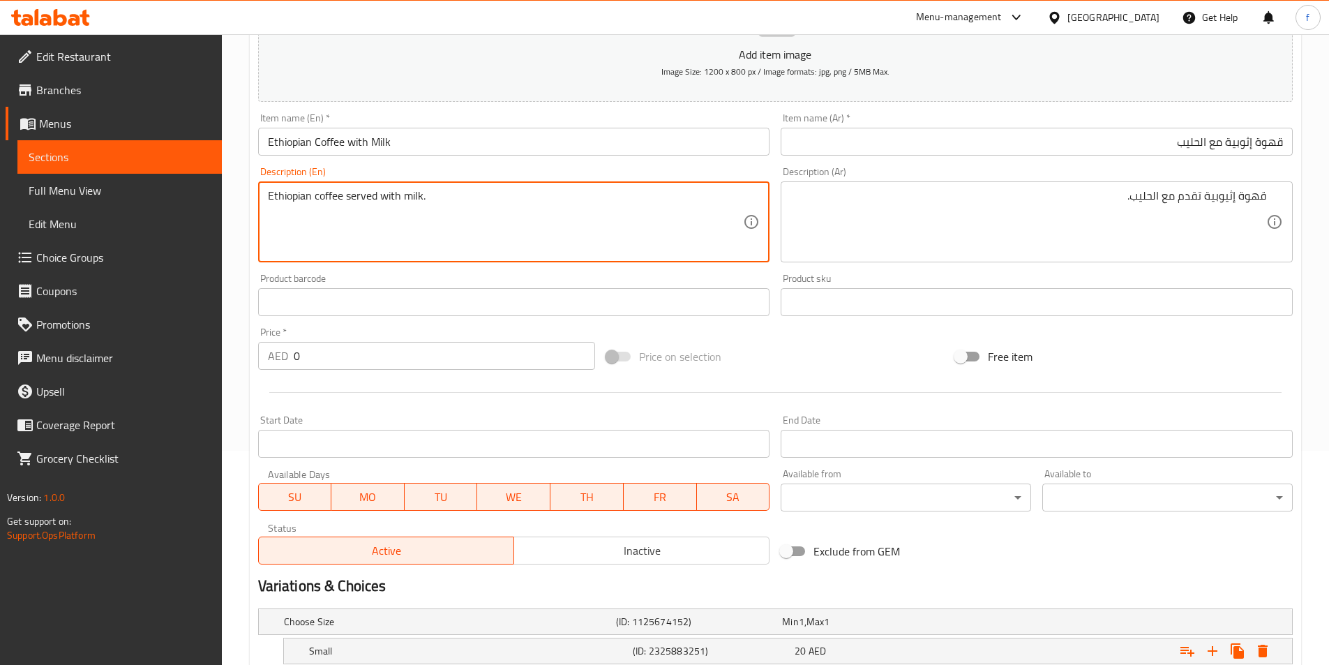
scroll to position [213, 0]
click at [361, 149] on input "Ethiopian Coffee with Milk" at bounding box center [514, 143] width 512 height 28
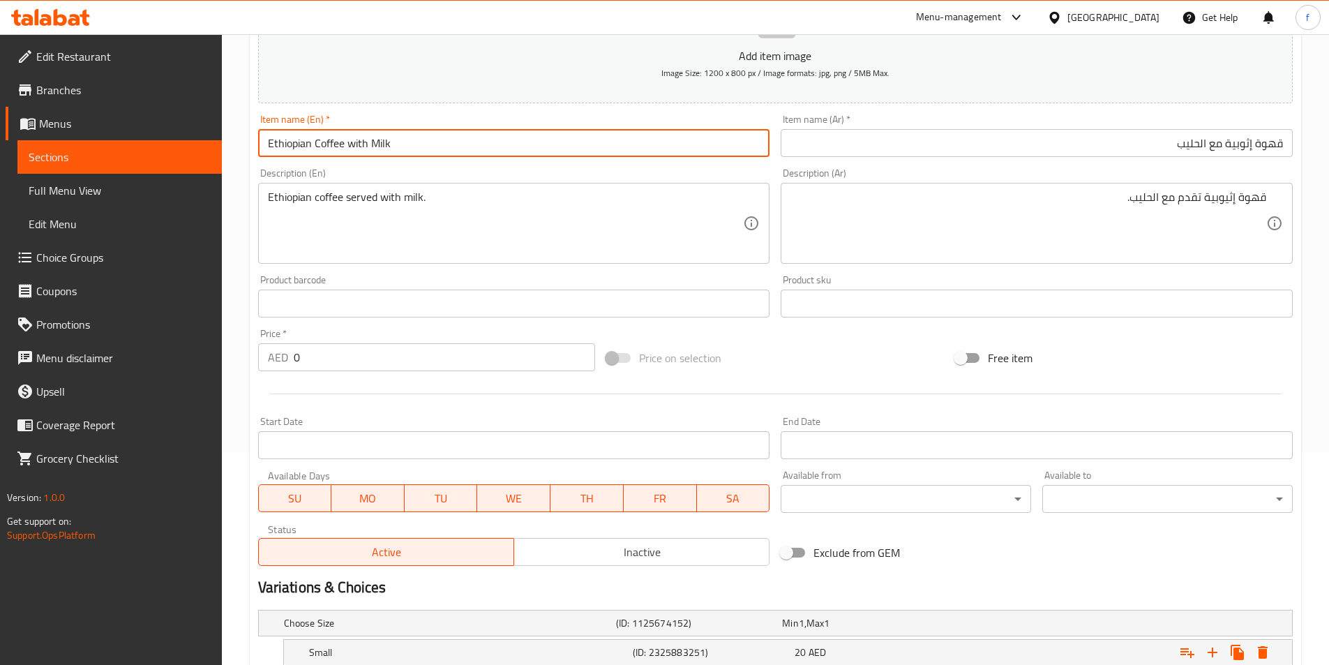
click at [361, 149] on input "Ethiopian Coffee with Milk" at bounding box center [514, 143] width 512 height 28
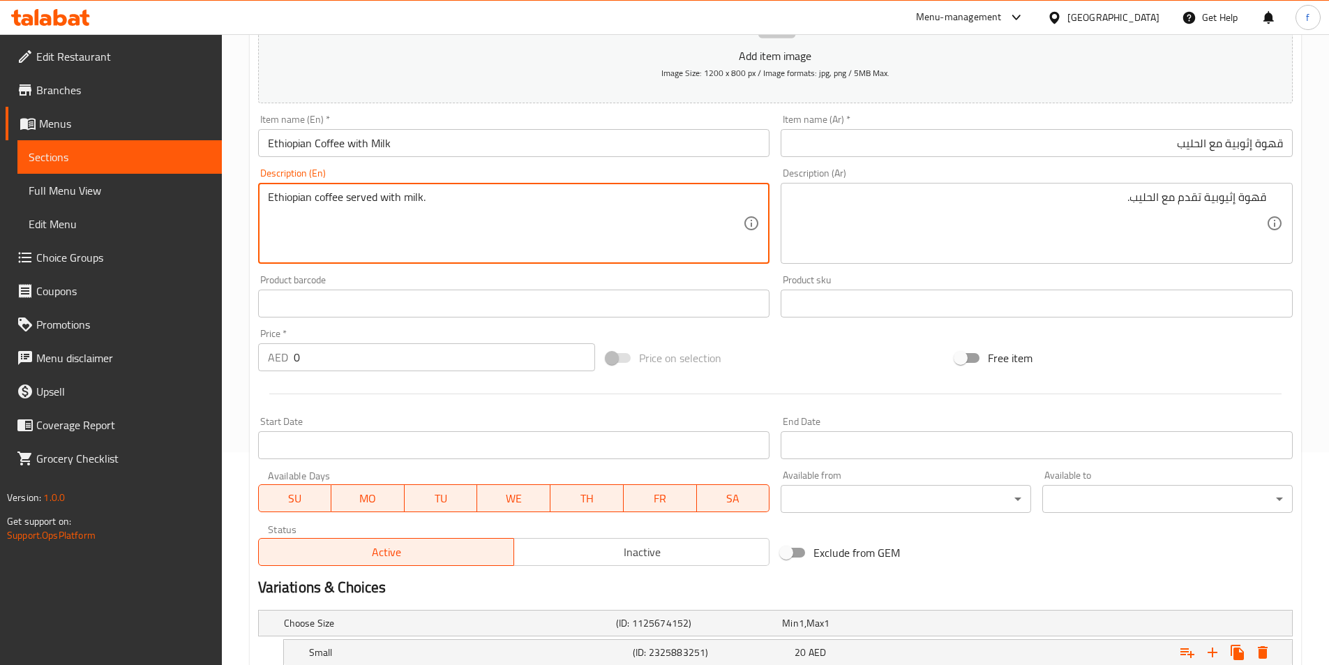
click at [388, 200] on textarea "Ethiopian coffee served with milk." at bounding box center [506, 223] width 476 height 66
click at [1180, 186] on div "قهوة إثيوبية تقدم مع الحليب. Description (Ar)" at bounding box center [1037, 223] width 512 height 81
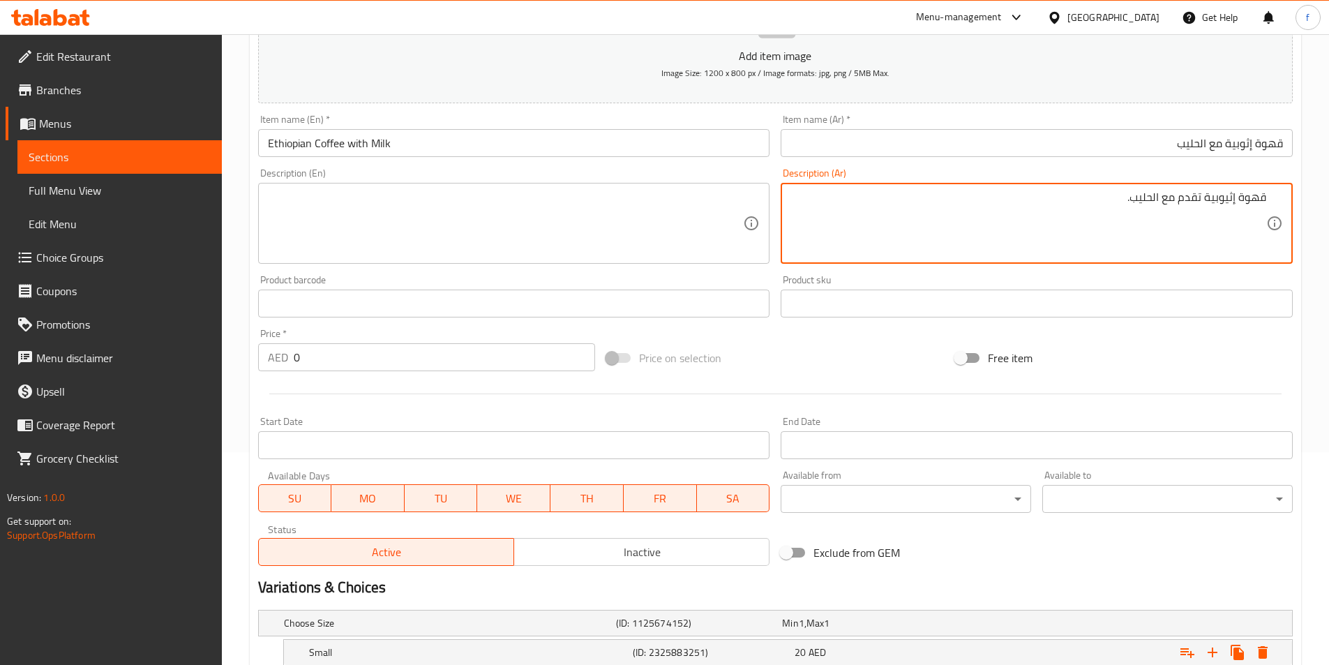
click at [1183, 192] on textarea "قهوة إثيوبية تقدم مع الحليب." at bounding box center [1028, 223] width 476 height 66
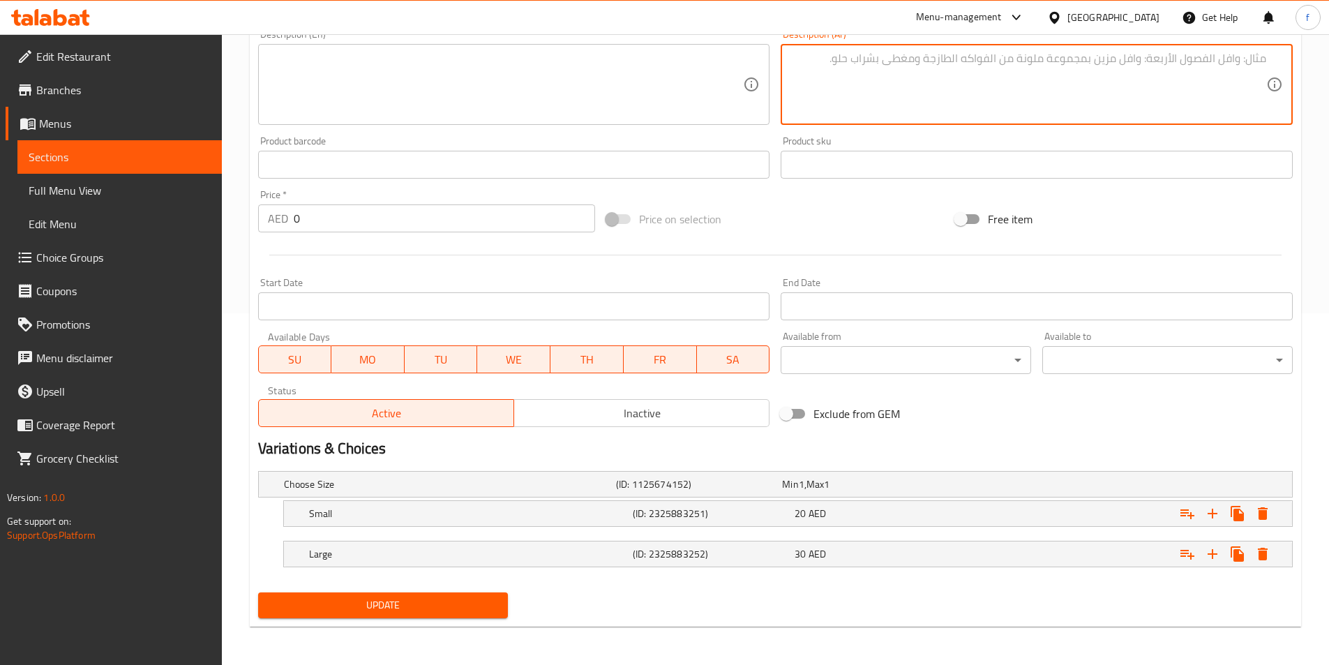
scroll to position [352, 0]
click at [319, 509] on h5 "Small" at bounding box center [468, 513] width 318 height 14
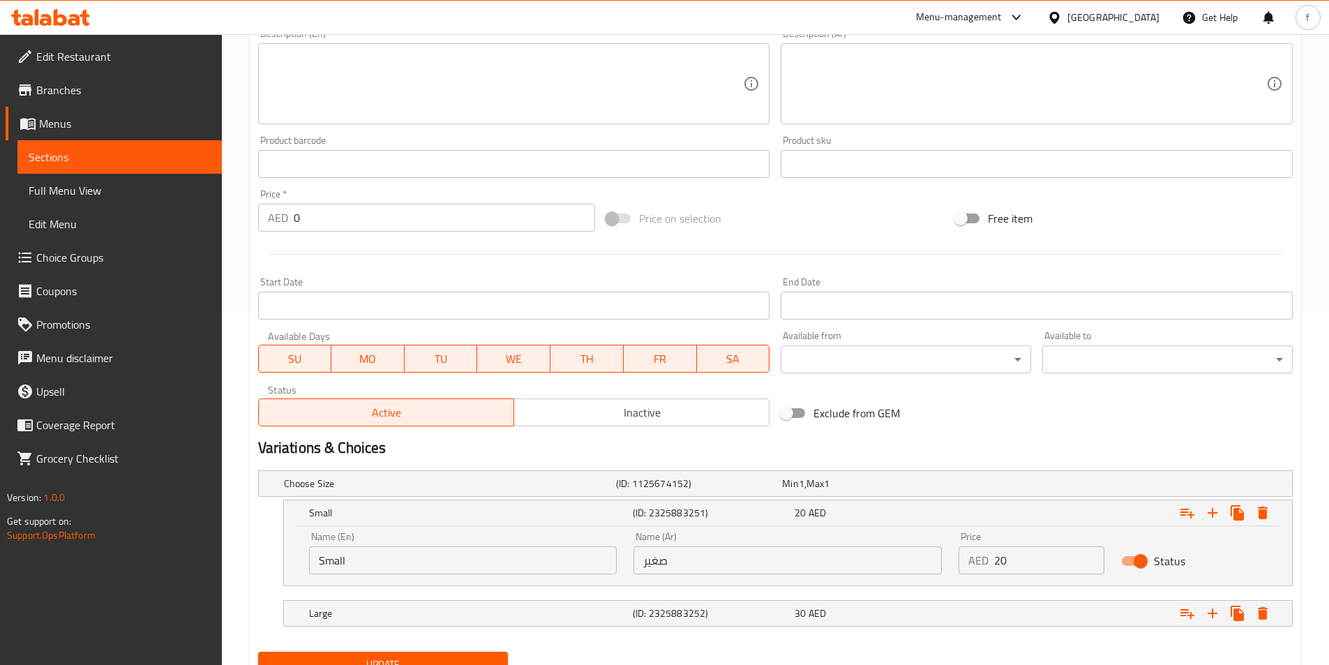
scroll to position [412, 0]
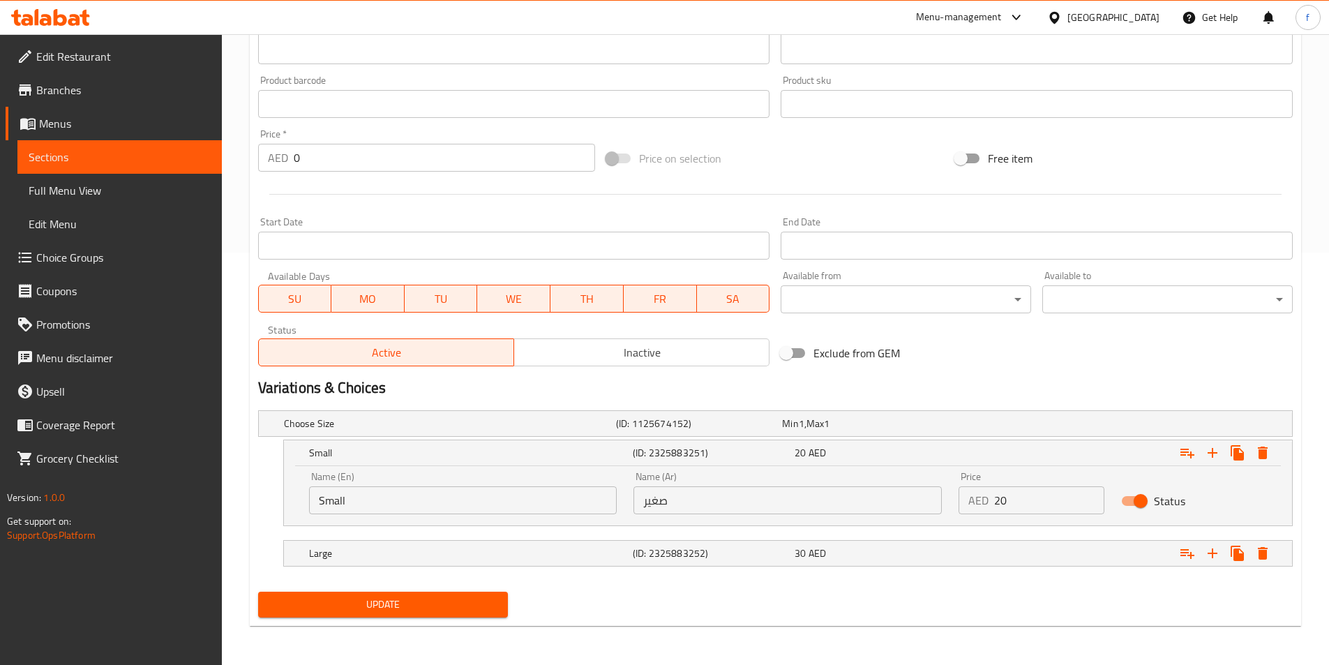
click at [709, 504] on input "صغير" at bounding box center [787, 500] width 308 height 28
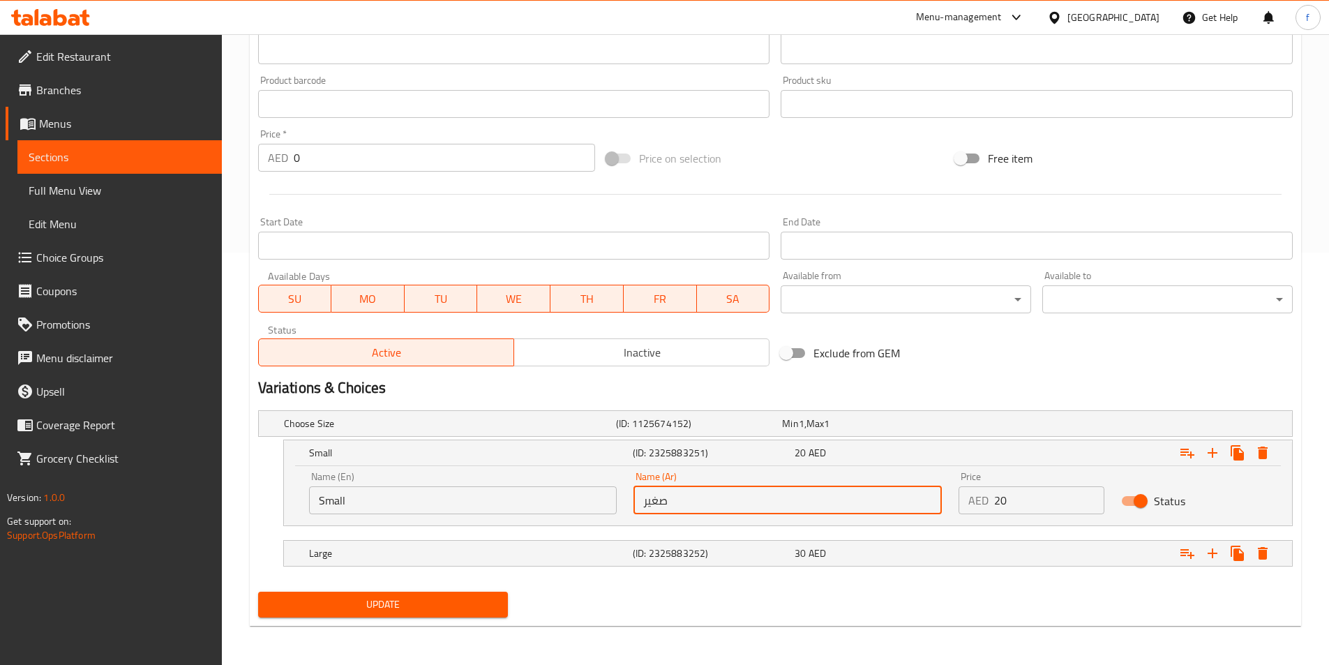
click at [709, 504] on input "صغير" at bounding box center [787, 500] width 308 height 28
type input ","
type input "وسط"
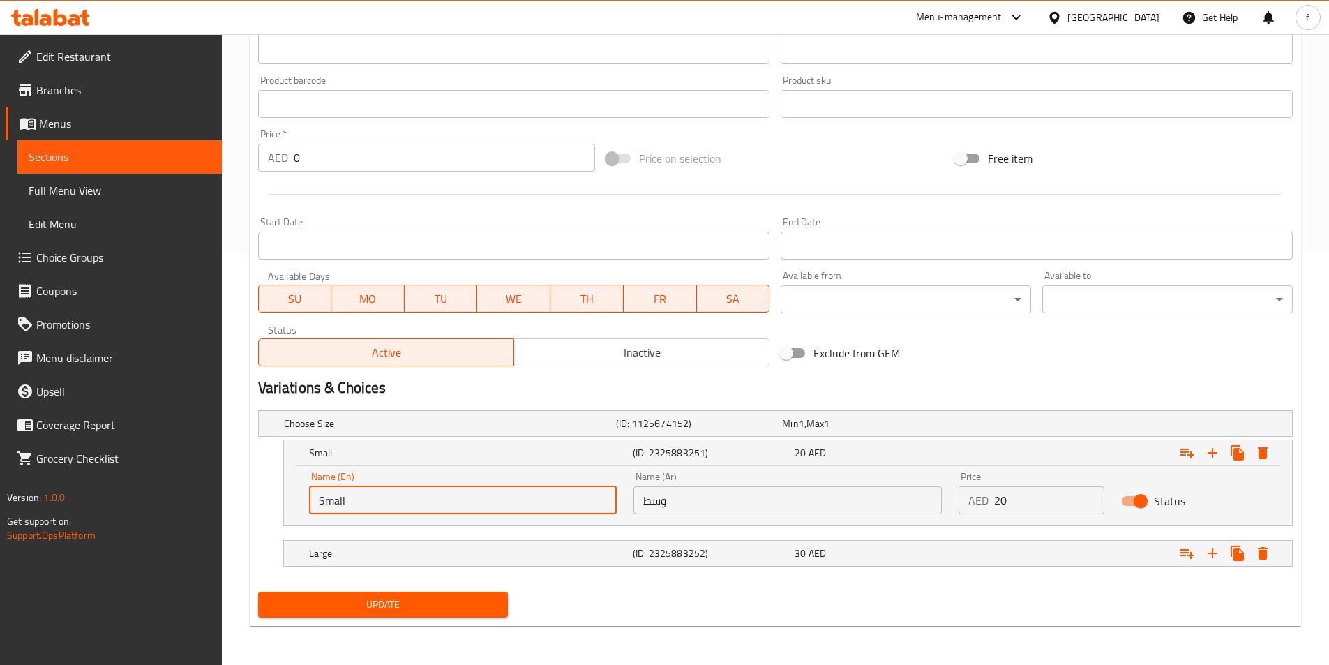
click at [331, 497] on input "Small" at bounding box center [463, 500] width 308 height 28
click at [331, 497] on input "text" at bounding box center [463, 500] width 308 height 28
type input "’"
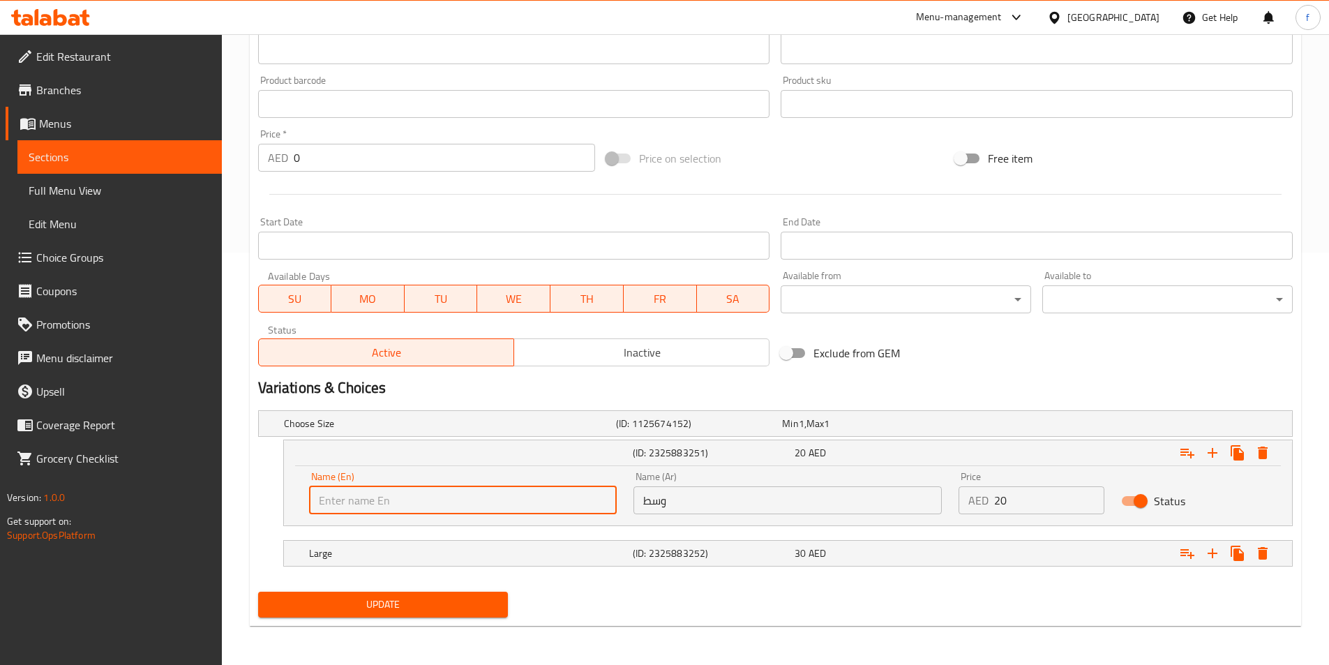
type input "m"
type input "Medium"
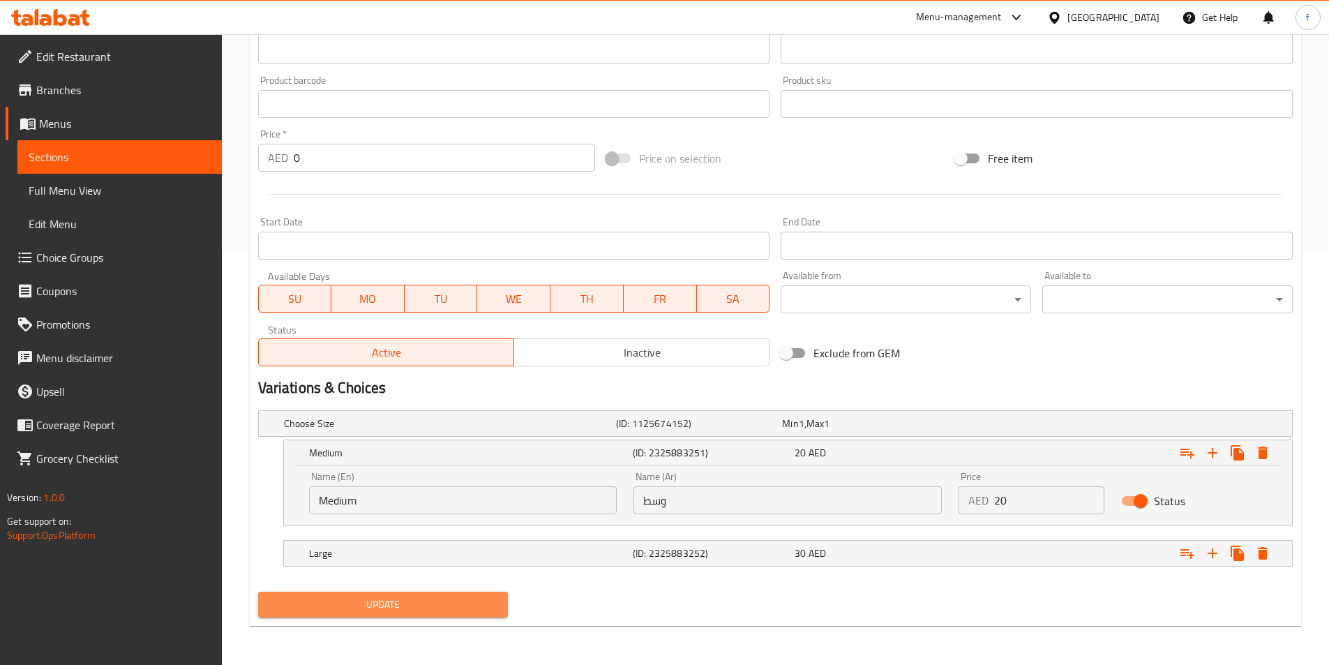
click at [334, 596] on span "Update" at bounding box center [383, 604] width 228 height 17
click at [429, 592] on button "Update" at bounding box center [383, 605] width 250 height 26
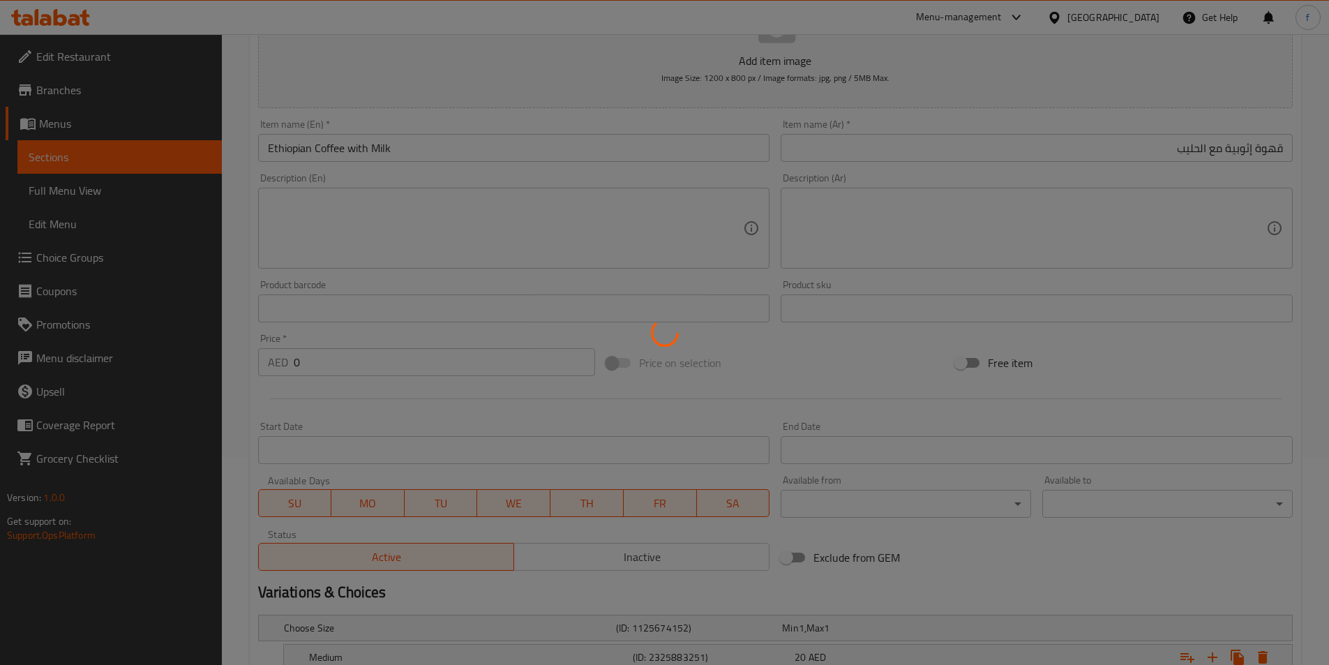
scroll to position [0, 0]
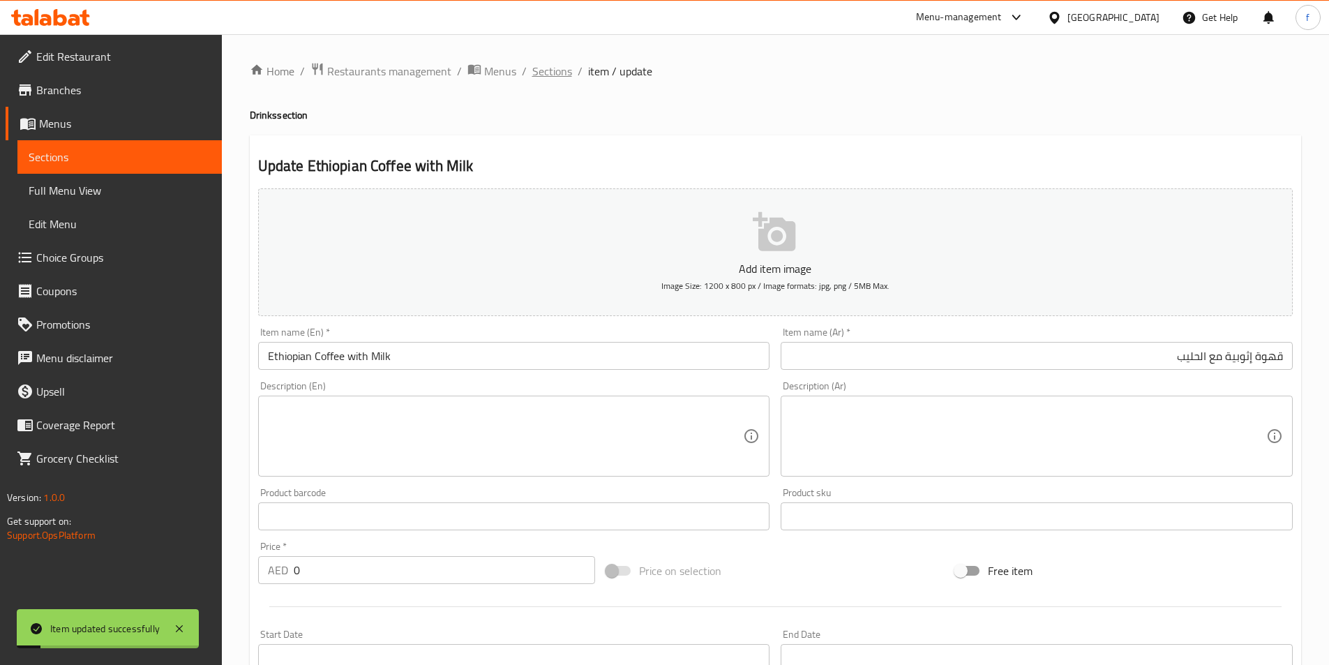
click at [550, 77] on span "Sections" at bounding box center [552, 71] width 40 height 17
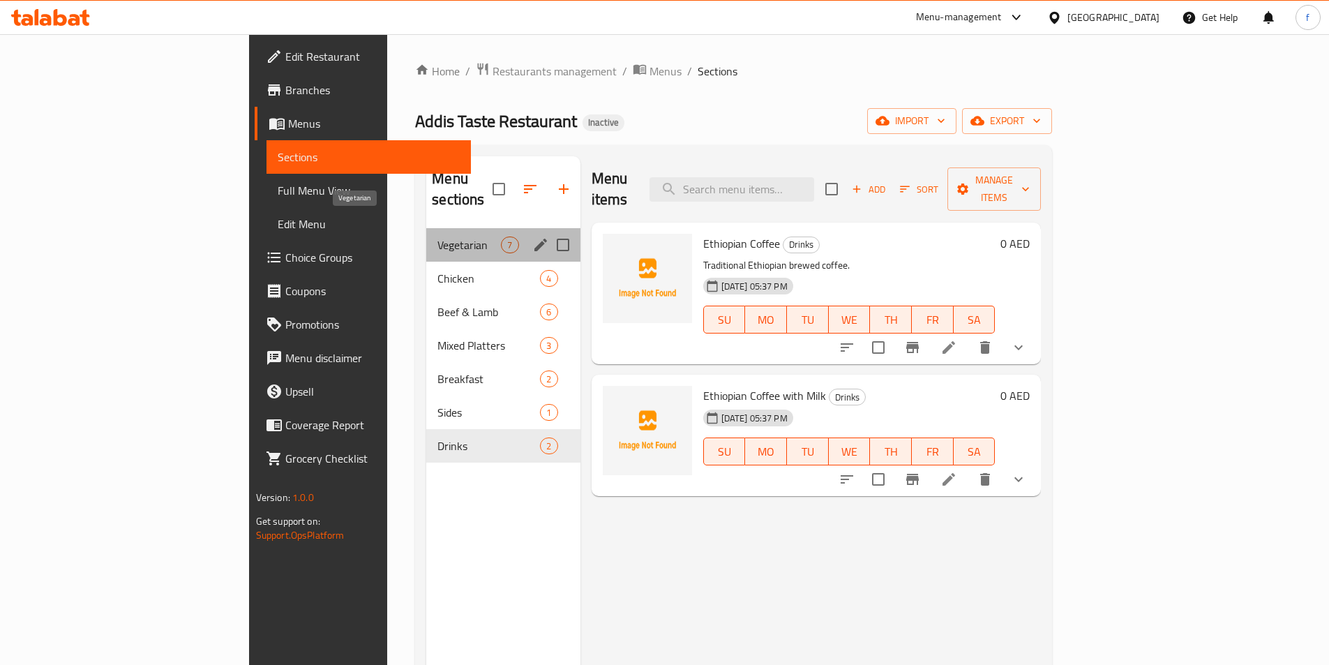
click at [437, 237] on span "Vegetarian" at bounding box center [468, 245] width 63 height 17
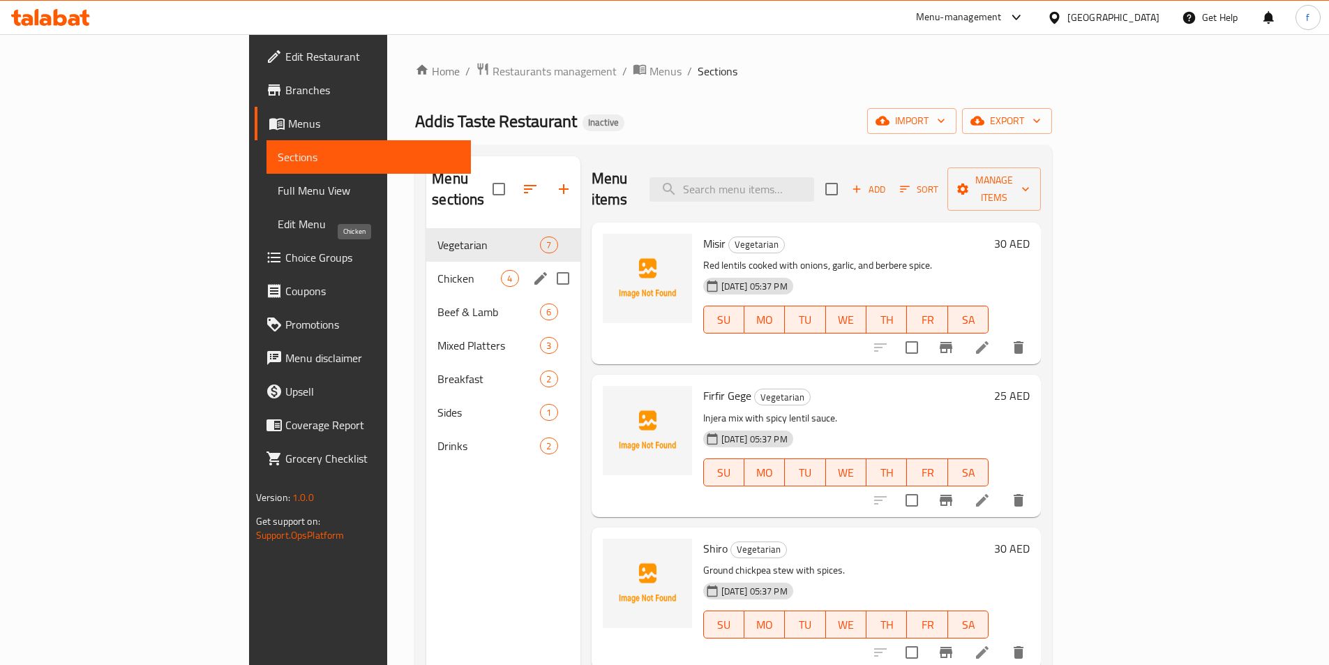
click at [437, 270] on span "Chicken" at bounding box center [468, 278] width 63 height 17
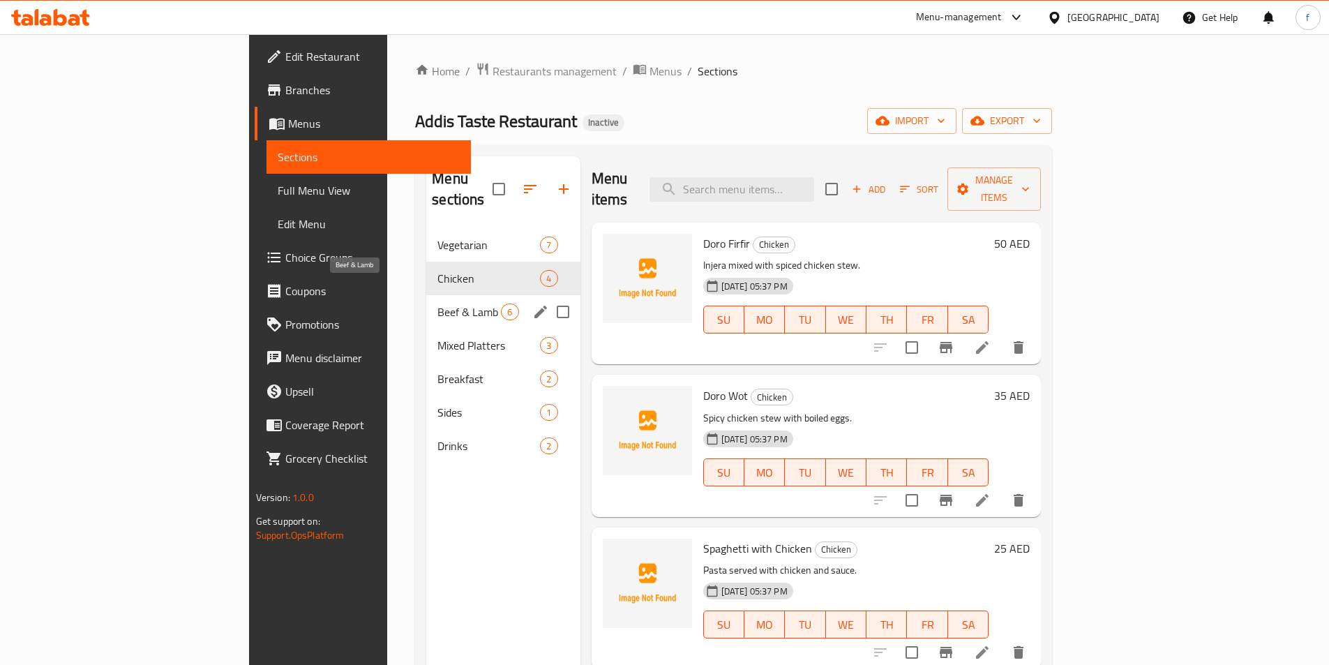
click at [437, 303] on span "Beef & Lamb" at bounding box center [468, 311] width 63 height 17
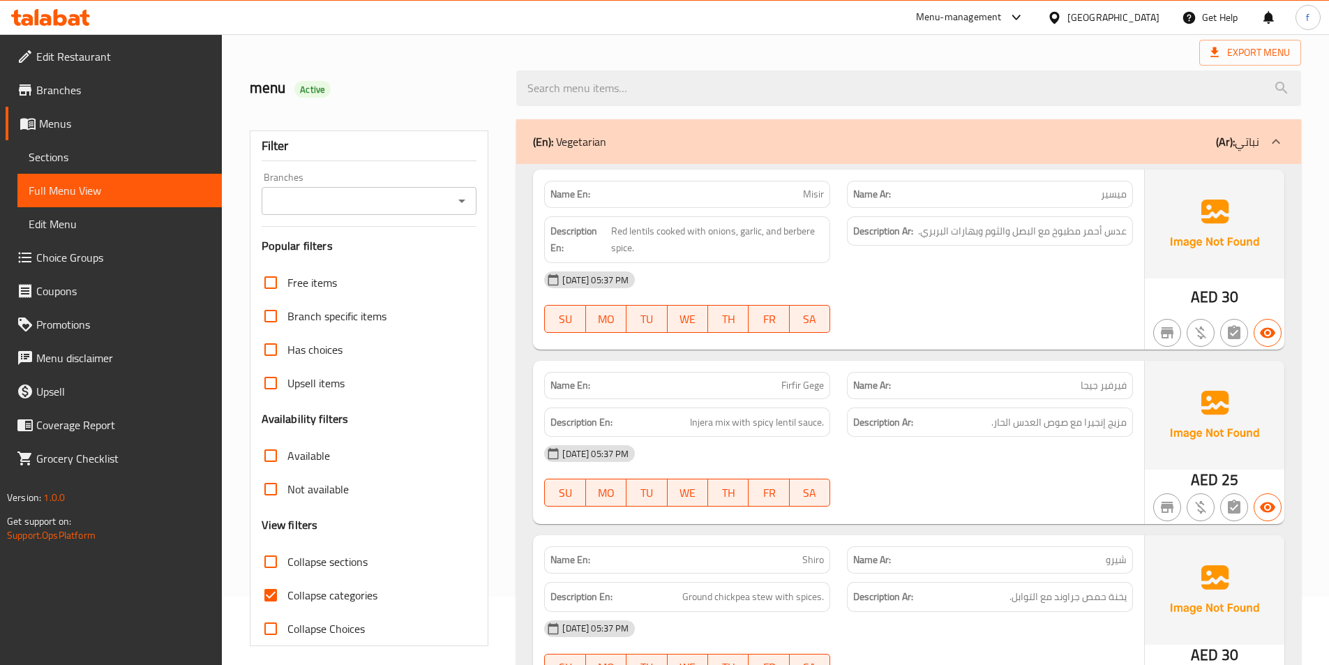
scroll to position [209, 0]
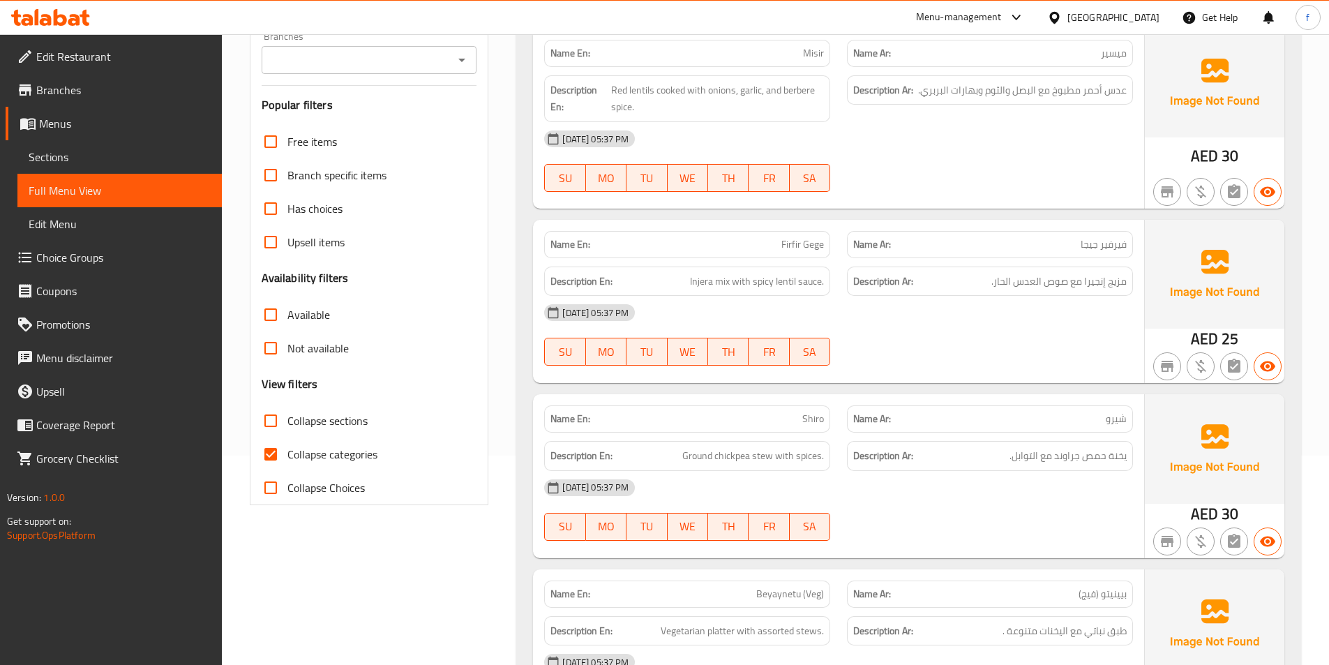
click at [269, 447] on input "Collapse categories" at bounding box center [270, 453] width 33 height 33
checkbox input "false"
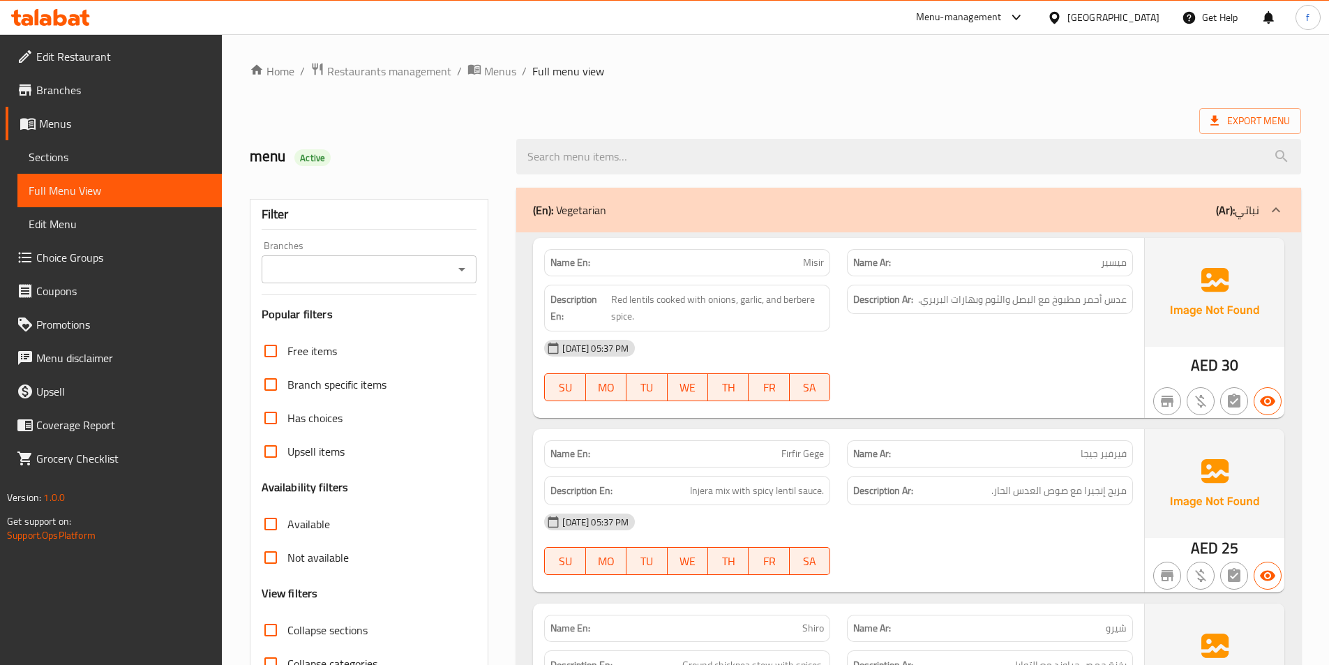
click at [812, 269] on span "Misir" at bounding box center [813, 262] width 21 height 15
click at [636, 301] on span "Red lentils cooked with onions, garlic, and berbere spice." at bounding box center [717, 308] width 213 height 34
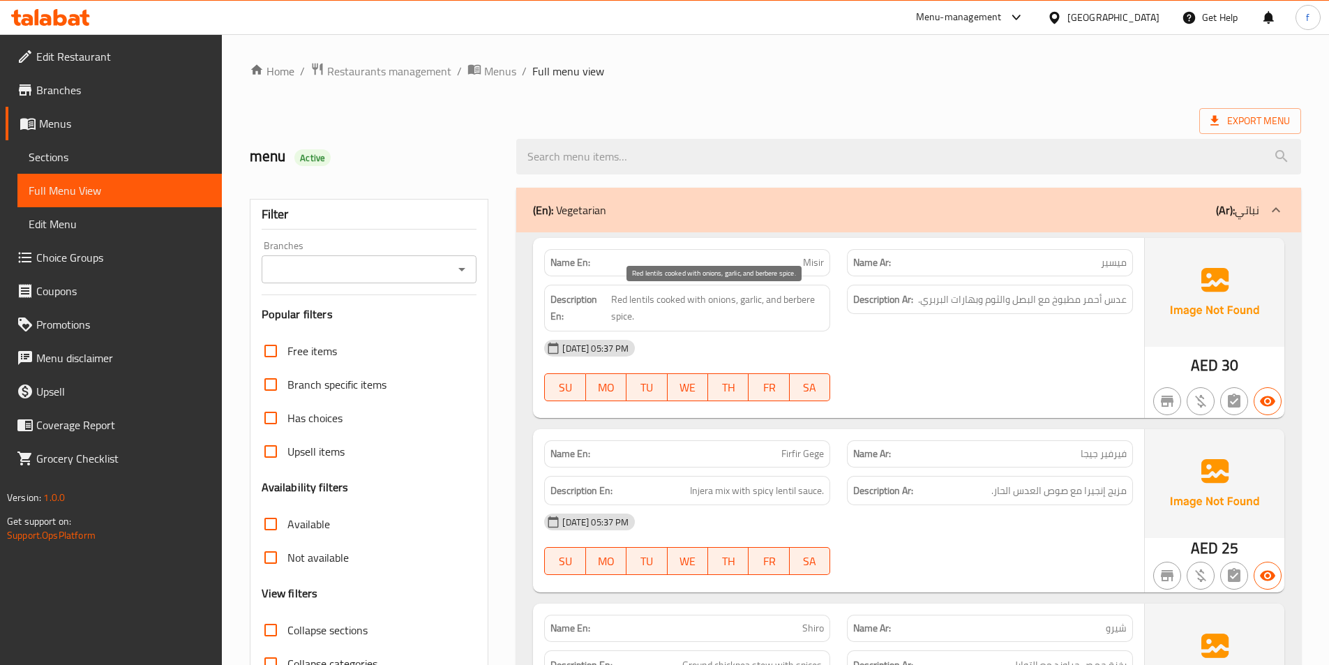
click at [624, 301] on span "Red lentils cooked with onions, garlic, and berbere spice." at bounding box center [717, 308] width 213 height 34
click at [681, 298] on span "Red lentils cooked with onions, garlic, and berbere spice." at bounding box center [717, 308] width 213 height 34
click at [696, 299] on span "Red lentils cooked with onions, garlic, and berbere spice." at bounding box center [717, 308] width 213 height 34
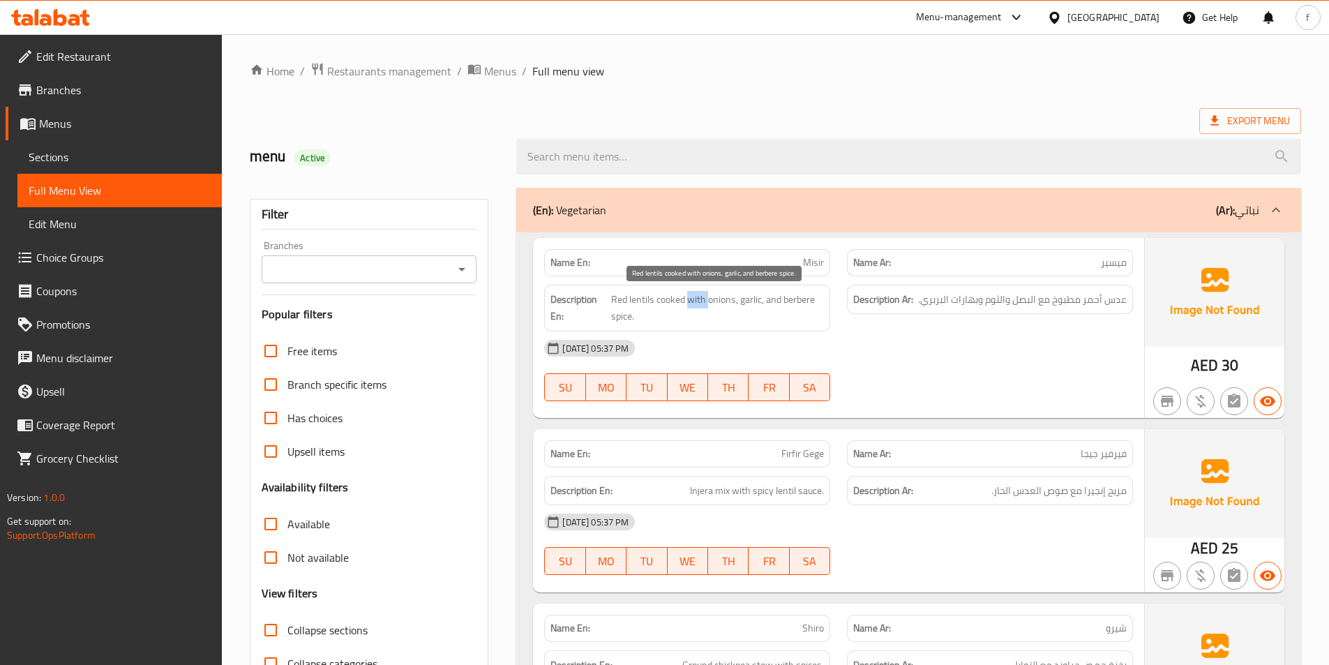
click at [696, 299] on span "Red lentils cooked with onions, garlic, and berbere spice." at bounding box center [717, 308] width 213 height 34
click at [717, 297] on span "Red lentils cooked with onions, garlic, and berbere spice." at bounding box center [717, 308] width 213 height 34
click at [751, 298] on span "Red lentils cooked with onions, garlic, and berbere spice." at bounding box center [717, 308] width 213 height 34
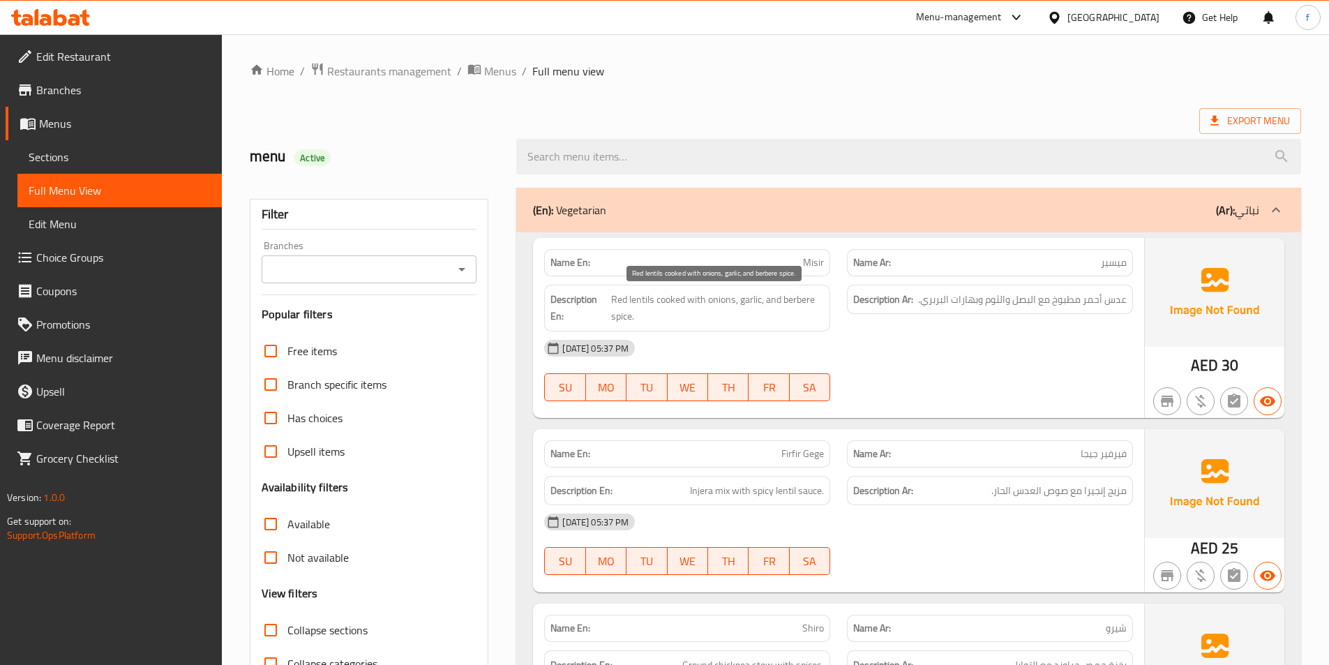
click at [798, 300] on span "Red lentils cooked with onions, garlic, and berbere spice." at bounding box center [717, 308] width 213 height 34
click at [707, 336] on div "[DATE] 05:37 PM" at bounding box center [839, 347] width 606 height 33
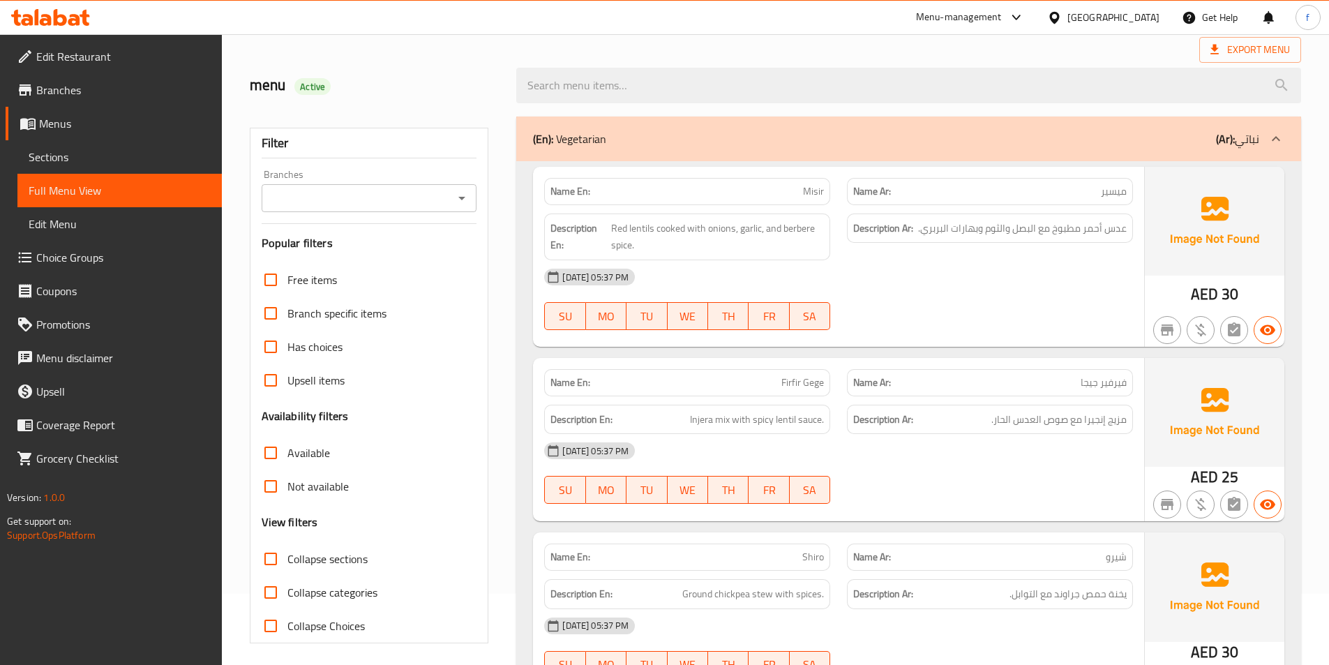
scroll to position [140, 0]
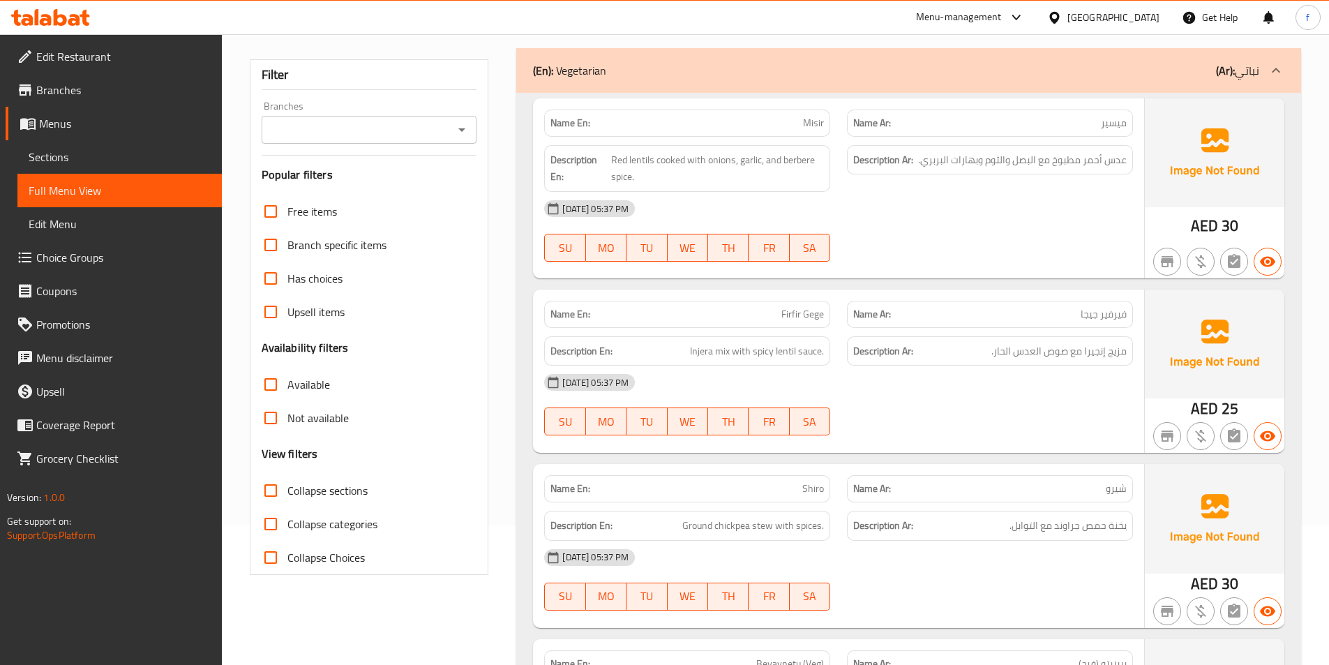
click at [789, 311] on span "Firfir Gege" at bounding box center [802, 314] width 43 height 15
click at [717, 350] on span "Injera mix with spicy lentil sauce." at bounding box center [757, 351] width 134 height 17
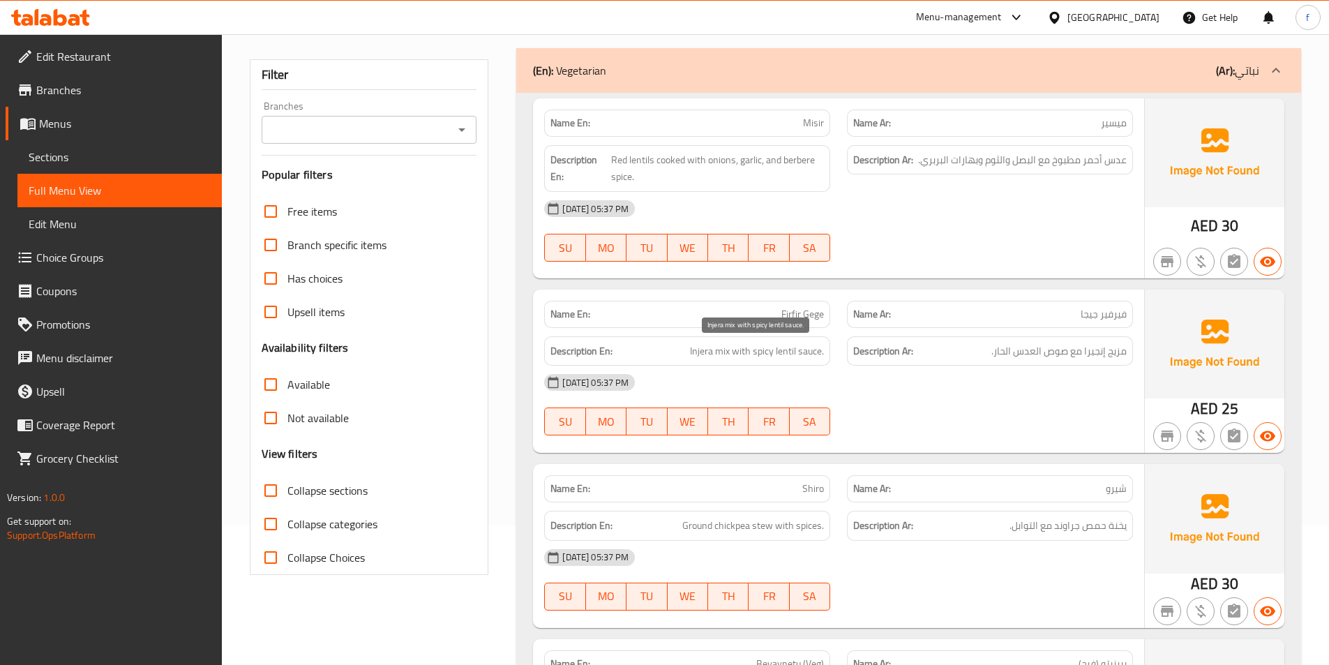
click at [680, 354] on h6 "Description En: Injera mix with spicy lentil sauce." at bounding box center [686, 351] width 273 height 17
click at [696, 349] on span "Injera mix with spicy lentil sauce." at bounding box center [757, 351] width 134 height 17
click at [742, 352] on span "Injera mix with spicy lentil sauce." at bounding box center [757, 351] width 134 height 17
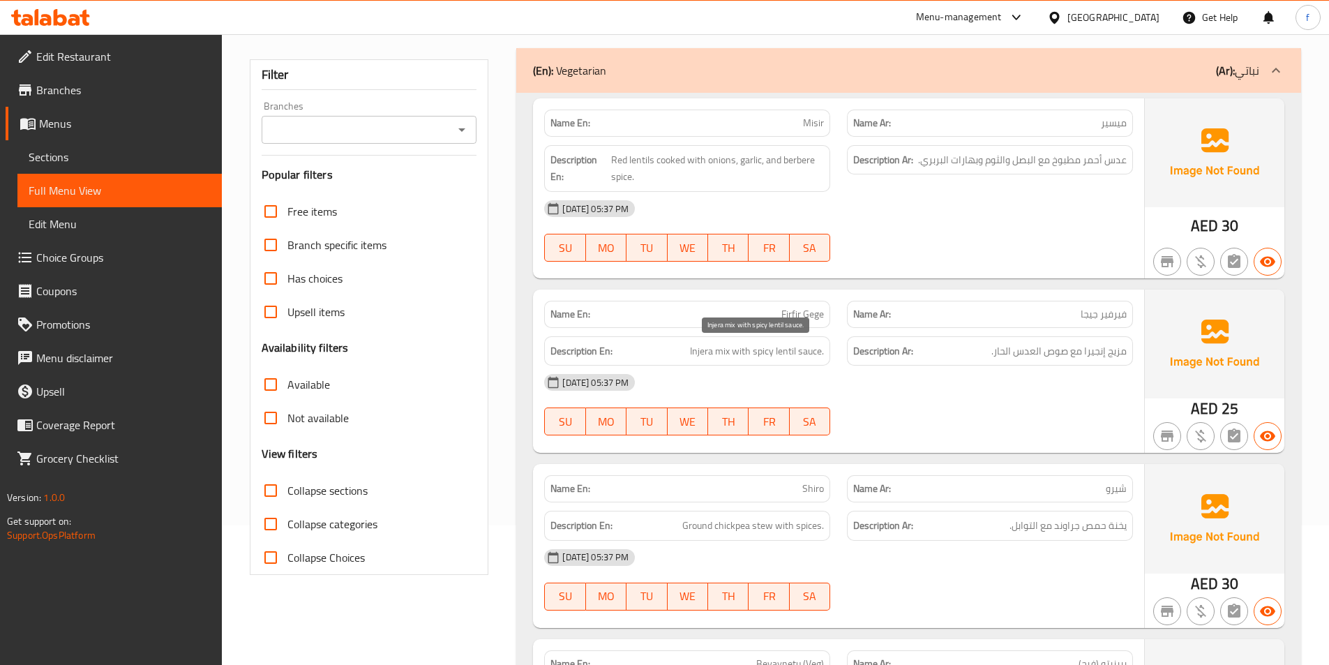
click at [806, 352] on span "Injera mix with spicy lentil sauce." at bounding box center [757, 351] width 134 height 17
click at [785, 352] on span "Injera mix with spicy lentil sauce." at bounding box center [757, 351] width 134 height 17
click at [768, 351] on span "Injera mix with spicy lentil sauce." at bounding box center [757, 351] width 134 height 17
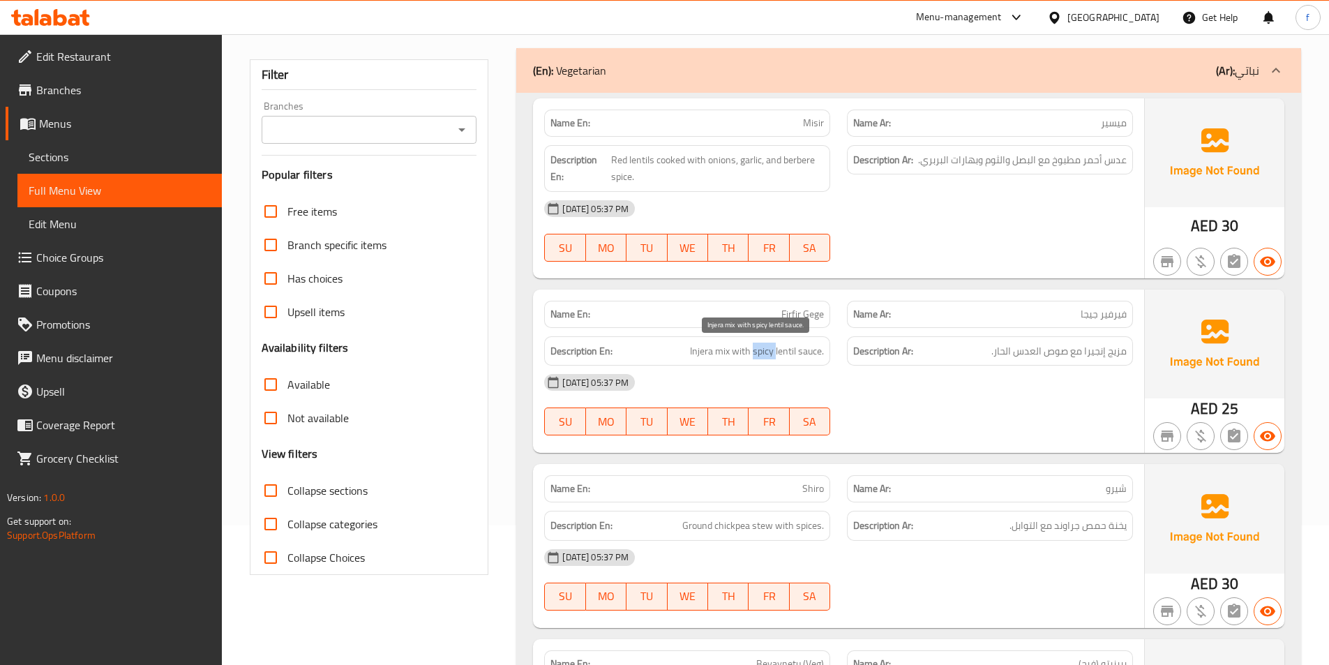
click at [768, 351] on span "Injera mix with spicy lentil sauce." at bounding box center [757, 351] width 134 height 17
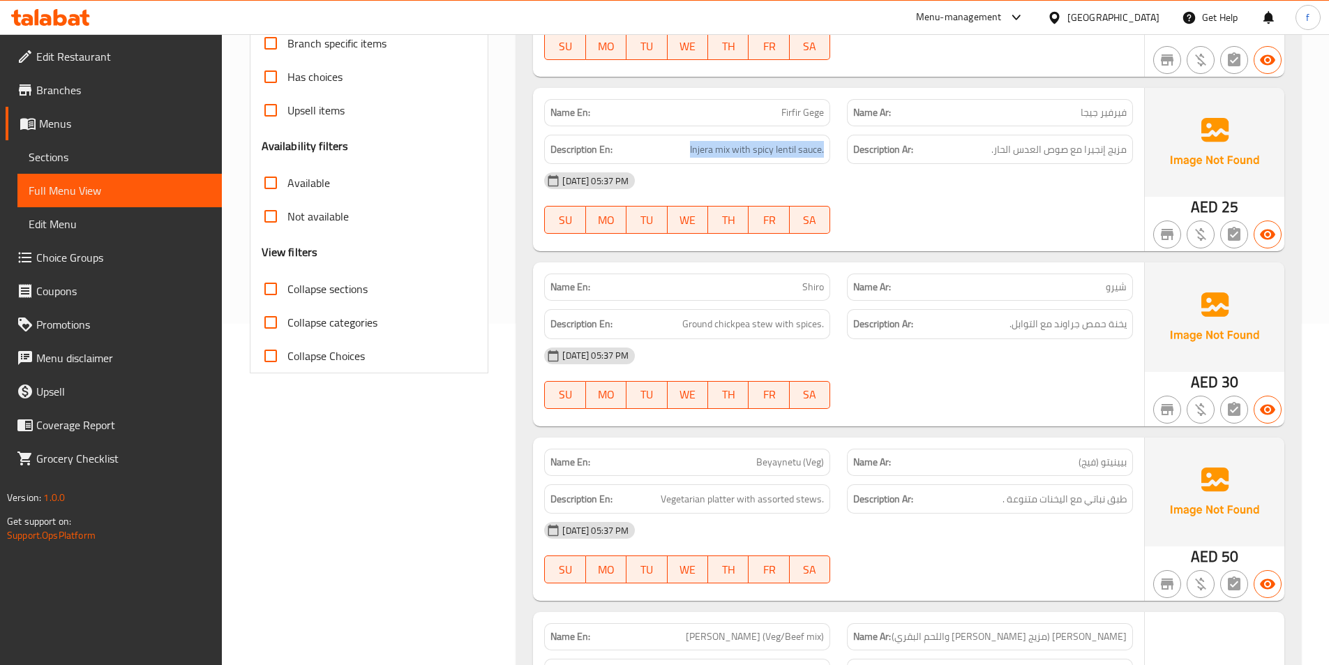
scroll to position [349, 0]
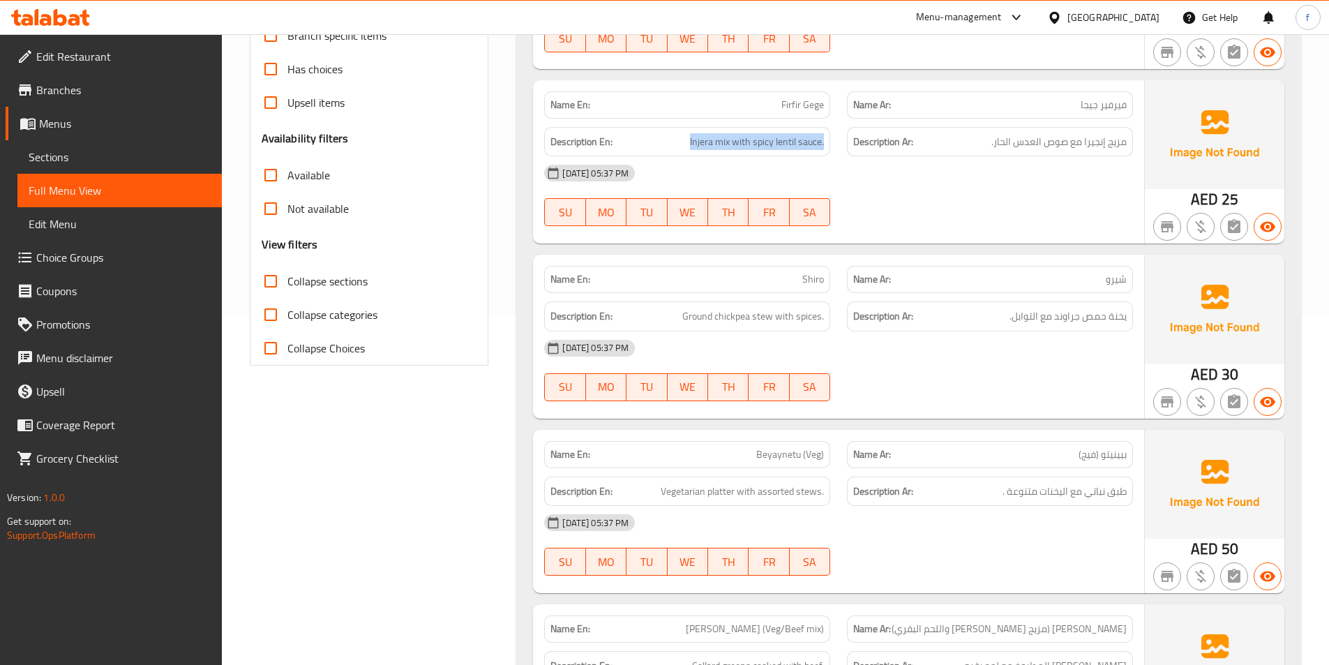
click at [820, 278] on span "Shiro" at bounding box center [813, 279] width 22 height 15
click at [756, 317] on span "Ground chickpea stew with spices." at bounding box center [753, 316] width 142 height 17
click at [736, 317] on span "Ground chickpea stew with spices." at bounding box center [753, 316] width 142 height 17
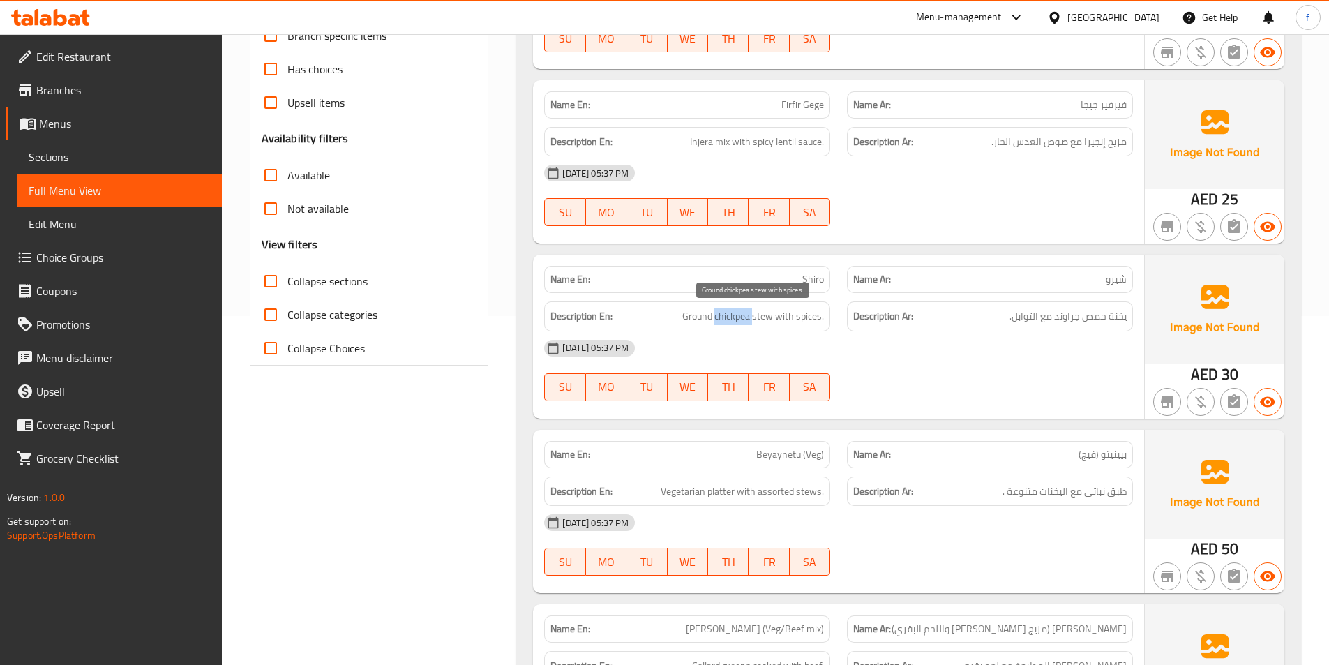
click at [736, 317] on span "Ground chickpea stew with spices." at bounding box center [753, 316] width 142 height 17
click at [710, 319] on span "Ground chickpea stew with spices." at bounding box center [753, 316] width 142 height 17
click at [789, 316] on span "Ground chickpea stew with spices." at bounding box center [753, 316] width 142 height 17
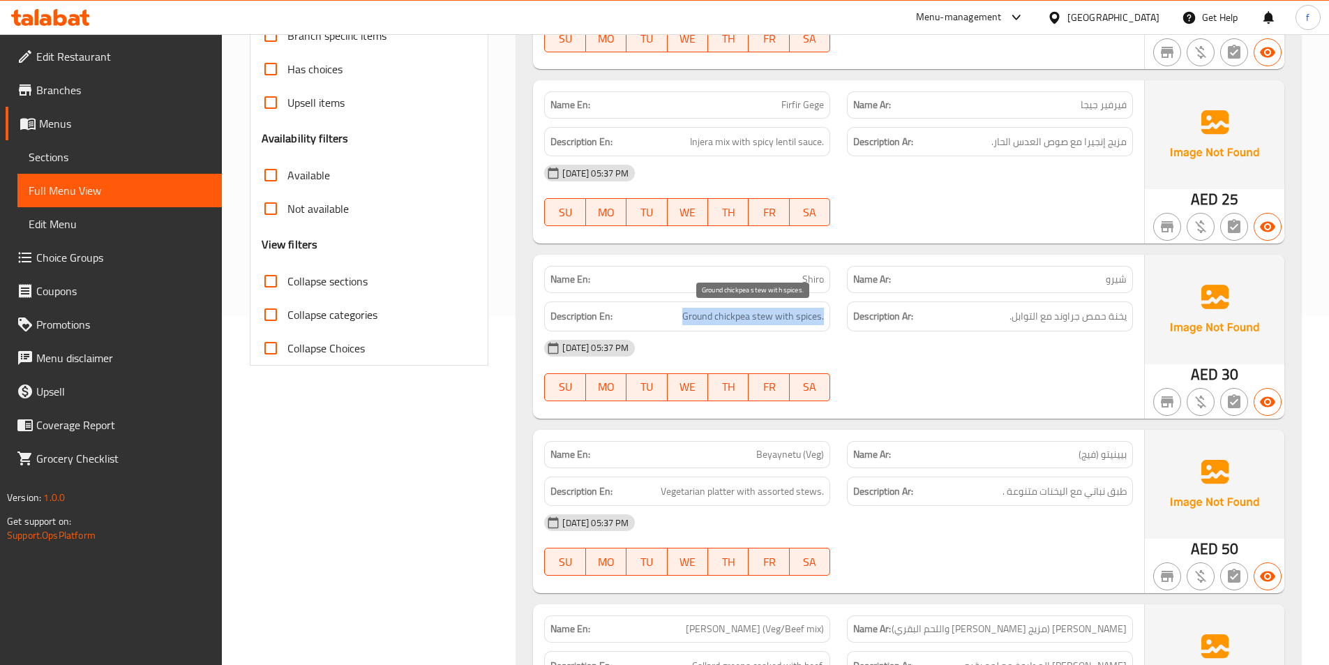
click at [789, 316] on span "Ground chickpea stew with spices." at bounding box center [753, 316] width 142 height 17
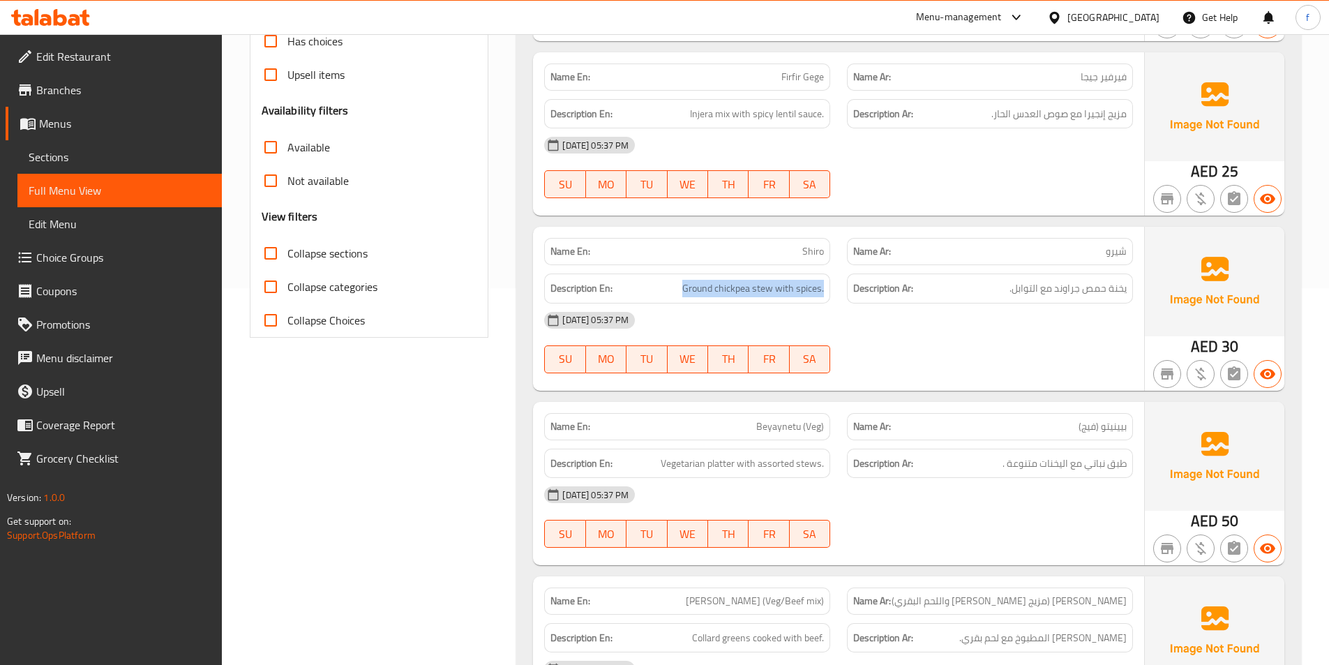
scroll to position [558, 0]
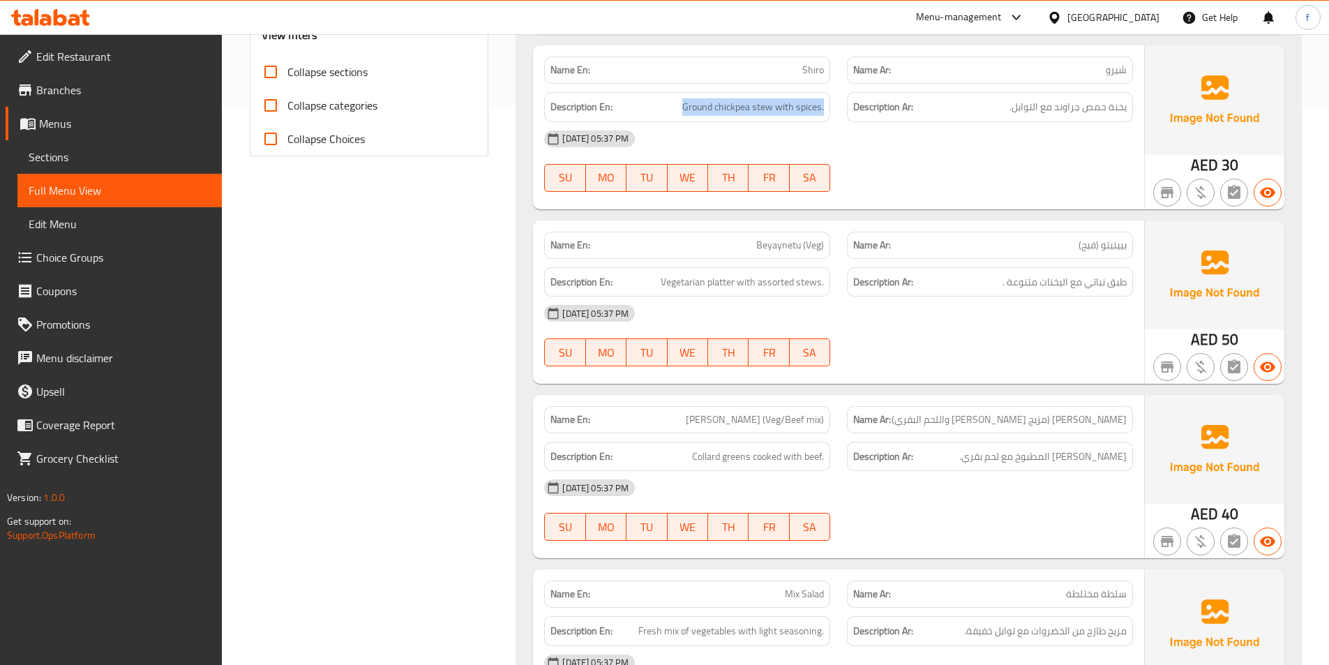
click at [786, 253] on span "Beyaynetu (Veg)" at bounding box center [790, 245] width 68 height 15
click at [722, 280] on span "Vegetarian platter with assorted stews." at bounding box center [742, 281] width 163 height 17
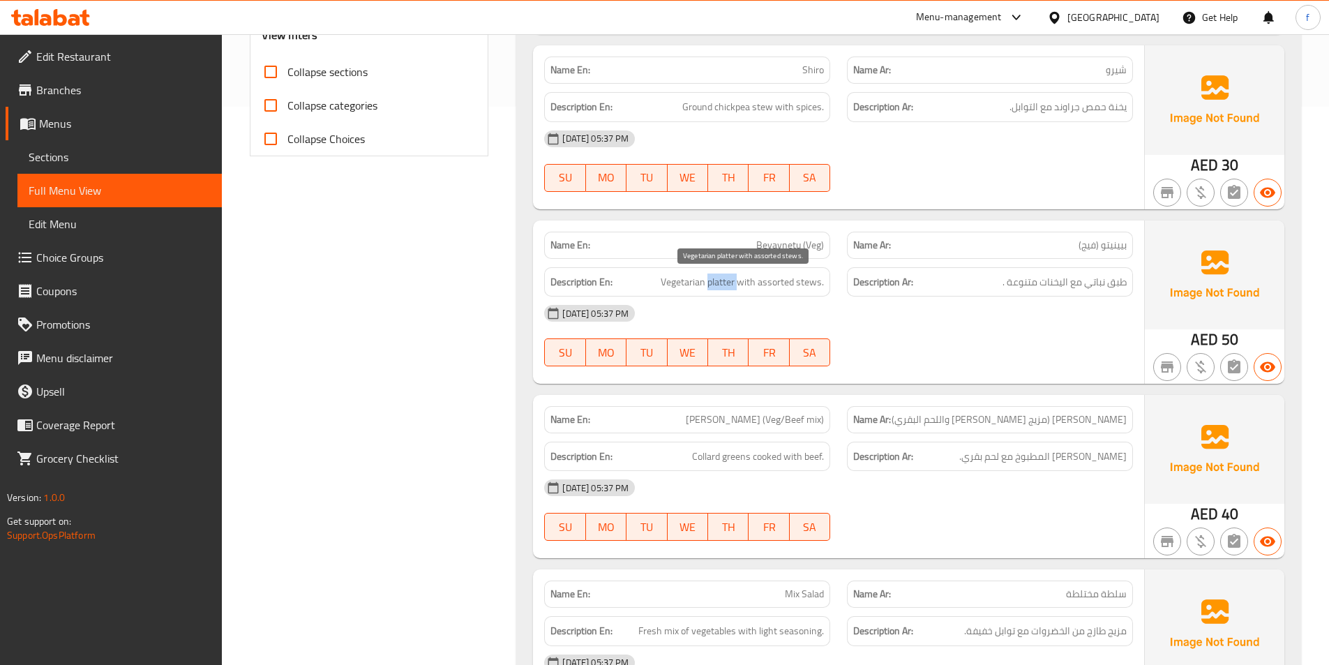
click at [722, 280] on span "Vegetarian platter with assorted stews." at bounding box center [742, 281] width 163 height 17
click at [681, 283] on span "Vegetarian platter with assorted stews." at bounding box center [742, 281] width 163 height 17
drag, startPoint x: 681, startPoint y: 283, endPoint x: 715, endPoint y: 282, distance: 34.2
click at [682, 283] on span "Vegetarian platter with assorted stews." at bounding box center [742, 281] width 163 height 17
click at [753, 281] on span "Vegetarian platter with assorted stews." at bounding box center [742, 281] width 163 height 17
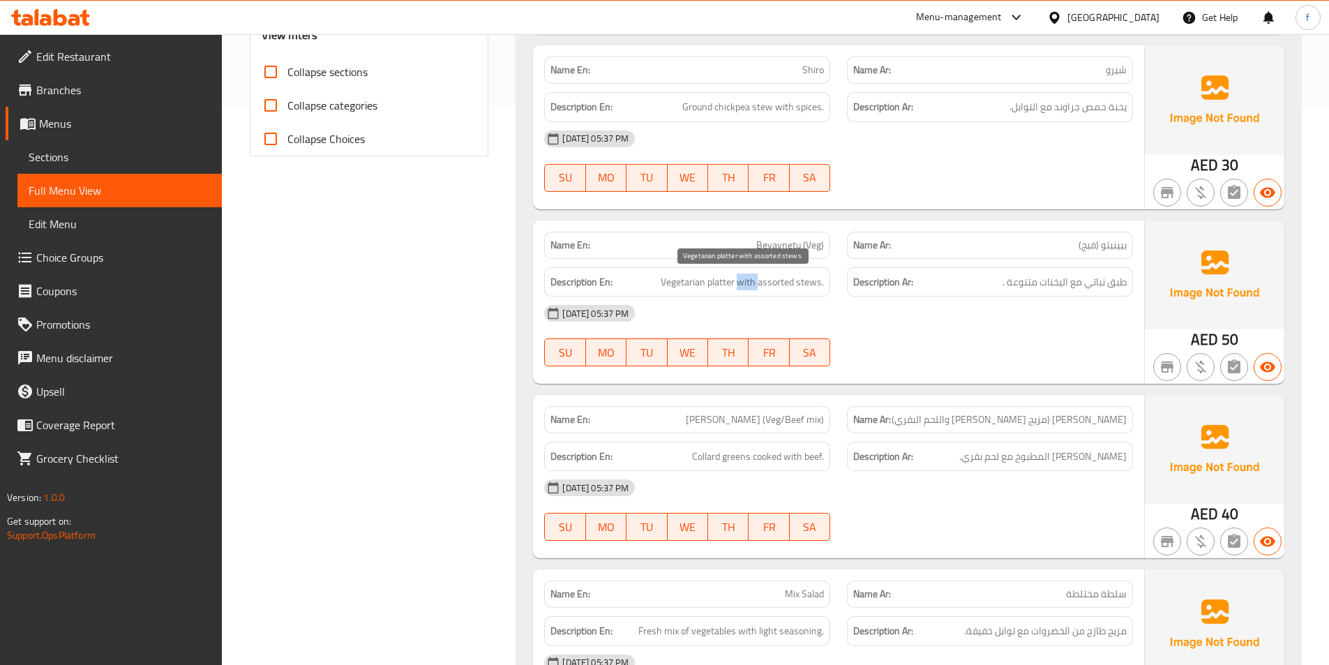
drag, startPoint x: 753, startPoint y: 281, endPoint x: 809, endPoint y: 283, distance: 55.8
click at [753, 281] on span "Vegetarian platter with assorted stews." at bounding box center [742, 281] width 163 height 17
click at [809, 283] on span "Vegetarian platter with assorted stews." at bounding box center [742, 281] width 163 height 17
click at [762, 283] on span "Vegetarian platter with assorted stews." at bounding box center [742, 281] width 163 height 17
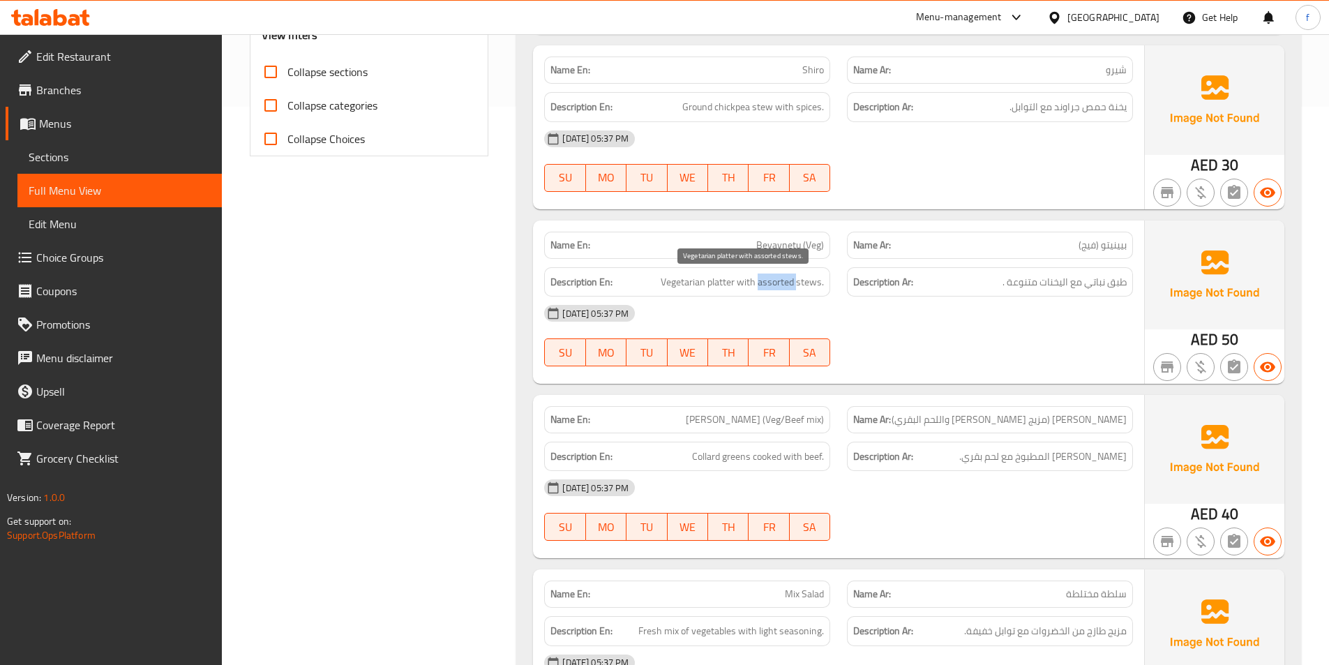
click at [762, 283] on span "Vegetarian platter with assorted stews." at bounding box center [742, 281] width 163 height 17
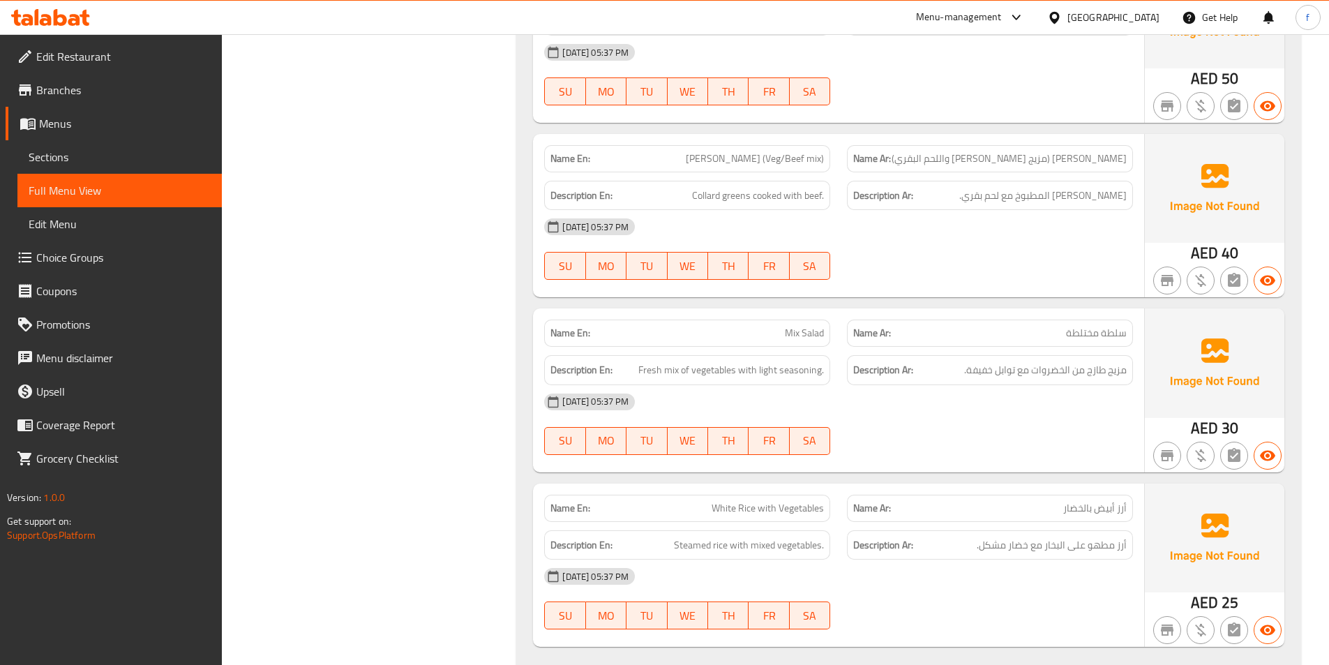
scroll to position [837, 0]
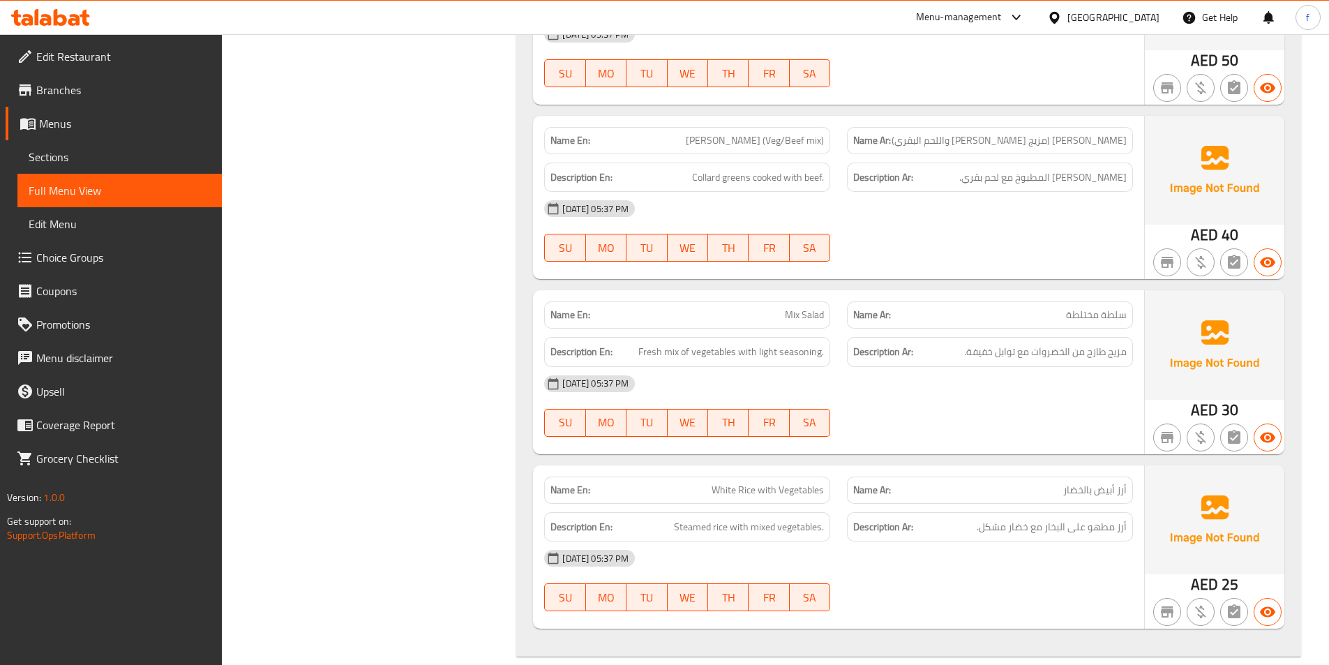
click at [718, 142] on span "[PERSON_NAME] (Veg/Beef mix)" at bounding box center [755, 140] width 138 height 15
click at [753, 140] on span "[PERSON_NAME] (Veg/Beef mix)" at bounding box center [755, 140] width 138 height 15
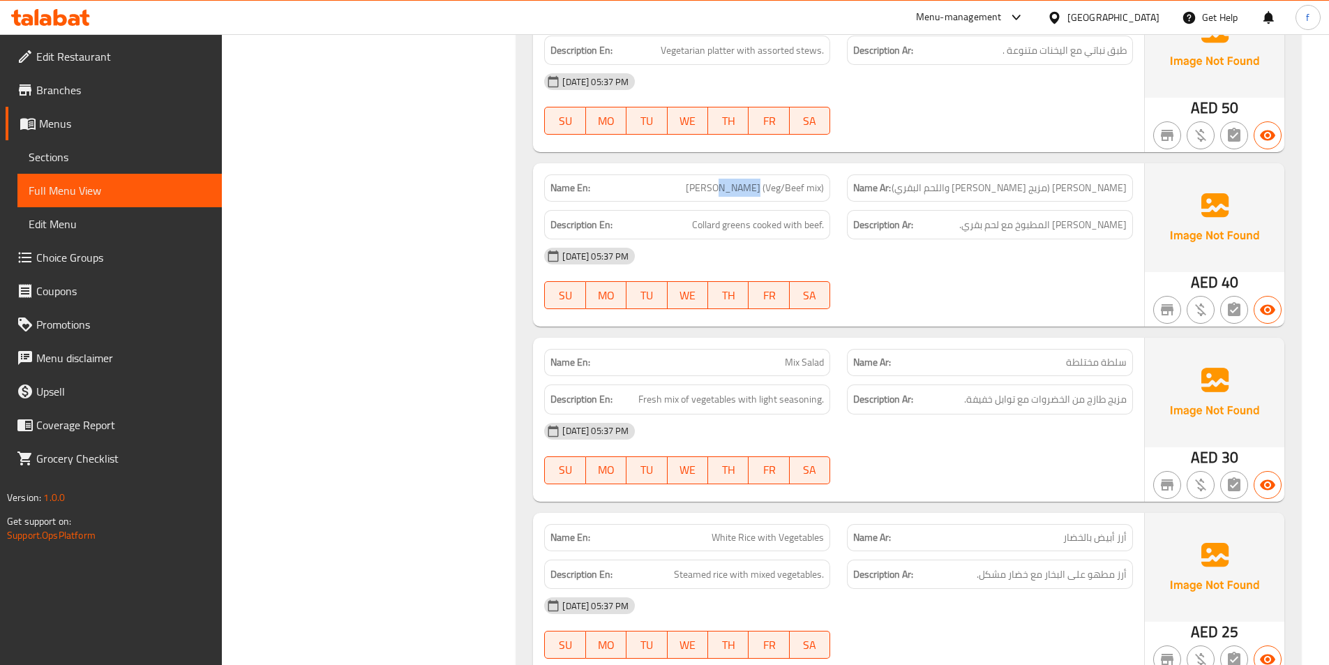
scroll to position [767, 0]
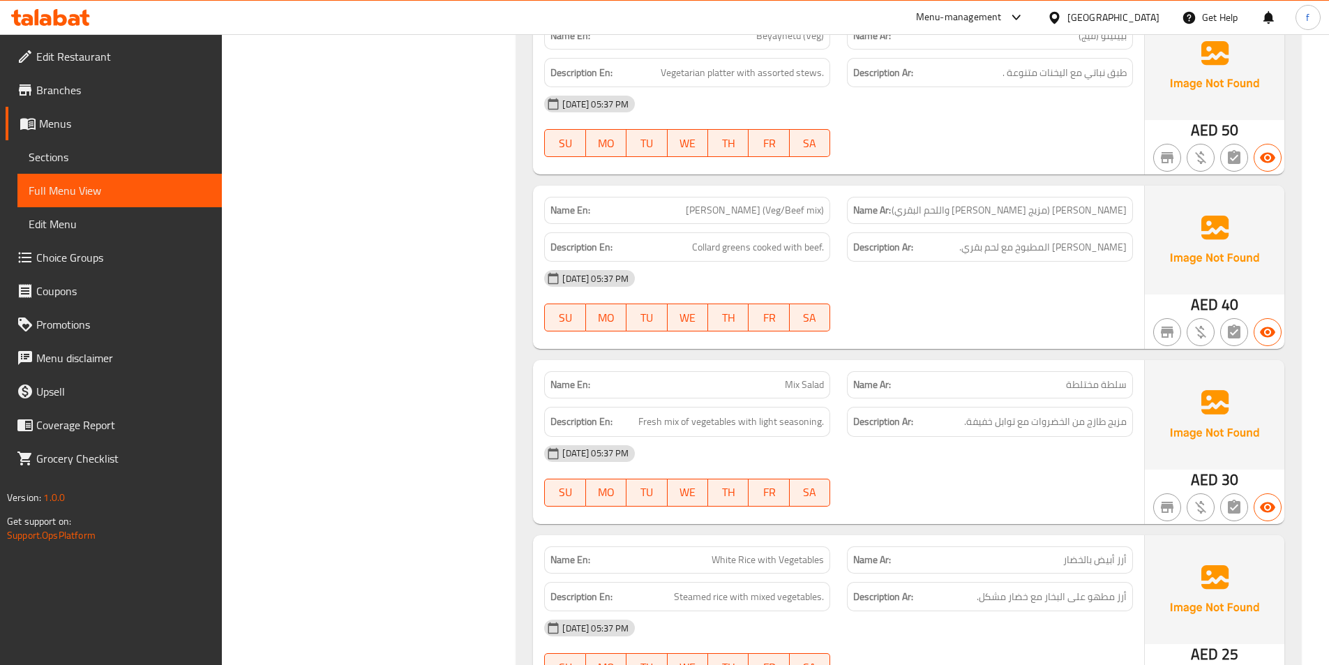
click at [881, 239] on strong "Description Ar:" at bounding box center [883, 247] width 60 height 17
drag, startPoint x: 766, startPoint y: 207, endPoint x: 839, endPoint y: 205, distance: 73.3
click at [839, 205] on div "Name En: Gomen Besiga (Veg/Beef mix) Name Ar: جومين بيسيجا (مزيج الفيج واللحم ا…" at bounding box center [839, 210] width 606 height 44
click at [797, 205] on span "[PERSON_NAME] (Veg/Beef mix)" at bounding box center [755, 210] width 138 height 15
click at [816, 208] on span "[PERSON_NAME] (Veg/Beef mix)" at bounding box center [755, 210] width 138 height 15
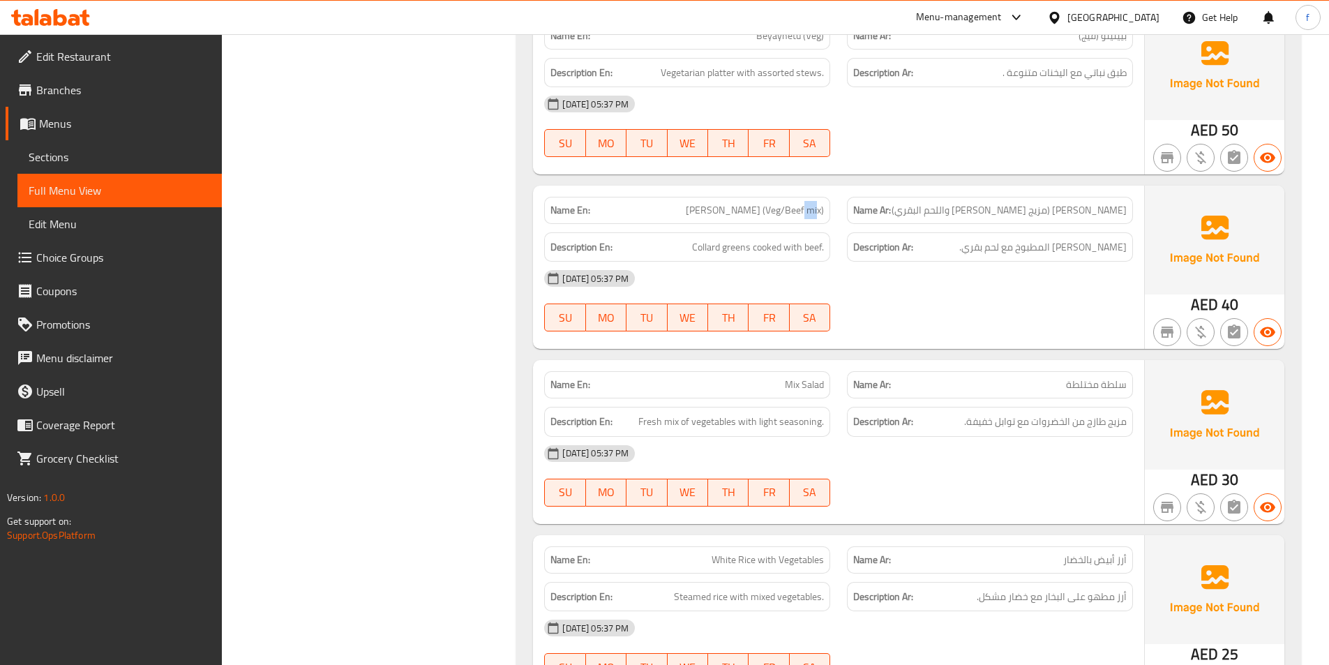
click at [816, 209] on span "[PERSON_NAME] (Veg/Beef mix)" at bounding box center [755, 210] width 138 height 15
click at [790, 207] on span "[PERSON_NAME] (Veg/Beef mix)" at bounding box center [755, 210] width 138 height 15
click at [778, 206] on span "[PERSON_NAME] (Veg/Beef mix)" at bounding box center [755, 210] width 138 height 15
click at [801, 209] on span "[PERSON_NAME] (Veg/Beef mix)" at bounding box center [755, 210] width 138 height 15
drag, startPoint x: 1070, startPoint y: 210, endPoint x: 1129, endPoint y: 215, distance: 58.8
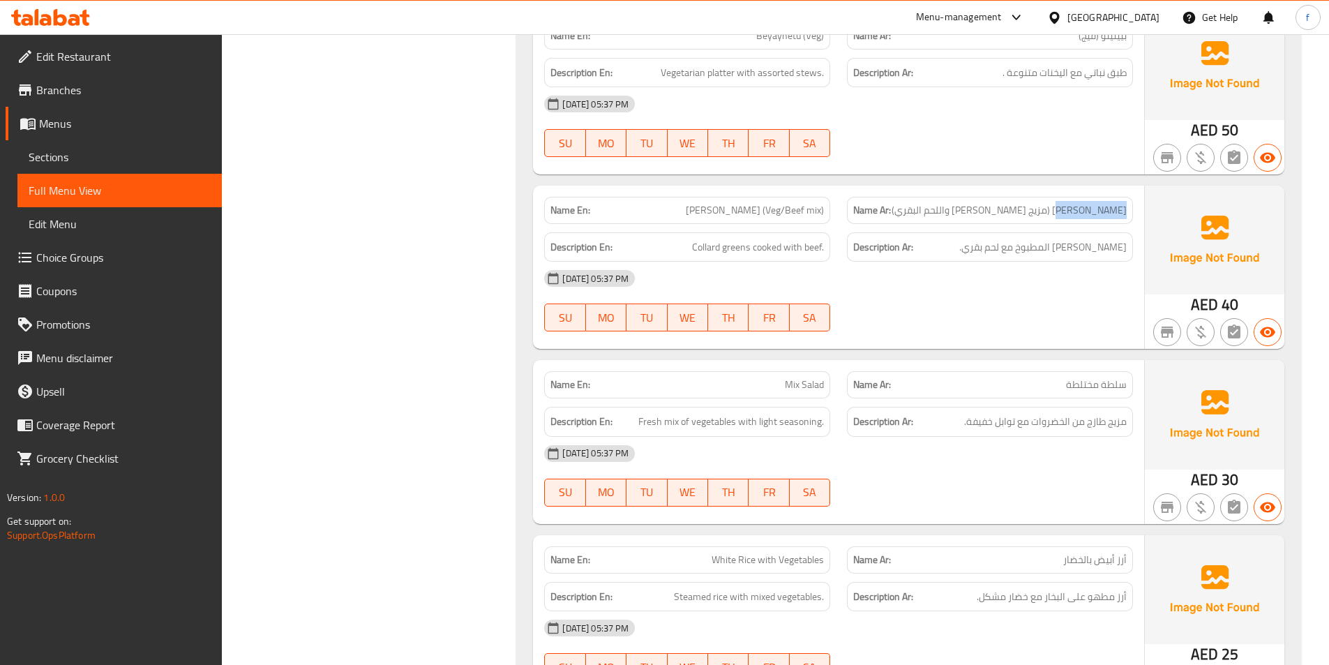
click at [1129, 215] on div "Name Ar: جومين بيسيجا (مزيج الفيج واللحم البقري)" at bounding box center [990, 210] width 286 height 27
copy span "جومين بيسيجا"
drag, startPoint x: 719, startPoint y: 214, endPoint x: 760, endPoint y: 220, distance: 42.2
click at [760, 220] on div "Name En: Gomen Besiga (Veg/Beef mix)" at bounding box center [687, 210] width 286 height 27
copy span "Gomen Besiga"
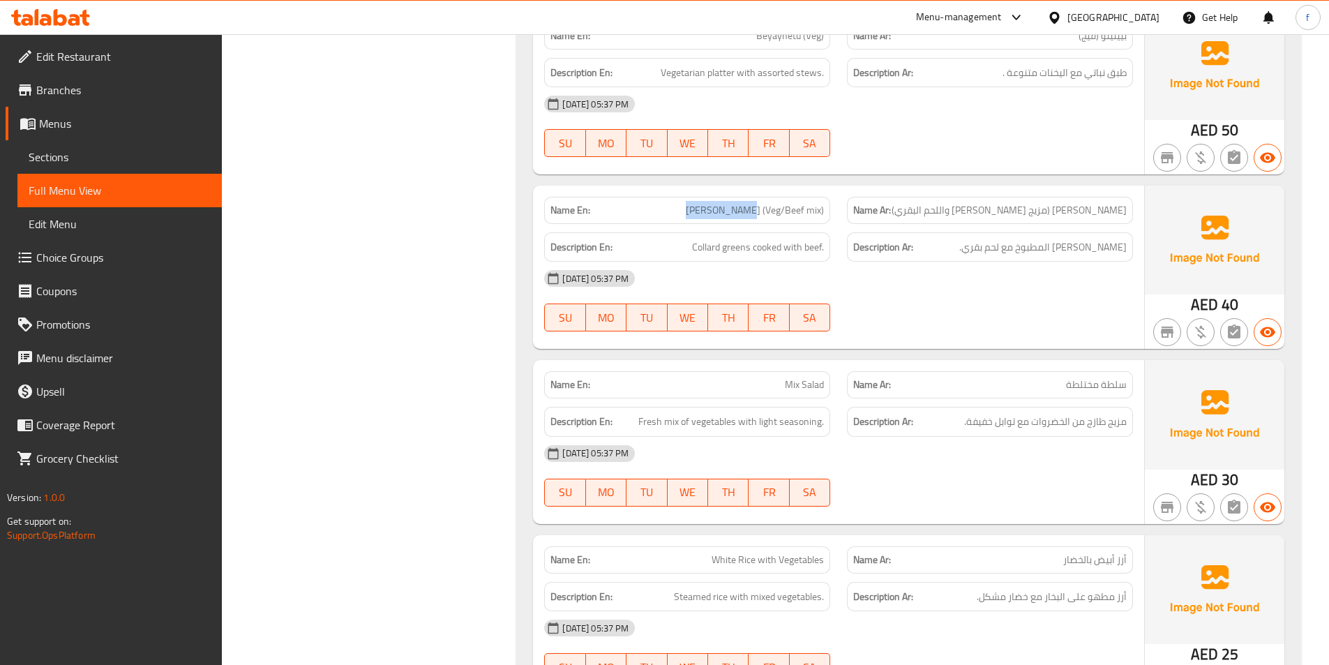
click at [795, 207] on span "[PERSON_NAME] (Veg/Beef mix)" at bounding box center [755, 210] width 138 height 15
click at [723, 216] on span "[PERSON_NAME] (Veg/Beef mix)" at bounding box center [755, 210] width 138 height 15
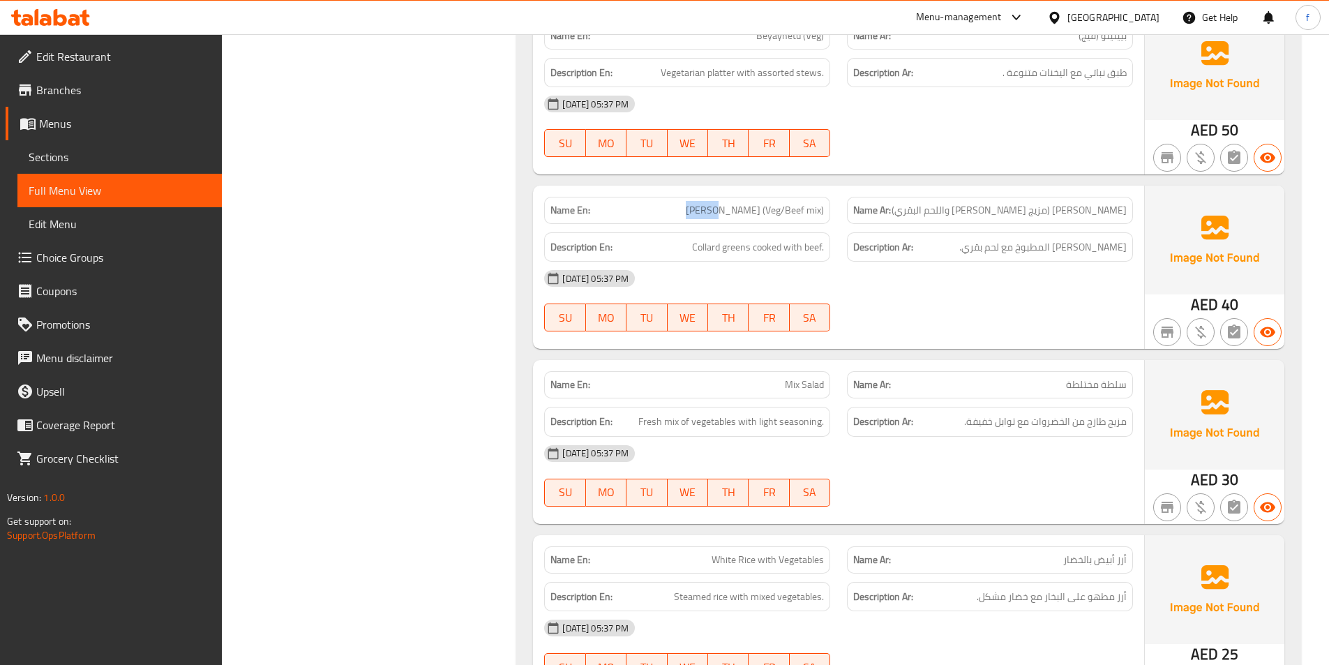
click at [723, 216] on span "[PERSON_NAME] (Veg/Beef mix)" at bounding box center [755, 210] width 138 height 15
click at [761, 213] on span "[PERSON_NAME] (Veg/Beef mix)" at bounding box center [755, 210] width 138 height 15
click at [795, 212] on span "[PERSON_NAME] (Veg/Beef mix)" at bounding box center [755, 210] width 138 height 15
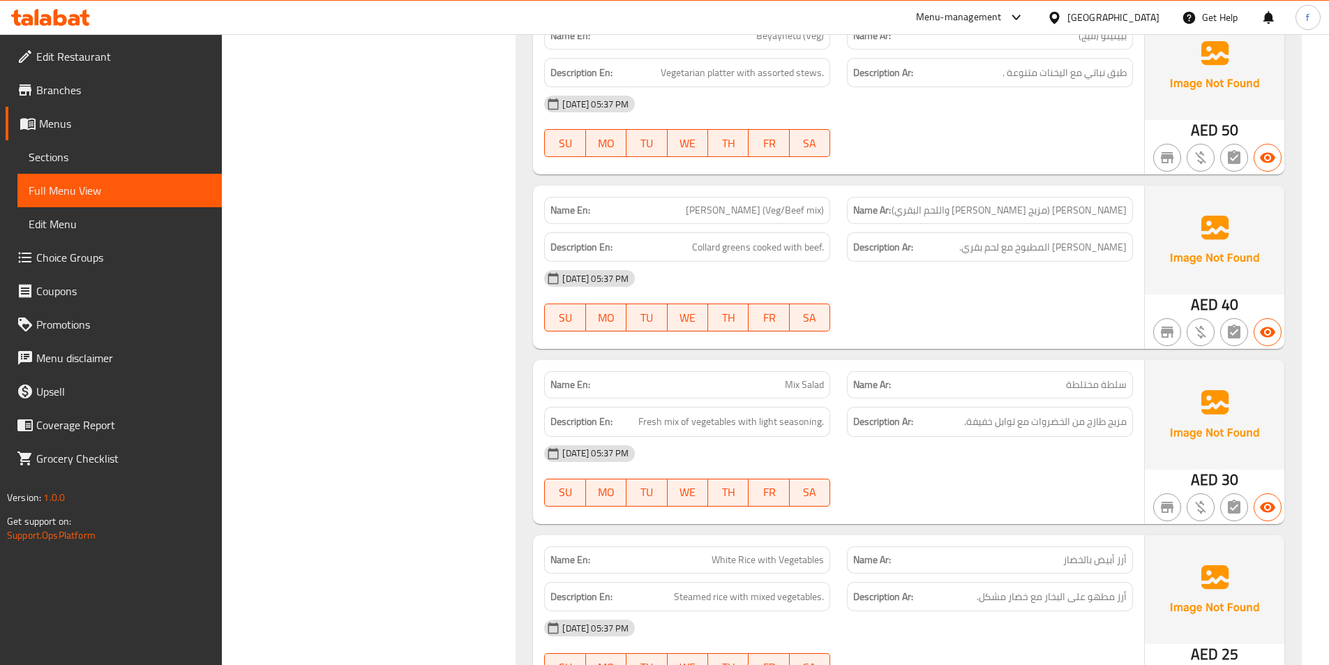
click at [762, 209] on span "[PERSON_NAME] (Veg/Beef mix)" at bounding box center [755, 210] width 138 height 15
click at [803, 210] on span "[PERSON_NAME] (Veg/Beef mix)" at bounding box center [755, 210] width 138 height 15
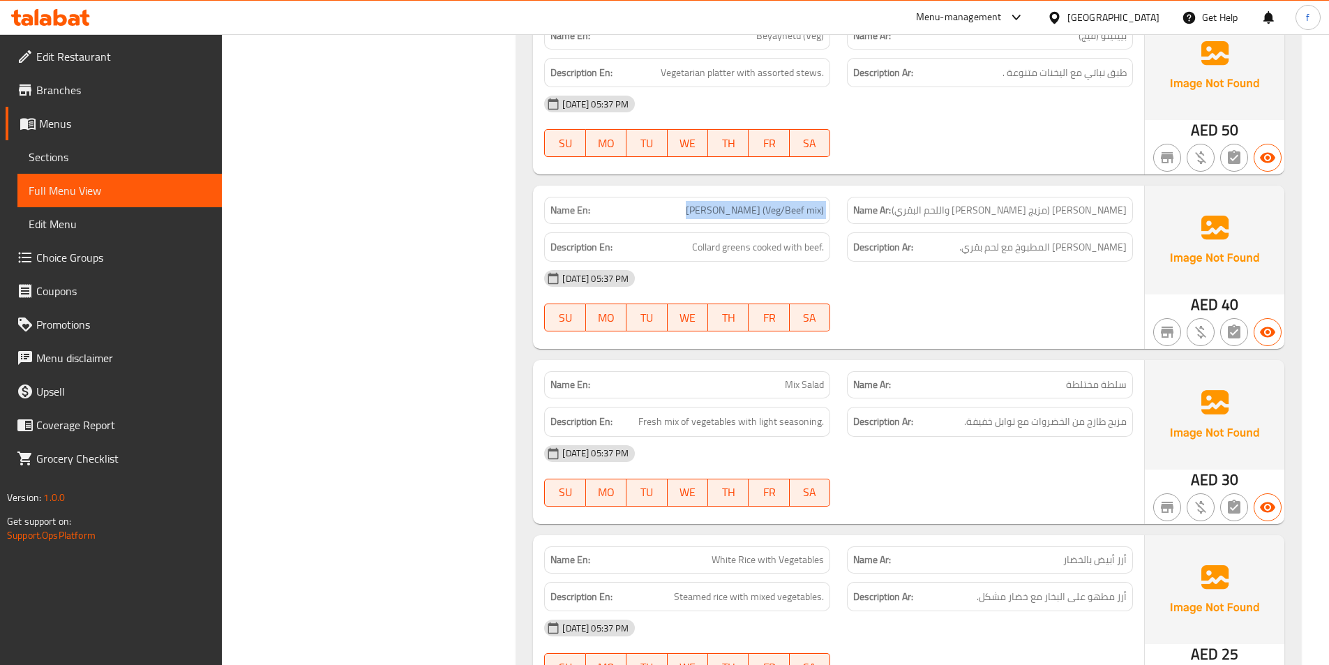
click at [803, 210] on span "[PERSON_NAME] (Veg/Beef mix)" at bounding box center [755, 210] width 138 height 15
click at [710, 241] on span "Collard greens cooked with beef." at bounding box center [758, 247] width 132 height 17
click at [742, 250] on span "Collard greens cooked with beef." at bounding box center [758, 247] width 132 height 17
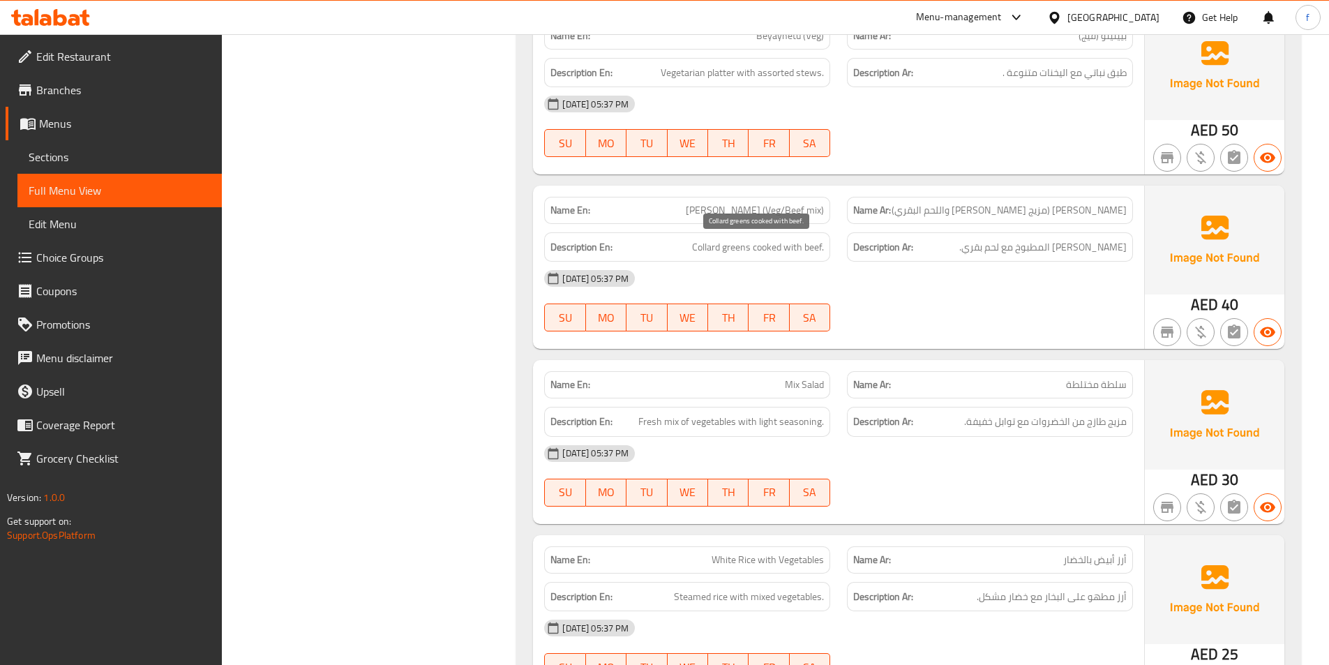
click at [760, 246] on span "Collard greens cooked with beef." at bounding box center [758, 247] width 132 height 17
click at [793, 248] on span "Collard greens cooked with beef." at bounding box center [758, 247] width 132 height 17
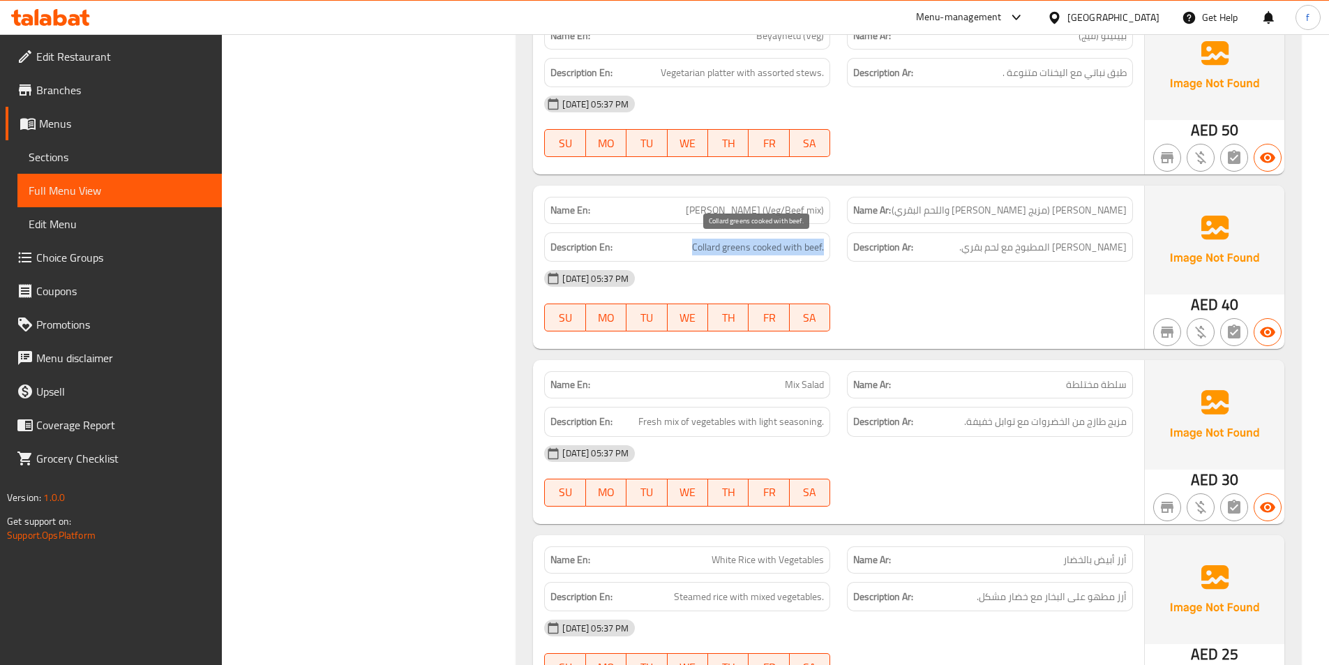
click at [793, 248] on span "Collard greens cooked with beef." at bounding box center [758, 247] width 132 height 17
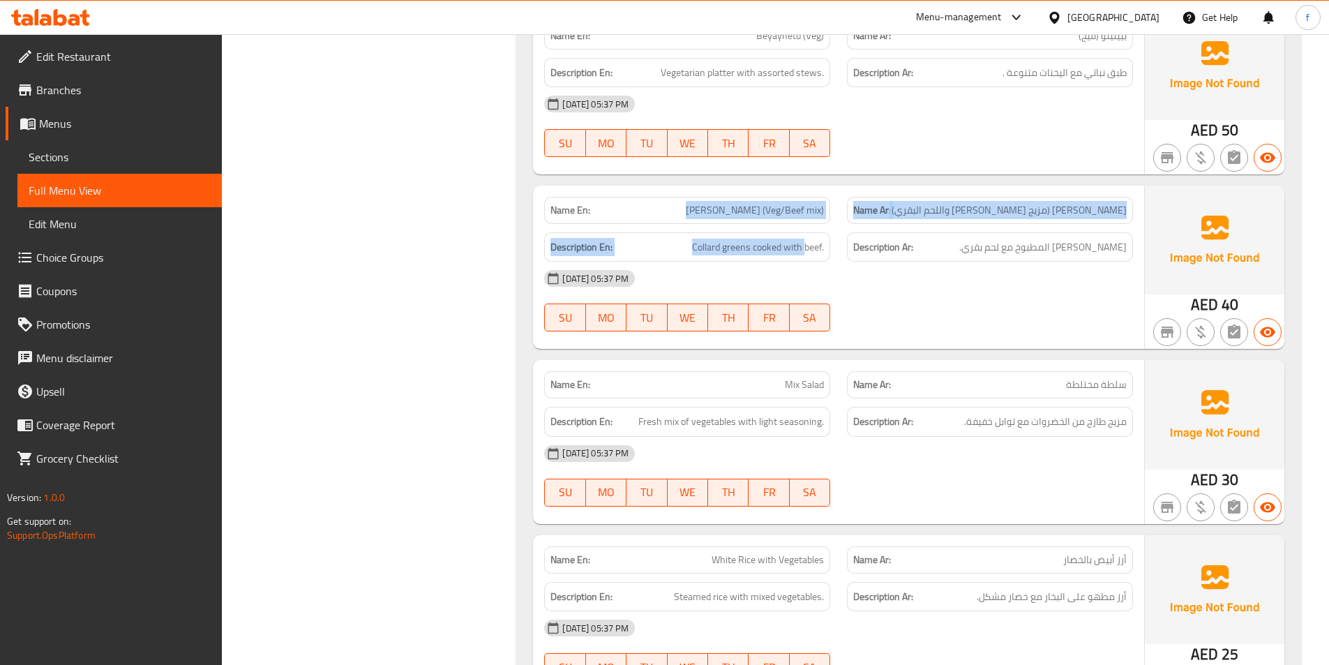
drag, startPoint x: 705, startPoint y: 216, endPoint x: 805, endPoint y: 225, distance: 100.9
click at [805, 225] on div "Name En: Gomen Besiga (Veg/Beef mix) Name Ar: جومين بيسيجا (مزيج الفيج واللحم ا…" at bounding box center [838, 267] width 611 height 163
click at [805, 225] on div "Description En: Collard greens cooked with beef." at bounding box center [687, 247] width 303 height 47
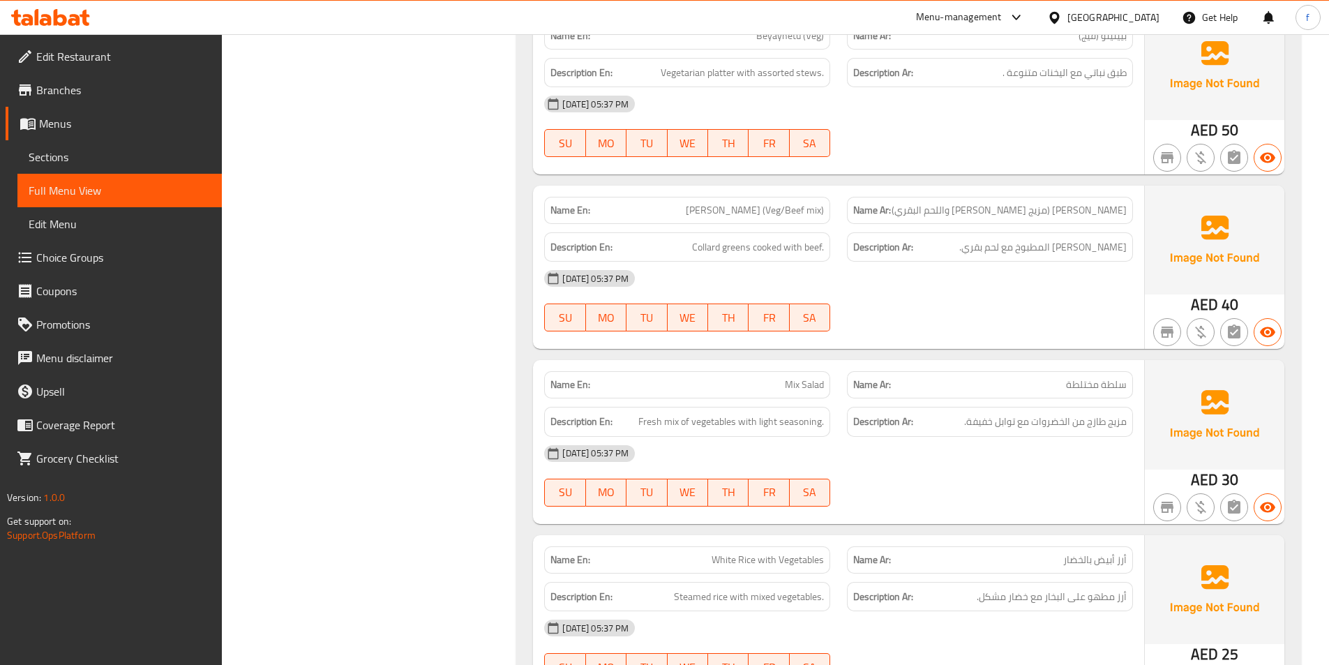
click at [890, 224] on div "Description Ar: كولارد جرينز المطبوخ مع لحم بقري." at bounding box center [990, 247] width 303 height 47
click at [762, 212] on span "[PERSON_NAME] (Veg/Beef mix)" at bounding box center [755, 210] width 138 height 15
drag, startPoint x: 777, startPoint y: 216, endPoint x: 983, endPoint y: 211, distance: 206.6
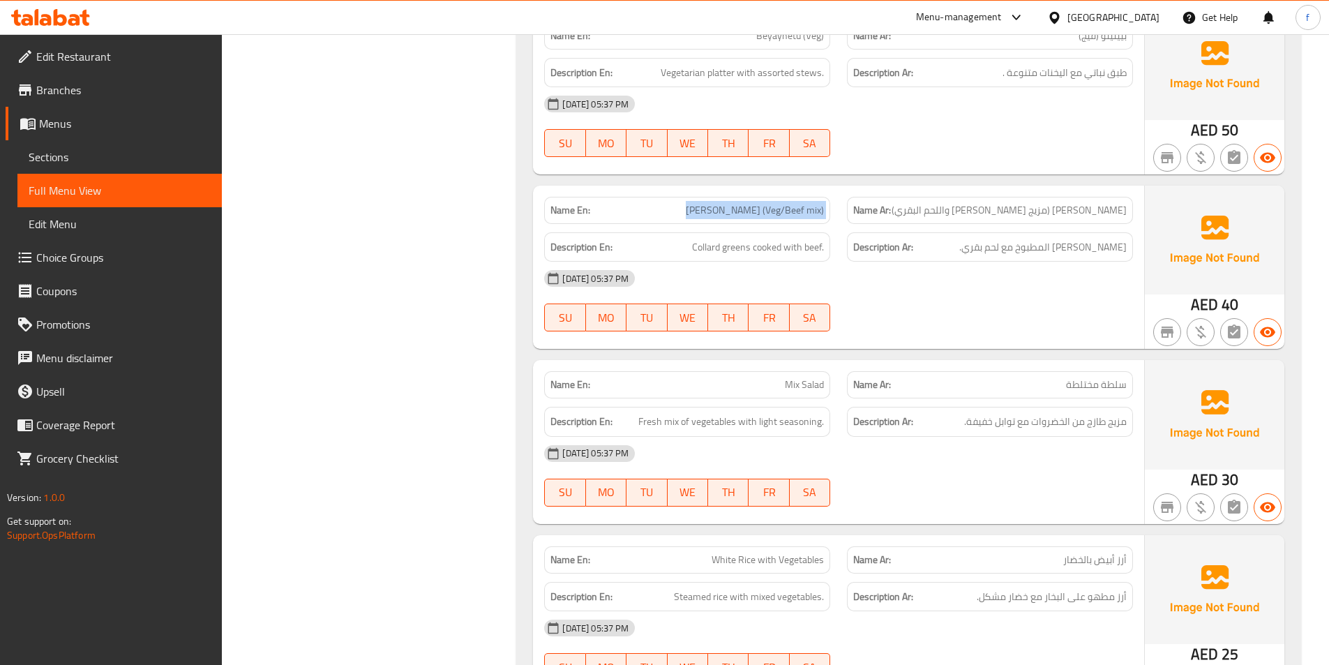
click at [777, 216] on span "[PERSON_NAME] (Veg/Beef mix)" at bounding box center [755, 210] width 138 height 15
click at [732, 203] on span "[PERSON_NAME] (Veg/Beef mix)" at bounding box center [755, 210] width 138 height 15
copy span "[PERSON_NAME] (Veg/Beef mix)"
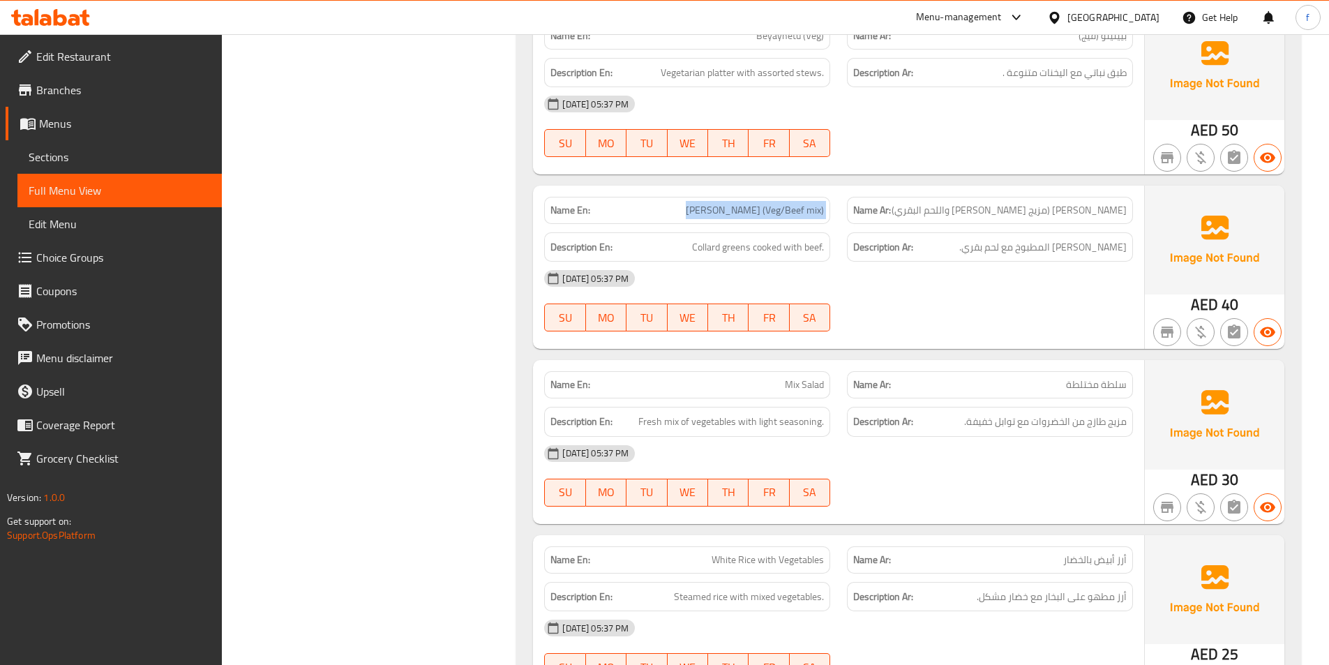
scroll to position [837, 0]
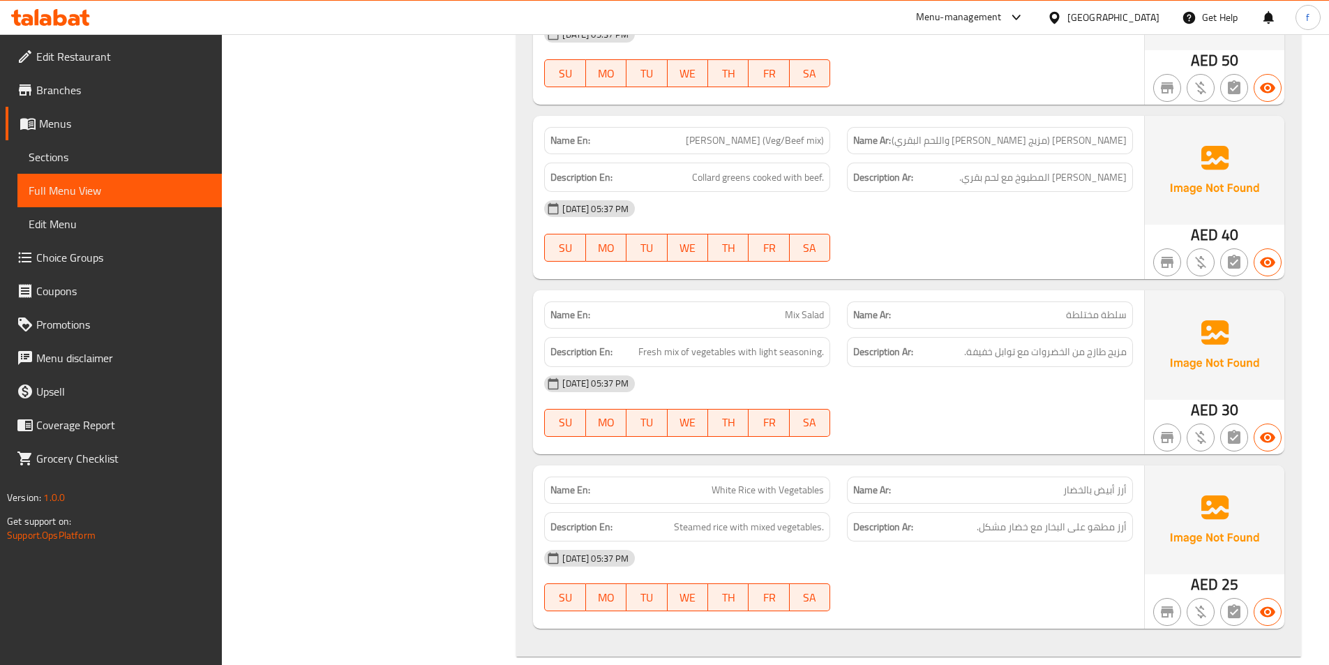
click at [791, 313] on span "Mix Salad" at bounding box center [804, 315] width 39 height 15
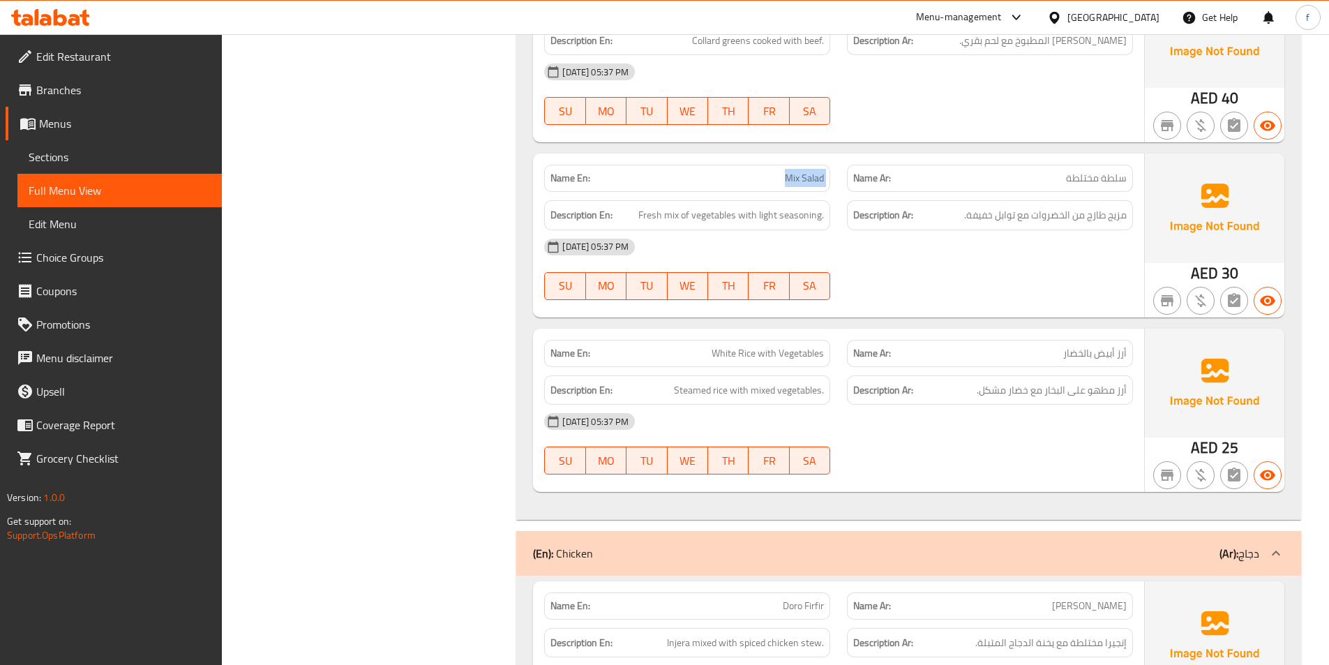
scroll to position [977, 0]
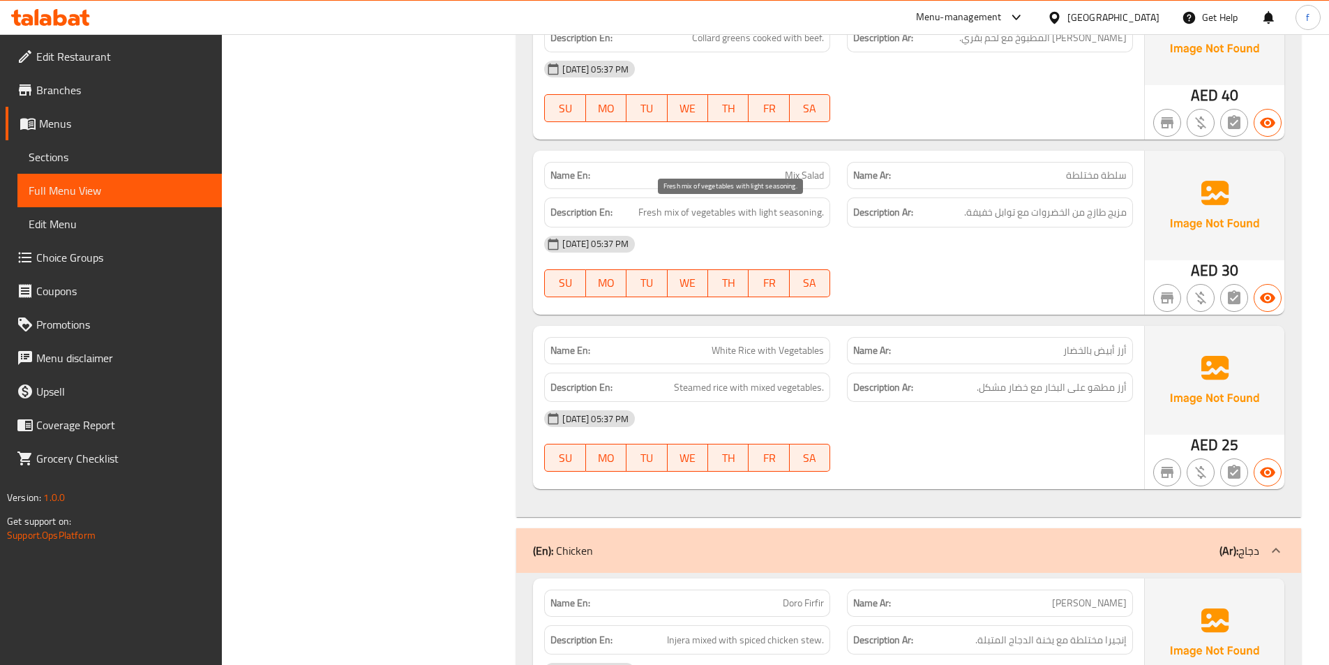
click at [652, 212] on span "Fresh mix of vegetables with light seasoning." at bounding box center [731, 212] width 186 height 17
click at [684, 212] on span "Fresh mix of vegetables with light seasoning." at bounding box center [731, 212] width 186 height 17
click at [713, 212] on span "Fresh mix of vegetables with light seasoning." at bounding box center [731, 212] width 186 height 17
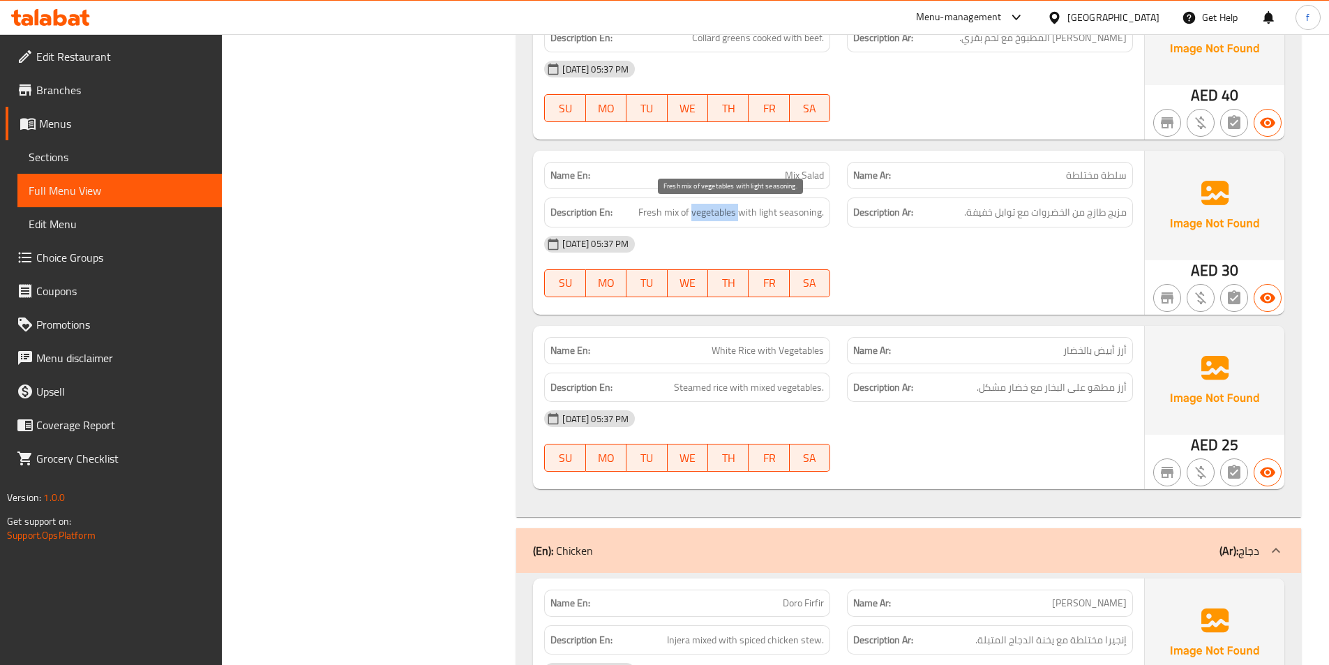
click at [713, 212] on span "Fresh mix of vegetables with light seasoning." at bounding box center [731, 212] width 186 height 17
click at [779, 212] on span "Fresh mix of vegetables with light seasoning." at bounding box center [731, 212] width 186 height 17
click at [725, 213] on span "Fresh mix of vegetables with light seasoning." at bounding box center [731, 212] width 186 height 17
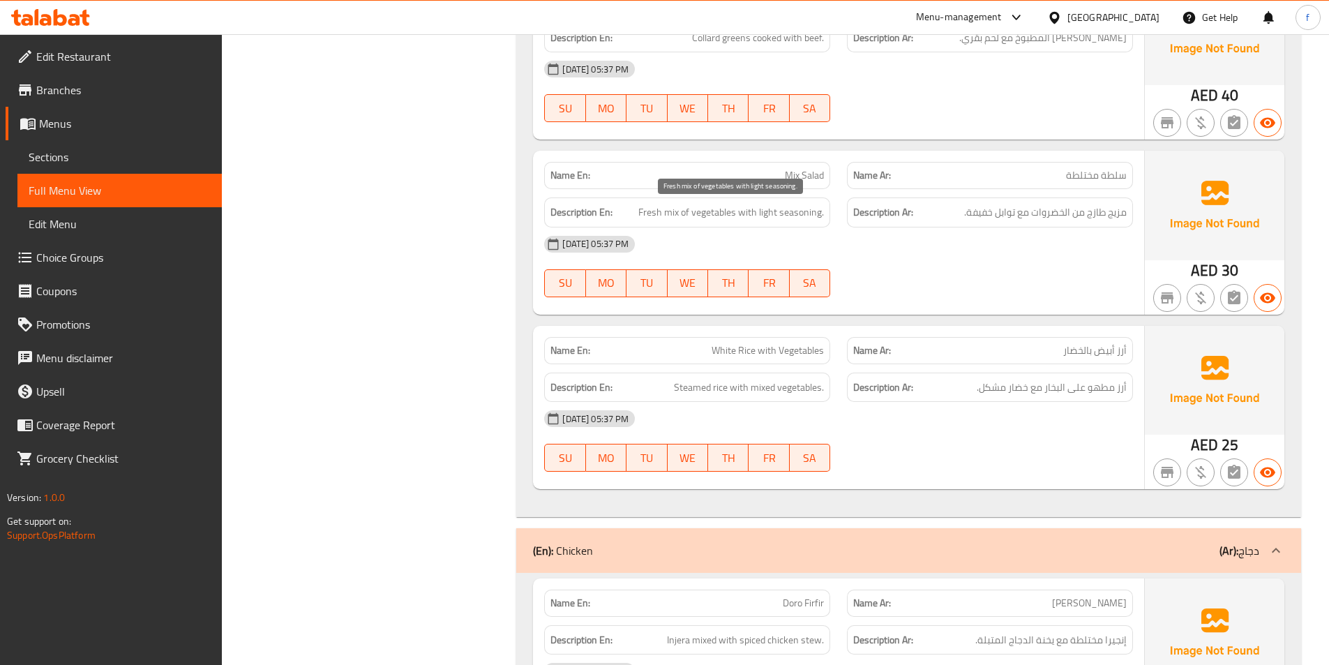
click at [781, 214] on span "Fresh mix of vegetables with light seasoning." at bounding box center [731, 212] width 186 height 17
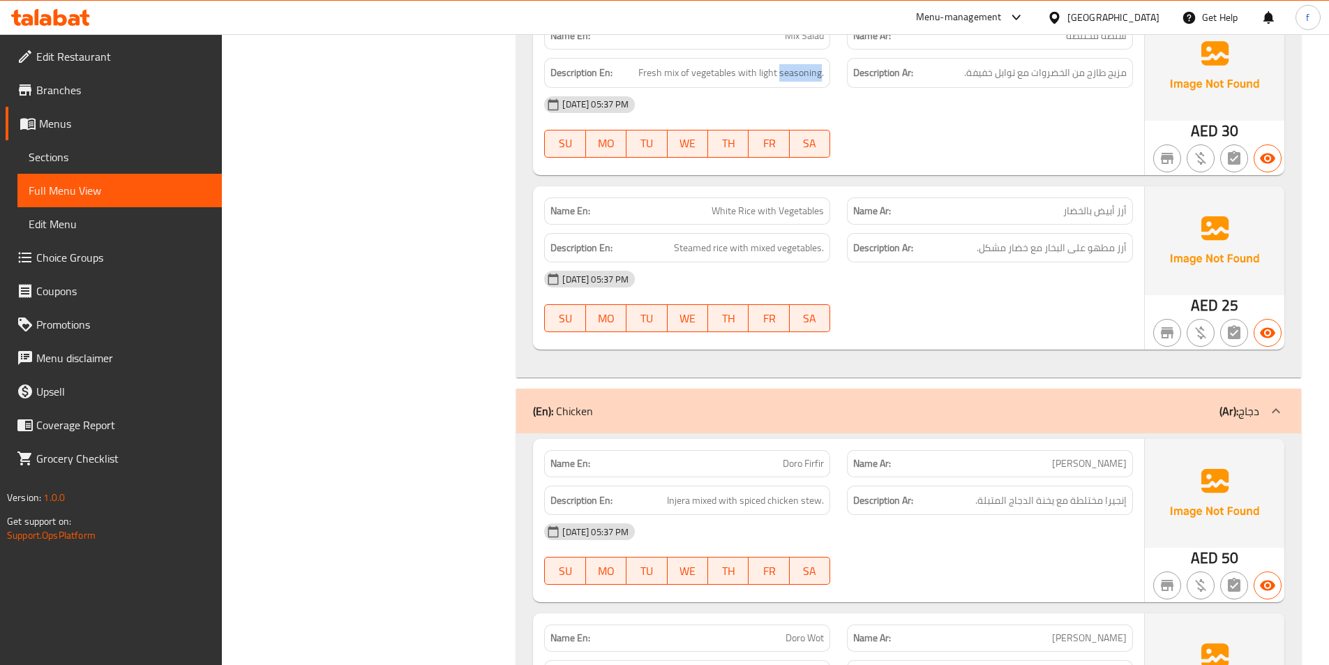
scroll to position [1186, 0]
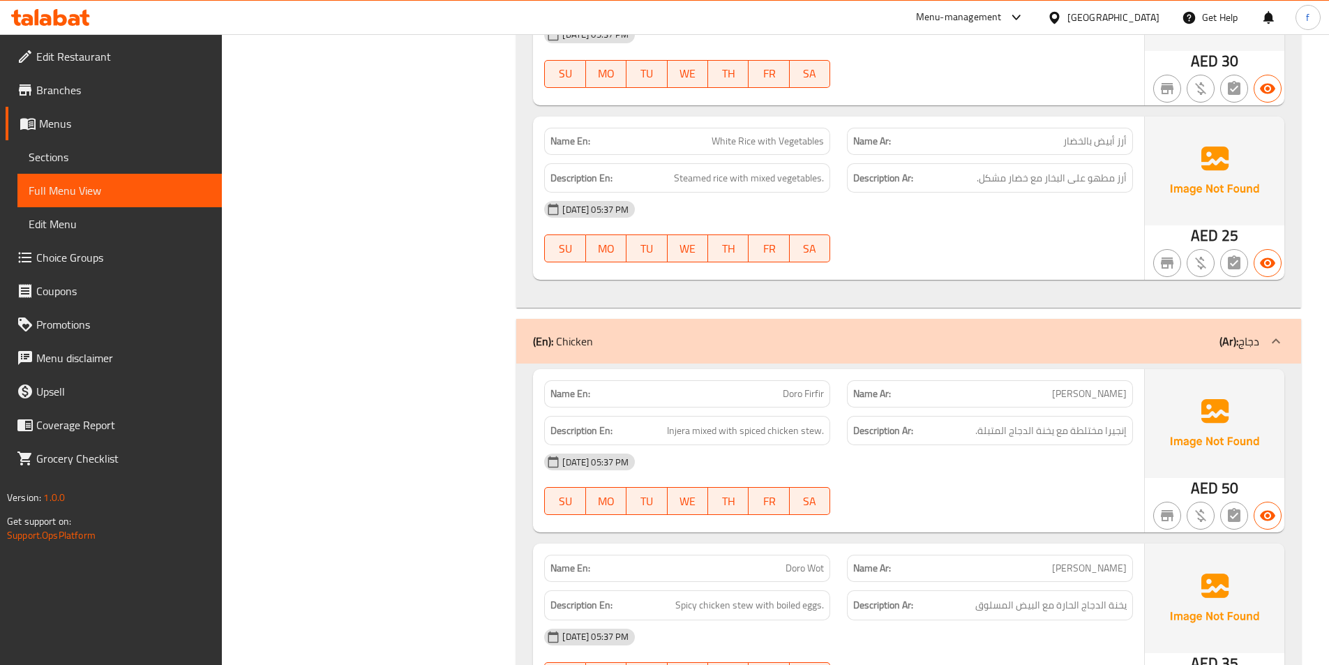
click at [726, 142] on span "White Rice with Vegetables" at bounding box center [768, 141] width 112 height 15
click at [742, 141] on span "White Rice with Vegetables" at bounding box center [768, 141] width 112 height 15
click at [771, 137] on span "White Rice with Vegetables" at bounding box center [768, 141] width 112 height 15
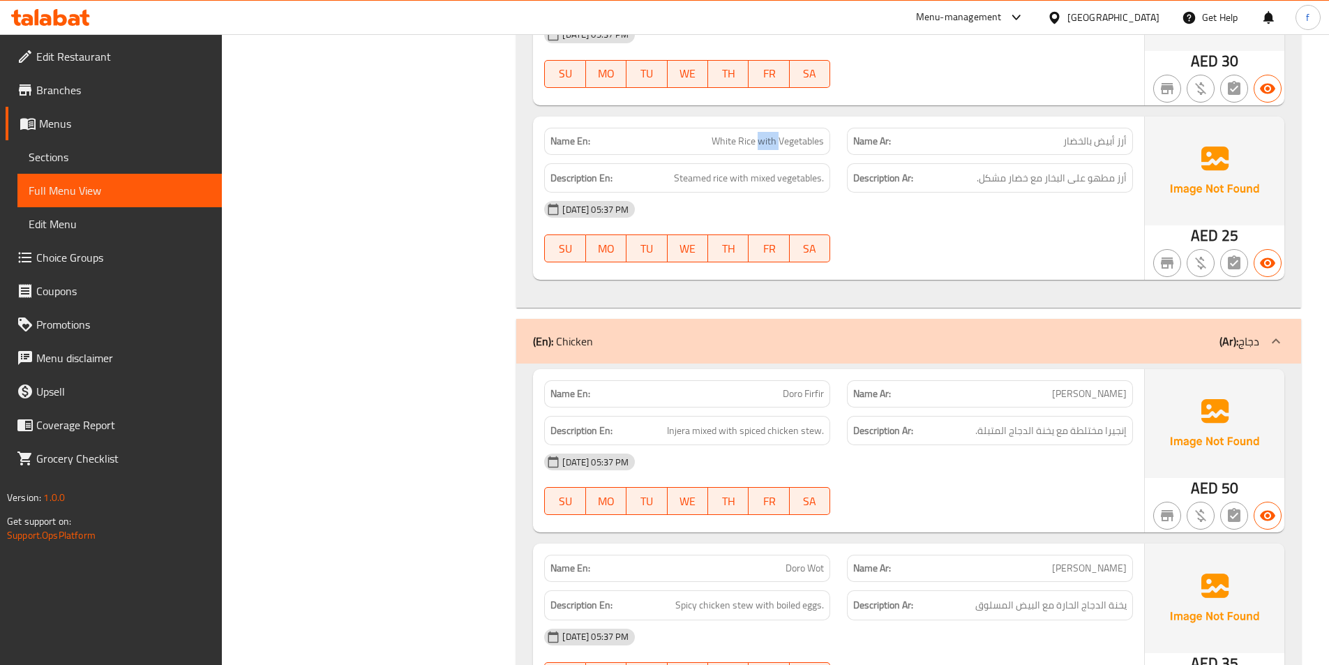
click at [771, 137] on span "White Rice with Vegetables" at bounding box center [768, 141] width 112 height 15
click at [788, 137] on span "White Rice with Vegetables" at bounding box center [768, 141] width 112 height 15
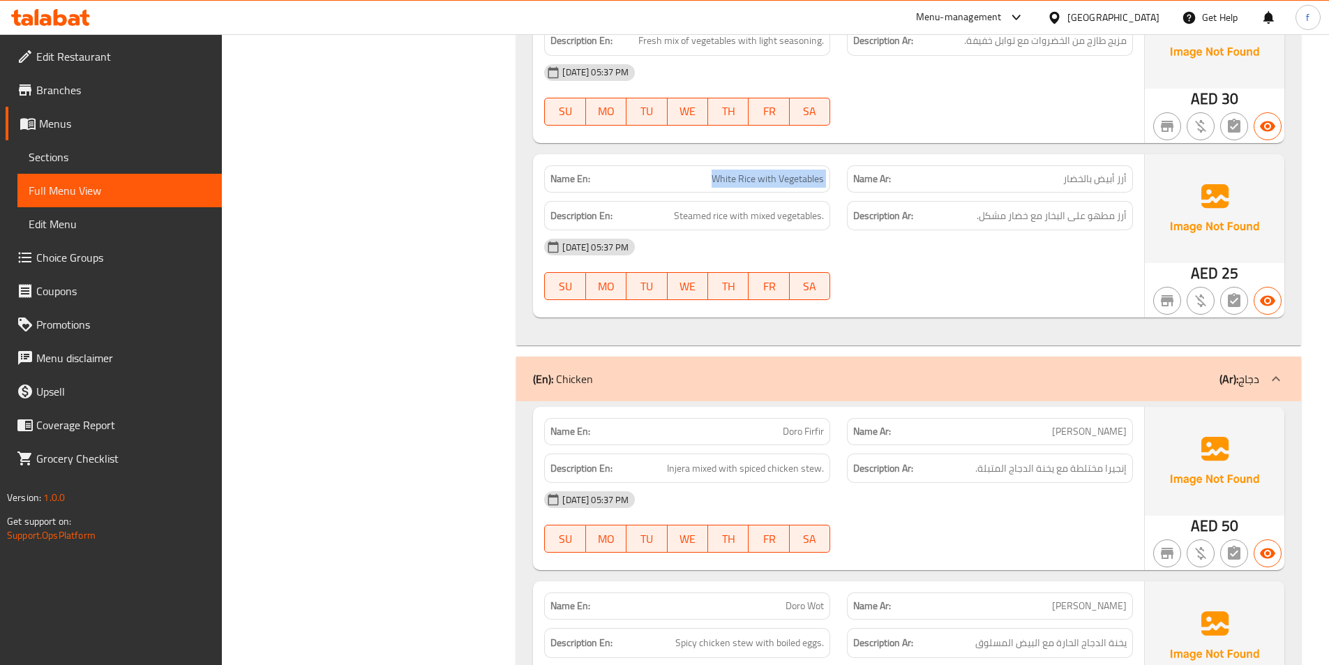
scroll to position [1116, 0]
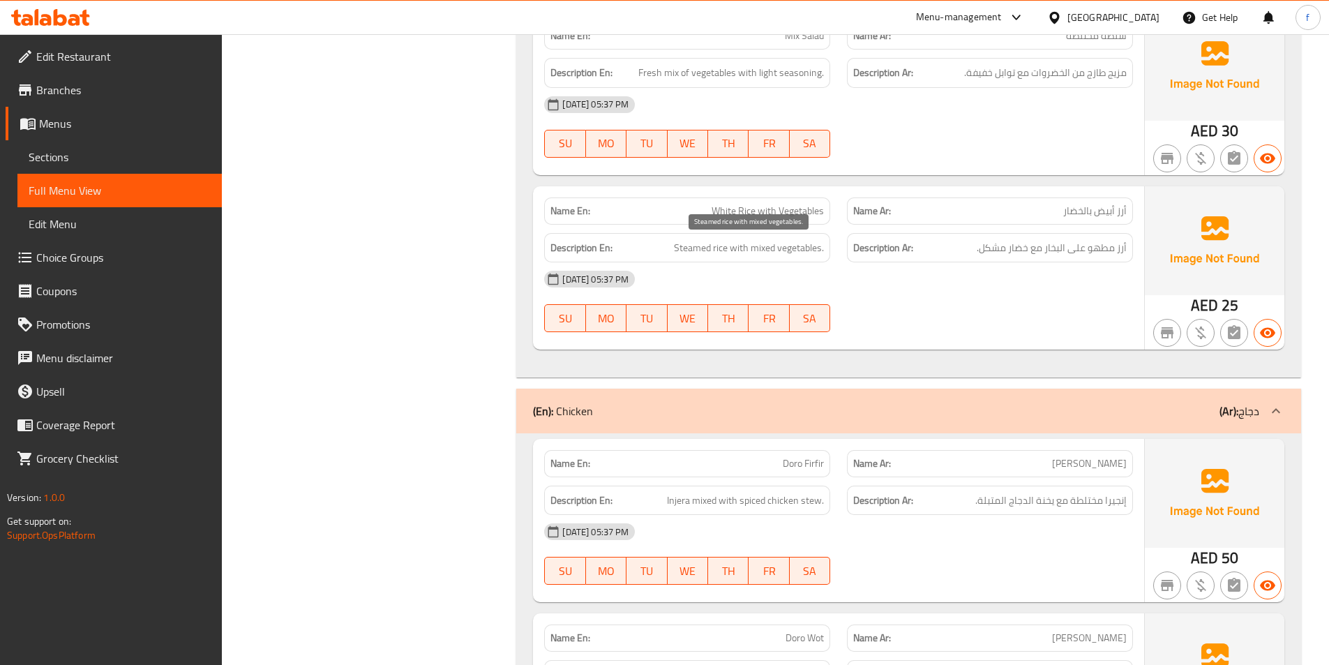
click at [696, 249] on span "Steamed rice with mixed vegetables." at bounding box center [749, 247] width 150 height 17
click at [726, 246] on span "Steamed rice with mixed vegetables." at bounding box center [749, 247] width 150 height 17
click at [740, 244] on span "Steamed rice with mixed vegetables." at bounding box center [749, 247] width 150 height 17
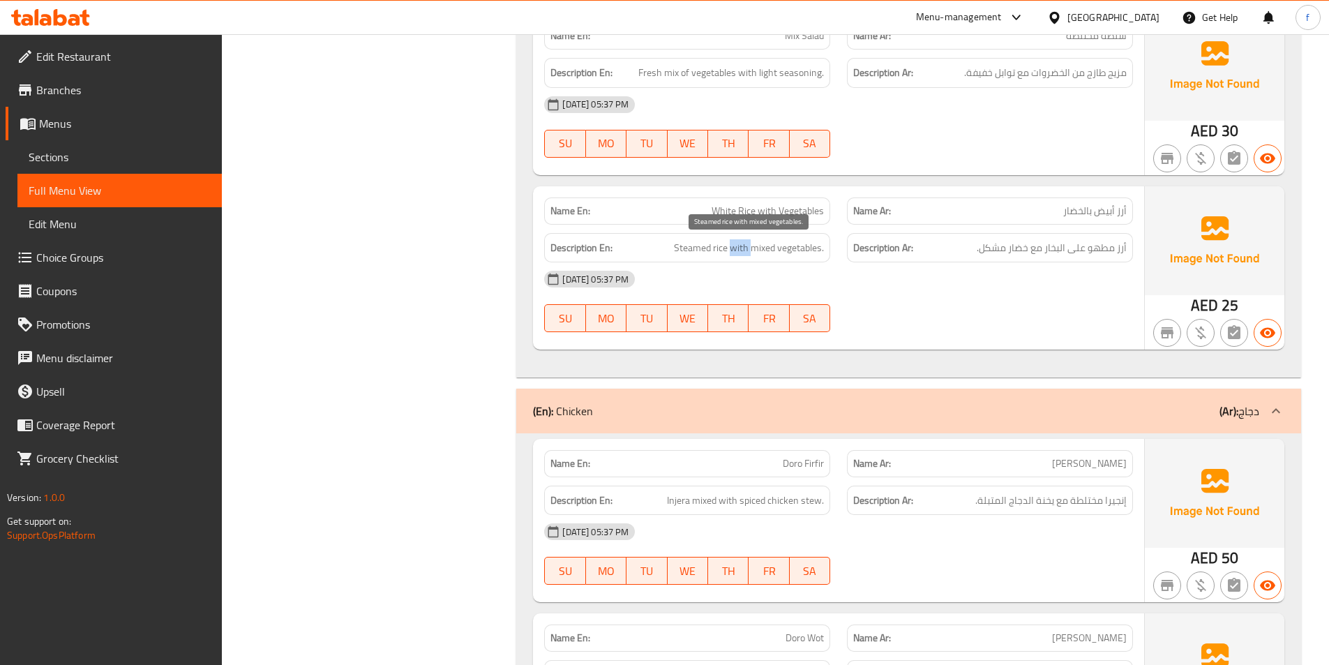
click at [740, 244] on span "Steamed rice with mixed vegetables." at bounding box center [749, 247] width 150 height 17
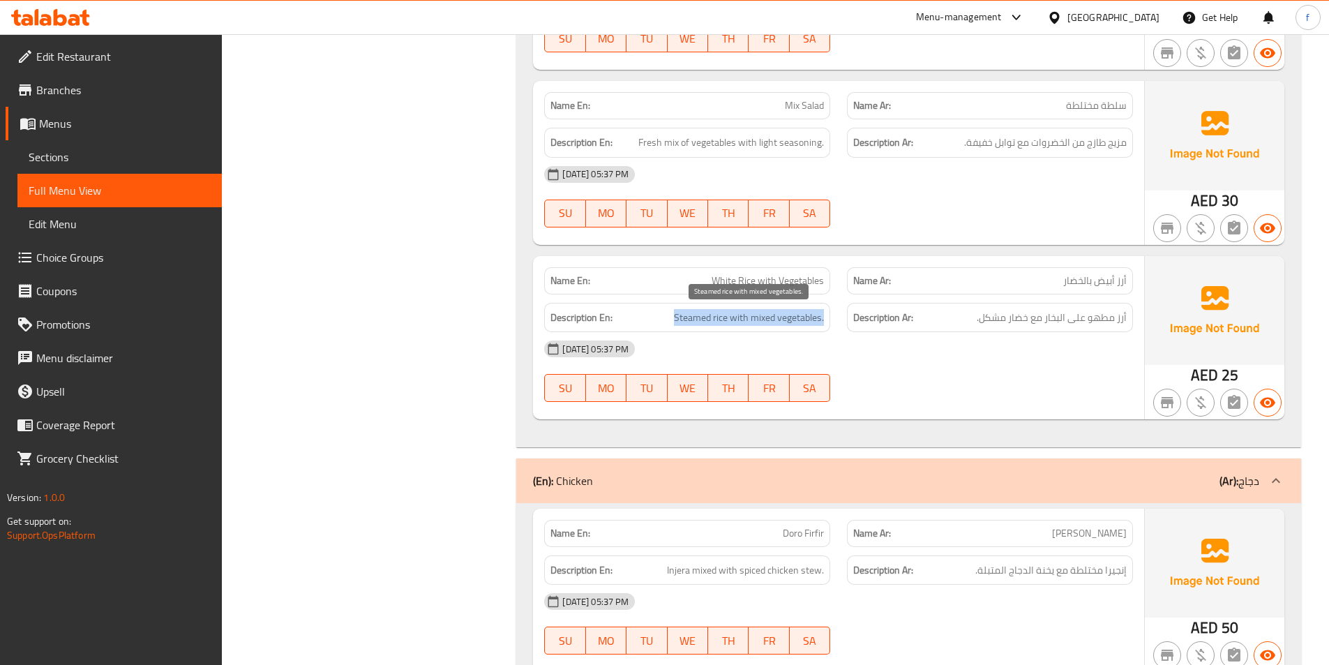
click at [727, 315] on span "Steamed rice with mixed vegetables." at bounding box center [749, 317] width 150 height 17
click at [896, 357] on div "[DATE] 05:37 PM" at bounding box center [839, 348] width 606 height 33
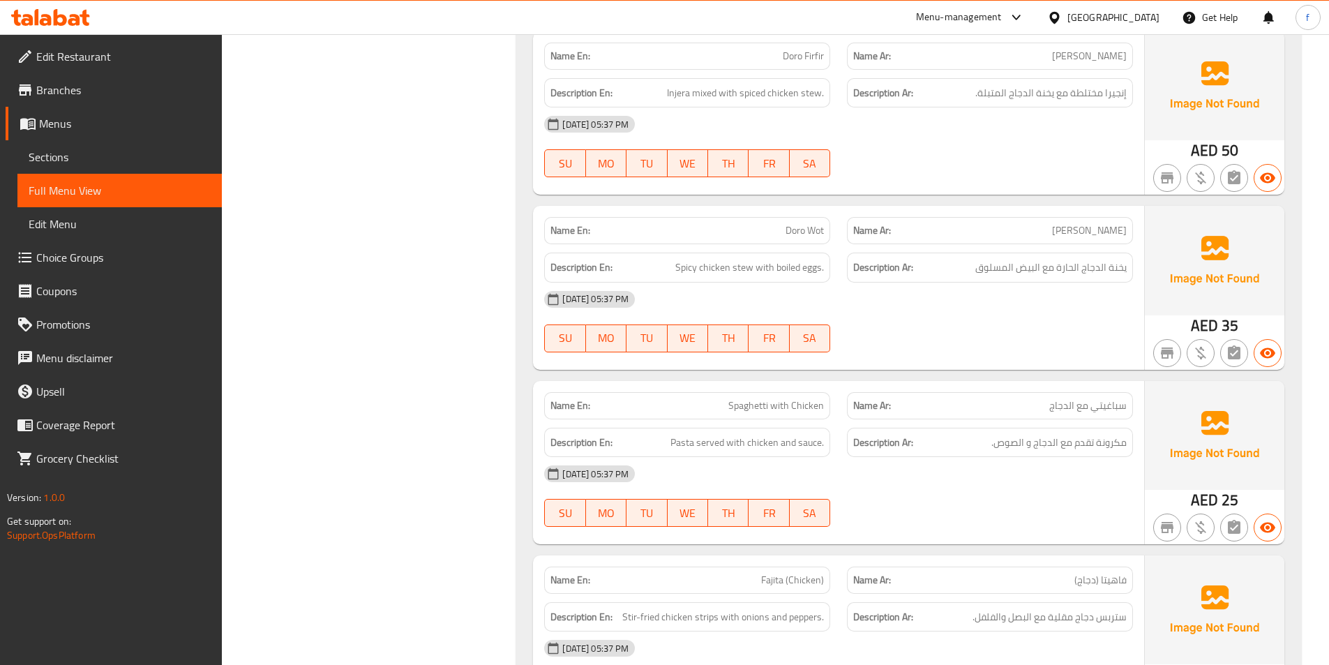
scroll to position [1395, 0]
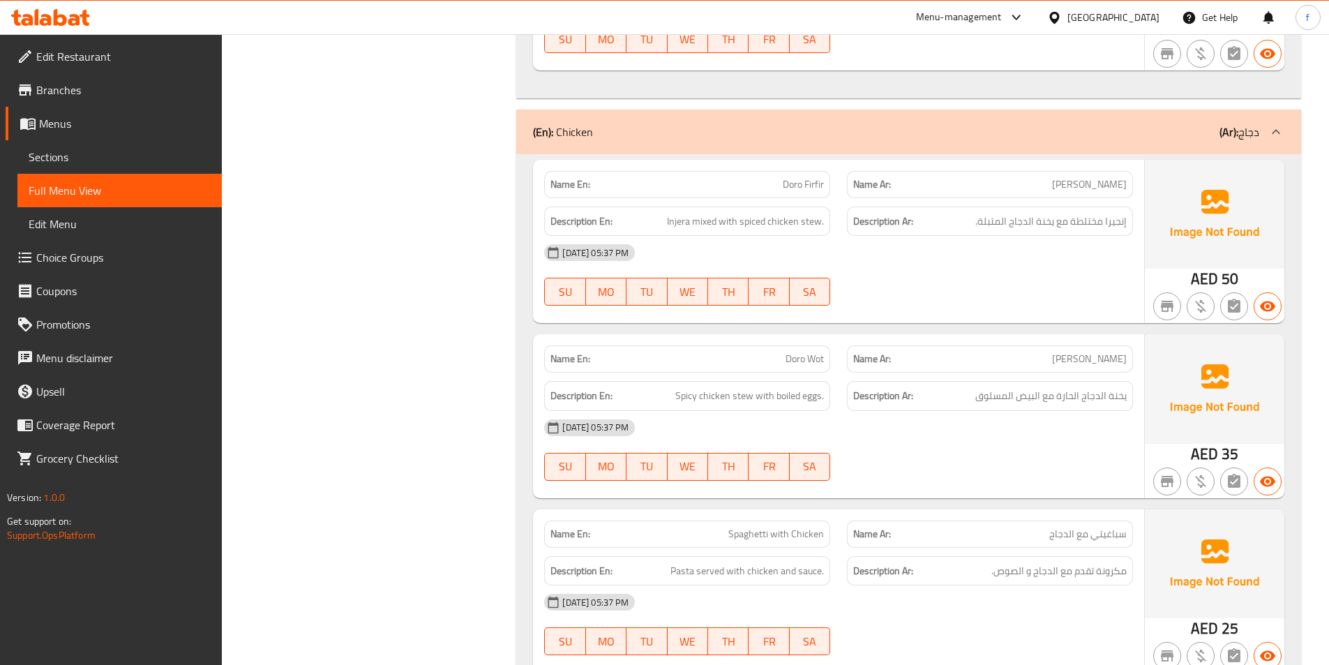
click at [804, 183] on span "Doro Firfir" at bounding box center [803, 184] width 41 height 15
click at [680, 223] on span "Injera mixed with spiced chicken stew." at bounding box center [745, 221] width 157 height 17
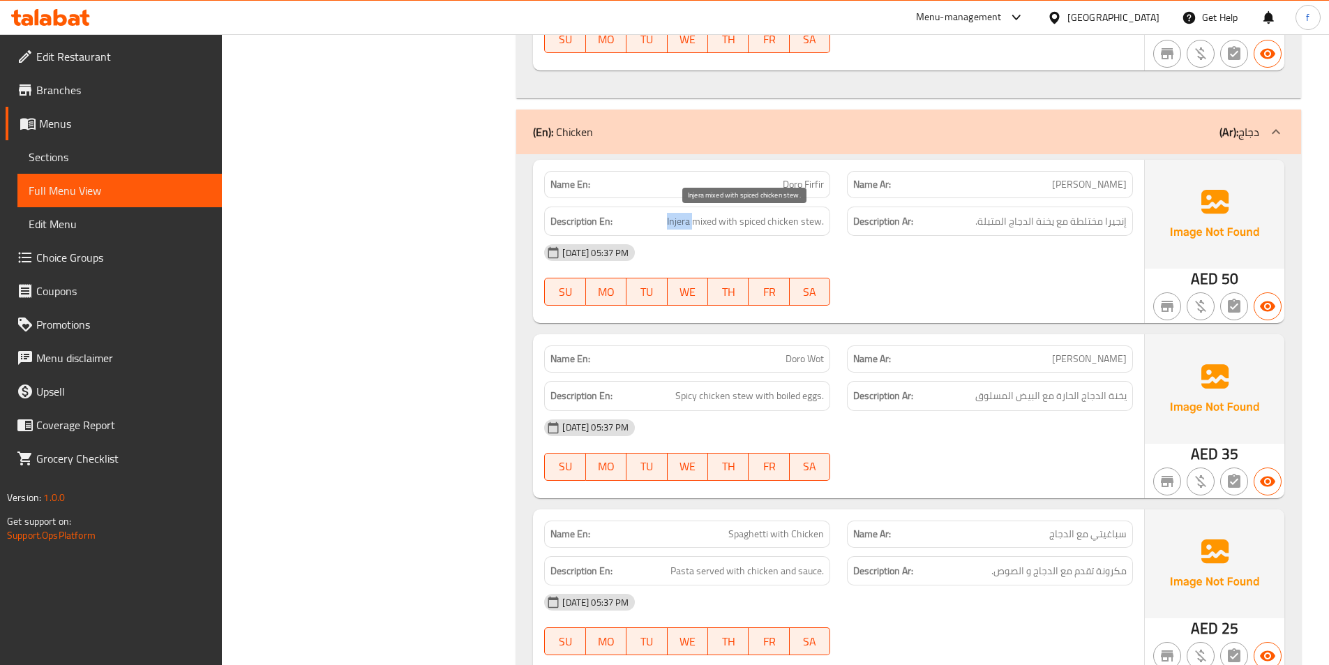
click at [680, 223] on span "Injera mixed with spiced chicken stew." at bounding box center [745, 221] width 157 height 17
click at [715, 222] on span "Injera mixed with spiced chicken stew." at bounding box center [745, 221] width 157 height 17
click at [743, 221] on span "Injera mixed with spiced chicken stew." at bounding box center [745, 221] width 157 height 17
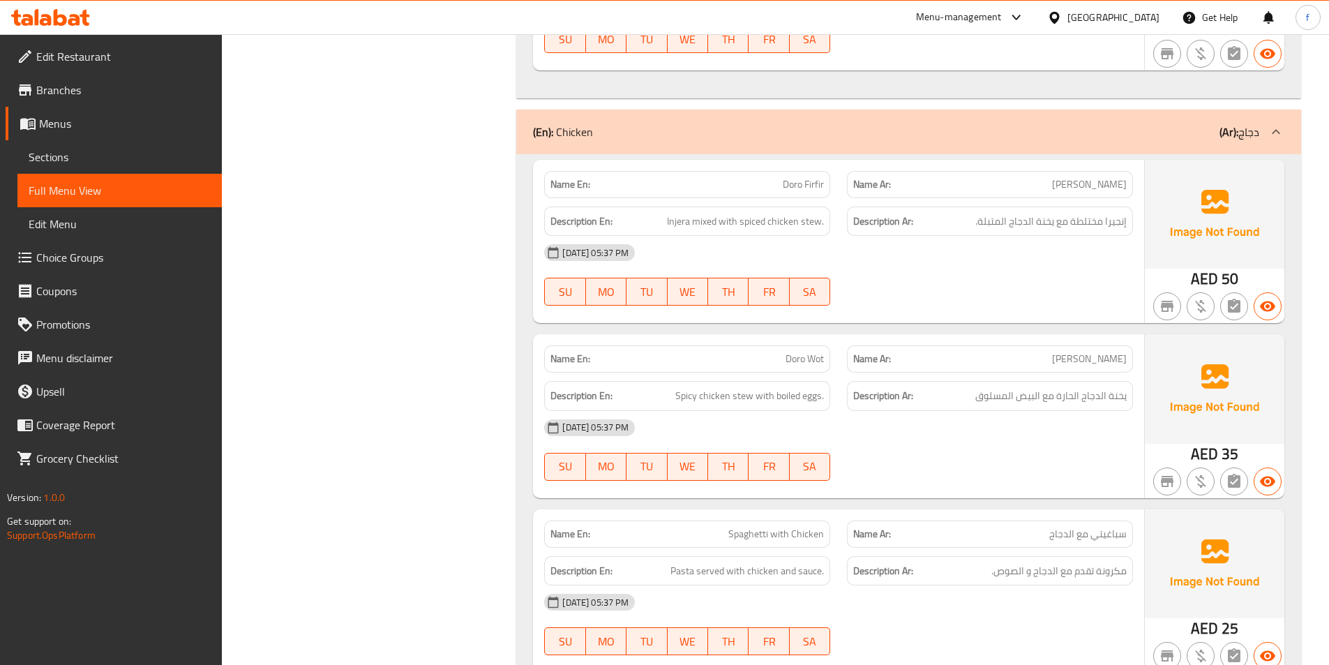
click at [832, 220] on div "Description En: Injera mixed with spiced chicken stew." at bounding box center [687, 221] width 303 height 47
click at [830, 220] on div "Description En: Injera mixed with spiced chicken stew." at bounding box center [687, 222] width 286 height 30
click at [779, 222] on span "Injera mixed with spiced chicken stew." at bounding box center [745, 221] width 157 height 17
click at [798, 220] on span "Injera mixed with spiced chicken stew." at bounding box center [745, 221] width 157 height 17
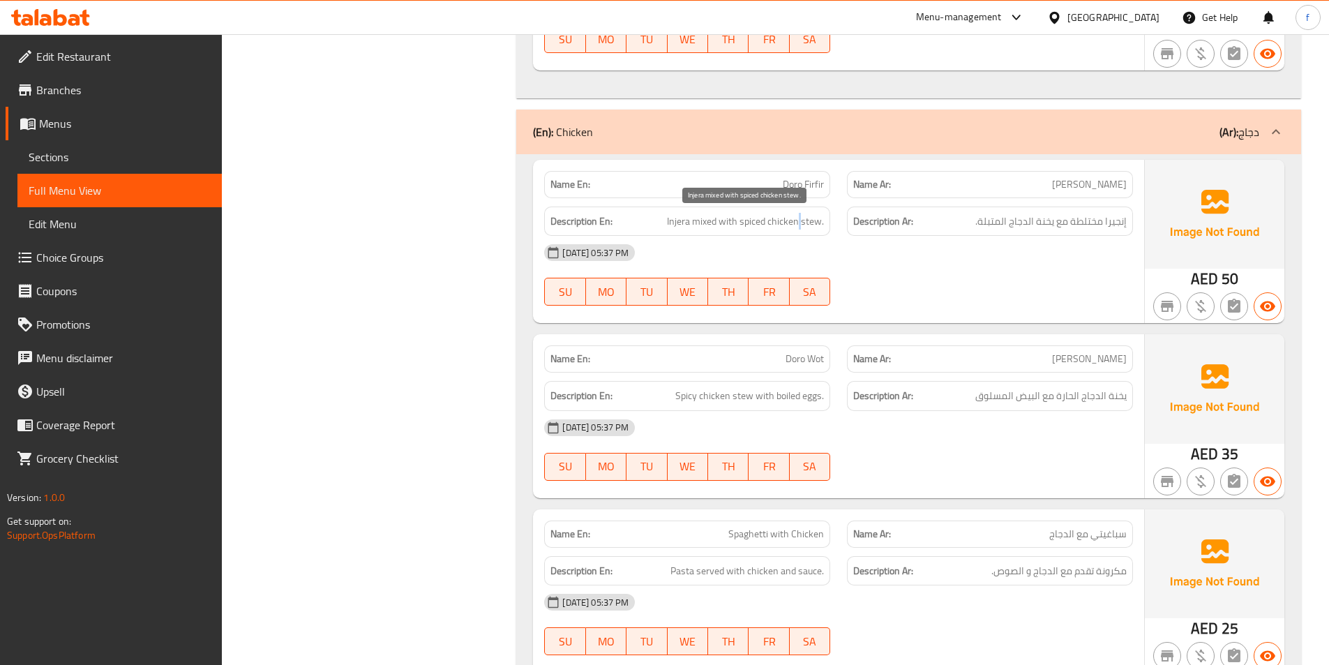
click at [798, 220] on span "Injera mixed with spiced chicken stew." at bounding box center [745, 221] width 157 height 17
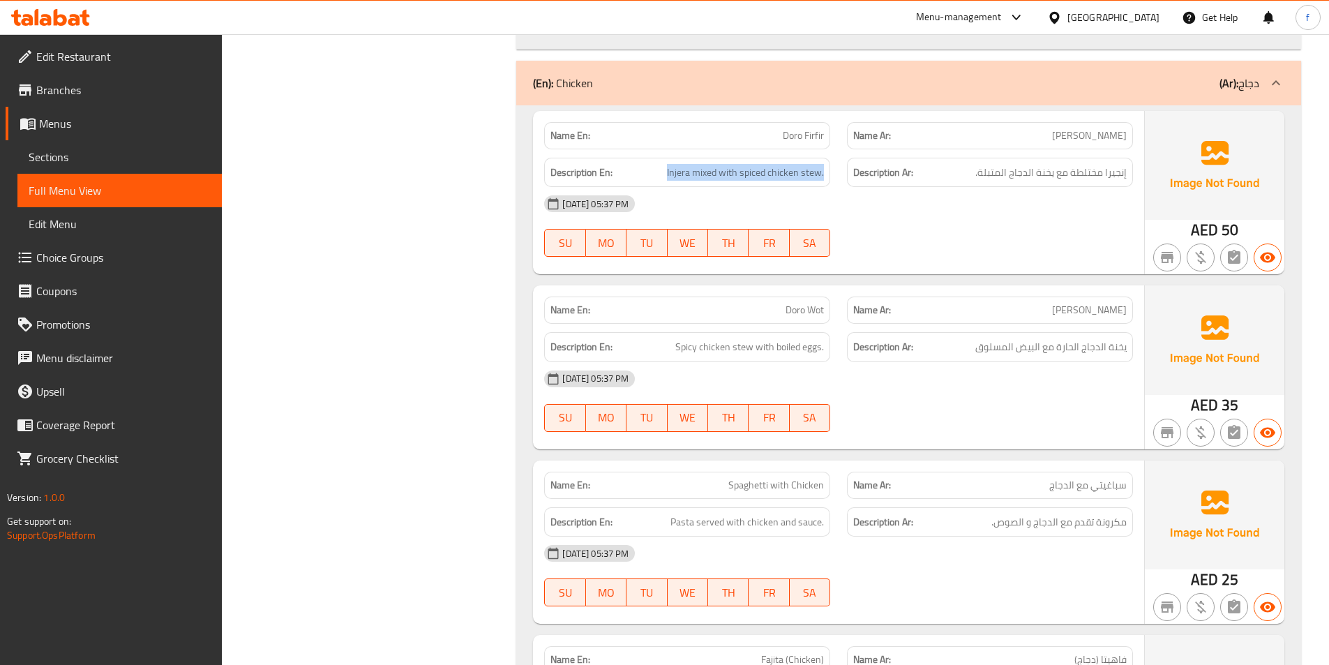
scroll to position [1465, 0]
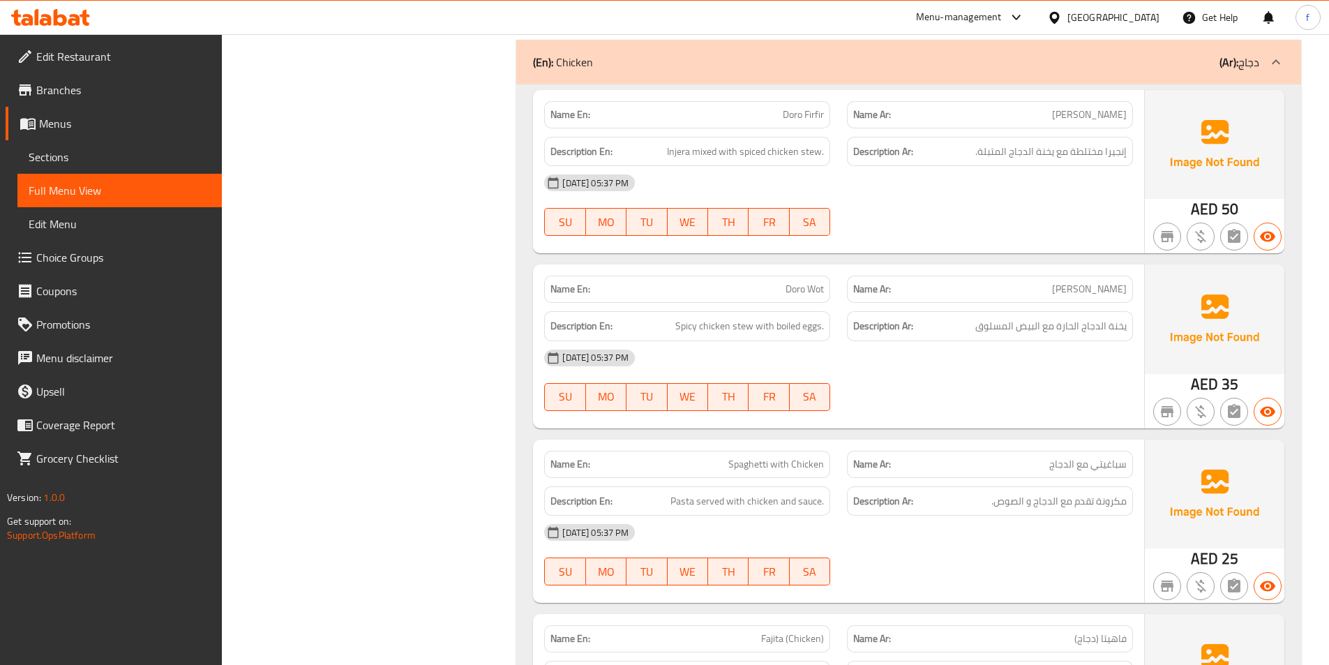
click at [788, 291] on span "Doro Wot" at bounding box center [805, 289] width 38 height 15
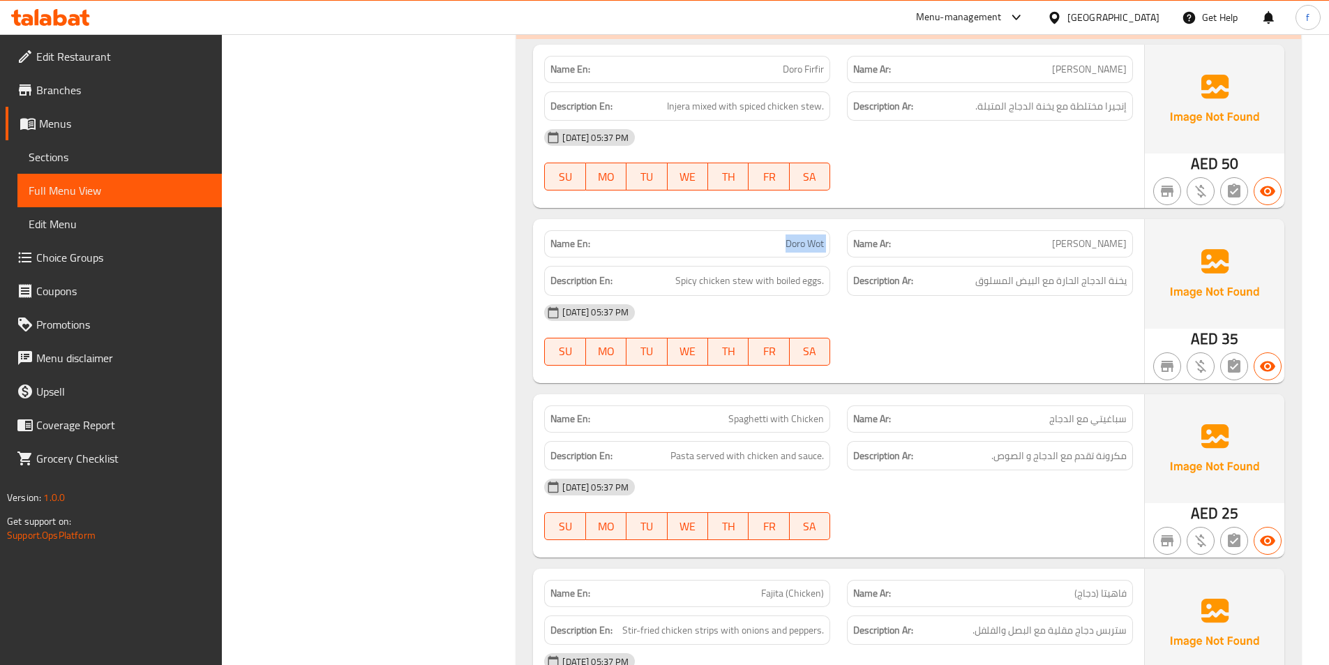
scroll to position [1535, 0]
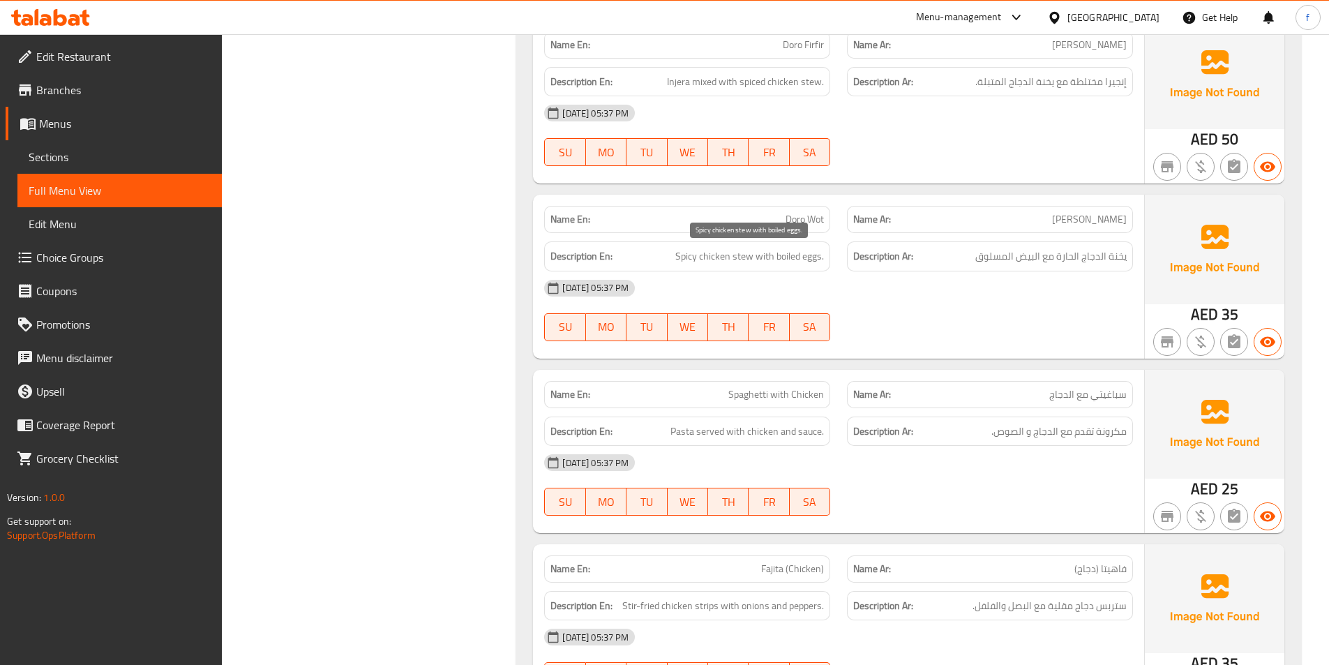
click at [744, 260] on span "Spicy chicken stew with boiled eggs." at bounding box center [749, 256] width 149 height 17
click at [710, 260] on span "Spicy chicken stew with boiled eggs." at bounding box center [749, 256] width 149 height 17
click at [693, 257] on span "Spicy chicken stew with boiled eggs." at bounding box center [749, 256] width 149 height 17
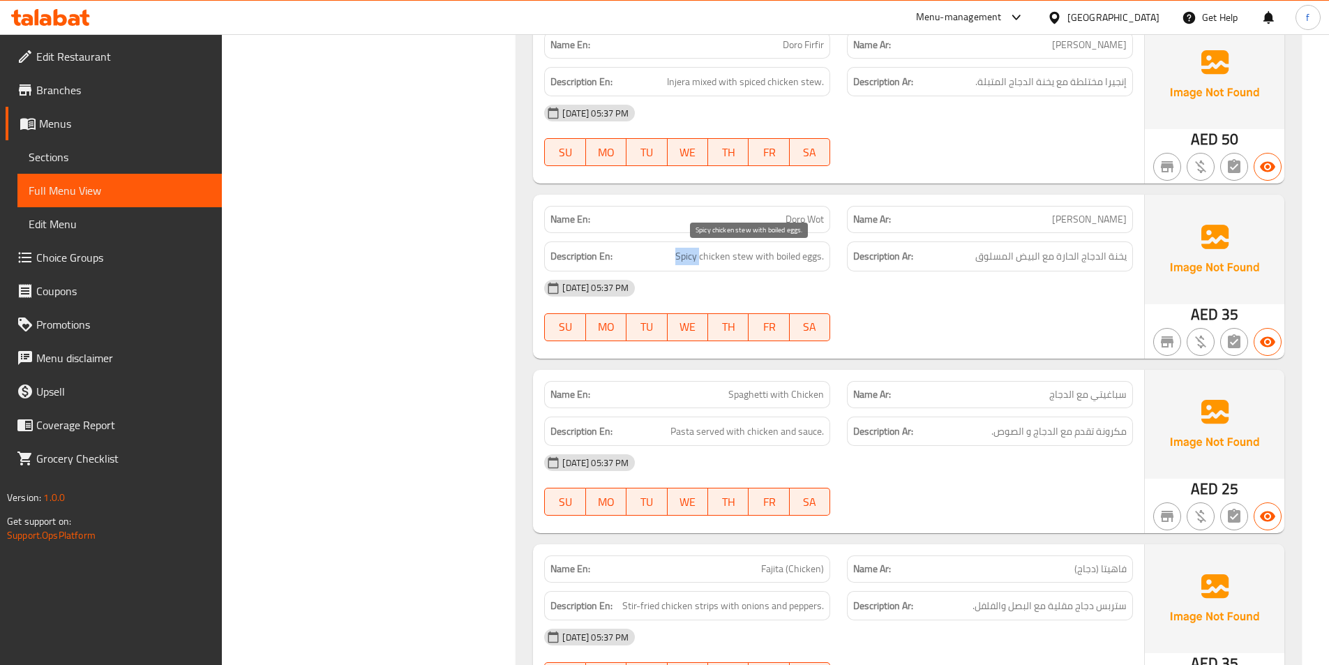
click at [693, 257] on span "Spicy chicken stew with boiled eggs." at bounding box center [749, 256] width 149 height 17
click at [763, 257] on span "Spicy chicken stew with boiled eggs." at bounding box center [749, 256] width 149 height 17
click at [783, 253] on span "Spicy chicken stew with boiled eggs." at bounding box center [749, 256] width 149 height 17
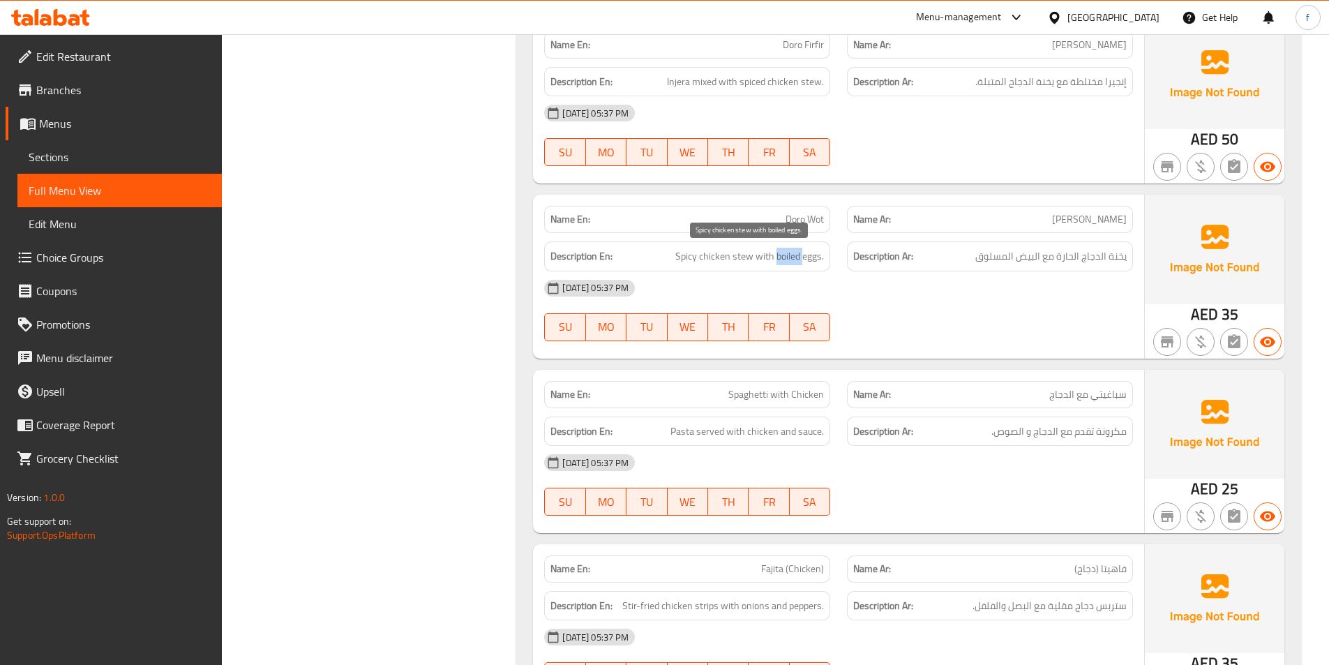
click at [801, 253] on span "Spicy chicken stew with boiled eggs." at bounding box center [749, 256] width 149 height 17
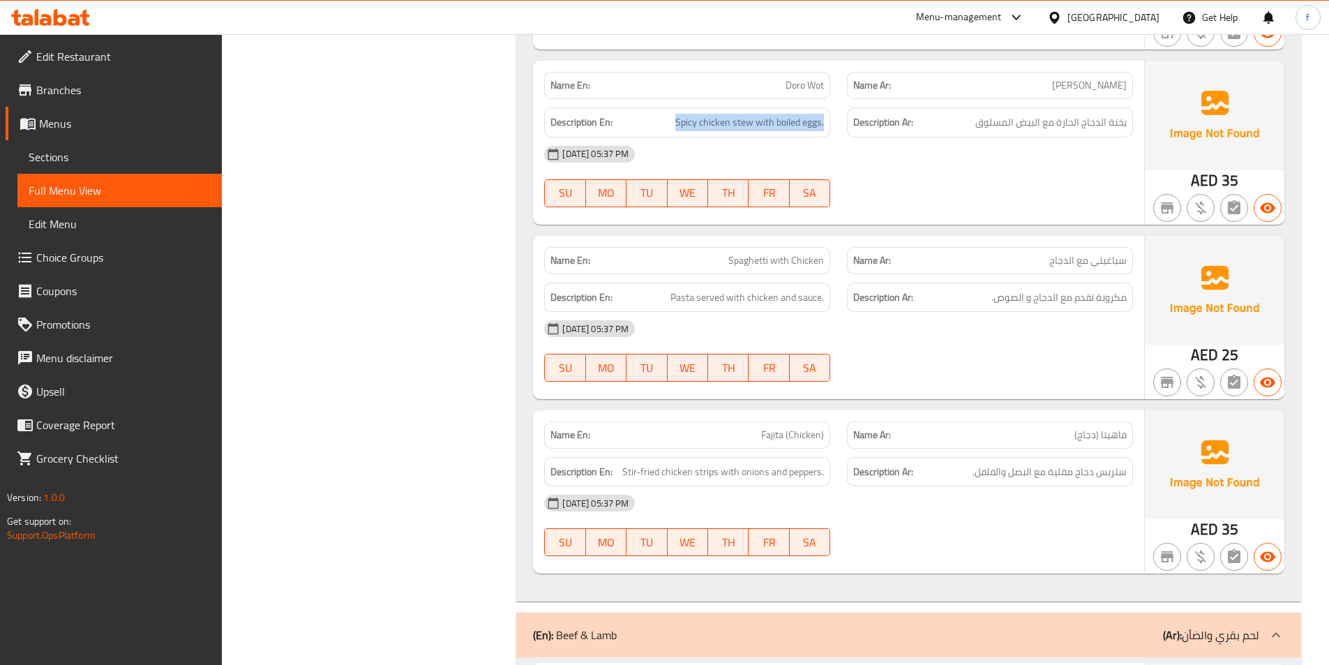
scroll to position [1814, 0]
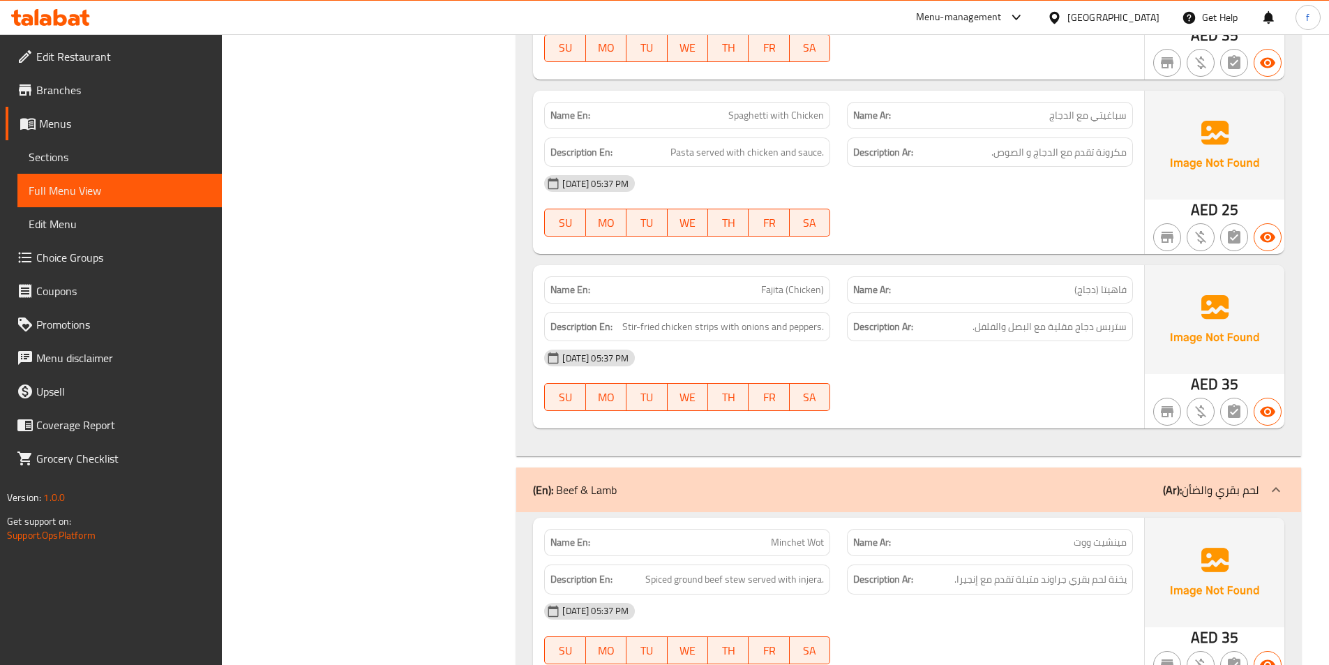
click at [754, 118] on span "Spaghetti with Chicken" at bounding box center [776, 115] width 96 height 15
click at [789, 112] on span "Spaghetti with Chicken" at bounding box center [776, 115] width 96 height 15
click at [804, 110] on span "Spaghetti with Chicken" at bounding box center [776, 115] width 96 height 15
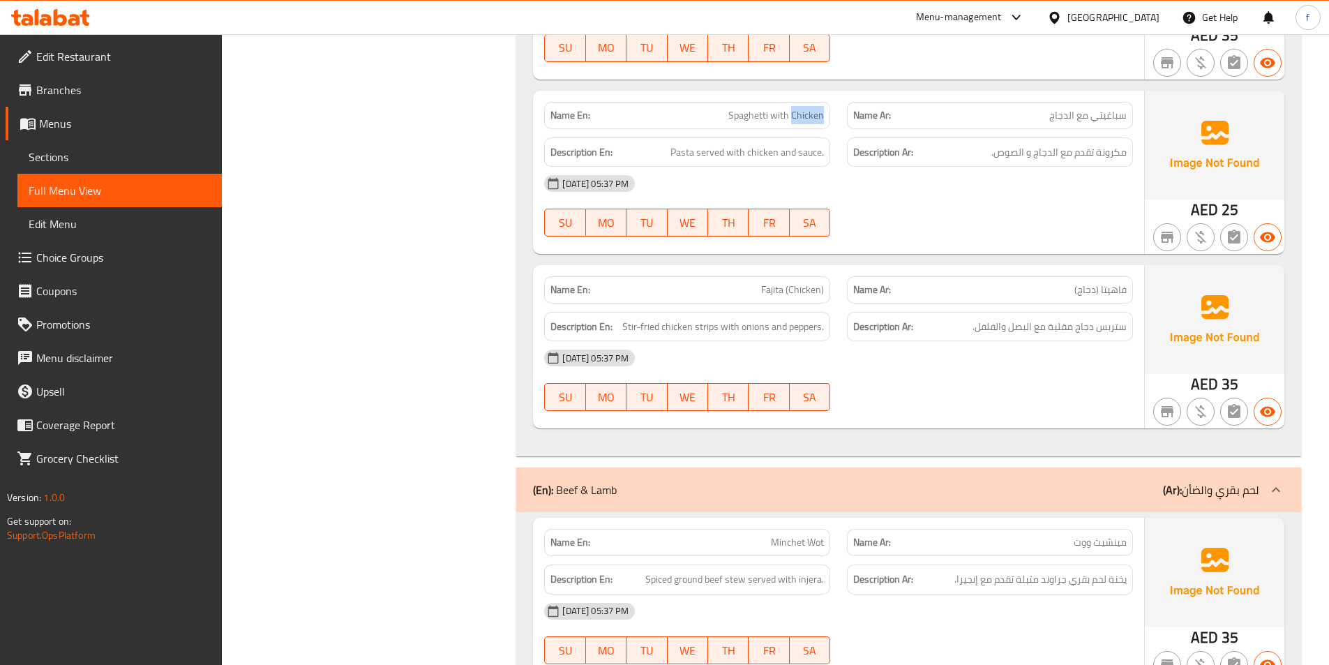
click at [804, 110] on span "Spaghetti with Chicken" at bounding box center [776, 115] width 96 height 15
click at [682, 155] on span "Pasta served with chicken and sauce." at bounding box center [746, 152] width 153 height 17
click at [698, 154] on span "Pasta served with chicken and sauce." at bounding box center [746, 152] width 153 height 17
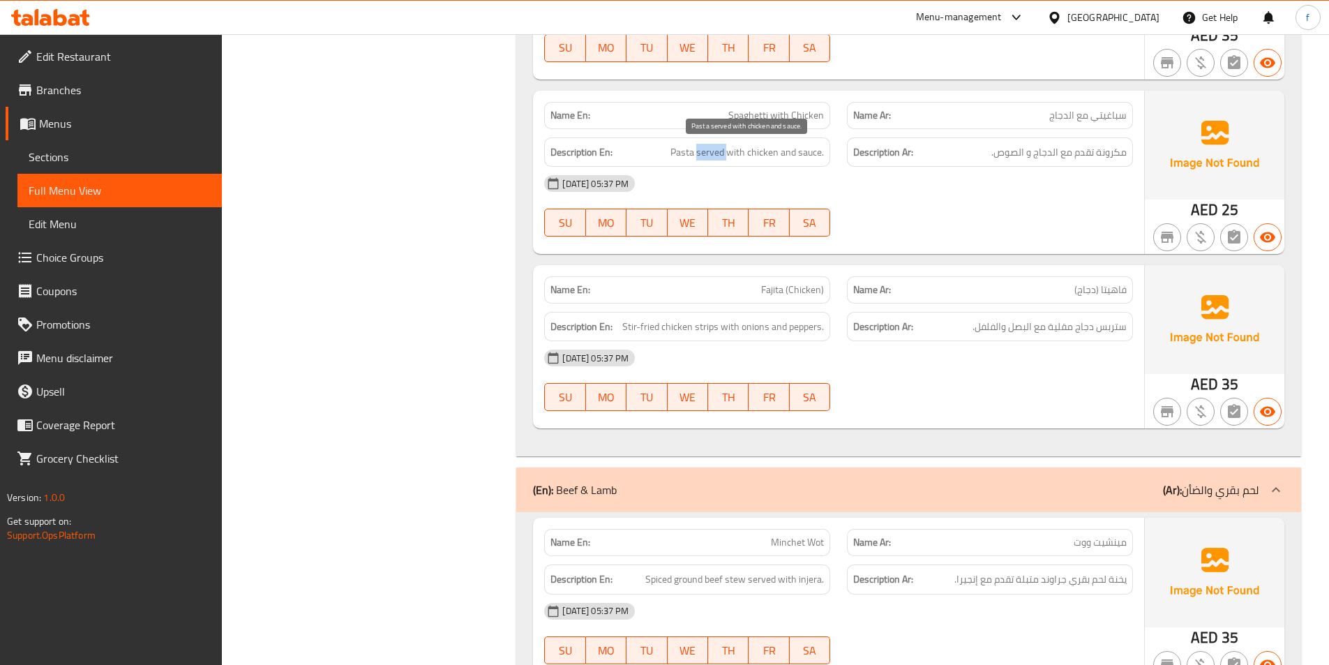
click at [698, 154] on span "Pasta served with chicken and sauce." at bounding box center [746, 152] width 153 height 17
click at [728, 153] on span "Pasta served with chicken and sauce." at bounding box center [746, 152] width 153 height 17
click at [755, 149] on span "Pasta served with chicken and sauce." at bounding box center [746, 152] width 153 height 17
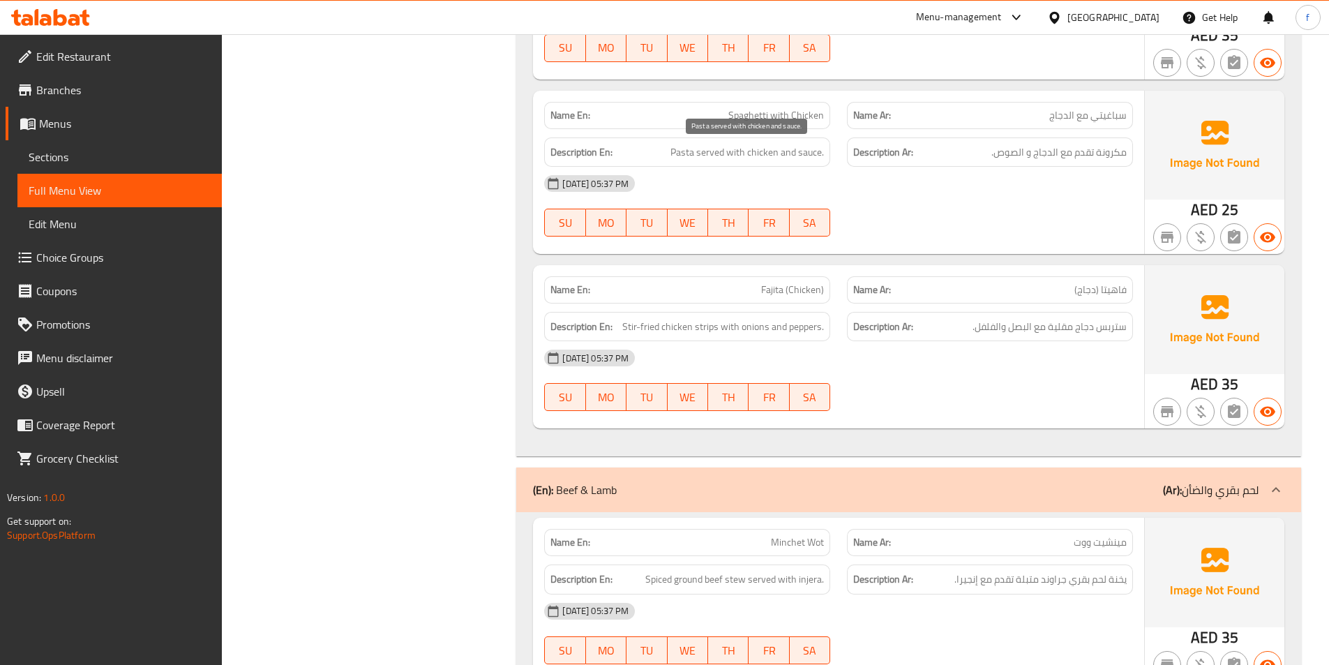
click at [808, 150] on span "Pasta served with chicken and sauce." at bounding box center [746, 152] width 153 height 17
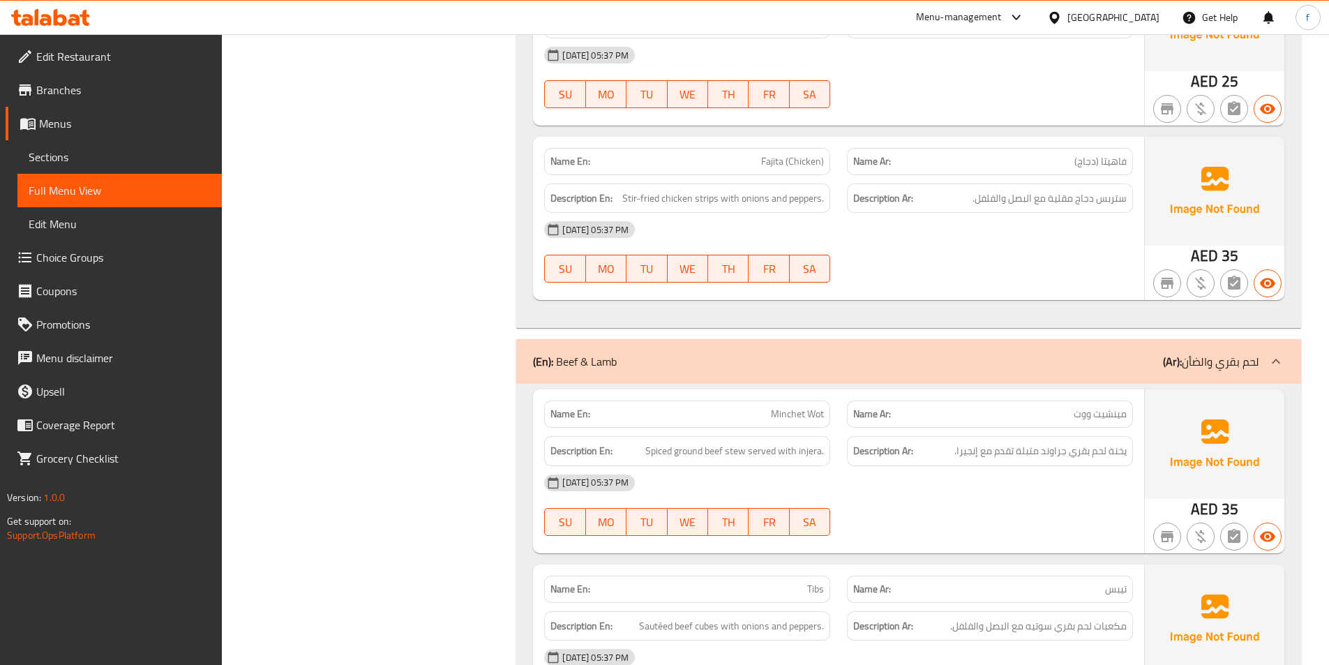
scroll to position [1953, 0]
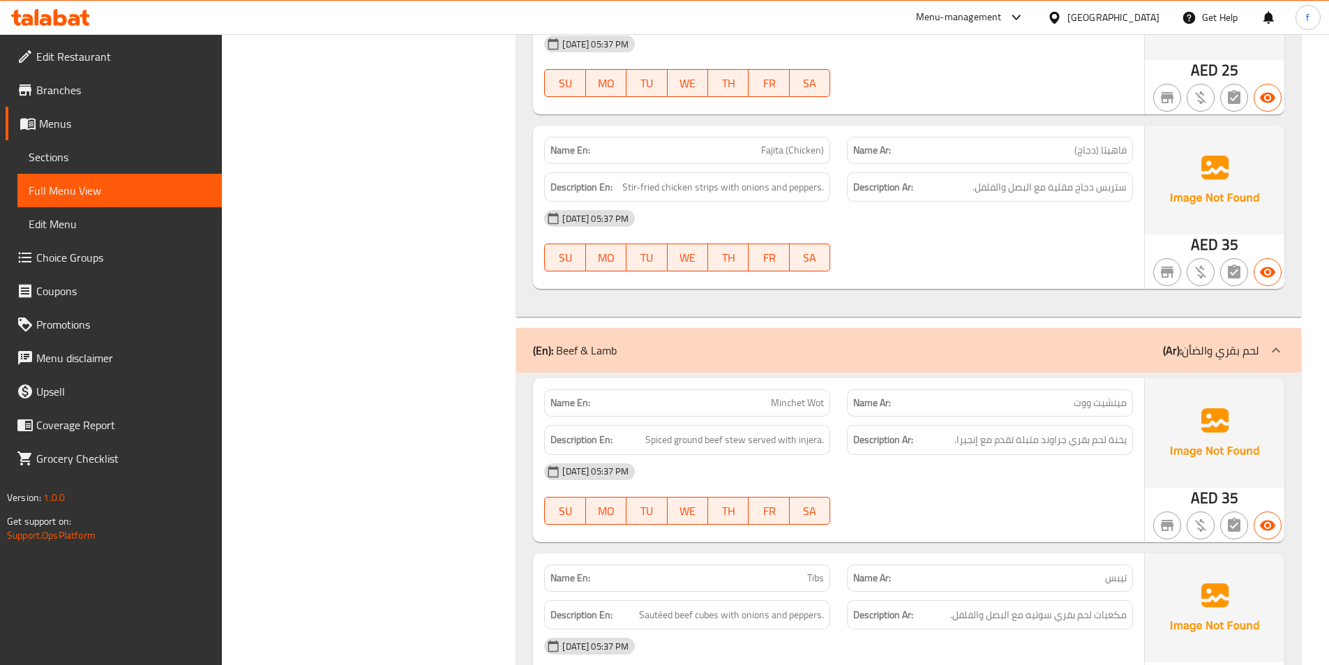
click at [767, 153] on span "Fajita (Chicken)" at bounding box center [792, 150] width 63 height 15
click at [693, 190] on span "Stir-fried chicken strips with onions and peppers." at bounding box center [723, 187] width 202 height 17
click at [707, 186] on span "Stir-fried chicken strips with onions and peppers." at bounding box center [723, 187] width 202 height 17
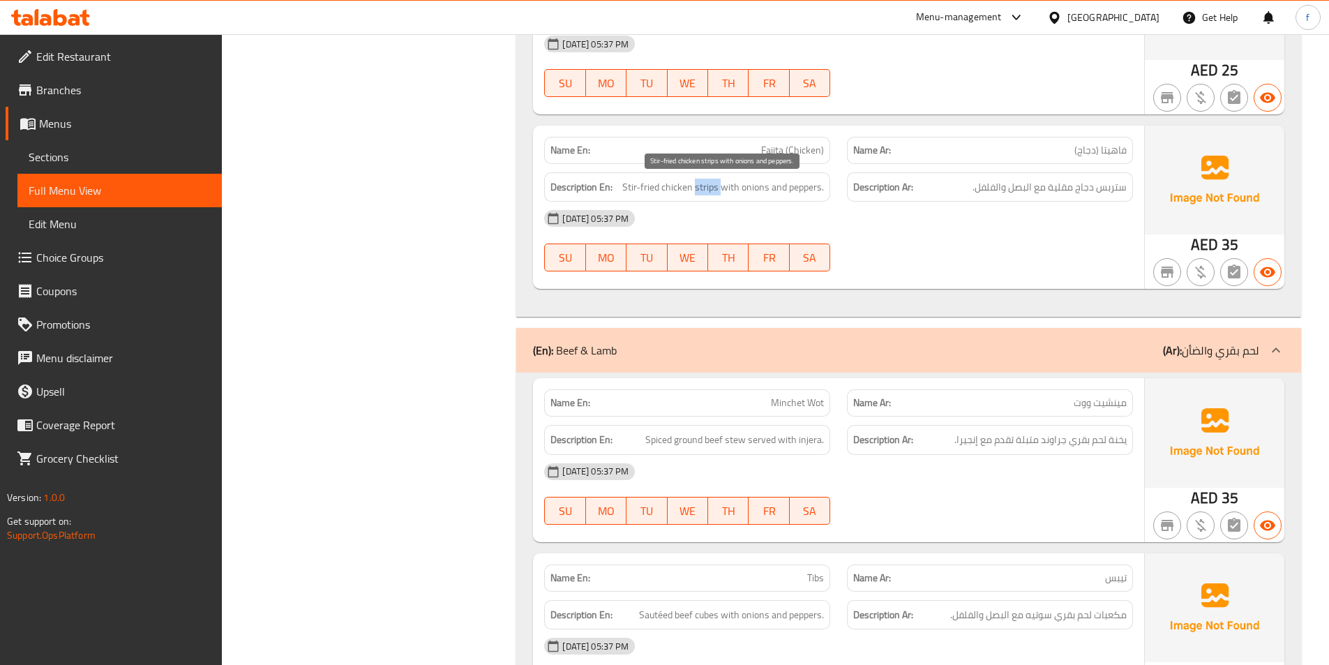
click at [707, 186] on span "Stir-fried chicken strips with onions and peppers." at bounding box center [723, 187] width 202 height 17
click at [678, 183] on span "Stir-fried chicken strips with onions and peppers." at bounding box center [723, 187] width 202 height 17
click at [657, 184] on span "Stir-fried chicken strips with onions and peppers." at bounding box center [723, 187] width 202 height 17
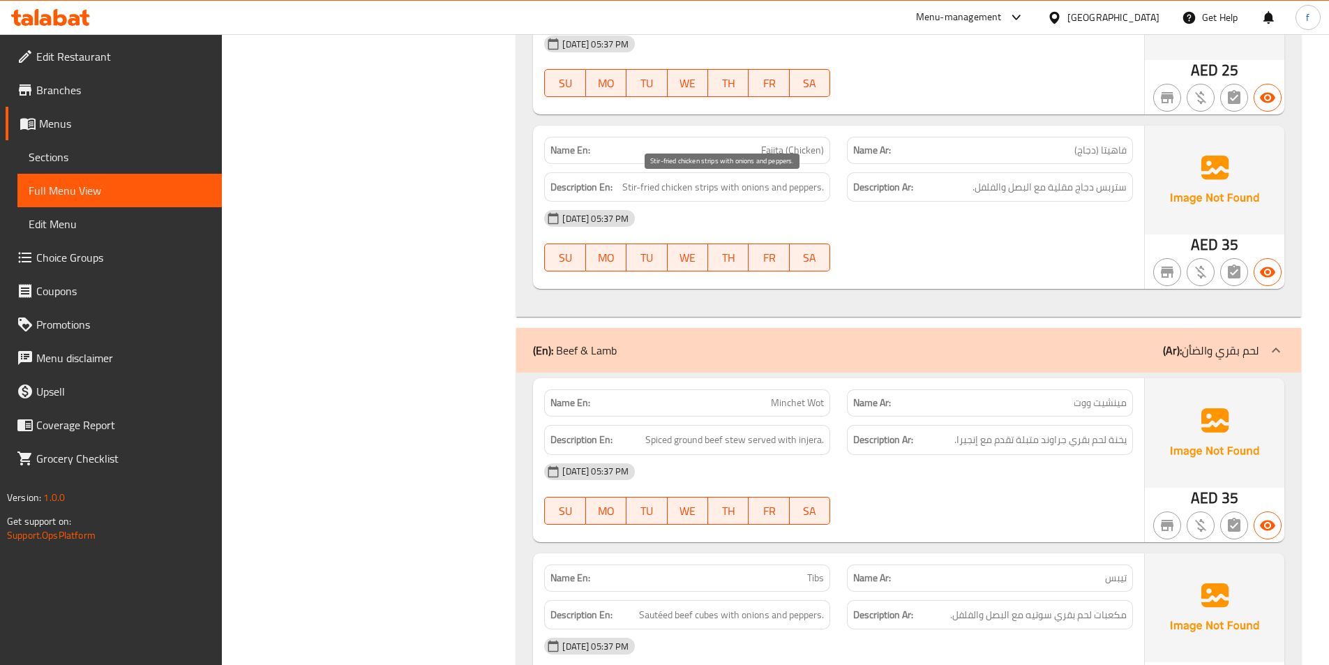
click at [742, 188] on span "Stir-fried chicken strips with onions and peppers." at bounding box center [723, 187] width 202 height 17
click at [753, 188] on span "Stir-fried chicken strips with onions and peppers." at bounding box center [723, 187] width 202 height 17
click at [797, 190] on span "Stir-fried chicken strips with onions and peppers." at bounding box center [723, 187] width 202 height 17
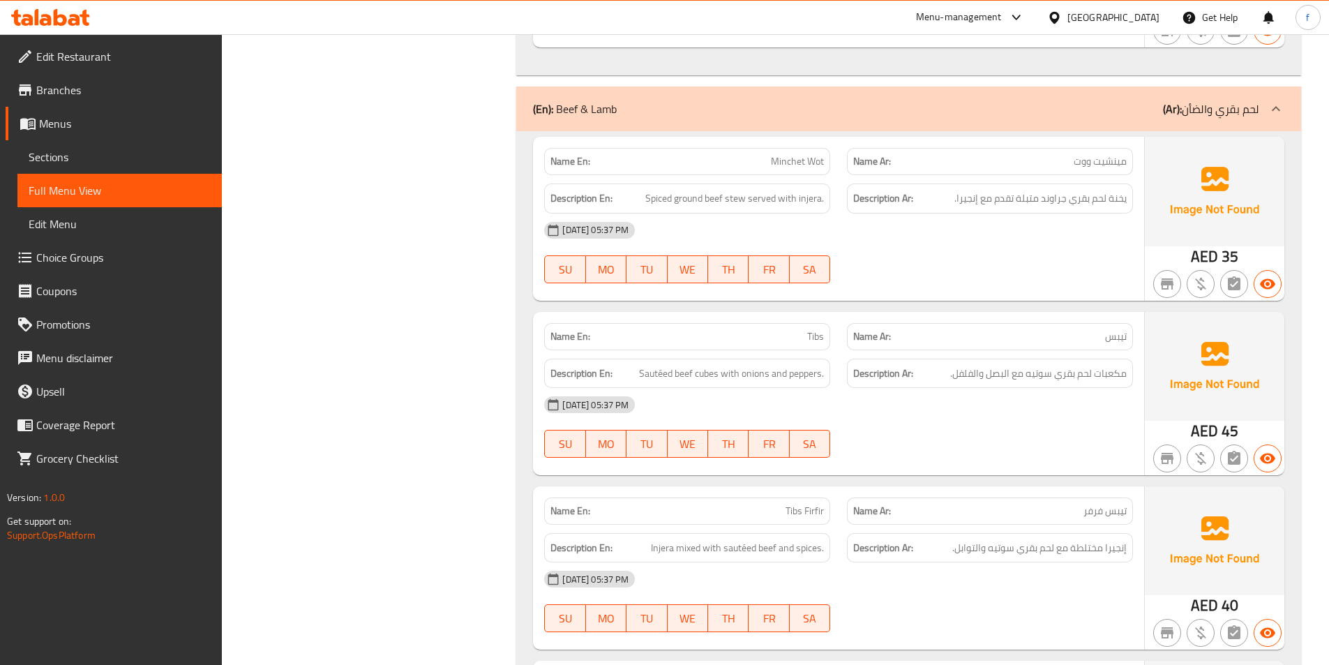
scroll to position [2233, 0]
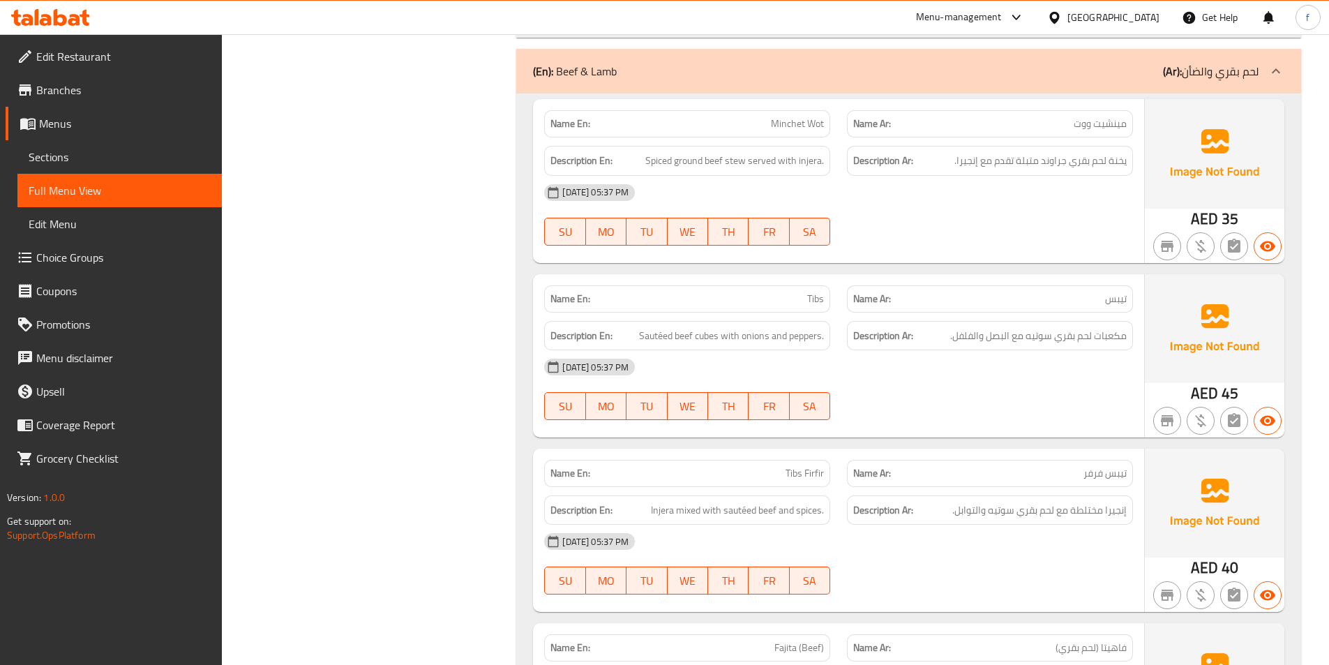
click at [757, 119] on p "Name En: Minchet Wot" at bounding box center [686, 124] width 273 height 15
click at [806, 128] on span "Minchet Wot" at bounding box center [797, 124] width 53 height 15
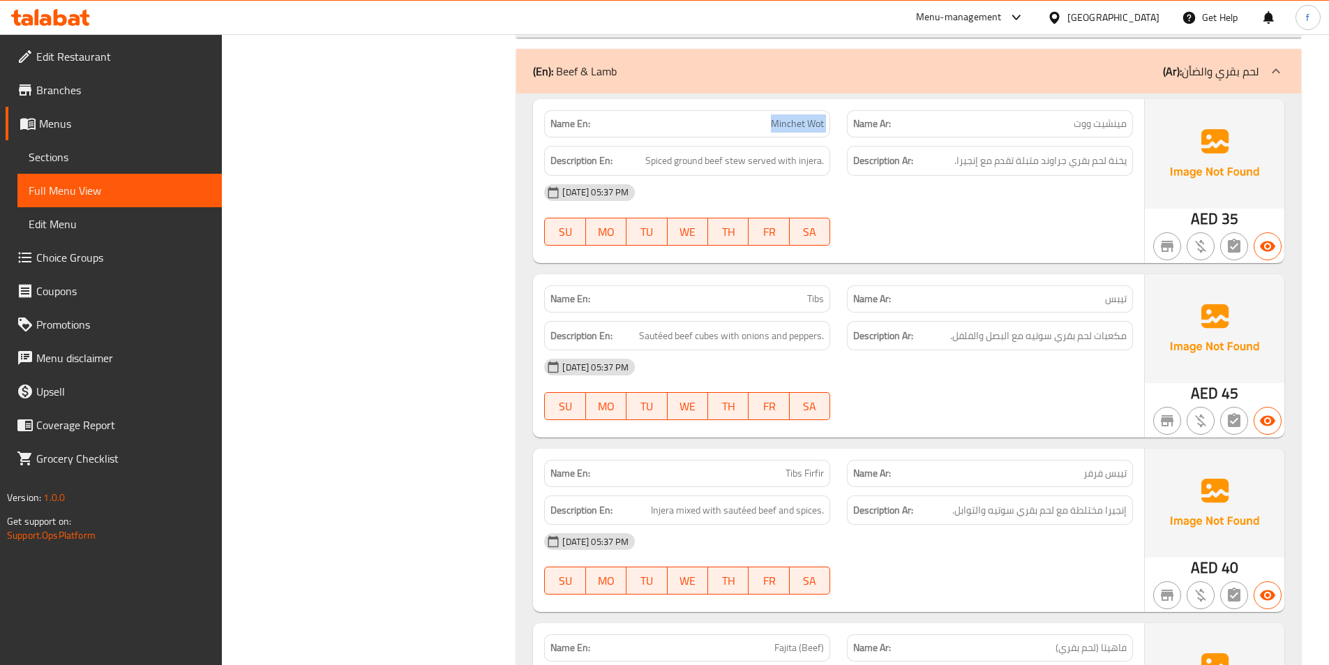
click at [806, 128] on span "Minchet Wot" at bounding box center [797, 124] width 53 height 15
click at [736, 160] on span "Spiced ground beef stew served with injera." at bounding box center [734, 160] width 179 height 17
click at [712, 161] on span "Spiced ground beef stew served with injera." at bounding box center [734, 160] width 179 height 17
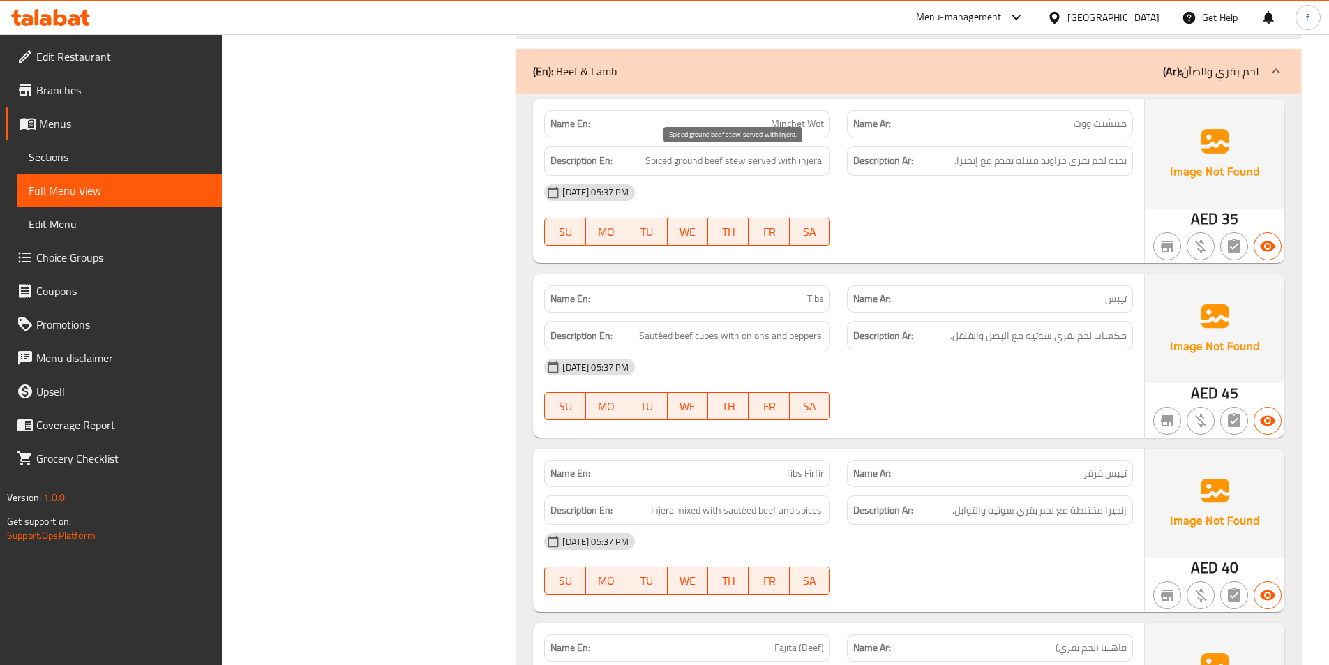
click at [693, 161] on span "Spiced ground beef stew served with injera." at bounding box center [734, 160] width 179 height 17
click at [664, 163] on span "Spiced ground beef stew served with injera." at bounding box center [734, 160] width 179 height 17
click at [732, 160] on span "Spiced ground beef stew served with injera." at bounding box center [734, 160] width 179 height 17
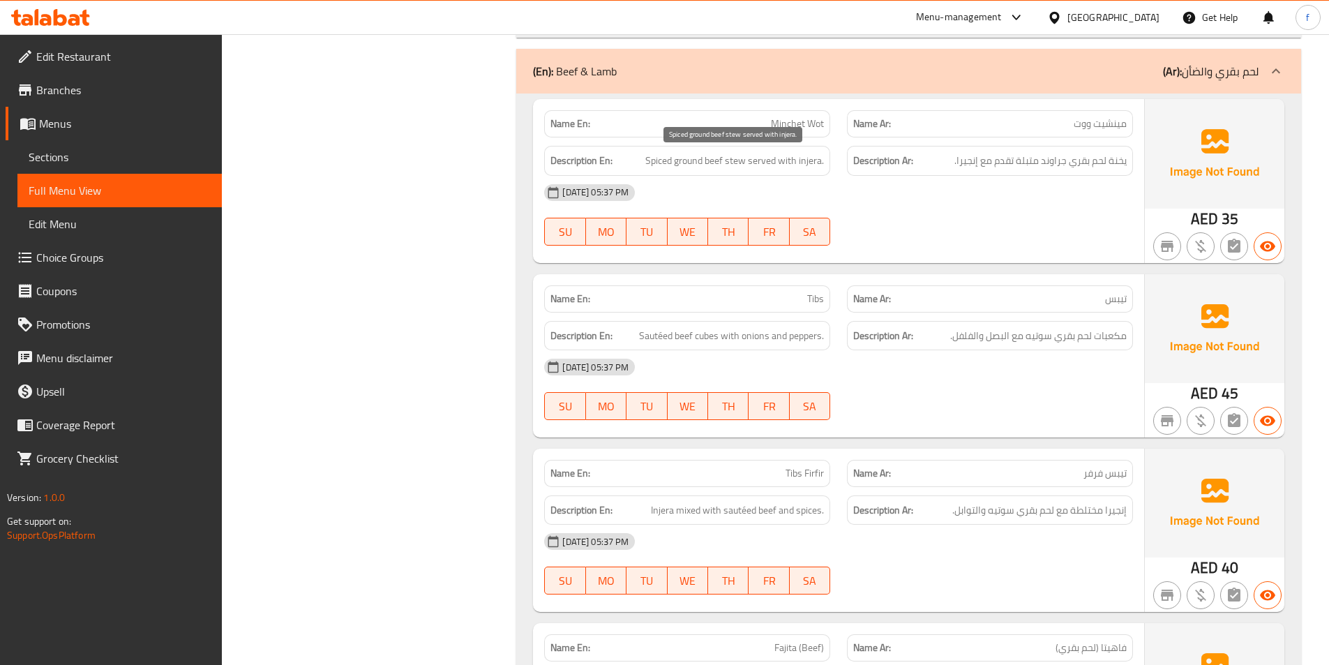
click at [758, 161] on span "Spiced ground beef stew served with injera." at bounding box center [734, 160] width 179 height 17
click at [781, 160] on span "Spiced ground beef stew served with injera." at bounding box center [734, 160] width 179 height 17
click at [799, 159] on span "Spiced ground beef stew served with injera." at bounding box center [734, 160] width 179 height 17
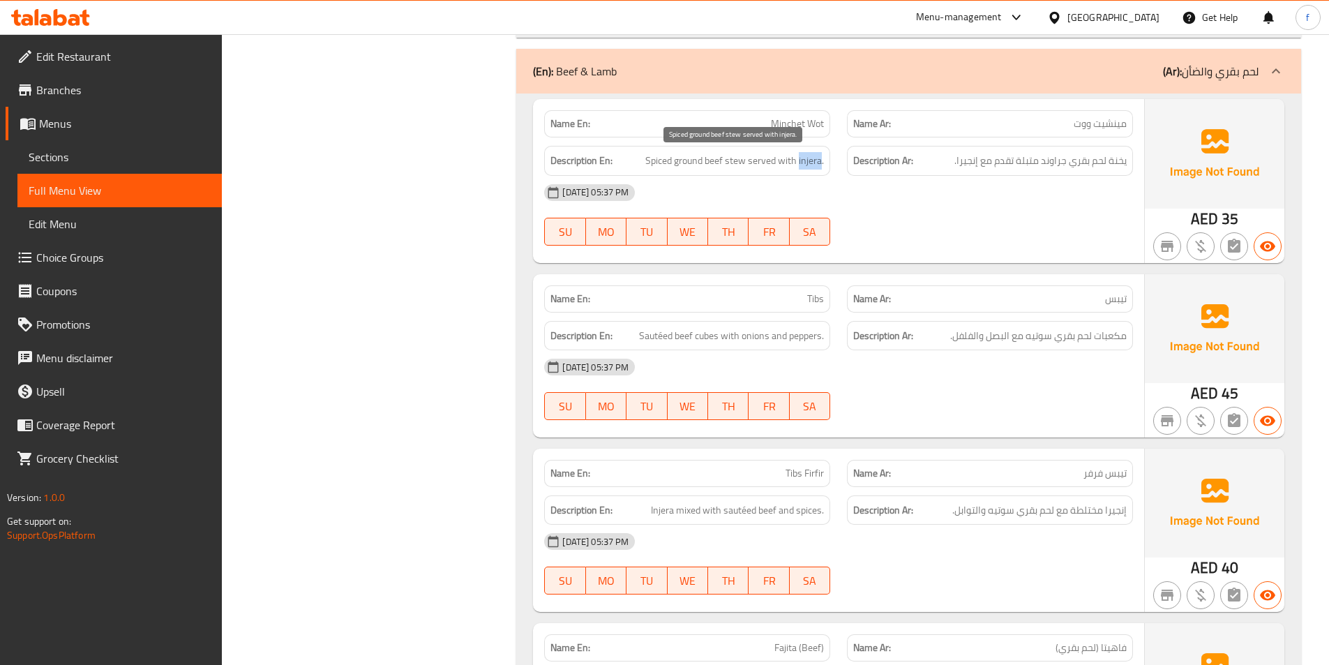
click at [799, 159] on span "Spiced ground beef stew served with injera." at bounding box center [734, 160] width 179 height 17
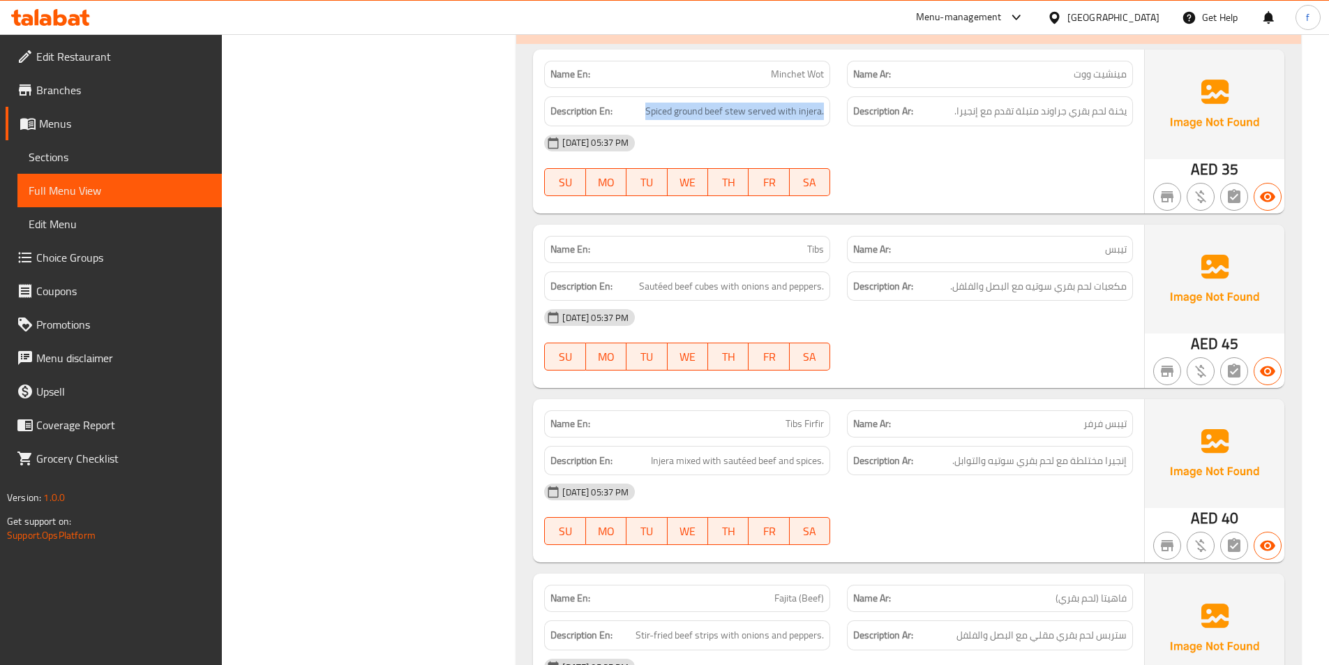
scroll to position [2372, 0]
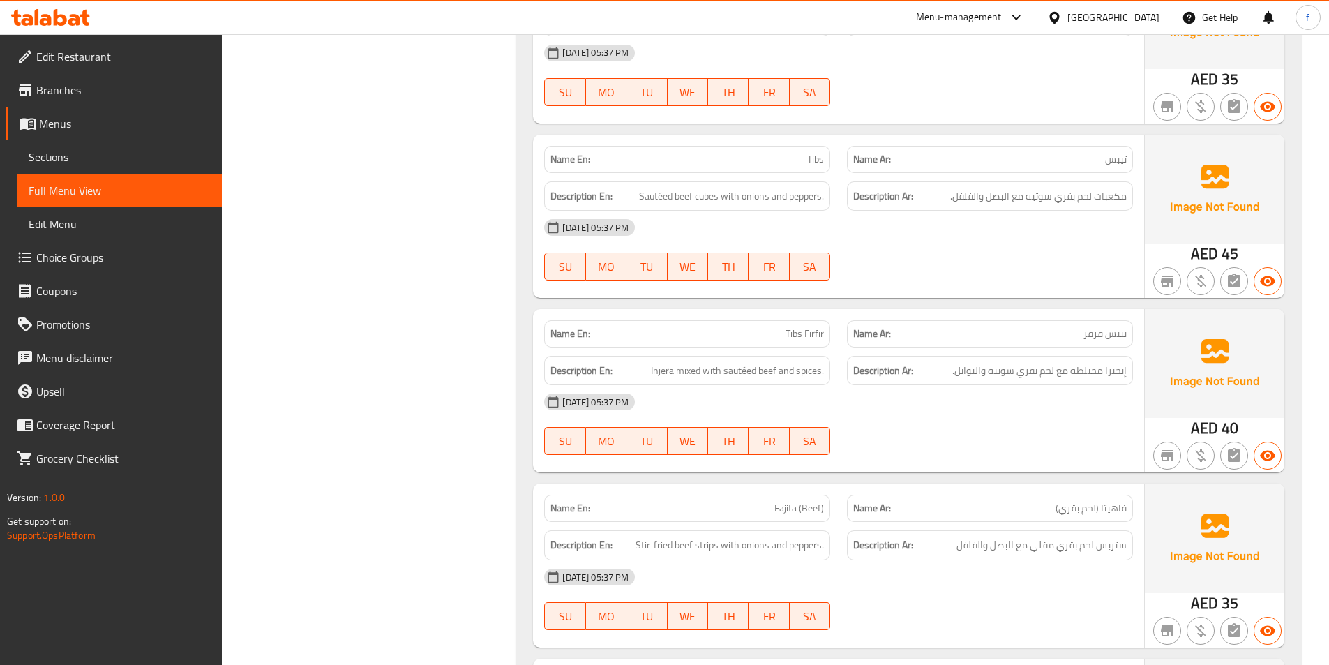
click at [814, 160] on span "Tibs" at bounding box center [815, 159] width 17 height 15
click at [706, 196] on span "Sautéed beef cubes with onions and peppers." at bounding box center [731, 196] width 185 height 17
click at [683, 197] on span "Sautéed beef cubes with onions and peppers." at bounding box center [731, 196] width 185 height 17
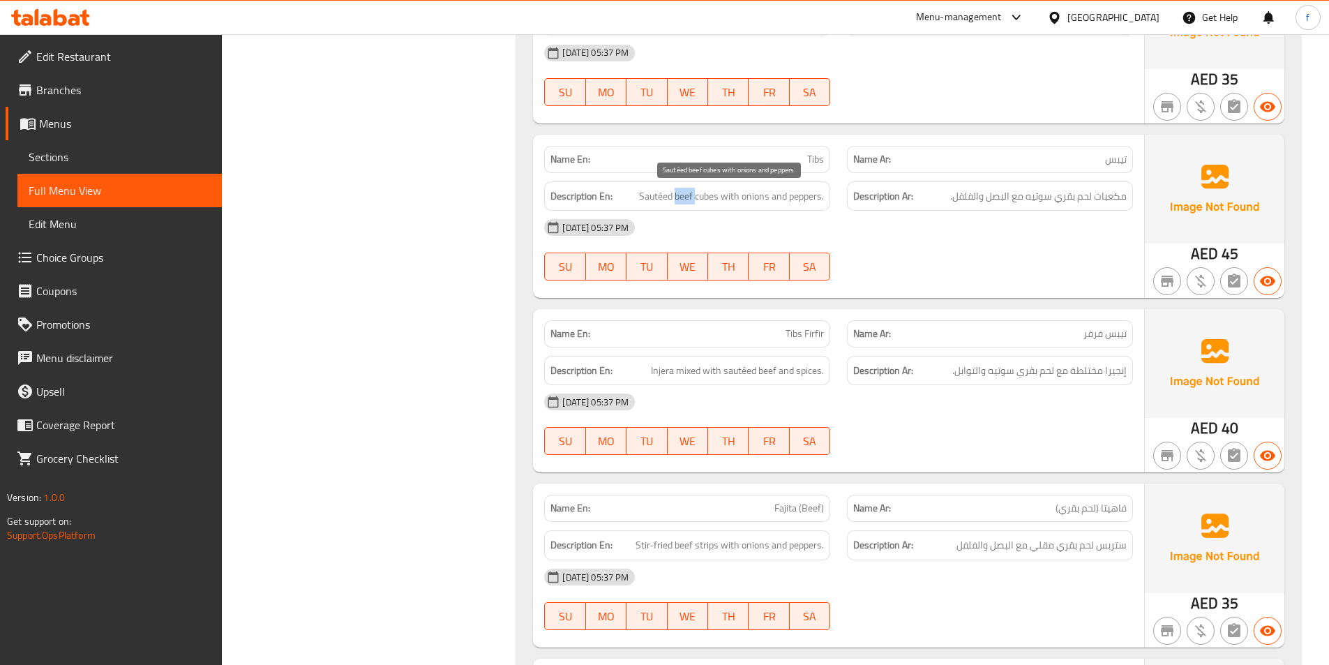
click at [683, 197] on span "Sautéed beef cubes with onions and peppers." at bounding box center [731, 196] width 185 height 17
click at [666, 197] on span "Sautéed beef cubes with onions and peppers." at bounding box center [731, 196] width 185 height 17
click at [731, 197] on span "Sautéed beef cubes with onions and peppers." at bounding box center [731, 196] width 185 height 17
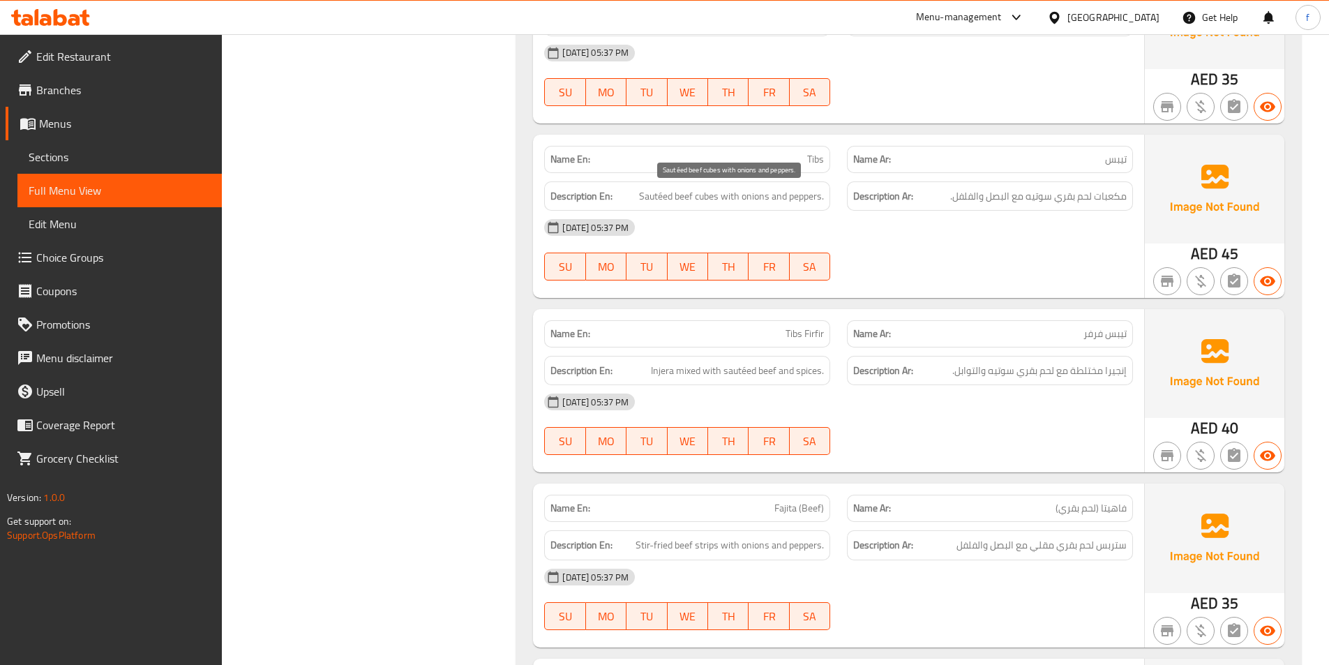
click at [745, 193] on span "Sautéed beef cubes with onions and peppers." at bounding box center [731, 196] width 185 height 17
click at [789, 194] on span "Sautéed beef cubes with onions and peppers." at bounding box center [731, 196] width 185 height 17
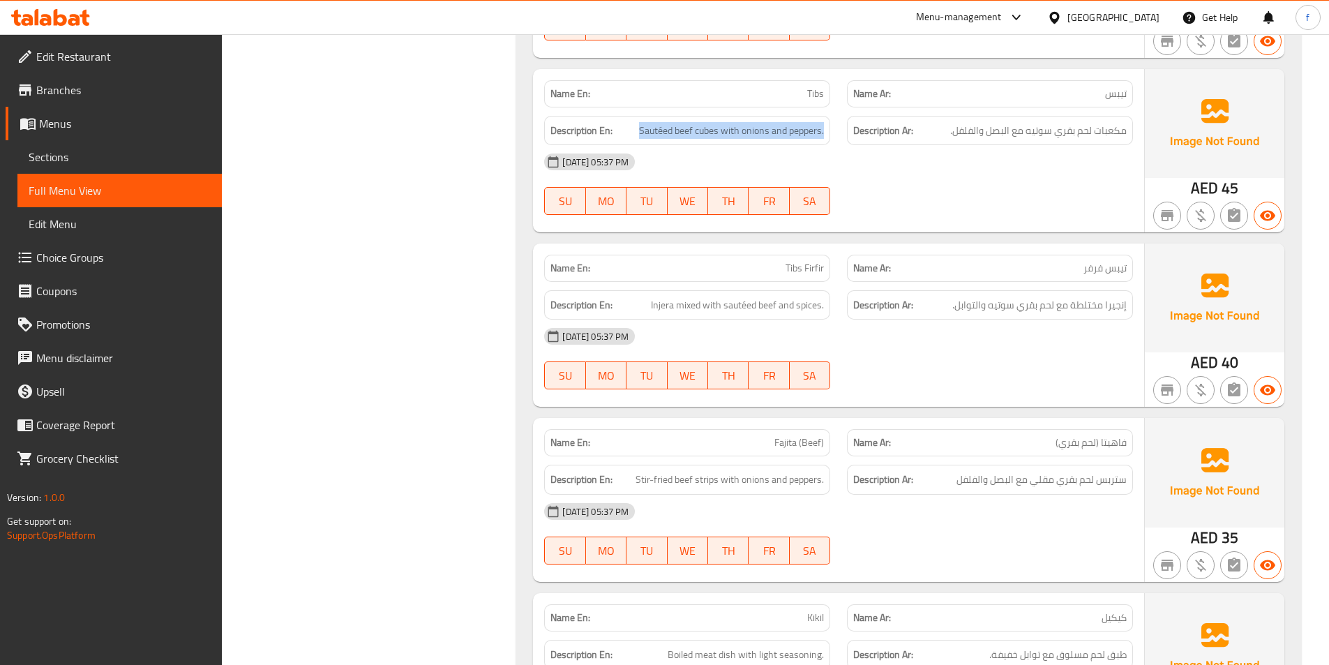
scroll to position [2512, 0]
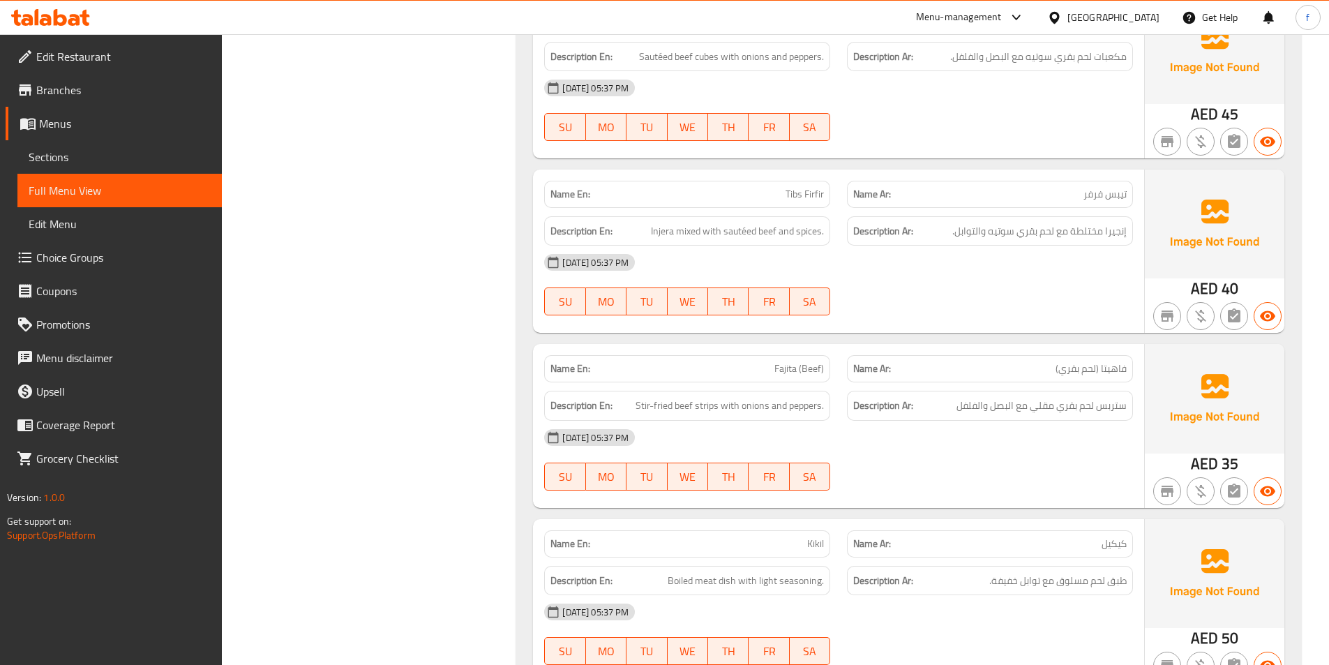
click at [804, 197] on span "Tibs Firfir" at bounding box center [805, 194] width 38 height 15
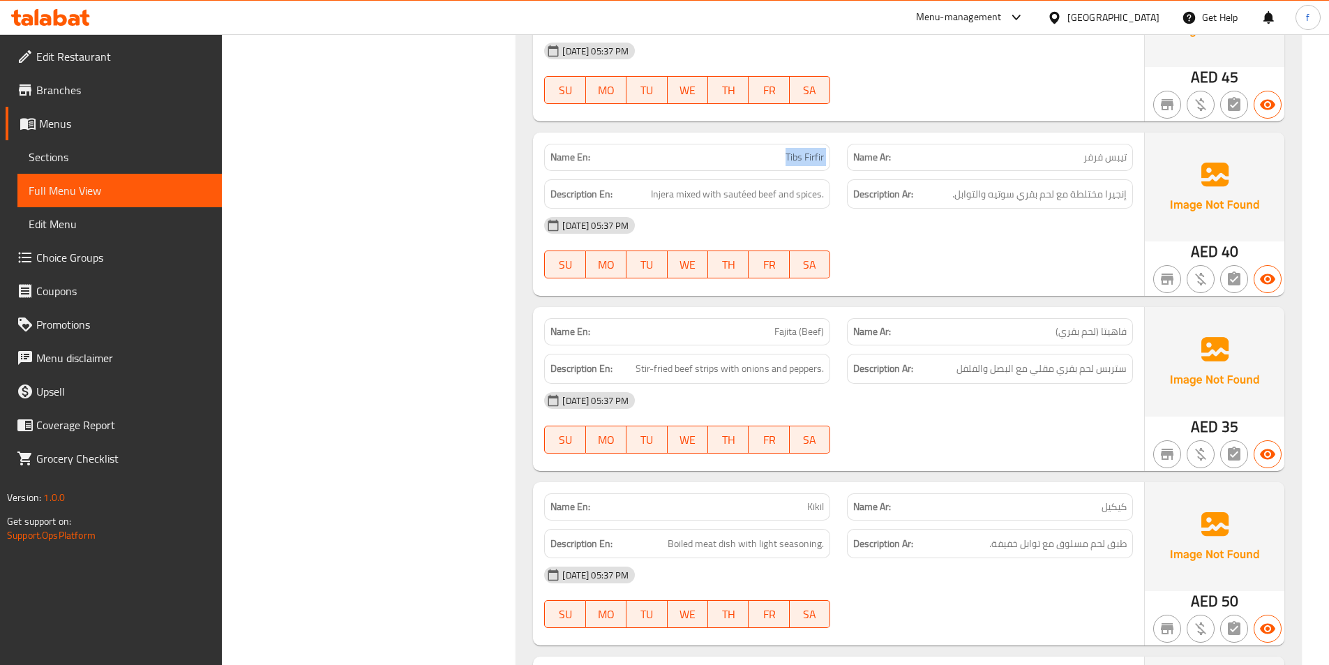
scroll to position [2581, 0]
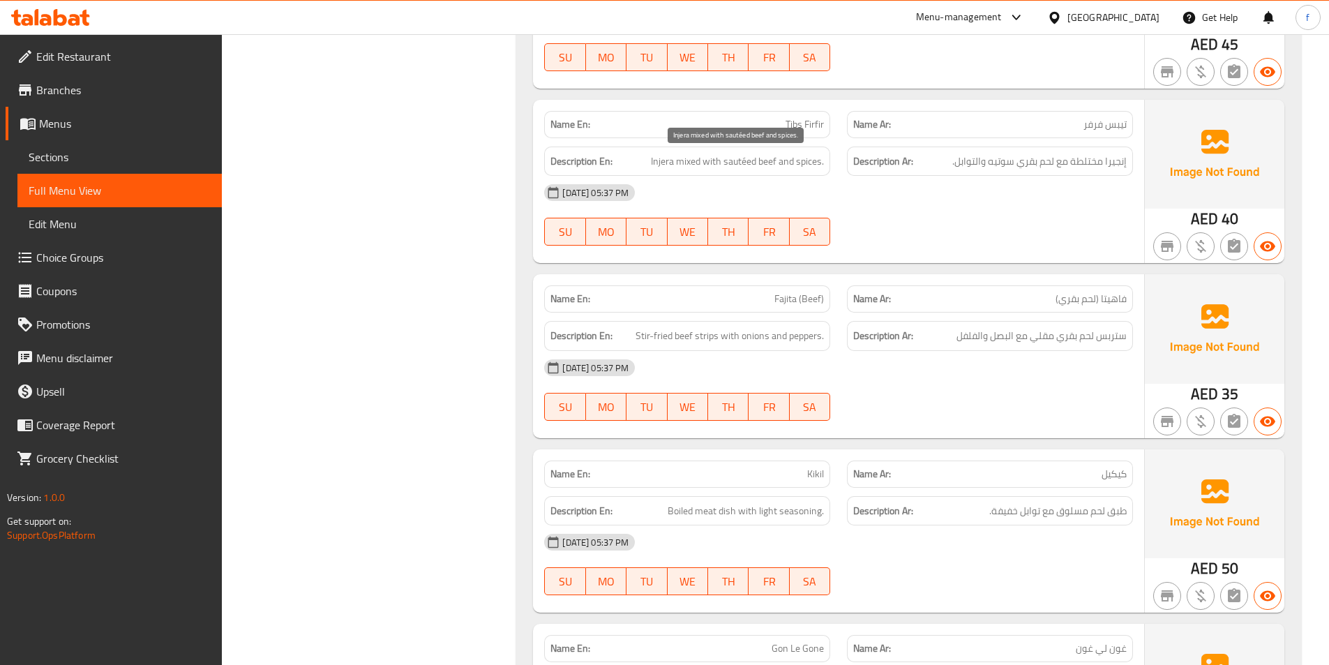
click at [666, 160] on span "Injera mixed with sautéed beef and spices." at bounding box center [737, 161] width 173 height 17
click at [686, 160] on span "Injera mixed with sautéed beef and spices." at bounding box center [737, 161] width 173 height 17
click at [717, 160] on span "Injera mixed with sautéed beef and spices." at bounding box center [737, 161] width 173 height 17
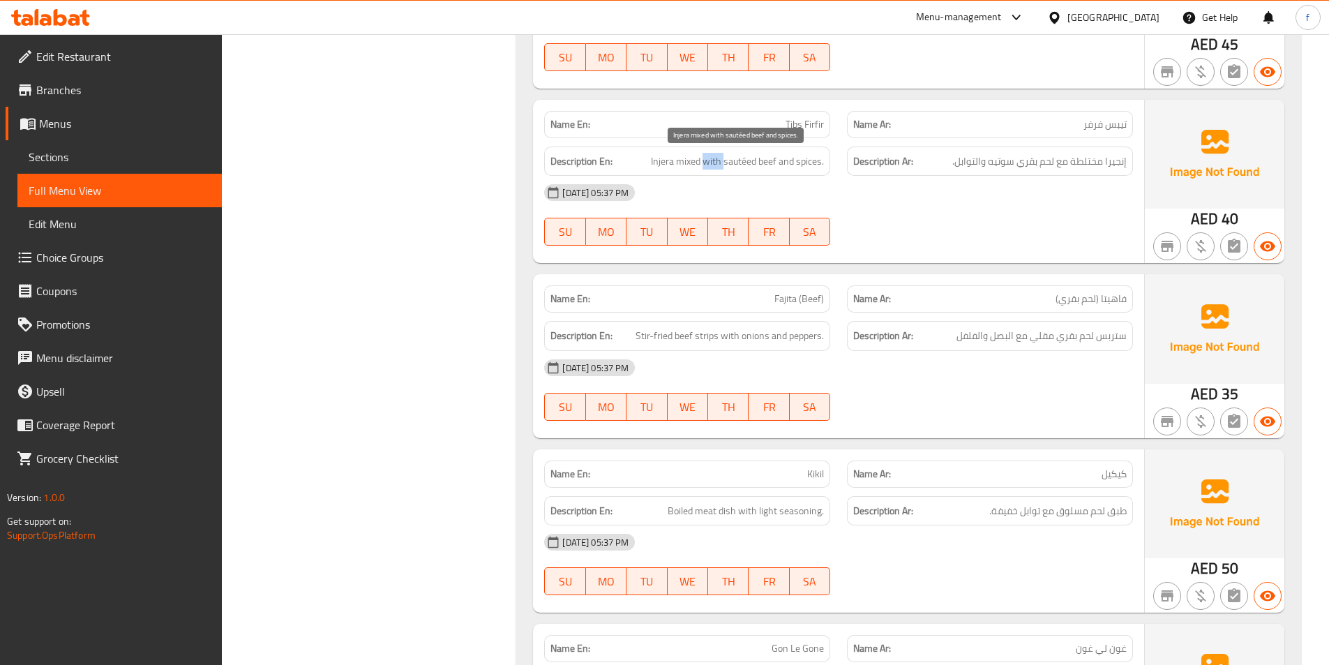
click at [717, 160] on span "Injera mixed with sautéed beef and spices." at bounding box center [737, 161] width 173 height 17
click at [767, 160] on span "Injera mixed with sautéed beef and spices." at bounding box center [737, 161] width 173 height 17
click at [739, 162] on span "Injera mixed with sautéed beef and spices." at bounding box center [737, 161] width 173 height 17
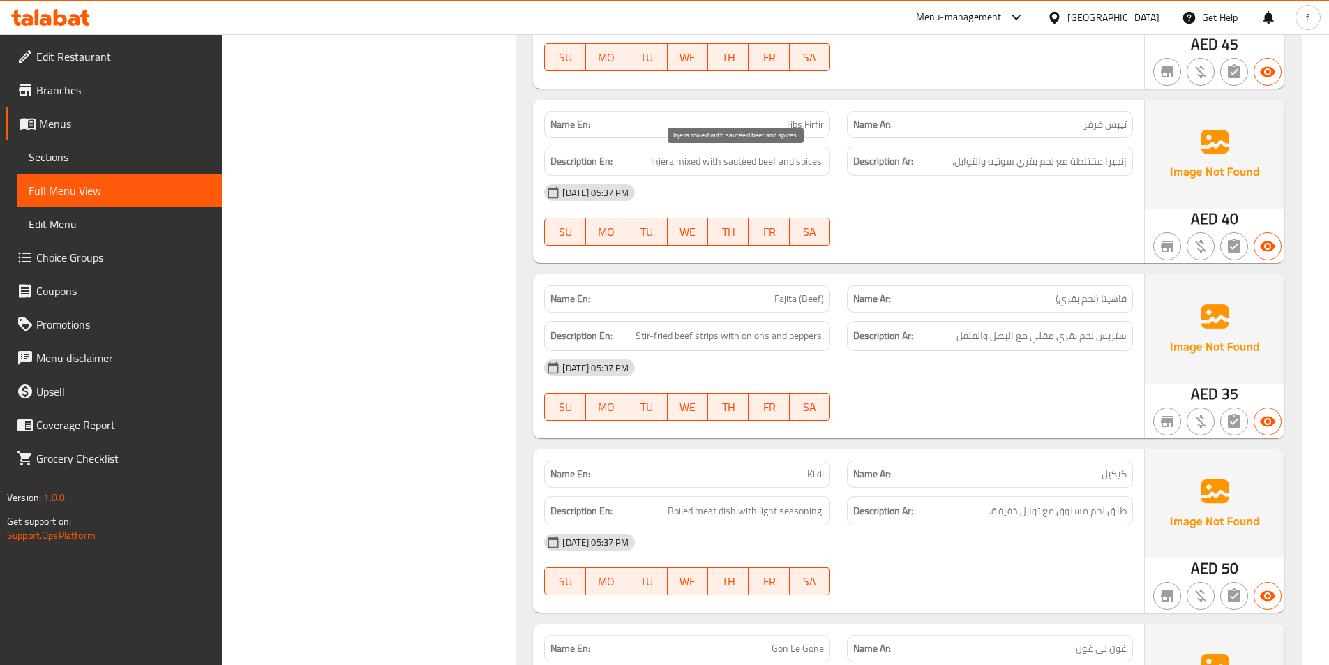
click at [786, 159] on span "Injera mixed with sautéed beef and spices." at bounding box center [737, 161] width 173 height 17
click at [818, 158] on span "Injera mixed with sautéed beef and spices." at bounding box center [737, 161] width 173 height 17
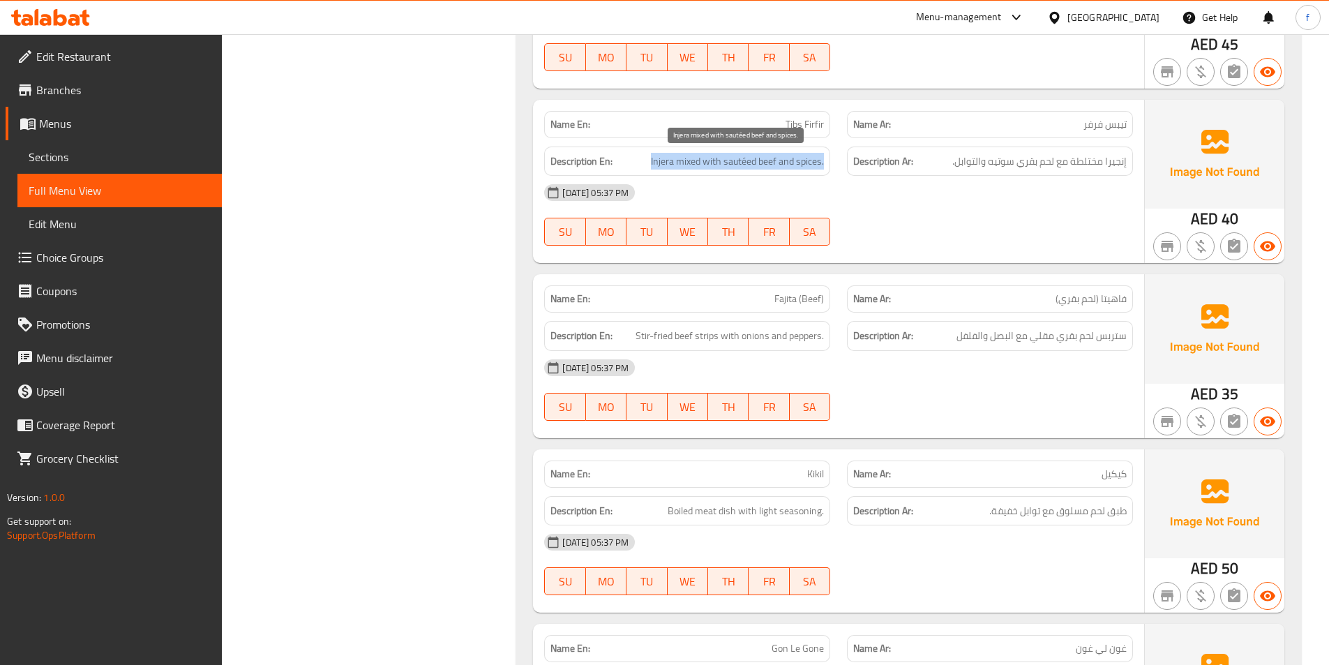
click at [756, 163] on span "Injera mixed with sautéed beef and spices." at bounding box center [737, 161] width 173 height 17
click at [774, 163] on span "Injera mixed with sautéed beef and spices." at bounding box center [737, 161] width 173 height 17
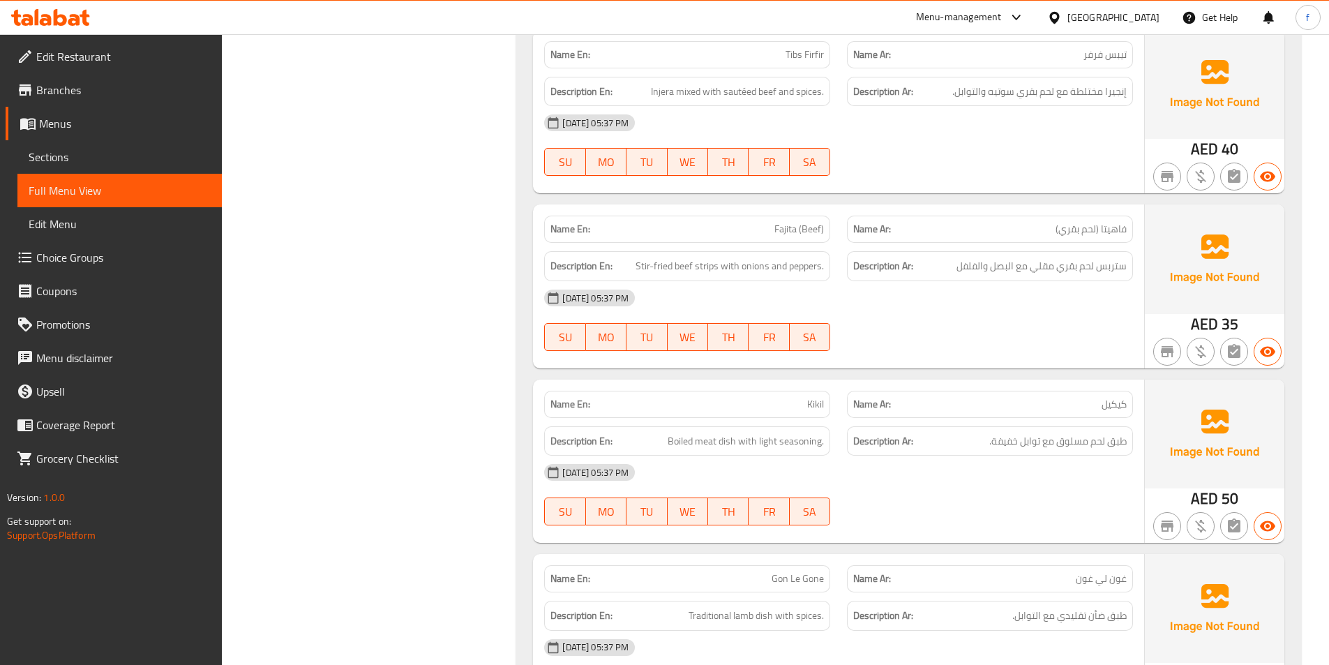
click at [789, 231] on span "Fajita (Beef)" at bounding box center [799, 229] width 50 height 15
click at [789, 234] on span "Fajita (Beef)" at bounding box center [799, 229] width 50 height 15
click at [703, 268] on span "Stir-fried beef strips with onions and peppers." at bounding box center [730, 265] width 188 height 17
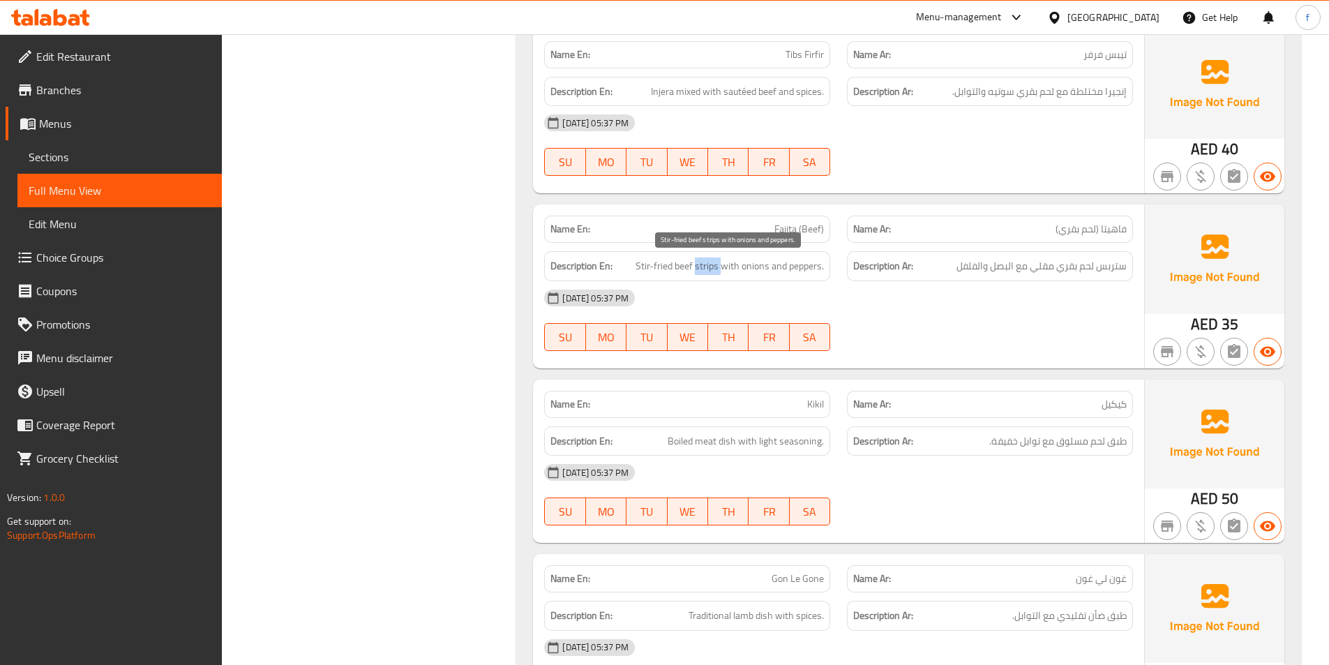
click at [687, 266] on span "Stir-fried beef strips with onions and peppers." at bounding box center [730, 265] width 188 height 17
drag, startPoint x: 638, startPoint y: 262, endPoint x: 680, endPoint y: 269, distance: 41.8
click at [680, 269] on span "Stir-fried beef strips with onions and peppers." at bounding box center [730, 265] width 188 height 17
click at [736, 265] on span "Stir-fried beef strips with onions and peppers." at bounding box center [730, 265] width 188 height 17
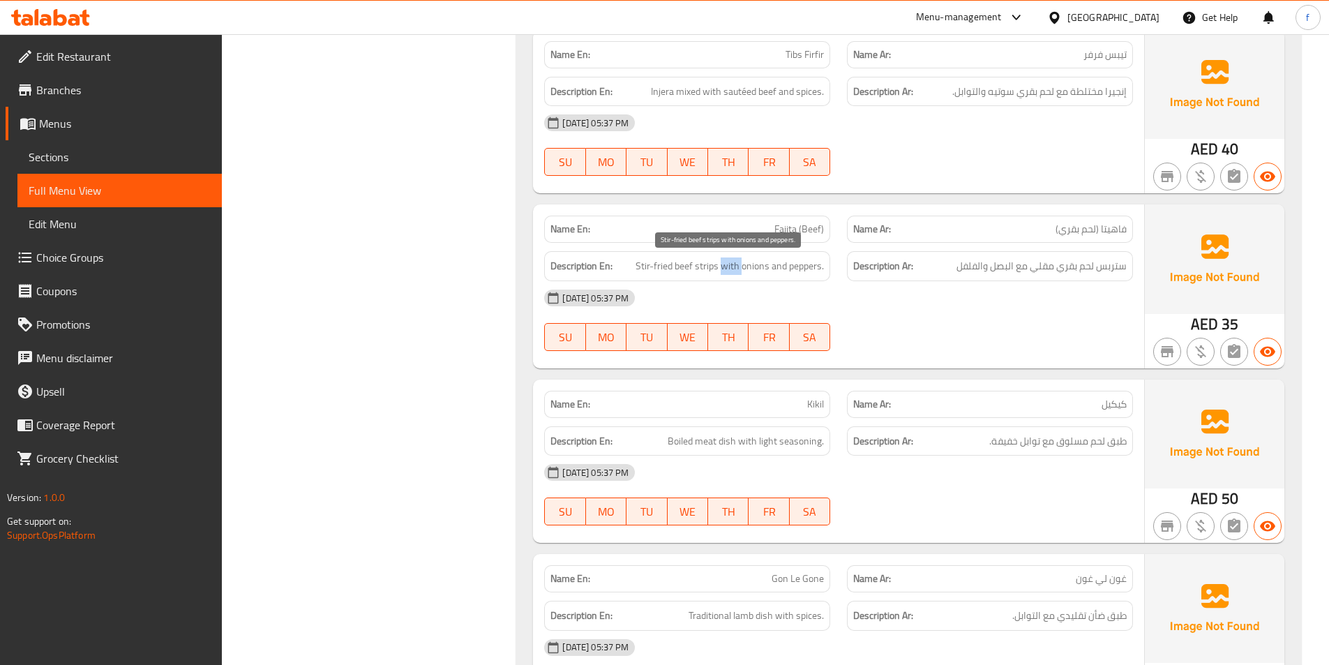
click at [736, 265] on span "Stir-fried beef strips with onions and peppers." at bounding box center [730, 265] width 188 height 17
click at [761, 265] on span "Stir-fried beef strips with onions and peppers." at bounding box center [730, 265] width 188 height 17
click at [794, 267] on span "Stir-fried beef strips with onions and peppers." at bounding box center [730, 265] width 188 height 17
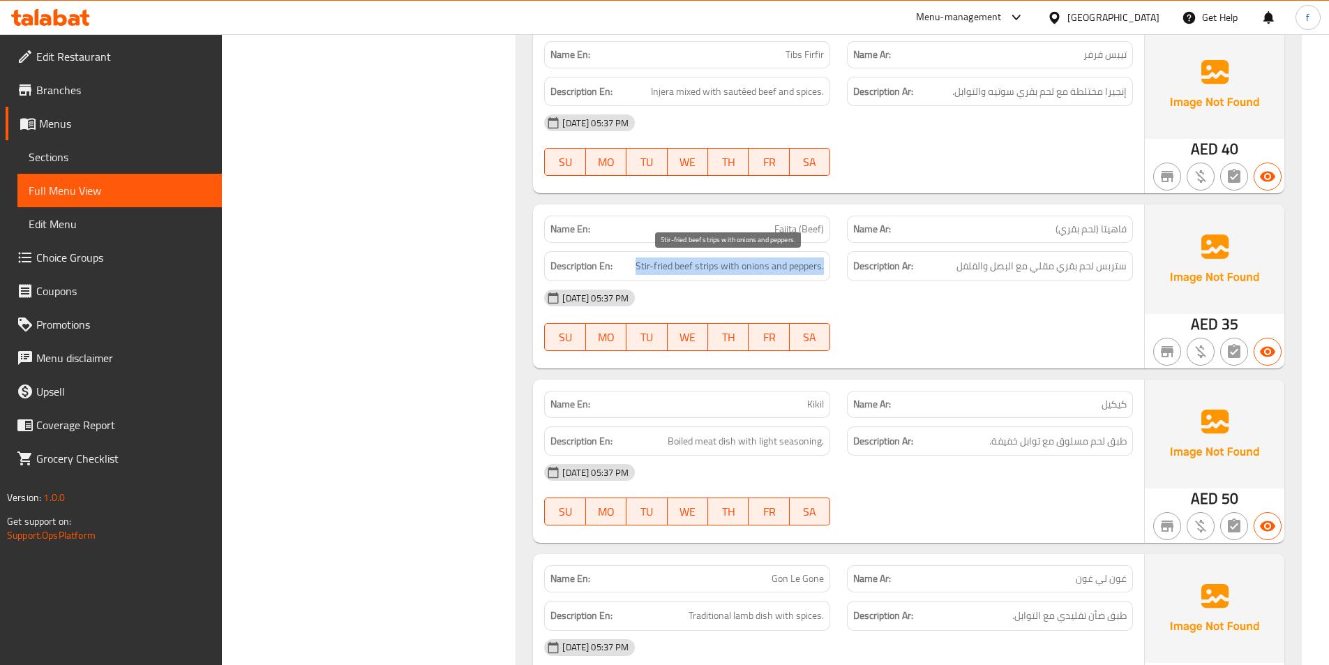
click at [794, 267] on span "Stir-fried beef strips with onions and peppers." at bounding box center [730, 265] width 188 height 17
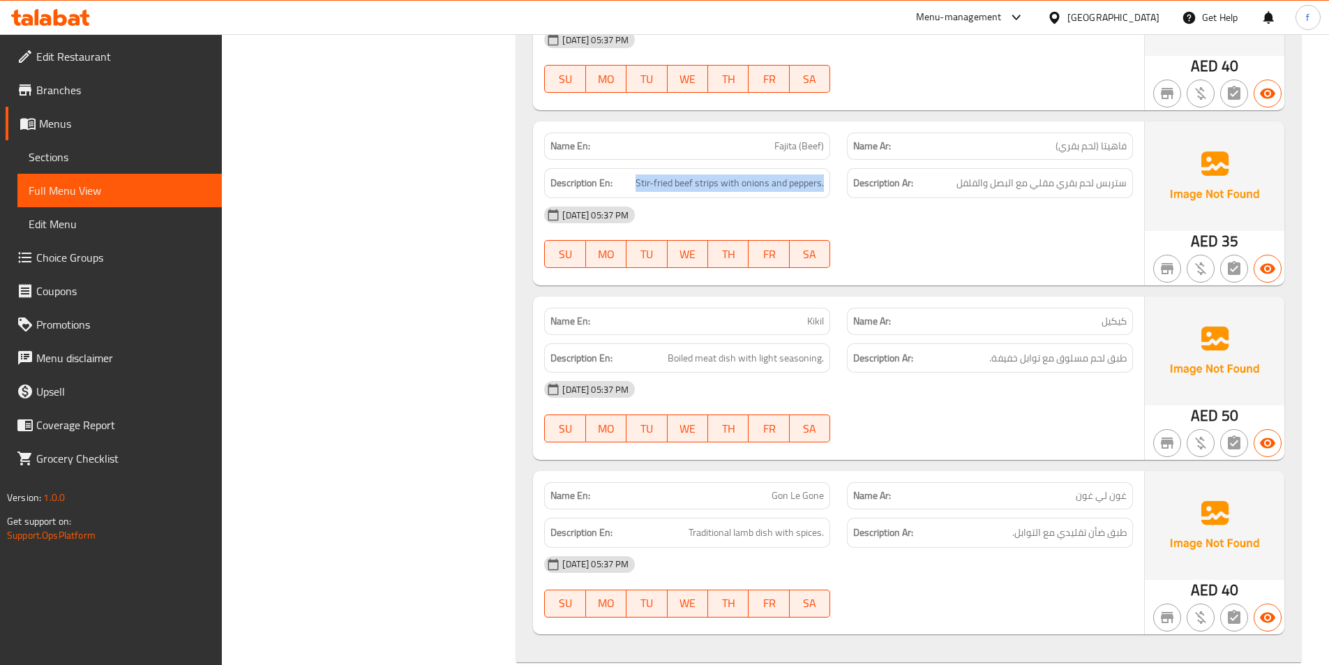
scroll to position [2791, 0]
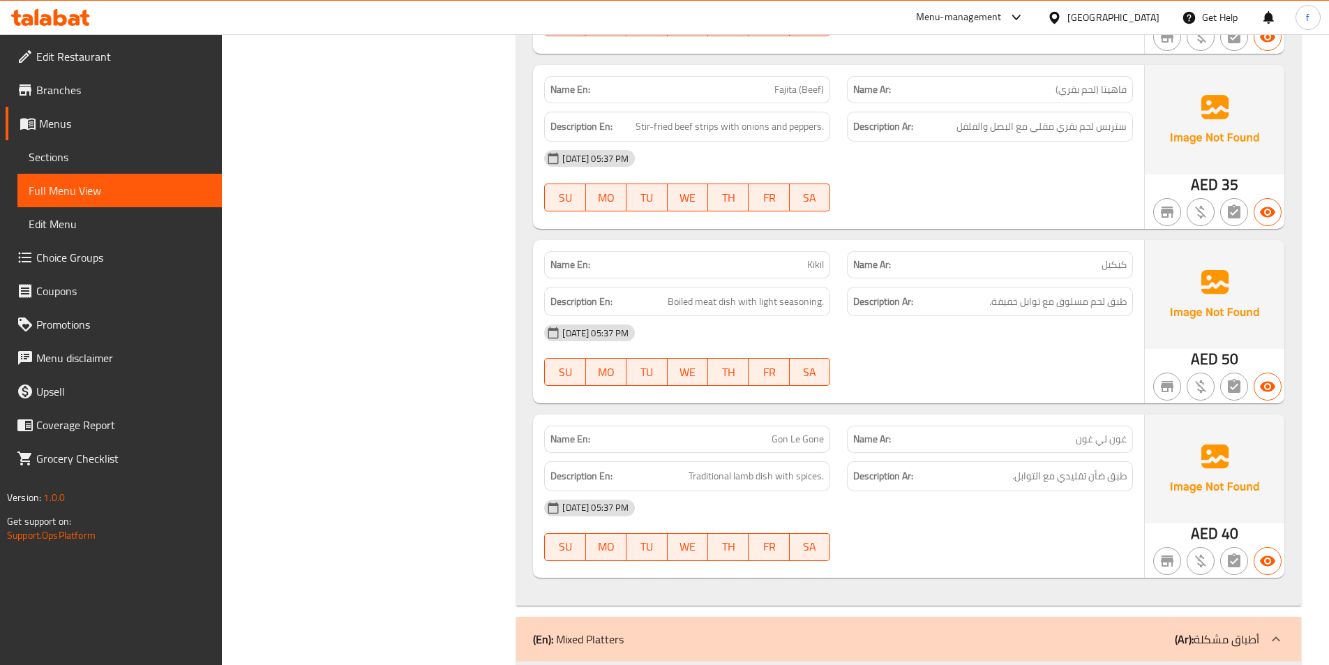
click at [822, 266] on span "Kikil" at bounding box center [815, 264] width 17 height 15
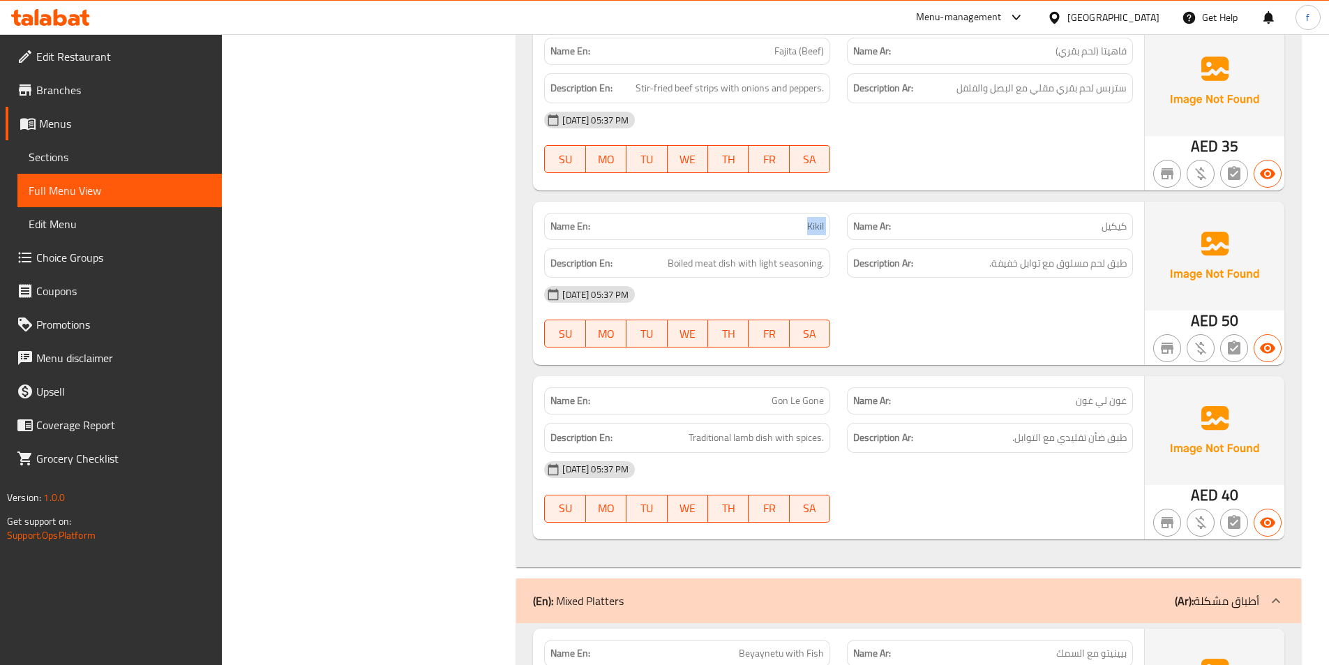
scroll to position [2860, 0]
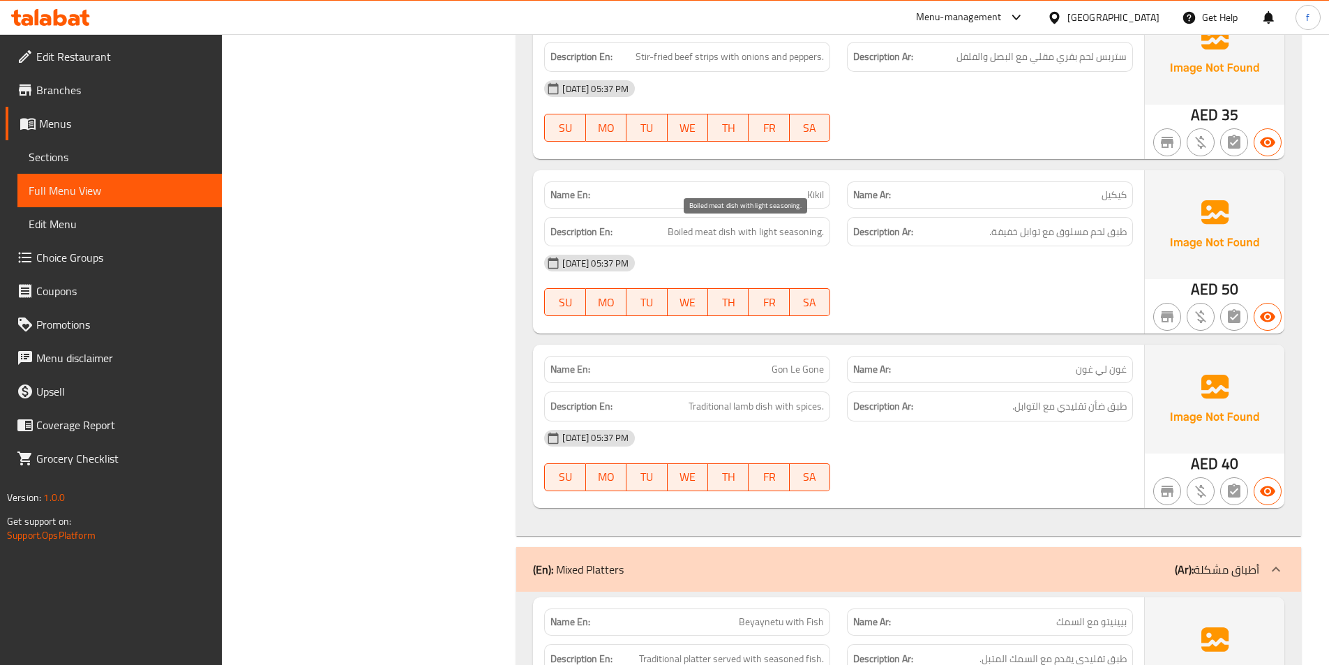
click at [723, 234] on span "Boiled meat dish with light seasoning." at bounding box center [746, 231] width 156 height 17
click at [700, 234] on span "Boiled meat dish with light seasoning." at bounding box center [746, 231] width 156 height 17
click at [687, 232] on span "Boiled meat dish with light seasoning." at bounding box center [746, 231] width 156 height 17
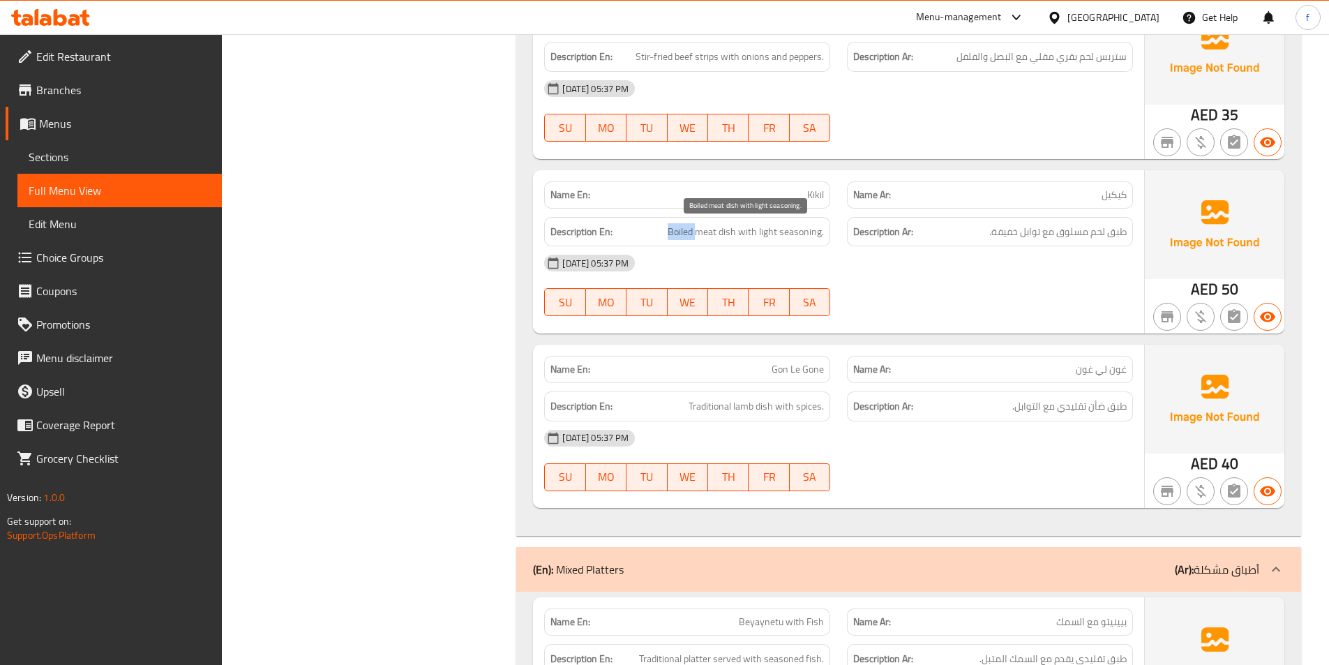
click at [687, 232] on span "Boiled meat dish with light seasoning." at bounding box center [746, 231] width 156 height 17
click at [756, 231] on span "Boiled meat dish with light seasoning." at bounding box center [746, 231] width 156 height 17
click at [780, 232] on span "Boiled meat dish with light seasoning." at bounding box center [746, 231] width 156 height 17
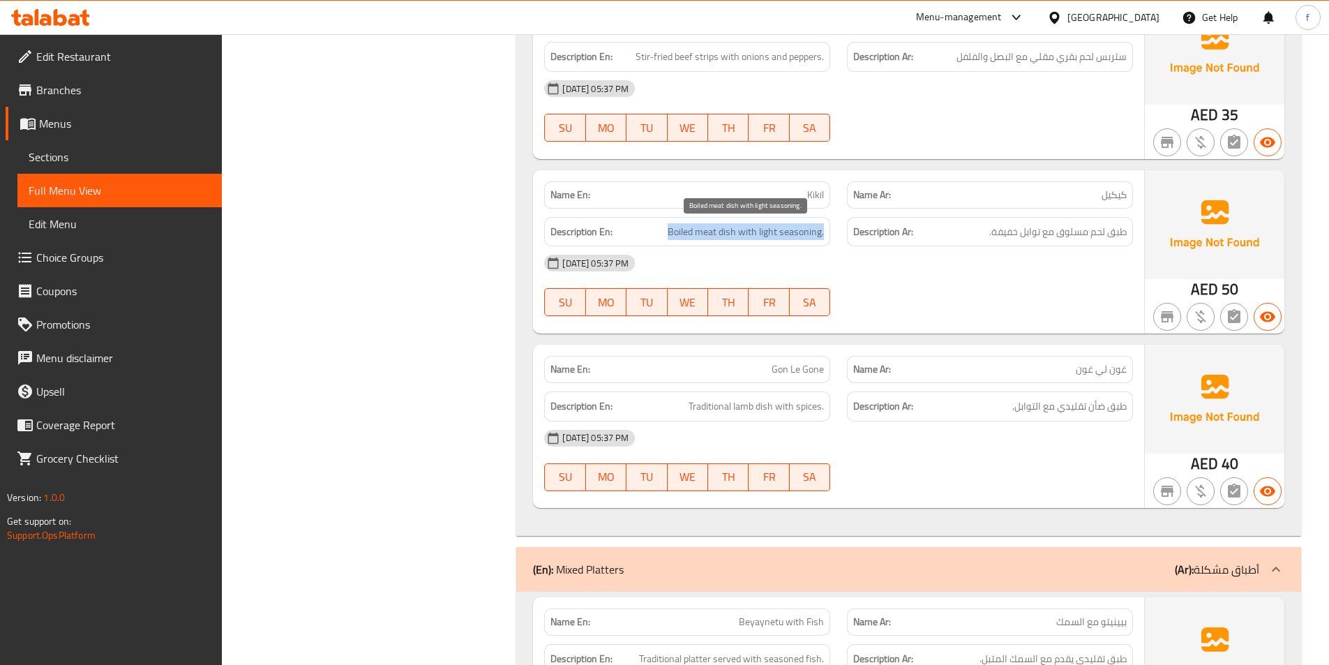
click at [780, 232] on span "Boiled meat dish with light seasoning." at bounding box center [746, 231] width 156 height 17
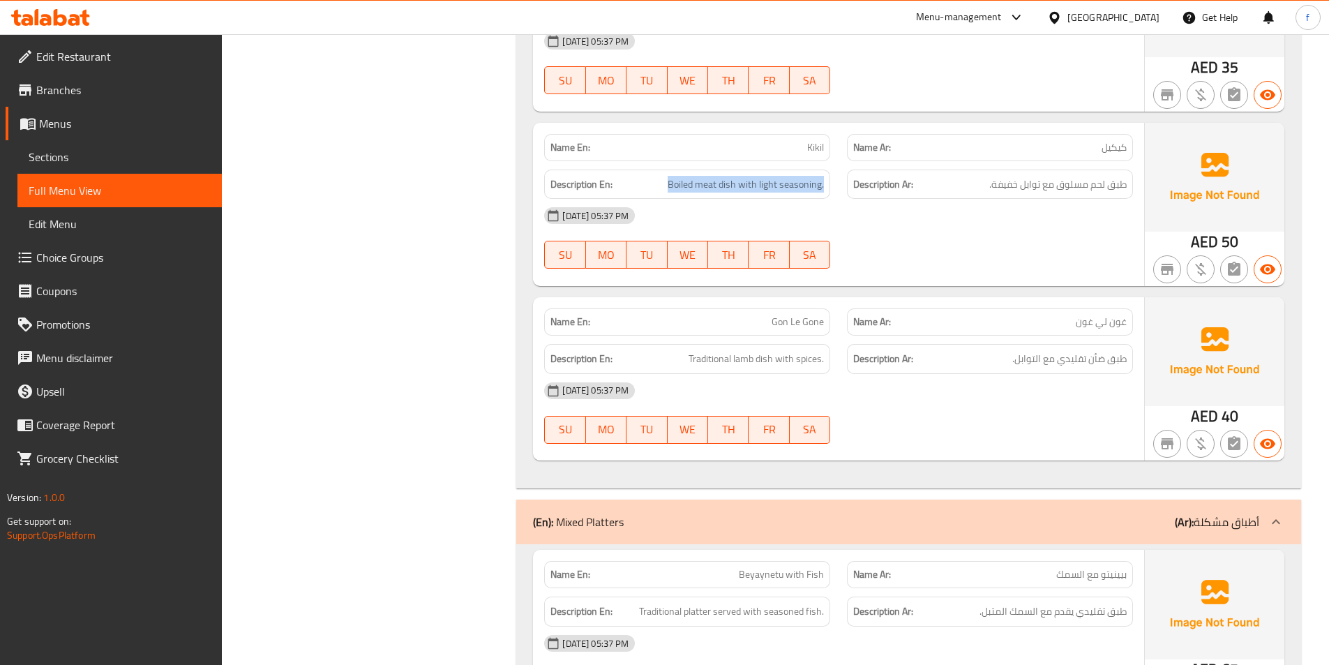
scroll to position [3000, 0]
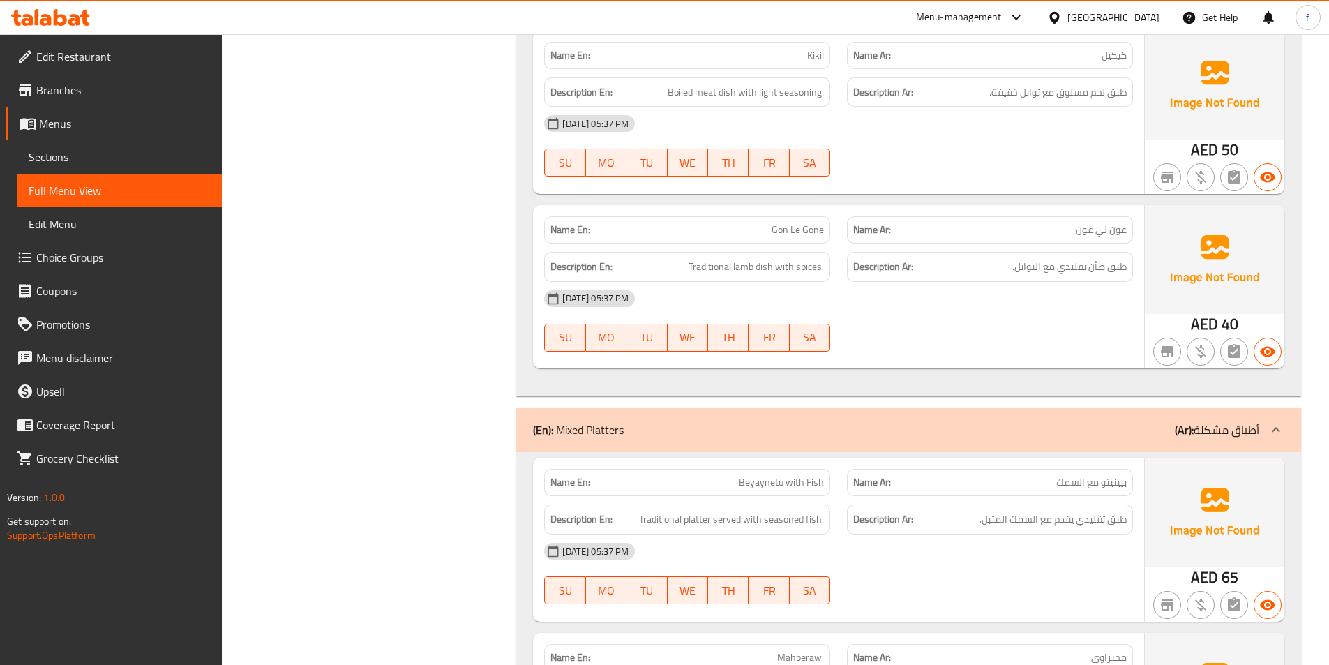
click at [783, 229] on span "Gon Le Gone" at bounding box center [798, 230] width 52 height 15
click at [783, 228] on span "Gon Le Gone" at bounding box center [798, 230] width 52 height 15
click at [769, 263] on span "Traditional lamb dish with spices." at bounding box center [756, 266] width 135 height 17
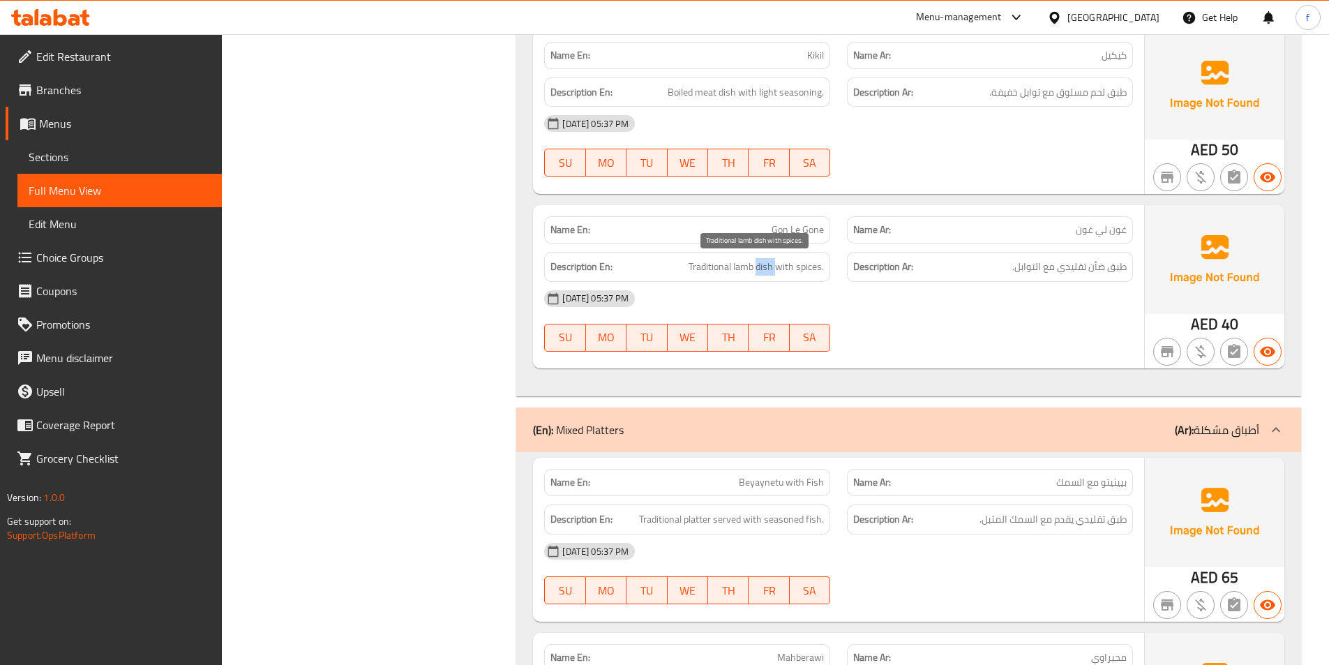
click at [769, 263] on span "Traditional lamb dish with spices." at bounding box center [756, 266] width 135 height 17
click at [738, 264] on span "Traditional lamb dish with spices." at bounding box center [756, 266] width 135 height 17
click at [722, 267] on span "Traditional lamb dish with spices." at bounding box center [756, 266] width 135 height 17
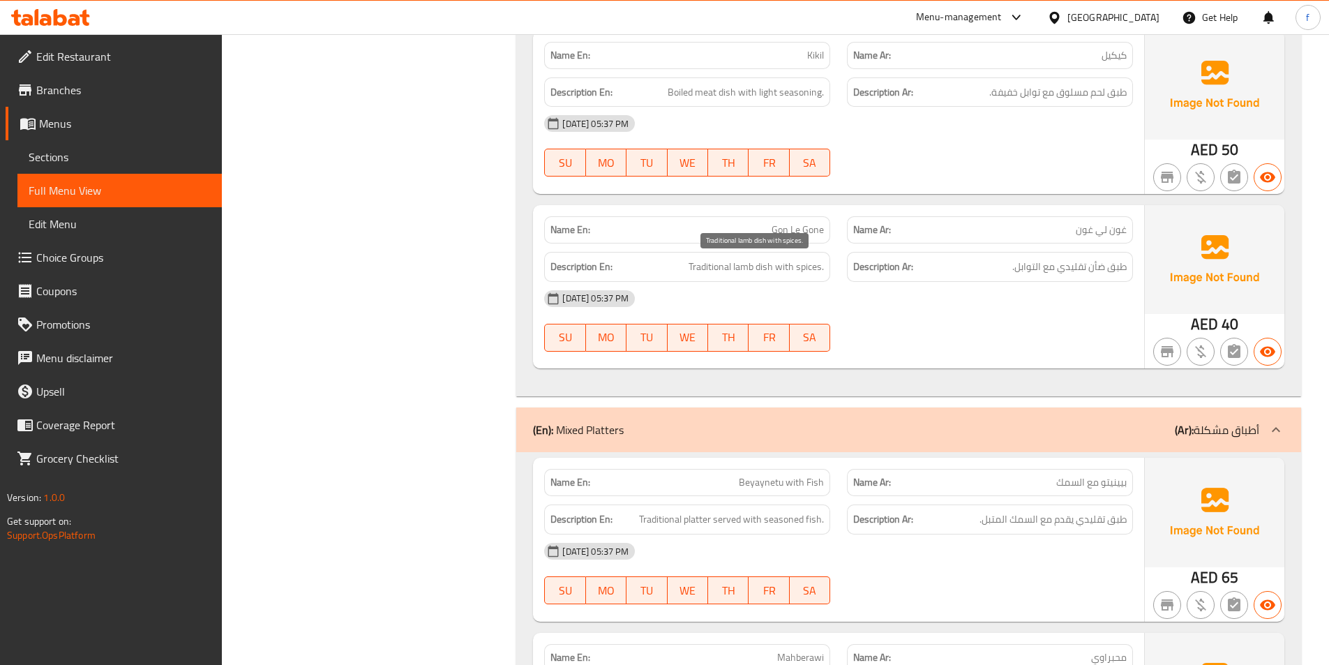
click at [787, 265] on span "Traditional lamb dish with spices." at bounding box center [756, 266] width 135 height 17
click at [806, 265] on span "Traditional lamb dish with spices." at bounding box center [756, 266] width 135 height 17
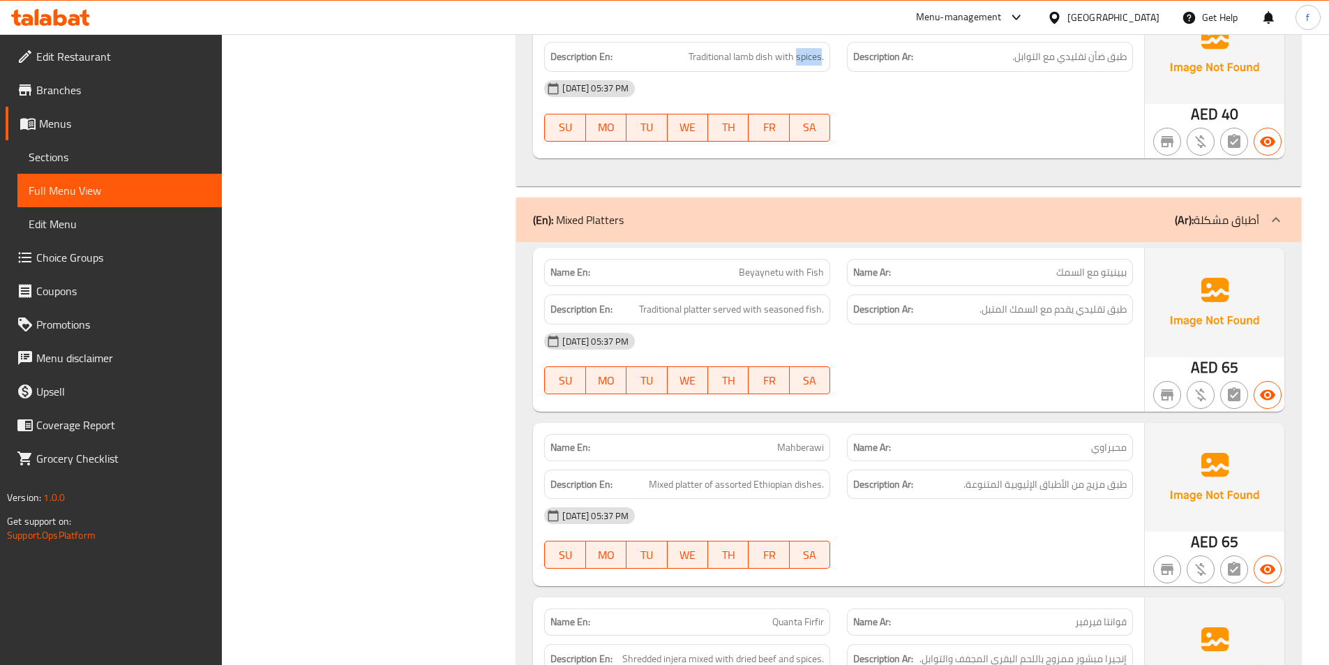
scroll to position [3209, 0]
click at [774, 274] on span "Beyaynetu with Fish" at bounding box center [781, 273] width 85 height 15
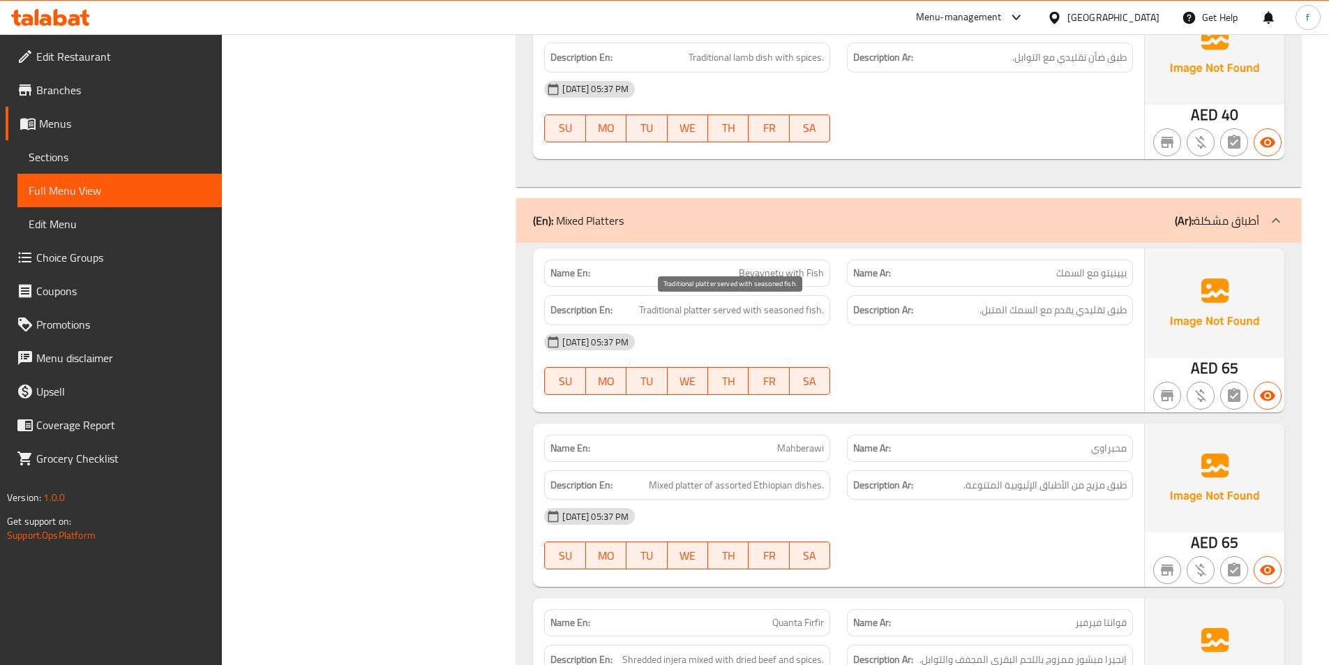
click at [691, 305] on span "Traditional platter served with seasoned fish." at bounding box center [731, 309] width 185 height 17
click at [657, 306] on span "Traditional platter served with seasoned fish." at bounding box center [731, 309] width 185 height 17
click at [716, 307] on span "Traditional platter served with seasoned fish." at bounding box center [731, 309] width 185 height 17
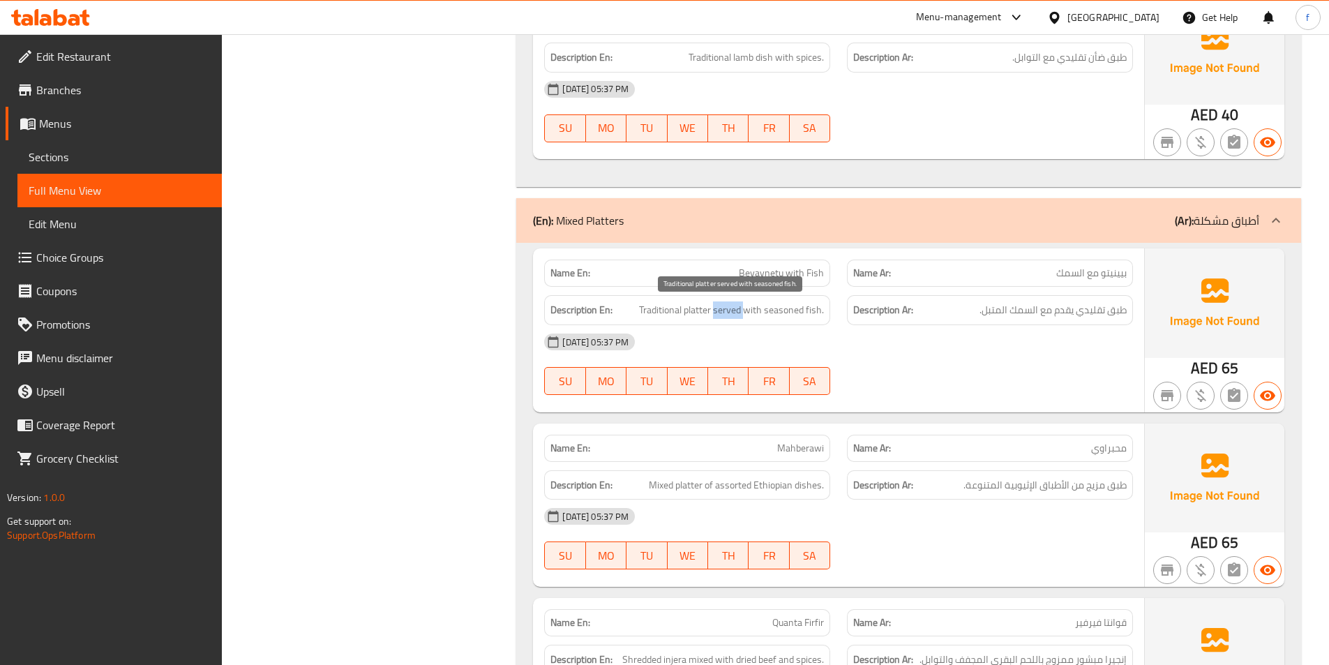
click at [716, 307] on span "Traditional platter served with seasoned fish." at bounding box center [731, 309] width 185 height 17
click at [765, 312] on span "Traditional platter served with seasoned fish." at bounding box center [731, 309] width 185 height 17
click at [824, 310] on span "Traditional platter served with seasoned fish." at bounding box center [731, 309] width 185 height 17
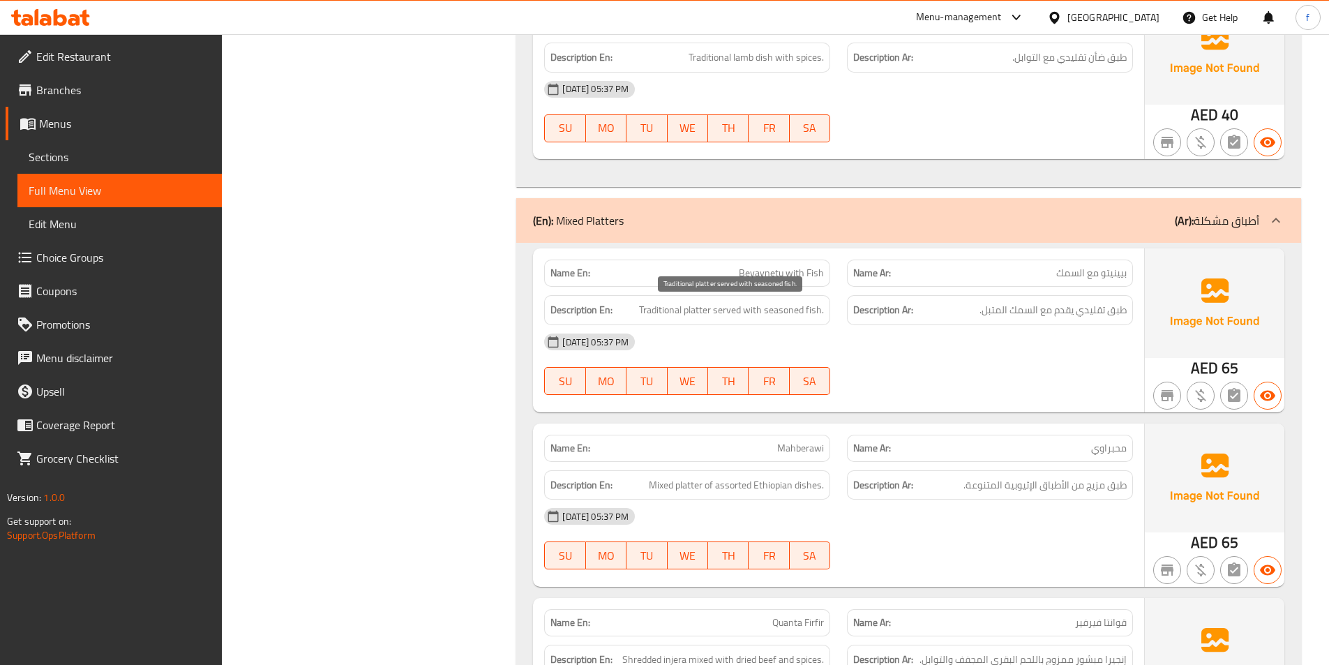
click at [813, 310] on span "Traditional platter served with seasoned fish." at bounding box center [731, 309] width 185 height 17
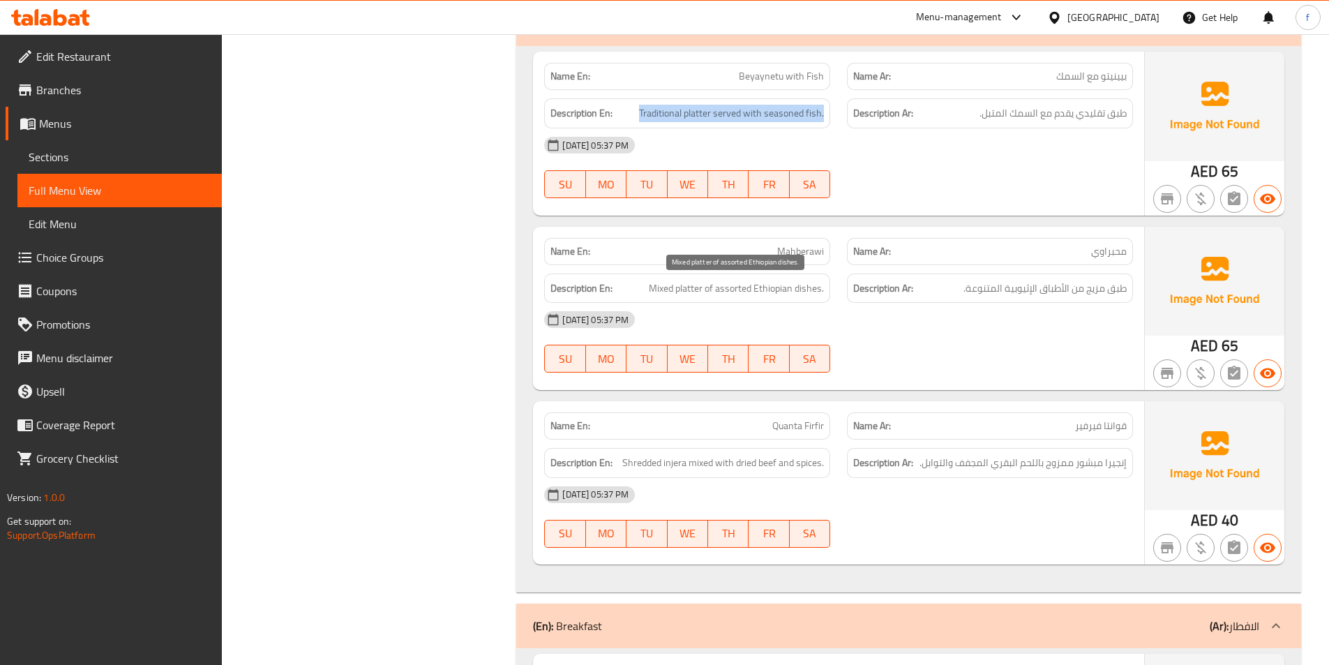
scroll to position [3419, 0]
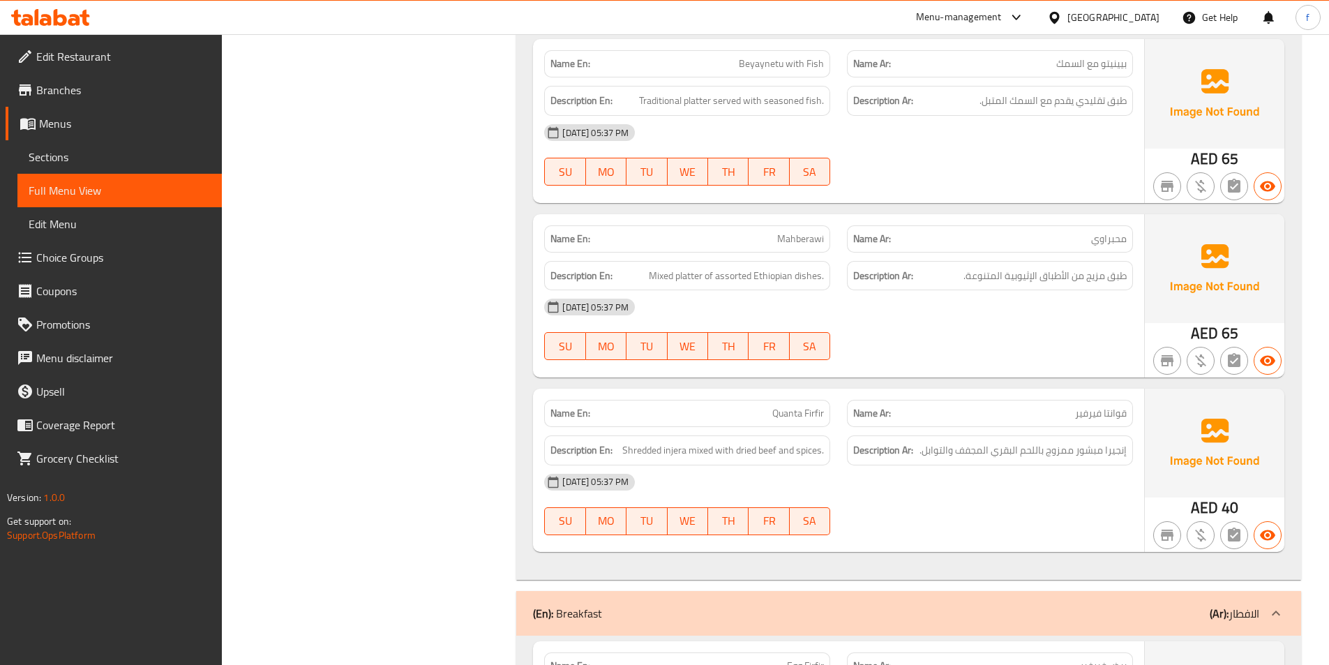
click at [802, 237] on span "Mahberawi" at bounding box center [800, 239] width 47 height 15
click at [688, 278] on span "Mixed platter of assorted Ethiopian dishes." at bounding box center [736, 275] width 175 height 17
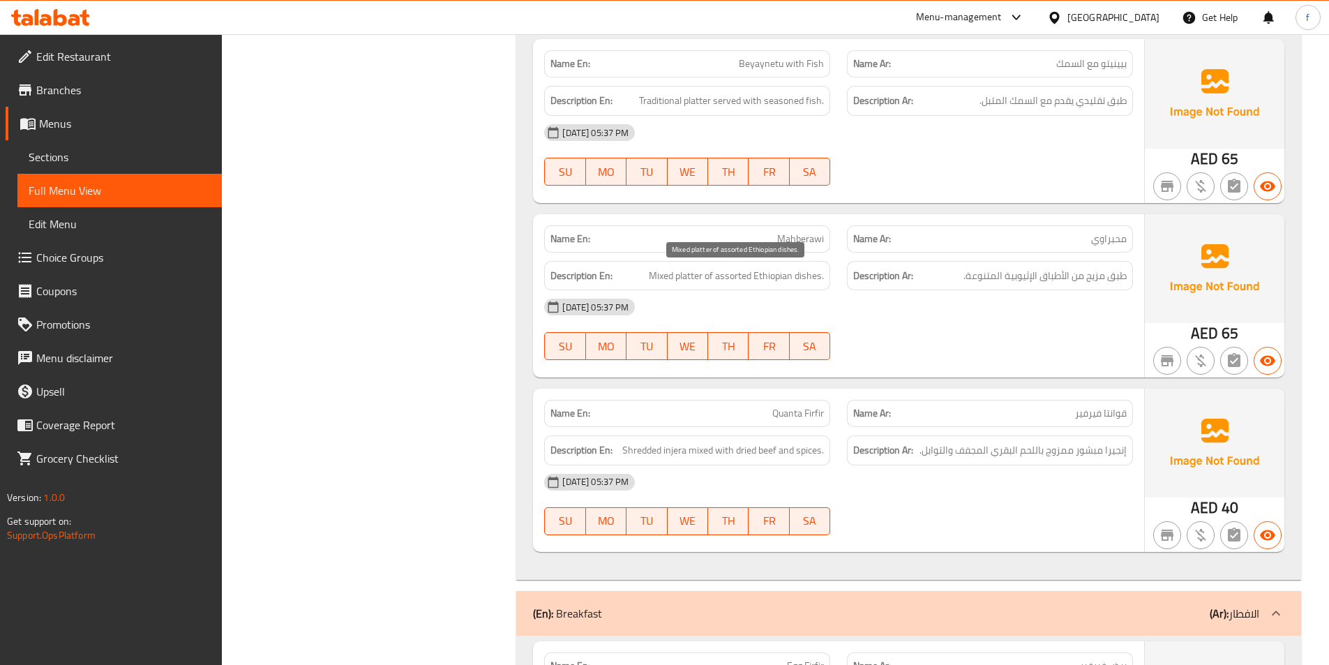
click at [660, 278] on span "Mixed platter of assorted Ethiopian dishes." at bounding box center [736, 275] width 175 height 17
click at [809, 275] on span "Mixed platter of assorted Ethiopian dishes." at bounding box center [736, 275] width 175 height 17
click at [774, 274] on span "Mixed platter of assorted Ethiopian dishes." at bounding box center [736, 275] width 175 height 17
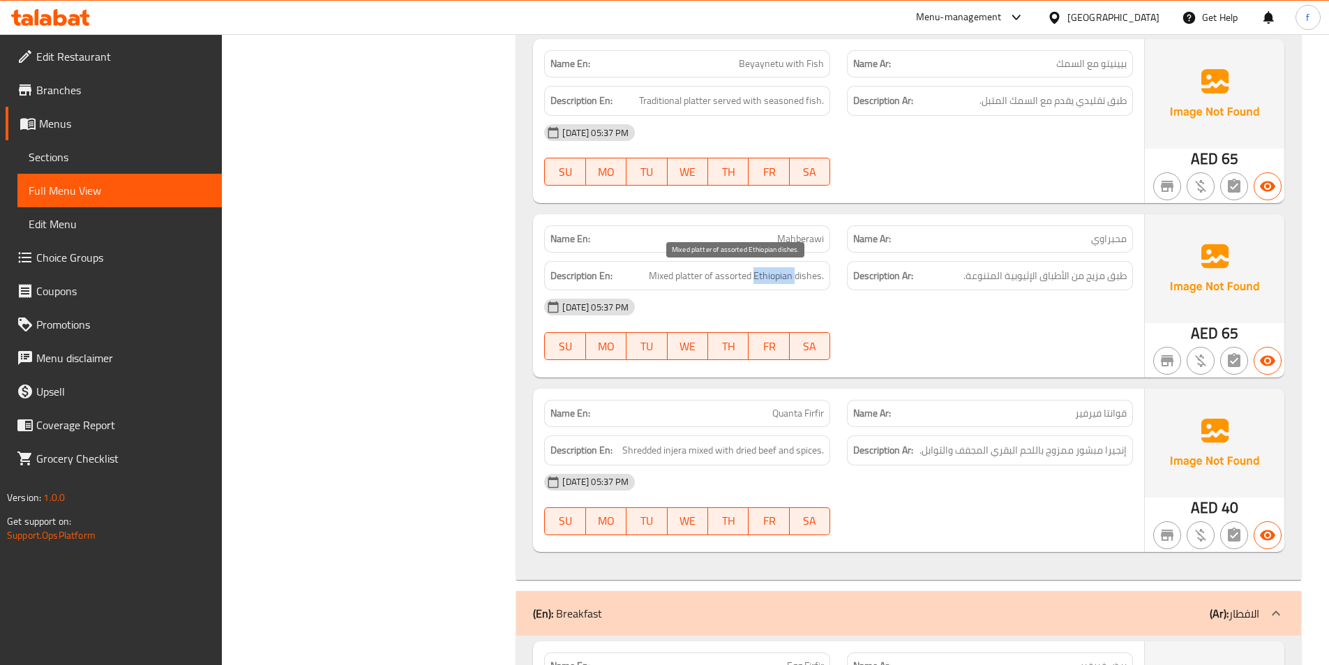
click at [774, 274] on span "Mixed platter of assorted Ethiopian dishes." at bounding box center [736, 275] width 175 height 17
click at [718, 275] on span "Mixed platter of assorted Ethiopian dishes." at bounding box center [736, 275] width 175 height 17
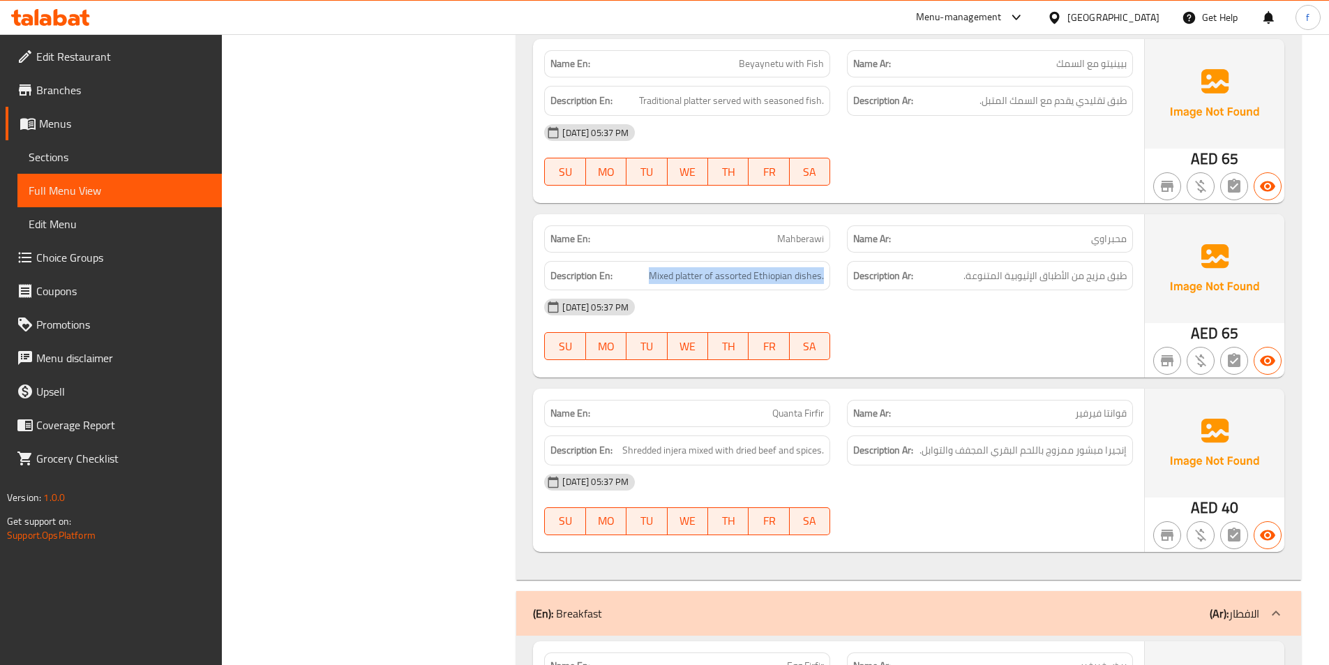
scroll to position [3558, 0]
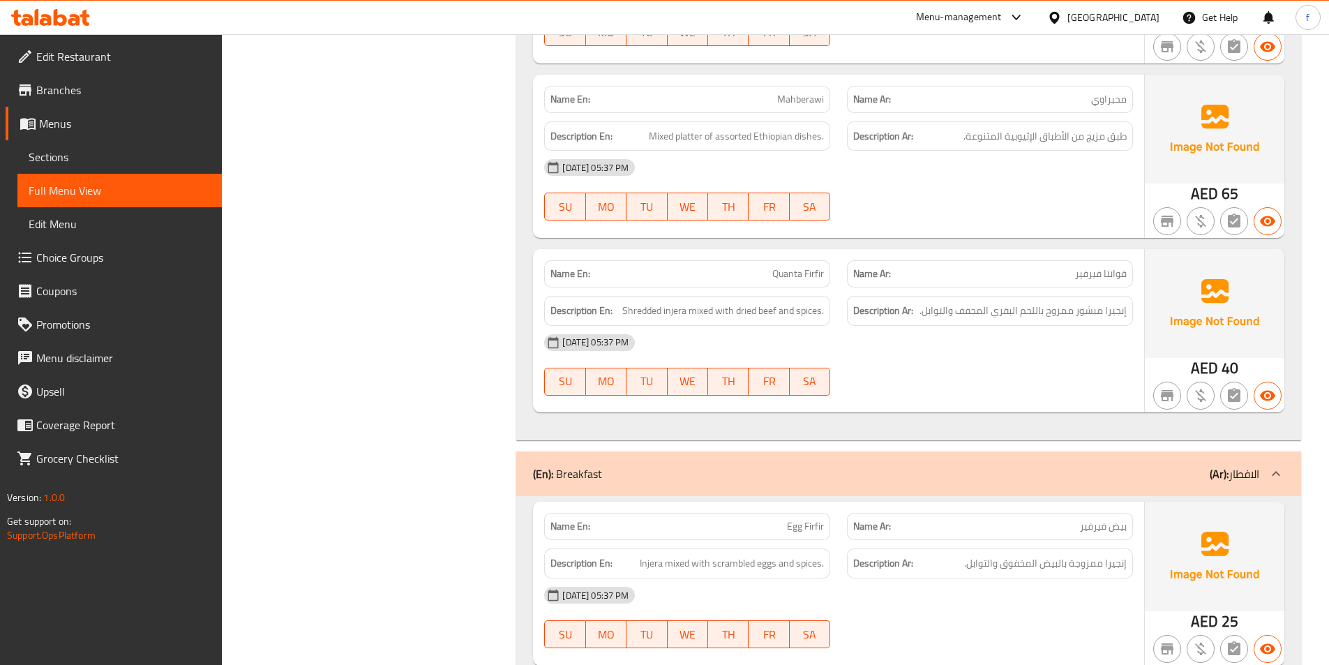
click at [792, 278] on span "Quanta Firfir" at bounding box center [798, 274] width 52 height 15
click at [682, 311] on span "Shredded injera mixed with dried beef and spices." at bounding box center [723, 310] width 202 height 17
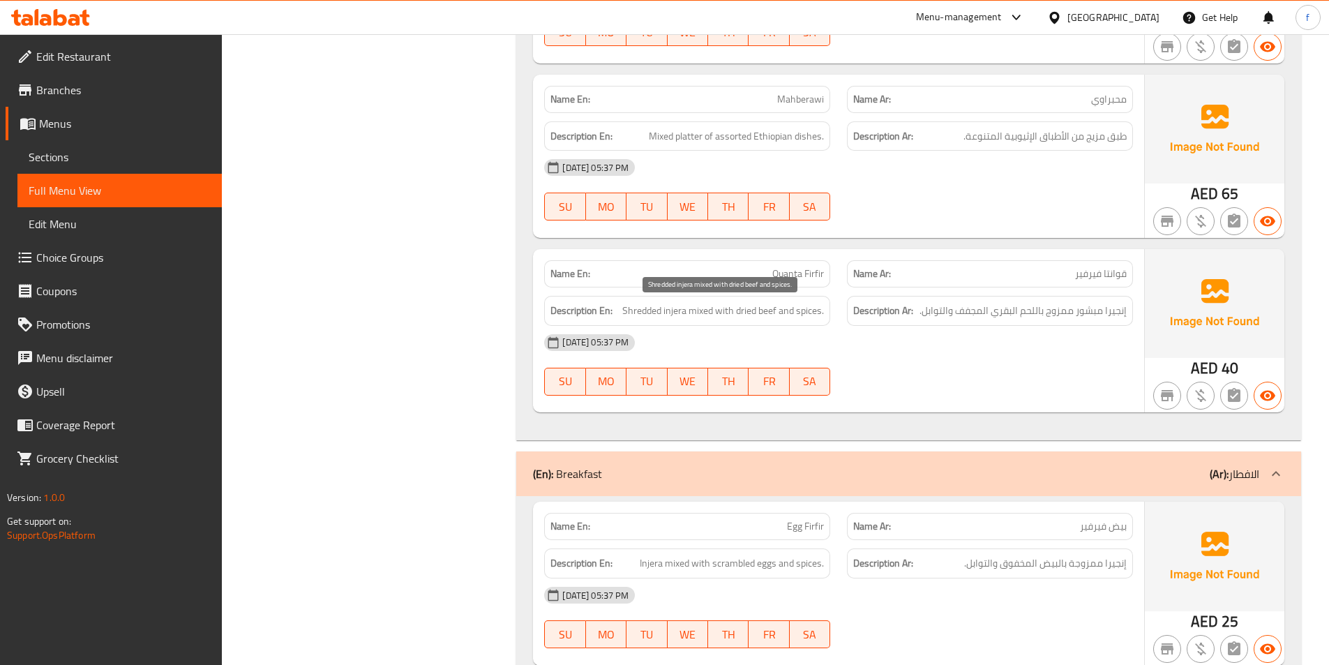
click at [647, 312] on span "Shredded injera mixed with dried beef and spices." at bounding box center [723, 310] width 202 height 17
click at [700, 308] on span "Shredded injera mixed with dried beef and spices." at bounding box center [723, 310] width 202 height 17
click at [726, 310] on span "Shredded injera mixed with dried beef and spices." at bounding box center [723, 310] width 202 height 17
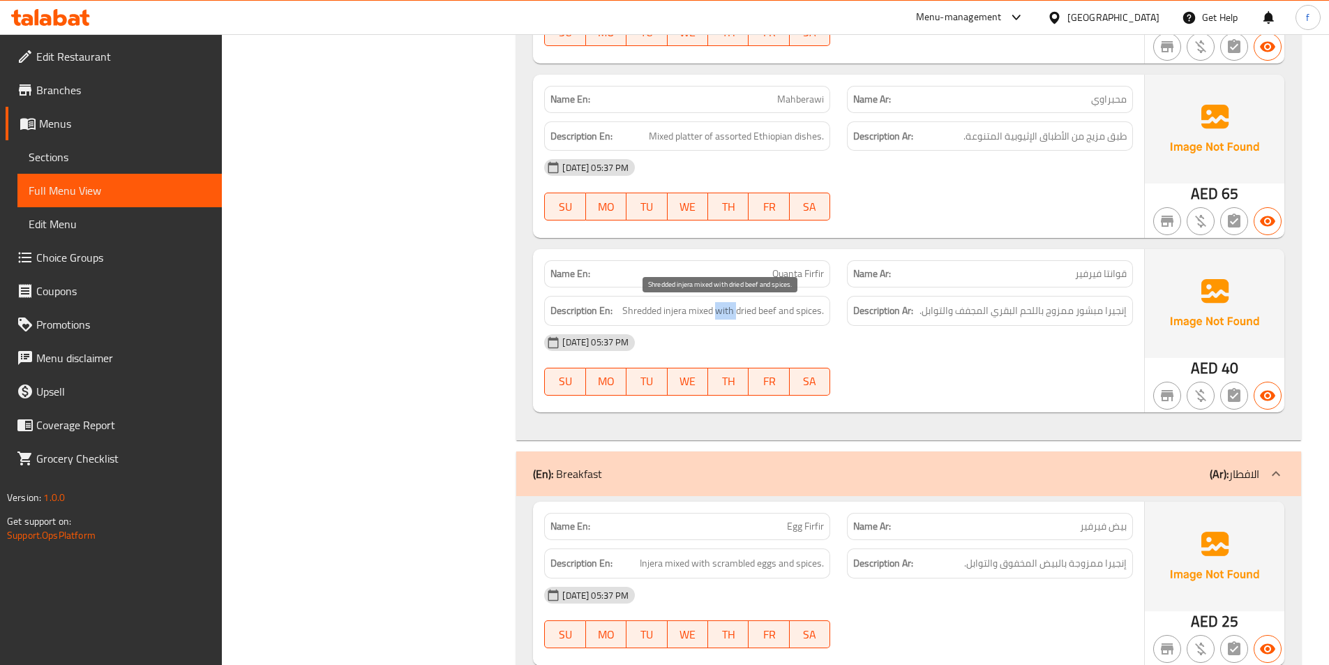
click at [726, 310] on span "Shredded injera mixed with dried beef and spices." at bounding box center [723, 310] width 202 height 17
click at [765, 310] on span "Shredded injera mixed with dried beef and spices." at bounding box center [723, 310] width 202 height 17
click at [742, 313] on span "Shredded injera mixed with dried beef and spices." at bounding box center [723, 310] width 202 height 17
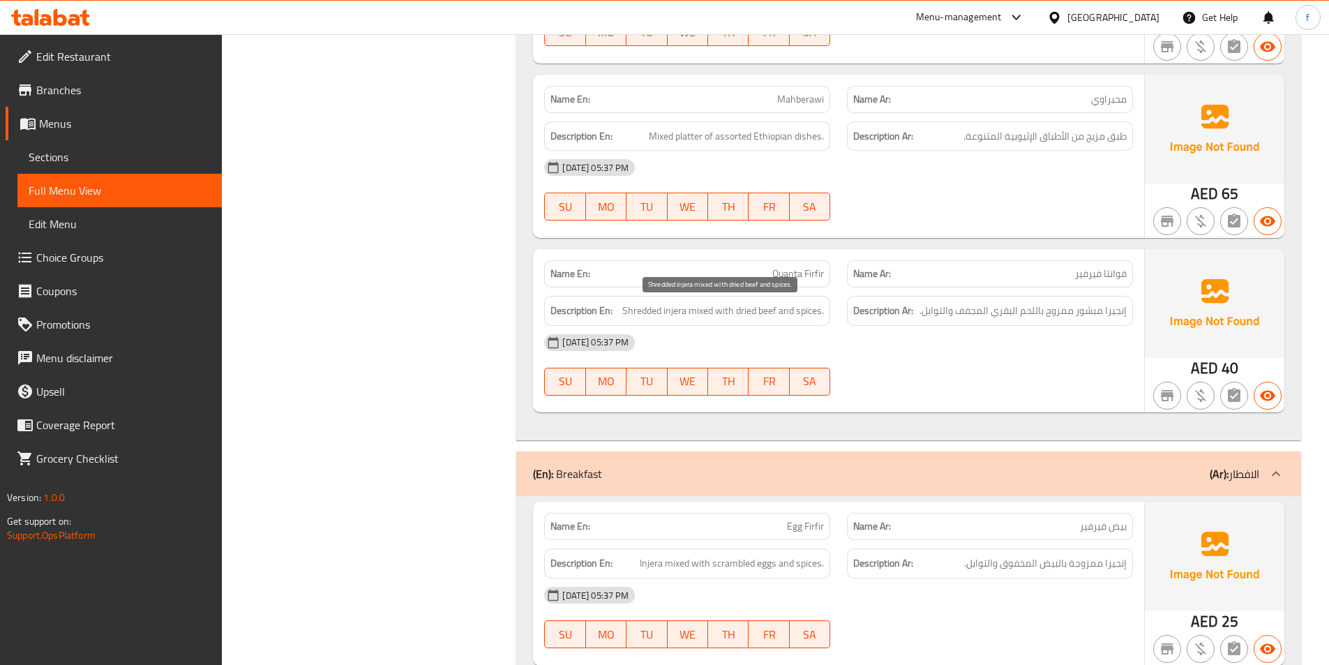
click at [794, 313] on span "Shredded injera mixed with dried beef and spices." at bounding box center [723, 310] width 202 height 17
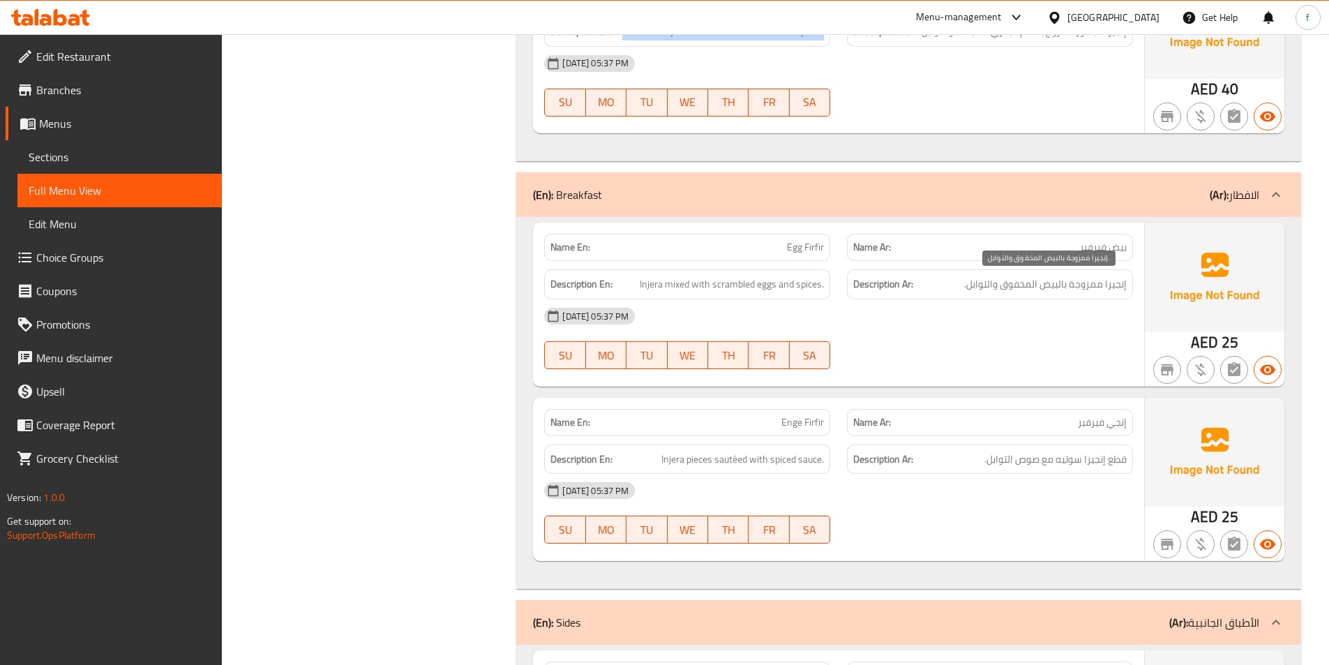
scroll to position [3907, 0]
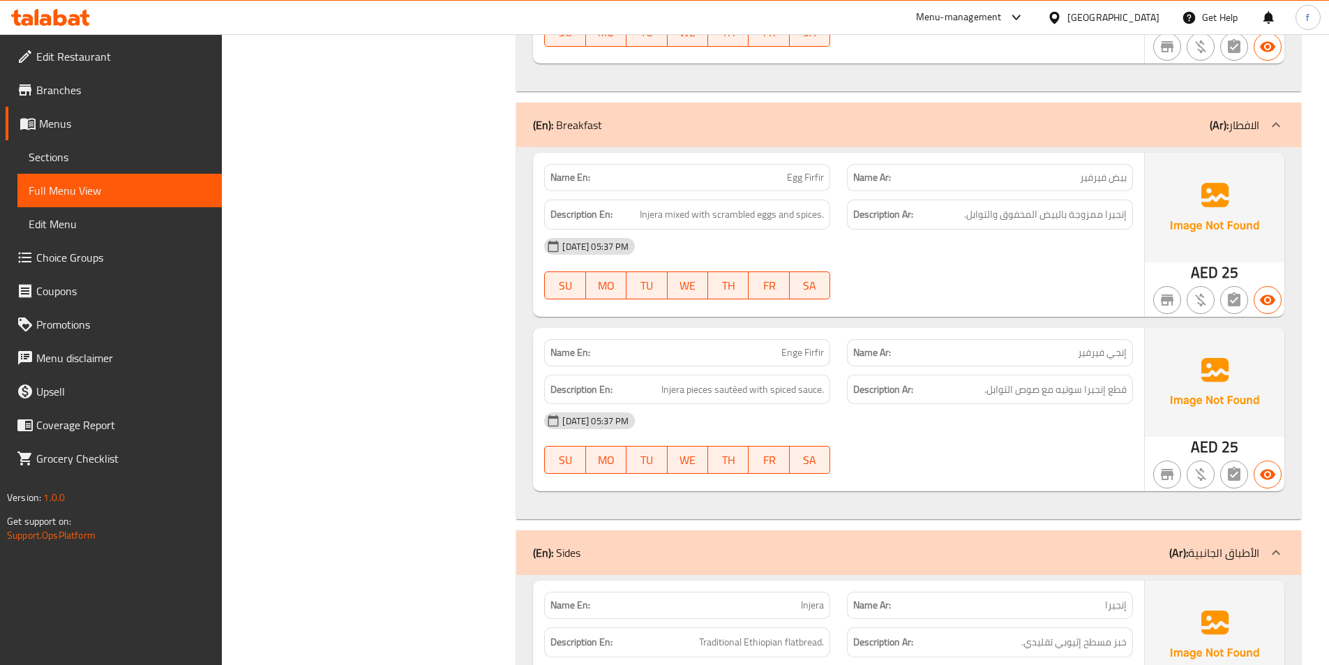
click at [802, 178] on span "Egg Firfir" at bounding box center [805, 177] width 37 height 15
click at [654, 211] on span "Injera mixed with scrambled eggs and spices." at bounding box center [732, 214] width 184 height 17
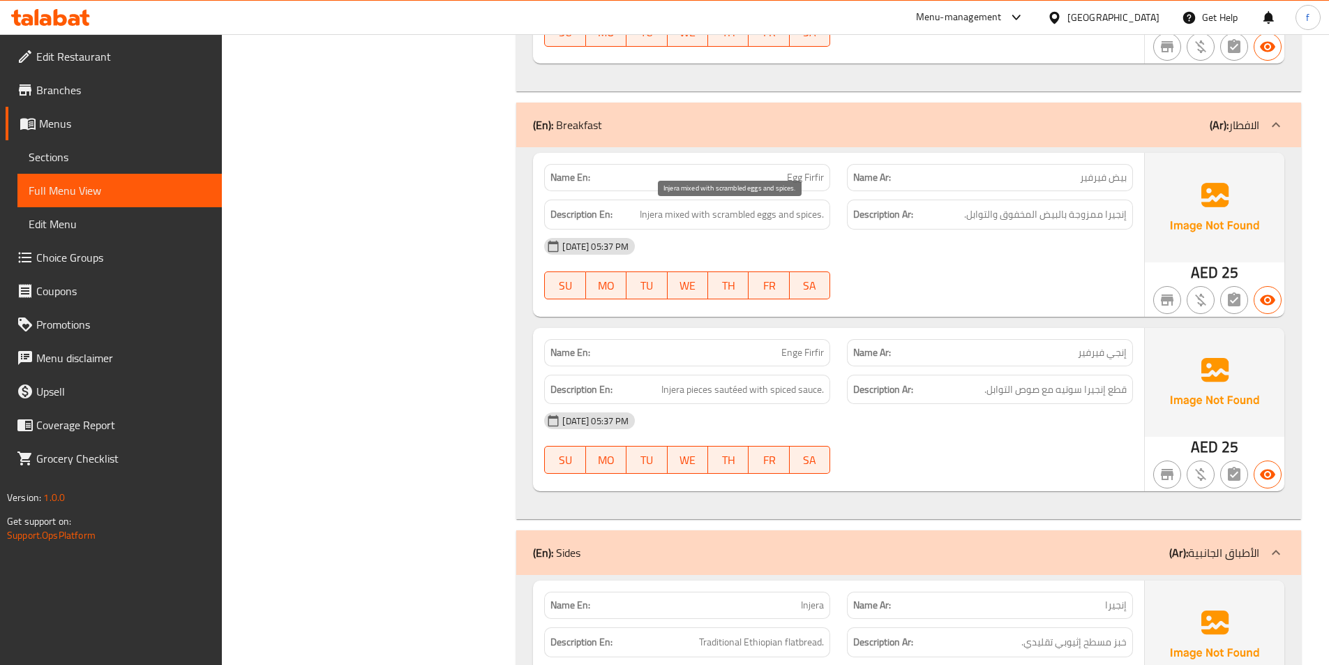
click at [679, 217] on span "Injera mixed with scrambled eggs and spices." at bounding box center [732, 214] width 184 height 17
drag, startPoint x: 679, startPoint y: 217, endPoint x: 691, endPoint y: 215, distance: 12.0
click at [680, 217] on span "Injera mixed with scrambled eggs and spices." at bounding box center [732, 214] width 184 height 17
click at [714, 212] on span "Injera mixed with scrambled eggs and spices." at bounding box center [732, 214] width 184 height 17
click at [728, 212] on span "Injera mixed with scrambled eggs and spices." at bounding box center [732, 214] width 184 height 17
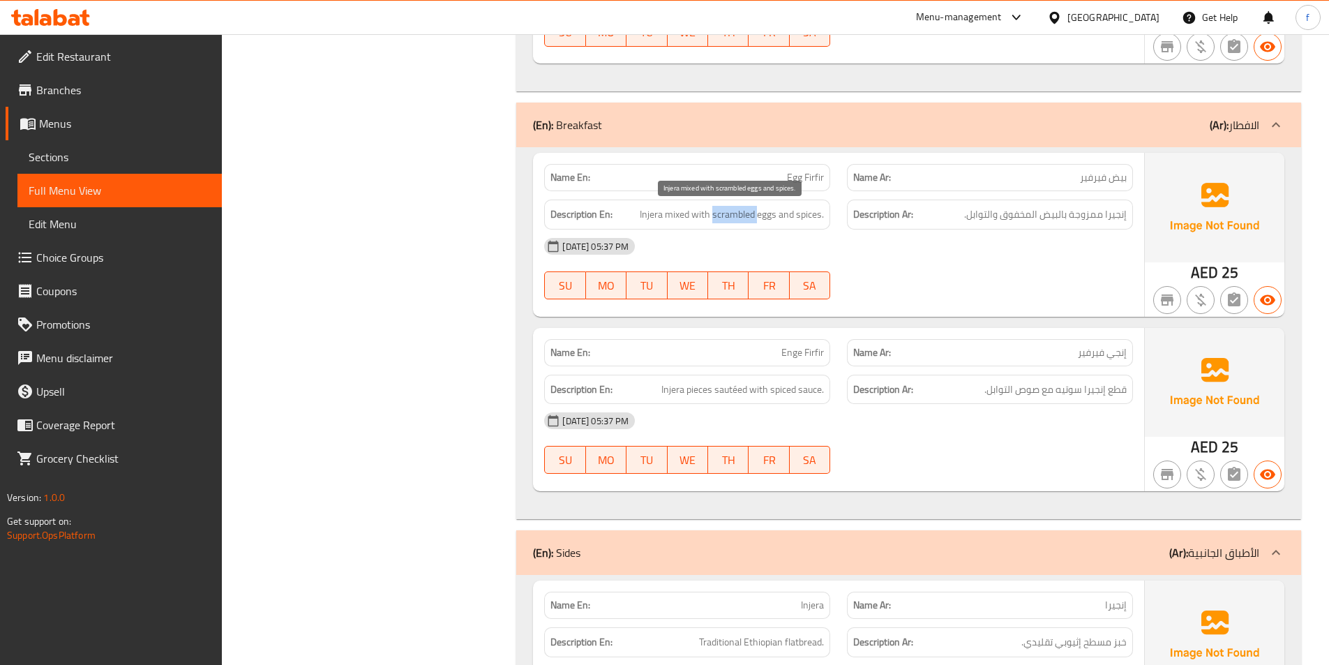
click at [728, 212] on span "Injera mixed with scrambled eggs and spices." at bounding box center [732, 214] width 184 height 17
click at [777, 212] on span "Injera mixed with scrambled eggs and spices." at bounding box center [732, 214] width 184 height 17
click at [753, 213] on span "Injera mixed with scrambled eggs and spices." at bounding box center [732, 214] width 184 height 17
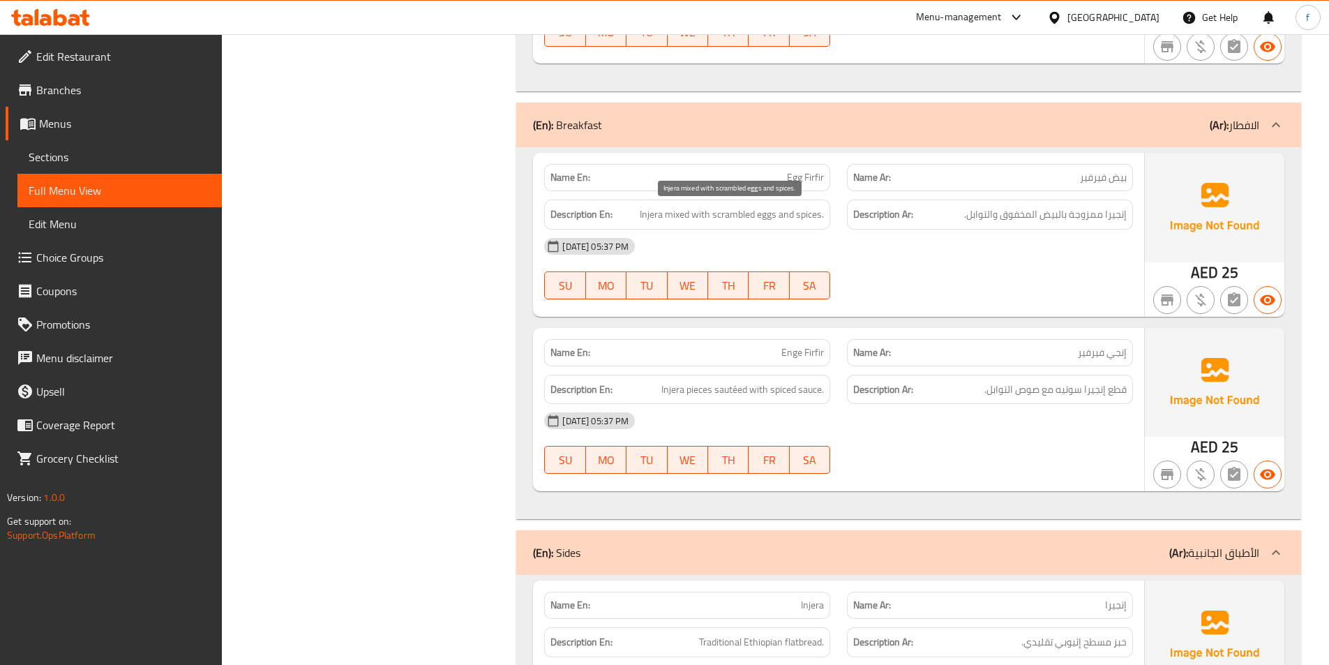
click at [797, 213] on span "Injera mixed with scrambled eggs and spices." at bounding box center [732, 214] width 184 height 17
click at [692, 216] on span "Injera mixed with scrambled eggs and spices." at bounding box center [732, 214] width 184 height 17
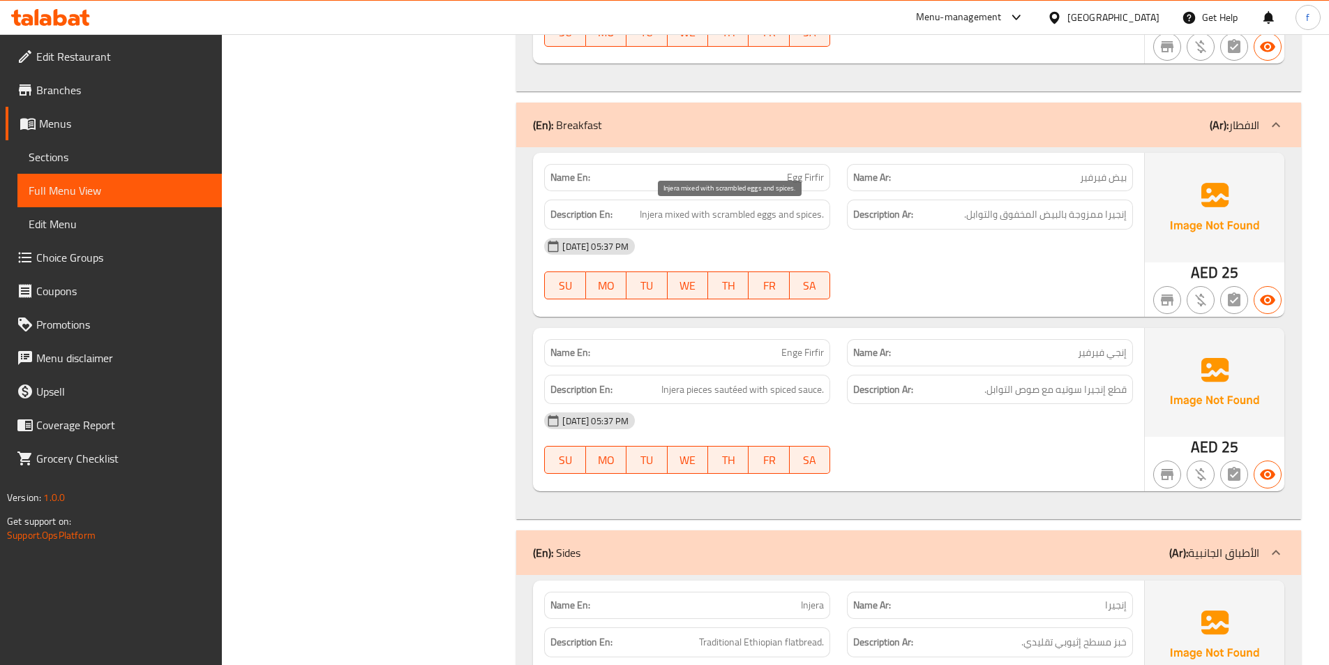
click at [716, 213] on span "Injera mixed with scrambled eggs and spices." at bounding box center [732, 214] width 184 height 17
copy span "scrambled"
click at [770, 216] on span "Injera mixed with scrambled eggs and spices." at bounding box center [732, 214] width 184 height 17
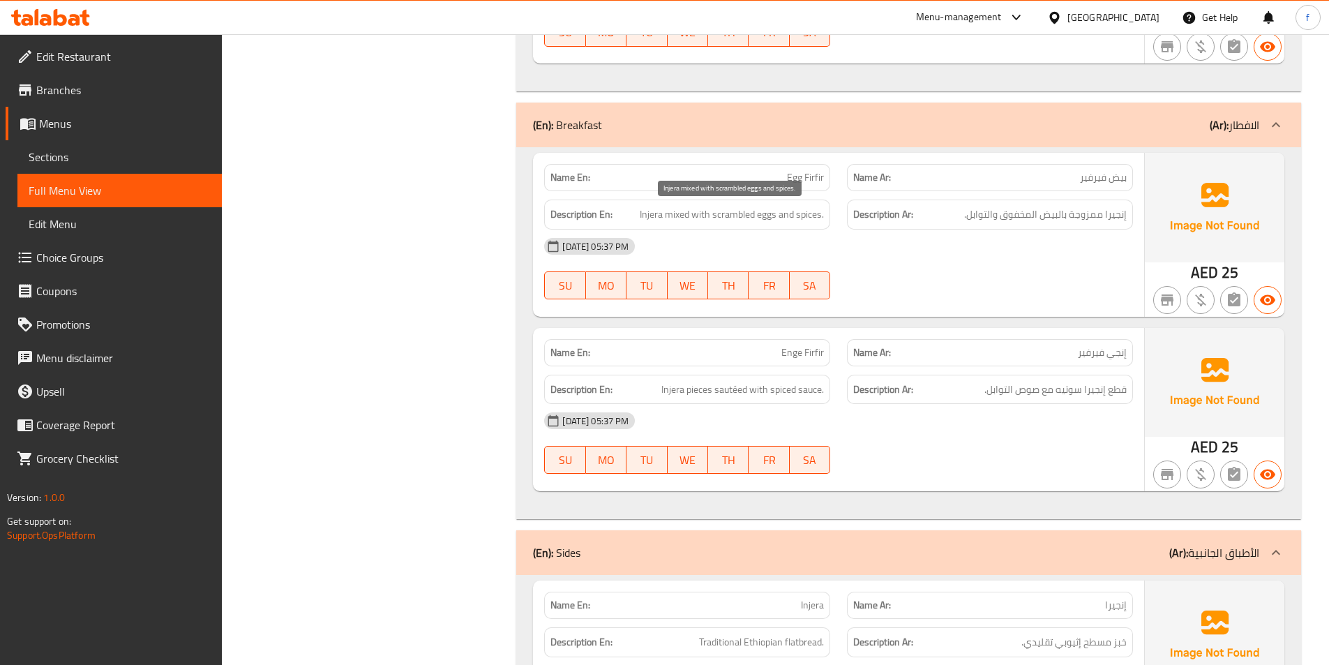
click at [790, 216] on span "Injera mixed with scrambled eggs and spices." at bounding box center [732, 214] width 184 height 17
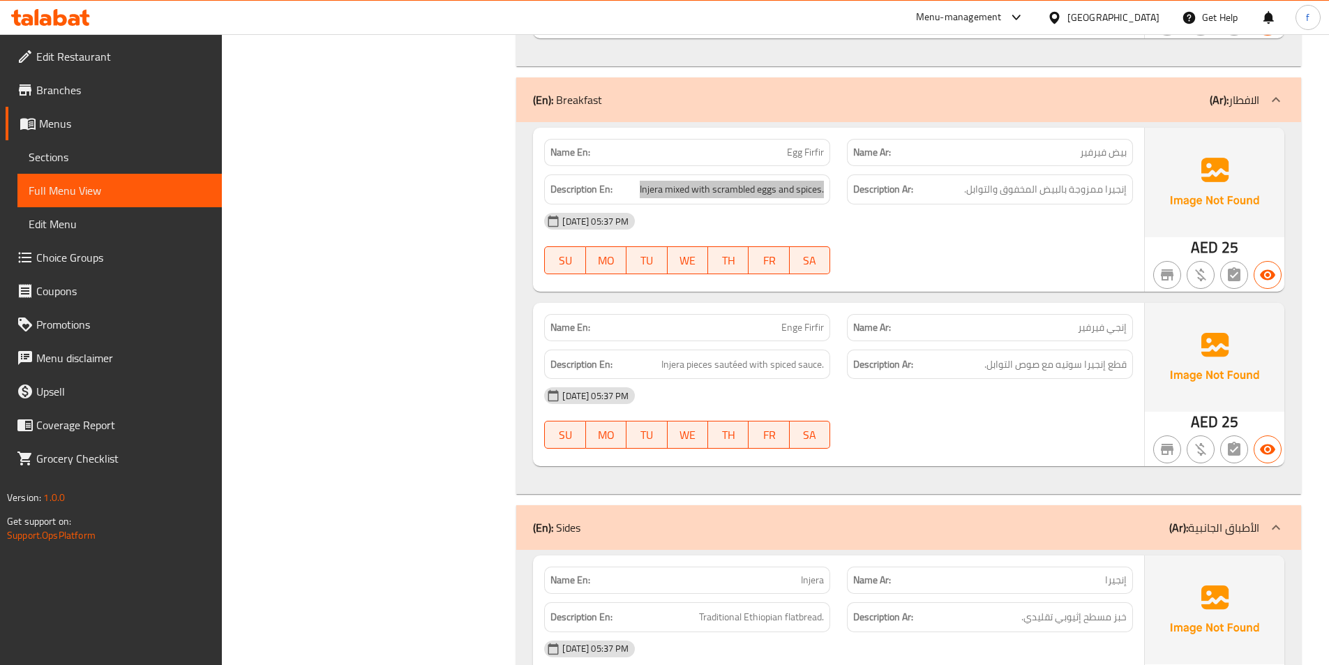
scroll to position [3977, 0]
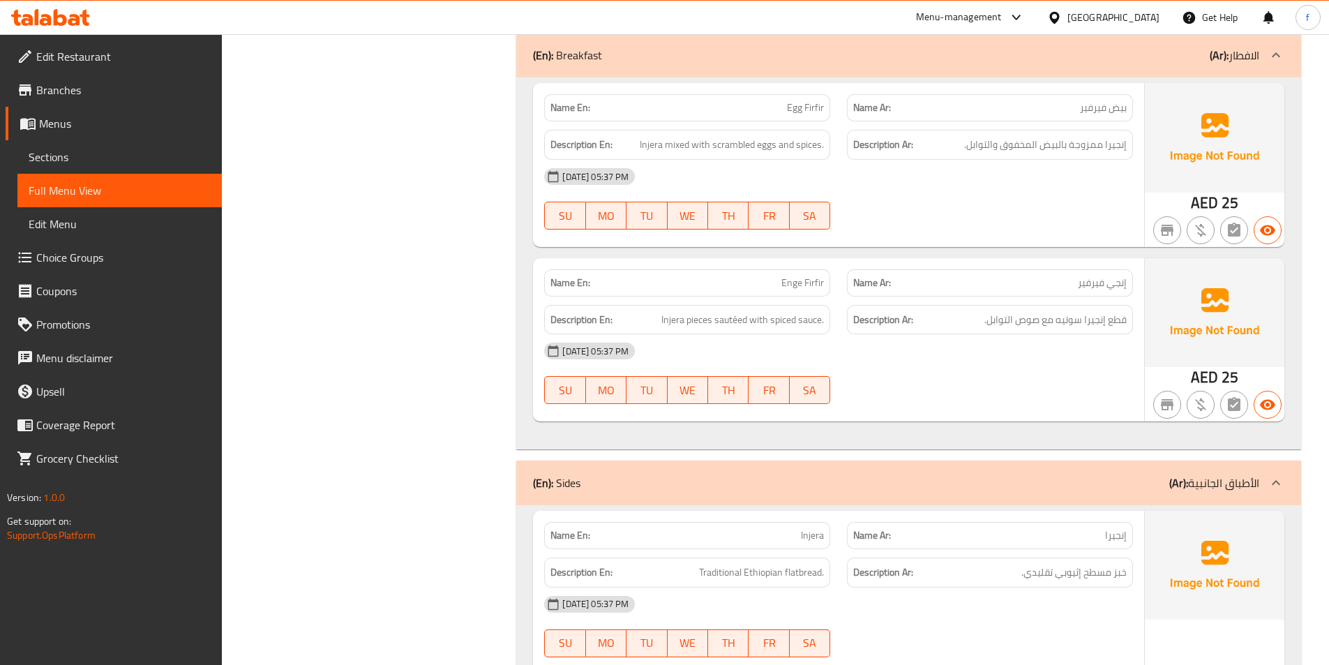
click at [792, 287] on span "Enge Firfir" at bounding box center [802, 283] width 43 height 15
click at [696, 318] on span "Injera pieces sautéed with spiced sauce." at bounding box center [742, 319] width 163 height 17
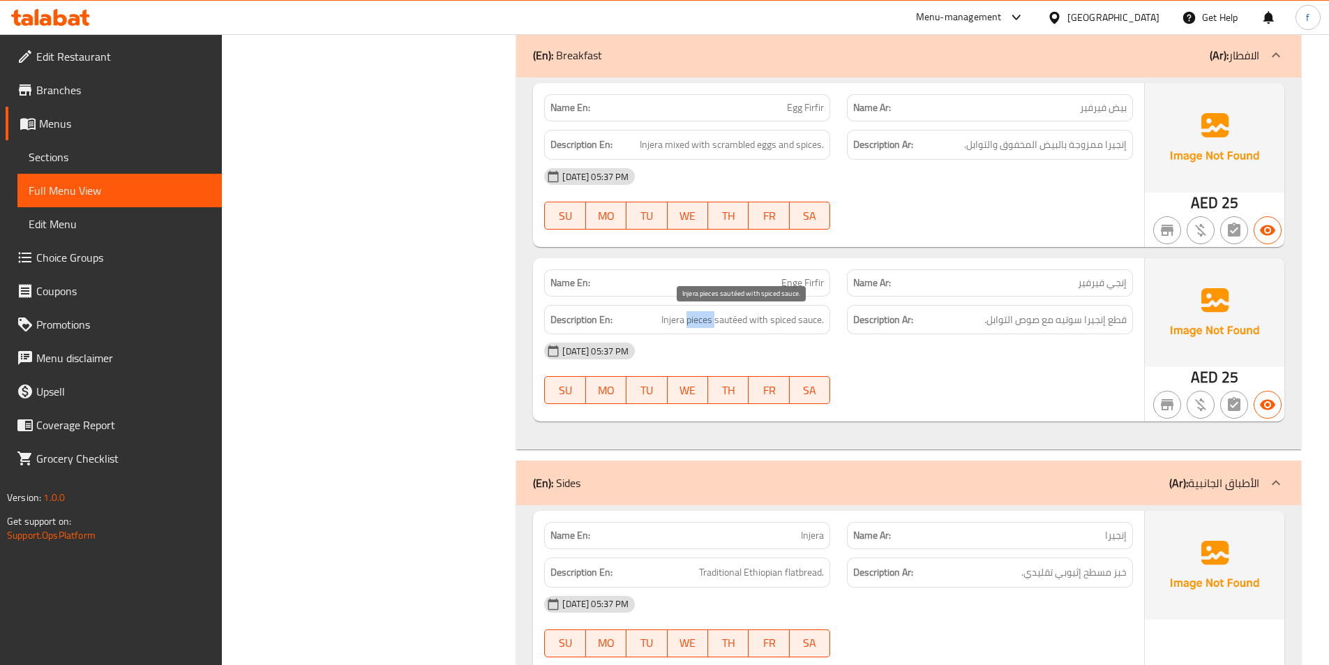
click at [696, 318] on span "Injera pieces sautéed with spiced sauce." at bounding box center [742, 319] width 163 height 17
click at [663, 319] on span "Injera pieces sautéed with spiced sauce." at bounding box center [742, 319] width 163 height 17
click at [733, 320] on span "Injera pieces sautéed with spiced sauce." at bounding box center [742, 319] width 163 height 17
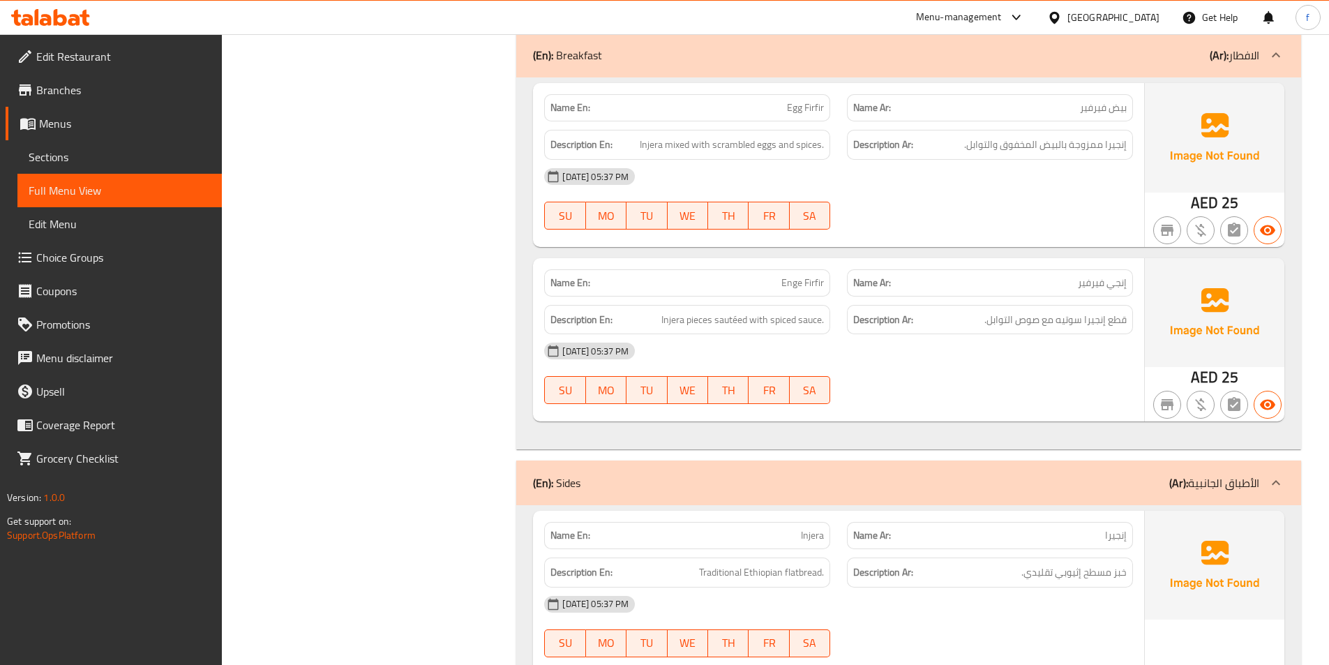
click at [815, 320] on span "Injera pieces sautéed with spiced sauce." at bounding box center [742, 319] width 163 height 17
click at [770, 324] on span "Injera pieces sautéed with spiced sauce." at bounding box center [742, 319] width 163 height 17
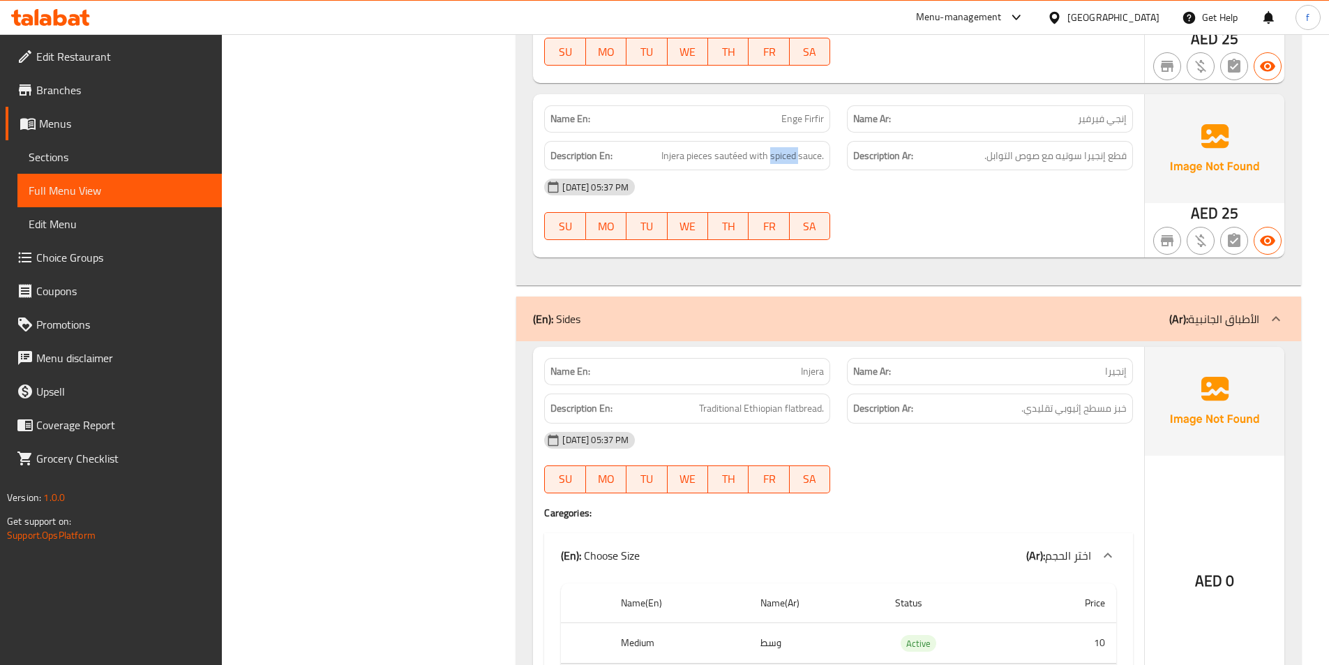
scroll to position [4116, 0]
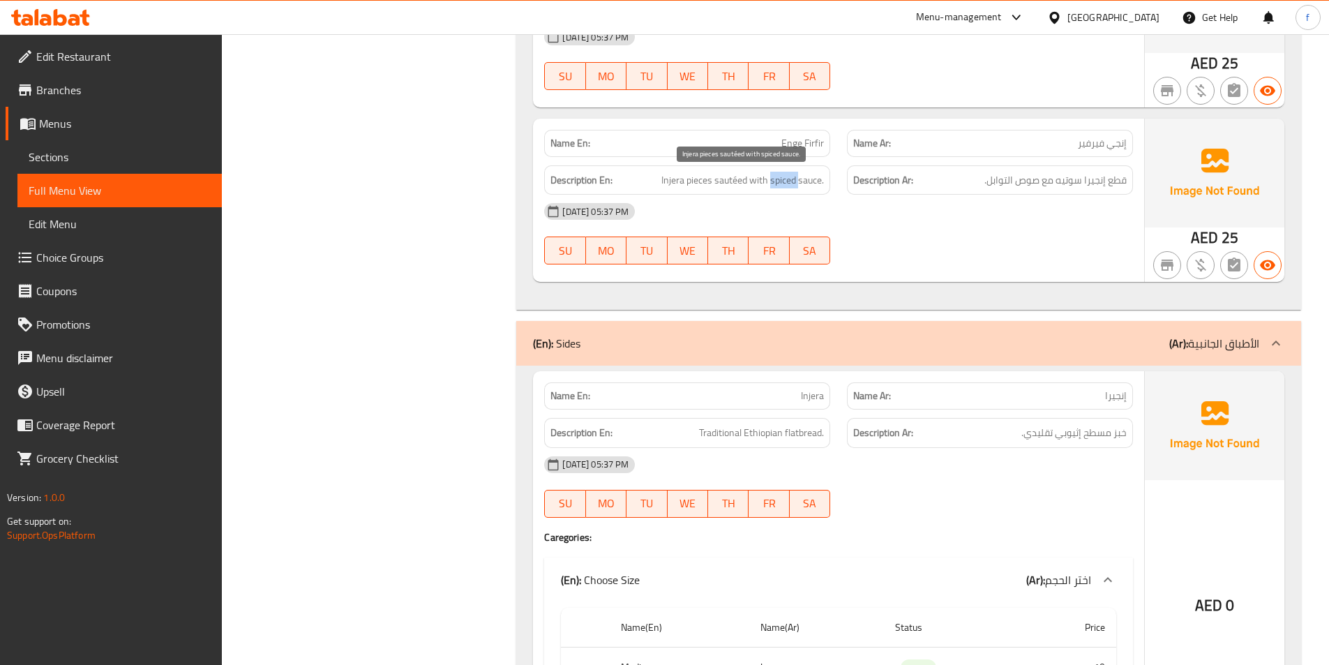
click at [788, 178] on span "Injera pieces sautéed with spiced sauce." at bounding box center [742, 180] width 163 height 17
click at [812, 177] on span "Injera pieces sautéed with spiced sauce." at bounding box center [742, 180] width 163 height 17
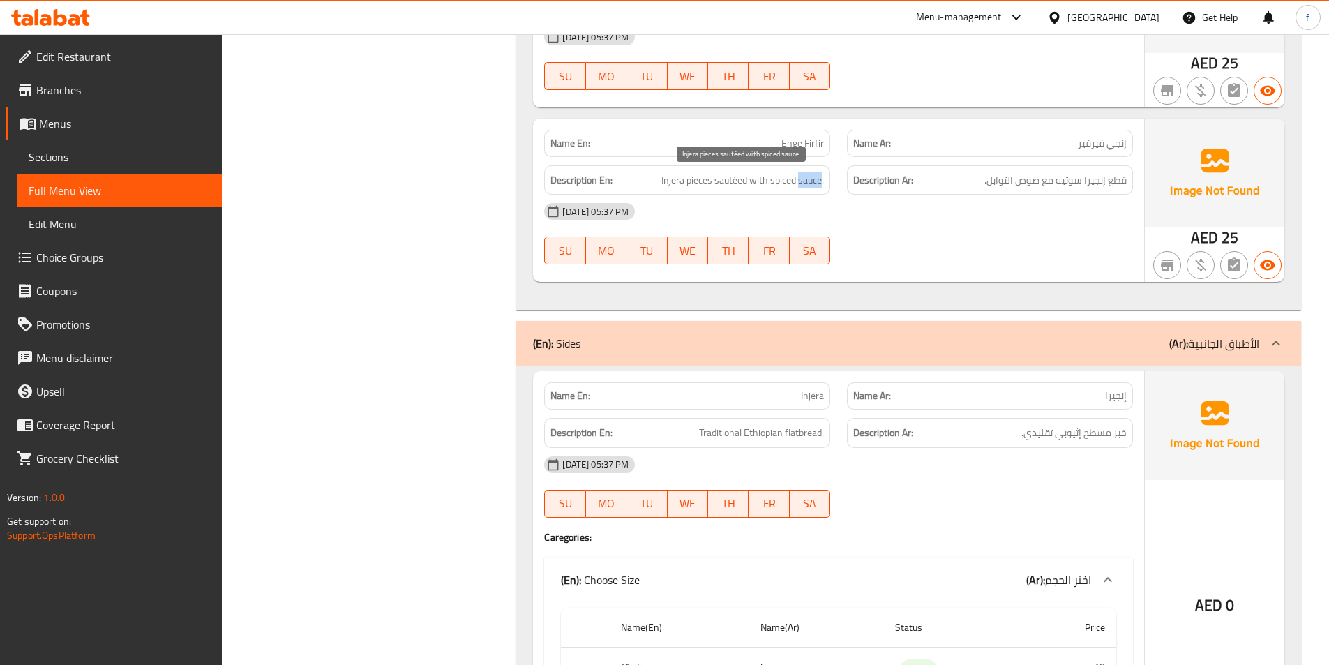
click at [812, 177] on span "Injera pieces sautéed with spiced sauce." at bounding box center [742, 180] width 163 height 17
click at [791, 179] on span "Injera pieces sautéed with spiced sauce." at bounding box center [742, 180] width 163 height 17
click at [705, 188] on span "Injera pieces sautéed with spiced sauce." at bounding box center [742, 180] width 163 height 17
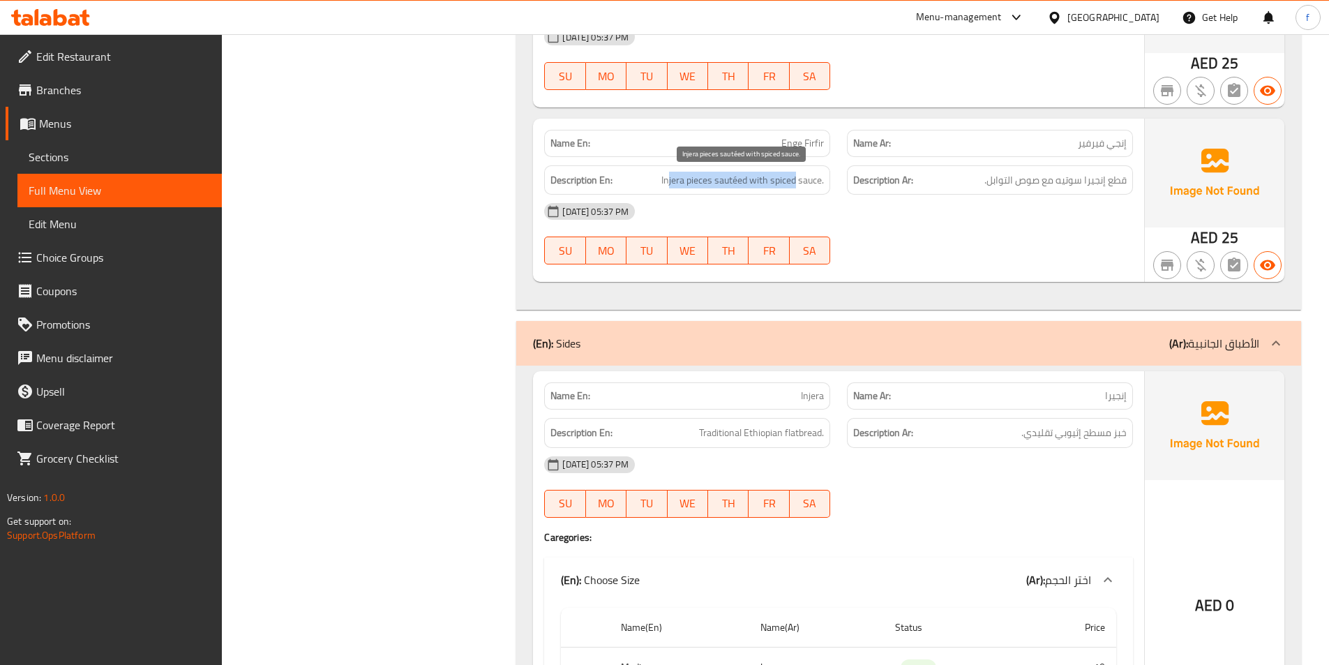
drag, startPoint x: 670, startPoint y: 181, endPoint x: 797, endPoint y: 186, distance: 127.0
click at [797, 186] on span "Injera pieces sautéed with spiced sauce." at bounding box center [742, 180] width 163 height 17
click at [796, 185] on span "Injera pieces sautéed with spiced sauce." at bounding box center [742, 180] width 163 height 17
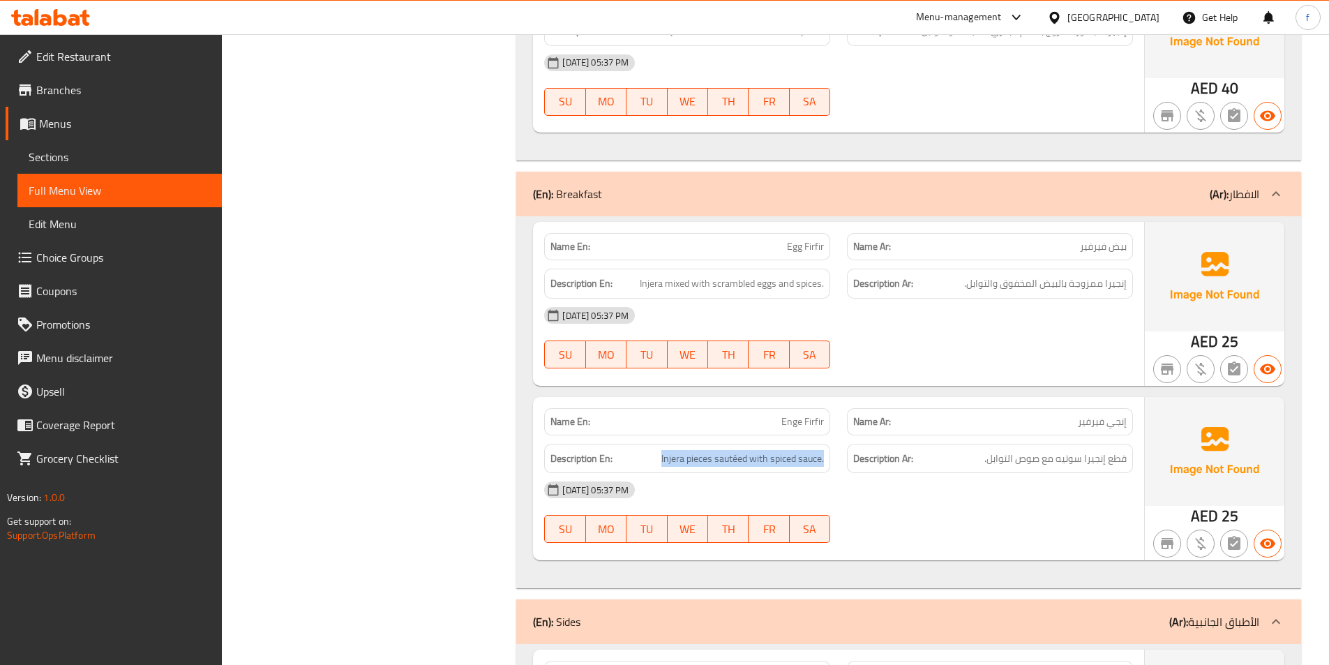
scroll to position [3837, 0]
click at [1100, 250] on span "بيض فيرفير" at bounding box center [1103, 247] width 47 height 15
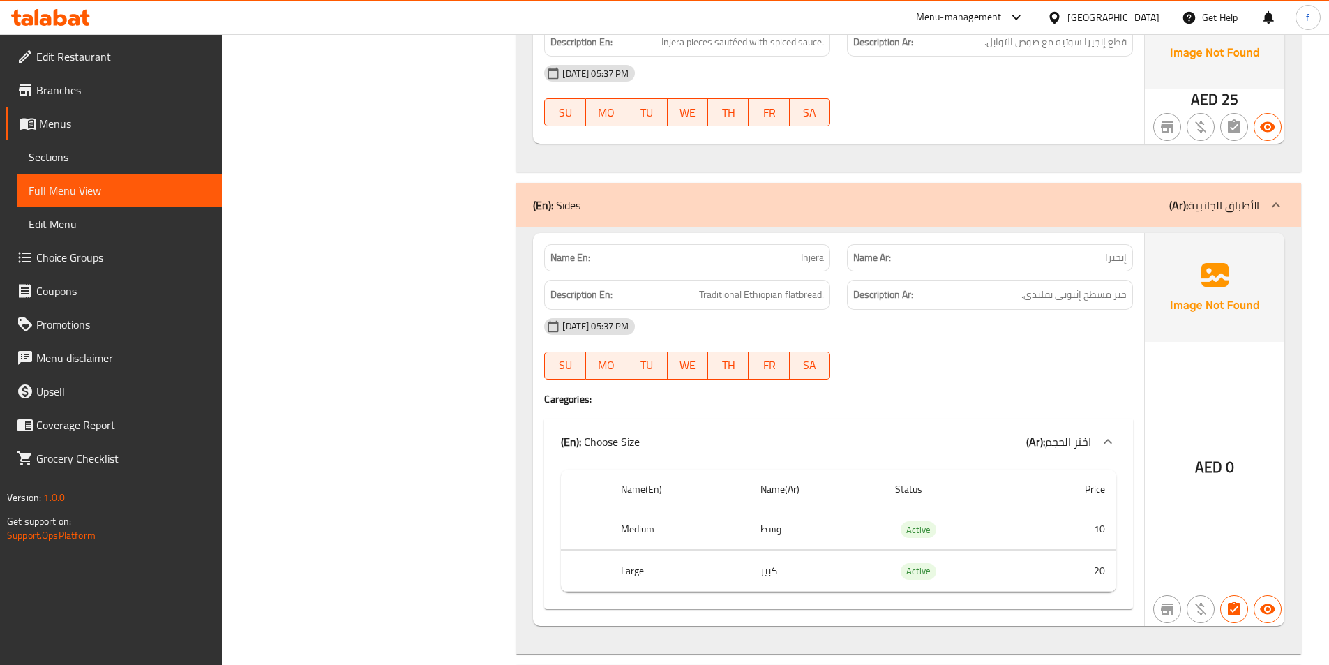
scroll to position [4256, 0]
click at [815, 263] on span "Injera" at bounding box center [812, 256] width 23 height 15
click at [799, 294] on span "Traditional Ethiopian flatbread." at bounding box center [761, 293] width 125 height 17
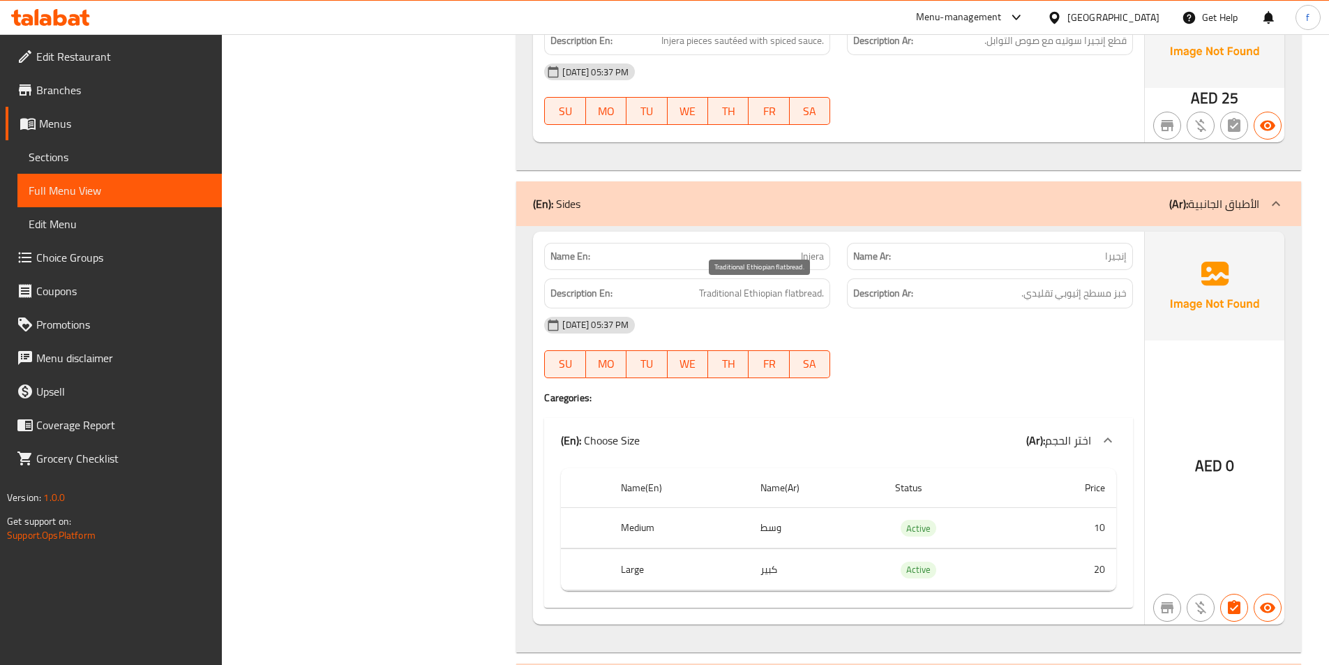
click at [801, 294] on span "Traditional Ethiopian flatbread." at bounding box center [761, 293] width 125 height 17
click at [758, 293] on span "Traditional Ethiopian flatbread." at bounding box center [761, 293] width 125 height 17
click at [737, 292] on span "Traditional Ethiopian flatbread." at bounding box center [761, 293] width 125 height 17
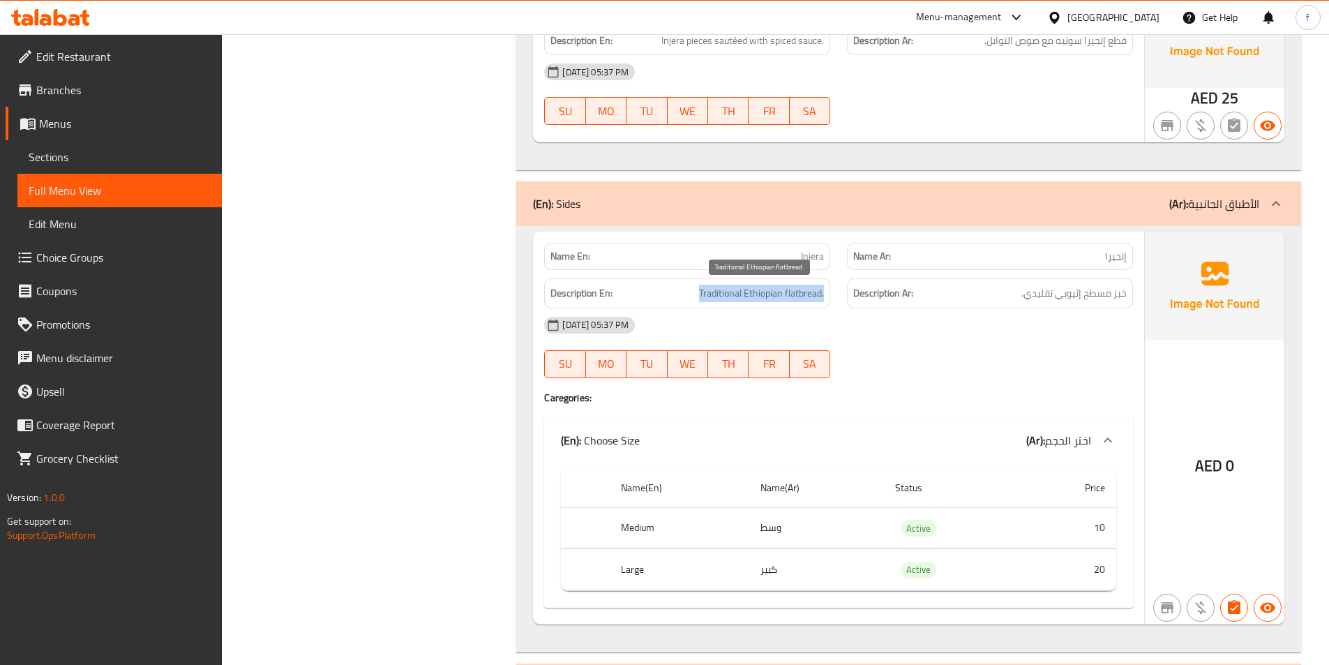
click at [737, 292] on span "Traditional Ethiopian flatbread." at bounding box center [761, 293] width 125 height 17
click at [1044, 296] on span "خبز مسطح إثيوبي تقليدي." at bounding box center [1073, 293] width 105 height 17
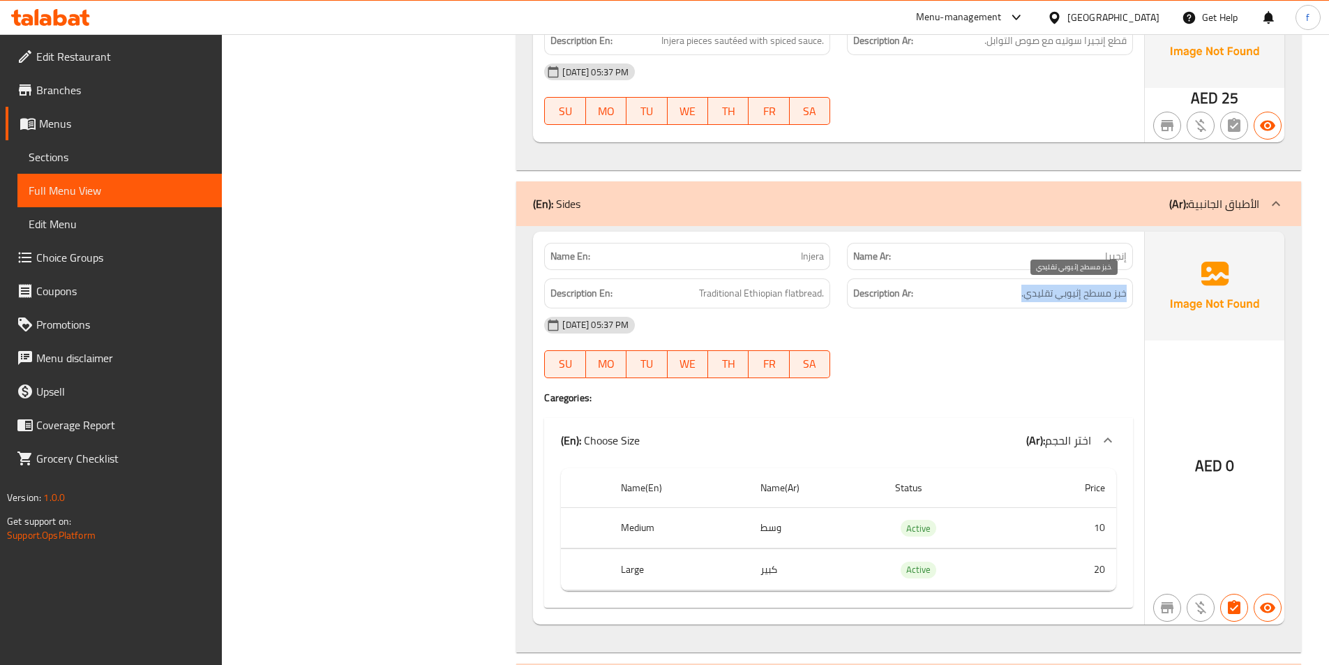
click at [1044, 296] on span "خبز مسطح إثيوبي تقليدي." at bounding box center [1073, 293] width 105 height 17
click at [818, 297] on span "Traditional Ethiopian flatbread." at bounding box center [761, 293] width 125 height 17
click at [780, 294] on span "Traditional Ethiopian flatbread." at bounding box center [761, 293] width 125 height 17
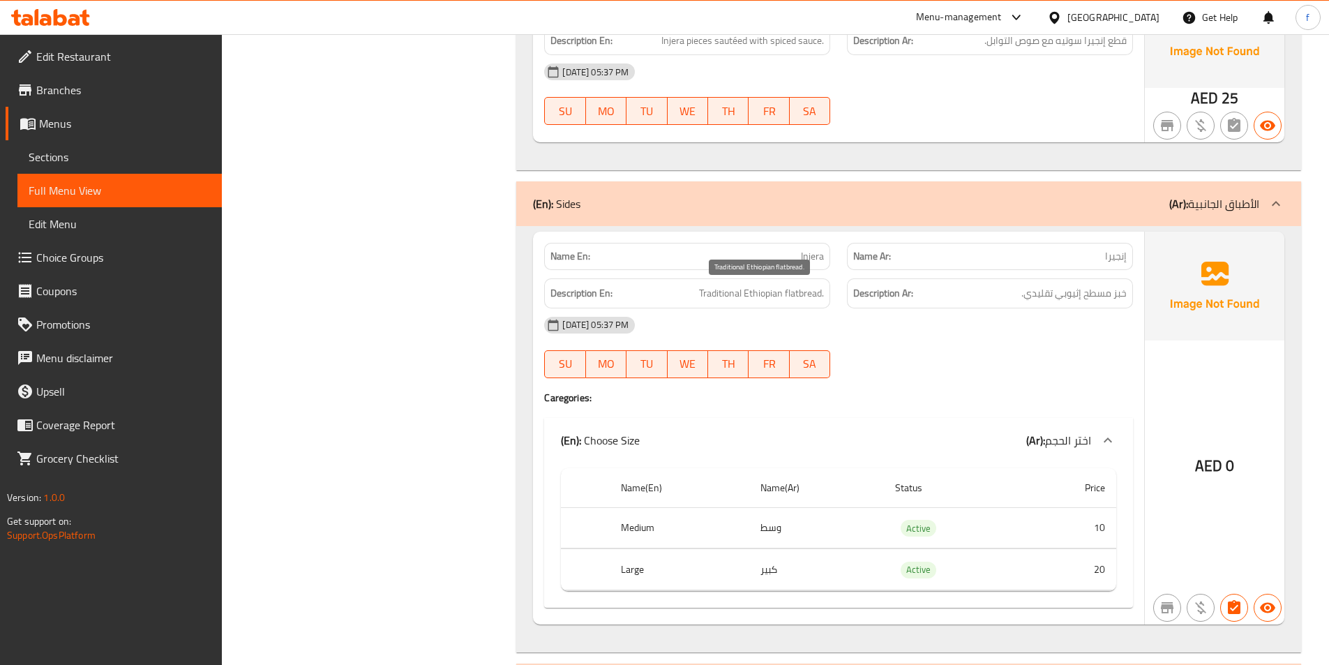
click at [737, 293] on span "Traditional Ethiopian flatbread." at bounding box center [761, 293] width 125 height 17
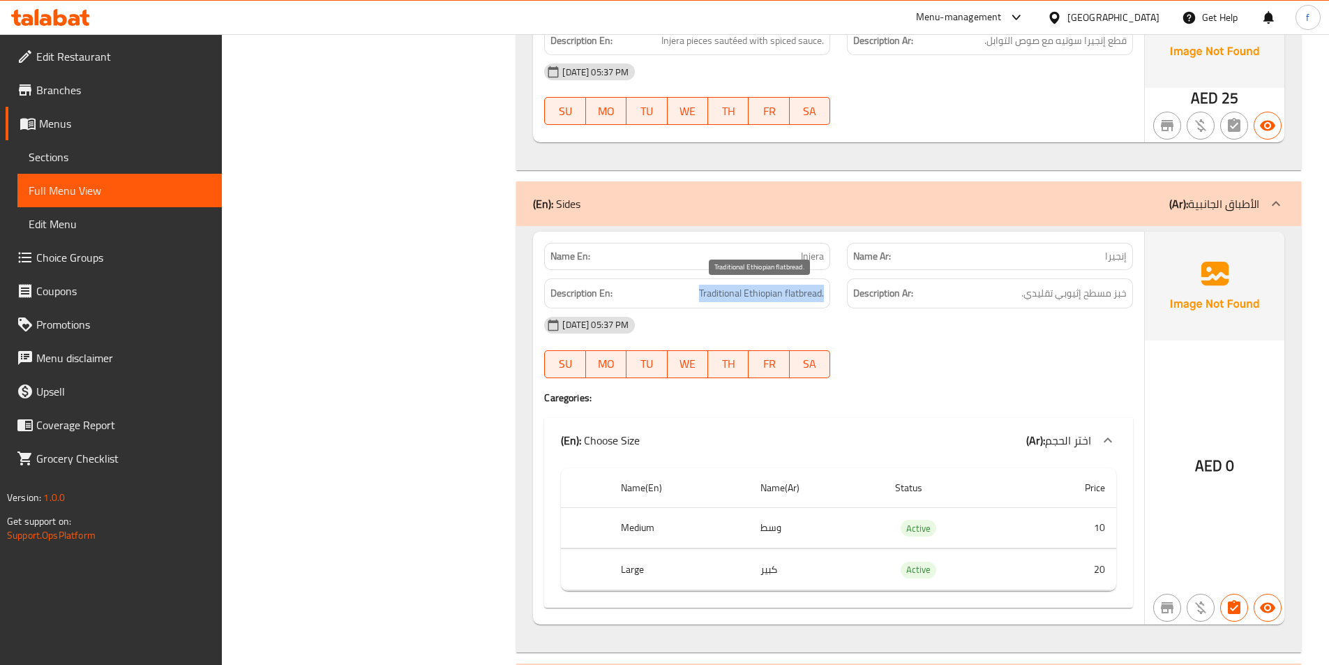
click at [737, 293] on span "Traditional Ethiopian flatbread." at bounding box center [761, 293] width 125 height 17
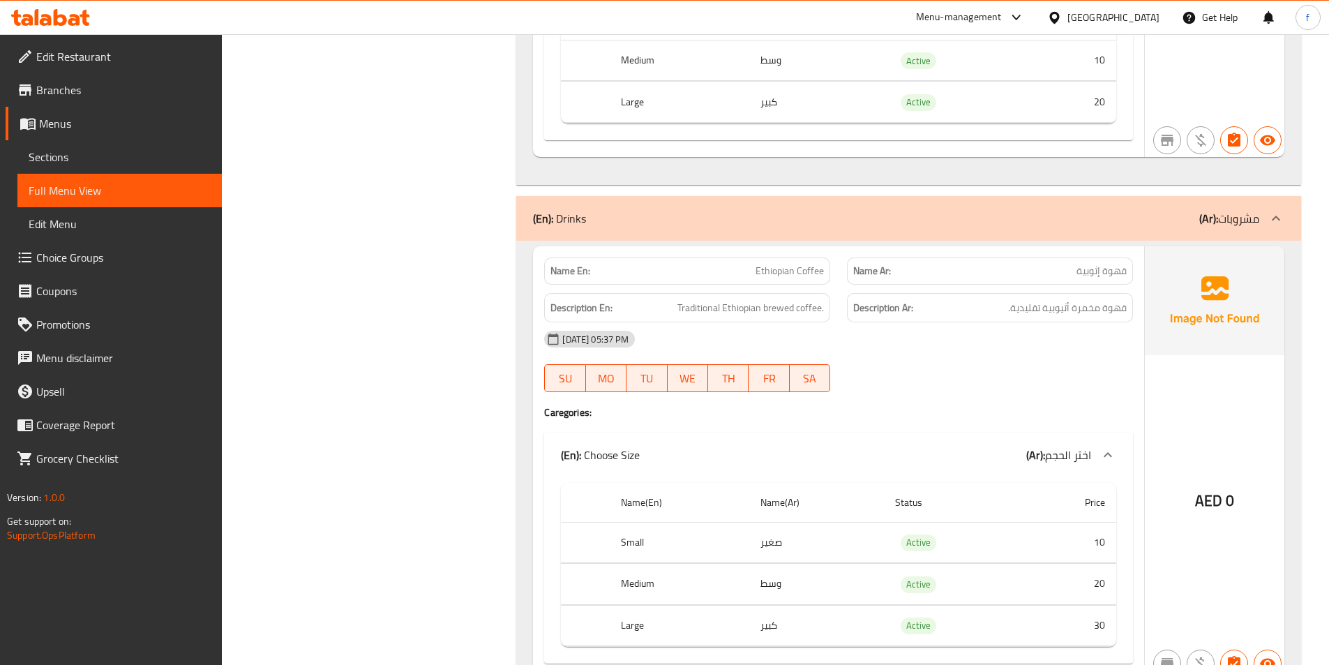
scroll to position [4814, 0]
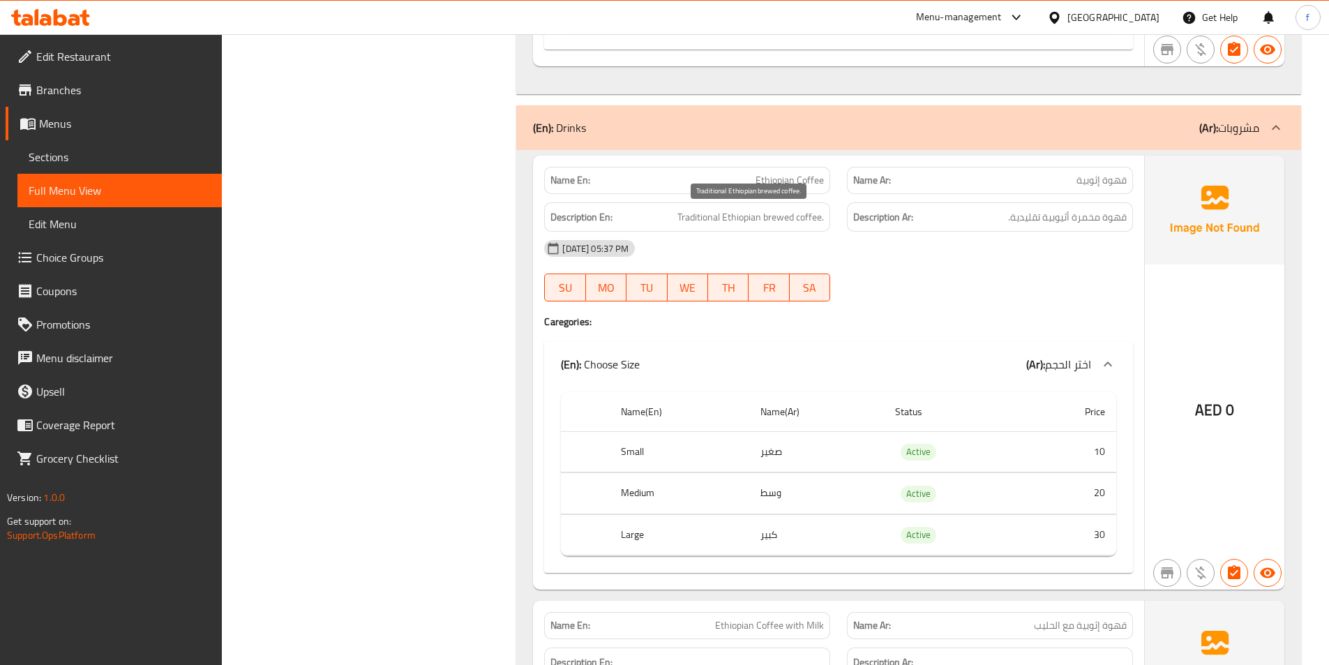
click at [803, 218] on span "Traditional Ethiopian brewed coffee." at bounding box center [750, 217] width 147 height 17
click at [777, 218] on span "Traditional Ethiopian brewed coffee." at bounding box center [750, 217] width 147 height 17
click at [733, 218] on span "Traditional Ethiopian brewed coffee." at bounding box center [750, 217] width 147 height 17
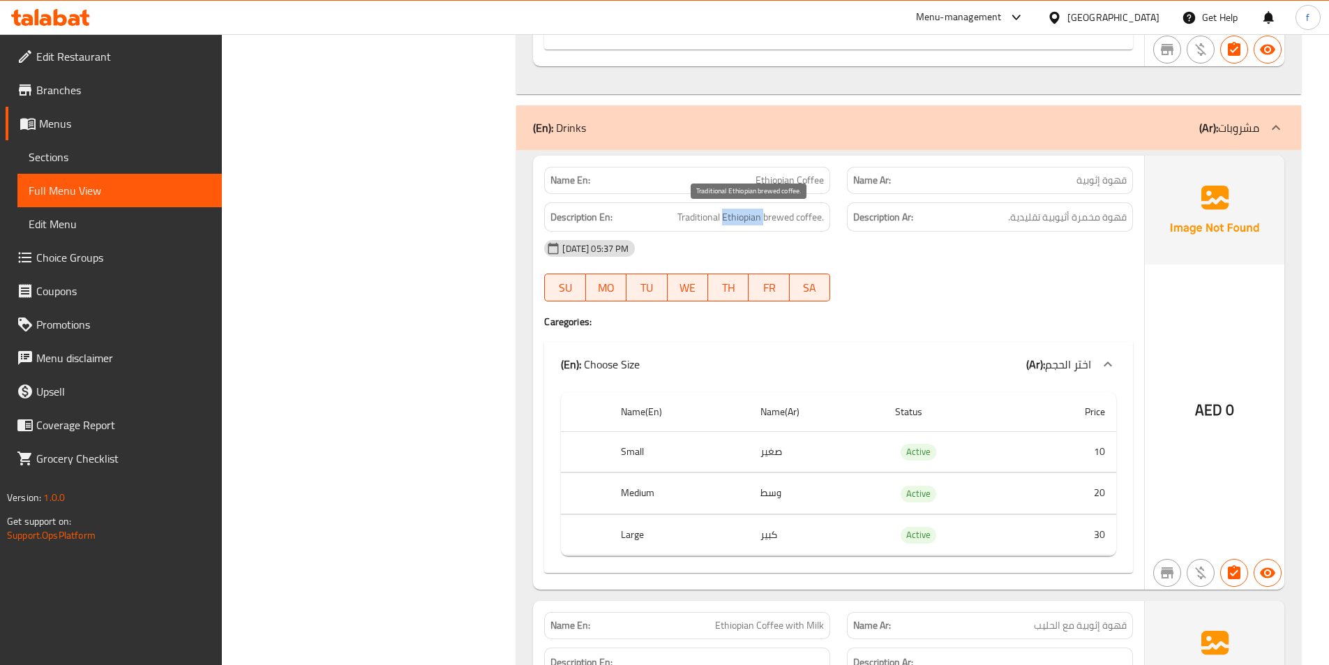
click at [733, 218] on span "Traditional Ethiopian brewed coffee." at bounding box center [750, 217] width 147 height 17
click at [680, 214] on span "Traditional Ethiopian brewed coffee." at bounding box center [750, 217] width 147 height 17
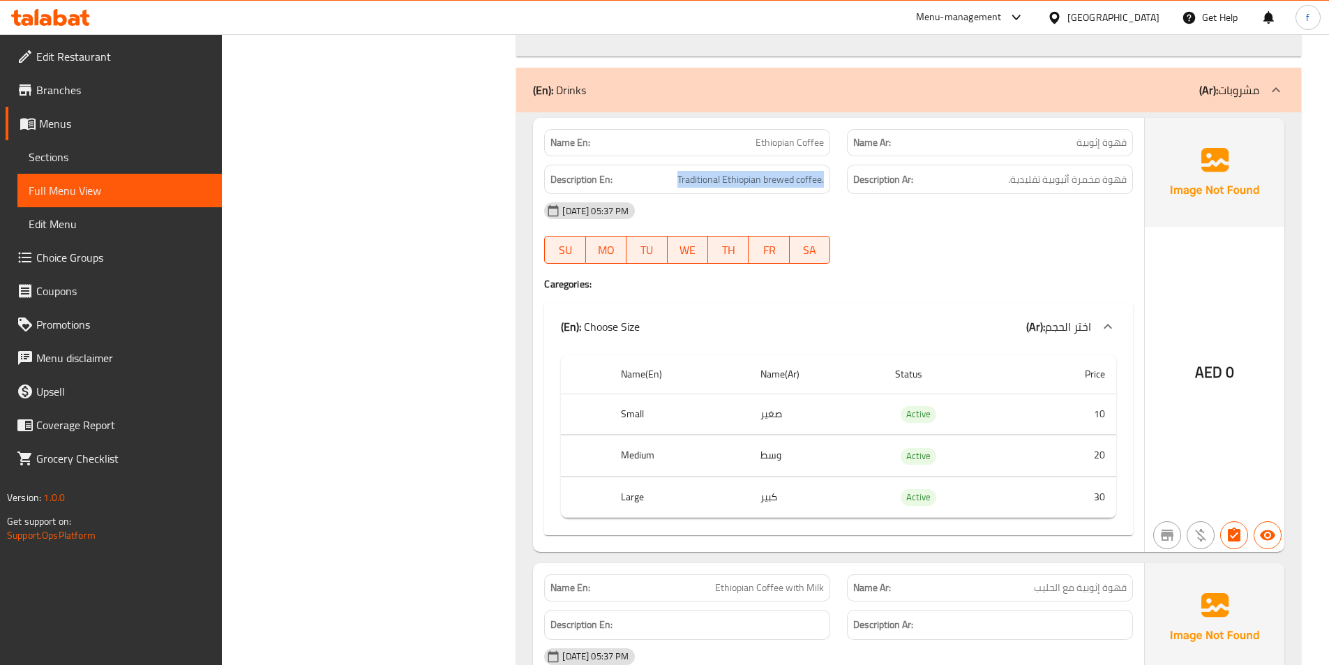
scroll to position [4884, 0]
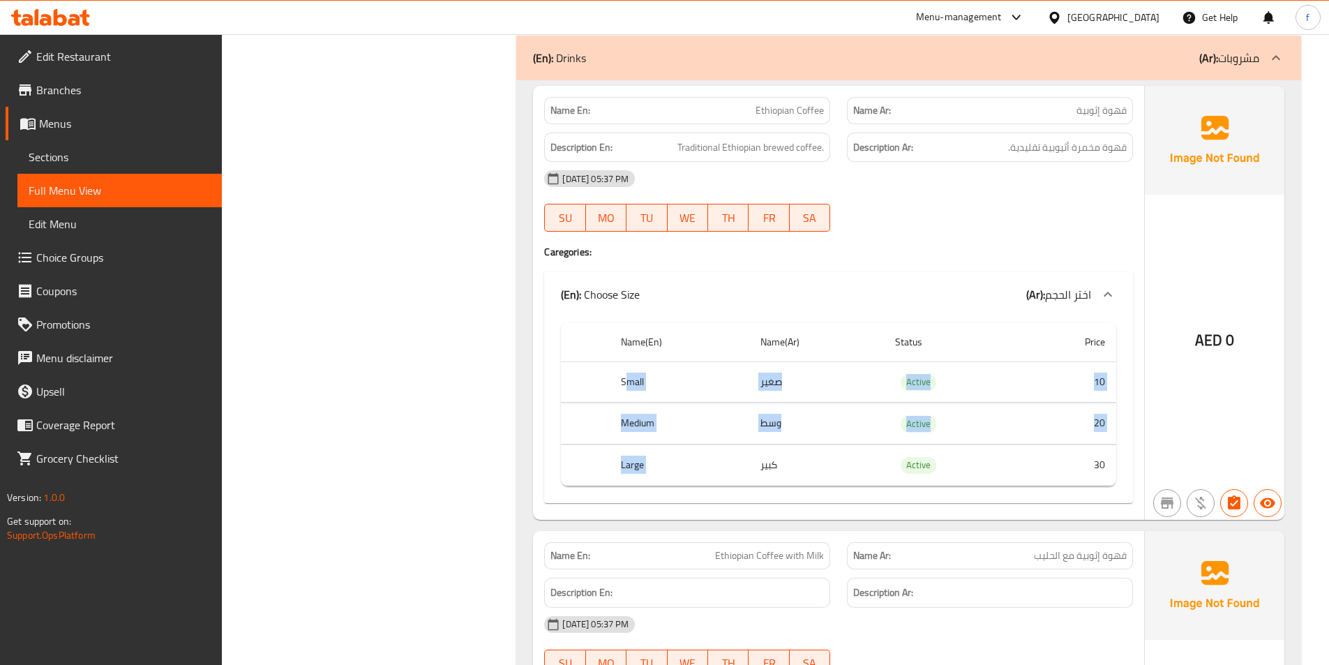
drag, startPoint x: 626, startPoint y: 379, endPoint x: 813, endPoint y: 453, distance: 202.0
click at [811, 453] on tbody "Small صغير Active 10 Medium وسط Active 20 Large كبير Active 30" at bounding box center [838, 423] width 555 height 125
click at [813, 453] on td "كبير" at bounding box center [816, 464] width 135 height 41
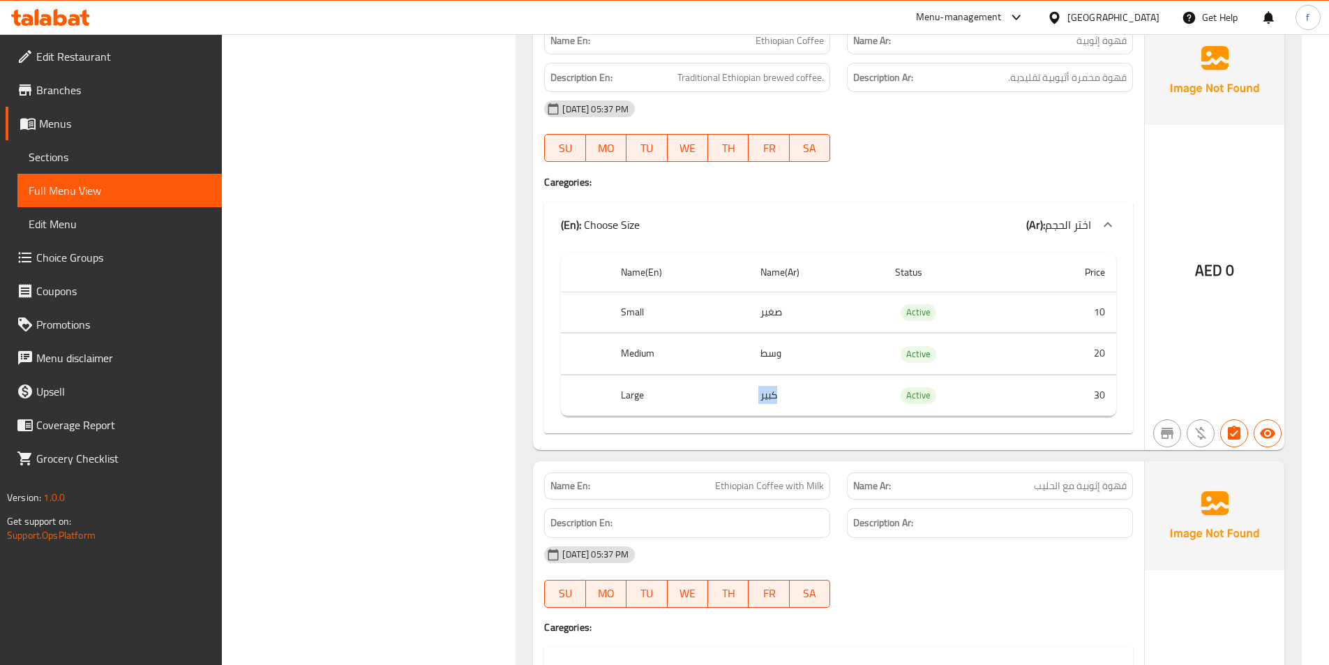
scroll to position [5198, 0]
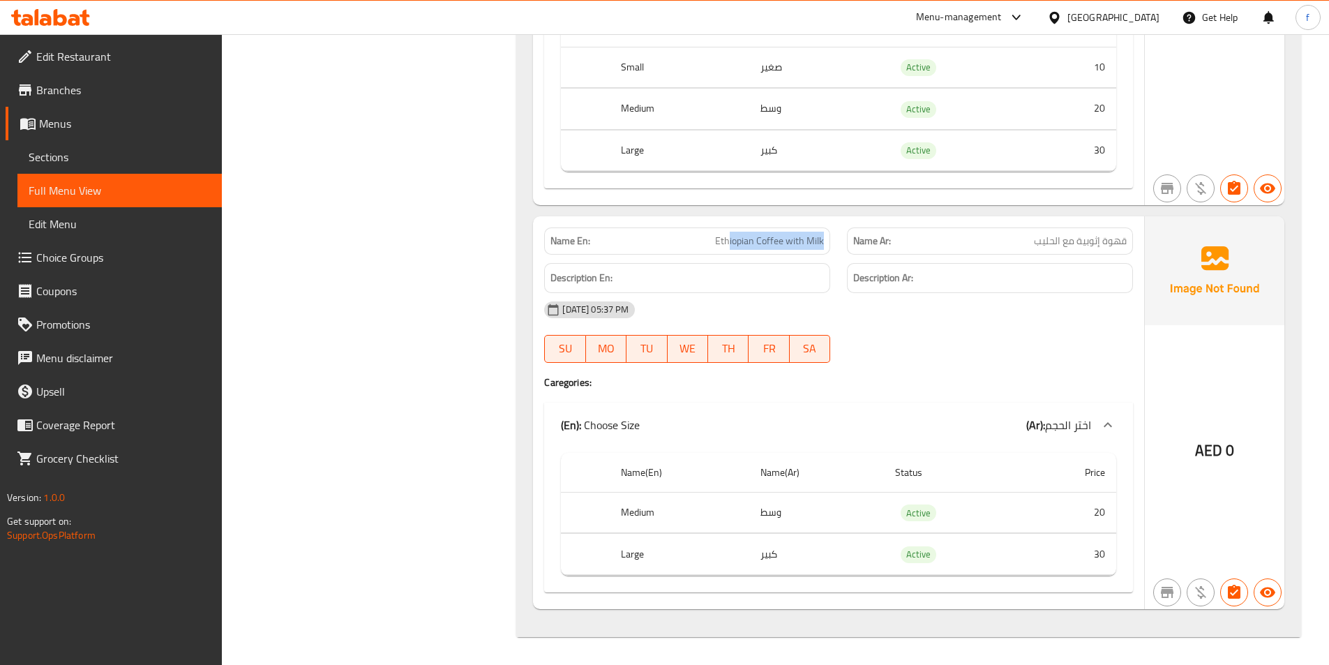
drag, startPoint x: 730, startPoint y: 240, endPoint x: 833, endPoint y: 245, distance: 103.4
click at [833, 245] on div "Name En: Ethiopian Coffee with Milk" at bounding box center [687, 241] width 303 height 44
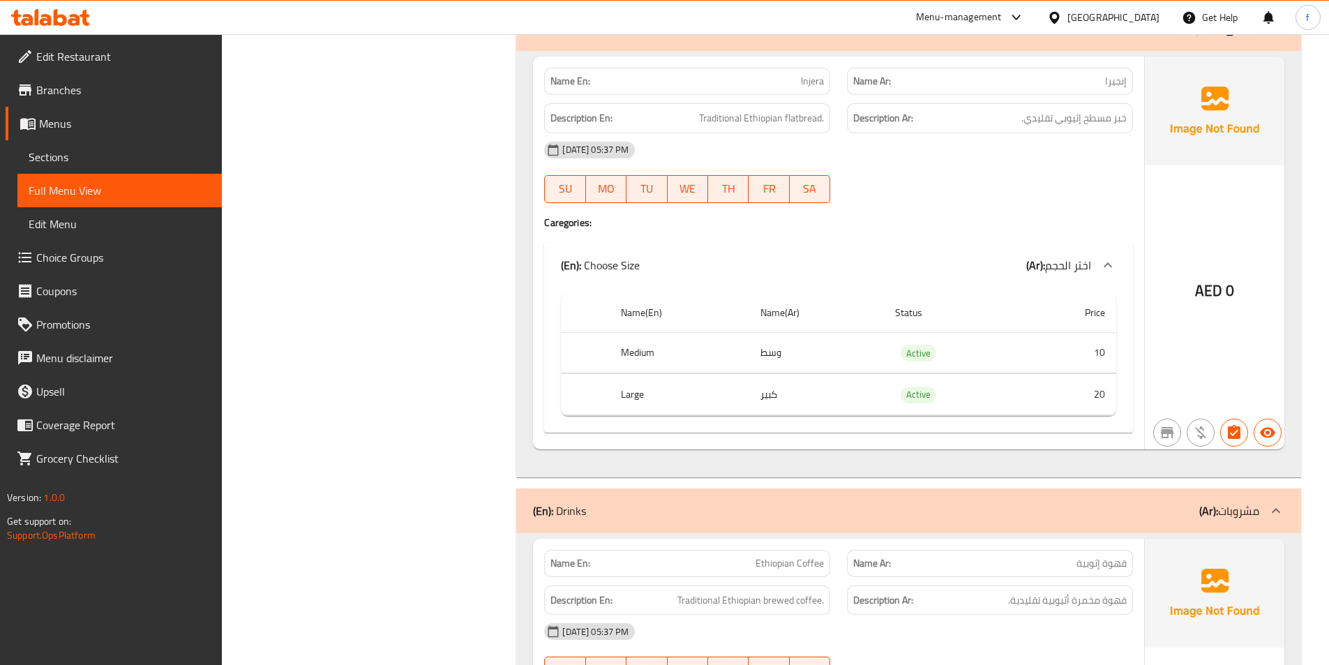
scroll to position [4361, 0]
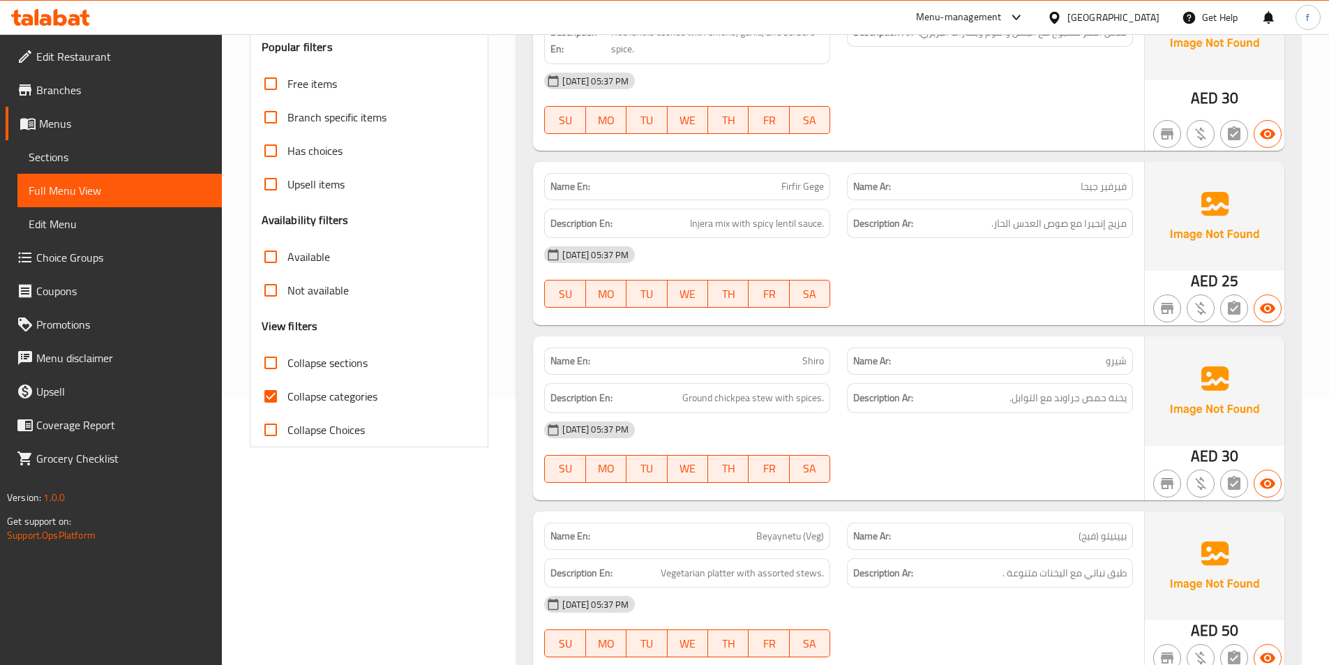
scroll to position [279, 0]
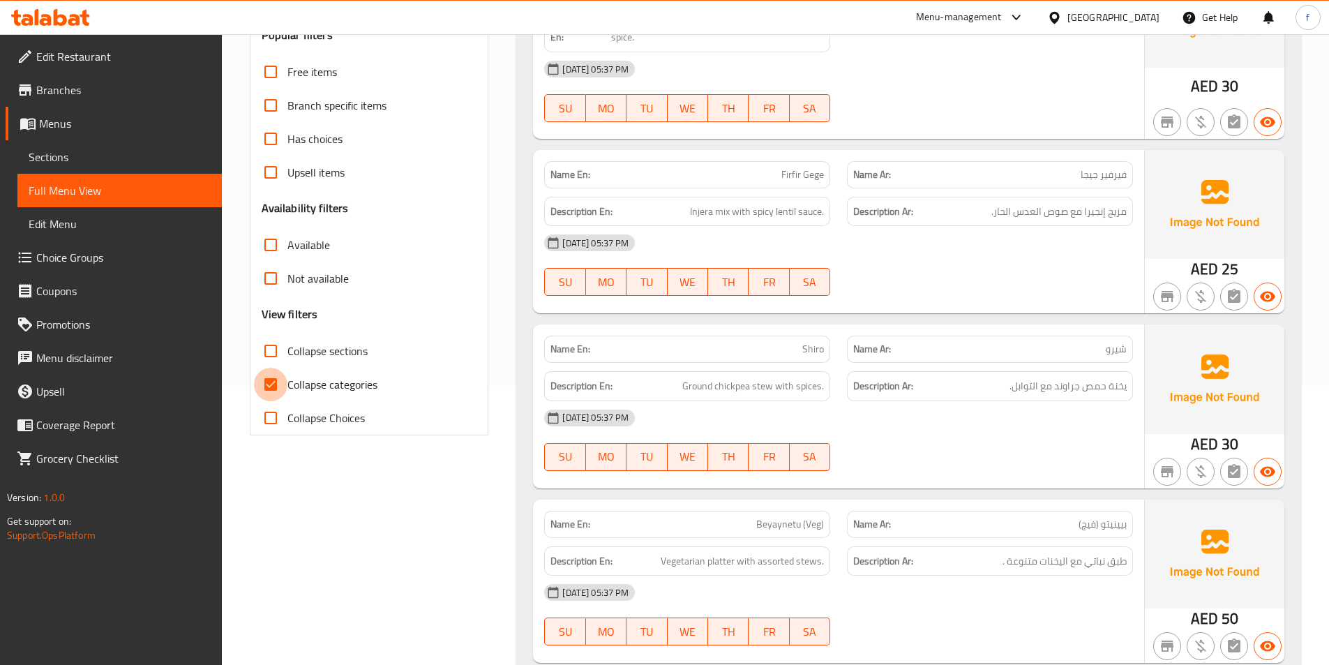
click at [276, 379] on input "Collapse categories" at bounding box center [270, 384] width 33 height 33
checkbox input "false"
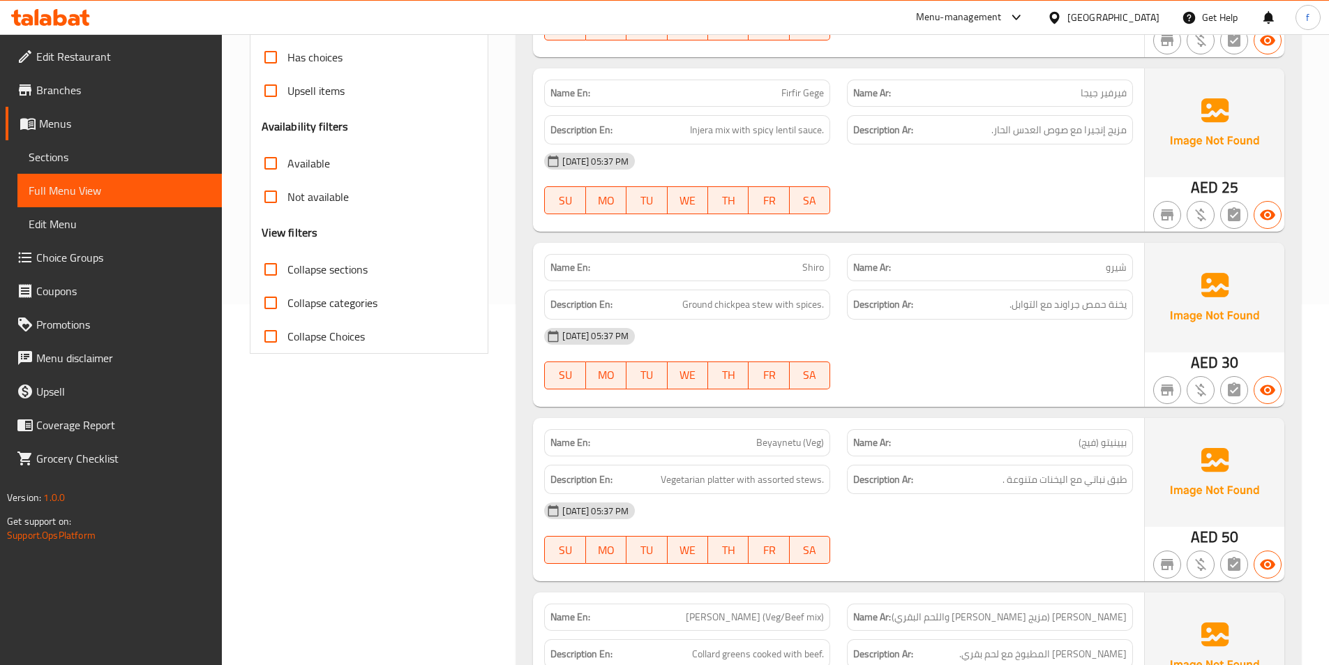
scroll to position [0, 0]
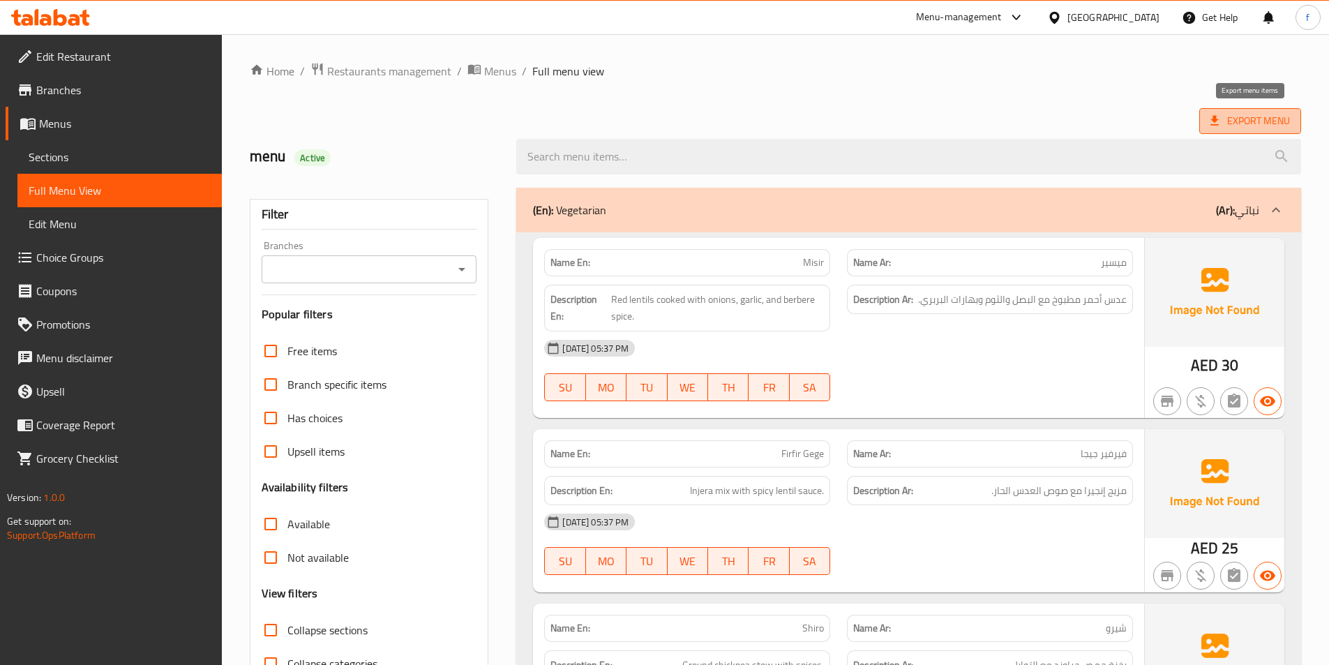
click at [1254, 119] on span "Export Menu" at bounding box center [1250, 120] width 80 height 17
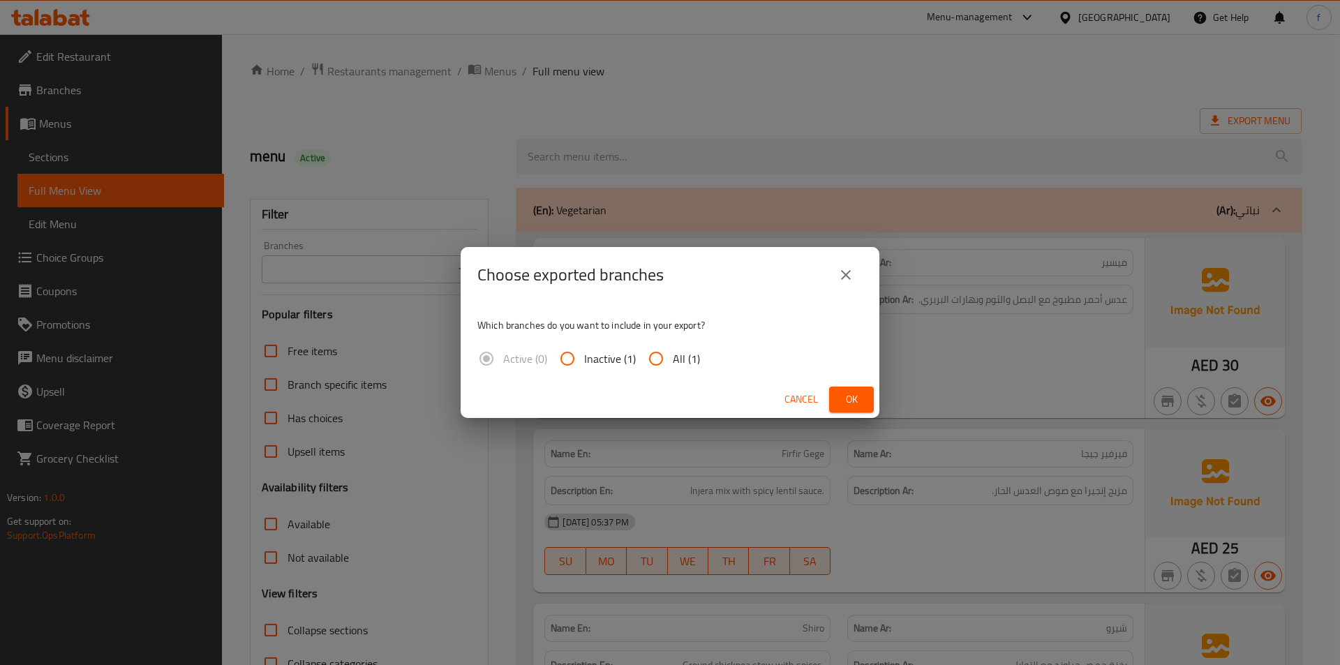
click at [656, 357] on input "All (1)" at bounding box center [655, 358] width 33 height 33
radio input "true"
click at [862, 393] on button "Ok" at bounding box center [851, 400] width 45 height 26
